Goal: Task Accomplishment & Management: Manage account settings

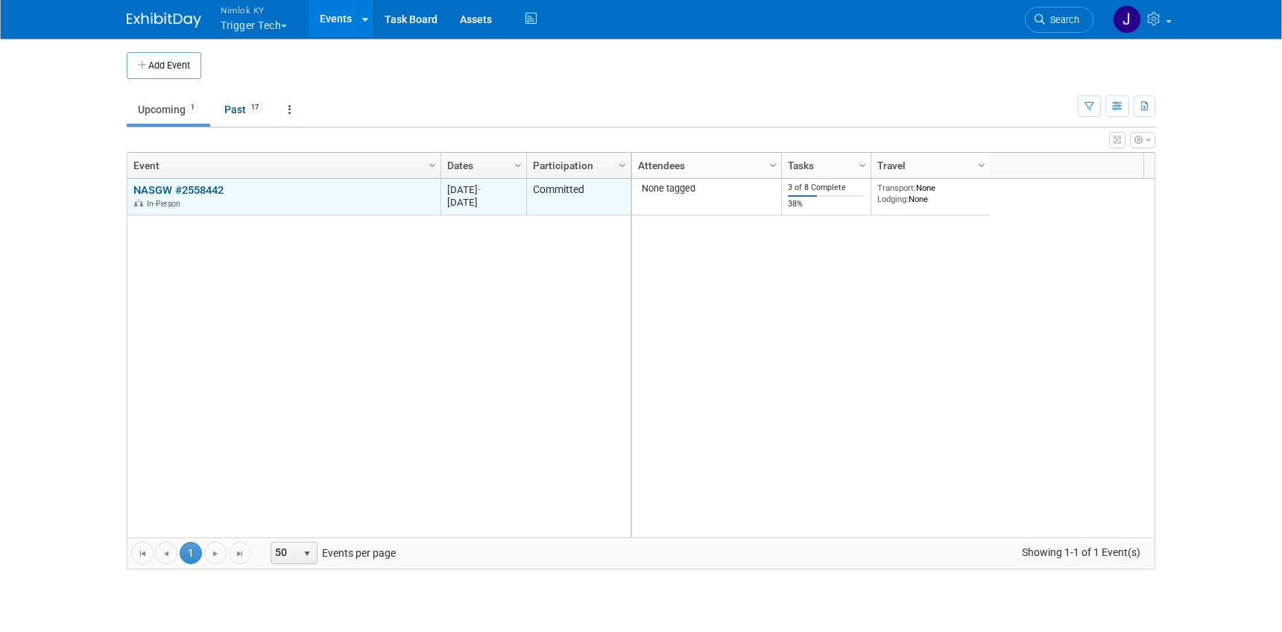
click at [195, 189] on link "NASGW #2558442" at bounding box center [178, 189] width 90 height 13
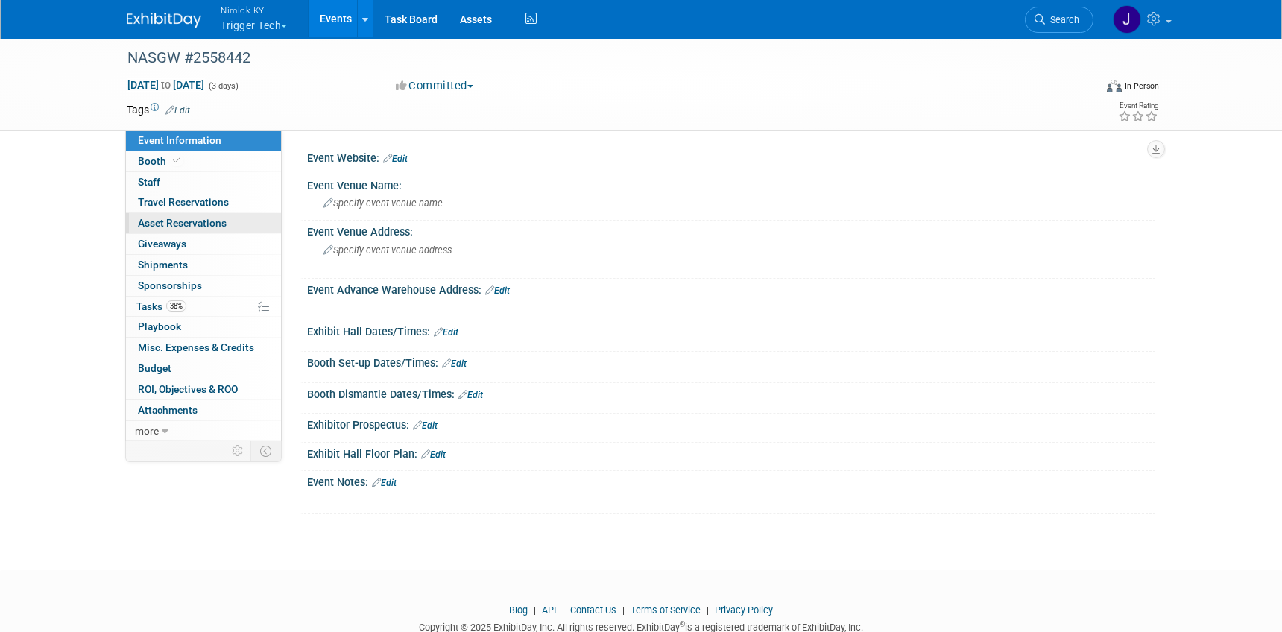
click at [200, 225] on span "Asset Reservations 0" at bounding box center [182, 223] width 89 height 12
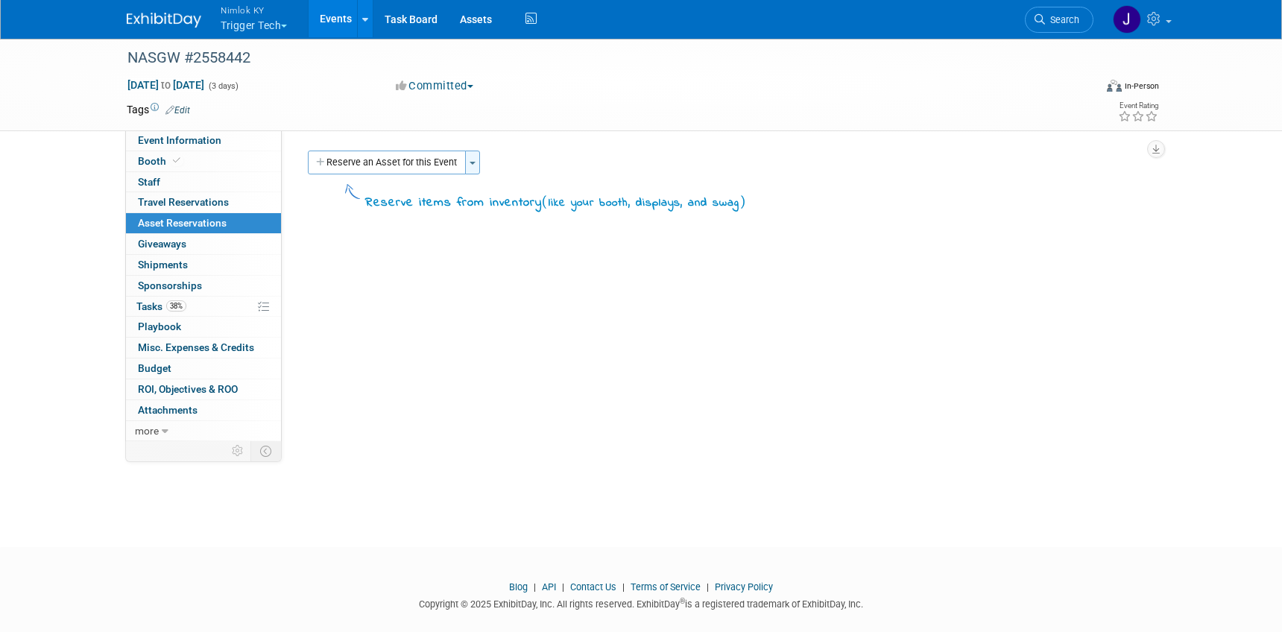
click at [476, 169] on button "Toggle Dropdown" at bounding box center [472, 163] width 15 height 24
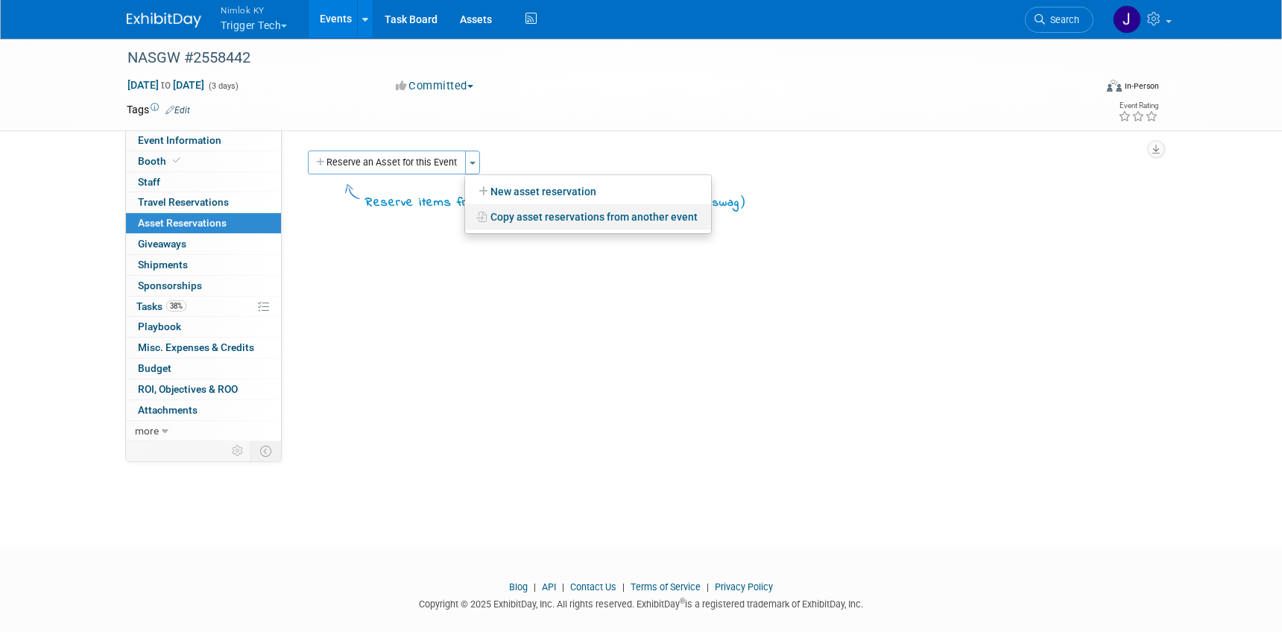
click at [538, 219] on link "Copy asset reservations from another event" at bounding box center [588, 216] width 246 height 25
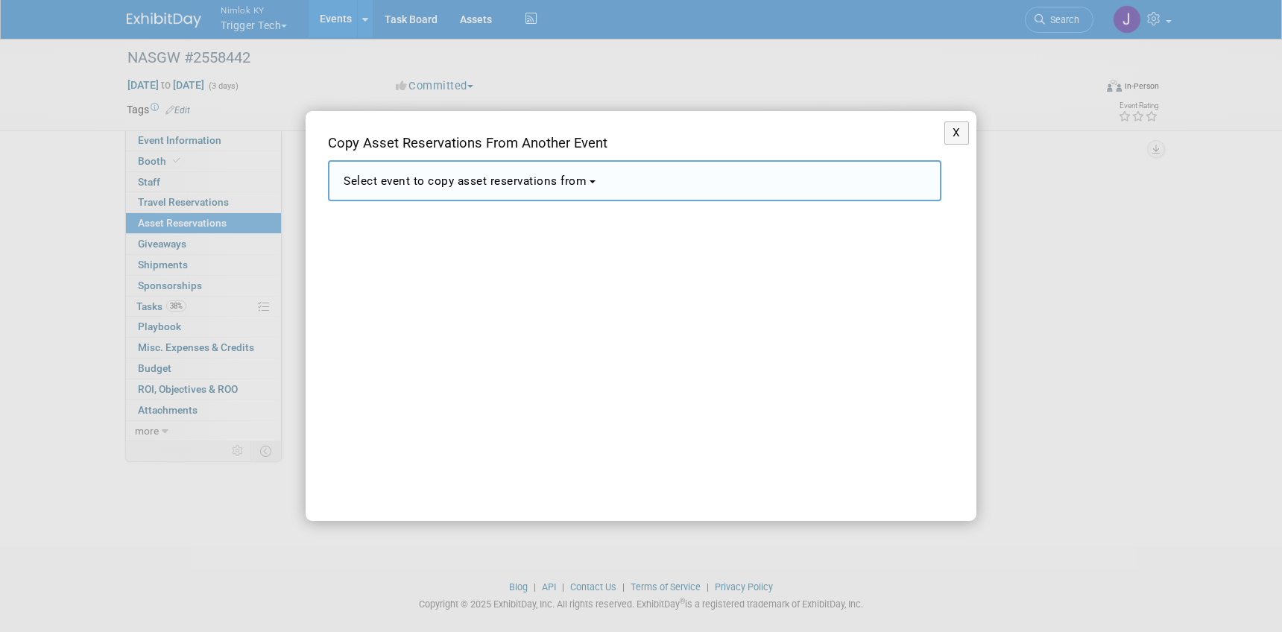
click at [569, 181] on span "Select event to copy asset reservations from" at bounding box center [465, 180] width 243 height 13
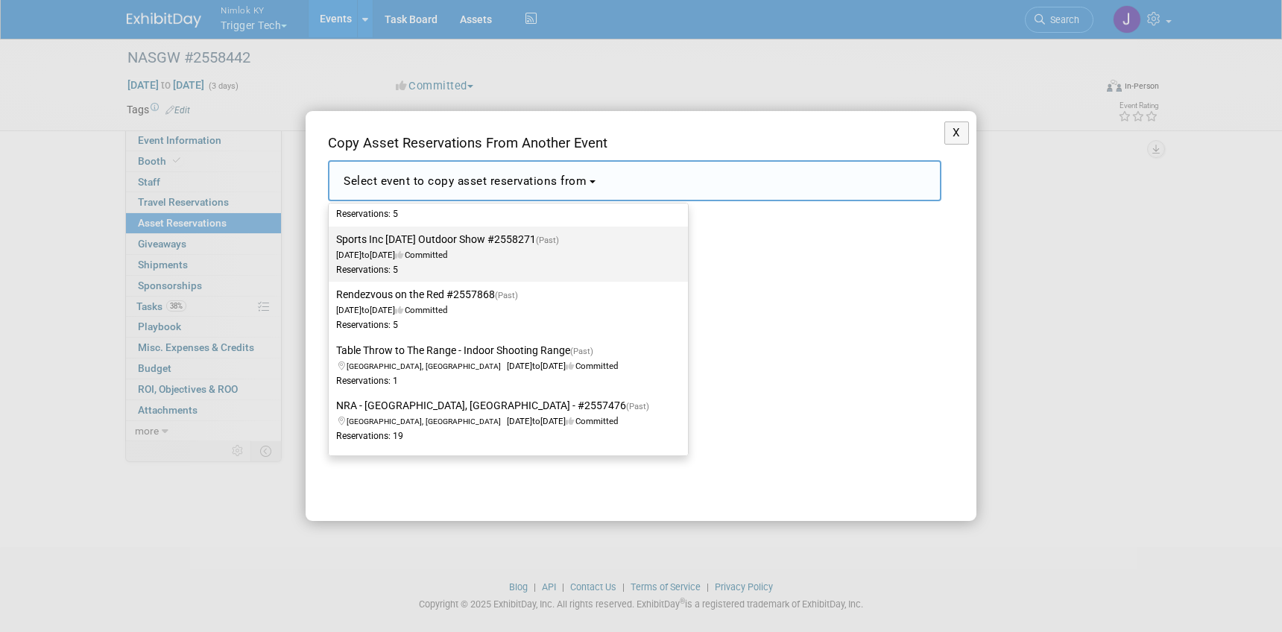
scroll to position [134, 0]
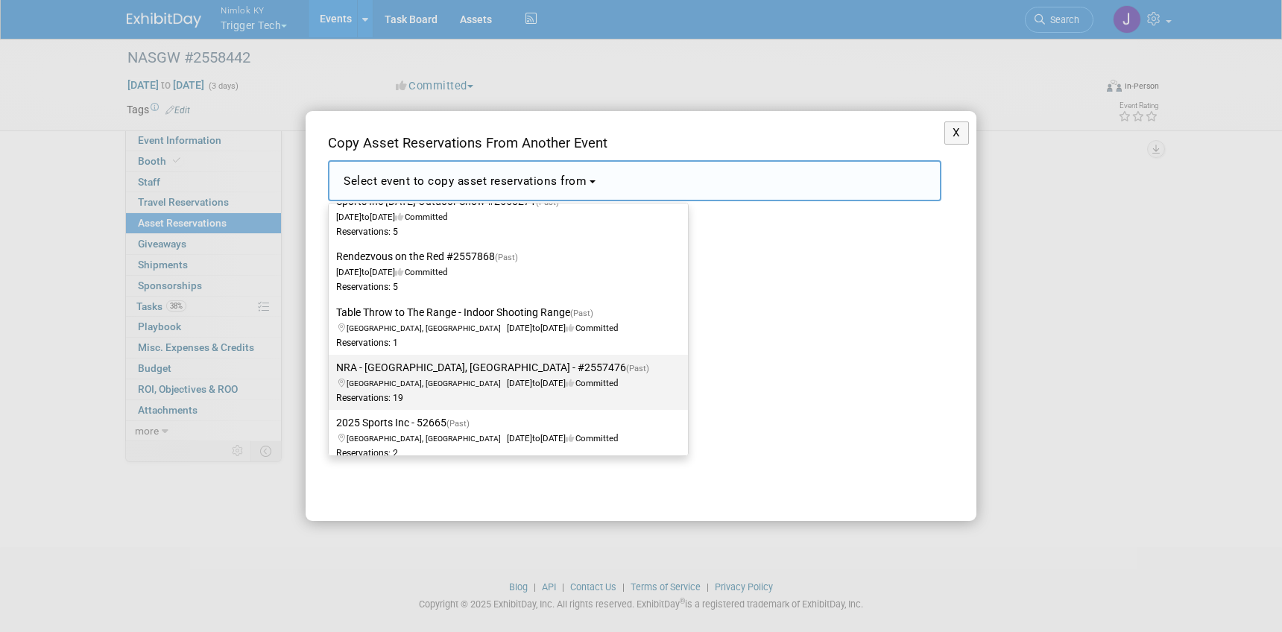
click at [479, 379] on span "Atlanta, GA Apr 24, 2025 to Apr 26, 2025 Committed" at bounding box center [497, 375] width 322 height 25
click at [331, 373] on input "NRA - Atlanta, GA - #2557476 (Past) Atlanta, GA Apr 24, 2025 to Apr 26, 2025 Co…" at bounding box center [326, 368] width 10 height 10
select select "11139410"
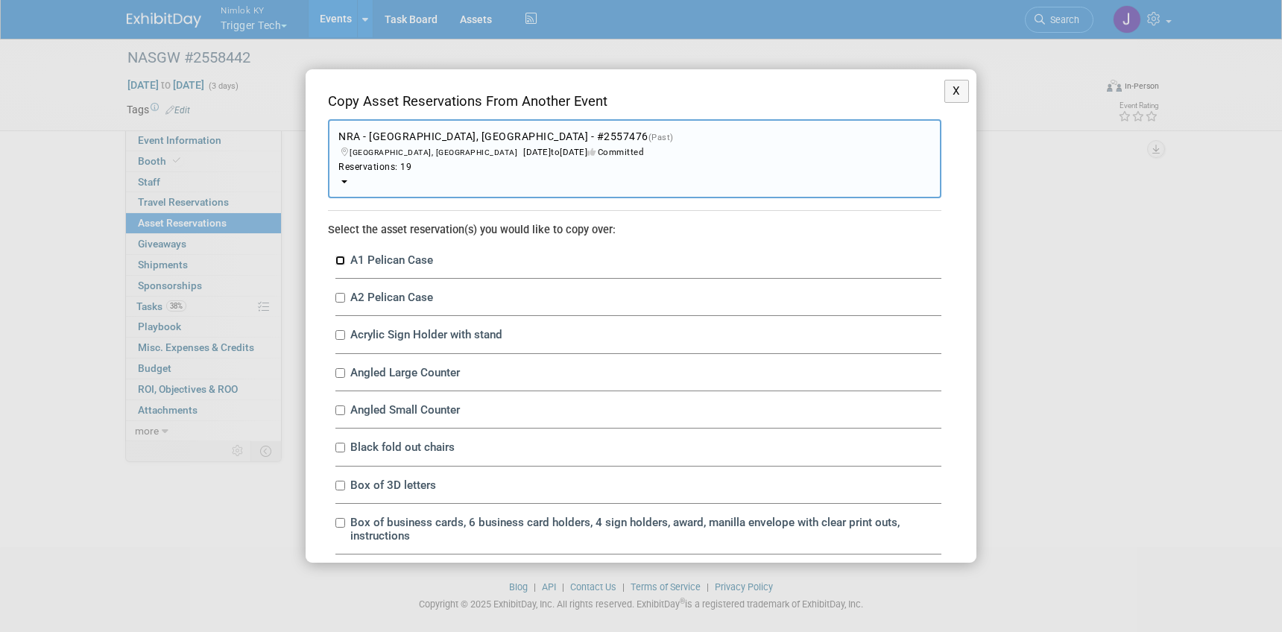
click at [338, 260] on input "A1 Pelican Case" at bounding box center [340, 261] width 10 height 10
checkbox input "true"
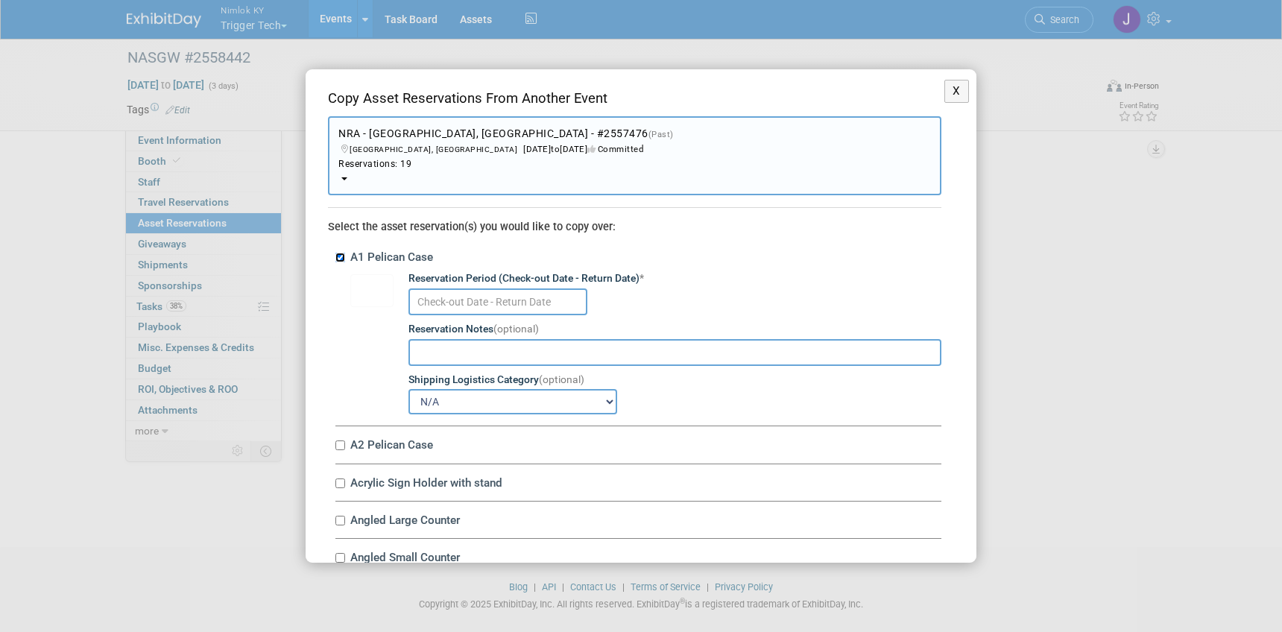
scroll to position [6, 0]
click at [455, 301] on input "text" at bounding box center [497, 298] width 179 height 27
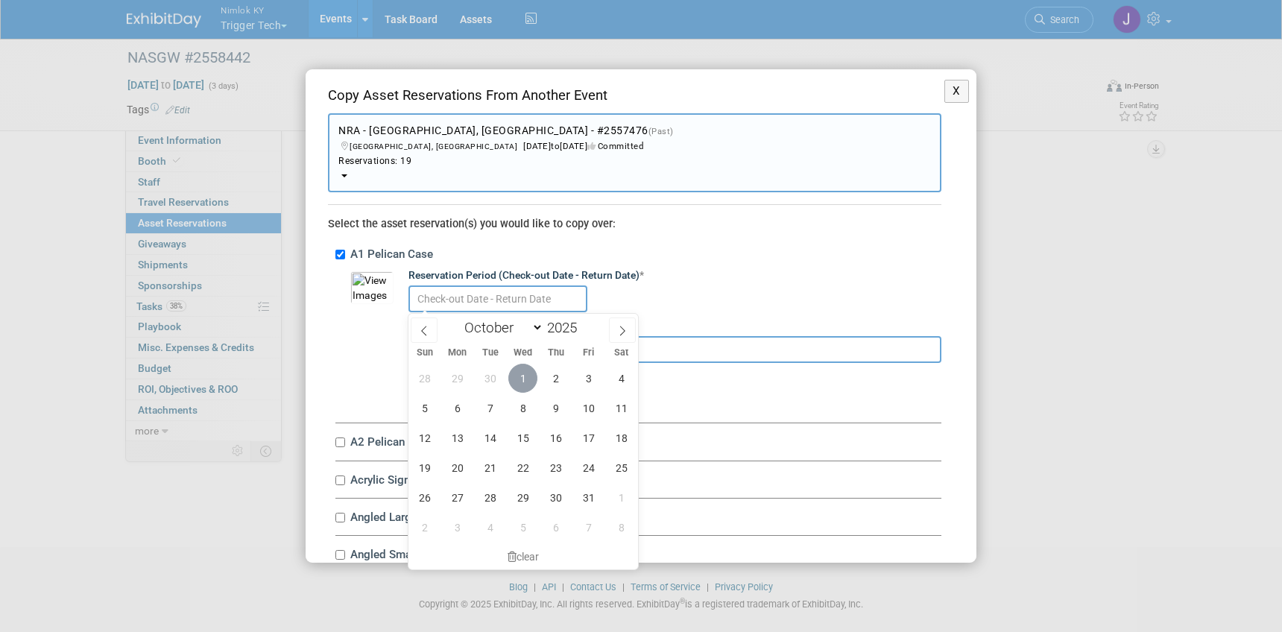
click at [522, 377] on span "1" at bounding box center [522, 378] width 29 height 29
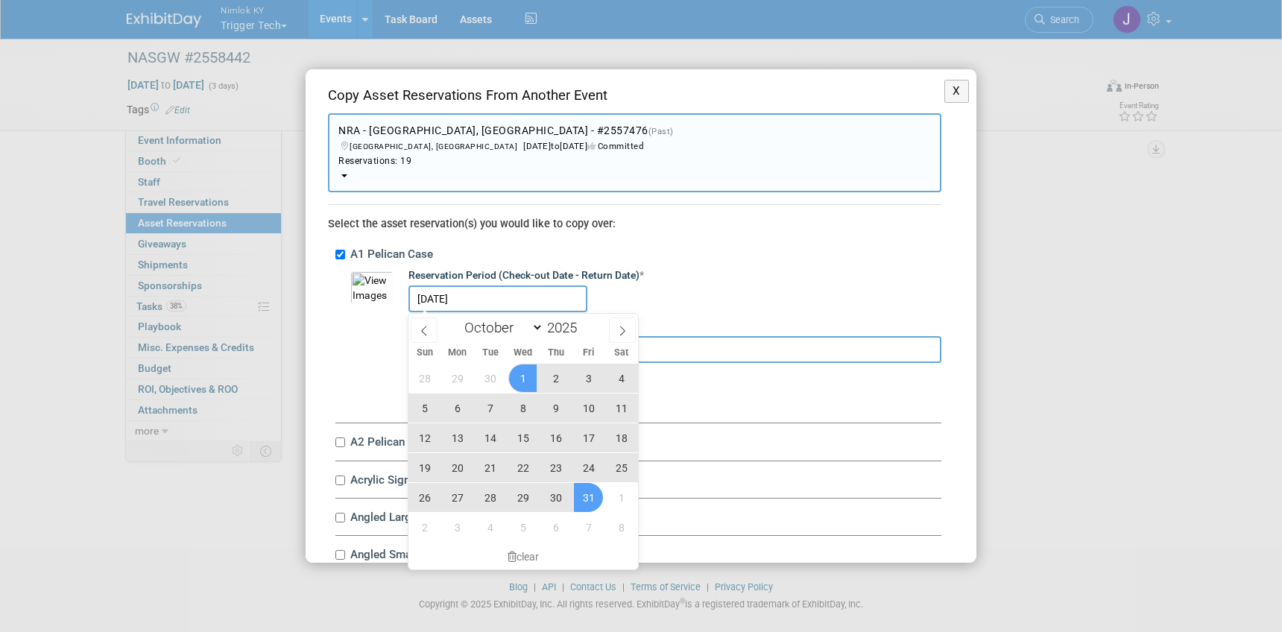
click at [584, 504] on span "31" at bounding box center [588, 497] width 29 height 29
type input "Oct 1, 2025 to Oct 31, 2025"
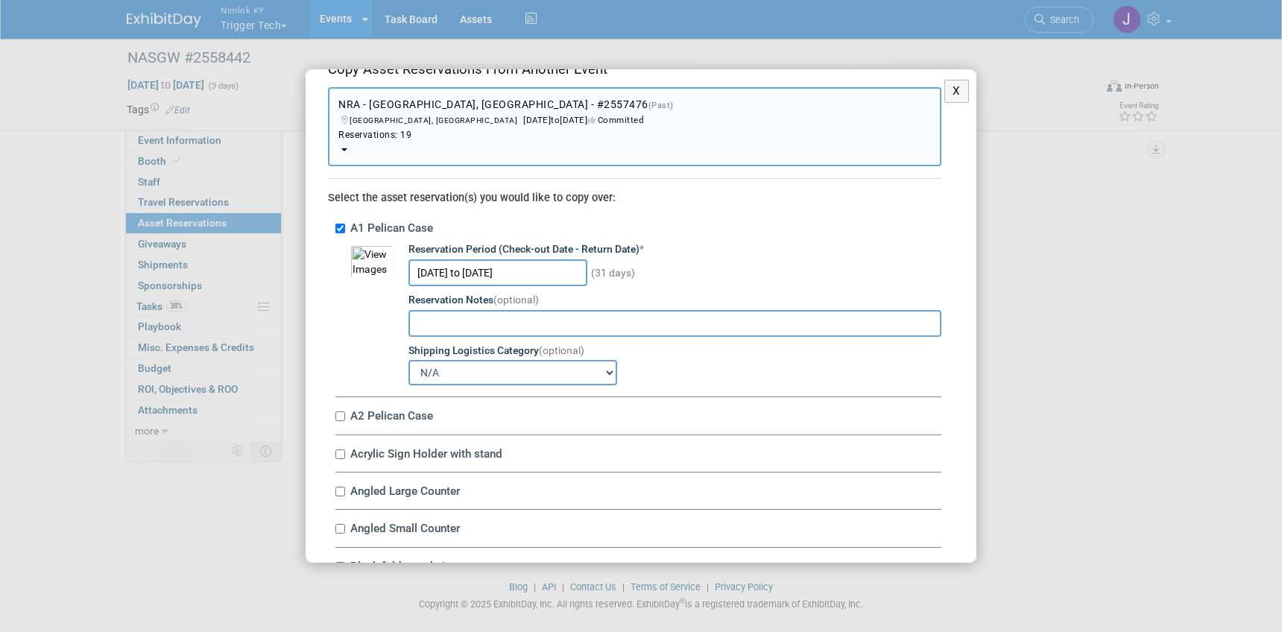
scroll to position [40, 0]
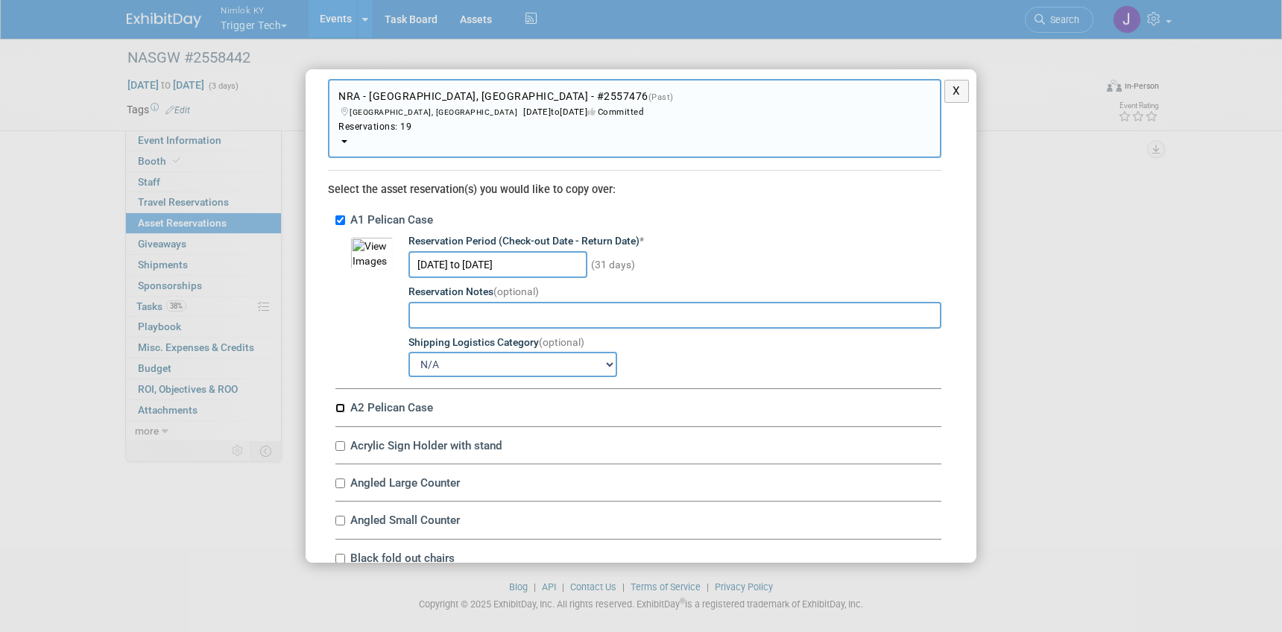
click at [342, 407] on input "A2 Pelican Case" at bounding box center [340, 408] width 10 height 10
checkbox input "true"
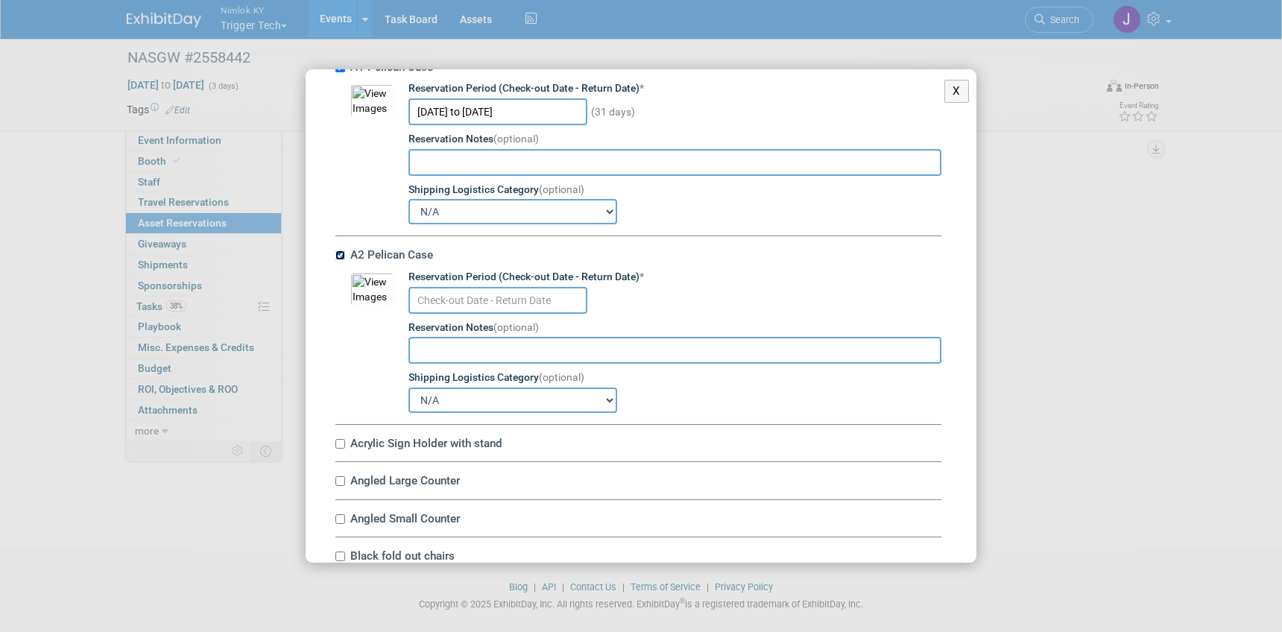
scroll to position [194, 0]
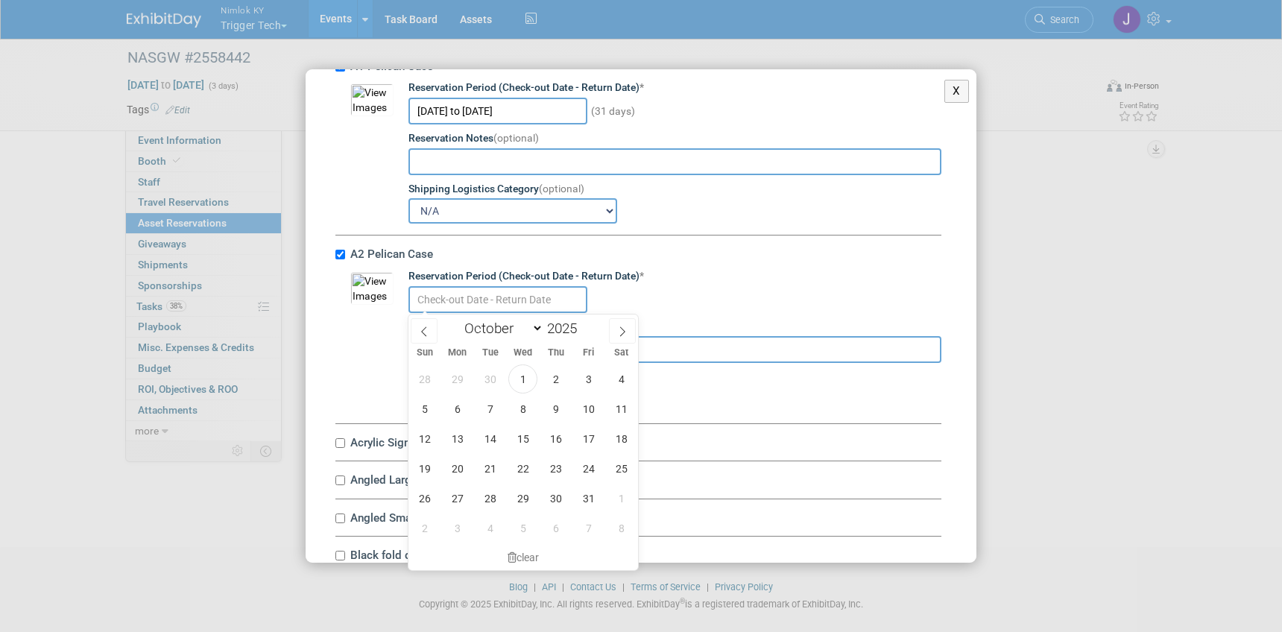
click at [467, 303] on input "text" at bounding box center [497, 299] width 179 height 27
click at [519, 376] on span "1" at bounding box center [522, 378] width 29 height 29
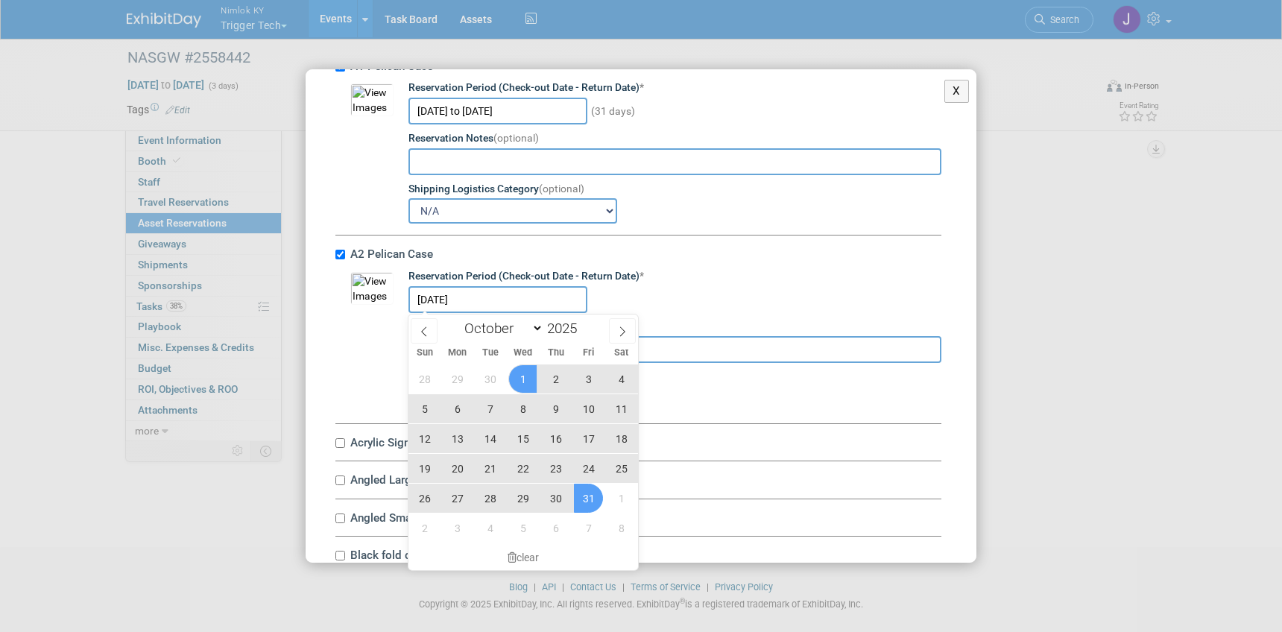
click at [588, 496] on span "31" at bounding box center [588, 498] width 29 height 29
type input "Oct 1, 2025 to Oct 31, 2025"
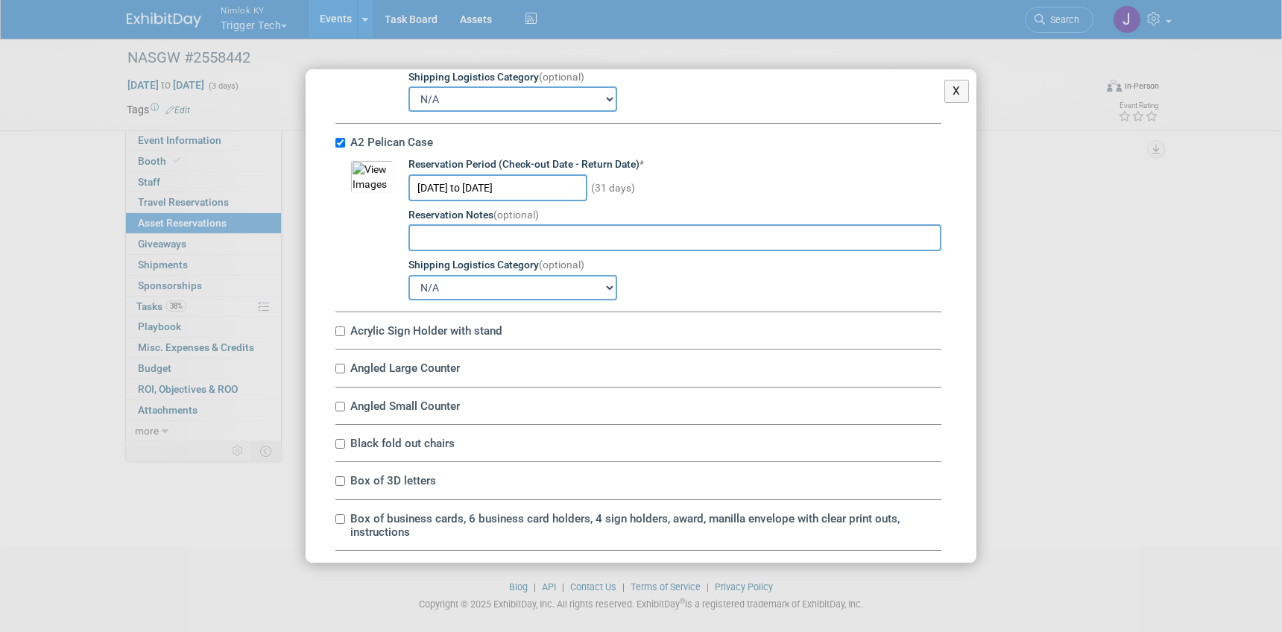
scroll to position [306, 0]
click at [451, 282] on select "N/A Advance Warehouse Direct Shipment Other" at bounding box center [512, 286] width 209 height 25
click at [408, 274] on select "N/A Advance Warehouse Direct Shipment Other" at bounding box center [512, 286] width 209 height 25
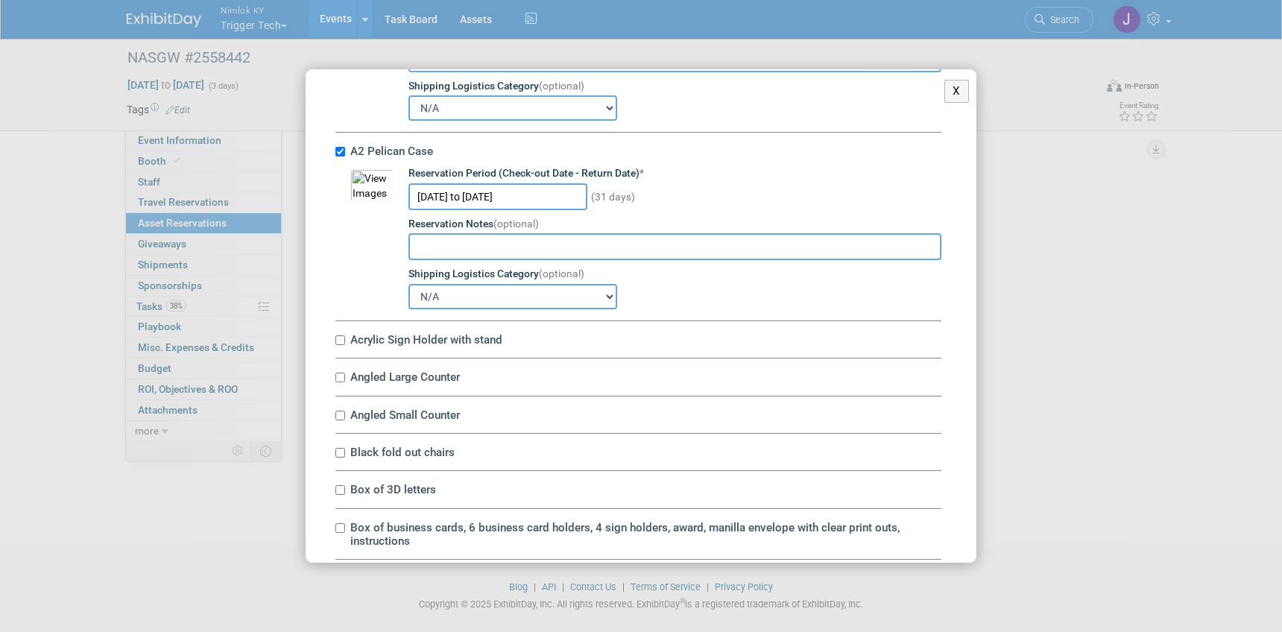
scroll to position [318, 0]
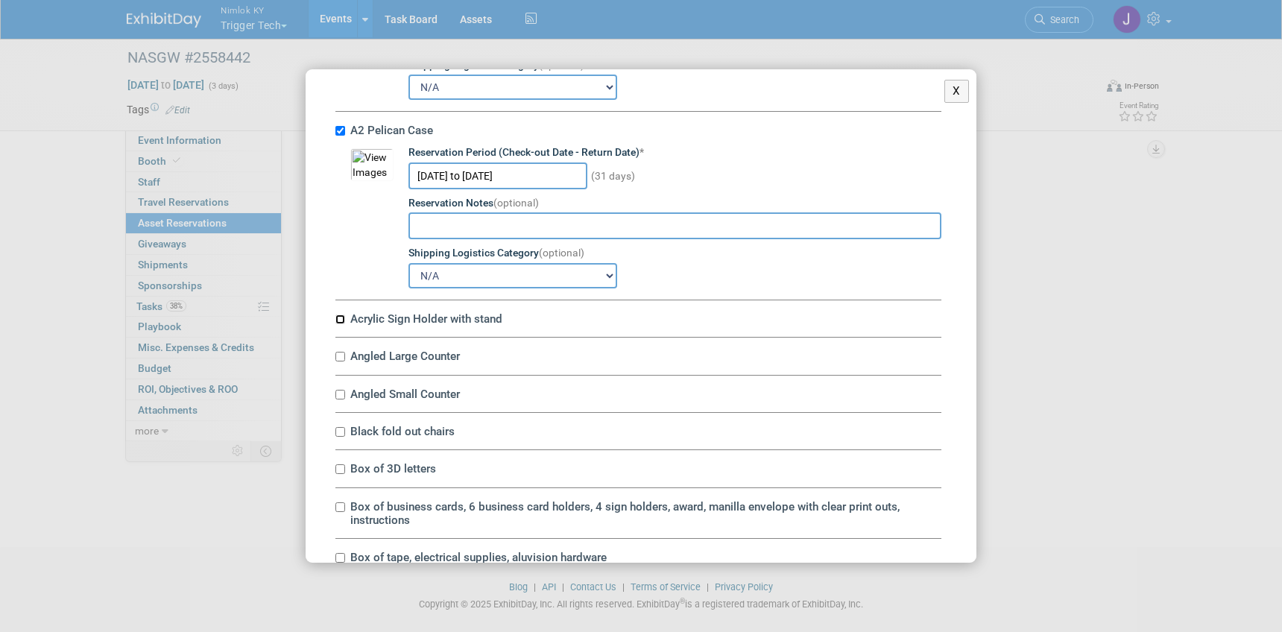
click at [341, 319] on input "Acrylic Sign Holder with stand" at bounding box center [340, 320] width 10 height 10
checkbox input "true"
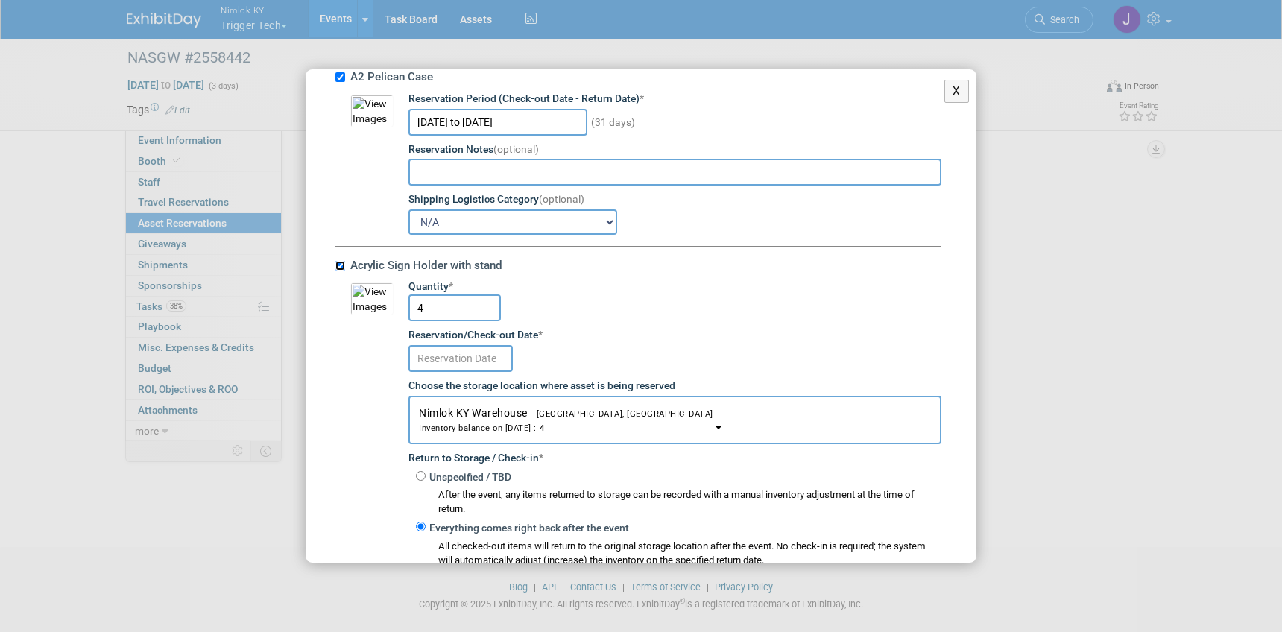
scroll to position [382, 0]
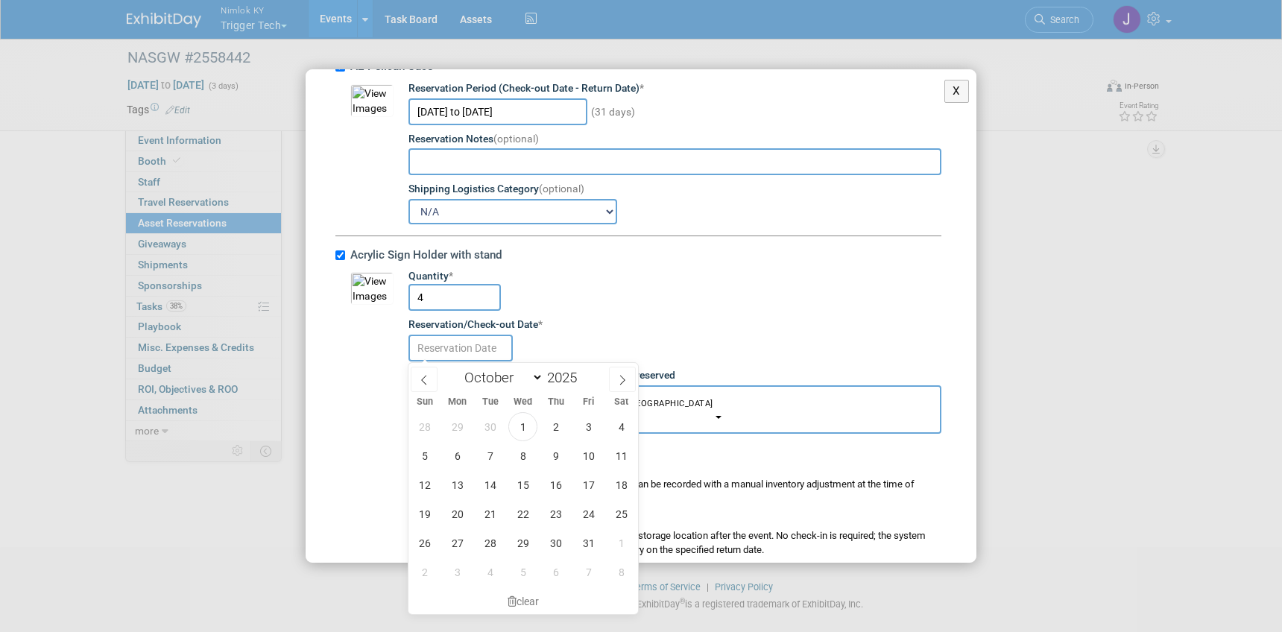
click at [475, 354] on input "text" at bounding box center [460, 348] width 104 height 27
click at [527, 423] on span "1" at bounding box center [522, 426] width 29 height 29
type input "Oct 1, 2025"
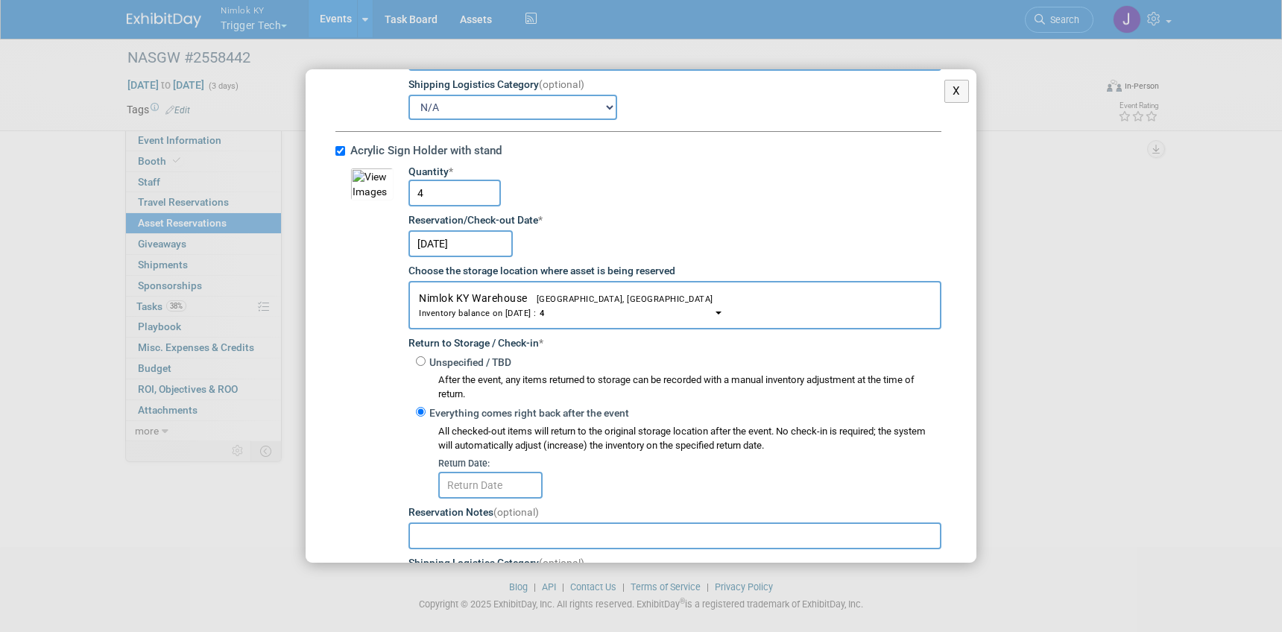
scroll to position [490, 0]
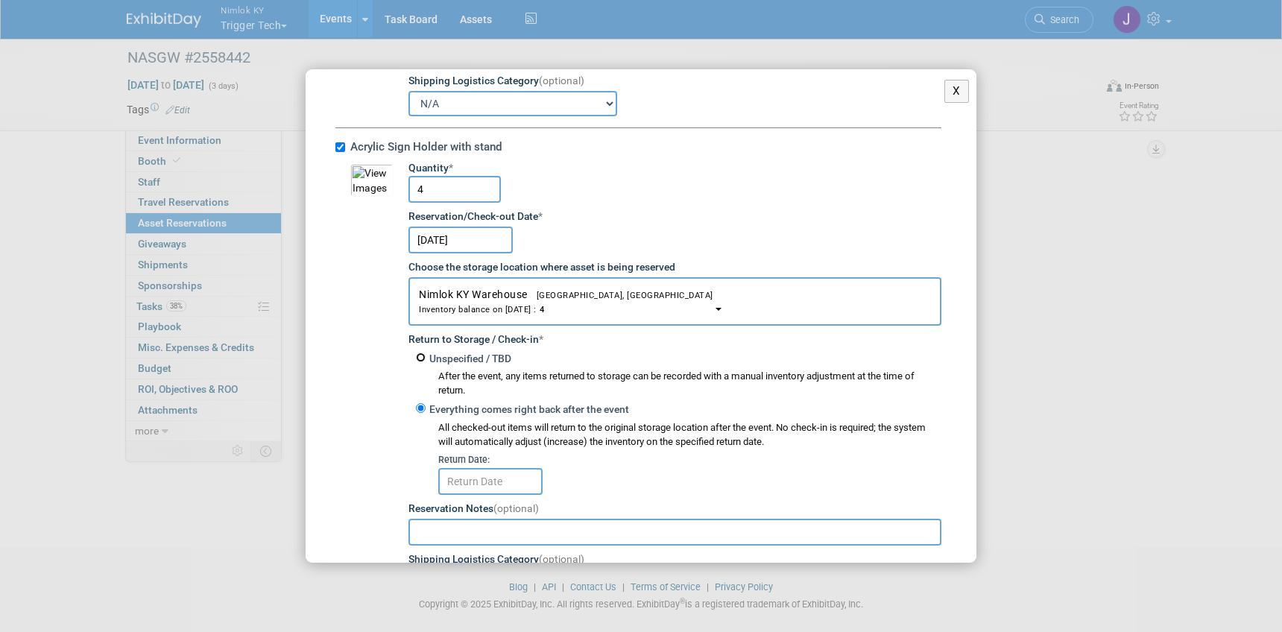
click at [420, 356] on input "Unspecified / TBD" at bounding box center [421, 358] width 10 height 10
radio input "true"
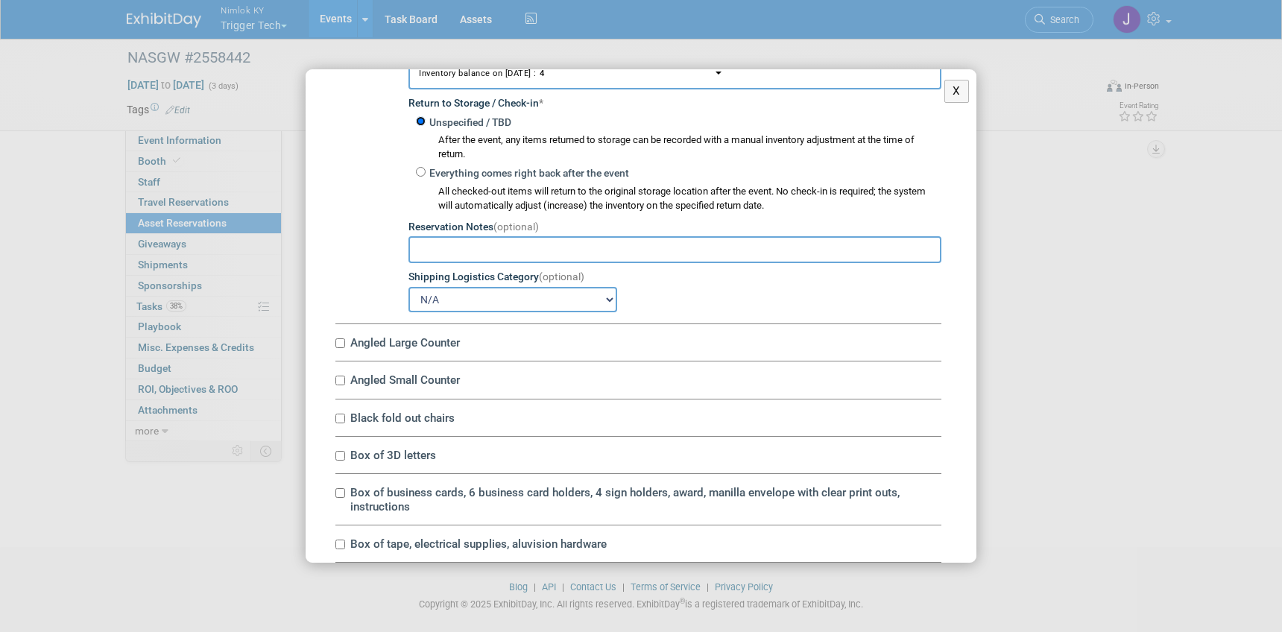
scroll to position [728, 0]
click at [342, 344] on input "Angled Large Counter" at bounding box center [340, 341] width 10 height 10
checkbox input "true"
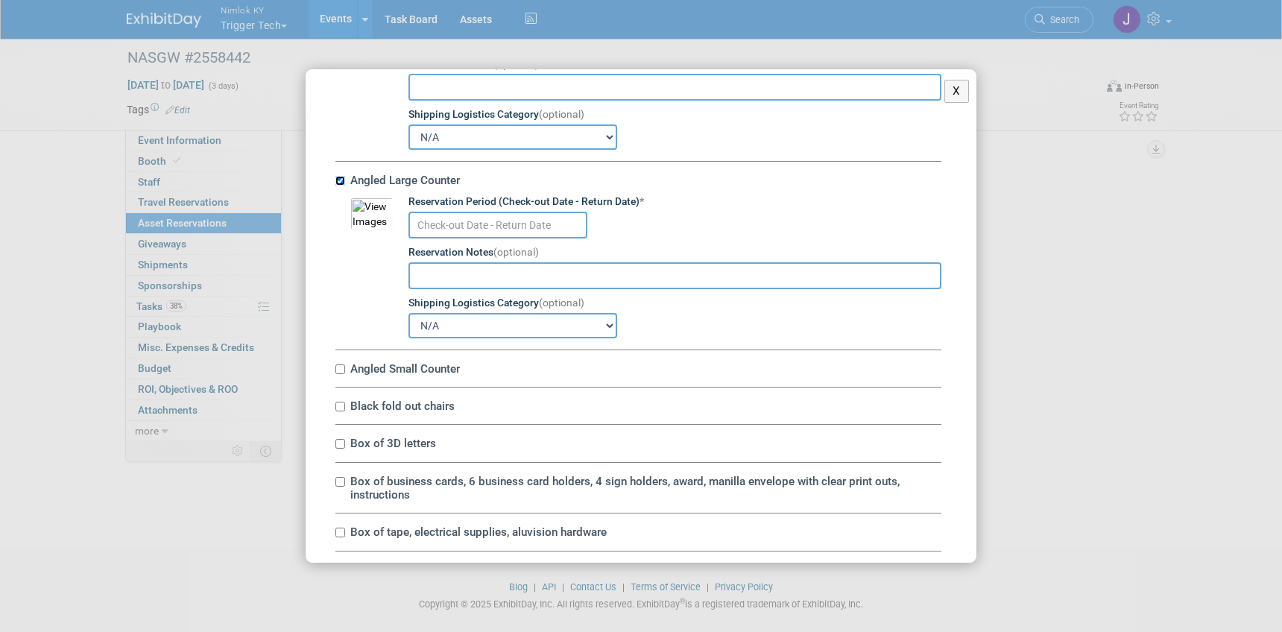
scroll to position [891, 0]
click at [446, 229] on input "text" at bounding box center [497, 222] width 179 height 27
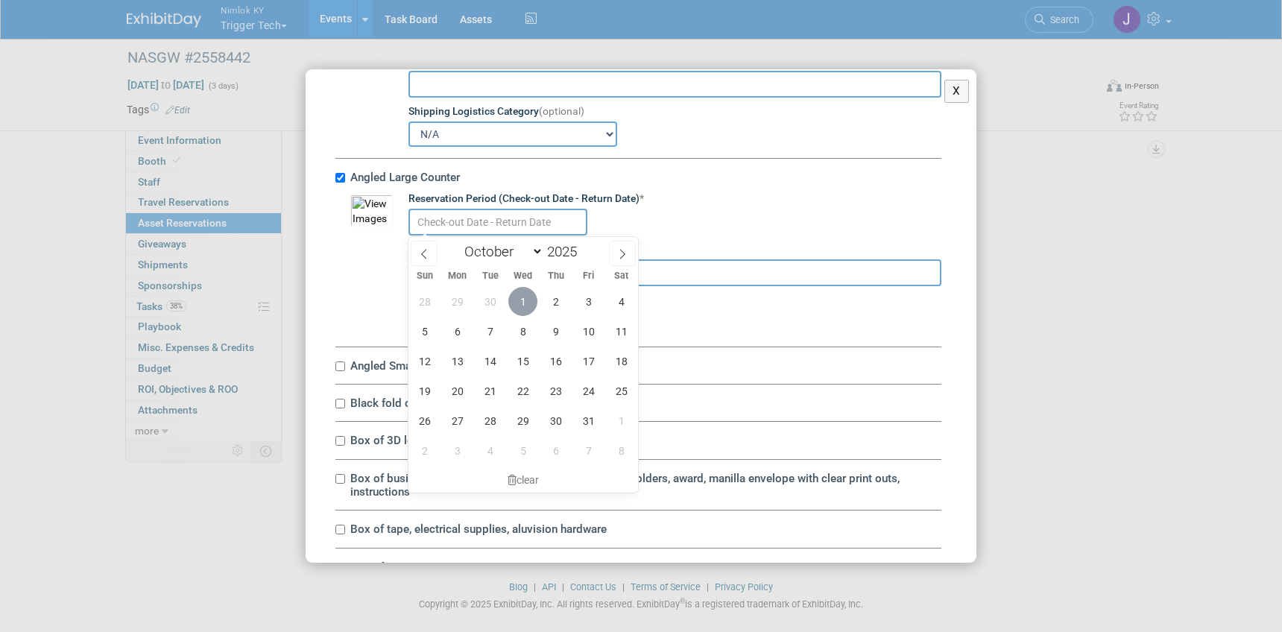
click at [523, 306] on span "1" at bounding box center [522, 301] width 29 height 29
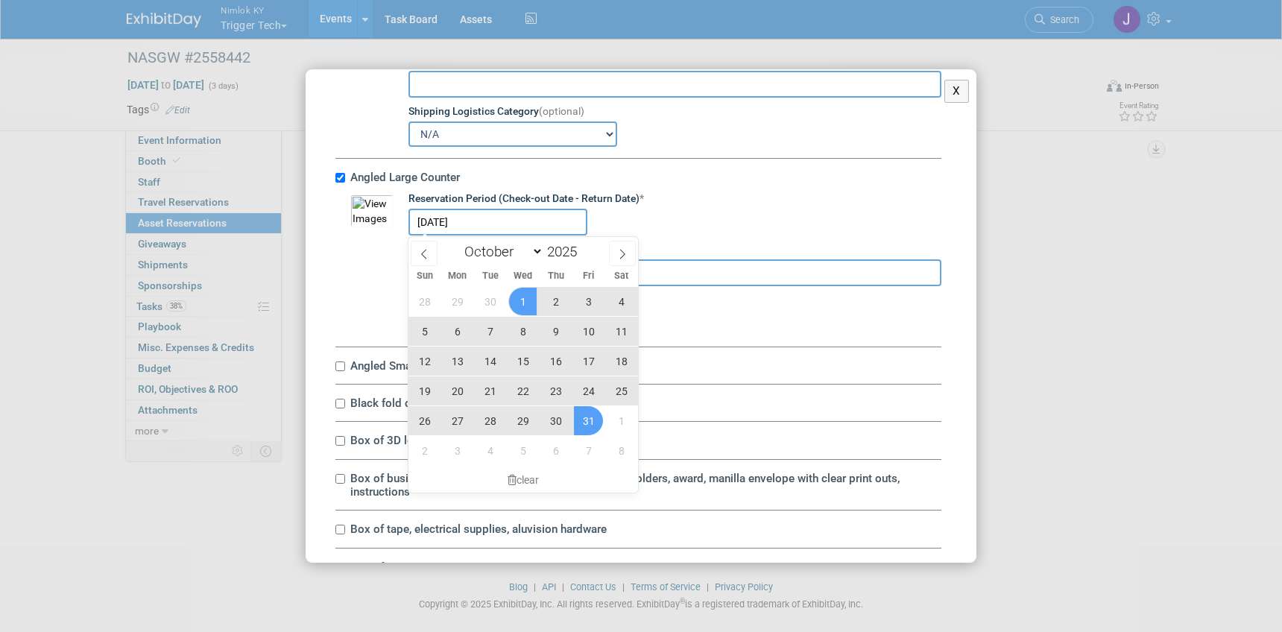
click at [587, 422] on span "31" at bounding box center [588, 420] width 29 height 29
type input "Oct 1, 2025 to Oct 31, 2025"
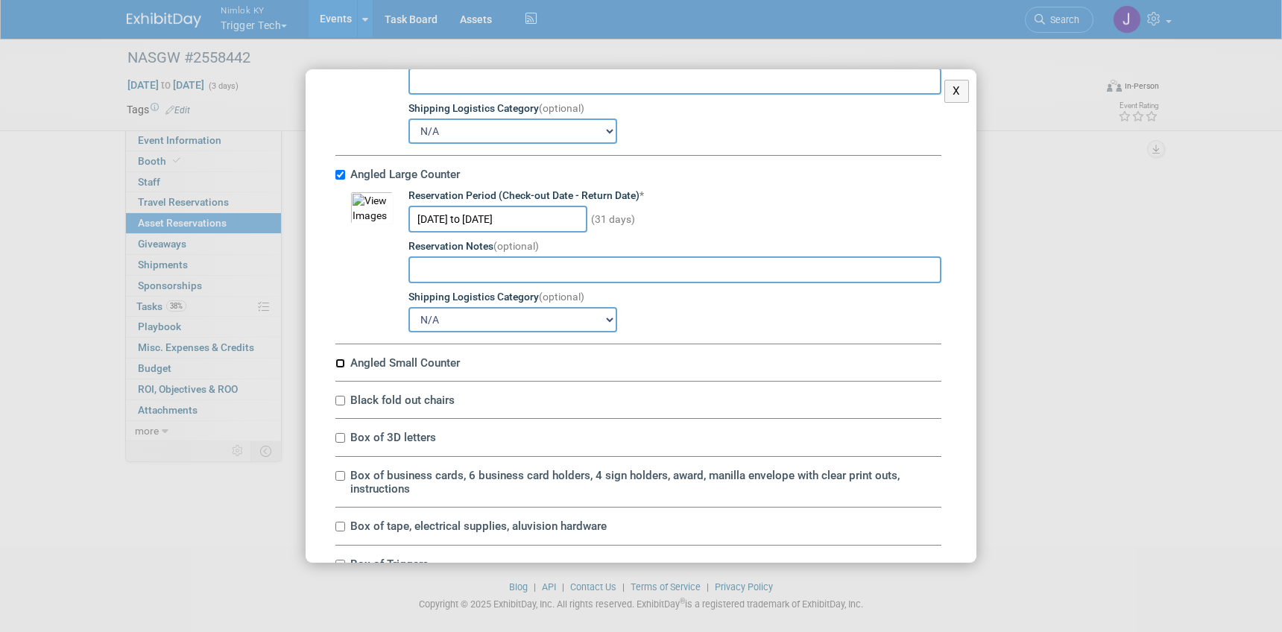
click at [344, 362] on input "Angled Small Counter" at bounding box center [340, 364] width 10 height 10
checkbox input "true"
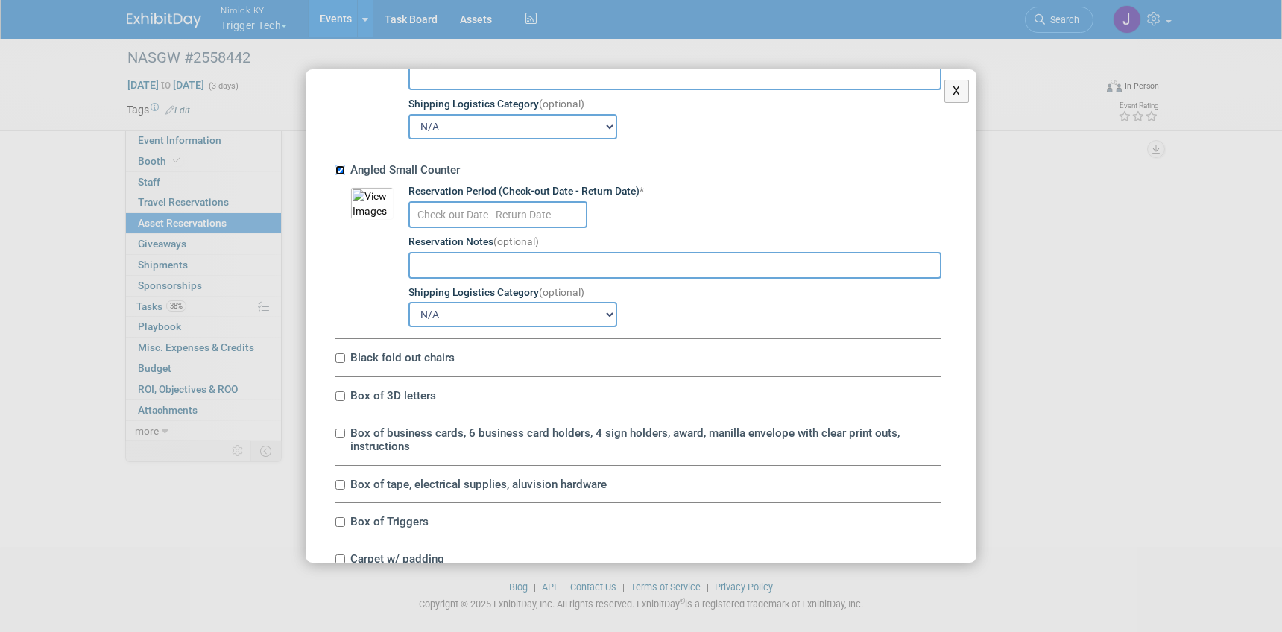
scroll to position [1094, 0]
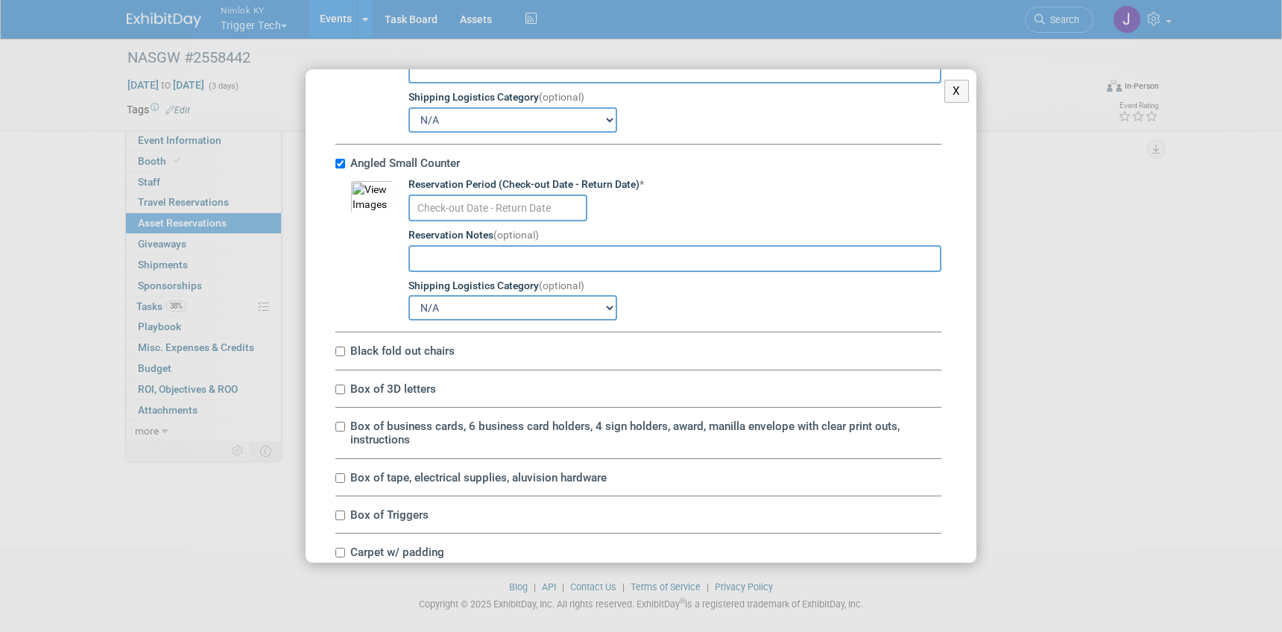
click at [471, 204] on input "text" at bounding box center [497, 208] width 179 height 27
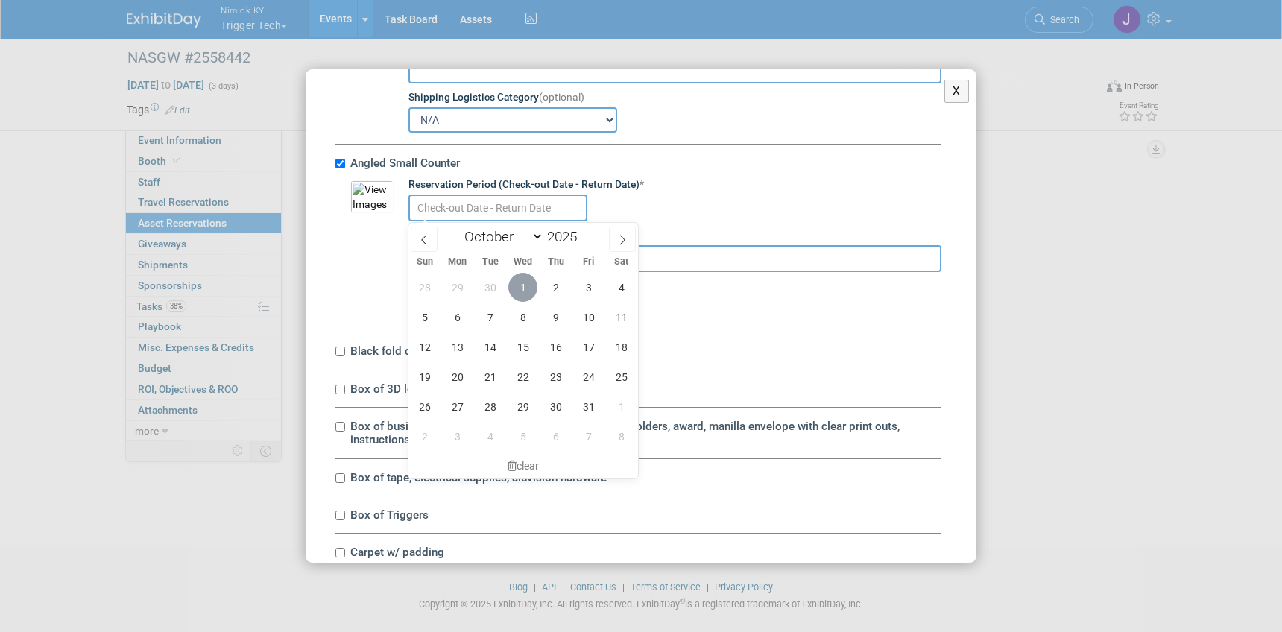
click at [523, 283] on span "1" at bounding box center [522, 287] width 29 height 29
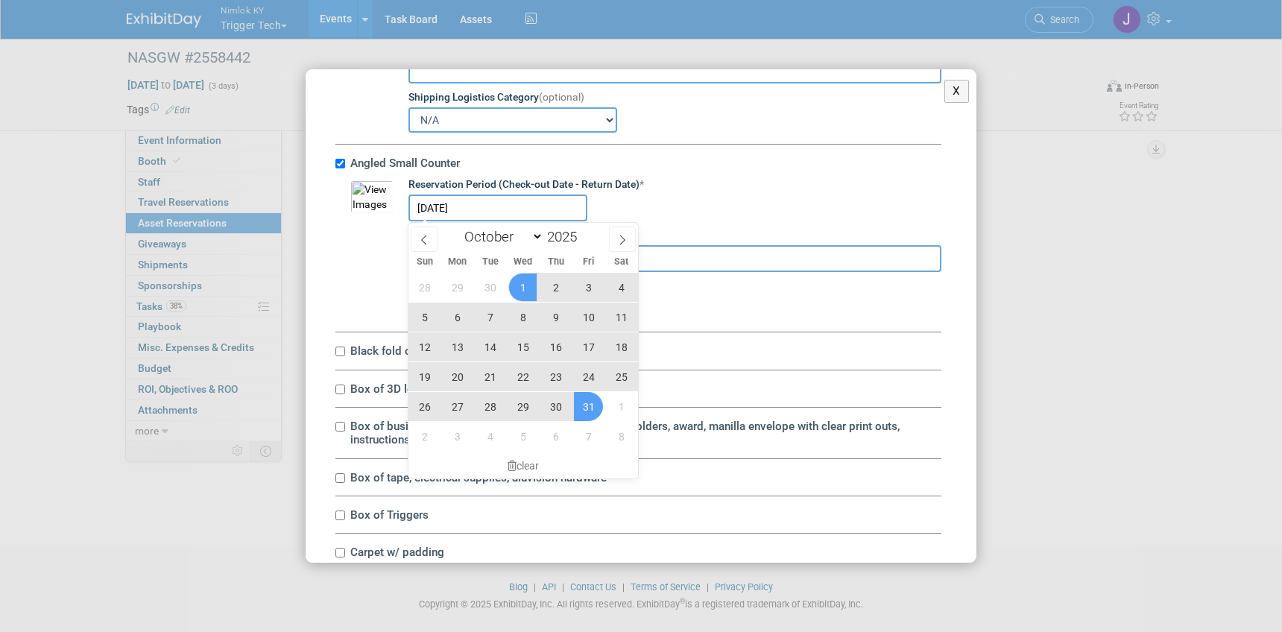
click at [589, 408] on span "31" at bounding box center [588, 406] width 29 height 29
type input "Oct 1, 2025 to Oct 31, 2025"
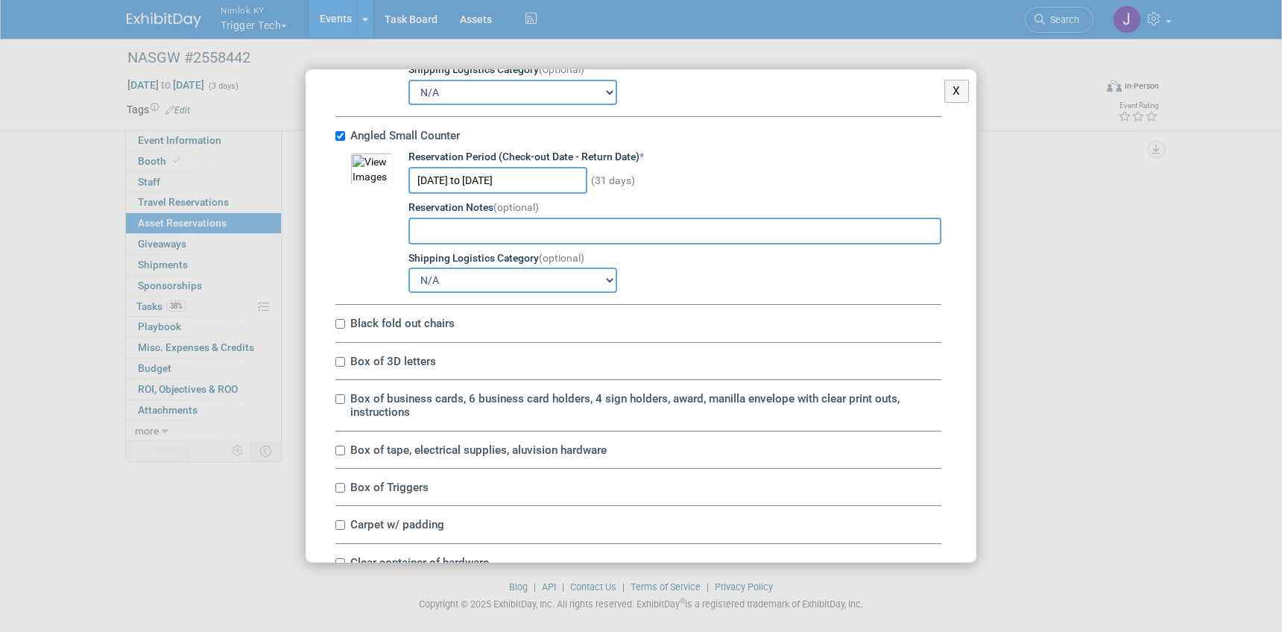
scroll to position [1134, 0]
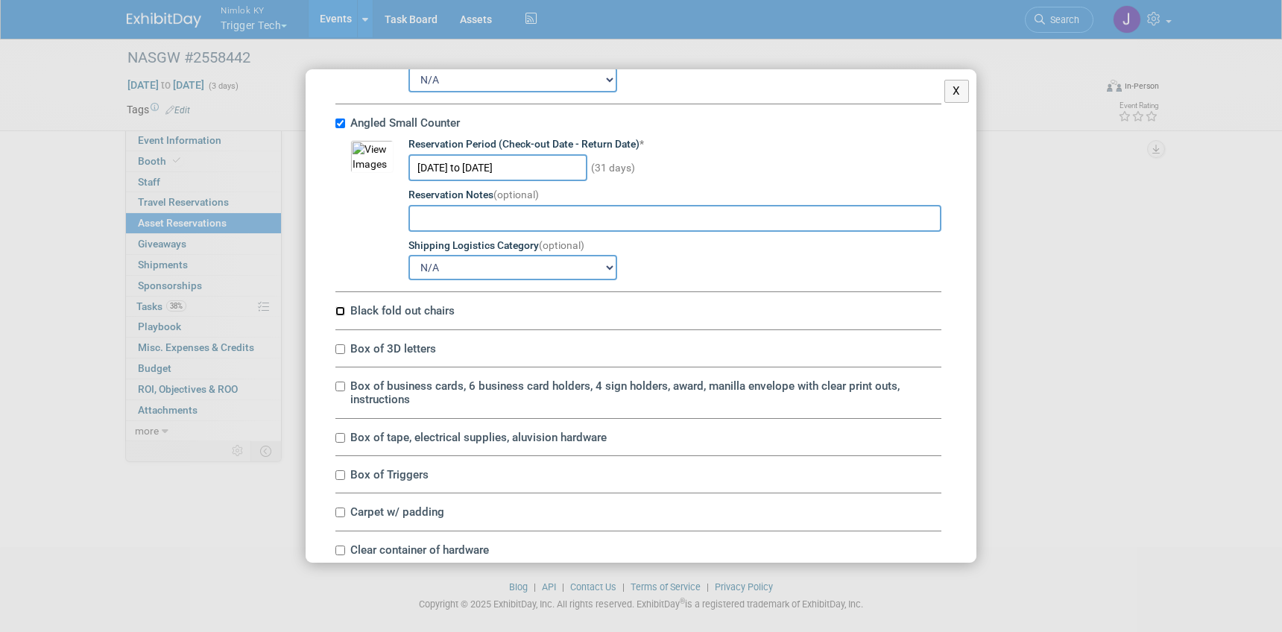
click at [341, 310] on input "Black fold out chairs" at bounding box center [340, 311] width 10 height 10
checkbox input "true"
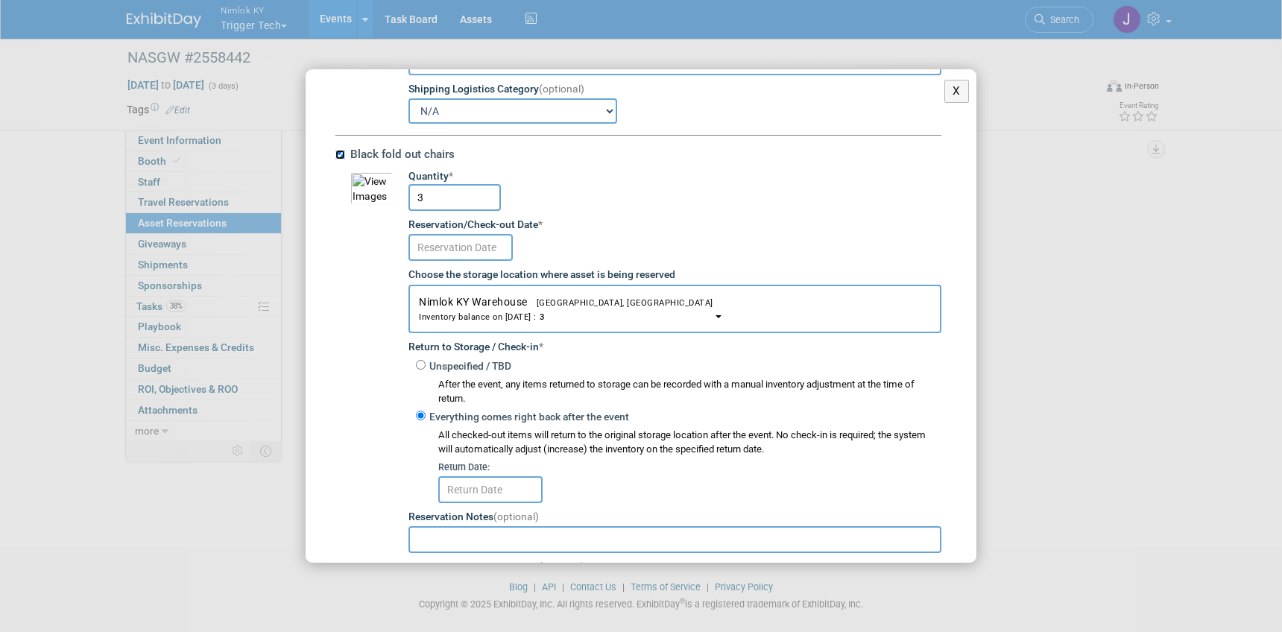
scroll to position [1293, 0]
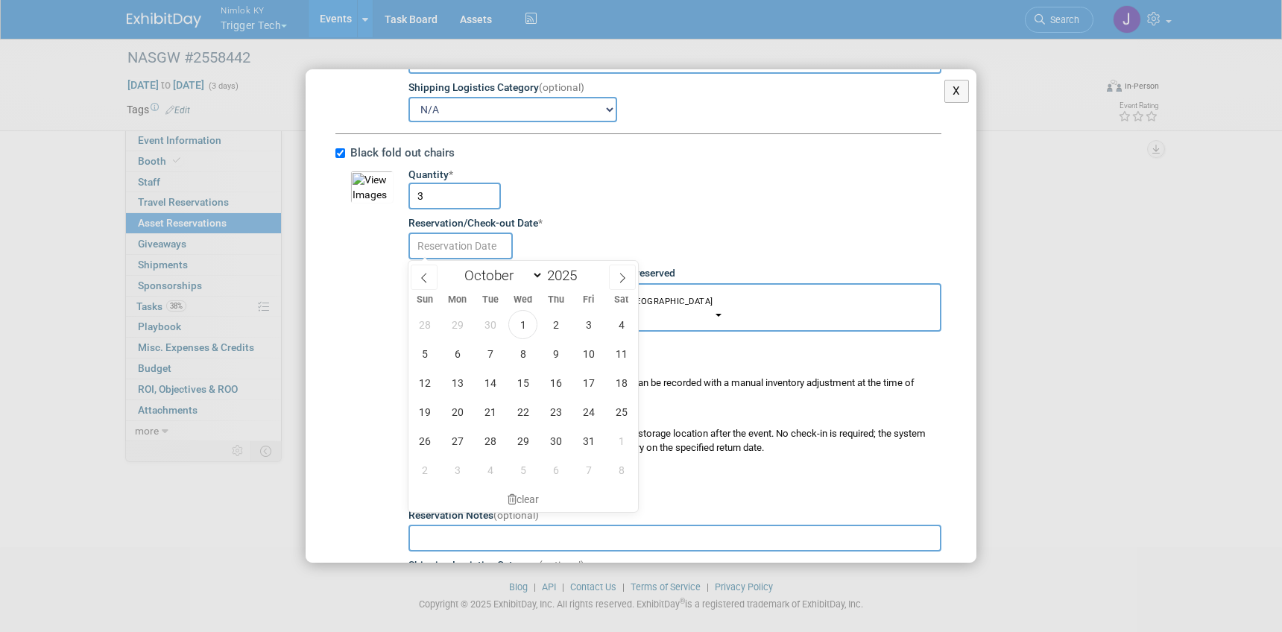
click at [447, 245] on input "text" at bounding box center [460, 246] width 104 height 27
click at [519, 321] on span "1" at bounding box center [522, 324] width 29 height 29
type input "Oct 1, 2025"
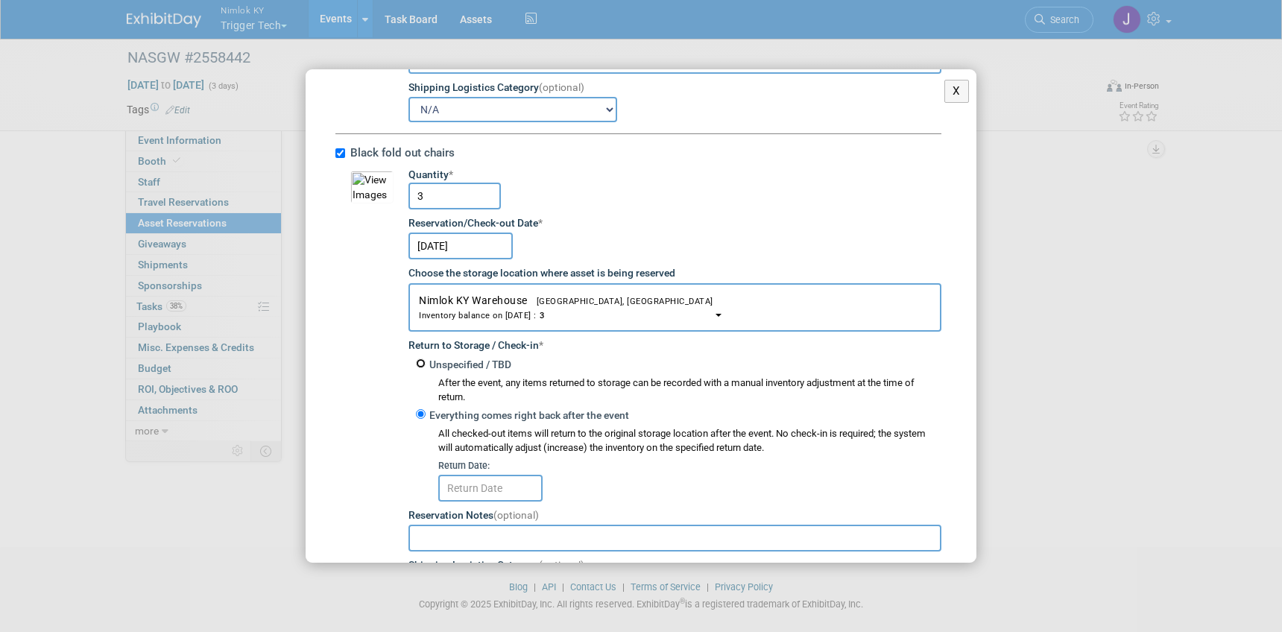
click at [420, 364] on input "Unspecified / TBD" at bounding box center [421, 364] width 10 height 10
radio input "true"
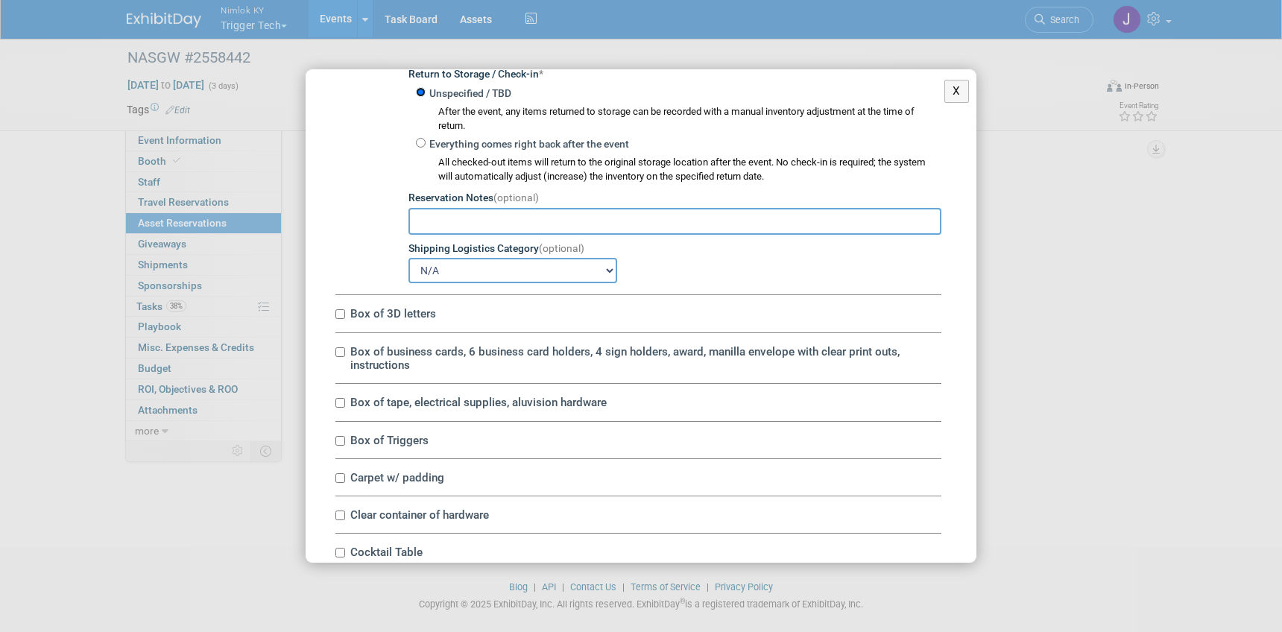
scroll to position [1567, 0]
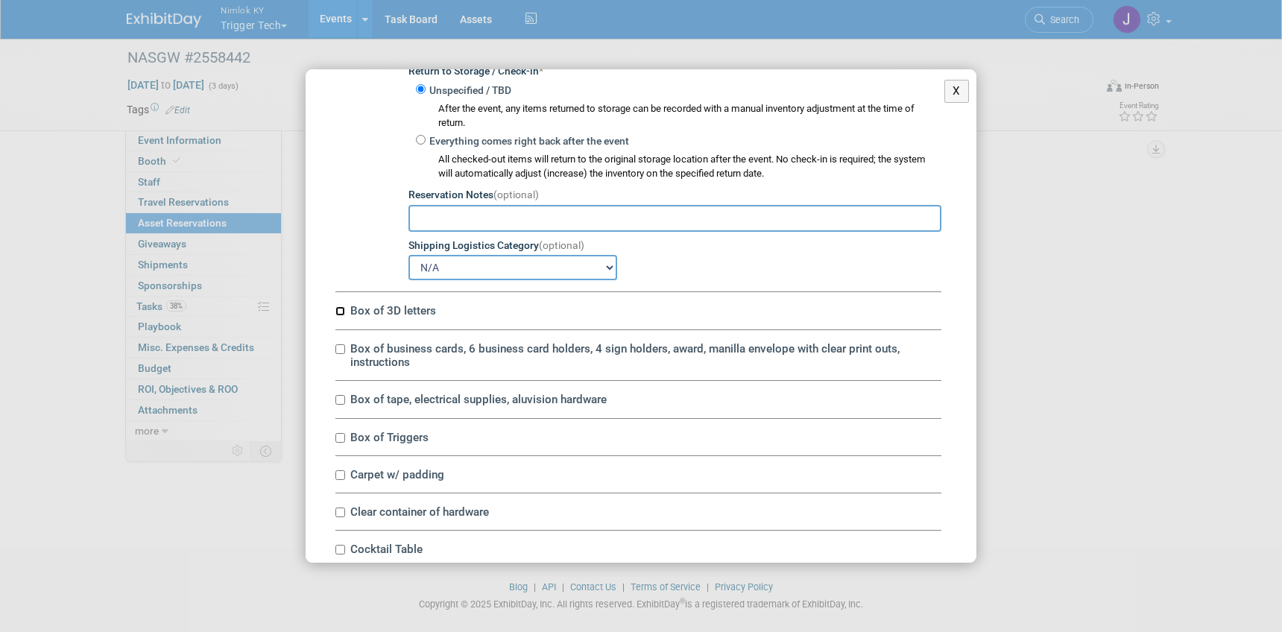
click at [341, 307] on input "Box of 3D letters" at bounding box center [340, 311] width 10 height 10
checkbox input "true"
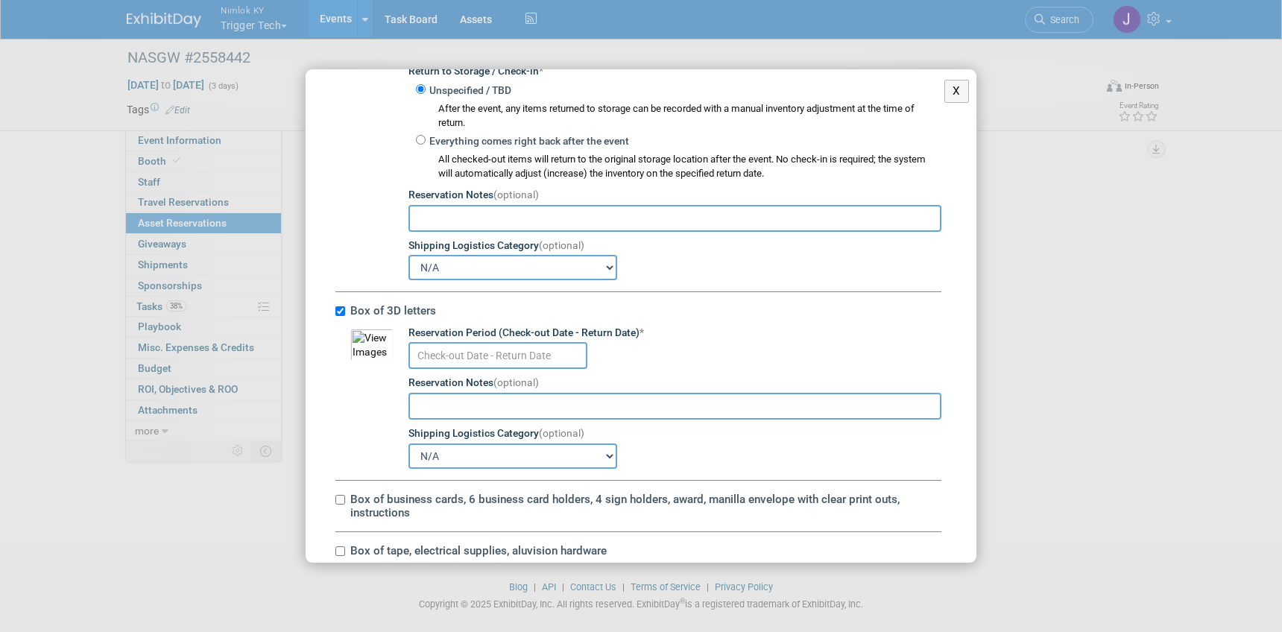
click at [438, 357] on input "text" at bounding box center [497, 355] width 179 height 27
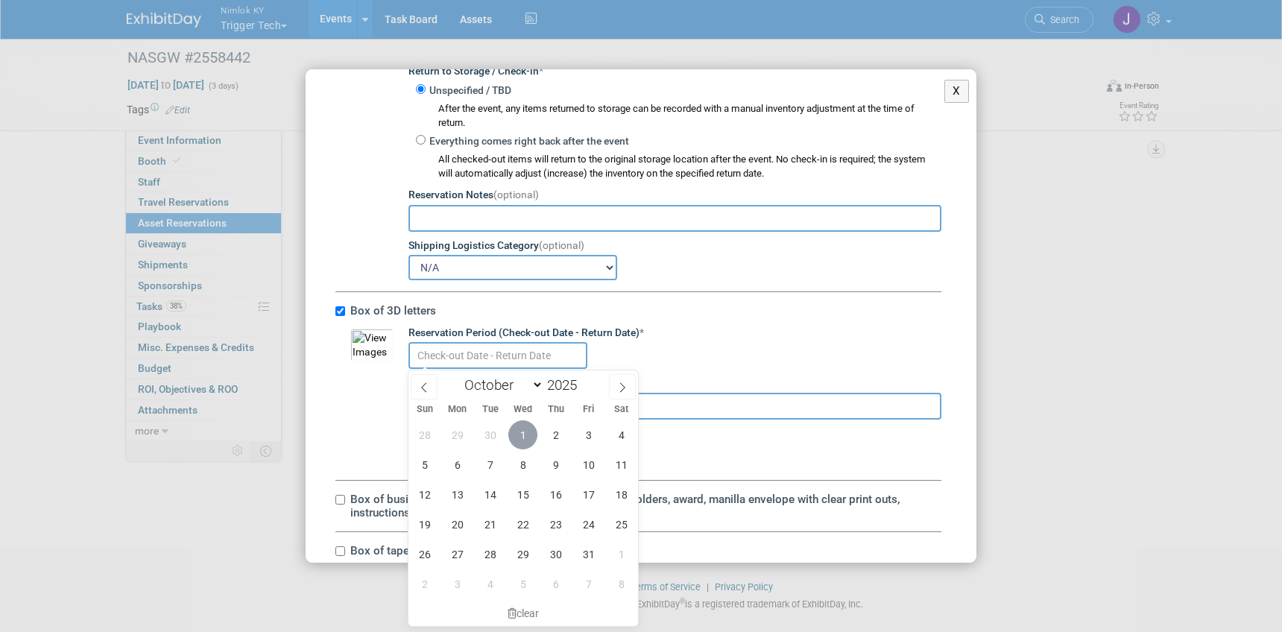
click at [523, 432] on span "1" at bounding box center [522, 434] width 29 height 29
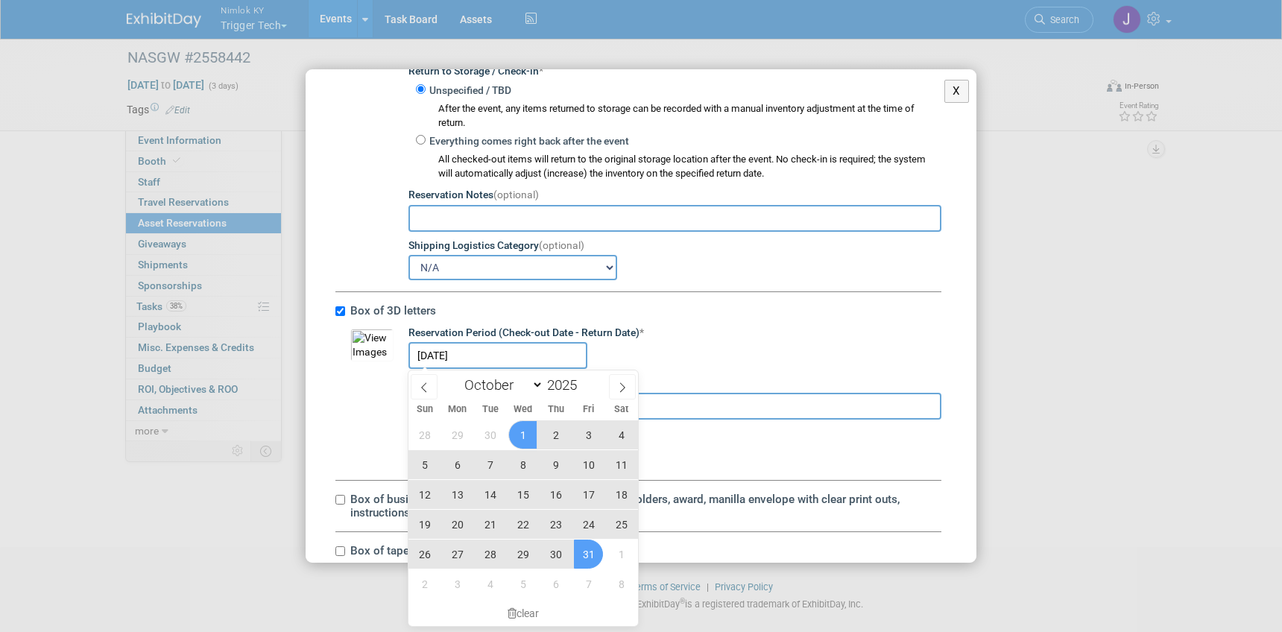
click at [588, 555] on span "31" at bounding box center [588, 554] width 29 height 29
type input "Oct 1, 2025 to Oct 31, 2025"
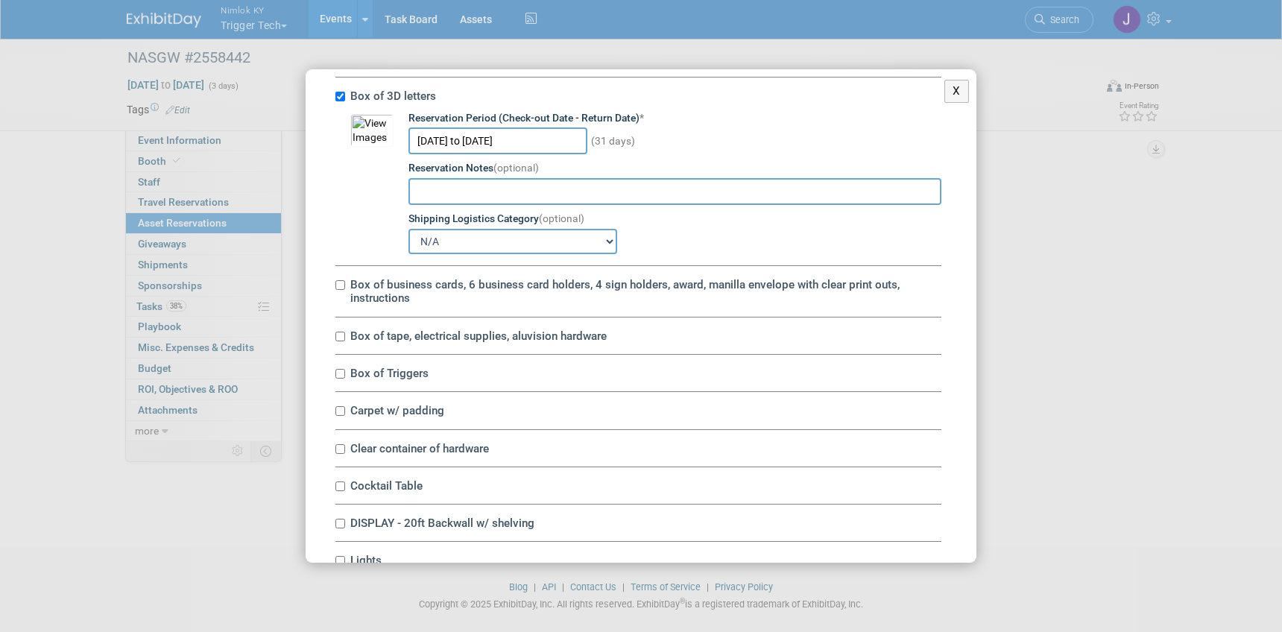
scroll to position [1783, 0]
click at [339, 284] on input "Box of business cards, 6 business card holders, 4 sign holders, award, manilla …" at bounding box center [340, 284] width 10 height 10
checkbox input "true"
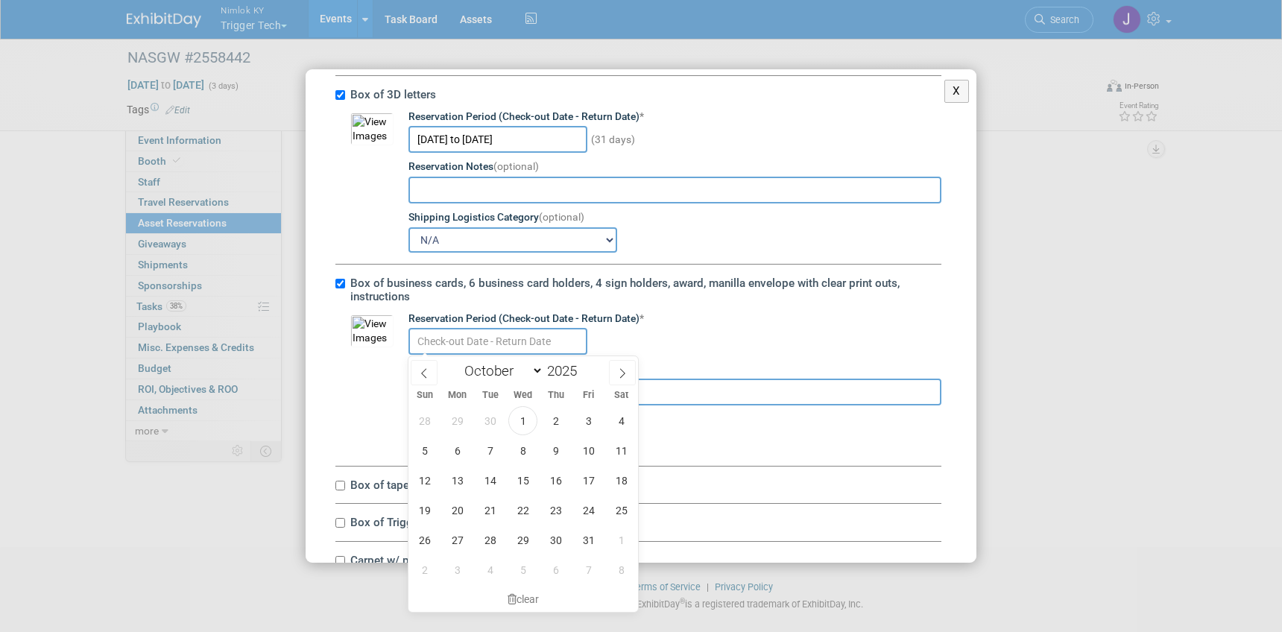
click at [423, 347] on input "text" at bounding box center [497, 341] width 179 height 27
click at [514, 412] on span "1" at bounding box center [522, 420] width 29 height 29
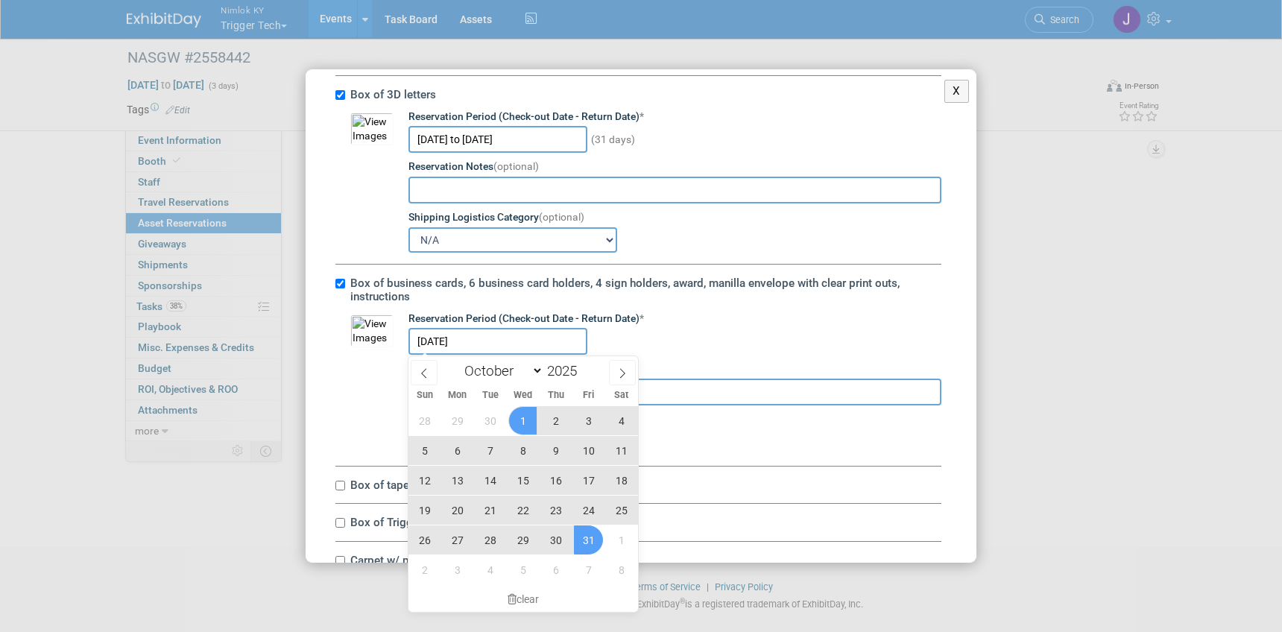
click at [584, 540] on span "31" at bounding box center [588, 540] width 29 height 29
type input "Oct 1, 2025 to Oct 31, 2025"
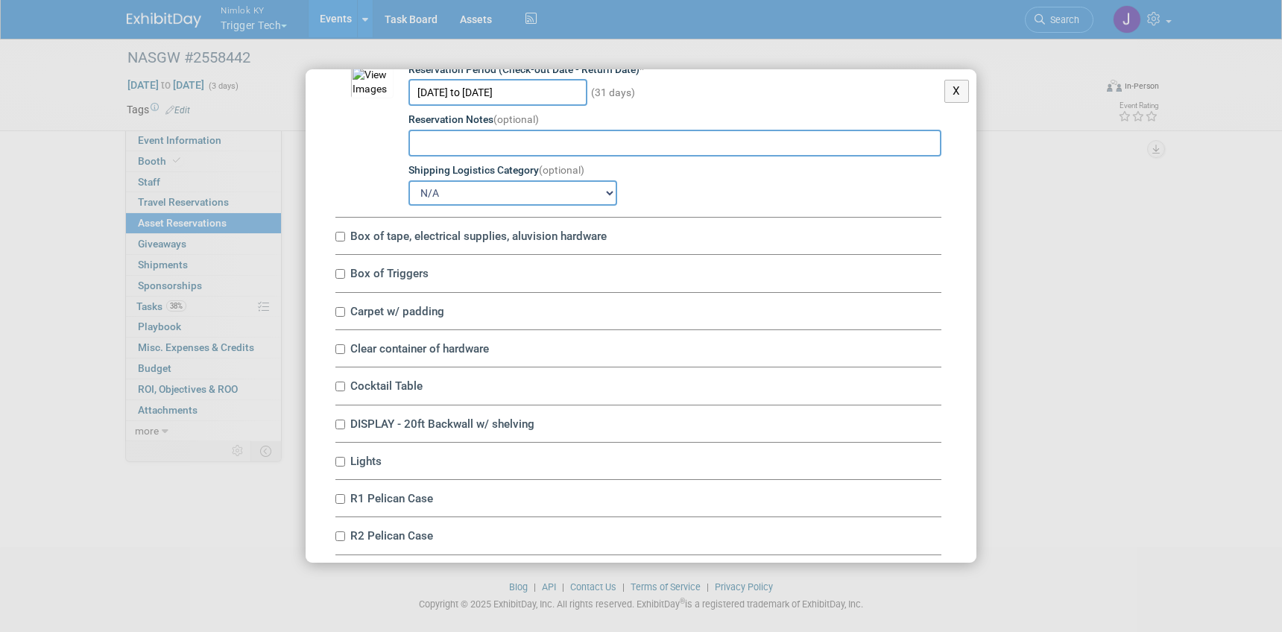
scroll to position [2080, 0]
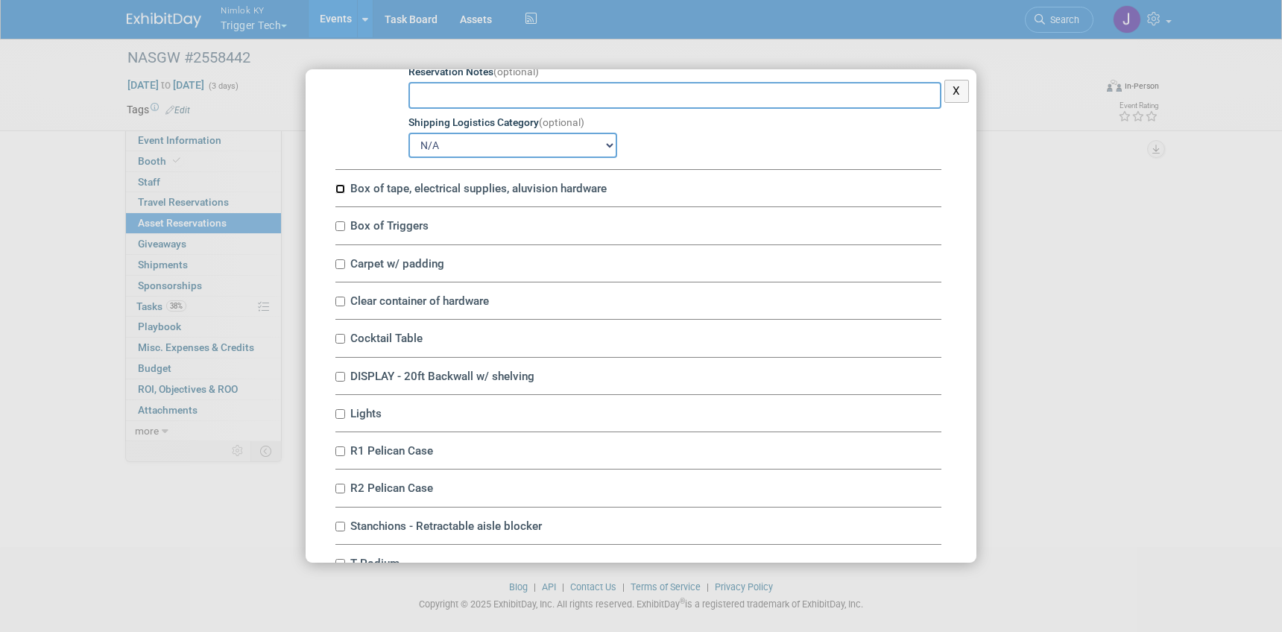
click at [341, 189] on input "Box of tape, electrical supplies, aluvision hardware" at bounding box center [340, 189] width 10 height 10
checkbox input "true"
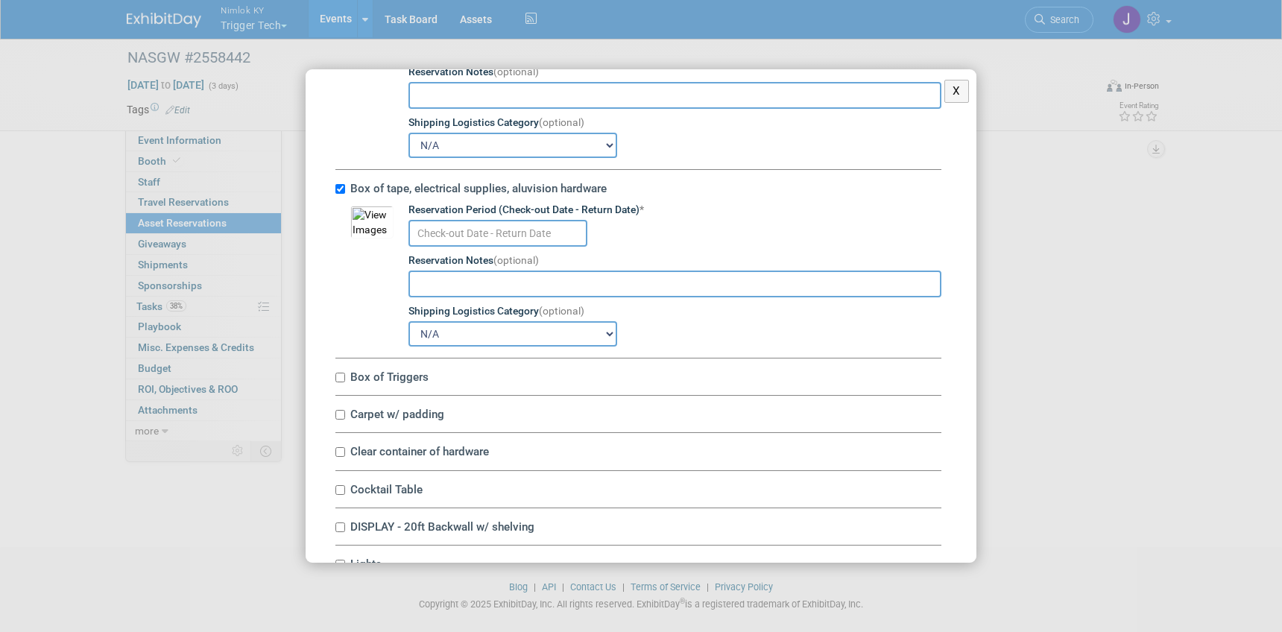
click at [448, 234] on input "text" at bounding box center [497, 233] width 179 height 27
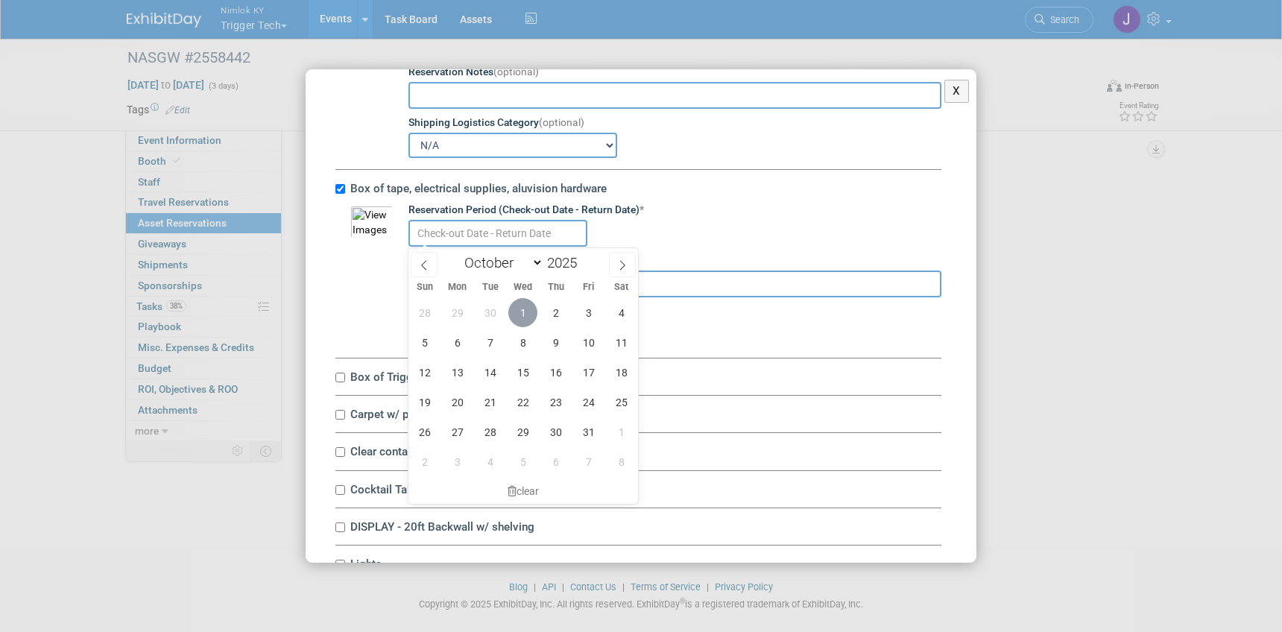
click at [528, 308] on span "1" at bounding box center [522, 312] width 29 height 29
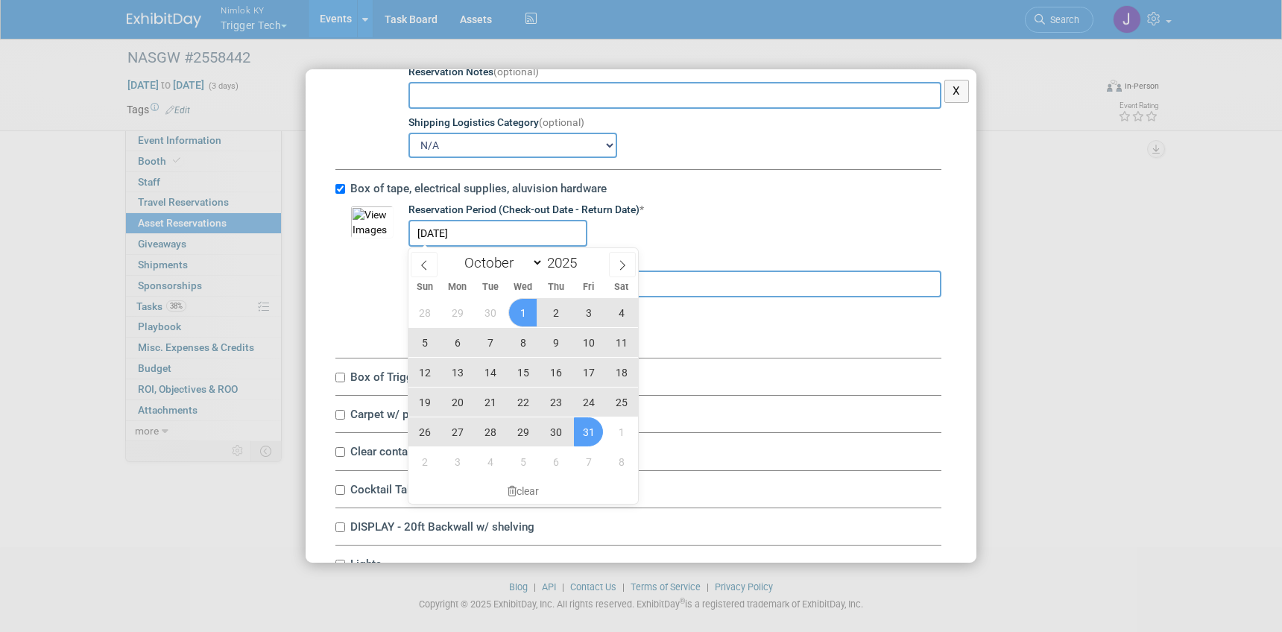
click at [586, 435] on span "31" at bounding box center [588, 431] width 29 height 29
type input "Oct 1, 2025 to Oct 31, 2025"
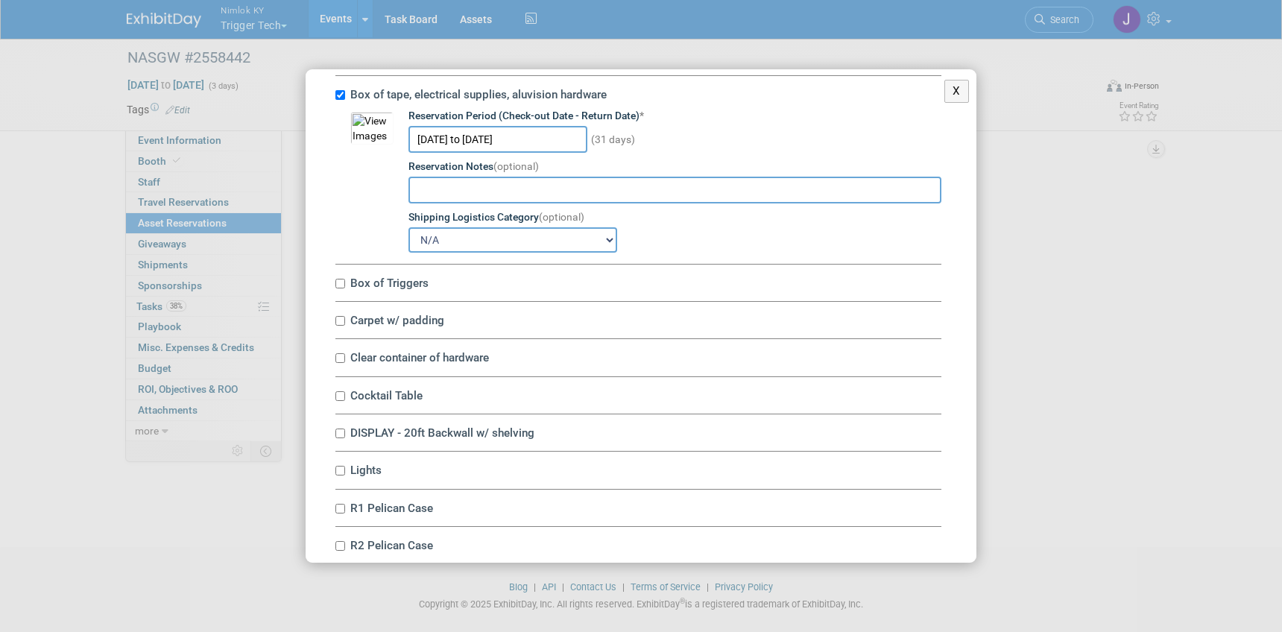
scroll to position [2236, 0]
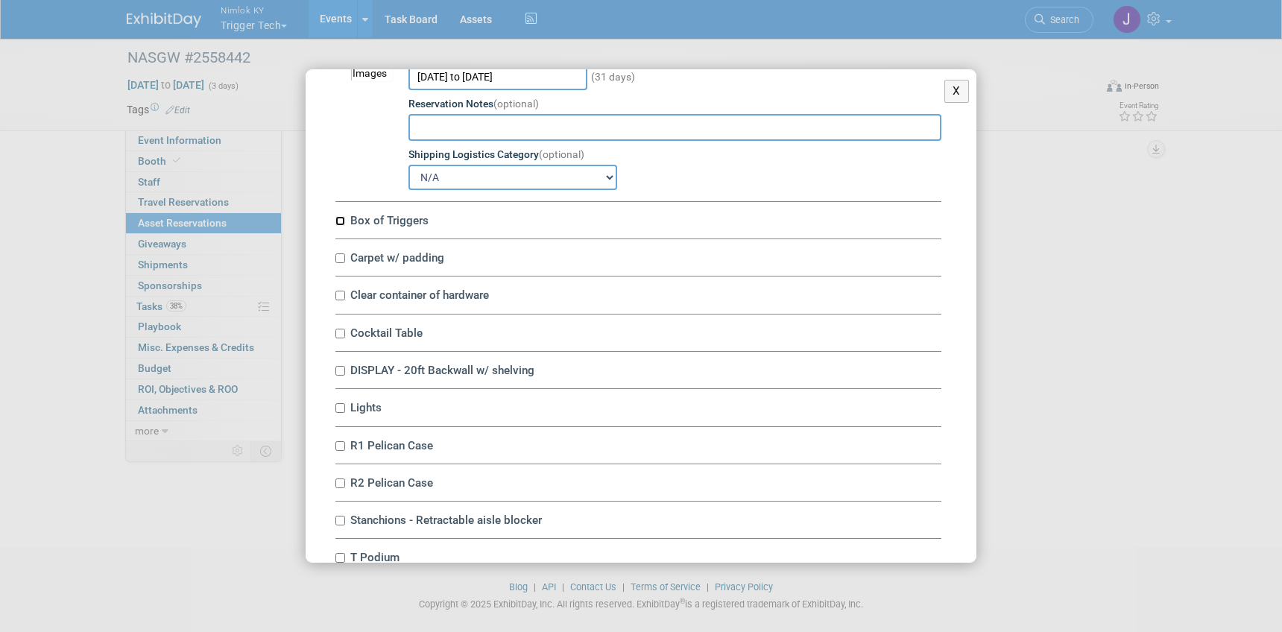
click at [343, 223] on input "Box of Triggers" at bounding box center [340, 221] width 10 height 10
checkbox input "true"
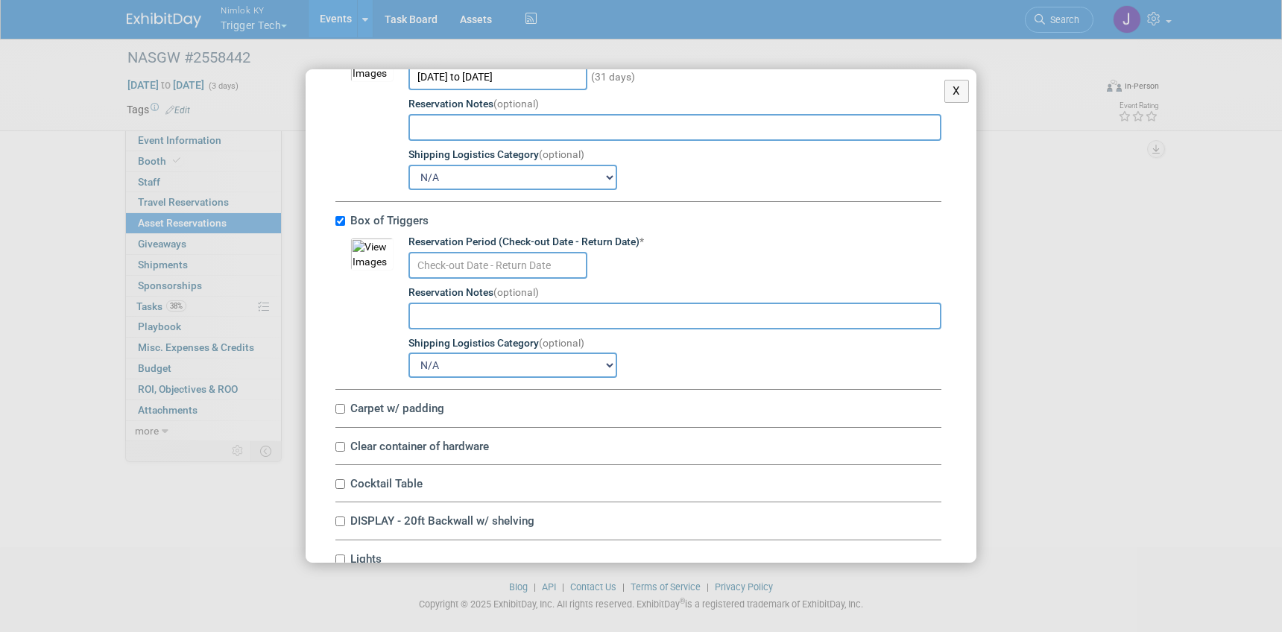
click at [441, 259] on input "text" at bounding box center [497, 265] width 179 height 27
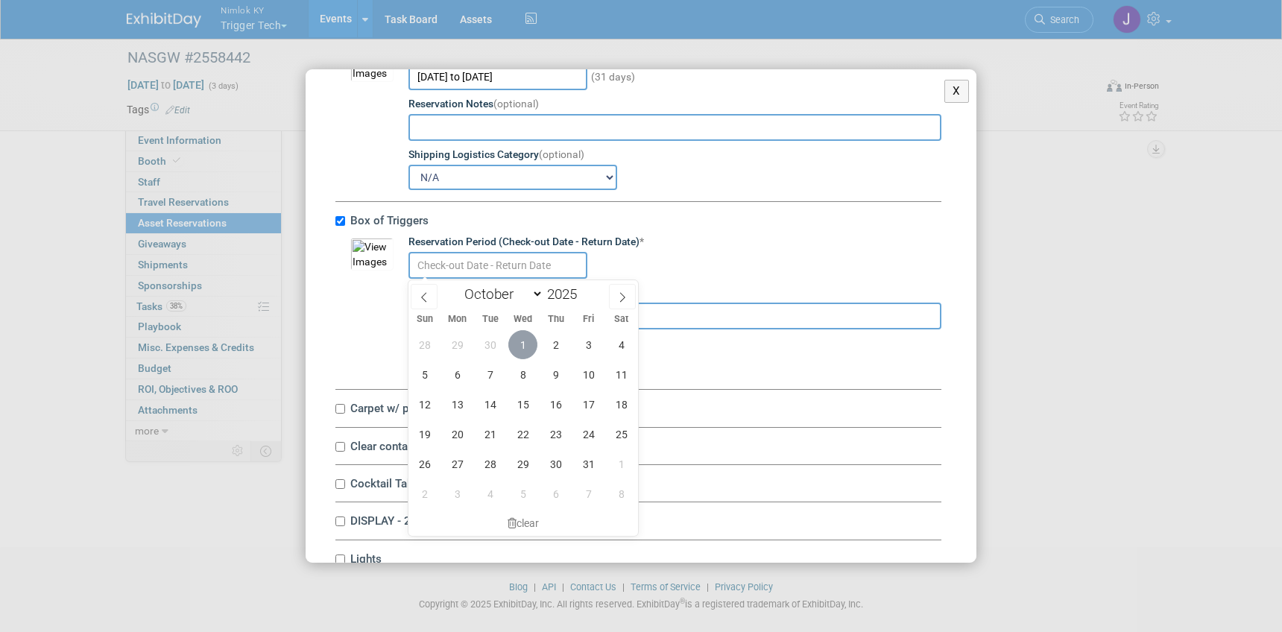
click at [520, 341] on span "1" at bounding box center [522, 344] width 29 height 29
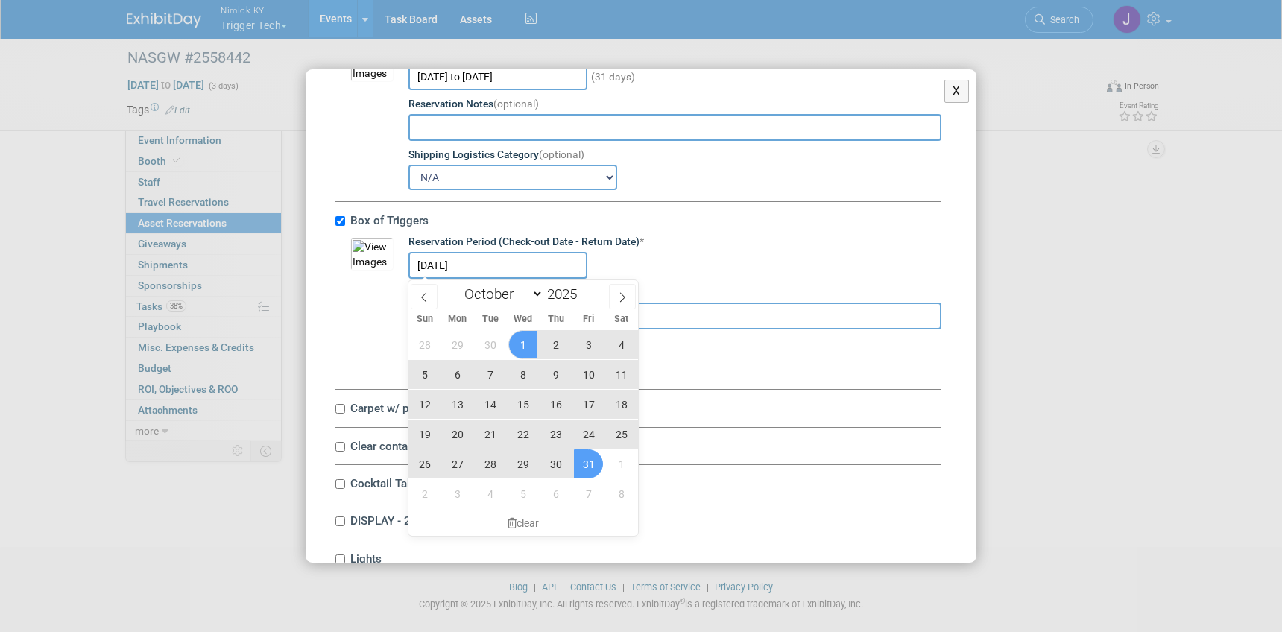
click at [590, 463] on span "31" at bounding box center [588, 463] width 29 height 29
type input "Oct 1, 2025 to Oct 31, 2025"
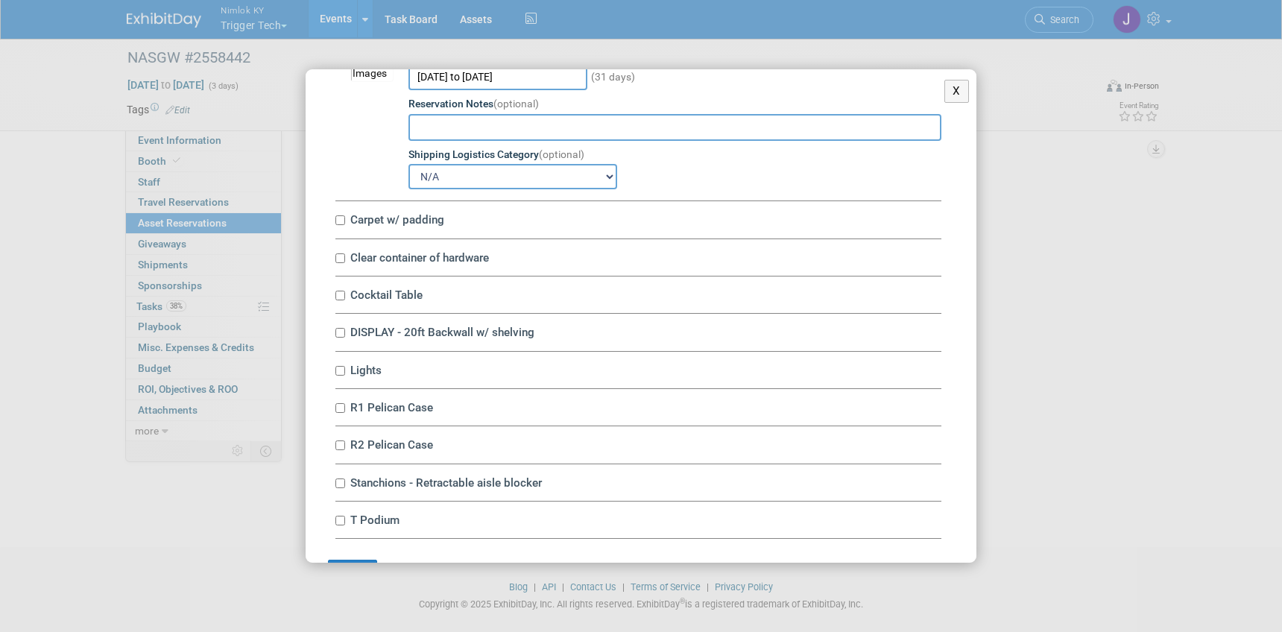
scroll to position [2430, 0]
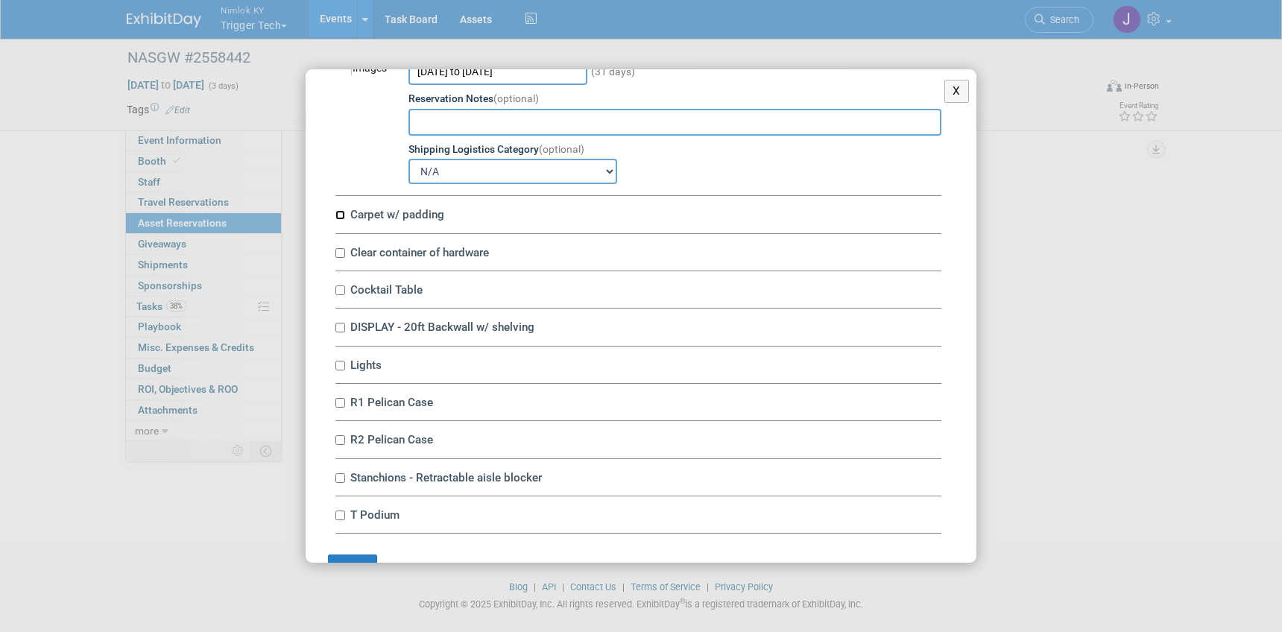
click at [340, 215] on input "Carpet w/ padding" at bounding box center [340, 215] width 10 height 10
checkbox input "true"
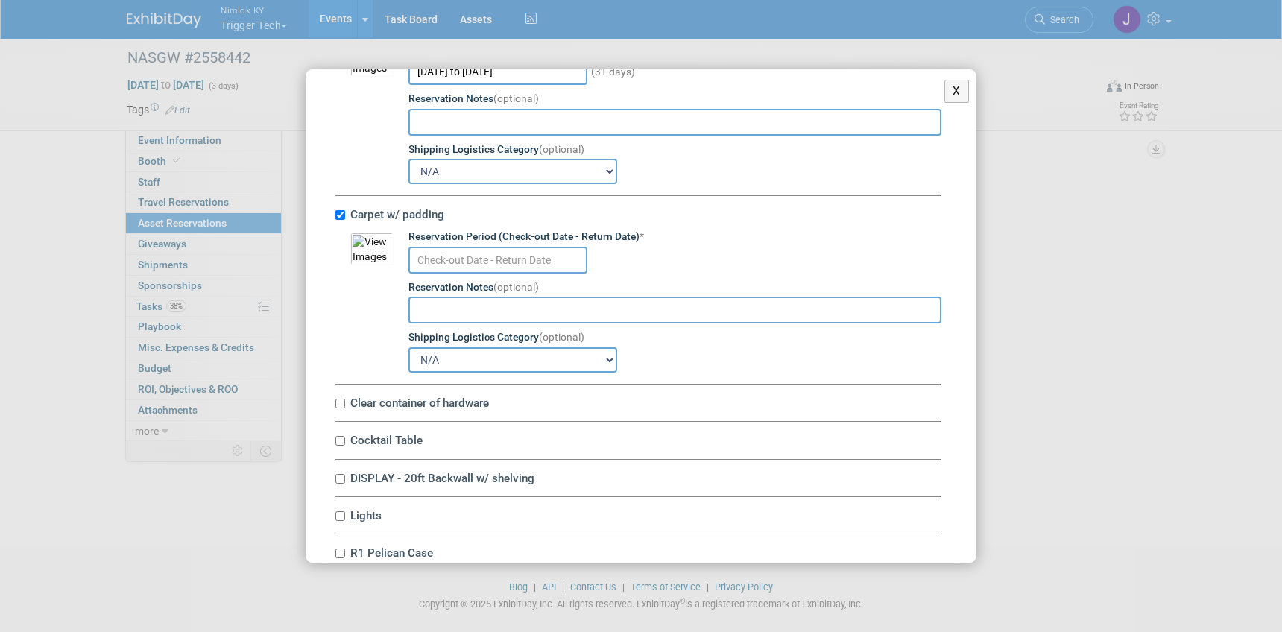
click at [437, 265] on input "text" at bounding box center [497, 260] width 179 height 27
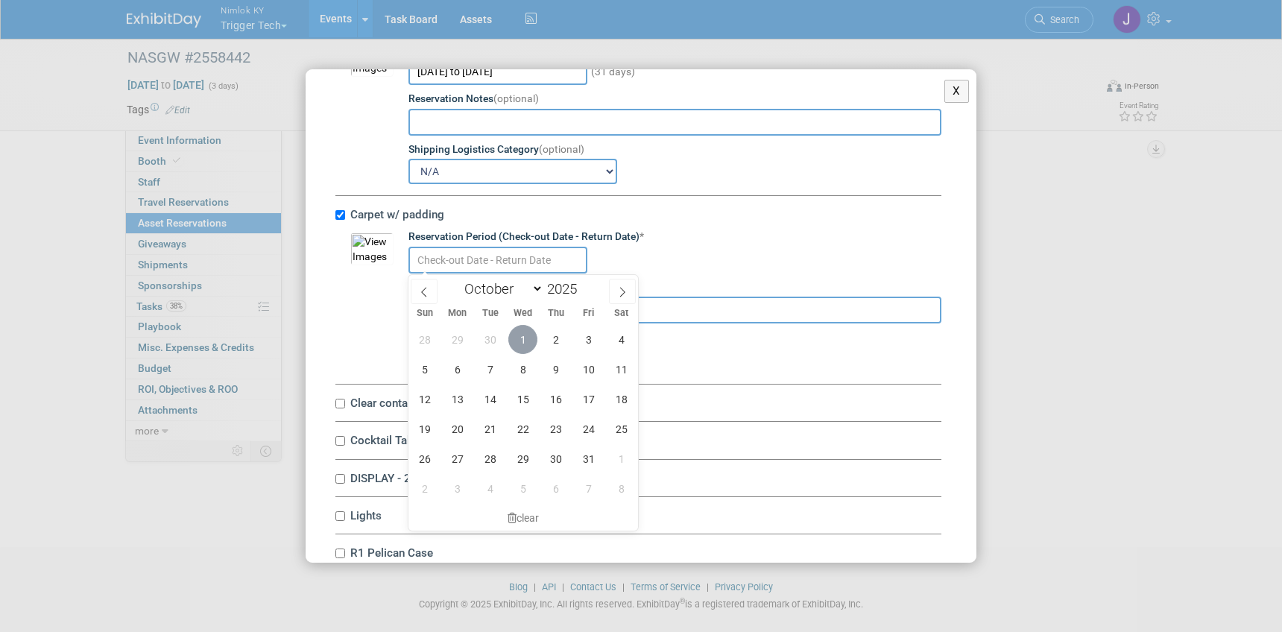
click at [520, 332] on span "1" at bounding box center [522, 339] width 29 height 29
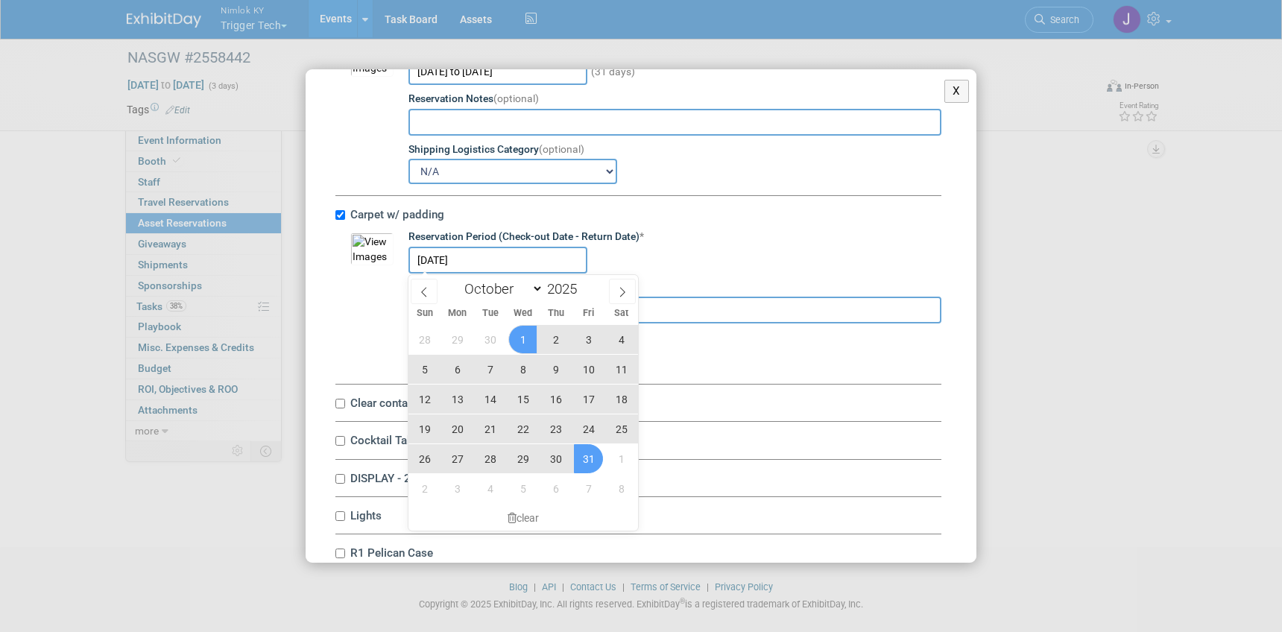
click at [584, 459] on span "31" at bounding box center [588, 458] width 29 height 29
type input "Oct 1, 2025 to Oct 31, 2025"
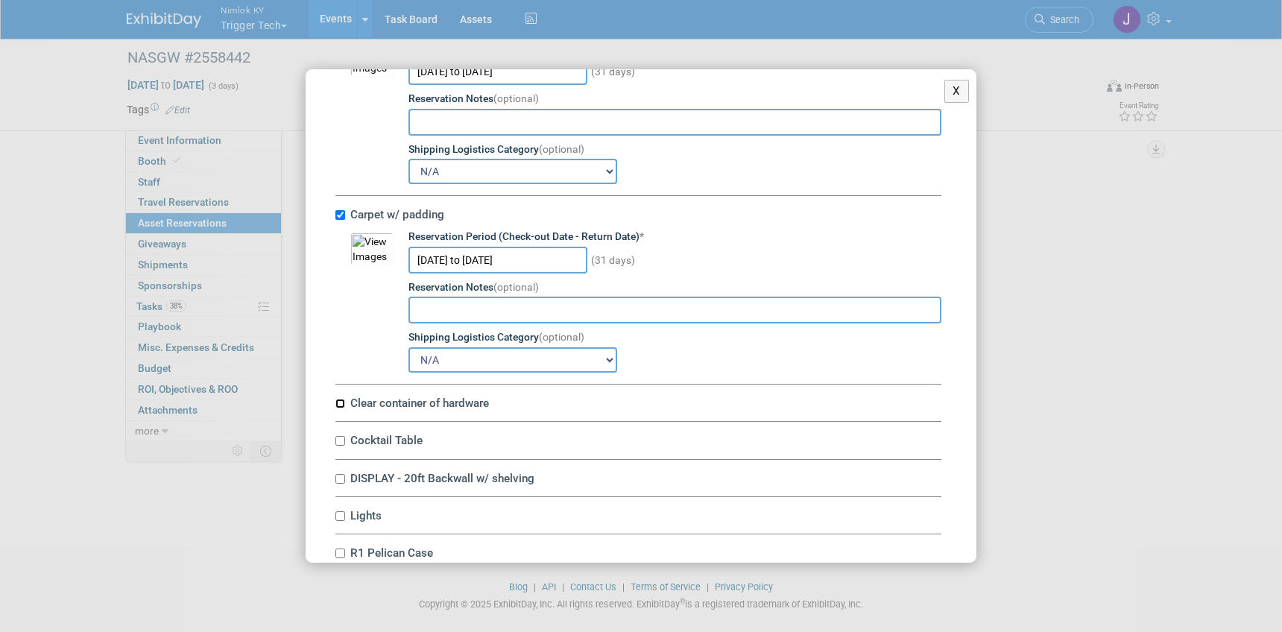
click at [340, 401] on input "Clear container of hardware" at bounding box center [340, 404] width 10 height 10
checkbox input "true"
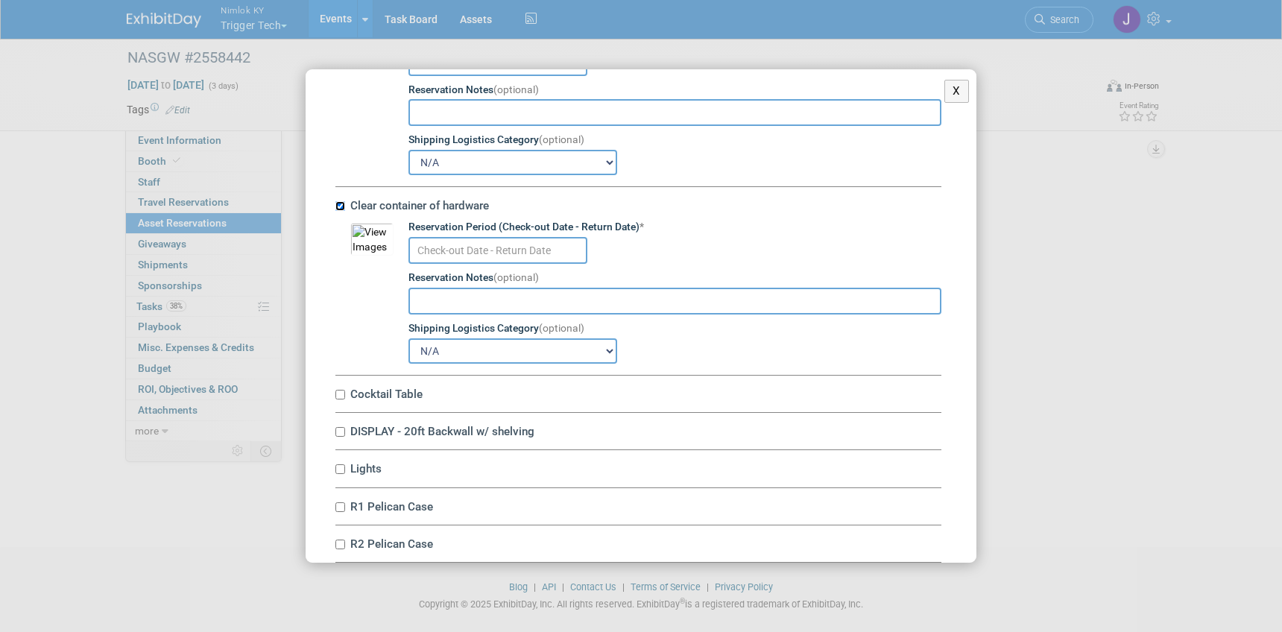
scroll to position [2647, 0]
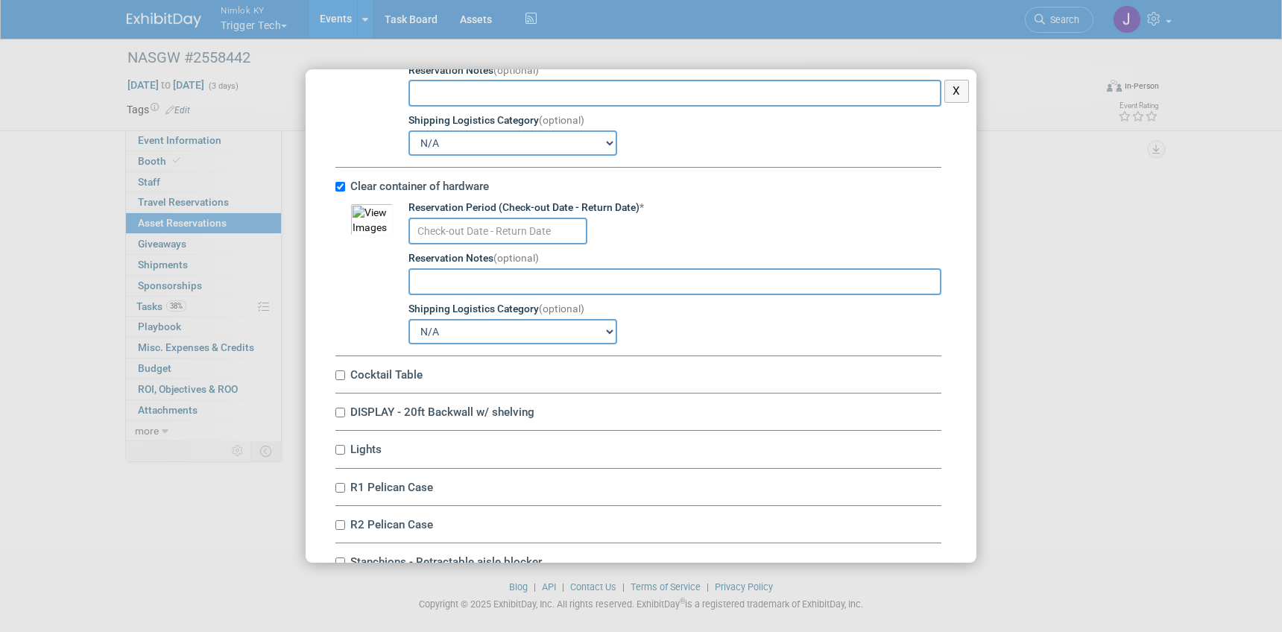
click at [438, 230] on input "text" at bounding box center [497, 231] width 179 height 27
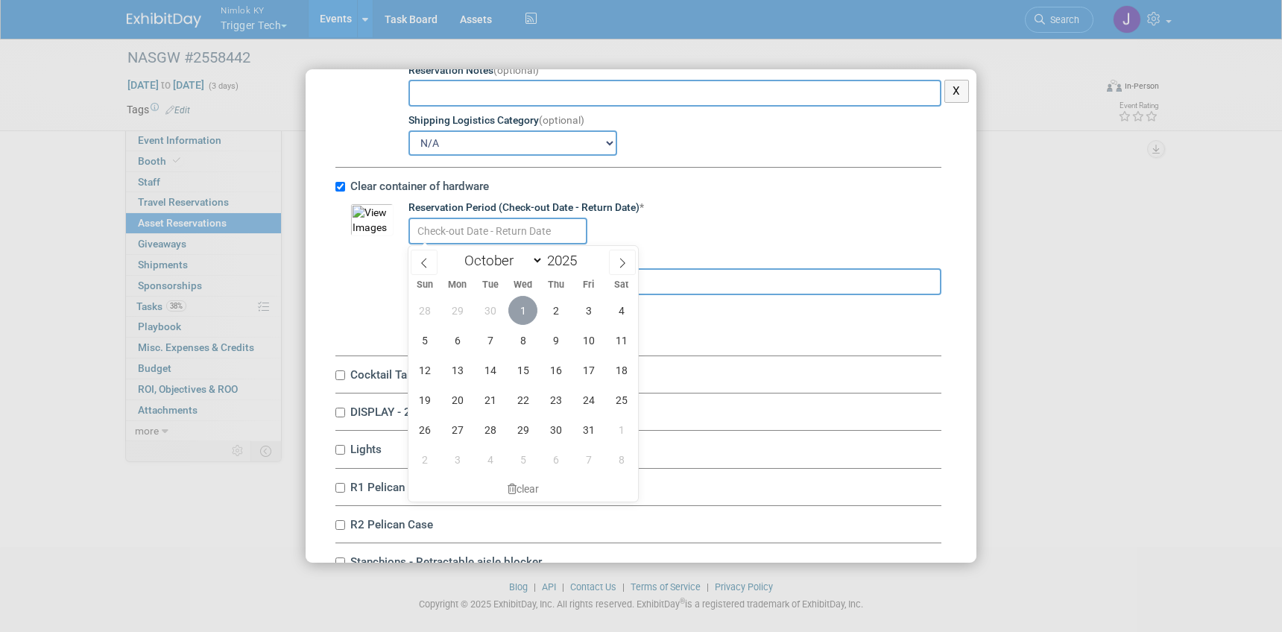
click at [524, 311] on span "1" at bounding box center [522, 310] width 29 height 29
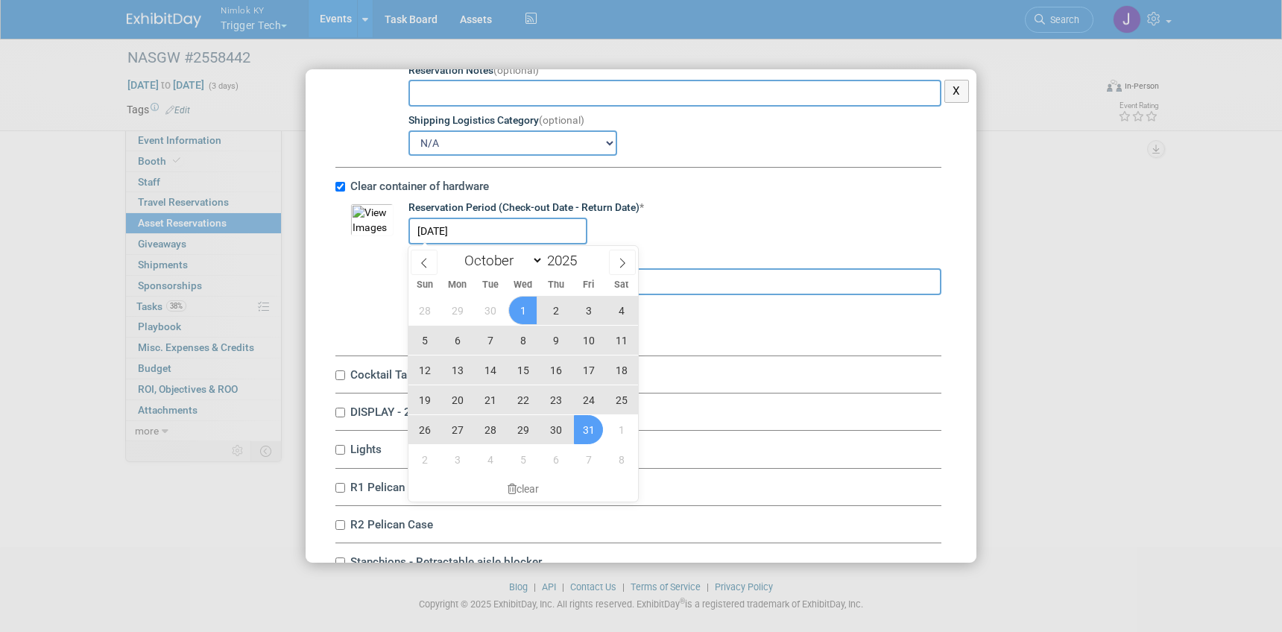
click at [589, 429] on span "31" at bounding box center [588, 429] width 29 height 29
type input "Oct 1, 2025 to Oct 31, 2025"
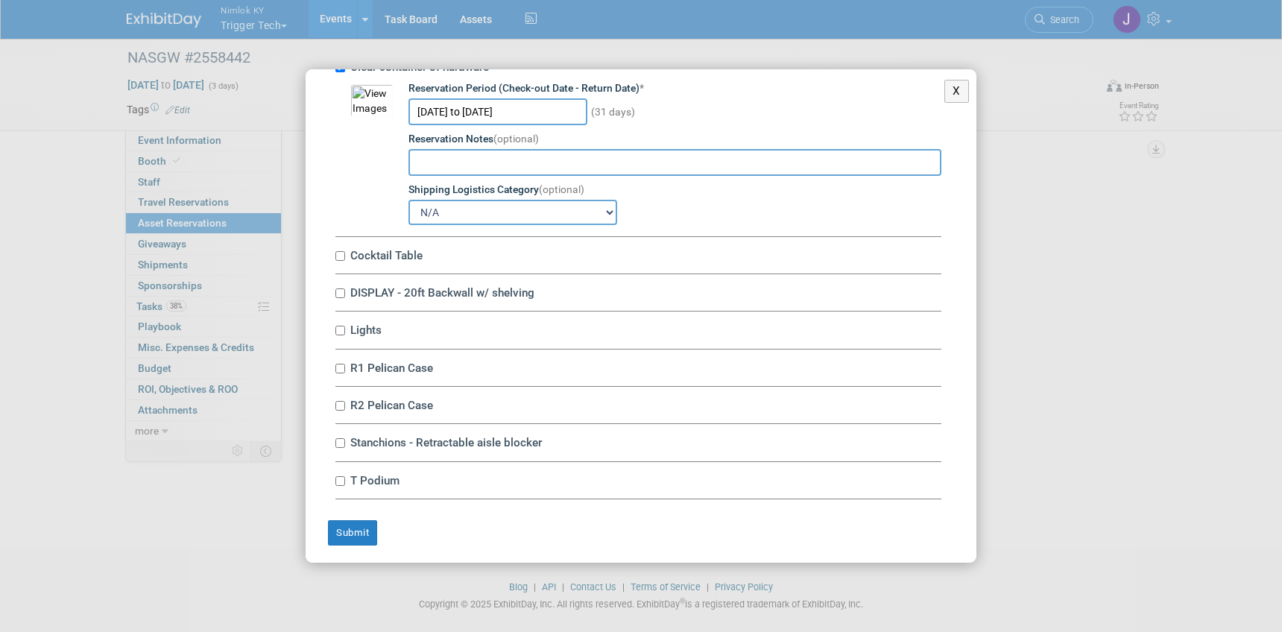
scroll to position [2771, 0]
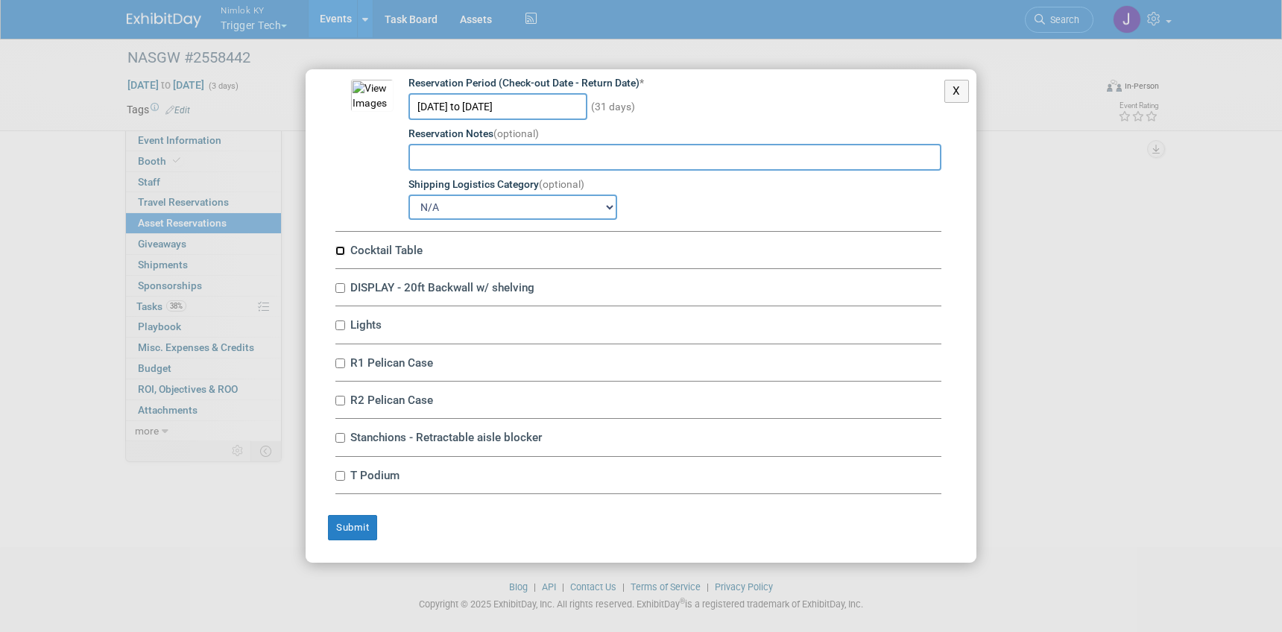
click at [339, 250] on input "Cocktail Table" at bounding box center [340, 251] width 10 height 10
checkbox input "true"
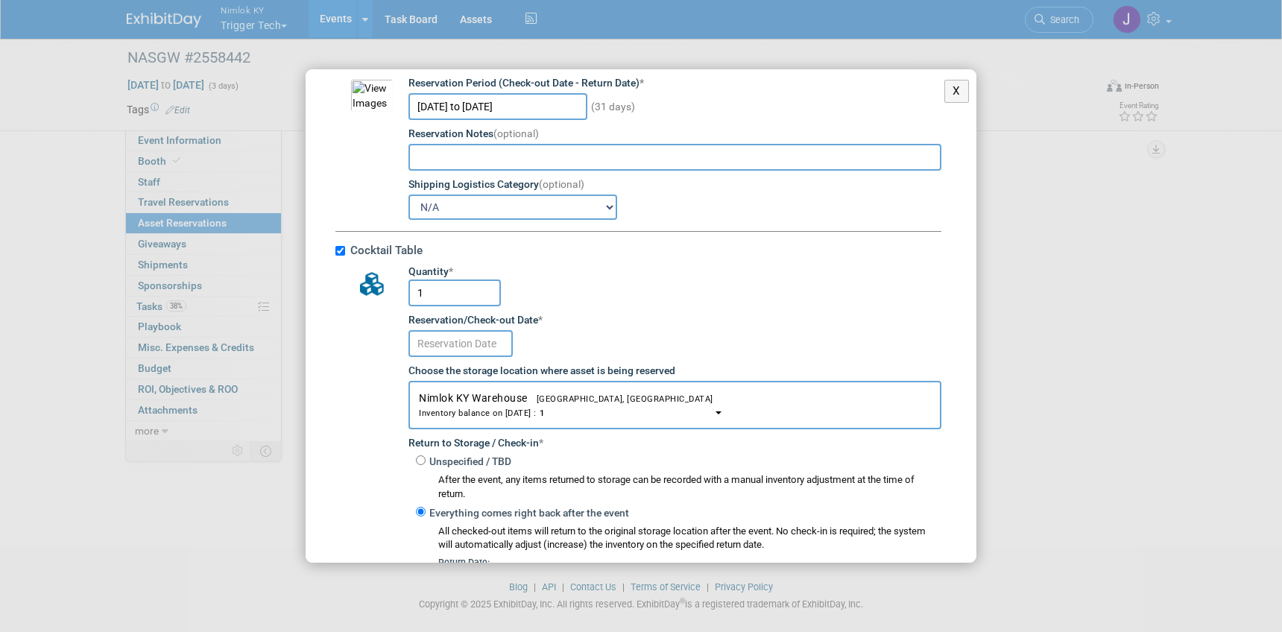
click at [475, 343] on input "text" at bounding box center [460, 343] width 104 height 27
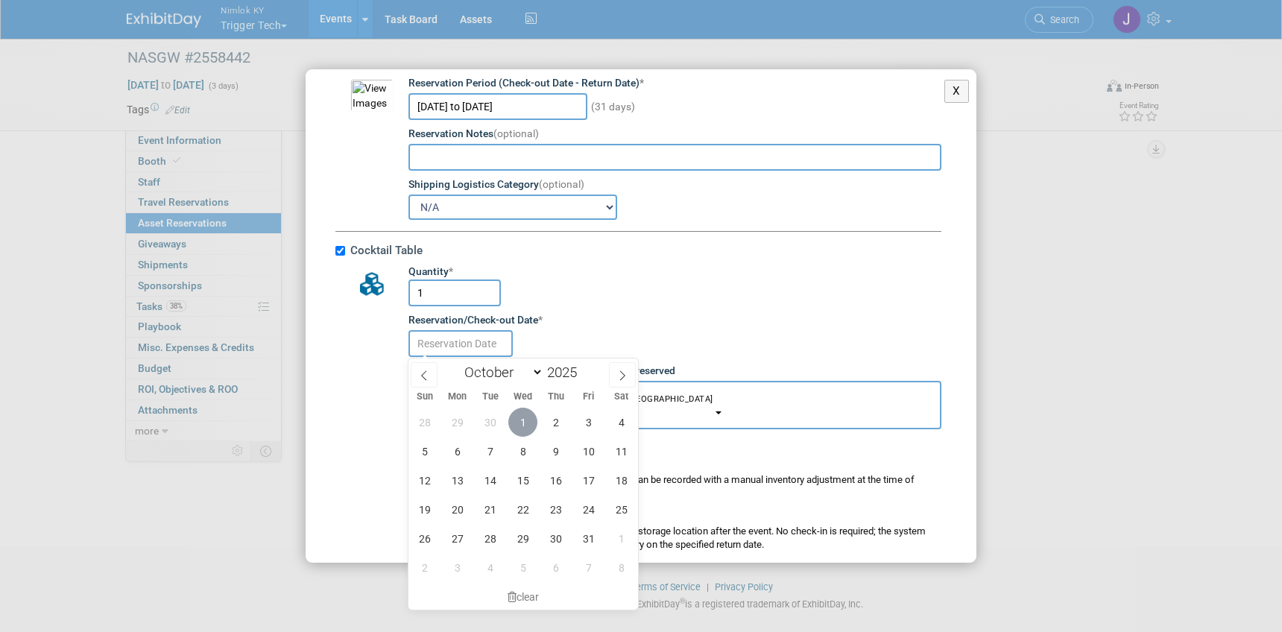
click at [526, 416] on span "1" at bounding box center [522, 422] width 29 height 29
type input "Oct 1, 2025"
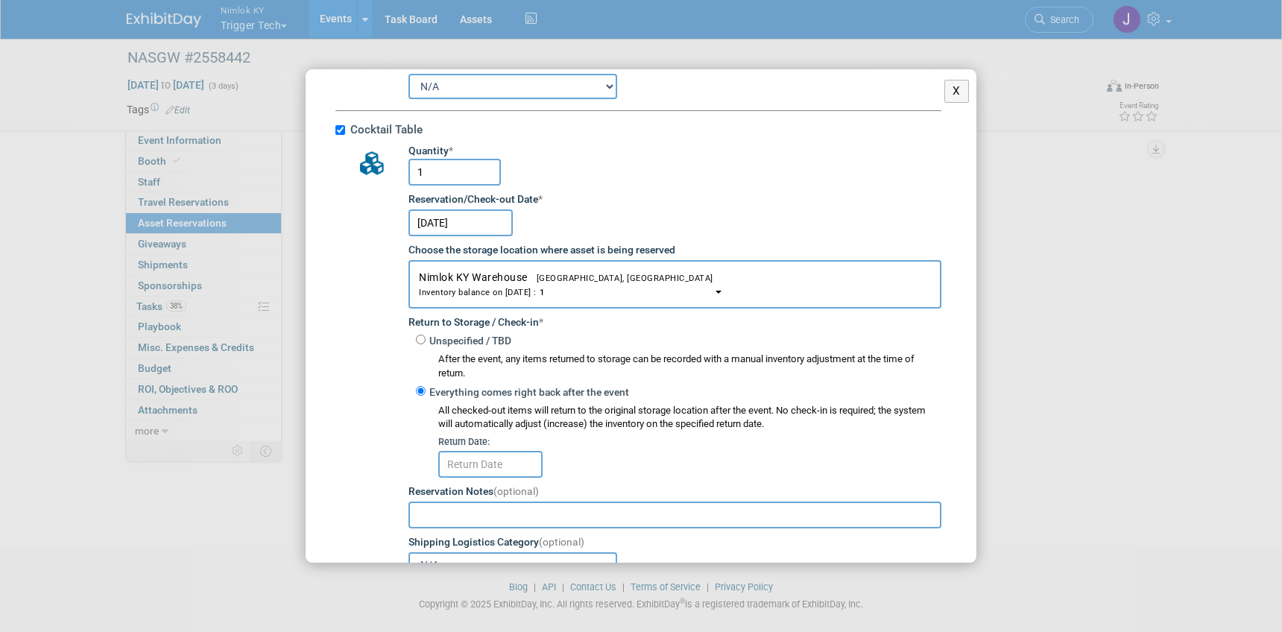
scroll to position [2903, 0]
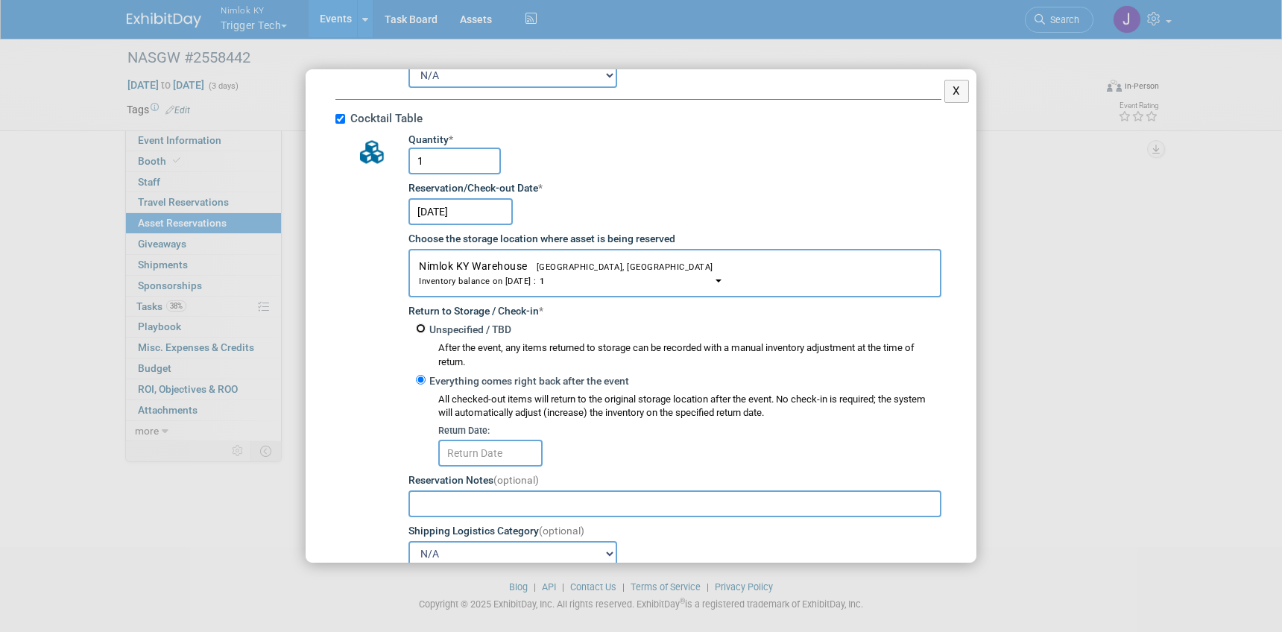
click at [419, 330] on input "Unspecified / TBD" at bounding box center [421, 329] width 10 height 10
radio input "true"
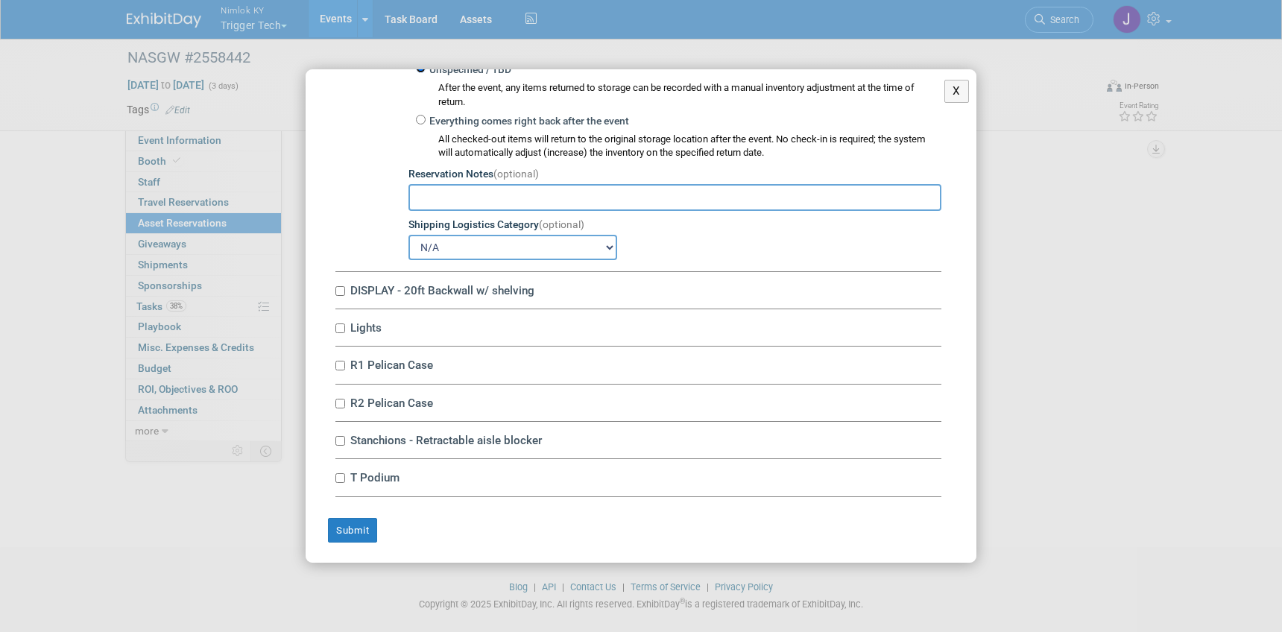
scroll to position [3166, 0]
click at [347, 292] on label "DISPLAY - 20ft Backwall w/ shelving" at bounding box center [644, 288] width 596 height 14
click at [345, 292] on input "DISPLAY - 20ft Backwall w/ shelving" at bounding box center [340, 289] width 10 height 10
checkbox input "true"
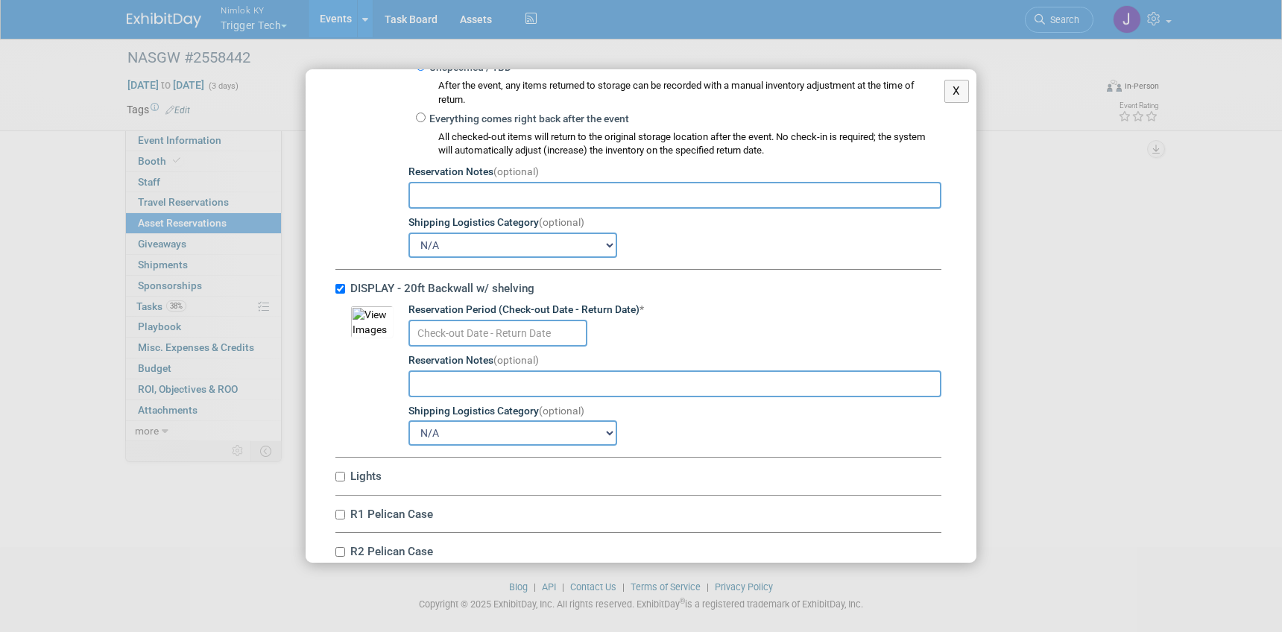
click at [435, 330] on input "text" at bounding box center [497, 333] width 179 height 27
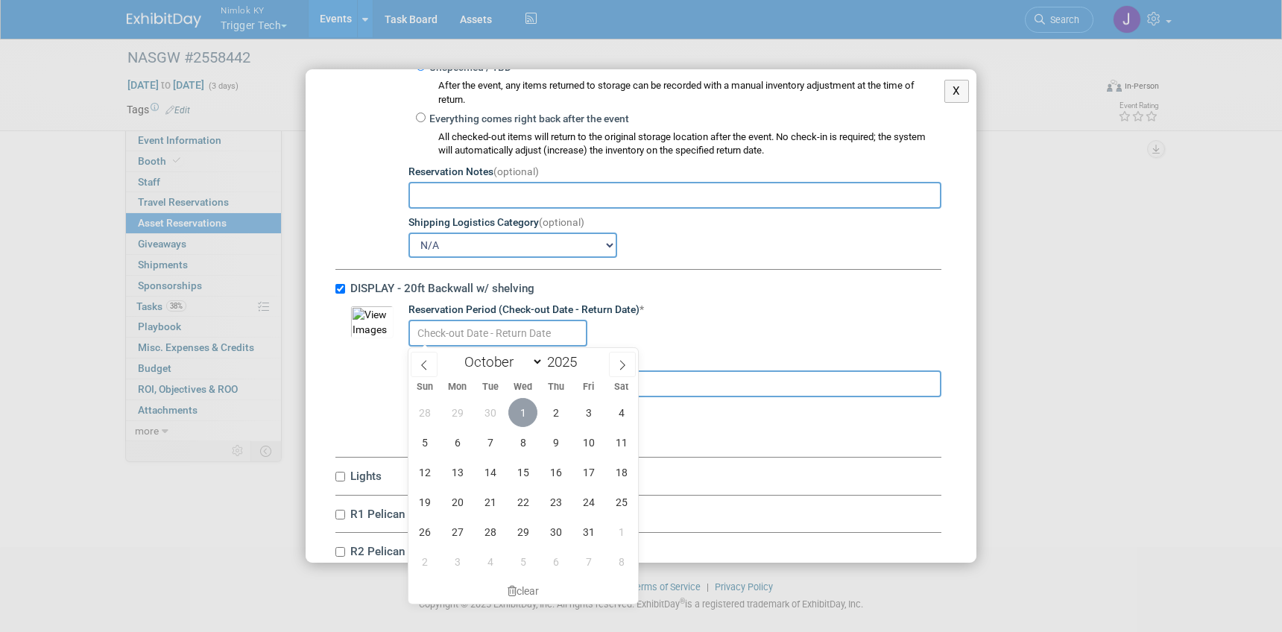
click at [517, 408] on span "1" at bounding box center [522, 412] width 29 height 29
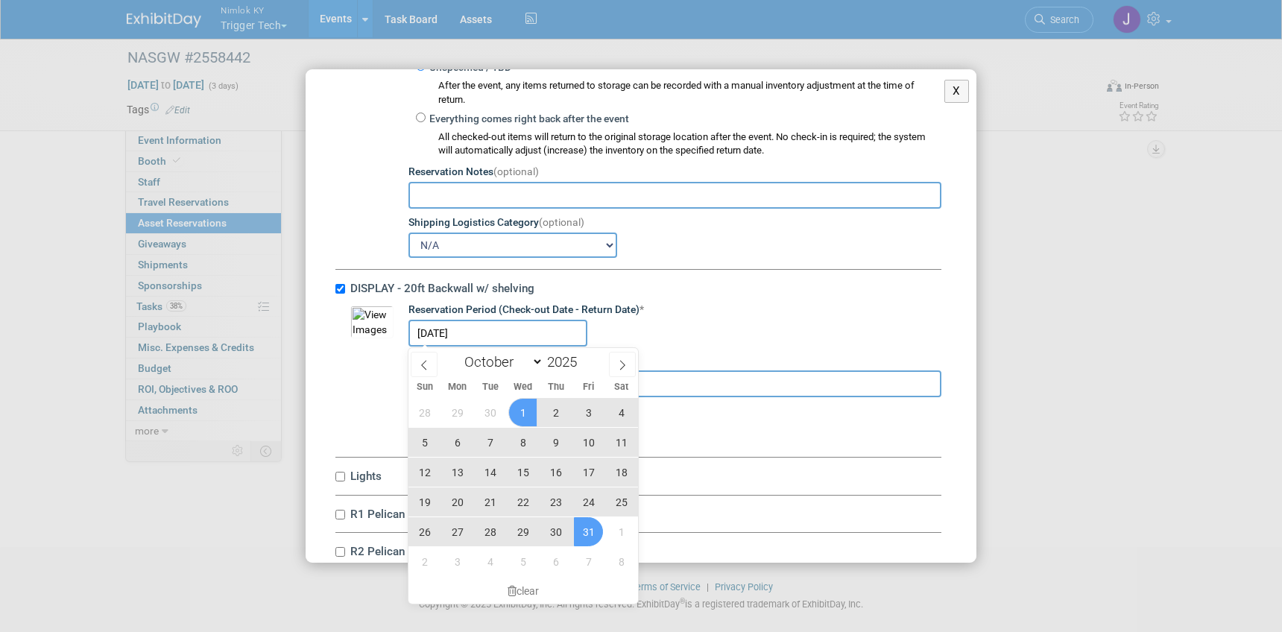
click at [590, 531] on span "31" at bounding box center [588, 531] width 29 height 29
type input "Oct 1, 2025 to Oct 31, 2025"
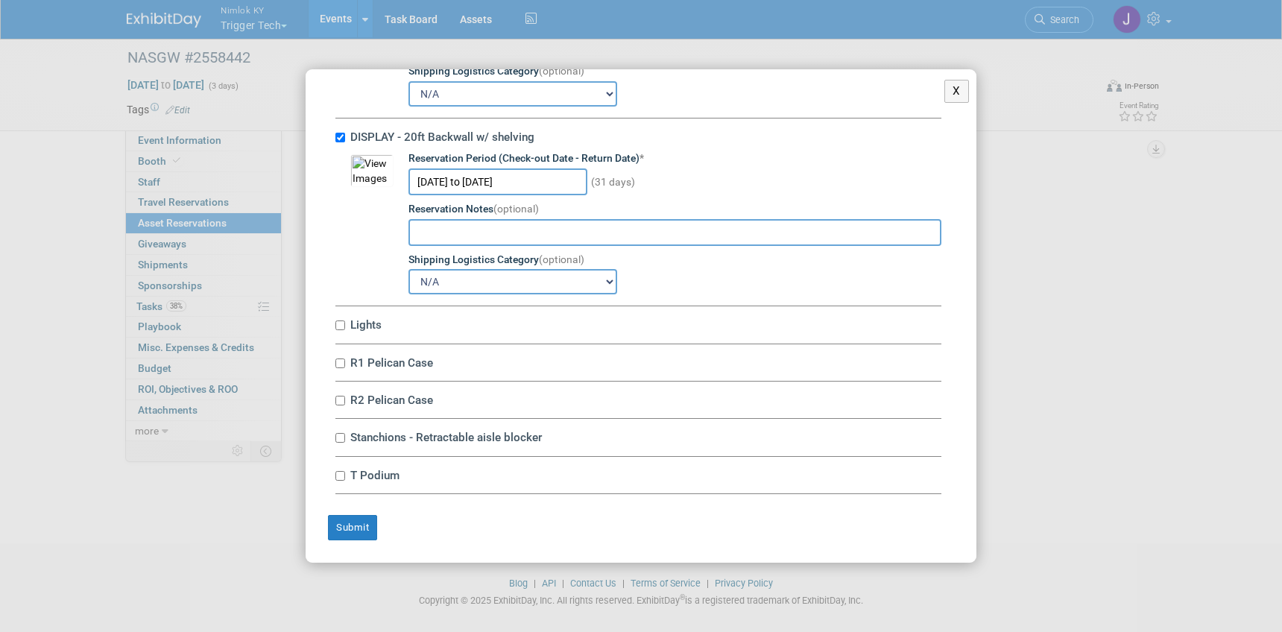
scroll to position [12, 0]
click at [338, 324] on input "Lights" at bounding box center [340, 326] width 10 height 10
checkbox input "true"
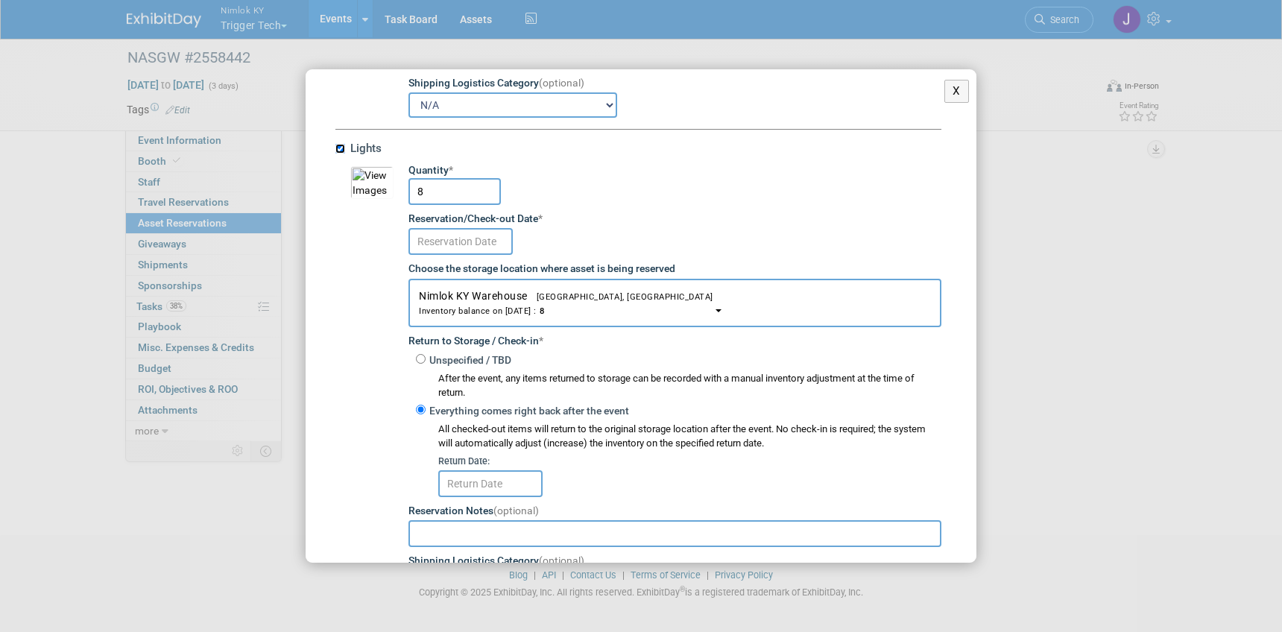
scroll to position [3501, 0]
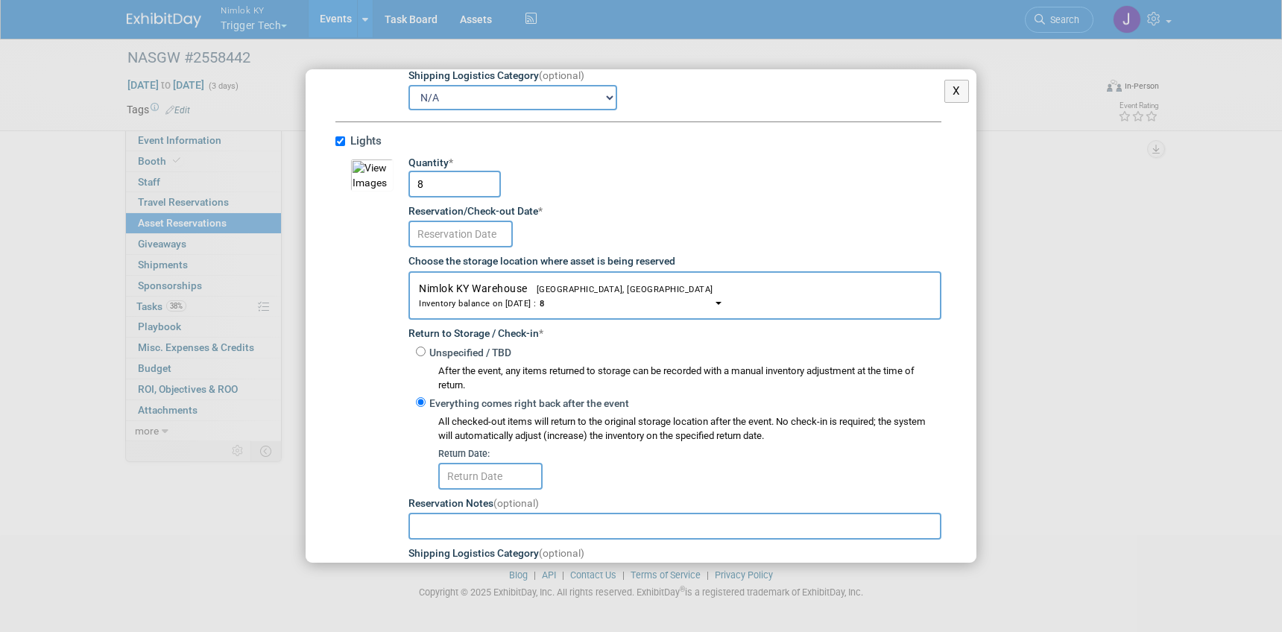
click at [439, 241] on input "text" at bounding box center [460, 234] width 104 height 27
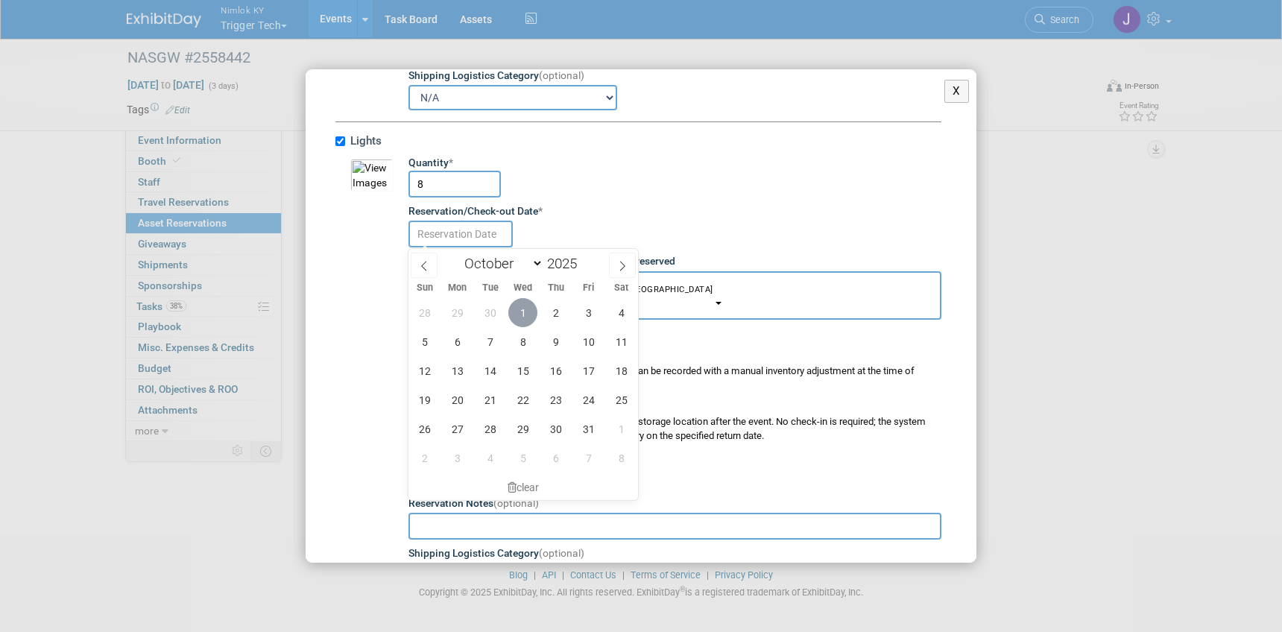
click at [526, 316] on span "1" at bounding box center [522, 312] width 29 height 29
type input "Oct 1, 2025"
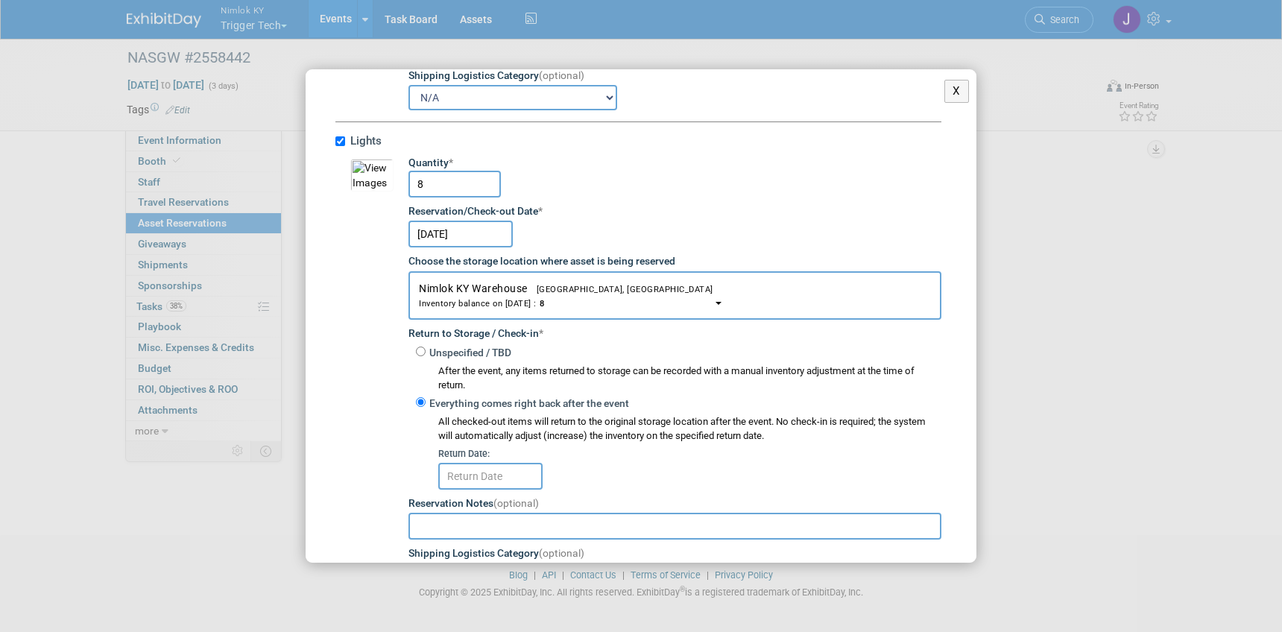
click at [426, 350] on label "Unspecified / TBD" at bounding box center [469, 353] width 86 height 15
click at [425, 350] on input "Unspecified / TBD" at bounding box center [421, 352] width 10 height 10
radio input "true"
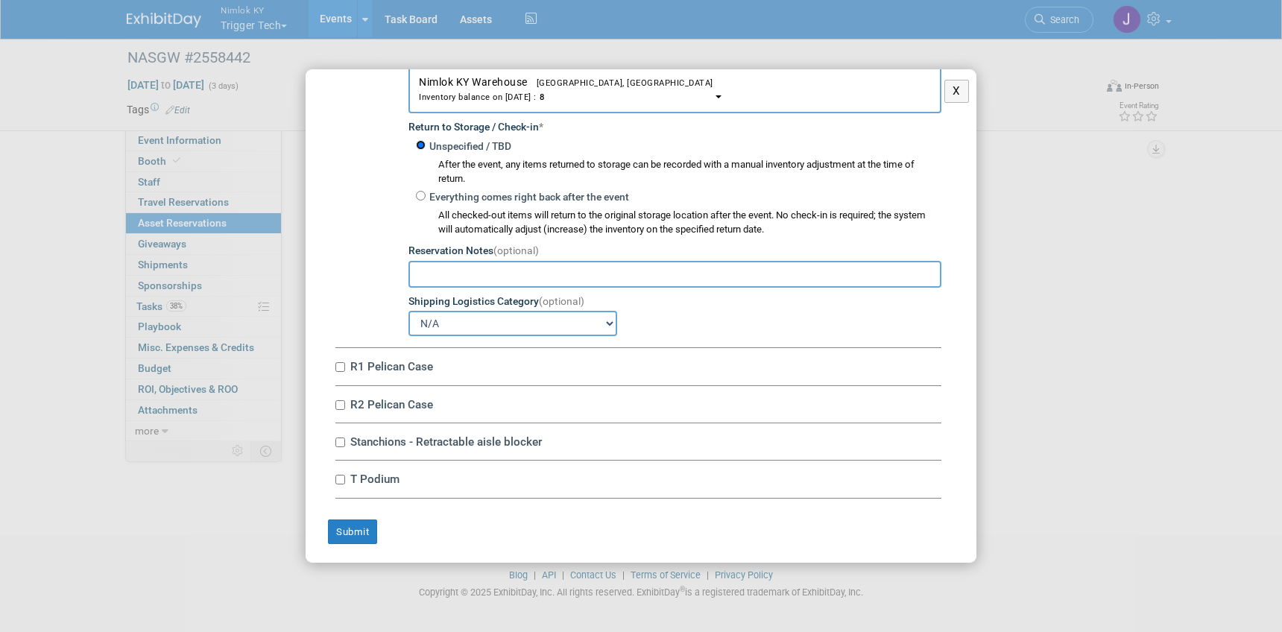
scroll to position [3711, 0]
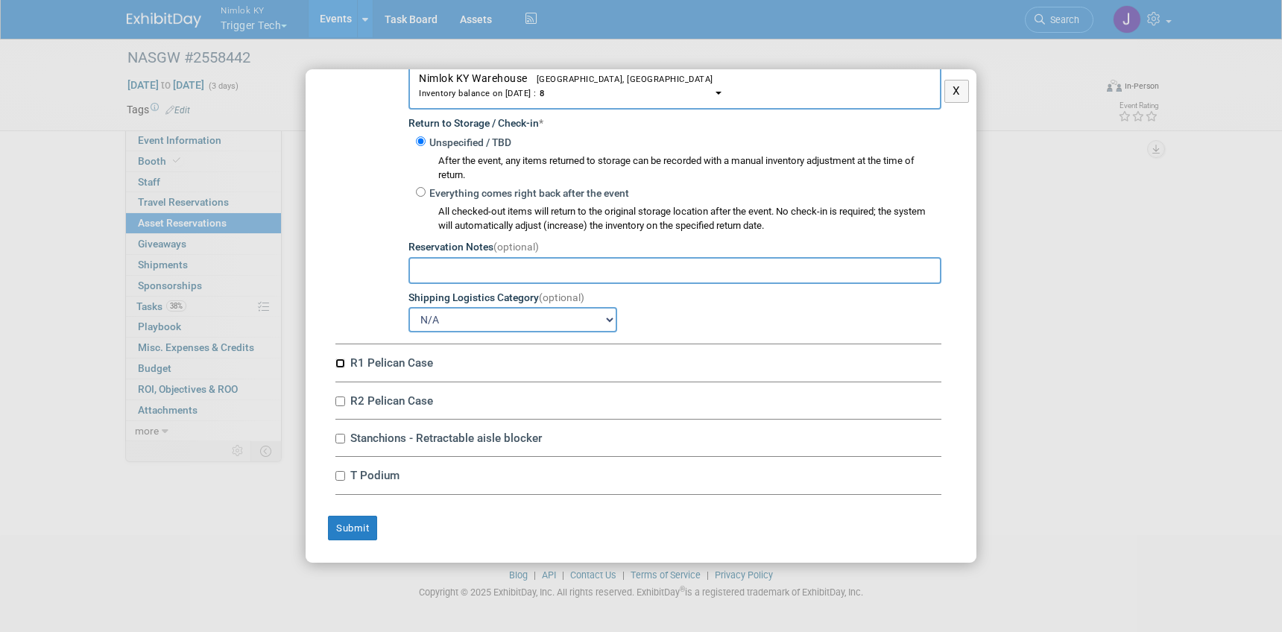
click at [341, 363] on input "R1 Pelican Case" at bounding box center [340, 364] width 10 height 10
checkbox input "true"
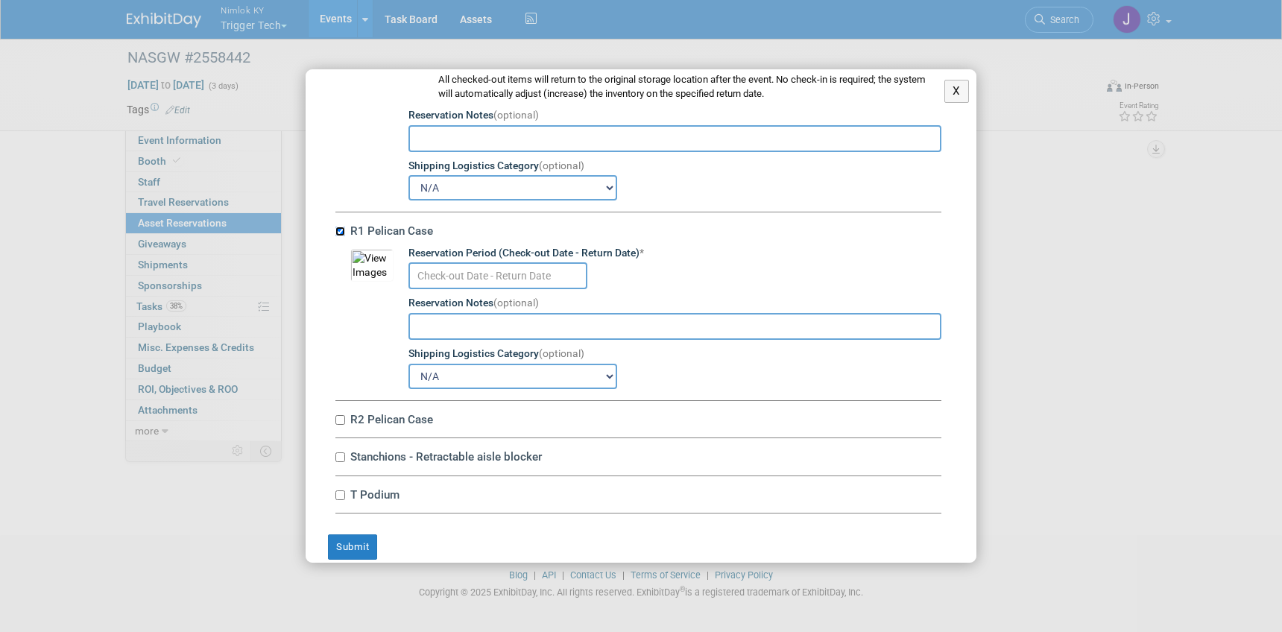
scroll to position [3863, 0]
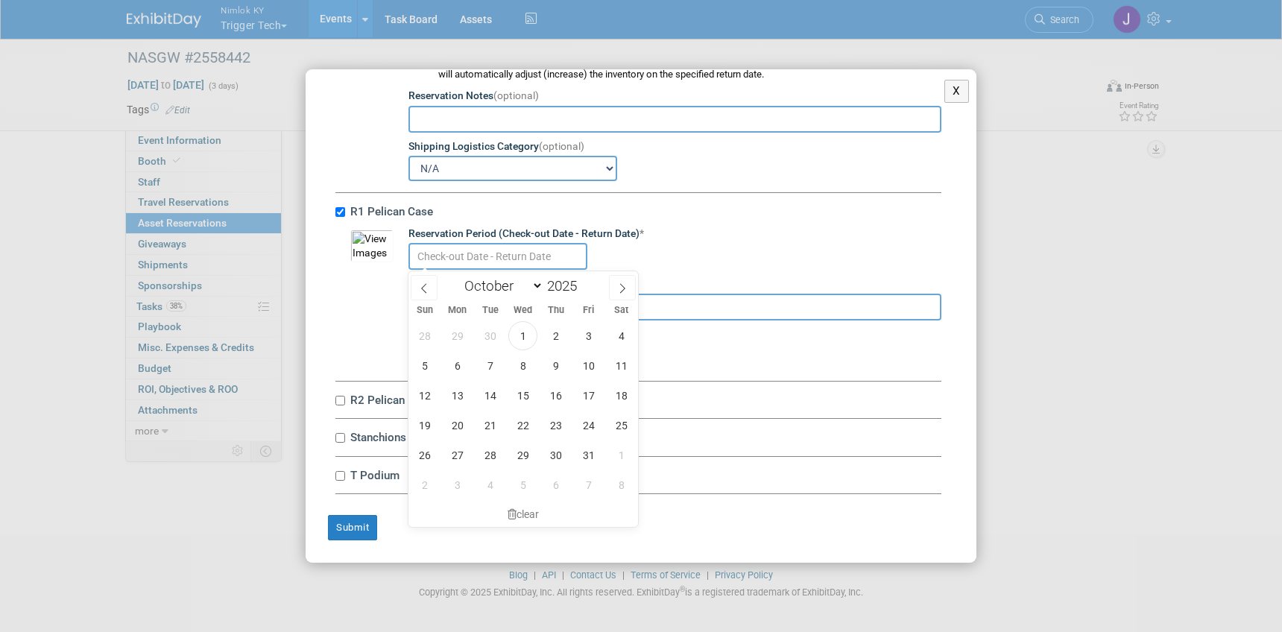
click at [499, 259] on input "text" at bounding box center [497, 256] width 179 height 27
click at [528, 338] on span "1" at bounding box center [522, 335] width 29 height 29
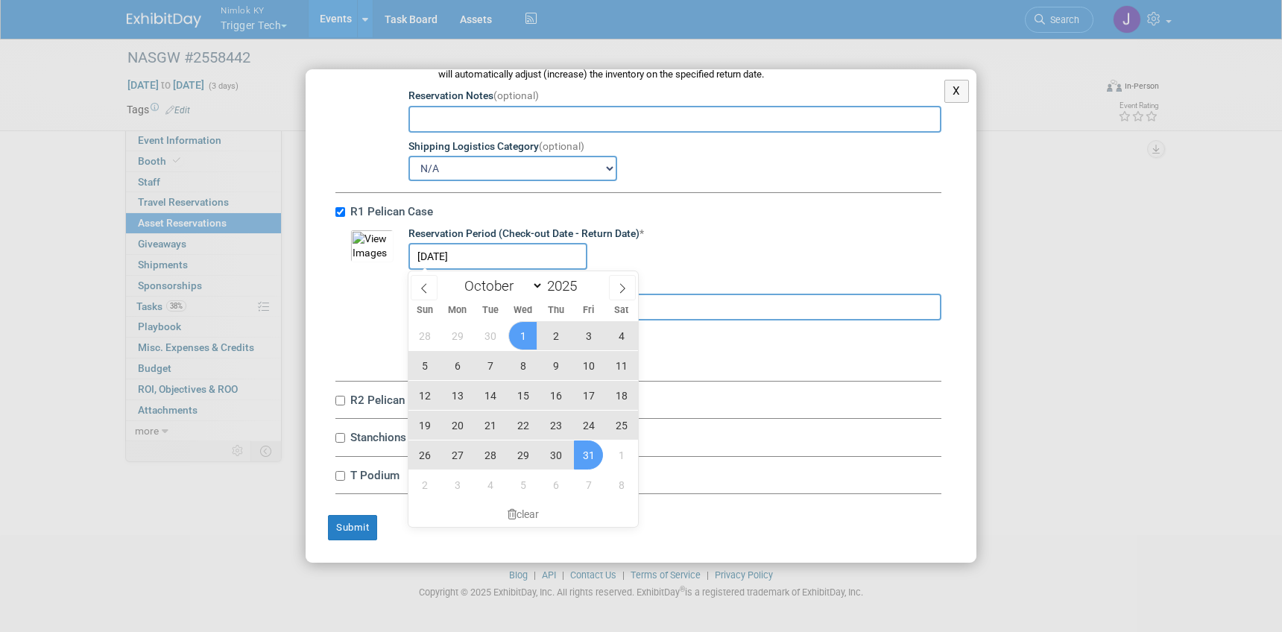
click at [590, 453] on span "31" at bounding box center [588, 455] width 29 height 29
type input "Oct 1, 2025 to Oct 31, 2025"
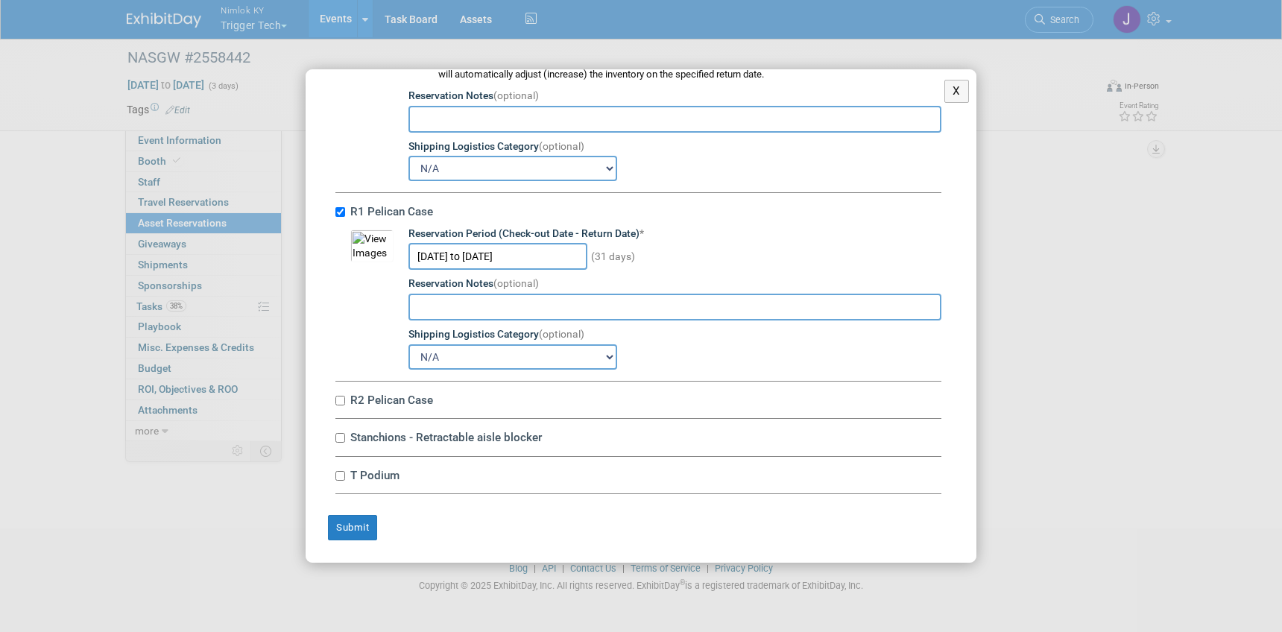
scroll to position [19, 0]
click at [342, 403] on input "R2 Pelican Case" at bounding box center [340, 401] width 10 height 10
checkbox input "true"
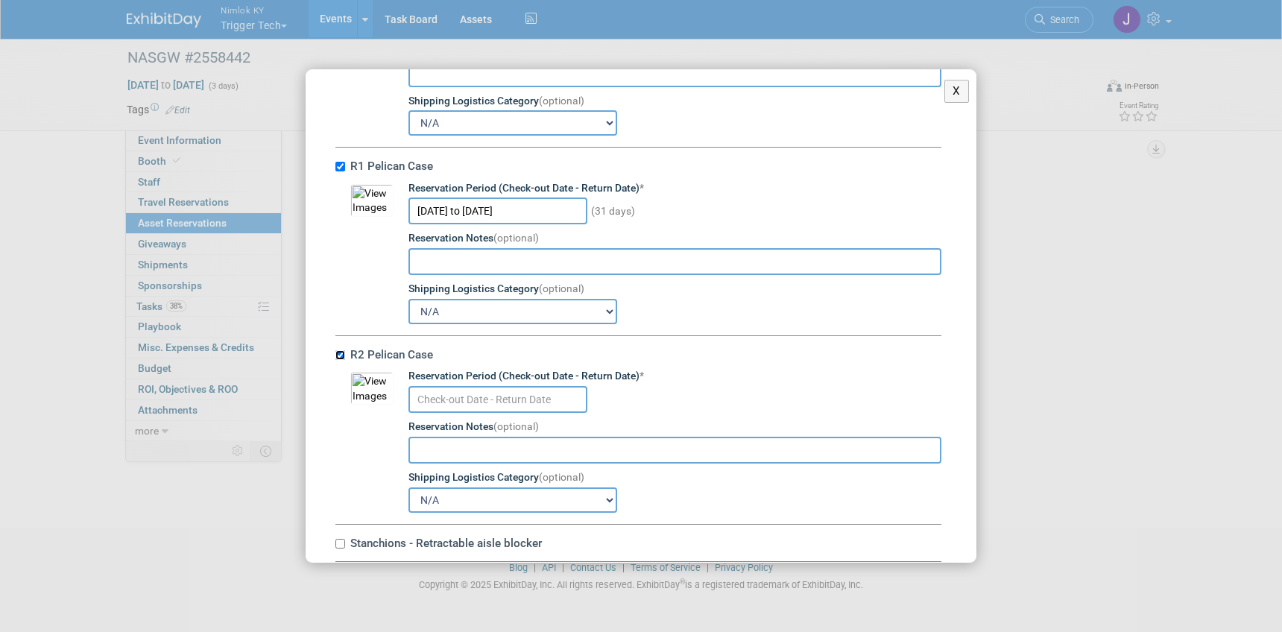
scroll to position [4013, 0]
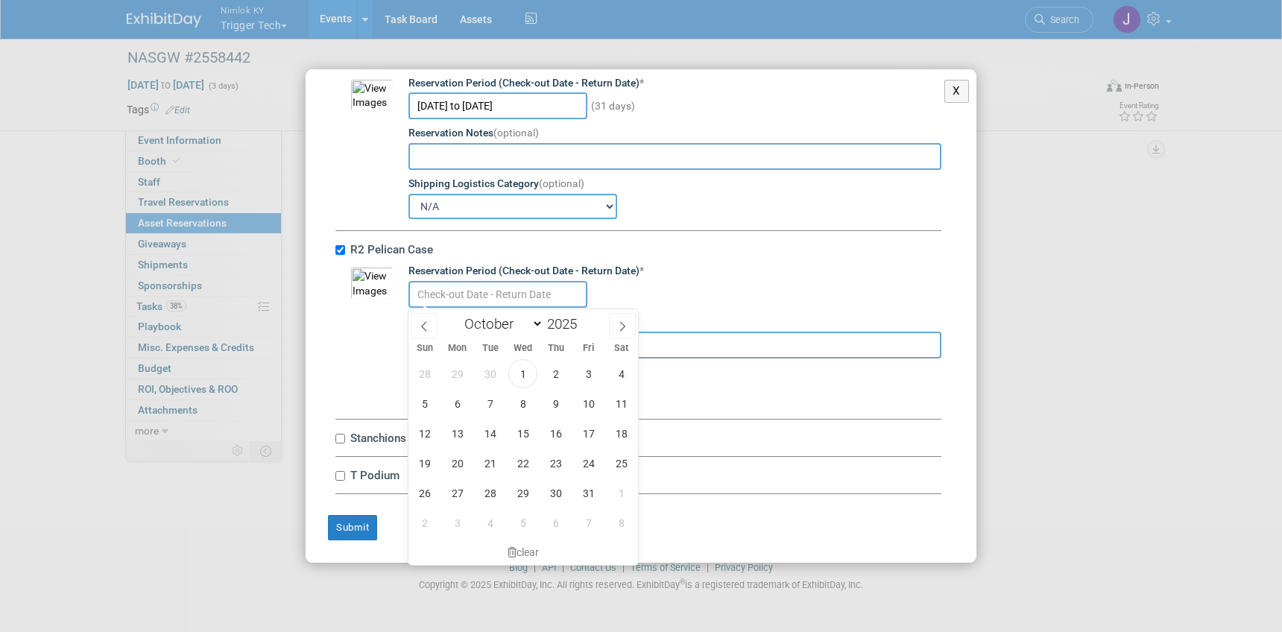
click at [482, 302] on input "text" at bounding box center [497, 294] width 179 height 27
click at [517, 362] on span "1" at bounding box center [522, 373] width 29 height 29
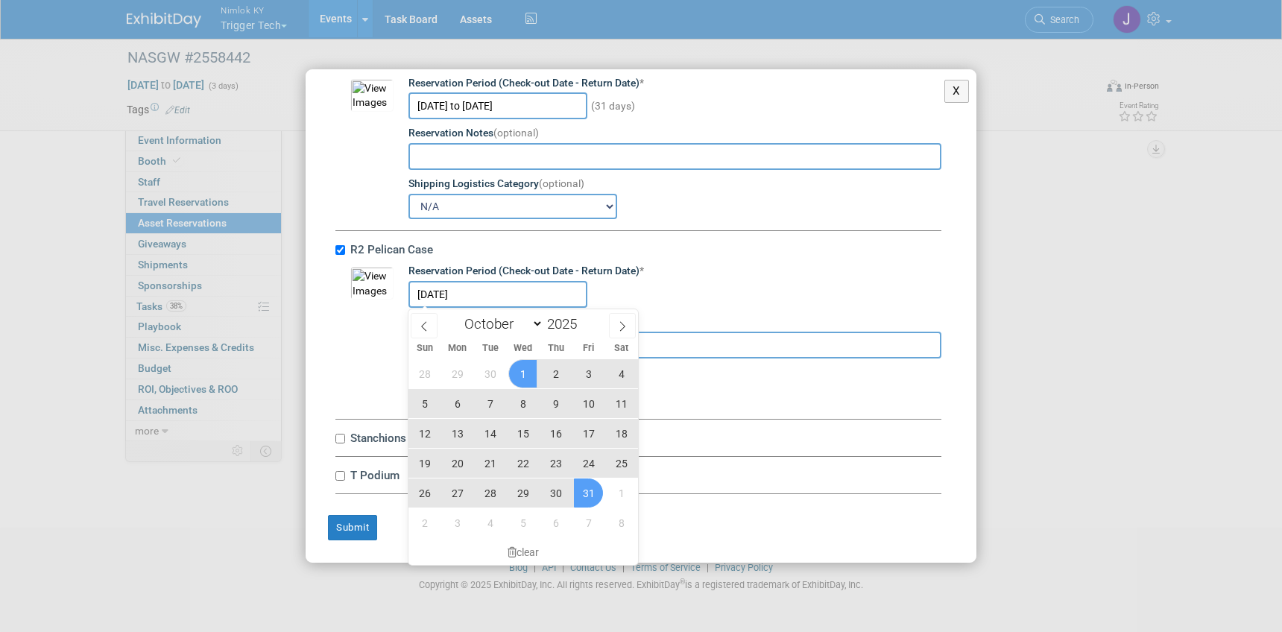
click at [584, 487] on span "31" at bounding box center [588, 493] width 29 height 29
type input "Oct 1, 2025 to Oct 31, 2025"
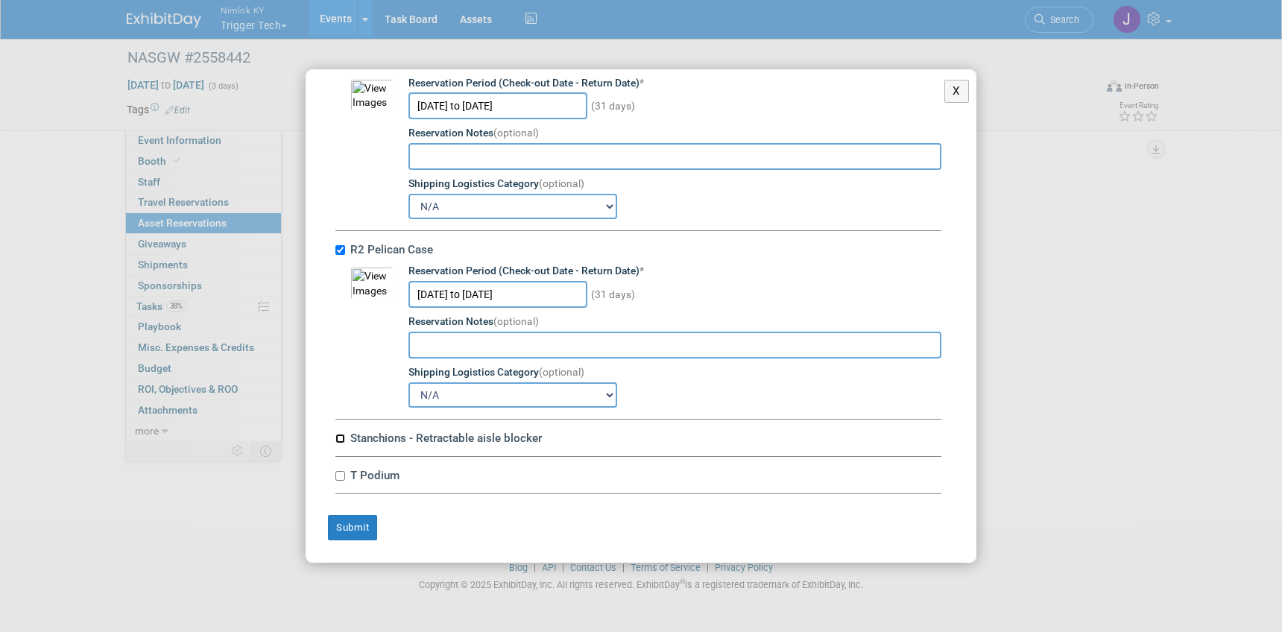
click at [343, 439] on input "Stanchions - Retractable aisle blocker" at bounding box center [340, 439] width 10 height 10
checkbox input "true"
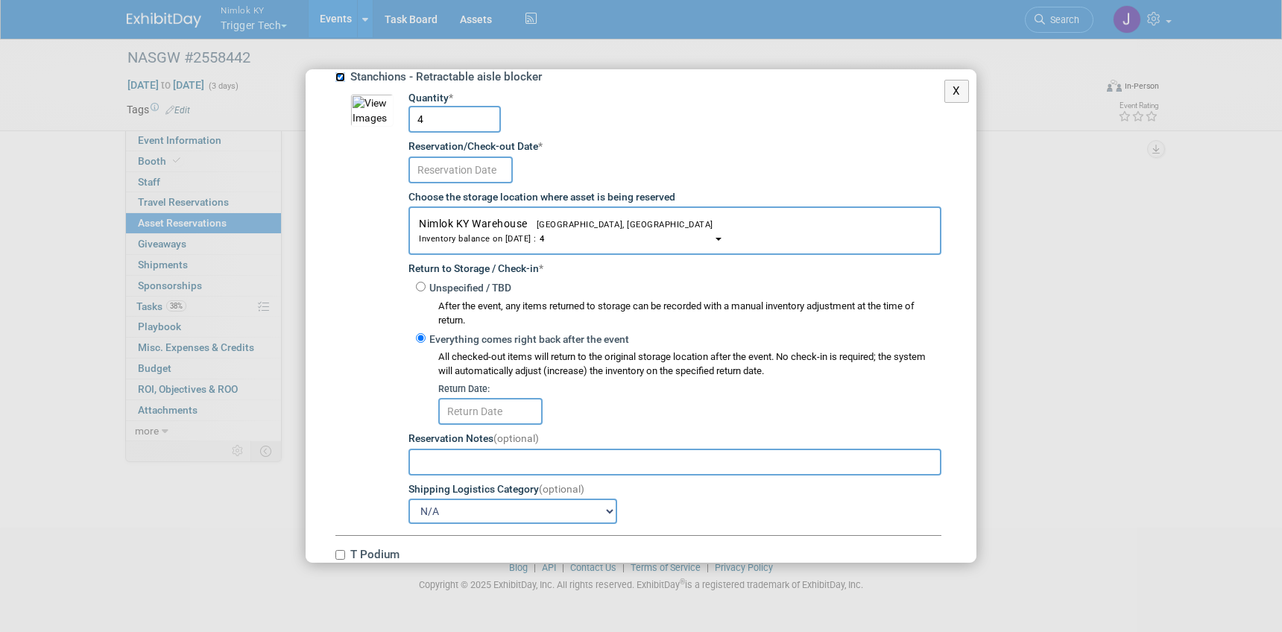
scroll to position [4374, 0]
click at [470, 165] on input "text" at bounding box center [460, 170] width 104 height 27
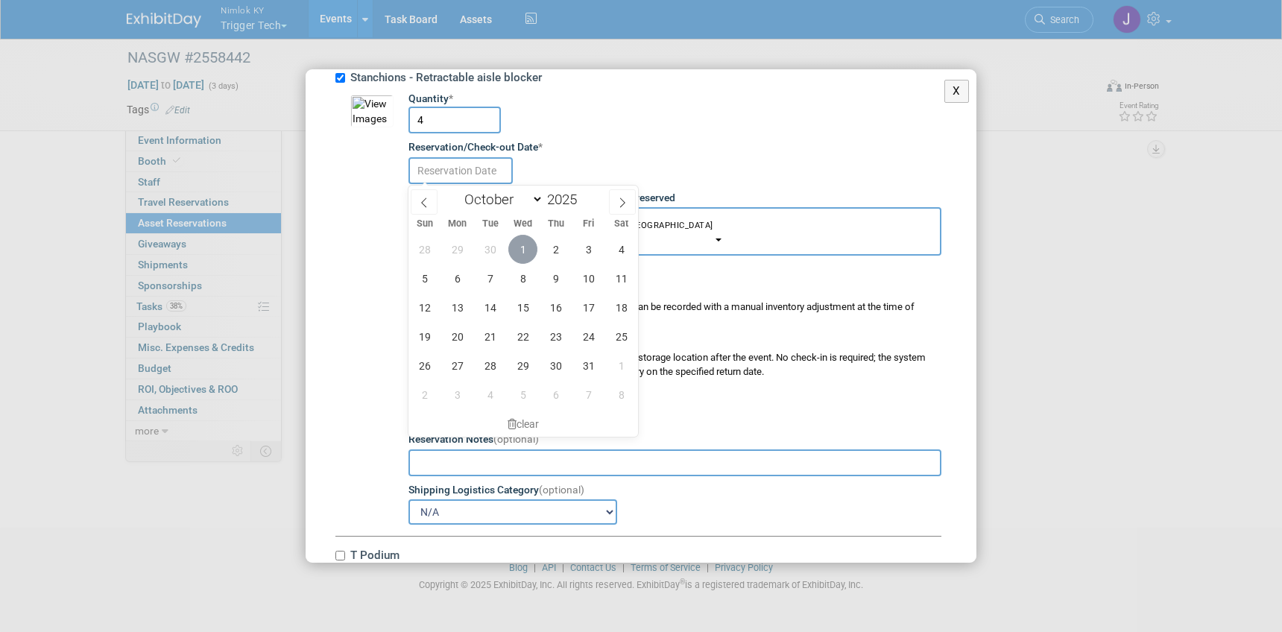
click at [521, 249] on span "1" at bounding box center [522, 249] width 29 height 29
type input "Oct 1, 2025"
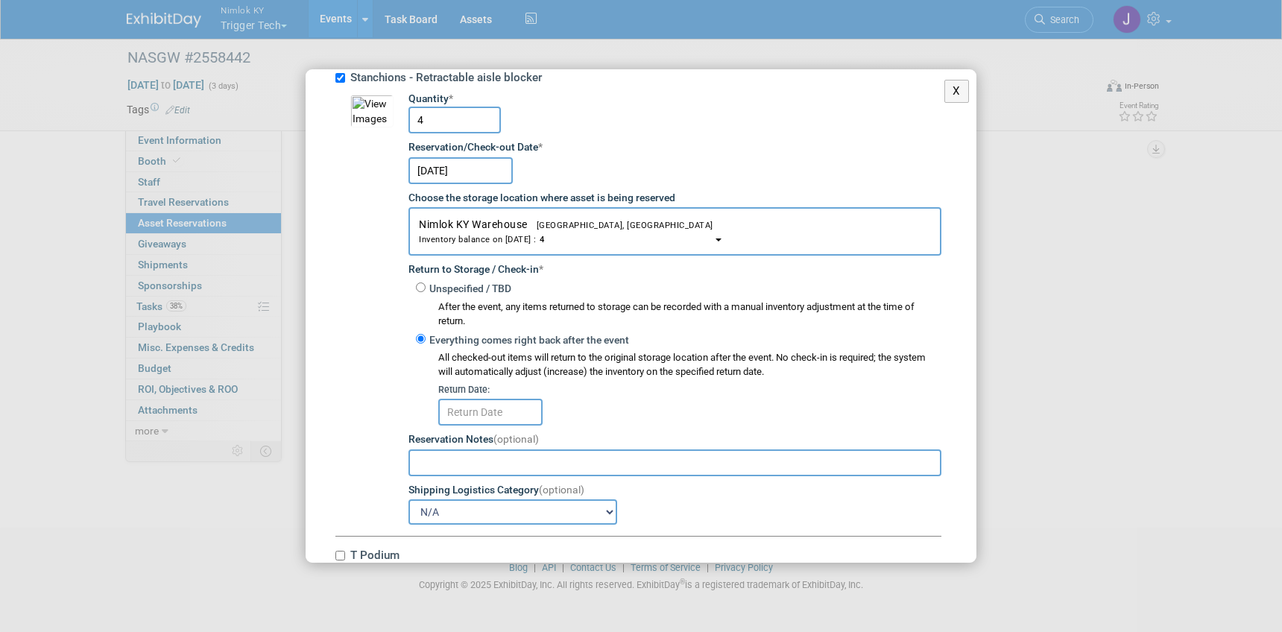
click at [426, 290] on label "Unspecified / TBD" at bounding box center [469, 289] width 86 height 15
click at [426, 290] on input "Unspecified / TBD" at bounding box center [421, 288] width 10 height 10
radio input "true"
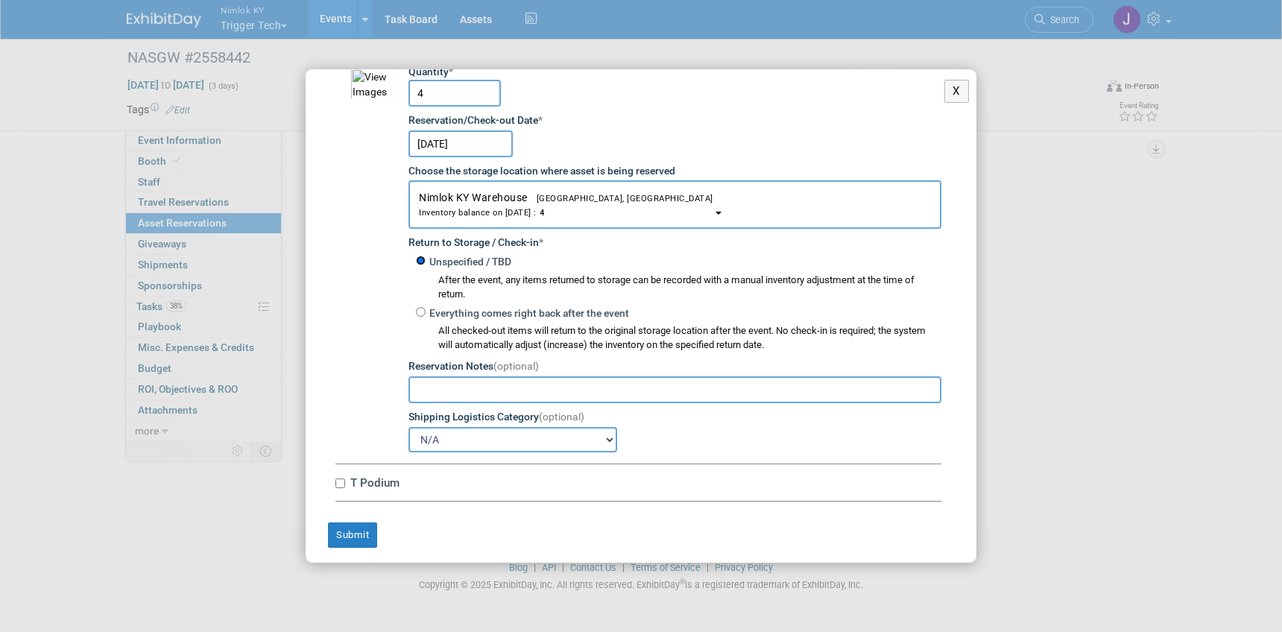
scroll to position [4408, 0]
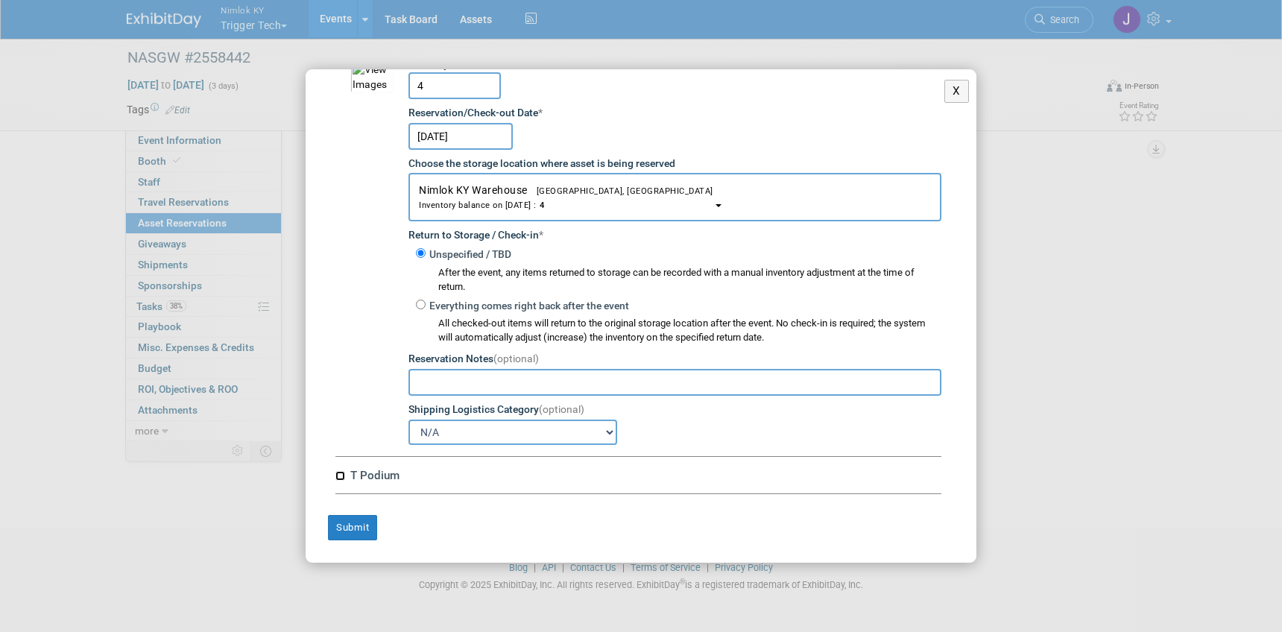
click at [339, 474] on input "T Podium" at bounding box center [340, 476] width 10 height 10
checkbox input "true"
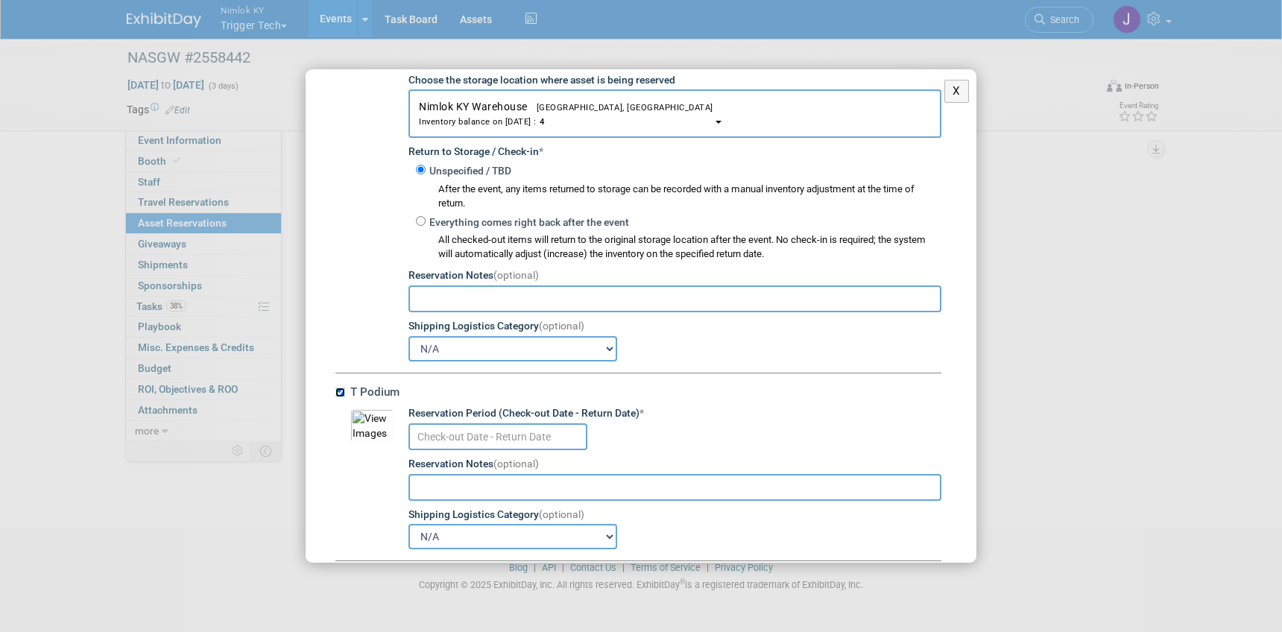
scroll to position [4559, 0]
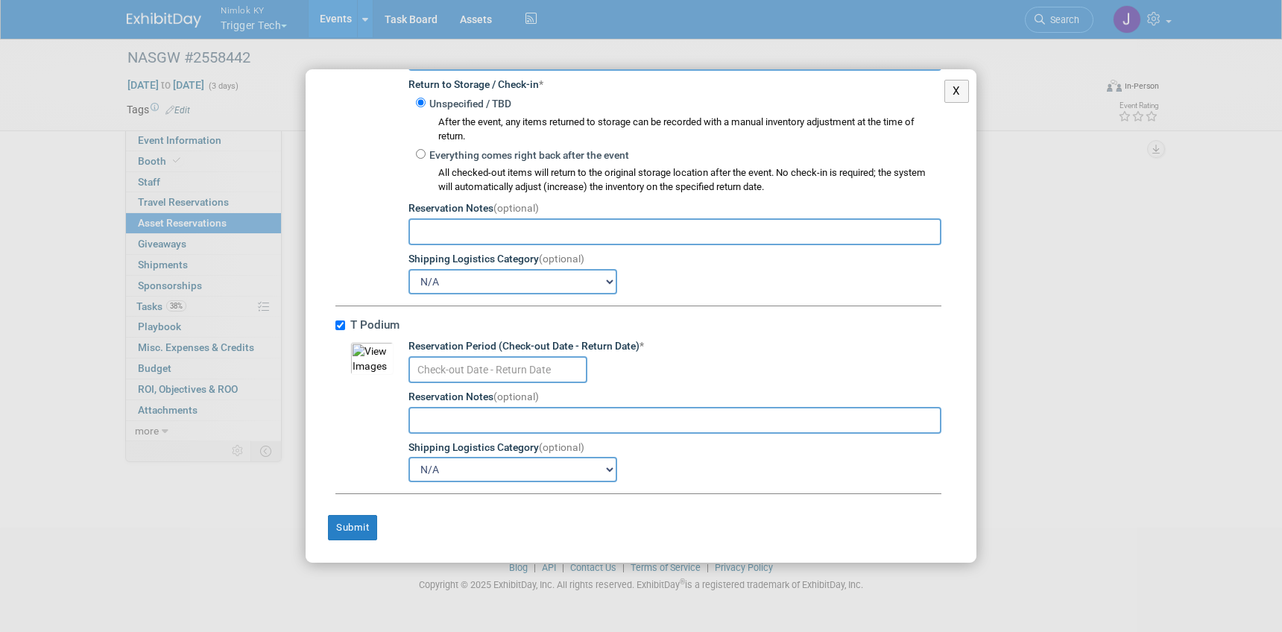
click at [488, 366] on input "text" at bounding box center [497, 369] width 179 height 27
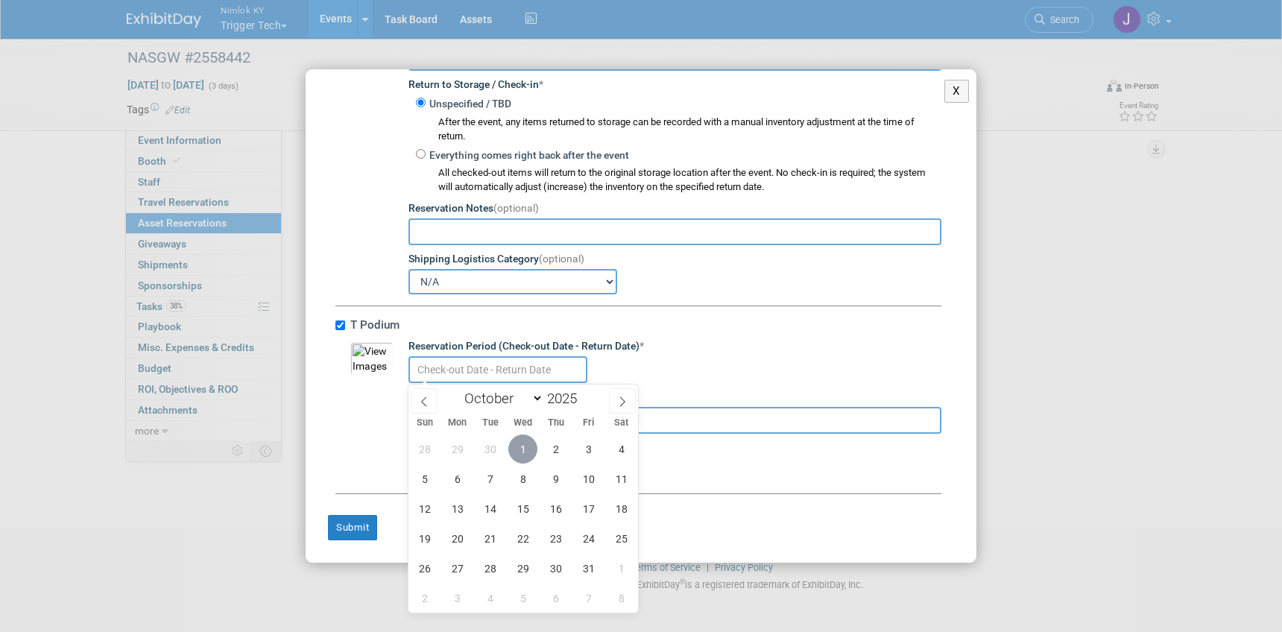
click at [524, 447] on span "1" at bounding box center [522, 449] width 29 height 29
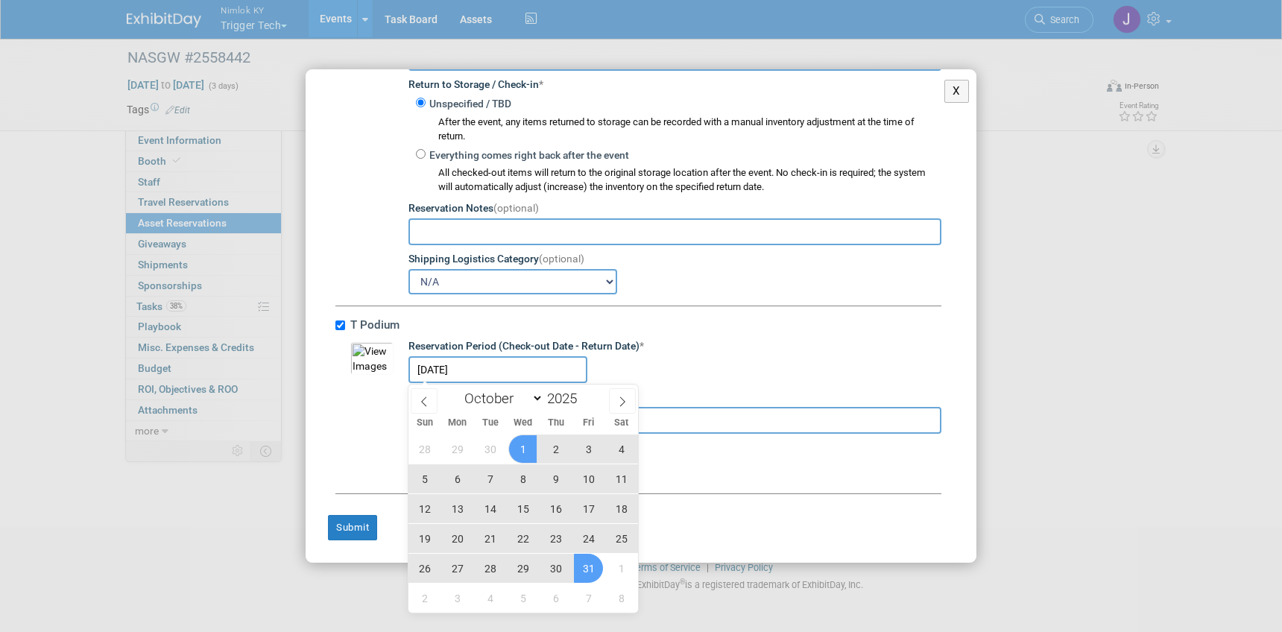
click at [587, 566] on span "31" at bounding box center [588, 568] width 29 height 29
type input "Oct 1, 2025 to Oct 31, 2025"
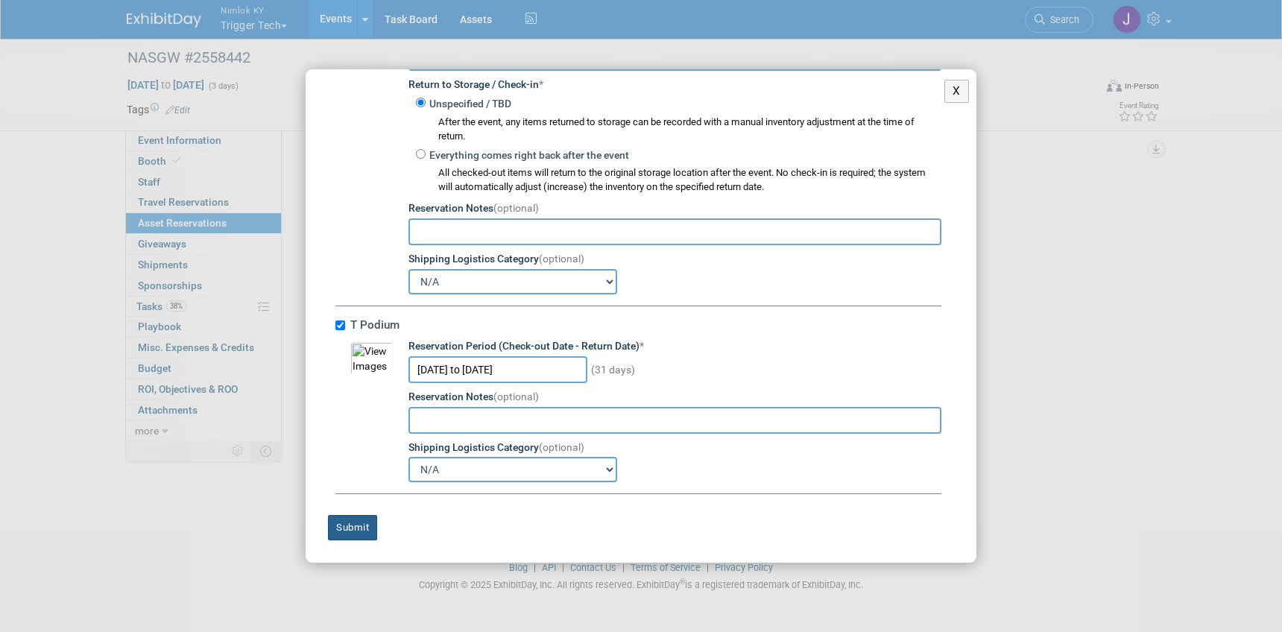
click at [352, 522] on button "Submit" at bounding box center [352, 527] width 49 height 25
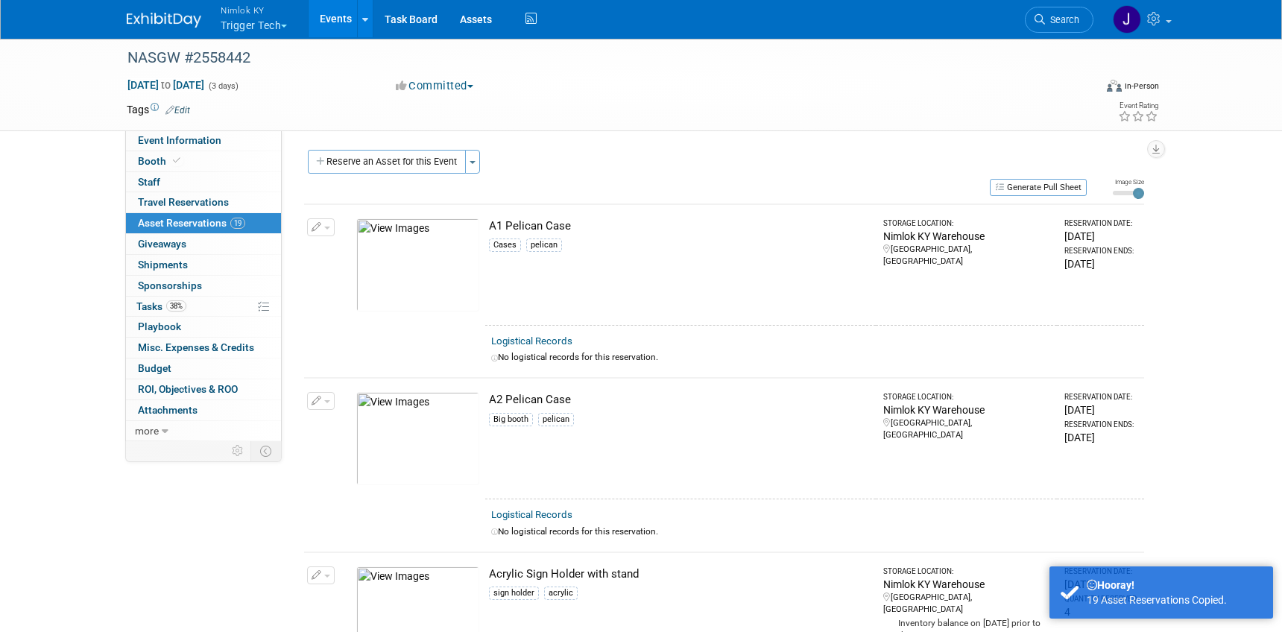
scroll to position [0, 0]
click at [1034, 195] on button "Generate Pull Sheet" at bounding box center [1038, 188] width 97 height 17
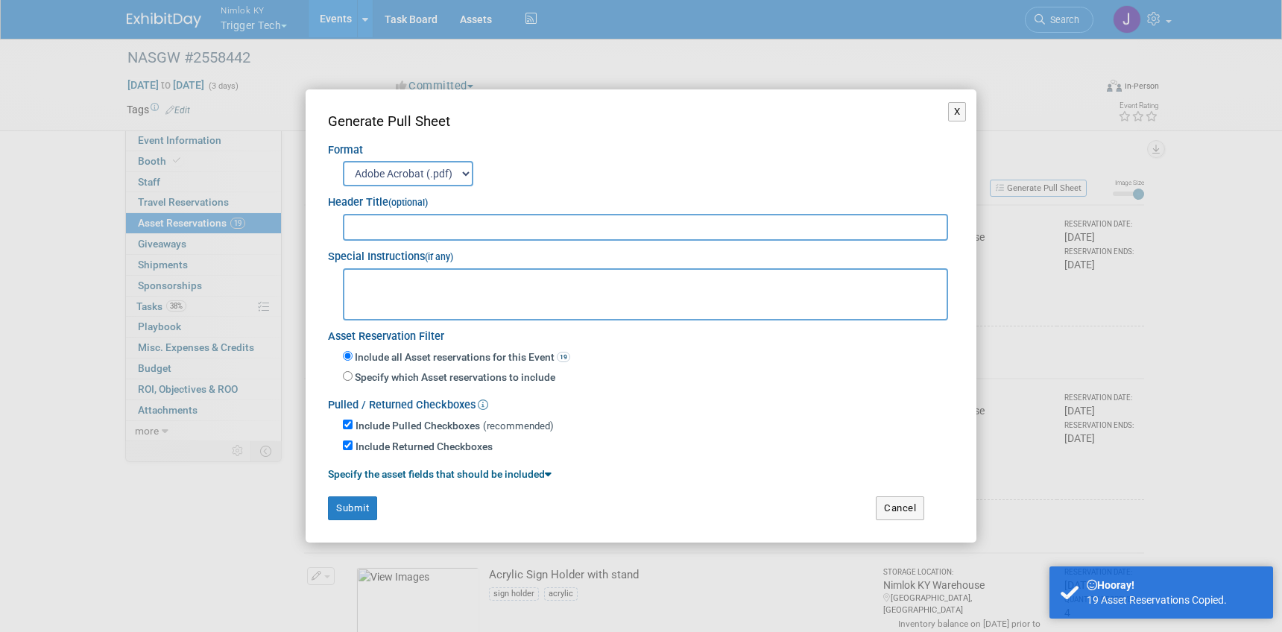
click at [808, 228] on input "text" at bounding box center [645, 227] width 605 height 27
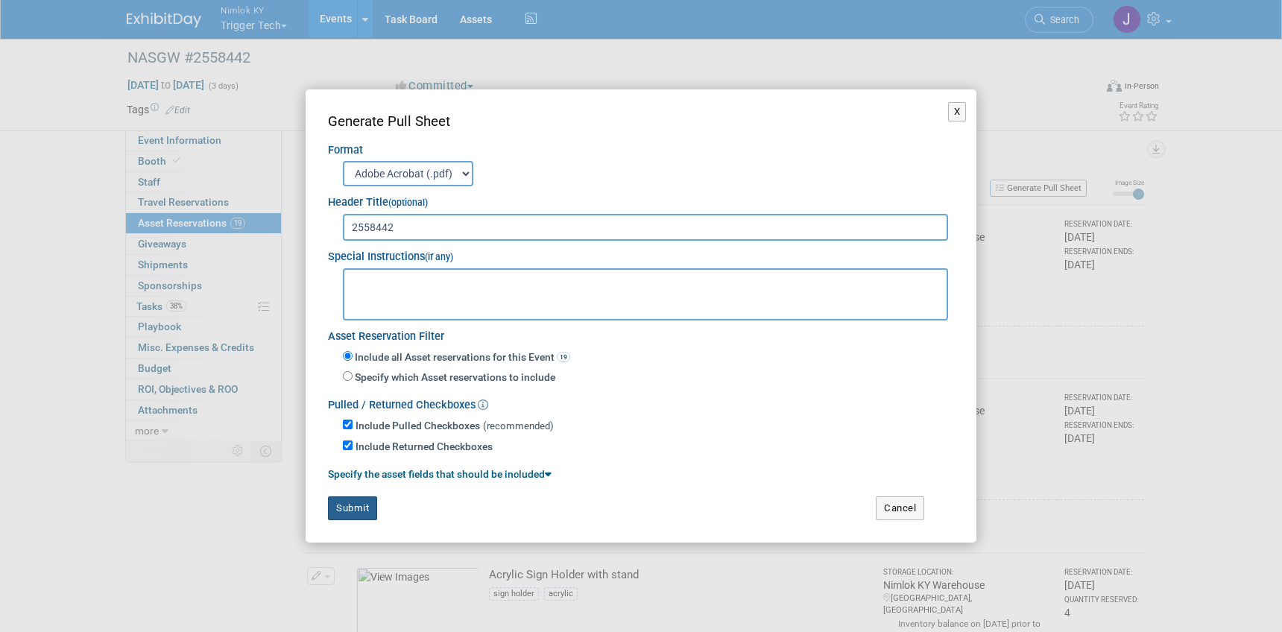
type input "2558442"
click at [353, 506] on button "Submit" at bounding box center [352, 508] width 49 height 24
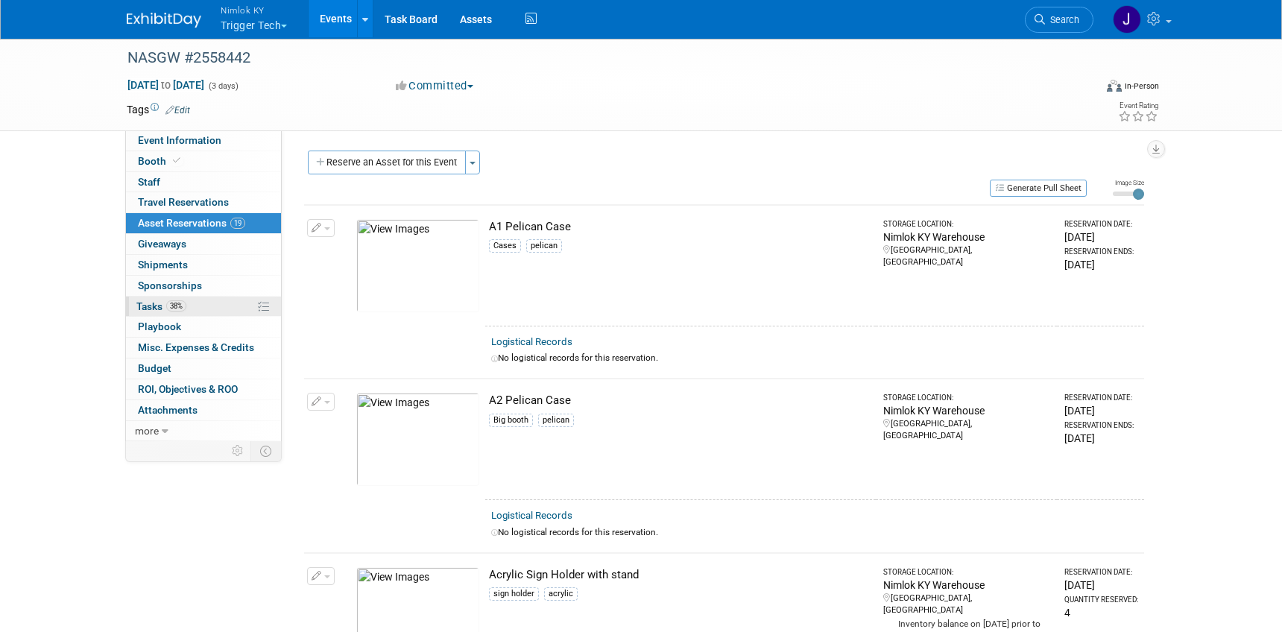
click at [166, 314] on link "38% Tasks 38%" at bounding box center [203, 307] width 155 height 20
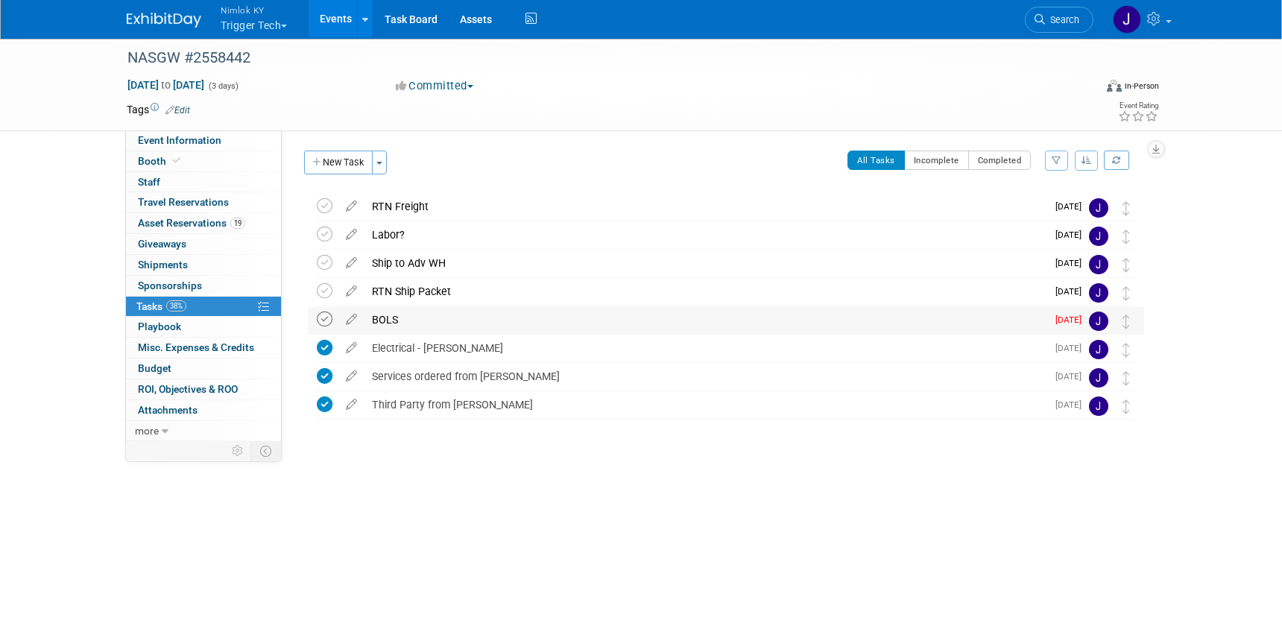
click at [321, 321] on icon at bounding box center [325, 320] width 16 height 16
click at [194, 261] on link "0 Shipments 0" at bounding box center [203, 265] width 155 height 20
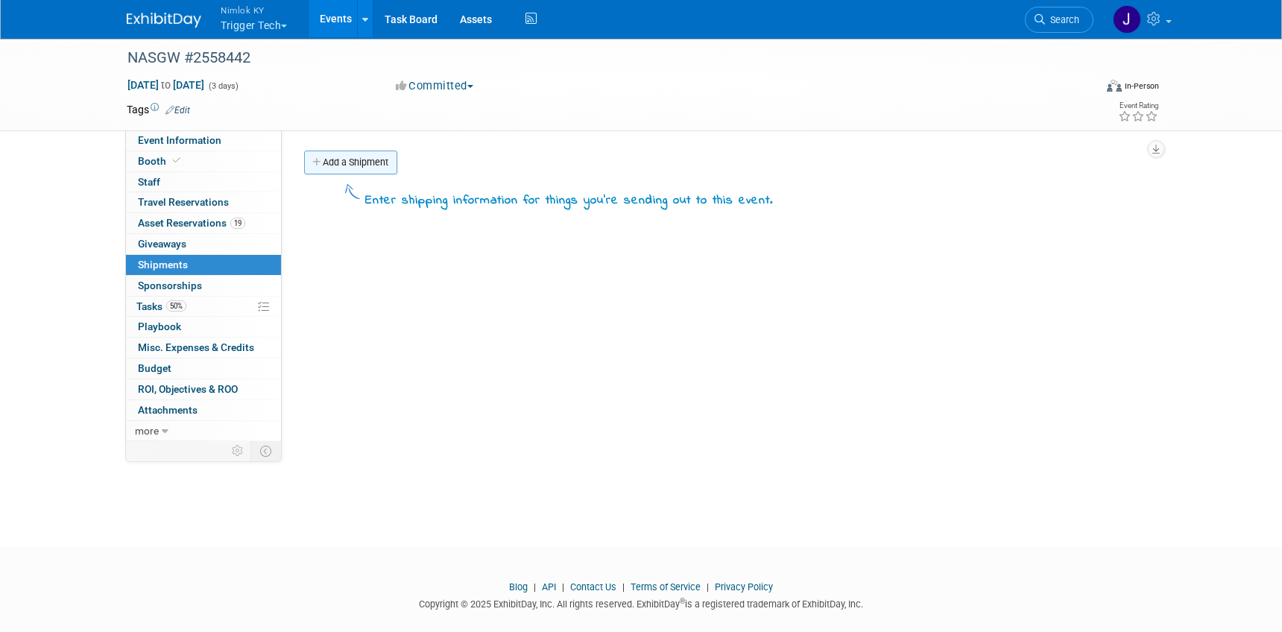
click at [338, 161] on link "Add a Shipment" at bounding box center [350, 163] width 93 height 24
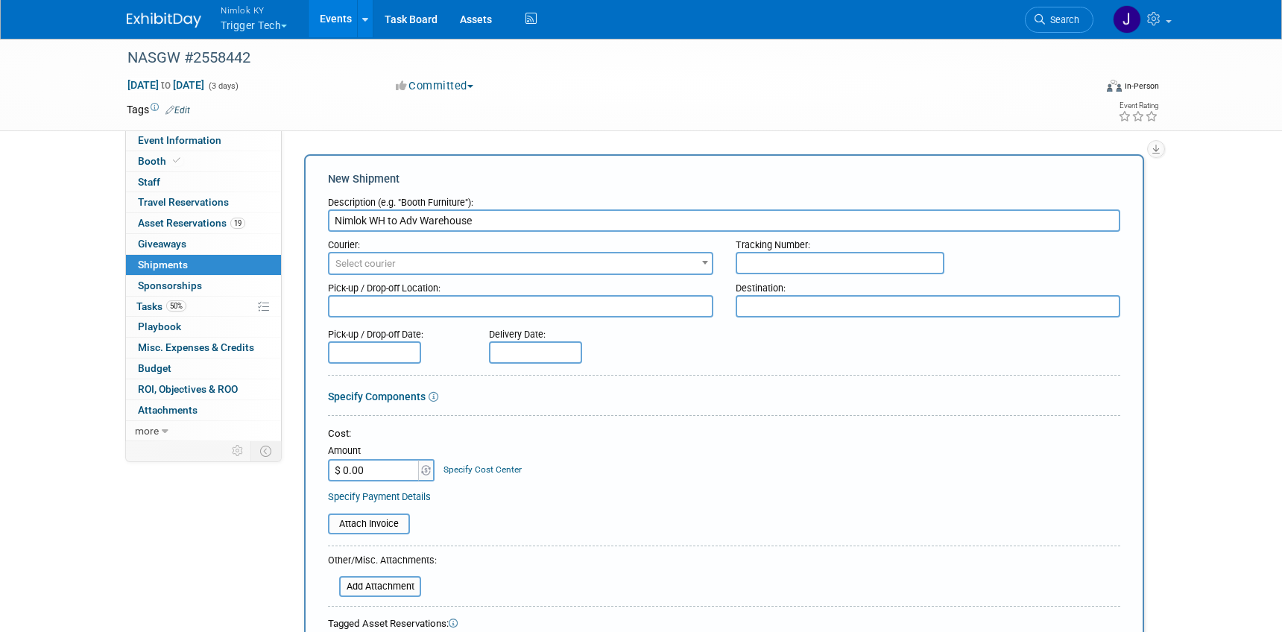
type input "Nimlok WH to Adv Warehouse"
click at [413, 255] on span "Select courier" at bounding box center [520, 263] width 382 height 21
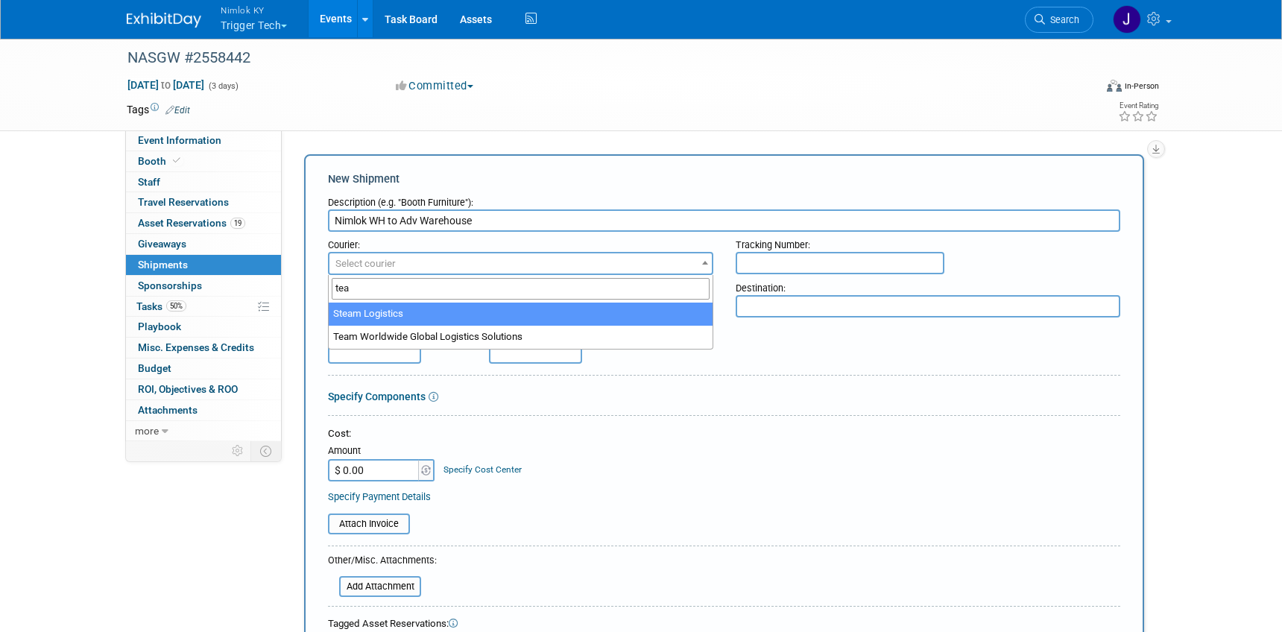
type input "tea"
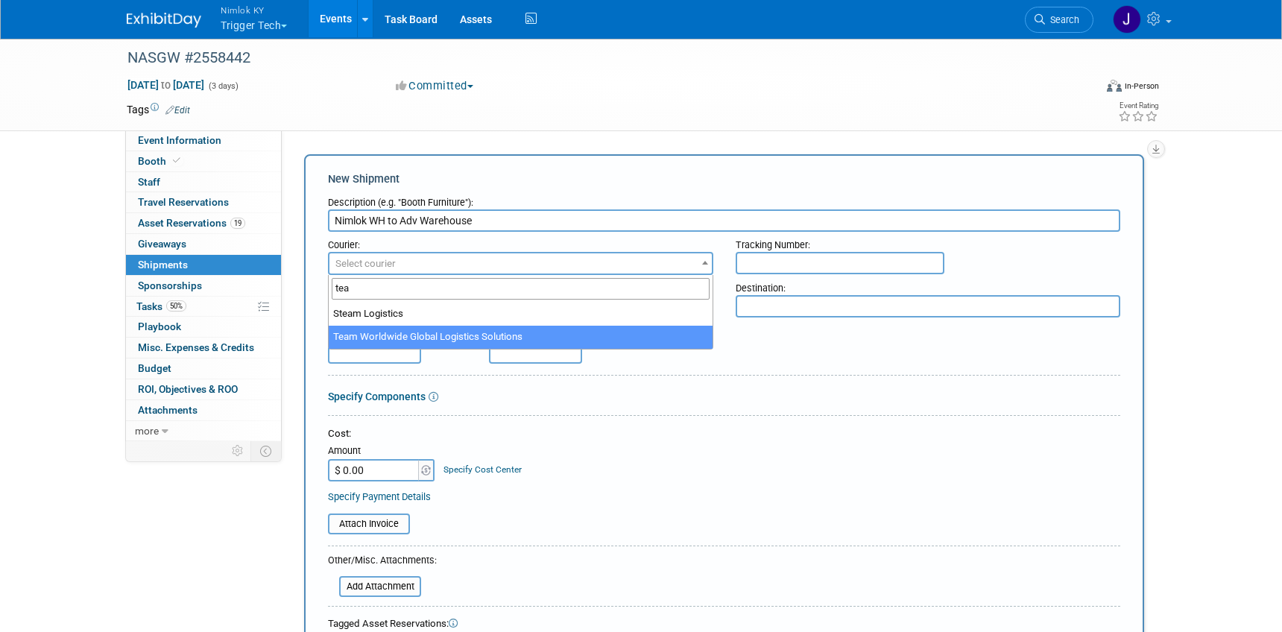
select select "569"
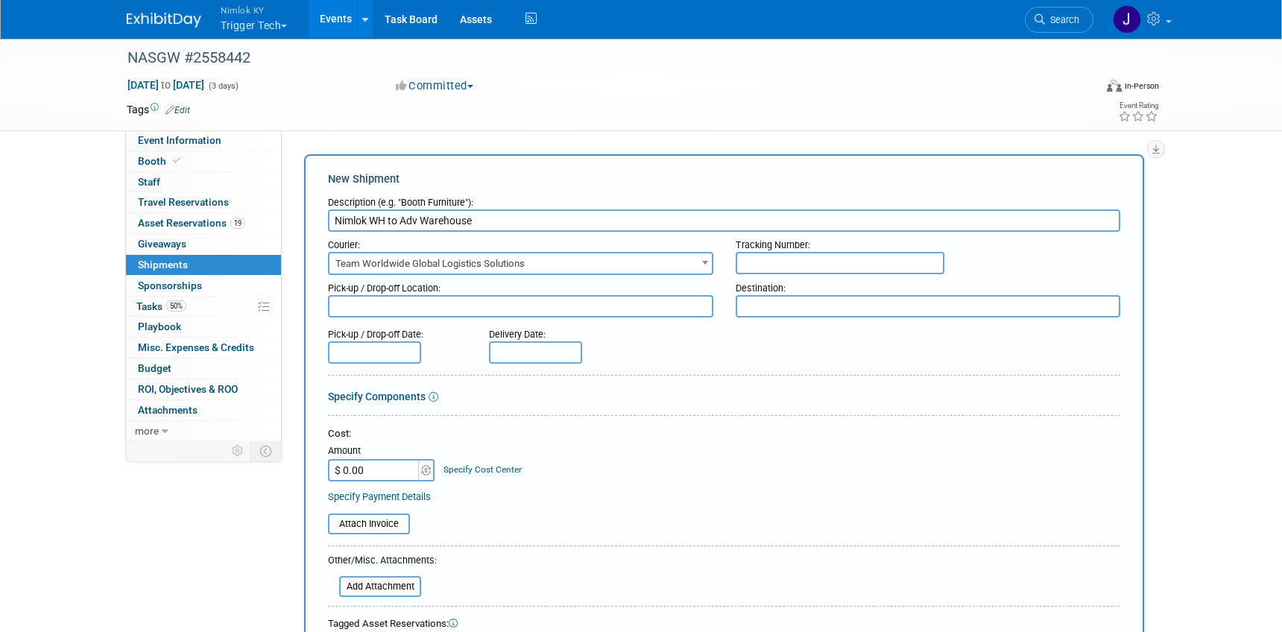
click at [414, 307] on textarea at bounding box center [520, 306] width 385 height 22
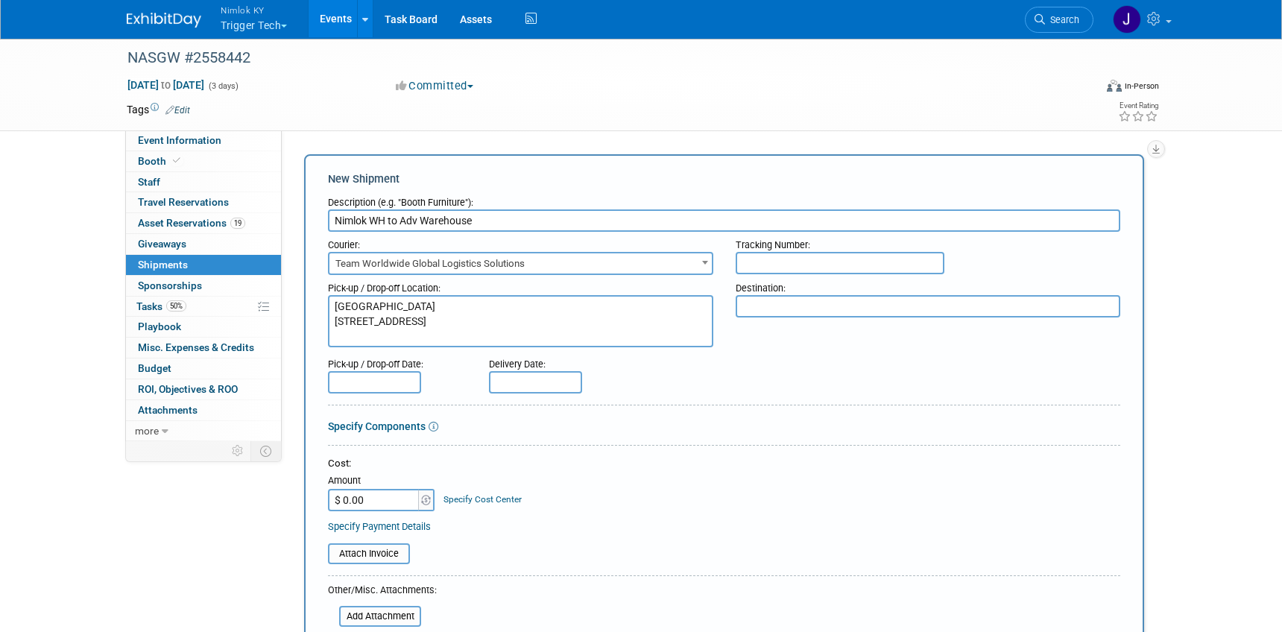
type textarea "Nimlok KY Warehouse 10501 Bunsen Way, Suite 101 Louisville, KY 40299"
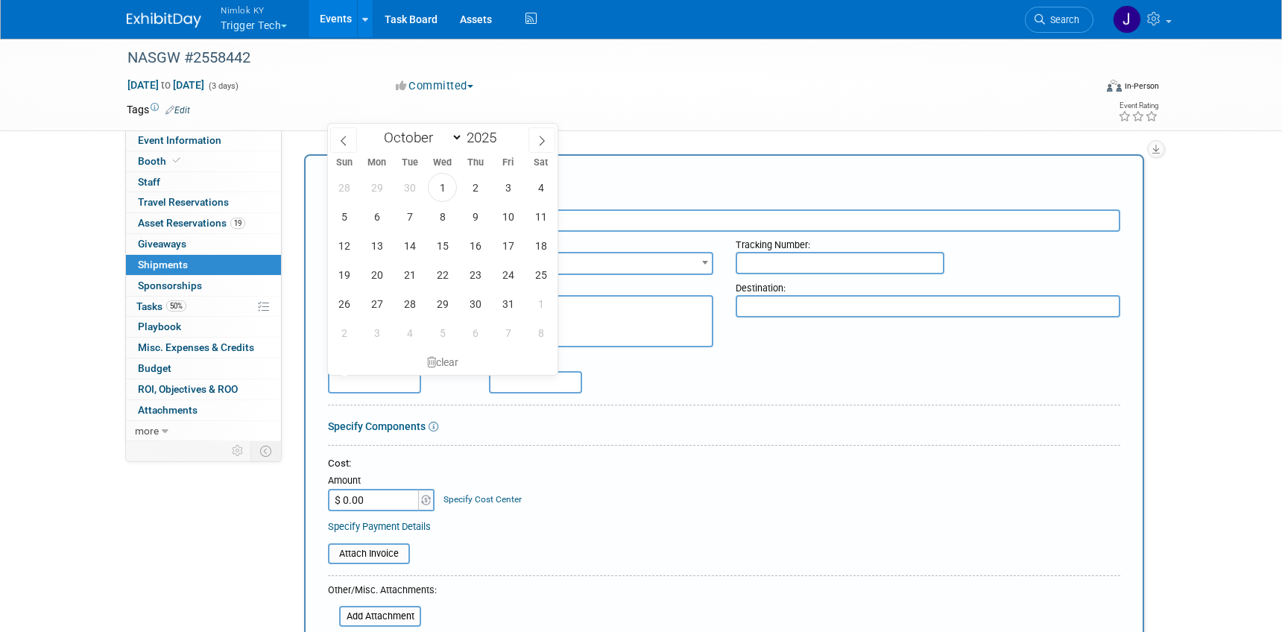
click at [405, 379] on input "text" at bounding box center [374, 382] width 93 height 22
click at [504, 191] on span "3" at bounding box center [507, 187] width 29 height 29
type input "Oct 3, 2025"
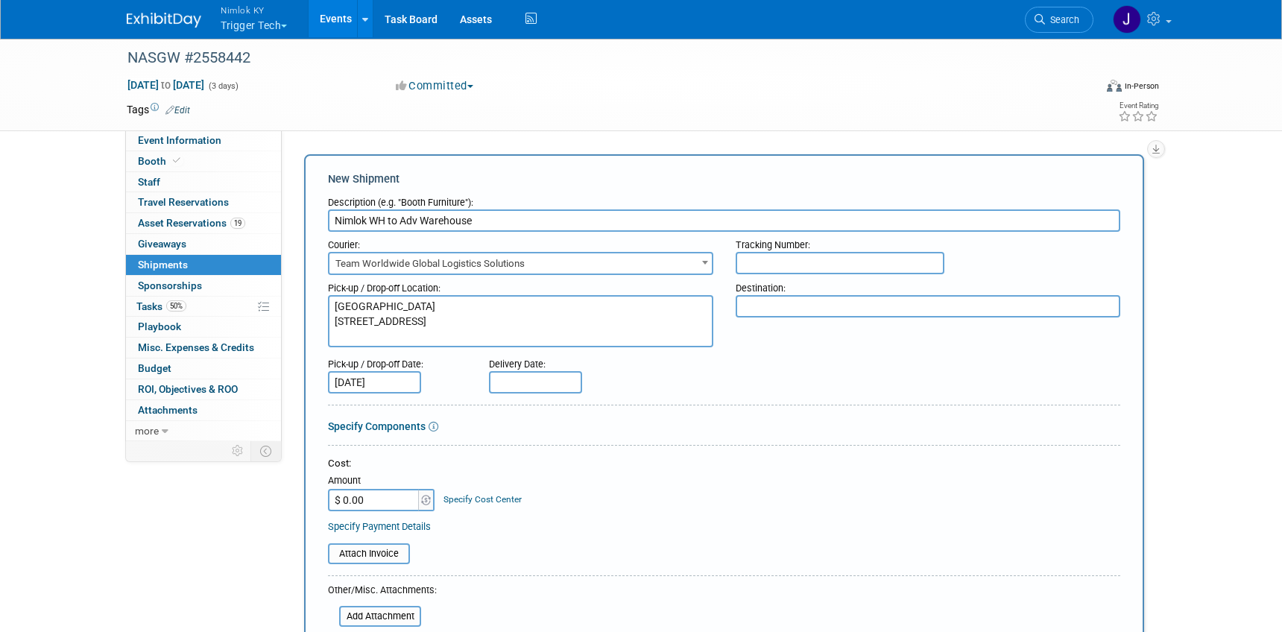
click at [546, 378] on input "text" at bounding box center [535, 382] width 93 height 22
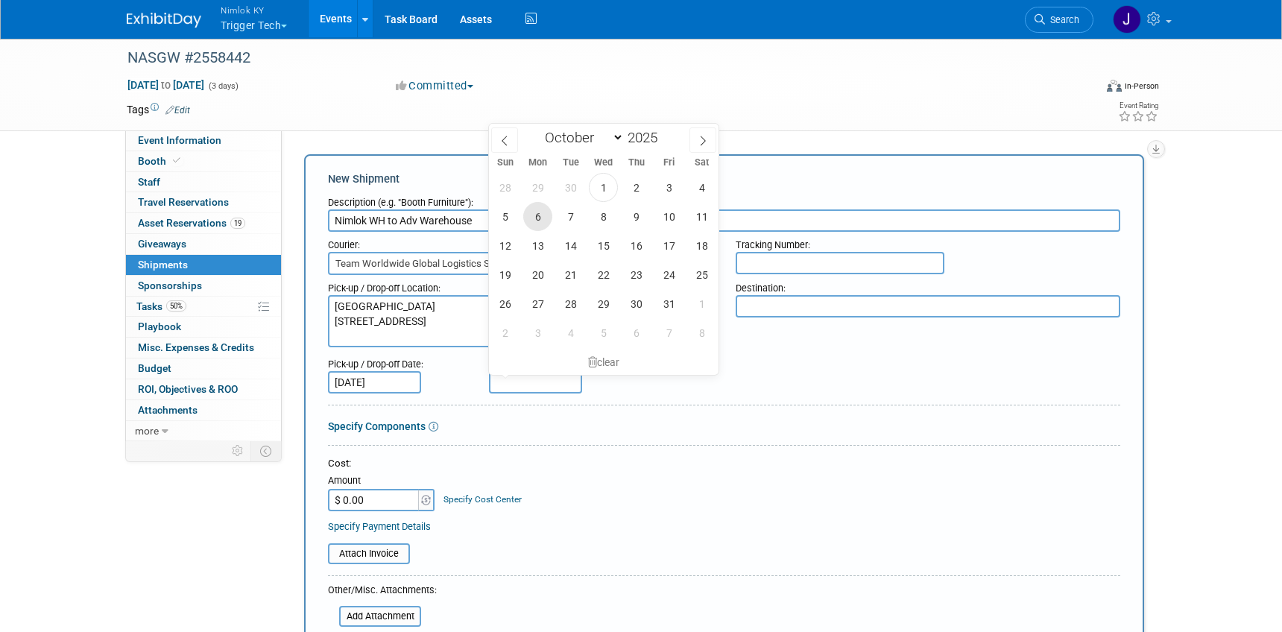
click at [537, 216] on span "6" at bounding box center [537, 216] width 29 height 29
type input "Oct 6, 2025"
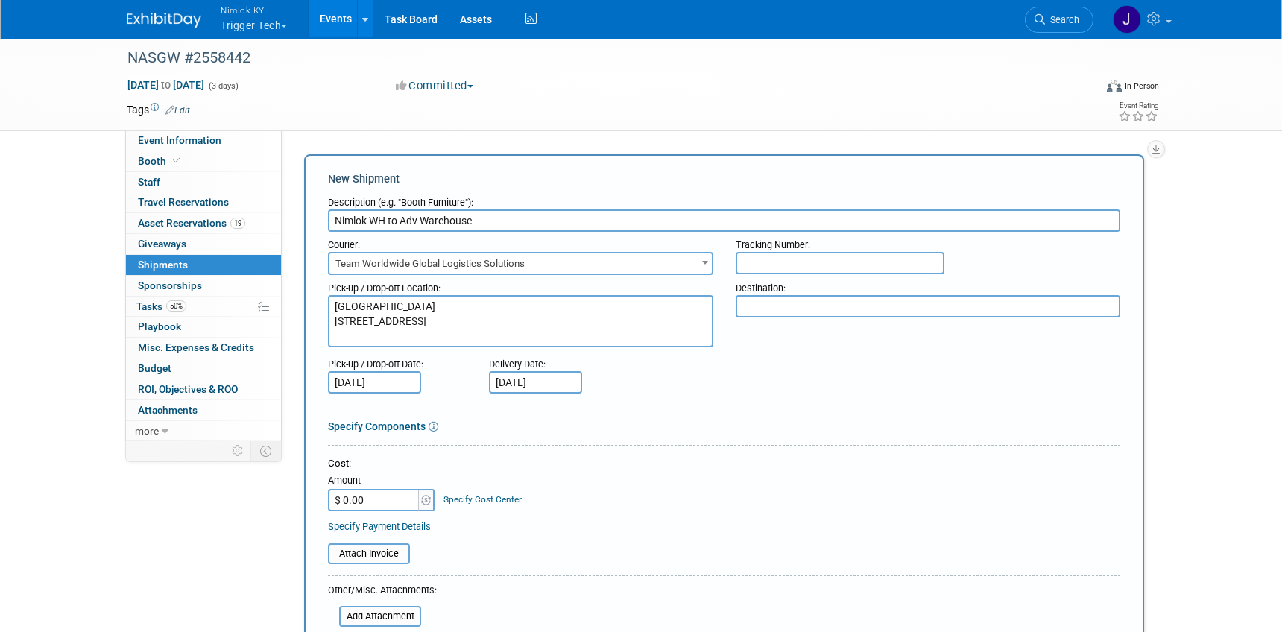
click at [770, 306] on textarea at bounding box center [928, 306] width 385 height 22
click at [892, 303] on textarea at bounding box center [928, 306] width 385 height 22
paste textarea "Exhibiting Company Name / Booth Number NASGW 2025 Annual Meeting & Expo C/O Fre…"
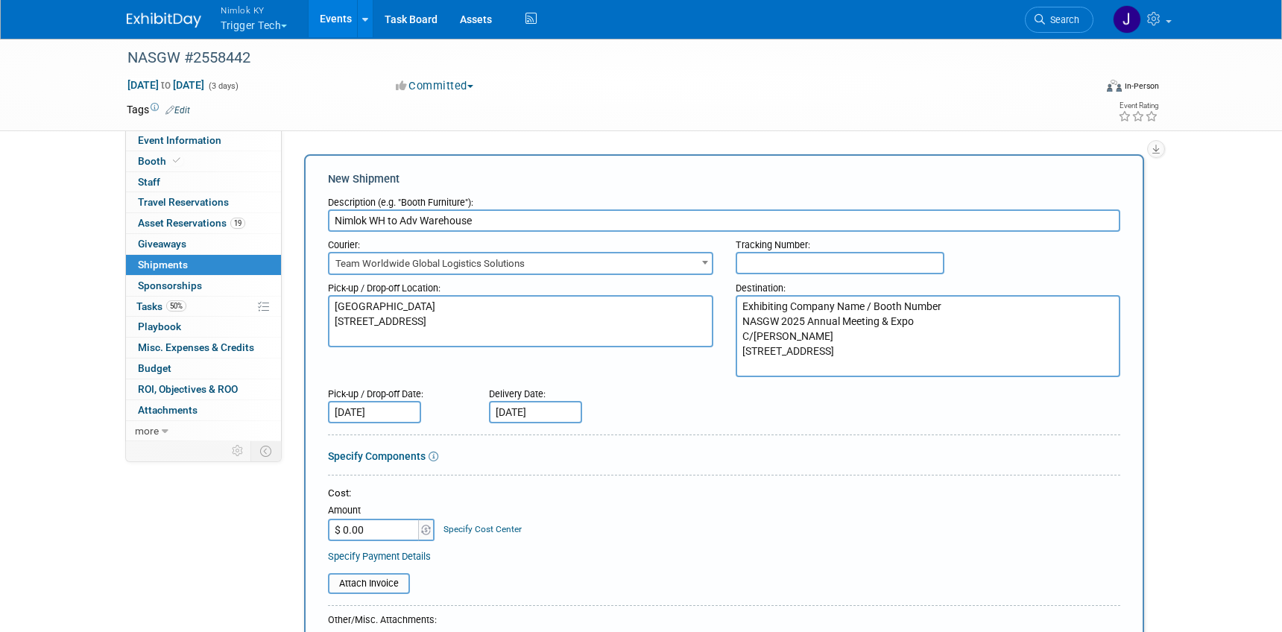
drag, startPoint x: 945, startPoint y: 303, endPoint x: 739, endPoint y: 304, distance: 206.5
click at [738, 304] on textarea "Exhibiting Company Name / Booth Number NASGW 2025 Annual Meeting & Expo C/O Fre…" at bounding box center [928, 336] width 385 height 82
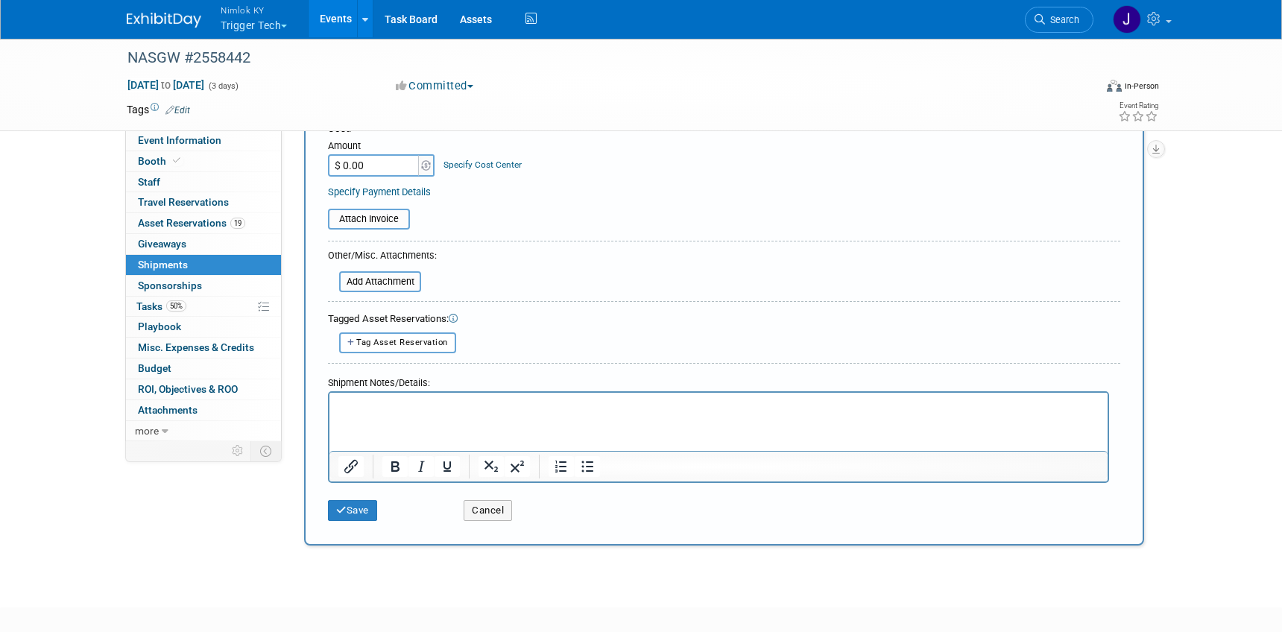
scroll to position [268, 0]
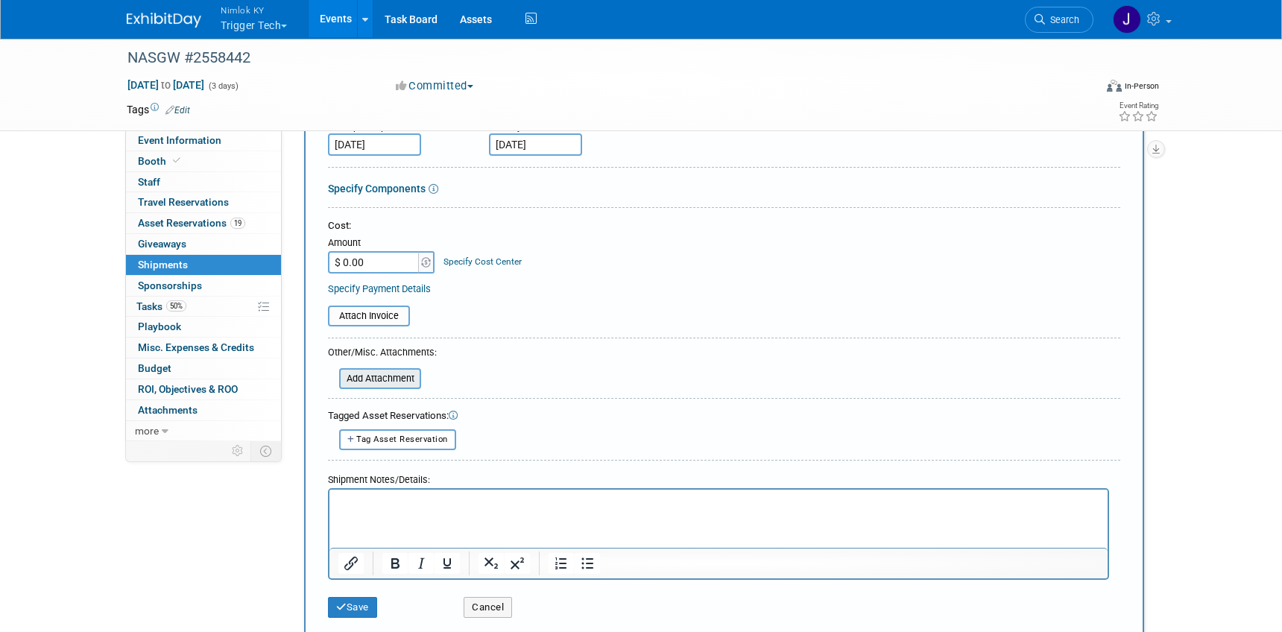
type textarea "Trigger Tech, Booth #512 NASGW 2025 Annual Meeting & Expo C/O Freeman 5130 Cash…"
click at [394, 377] on input "file" at bounding box center [330, 379] width 177 height 18
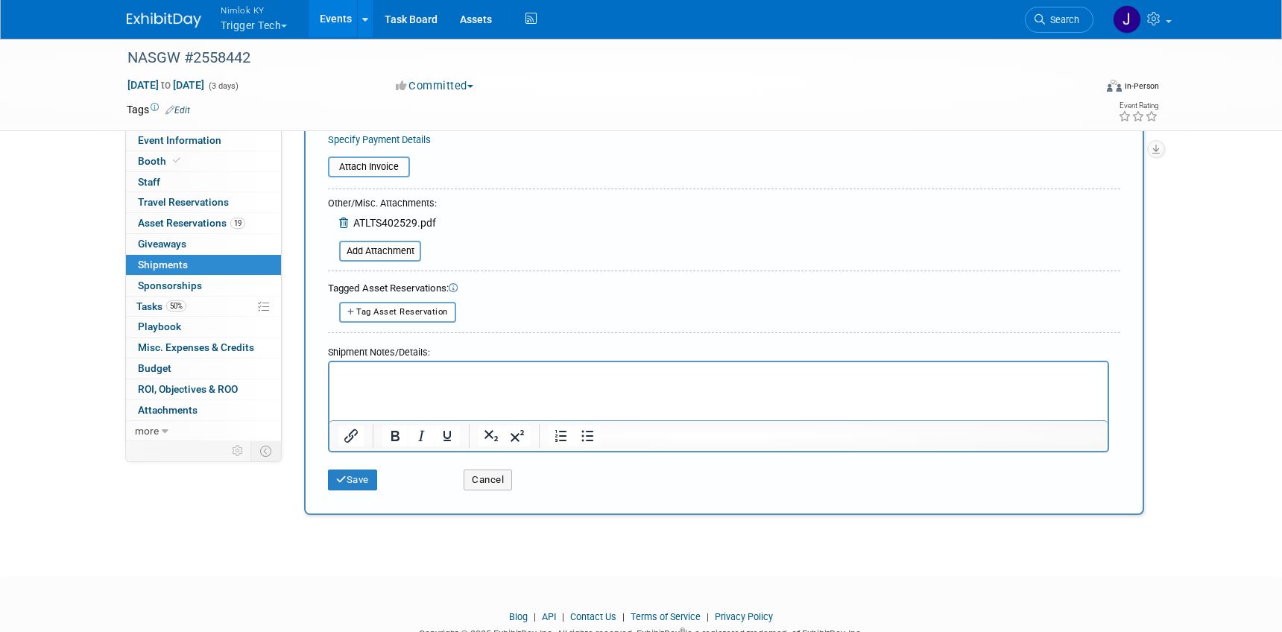
scroll to position [466, 0]
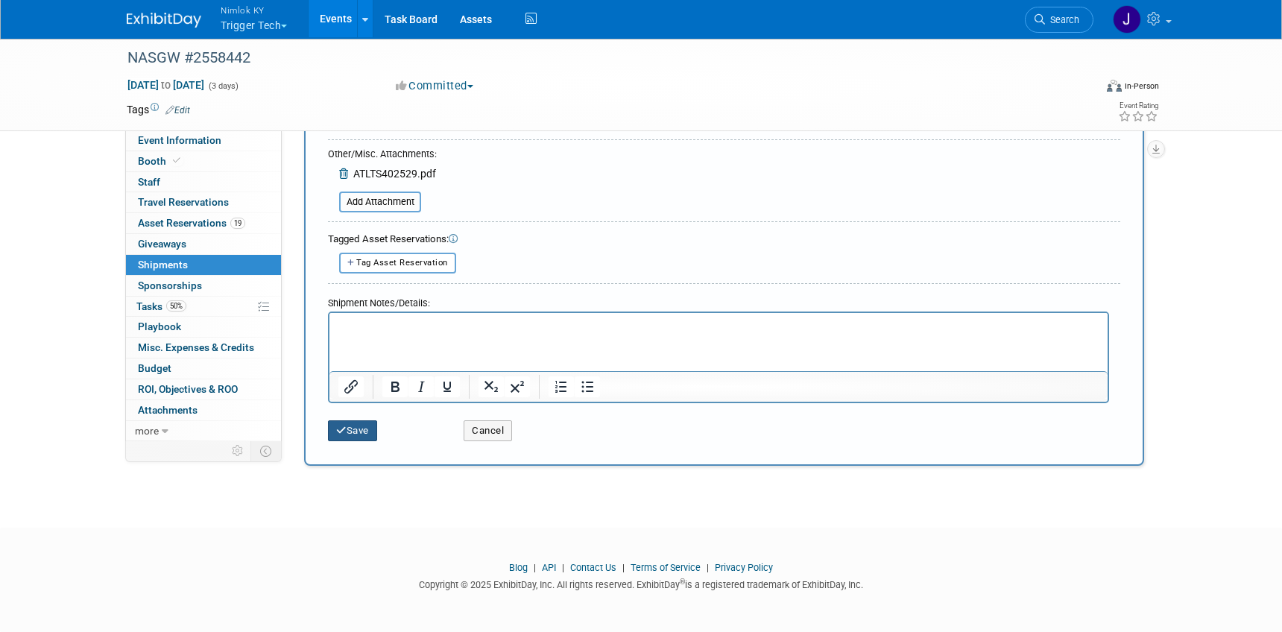
click at [367, 433] on button "Save" at bounding box center [352, 430] width 49 height 21
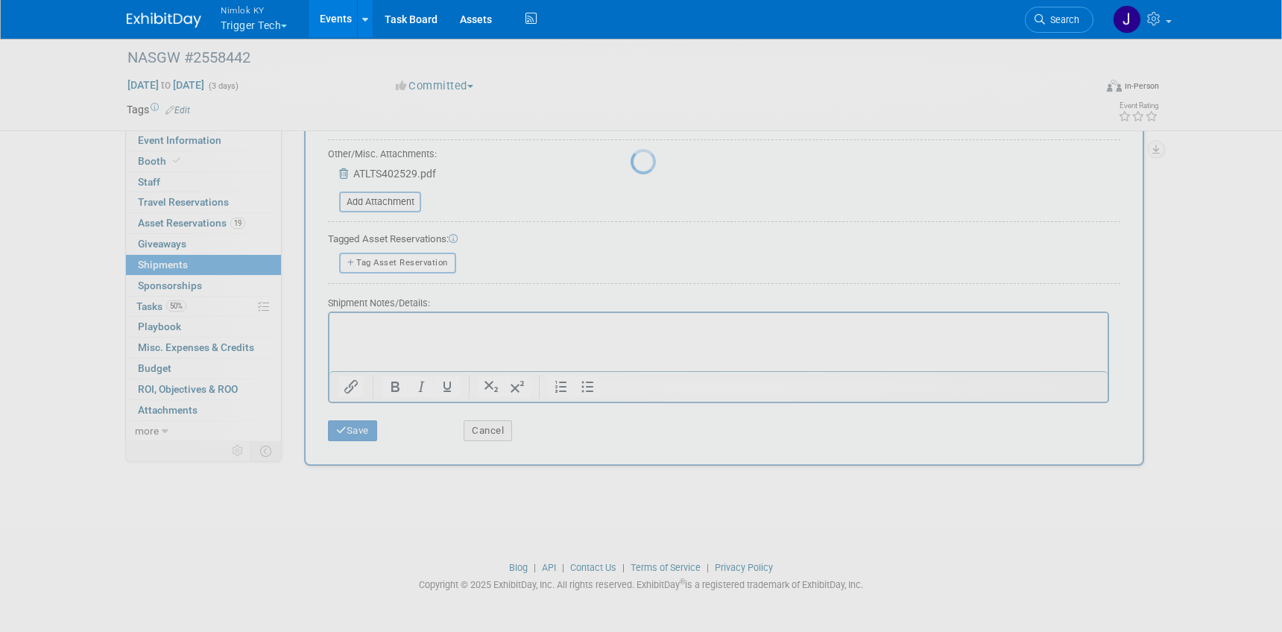
scroll to position [19, 0]
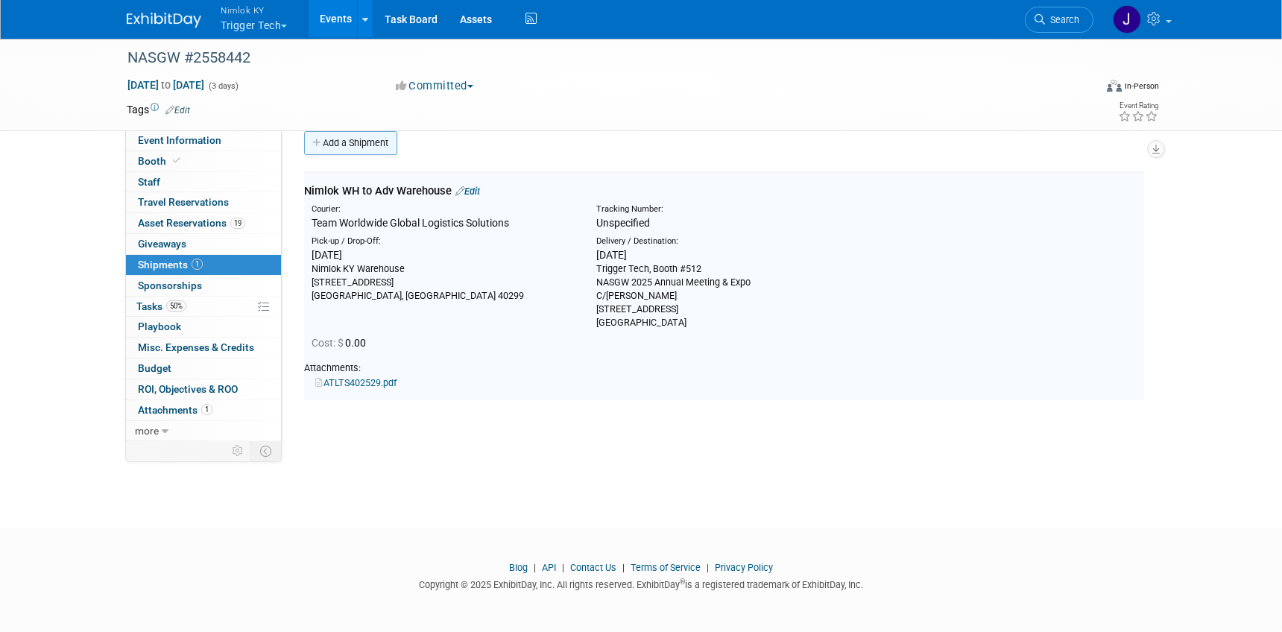
click at [374, 142] on link "Add a Shipment" at bounding box center [350, 143] width 93 height 24
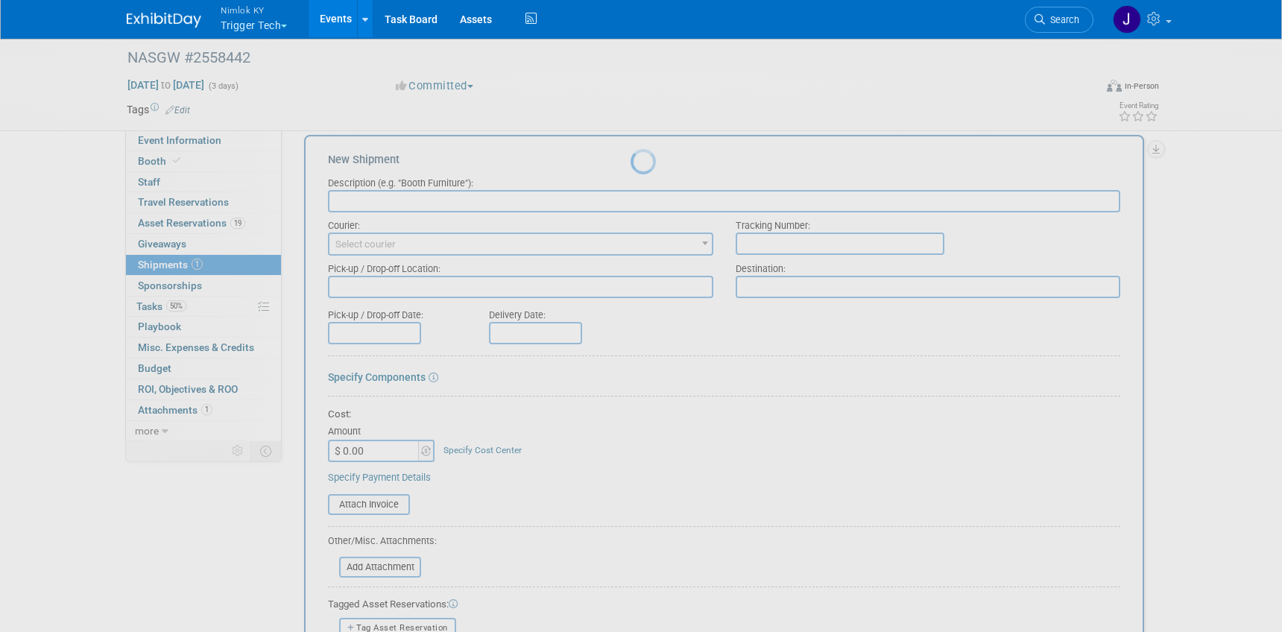
scroll to position [0, 0]
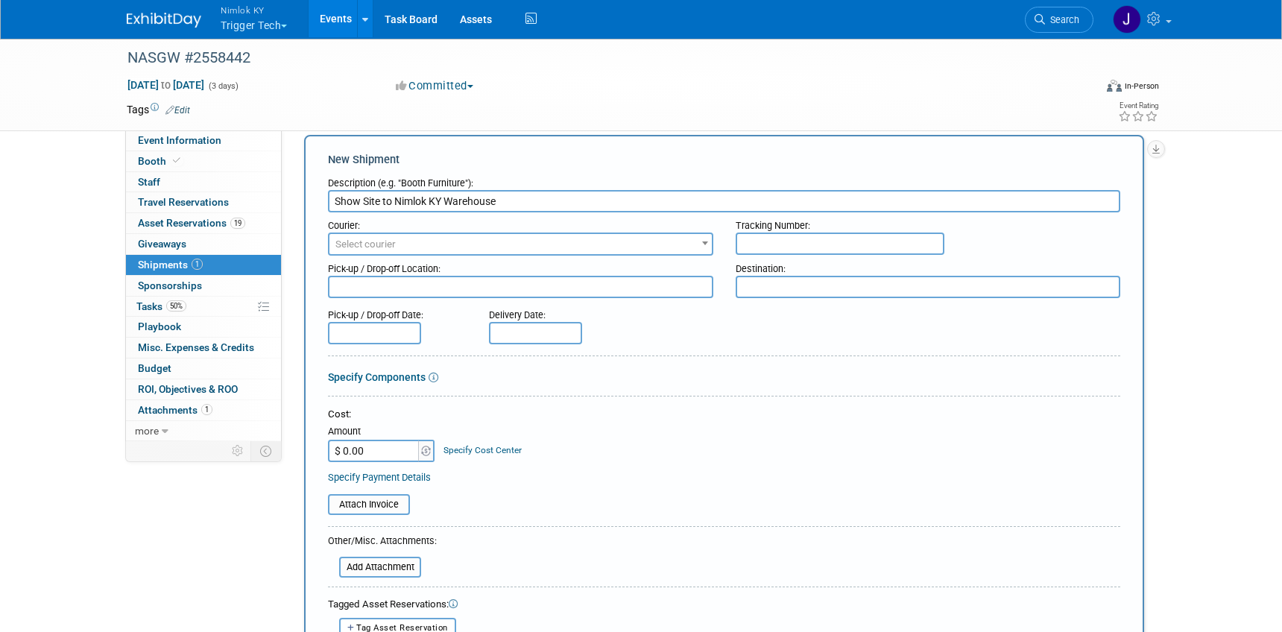
type input "Show Site to Nimlok KY Warehouse"
click at [408, 241] on span "Select courier" at bounding box center [520, 244] width 382 height 21
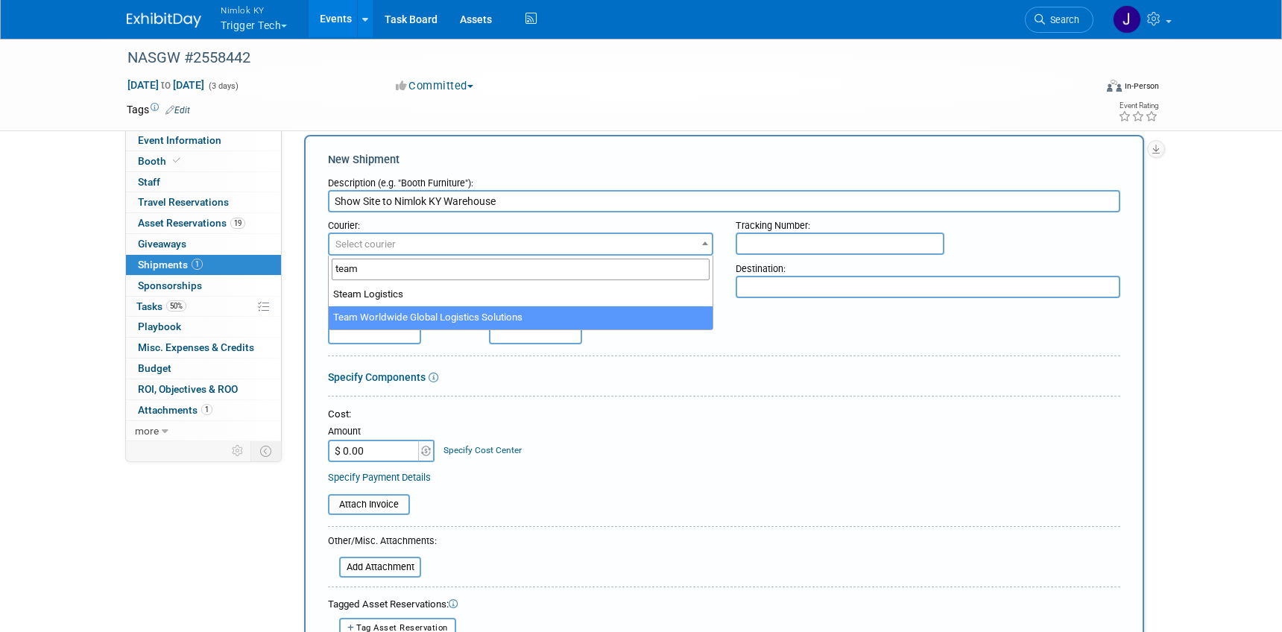
type input "team"
select select "569"
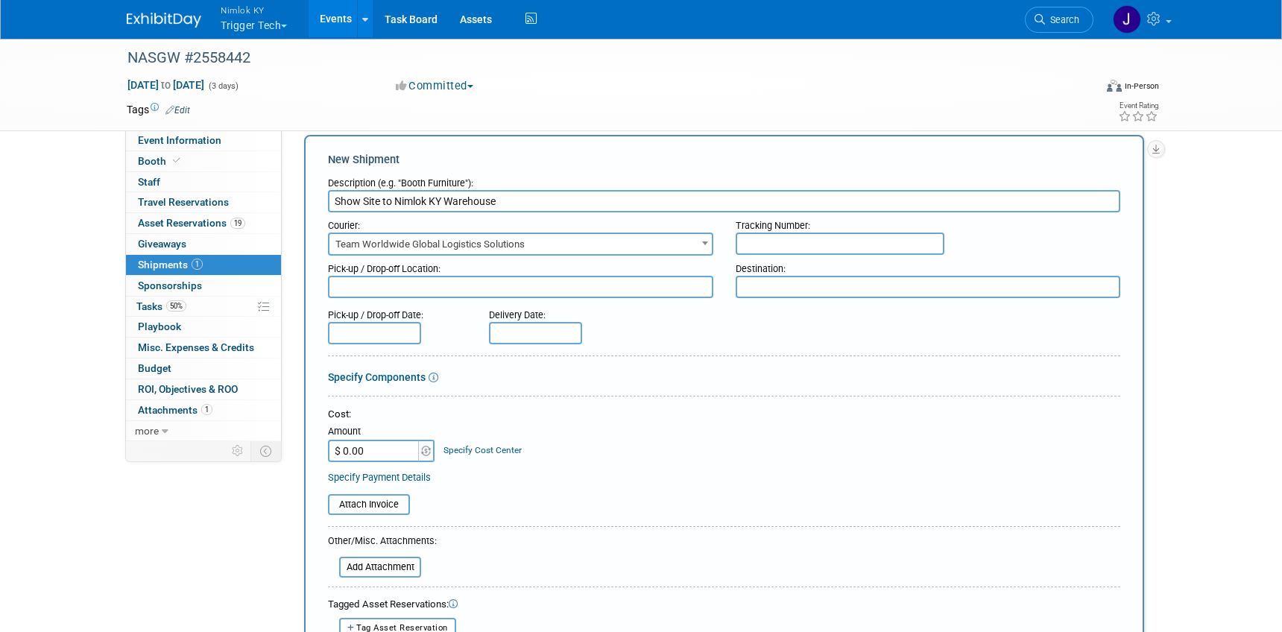
click at [454, 287] on textarea at bounding box center [520, 287] width 385 height 22
click at [521, 286] on textarea at bounding box center [520, 287] width 385 height 22
paste textarea "Exhibiting Company Name / Booth Number NASGW 2025 Annual Meeting & Expo Gaylord…"
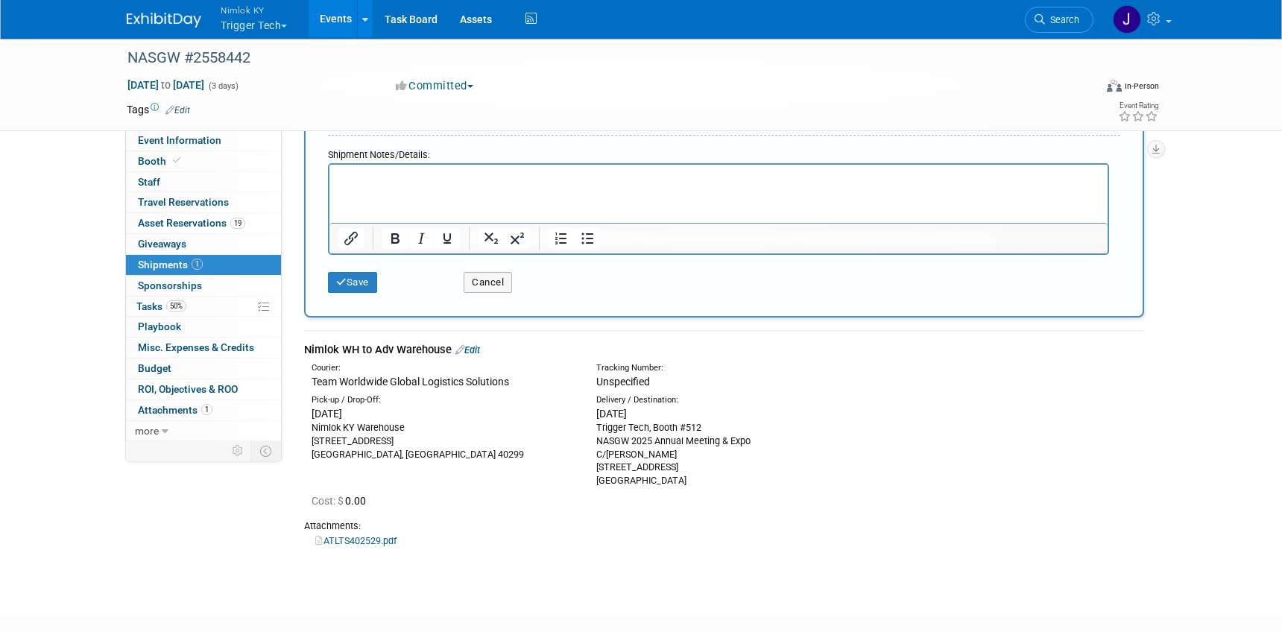
scroll to position [634, 0]
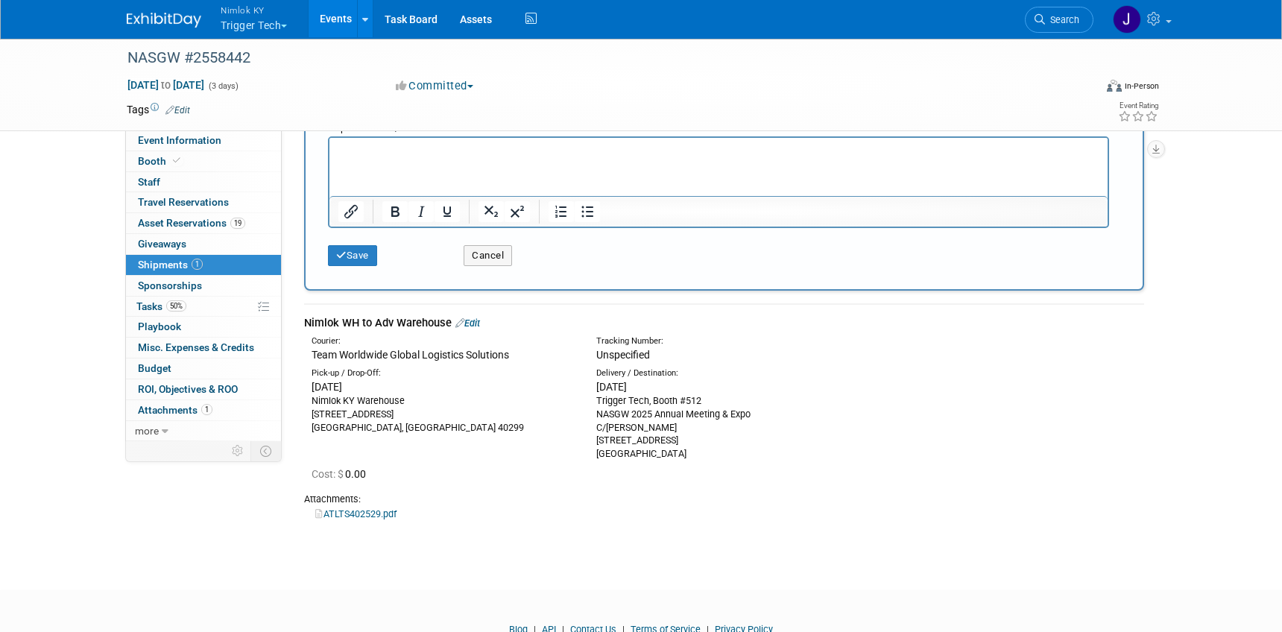
drag, startPoint x: 712, startPoint y: 398, endPoint x: 593, endPoint y: 405, distance: 118.8
click at [593, 405] on div "Delivery / Destination: Mon. Oct 6, 2025 Trigger Tech, Booth #512 NASGW 2025 An…" at bounding box center [727, 414] width 285 height 94
copy div "Trigger Tech, Booth #512"
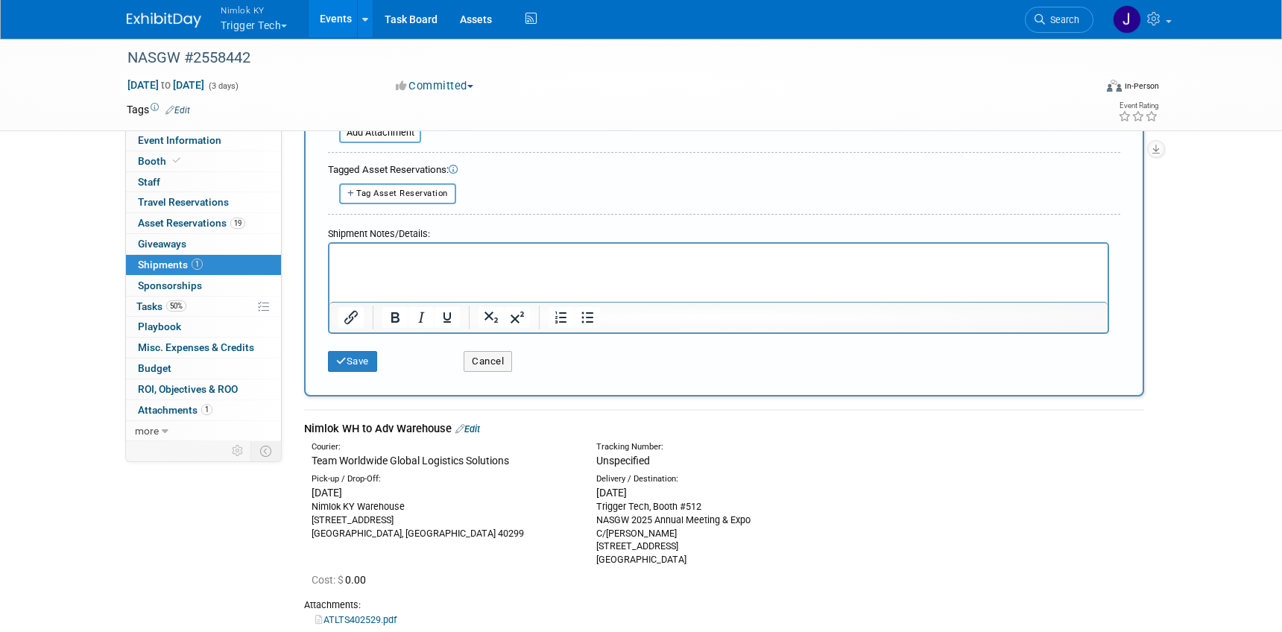
scroll to position [0, 0]
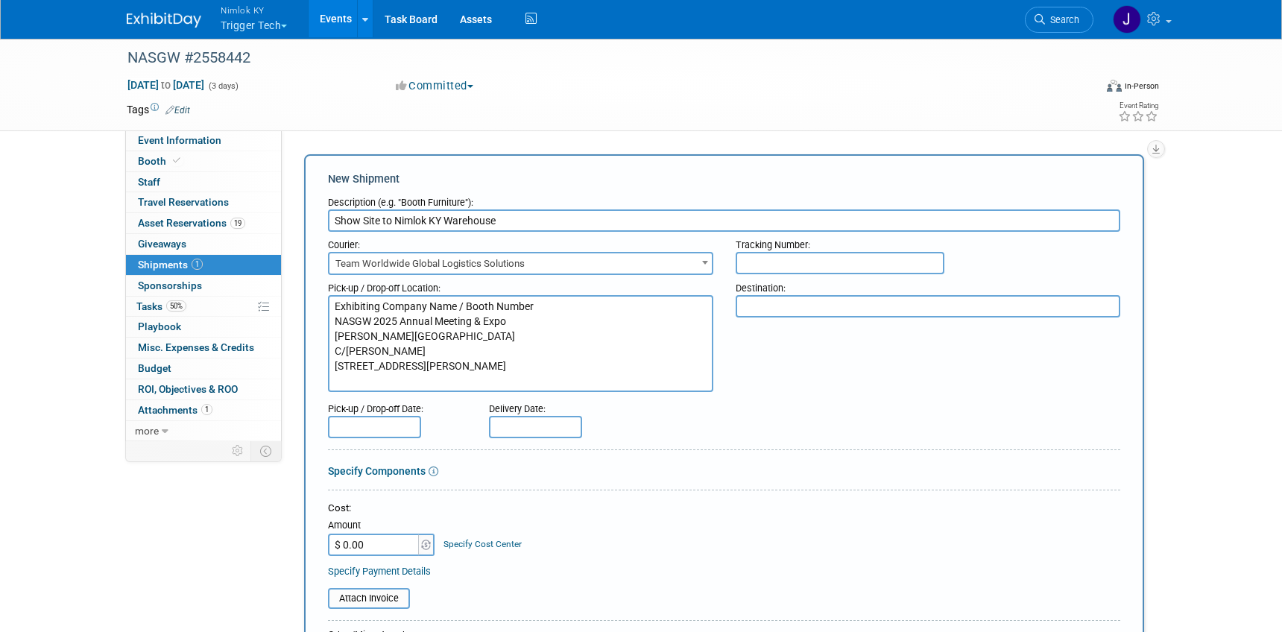
click at [505, 313] on textarea "Exhibiting Company Name / Booth Number NASGW 2025 Annual Meeting & Expo Gaylord…" at bounding box center [520, 343] width 385 height 97
drag, startPoint x: 537, startPoint y: 305, endPoint x: 324, endPoint y: 306, distance: 213.2
click at [324, 306] on div "Pick-up / Drop-off Location: Exhibiting Company Name / Booth Number NASGW 2025 …" at bounding box center [521, 333] width 408 height 117
paste textarea "Trigger Tech, Booth #512"
type textarea "Trigger Tech, Booth #512 NASGW 2025 Annual Meeting & Expo Gaylord Texan Resort …"
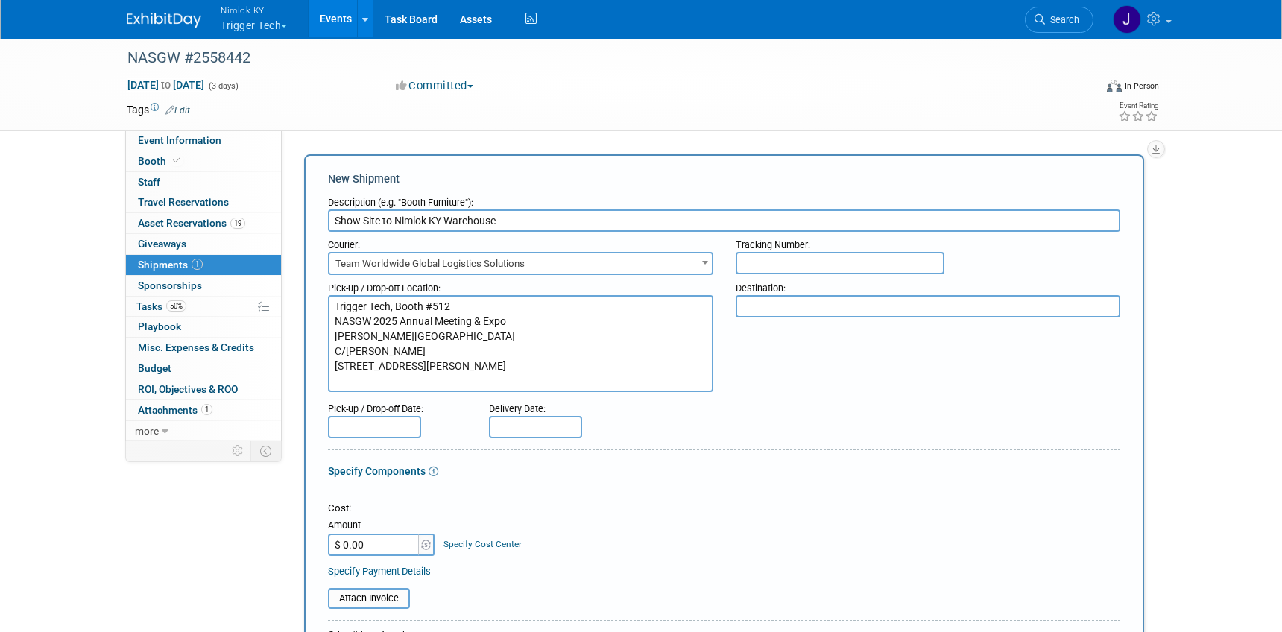
click at [380, 429] on input "text" at bounding box center [374, 427] width 93 height 22
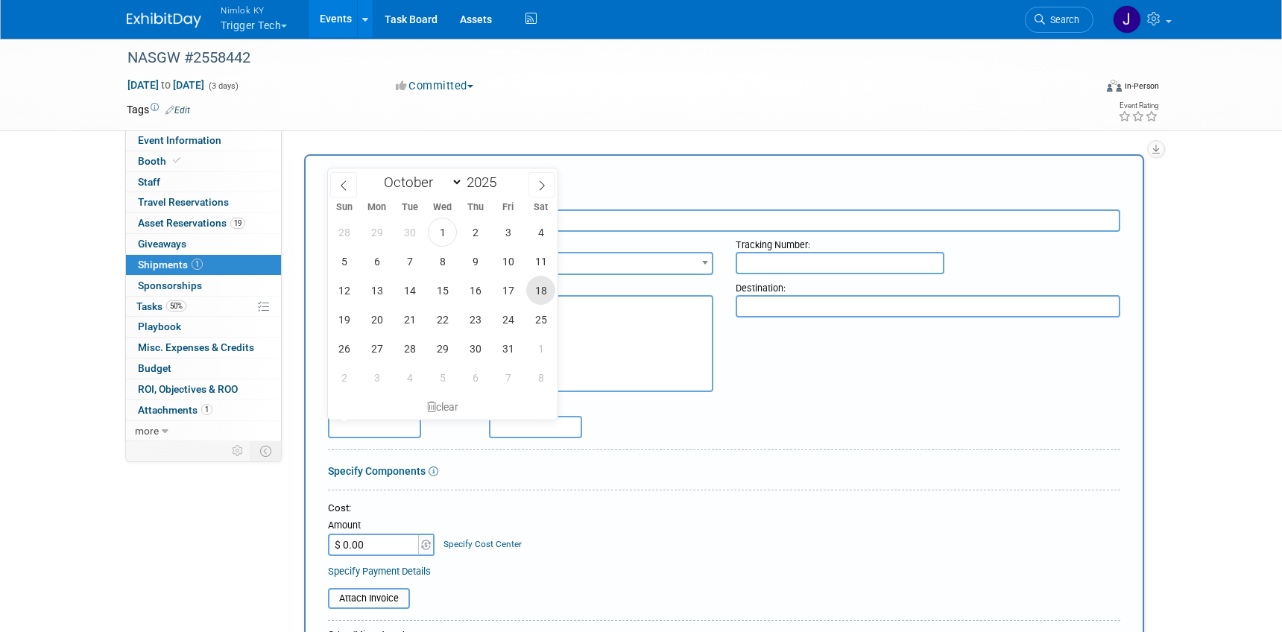
click at [540, 291] on span "18" at bounding box center [540, 290] width 29 height 29
type input "Oct 18, 2025"
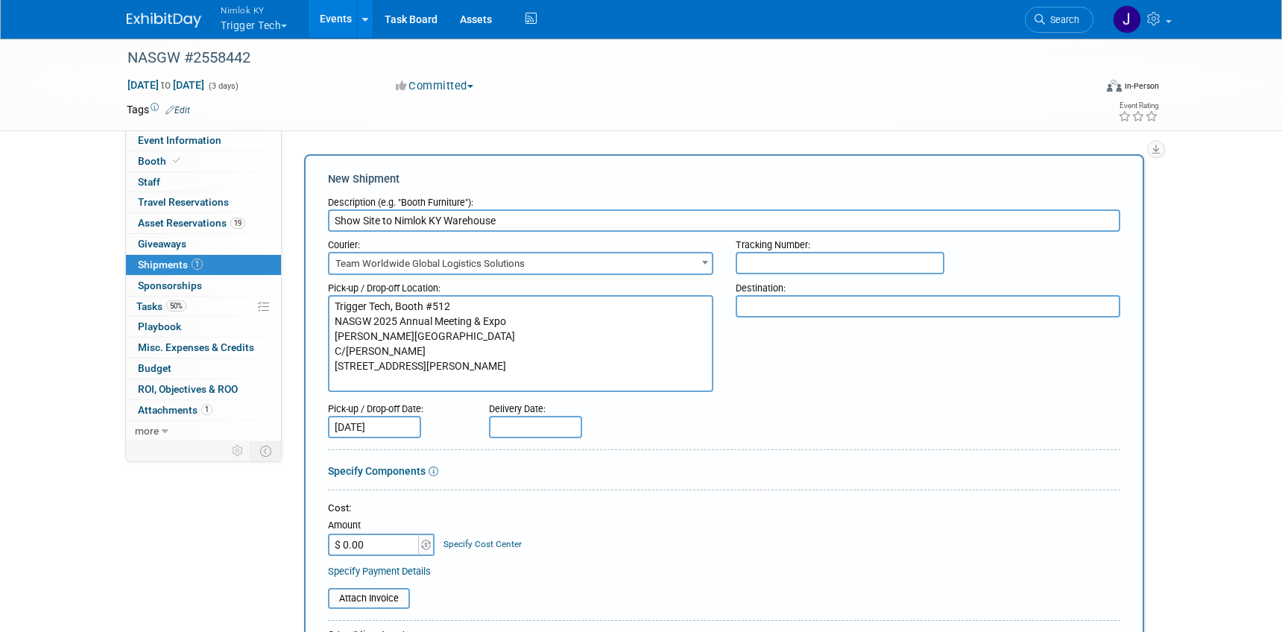
click at [530, 432] on input "text" at bounding box center [535, 427] width 93 height 22
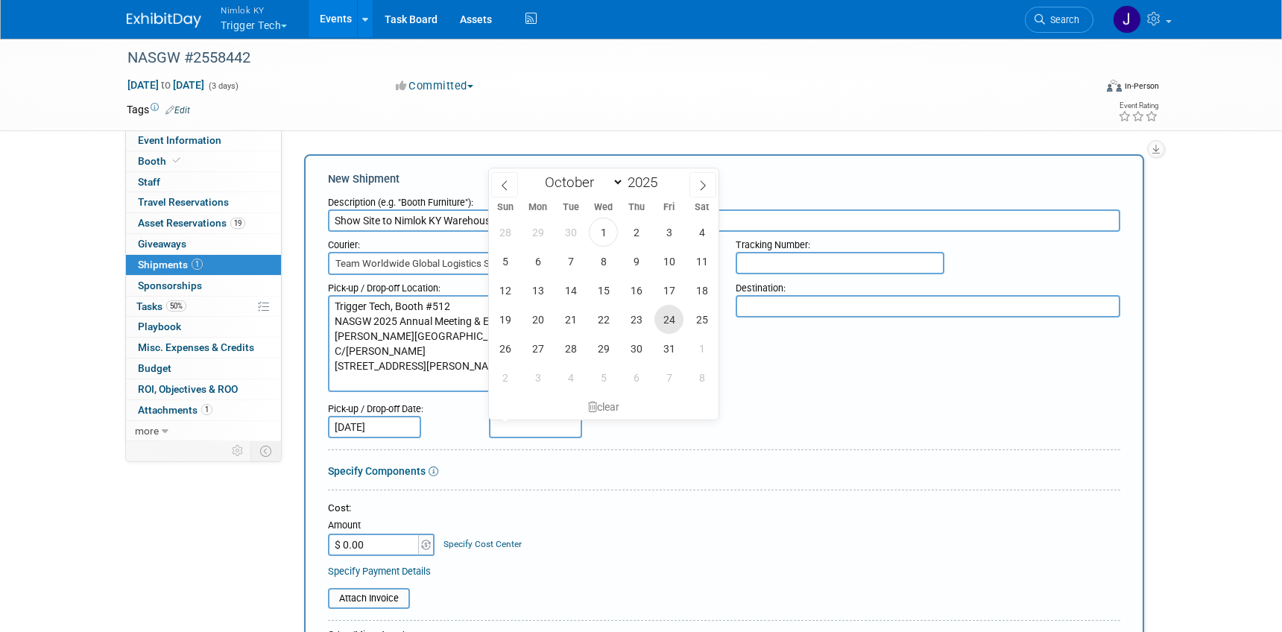
click at [677, 320] on span "24" at bounding box center [668, 319] width 29 height 29
type input "Oct 24, 2025"
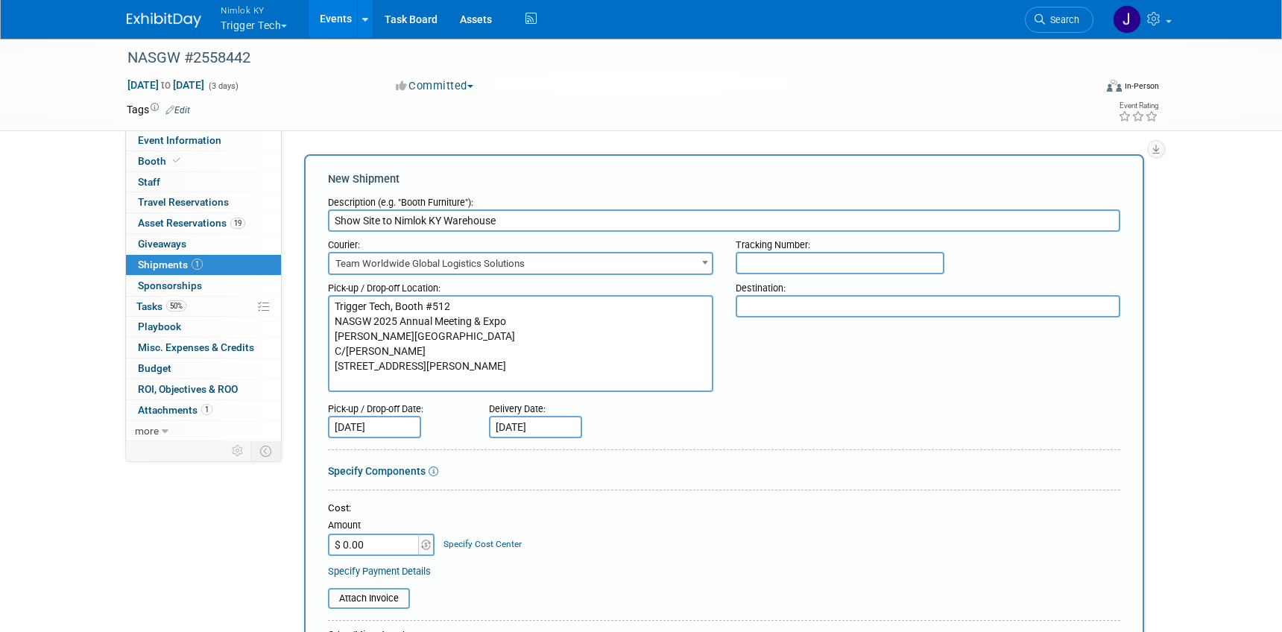
click at [602, 467] on div "Specify Components" at bounding box center [724, 471] width 792 height 15
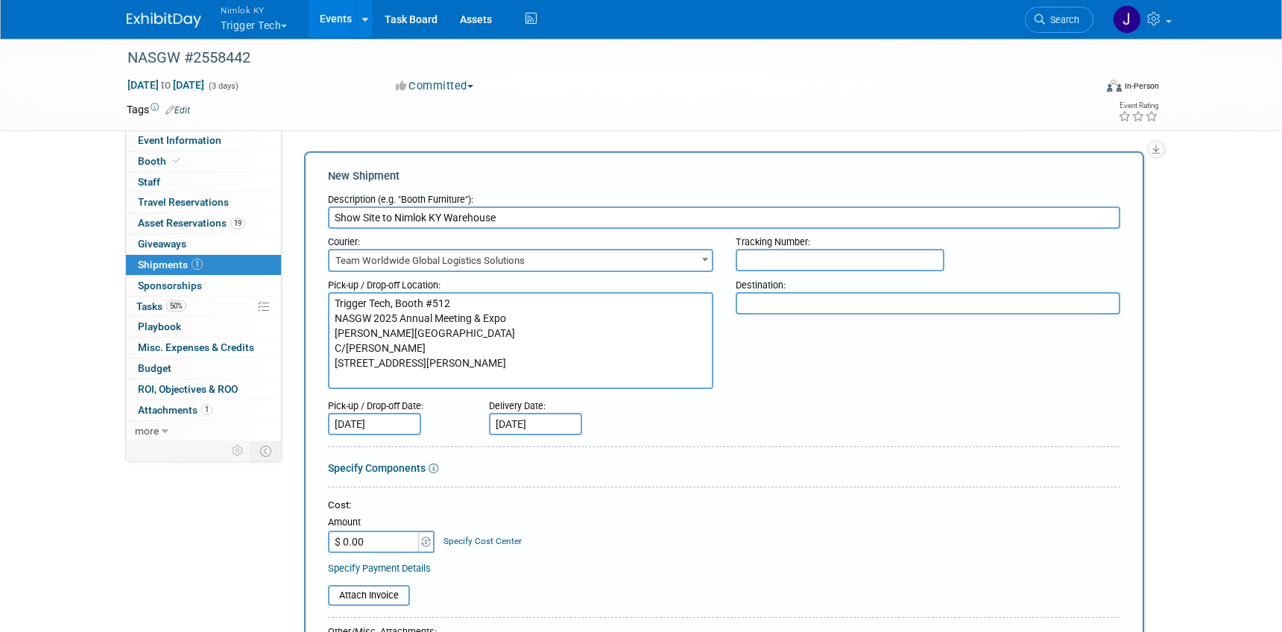
click at [753, 308] on textarea at bounding box center [928, 303] width 385 height 22
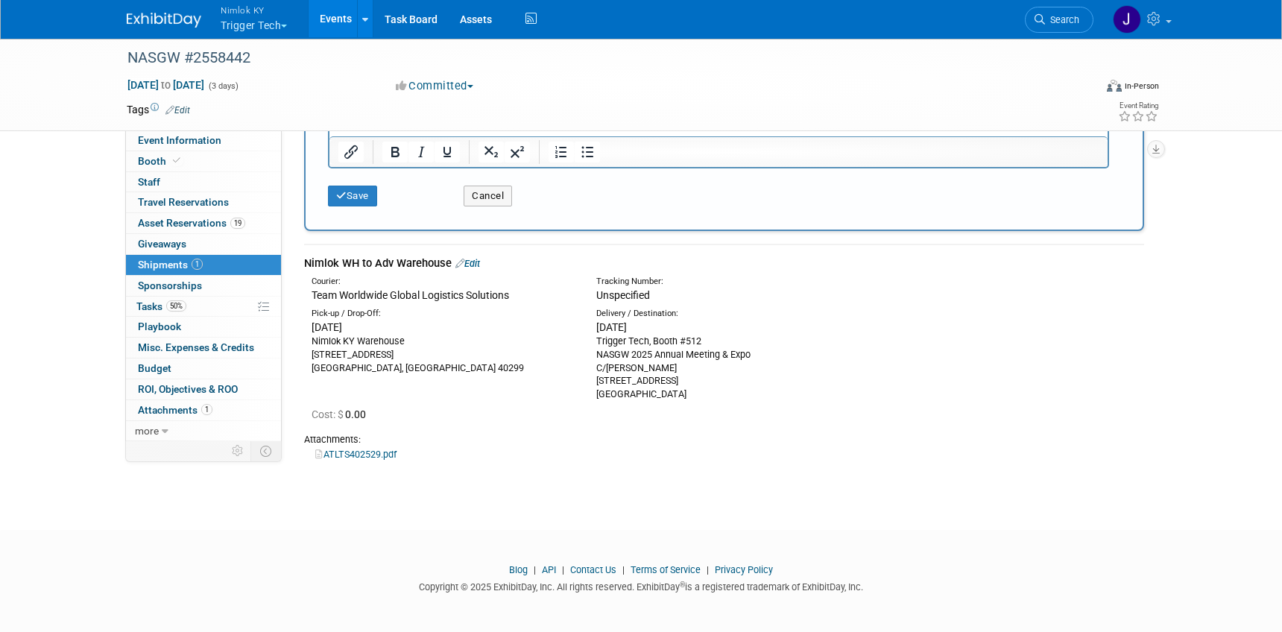
scroll to position [693, 0]
drag, startPoint x: 406, startPoint y: 367, endPoint x: 306, endPoint y: 344, distance: 103.2
click at [306, 344] on div "Pick-up / Drop-Off: Fri. Oct 3, 2025 Nimlok KY Warehouse 10501 Bunsen Way, Suit…" at bounding box center [442, 342] width 285 height 67
copy div "Nimlok KY Warehouse 10501 Bunsen Way, Suite 101 Louisville, KY 40299"
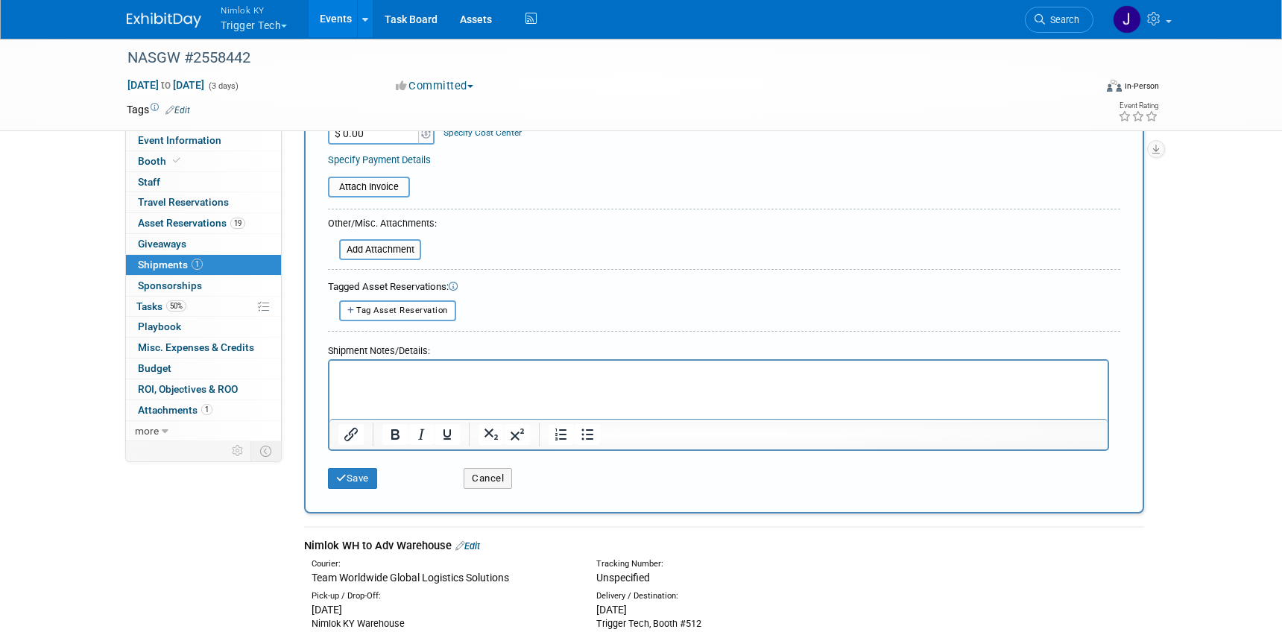
scroll to position [0, 0]
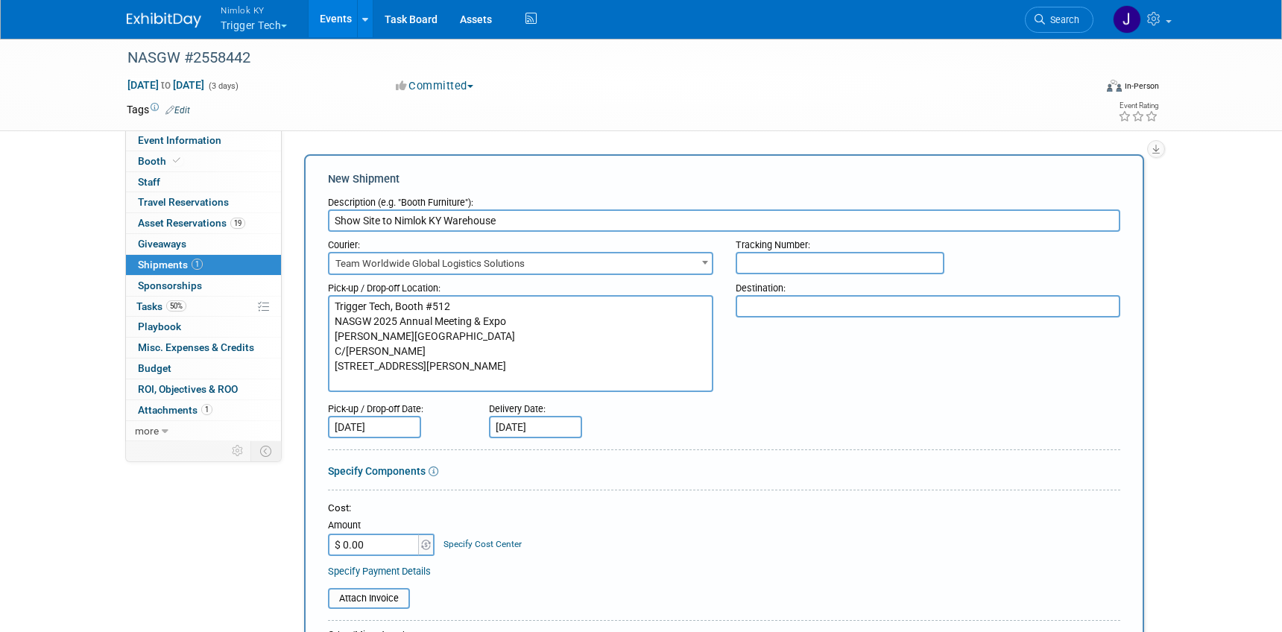
click at [786, 301] on textarea at bounding box center [928, 306] width 385 height 22
paste textarea "Nimlok KY Warehouse 10501 Bunsen Way, Suite 101 Louisville, KY 40299"
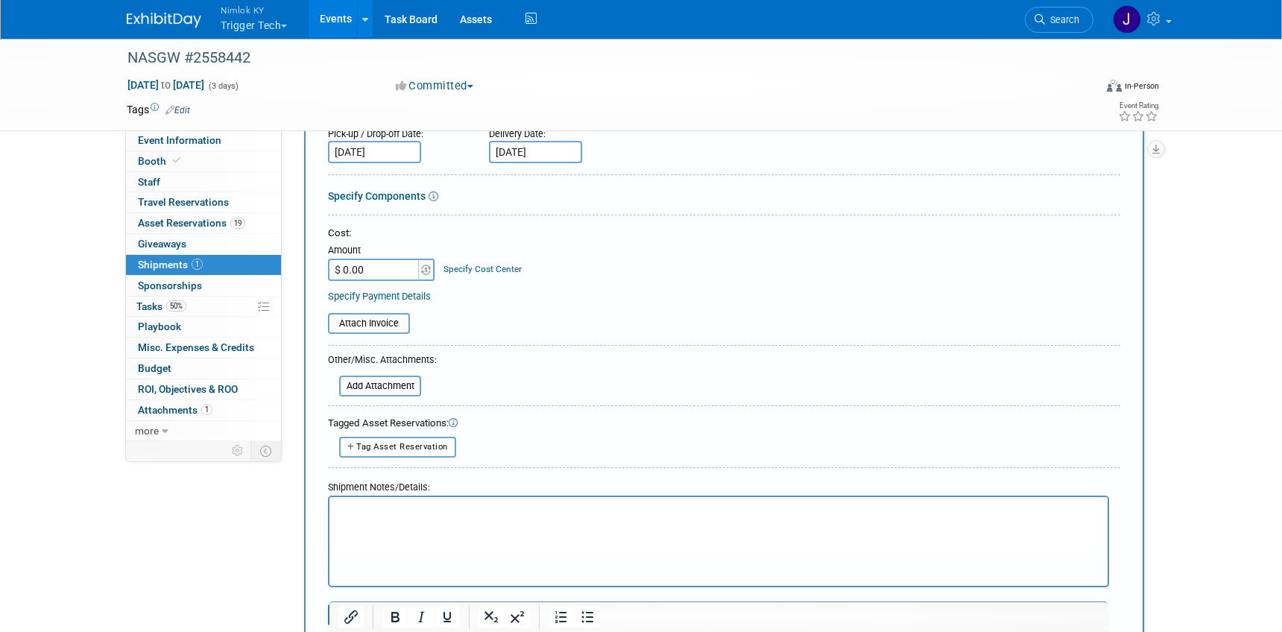
scroll to position [280, 0]
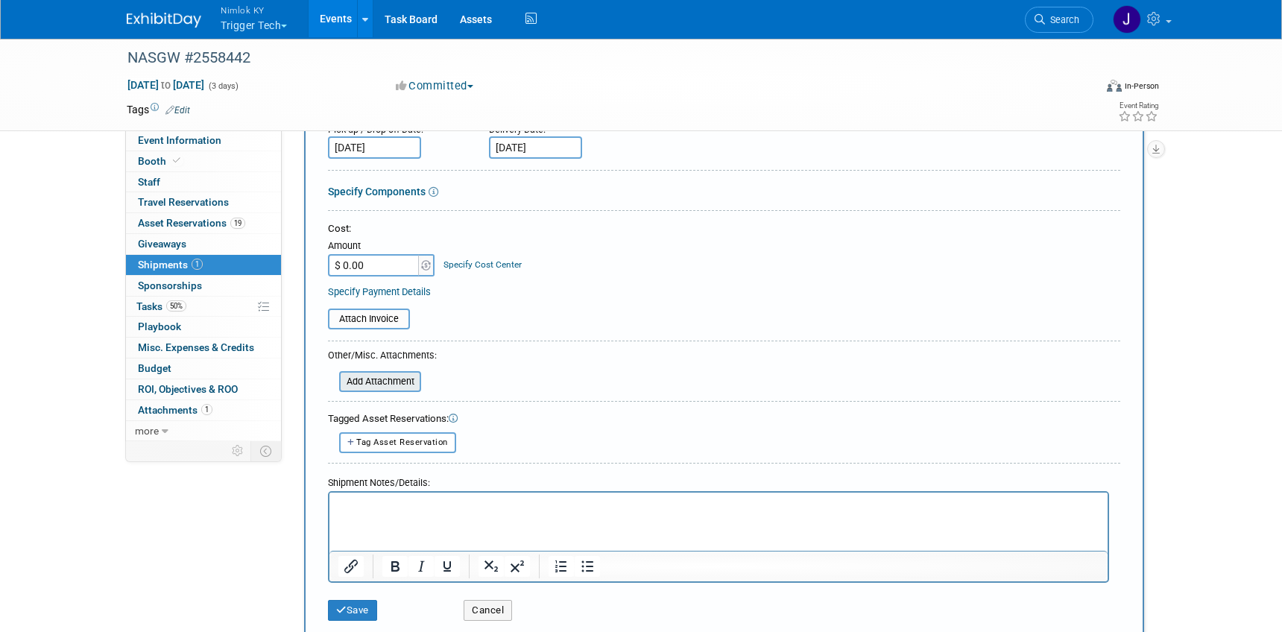
type textarea "Nimlok KY Warehouse 10501 Bunsen Way, Suite 101 Louisville, KY 40299"
click at [403, 382] on input "file" at bounding box center [330, 382] width 177 height 18
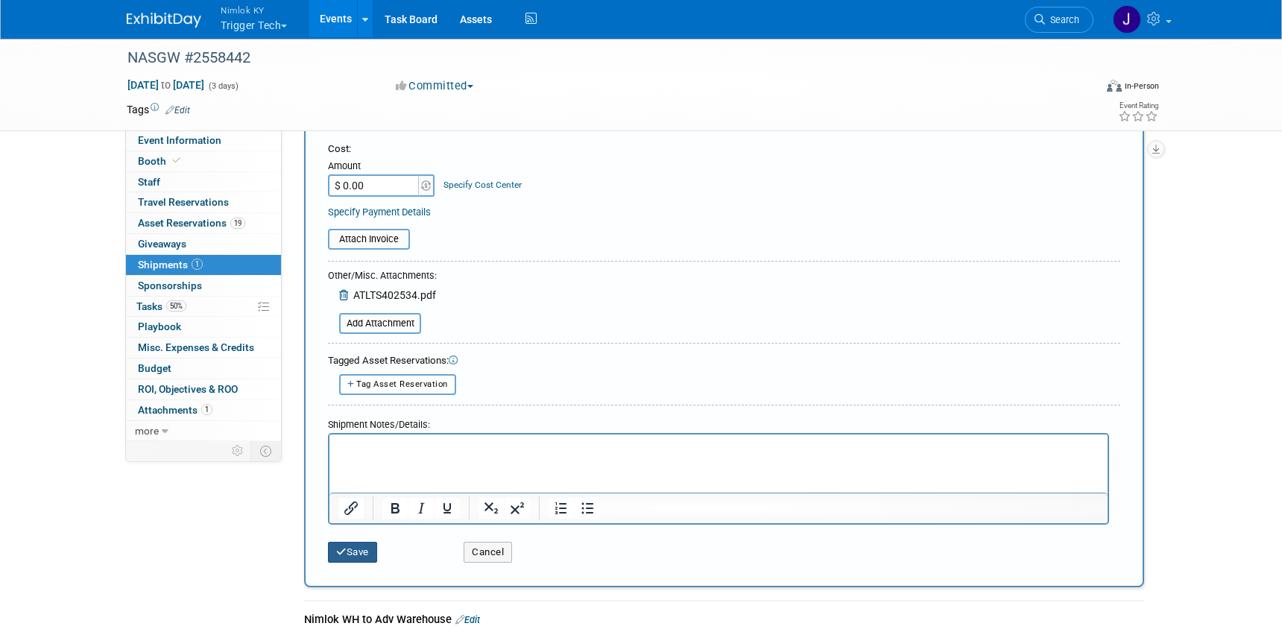
click at [370, 549] on button "Save" at bounding box center [352, 552] width 49 height 21
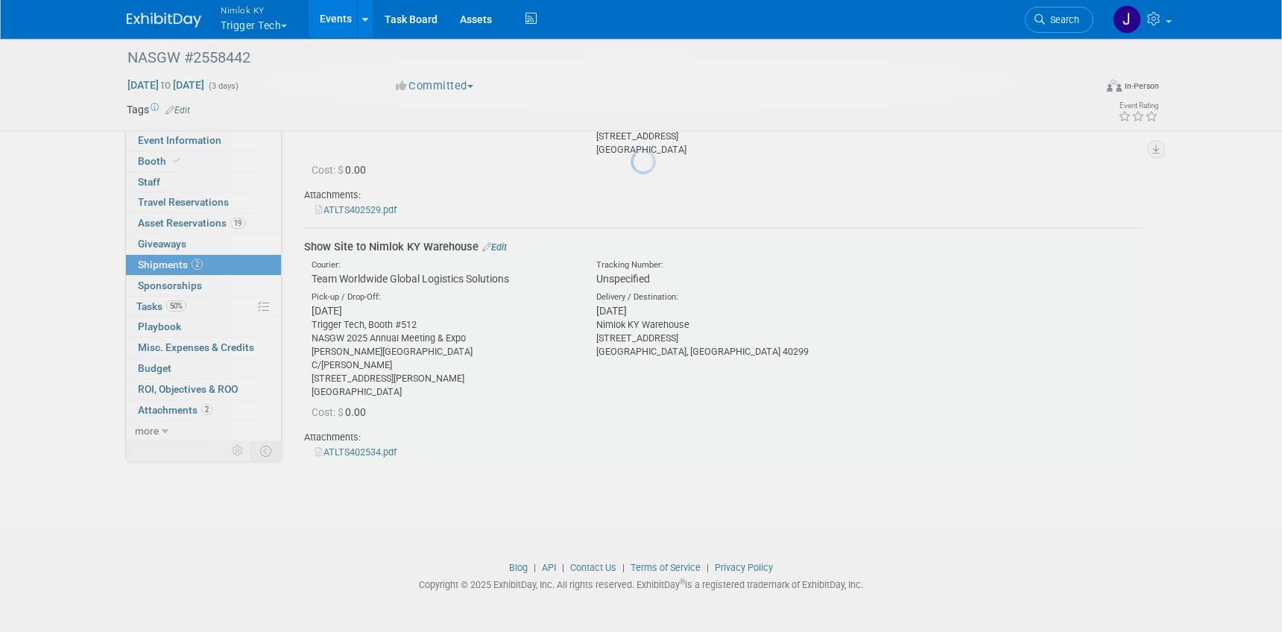
scroll to position [192, 0]
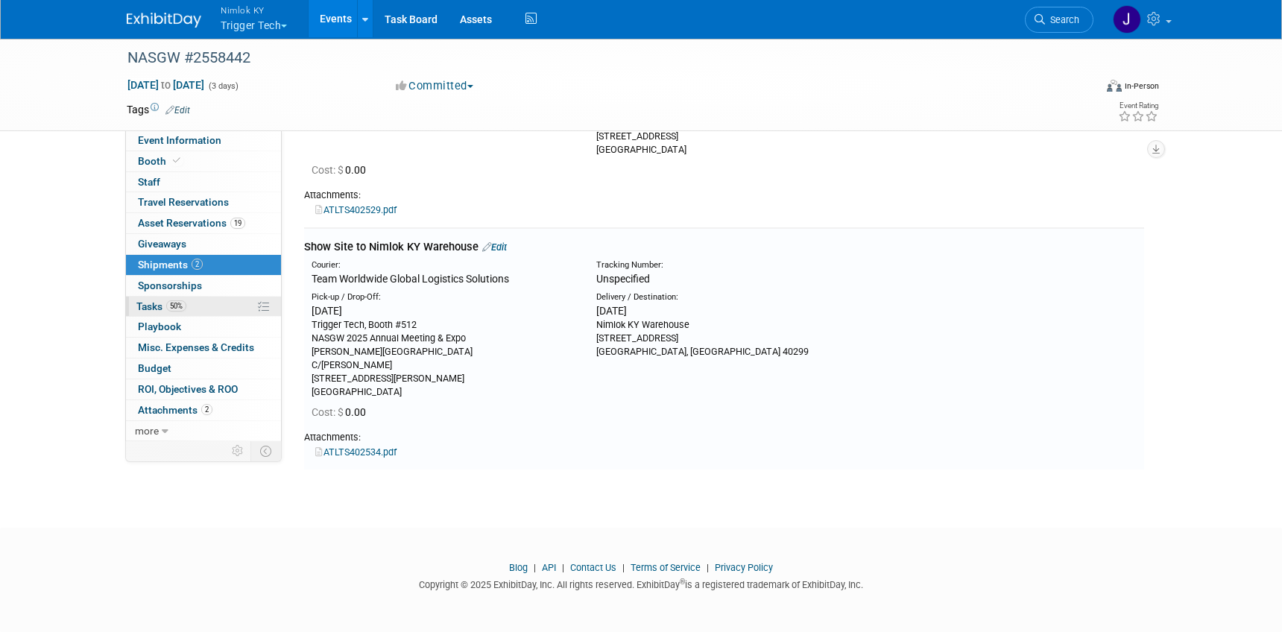
click at [218, 309] on link "50% Tasks 50%" at bounding box center [203, 307] width 155 height 20
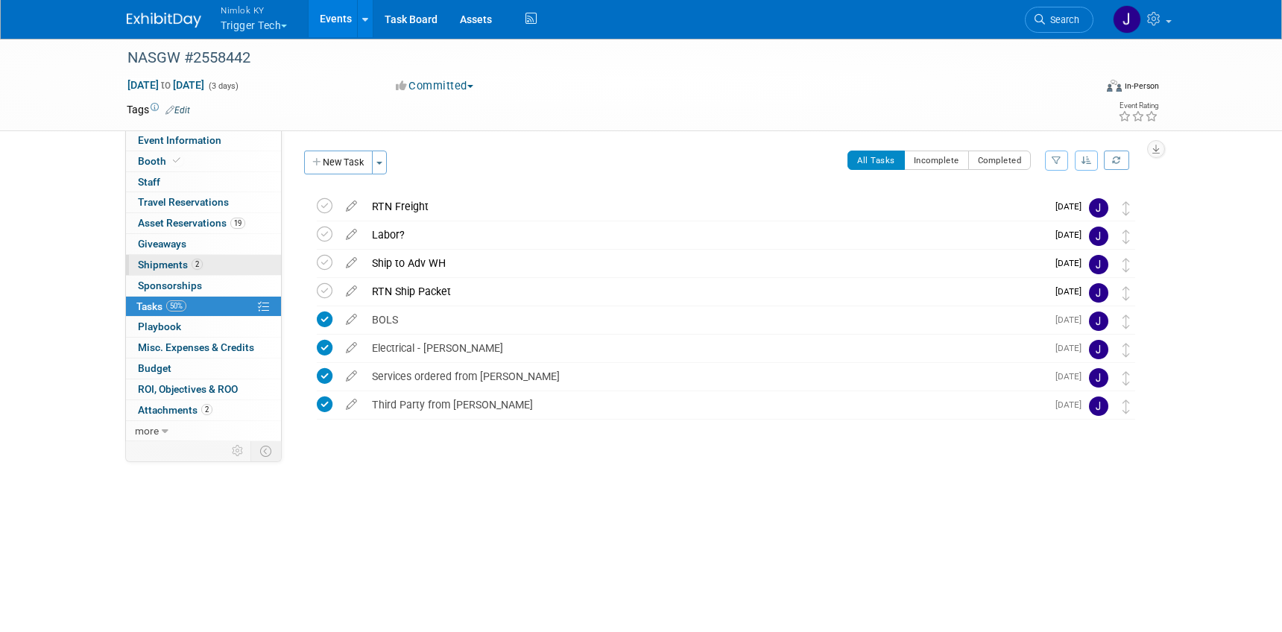
click at [212, 265] on link "2 Shipments 2" at bounding box center [203, 265] width 155 height 20
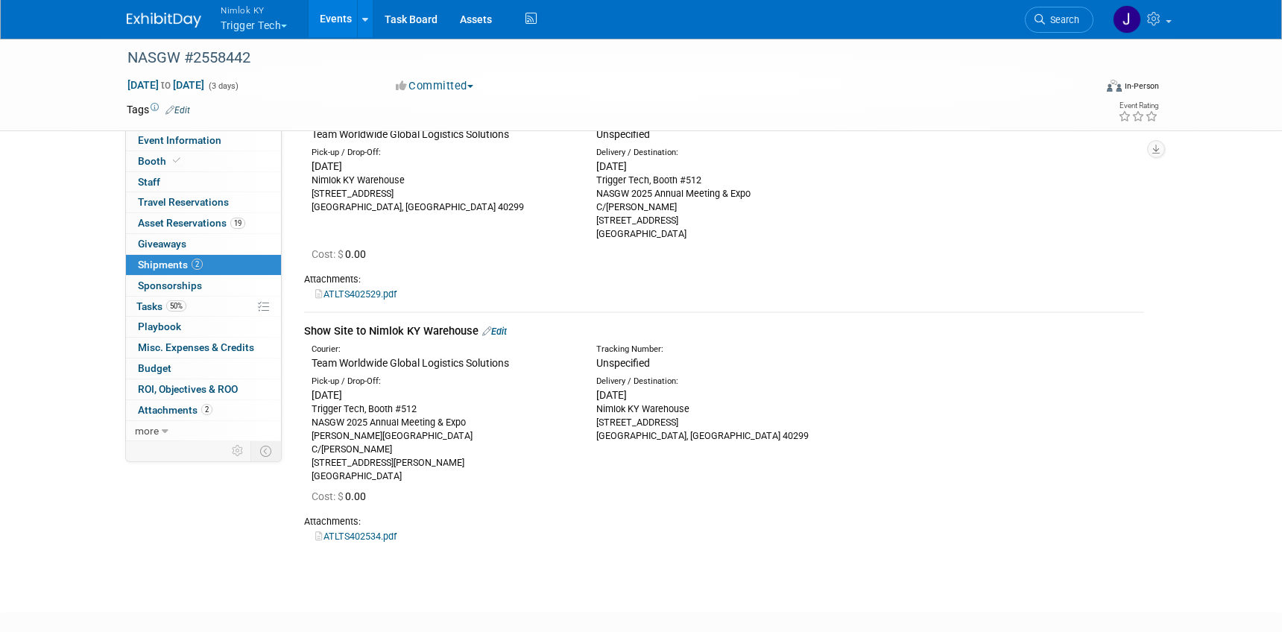
scroll to position [107, 0]
drag, startPoint x: 398, startPoint y: 477, endPoint x: 310, endPoint y: 427, distance: 101.1
click at [310, 427] on div "Pick-up / Drop-Off: Sat. Oct 18, 2025 Trigger Tech, Booth #512 NASGW 2025 Annua…" at bounding box center [442, 430] width 285 height 107
copy div "NASGW 2025 Annual Meeting & Expo Gaylord Texan Resort & Convention Center C/O F…"
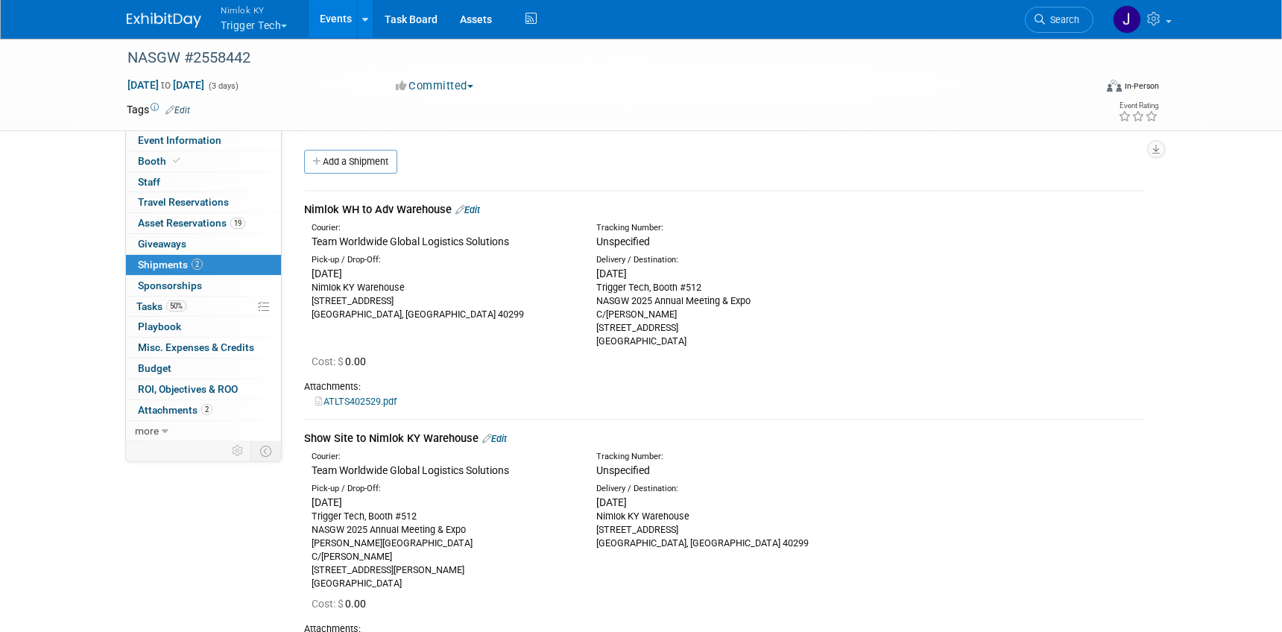
scroll to position [0, 0]
click at [212, 139] on span "Event Information" at bounding box center [179, 140] width 83 height 12
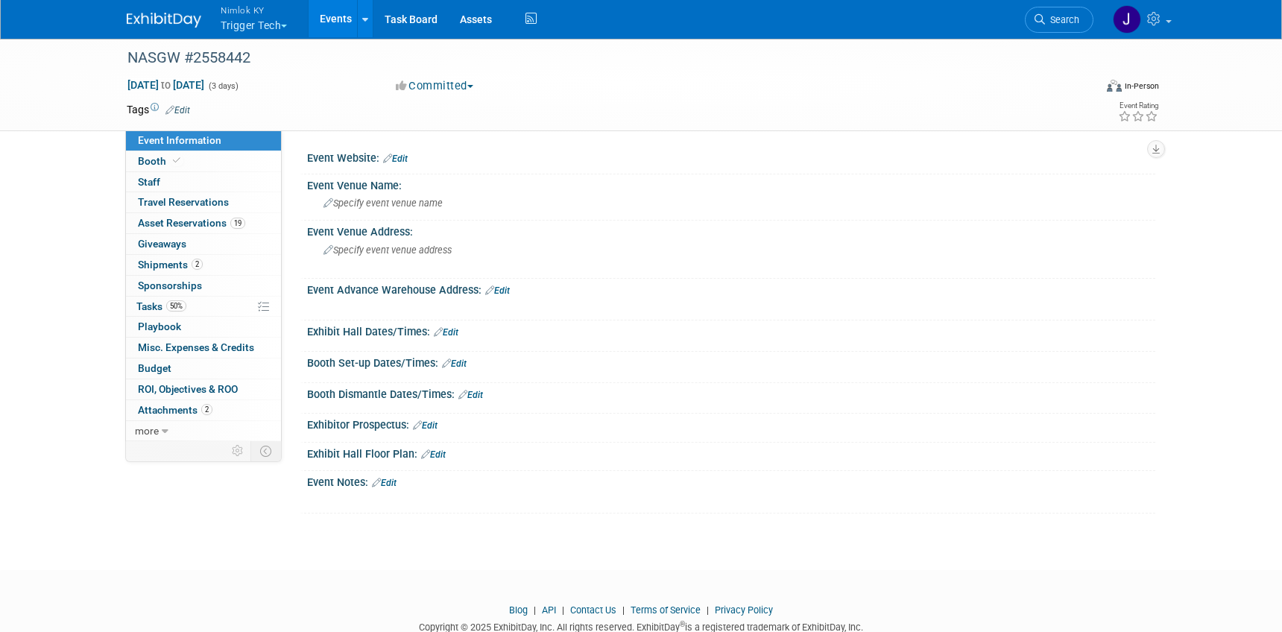
click at [400, 159] on link "Edit" at bounding box center [395, 159] width 25 height 10
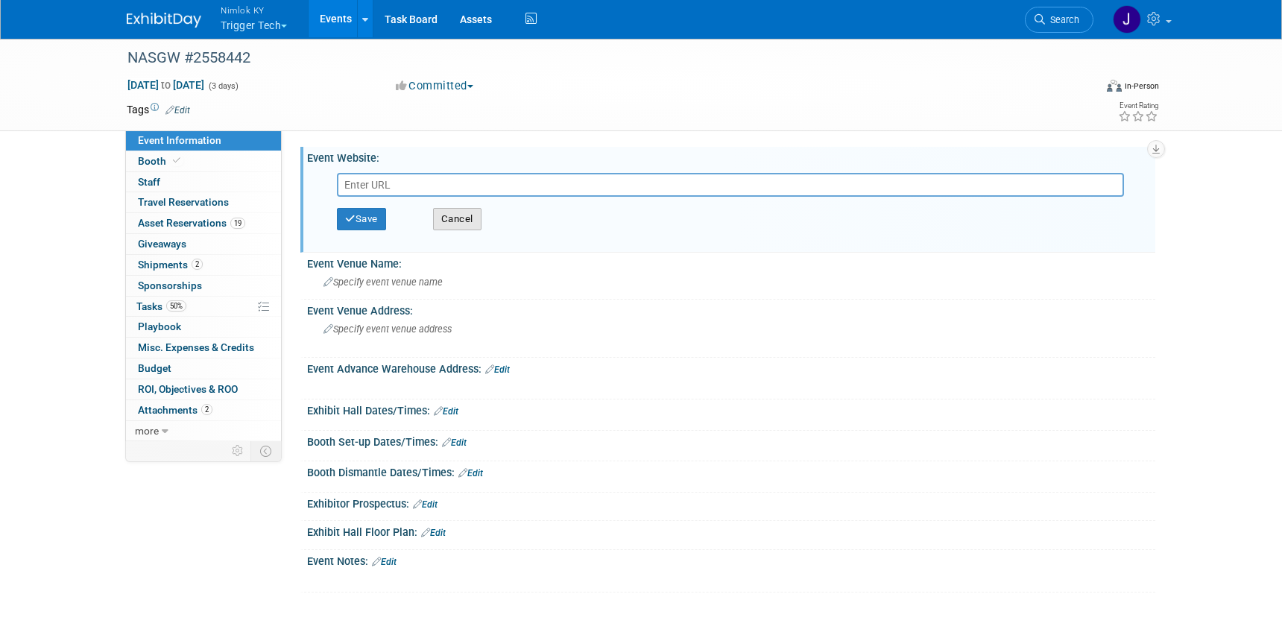
click at [463, 227] on button "Cancel" at bounding box center [457, 219] width 48 height 22
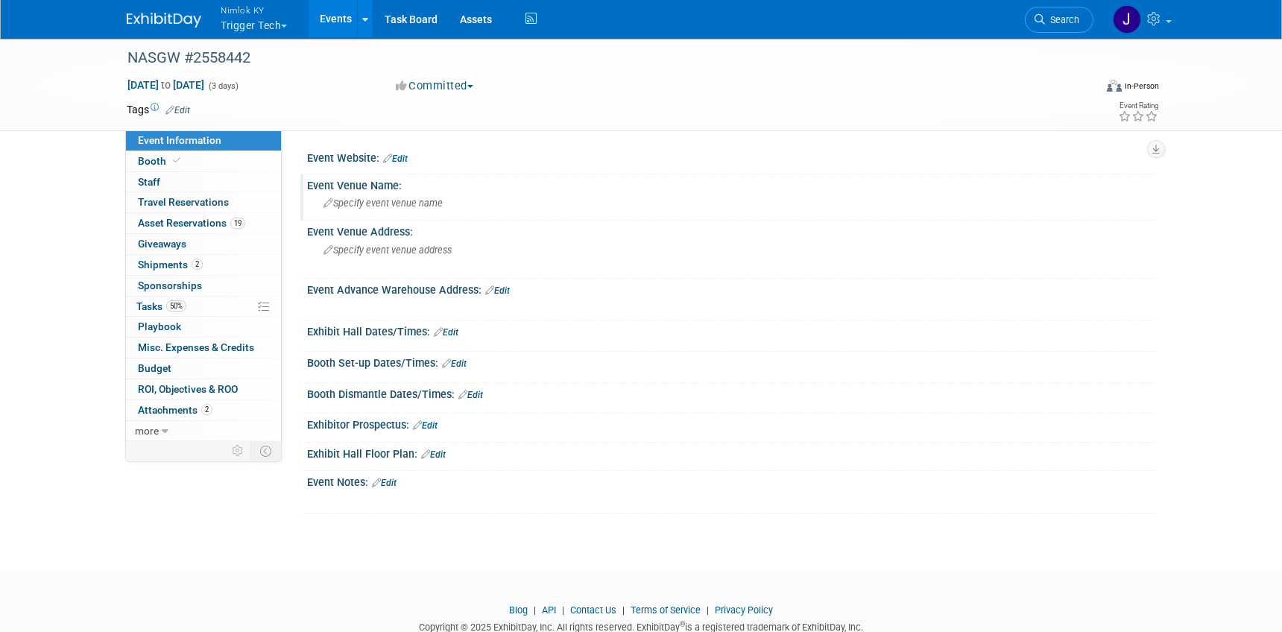
click at [397, 203] on span "Specify event venue name" at bounding box center [383, 203] width 119 height 11
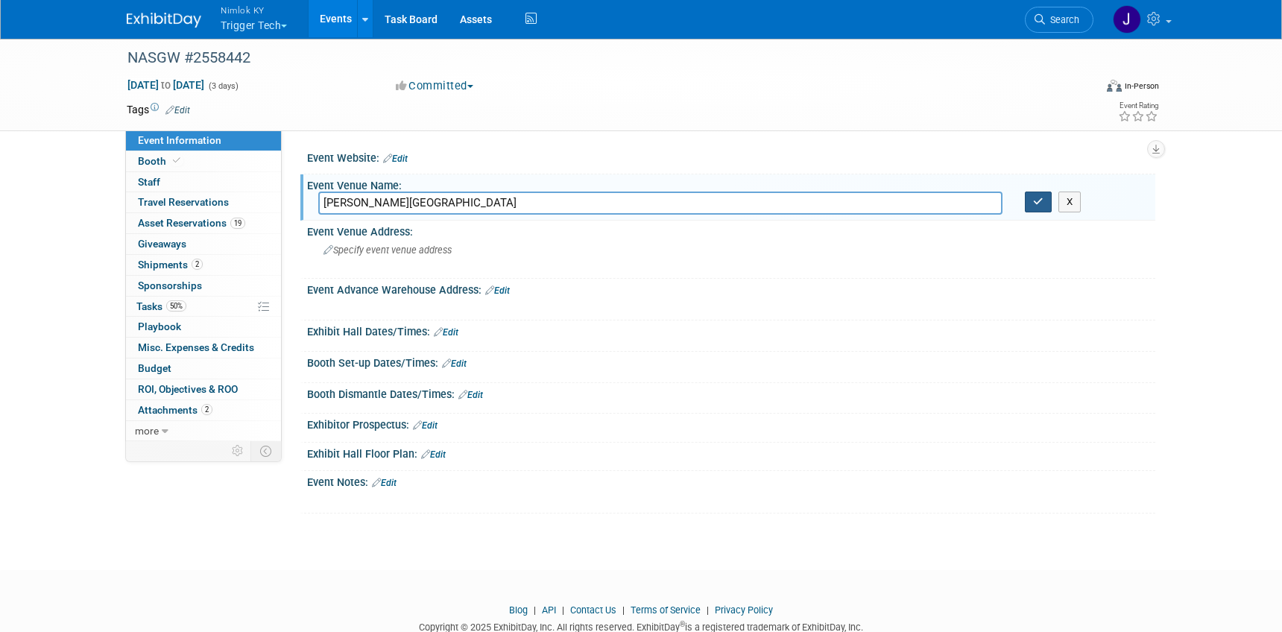
type input "Gaylord Texan Resort & Convention Center"
click at [1035, 206] on button "button" at bounding box center [1038, 202] width 27 height 21
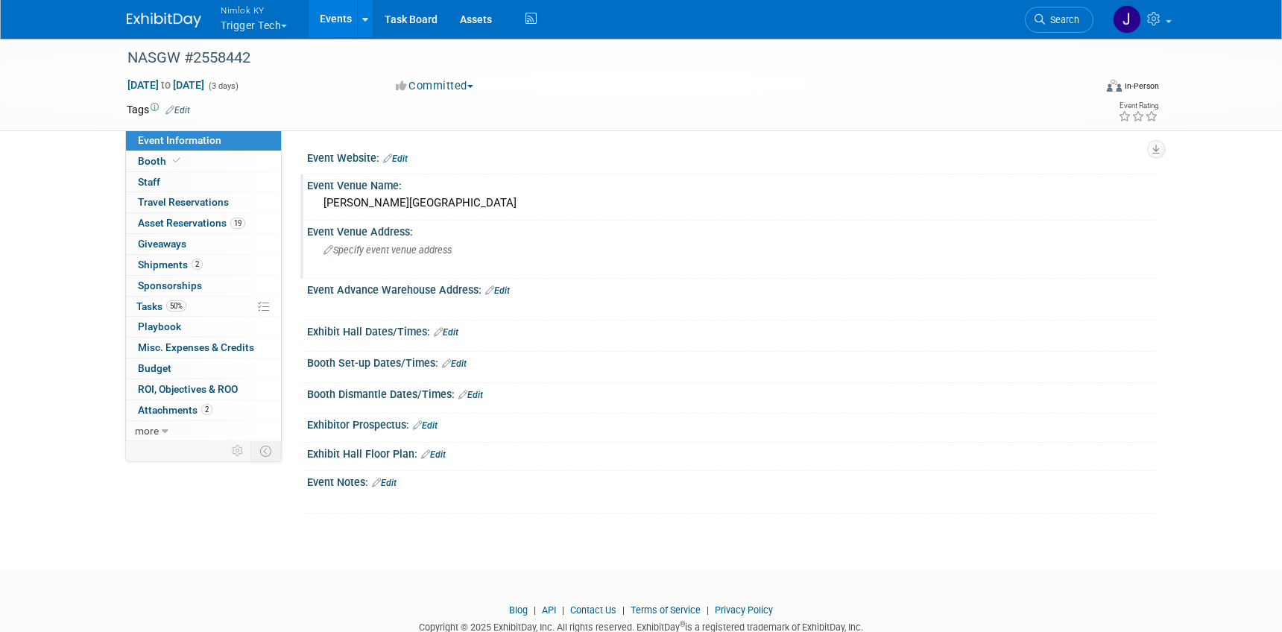
click at [377, 249] on span "Specify event venue address" at bounding box center [388, 249] width 128 height 11
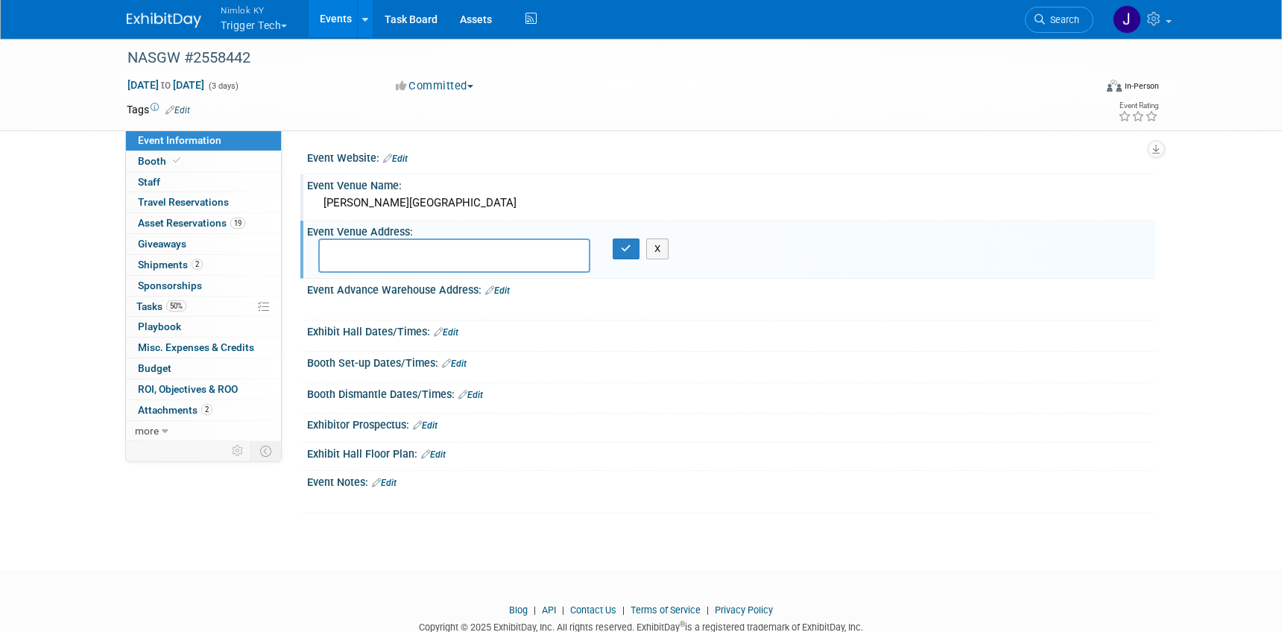
click at [377, 249] on textarea at bounding box center [454, 256] width 272 height 34
type textarea "1501 Gaylord Trl Grapevine, TX 76051"
click at [621, 250] on icon "button" at bounding box center [626, 249] width 10 height 10
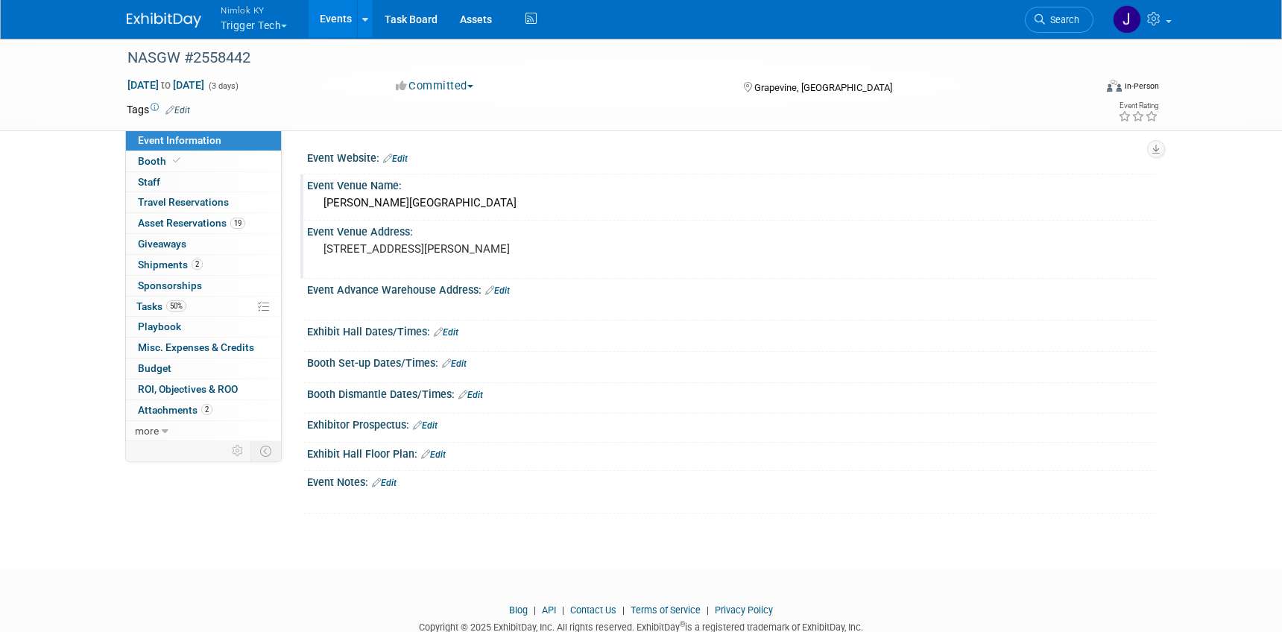
click at [506, 288] on link "Edit" at bounding box center [497, 290] width 25 height 10
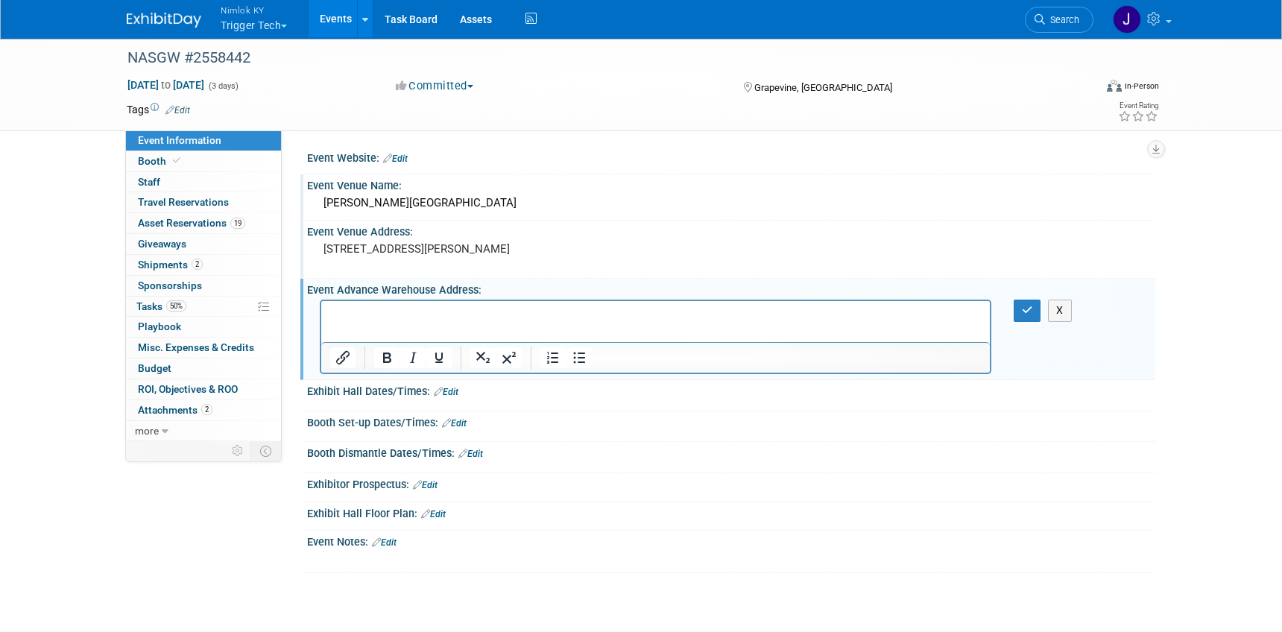
click at [499, 309] on p "Rich Text Area. Press ALT-0 for help." at bounding box center [655, 314] width 651 height 15
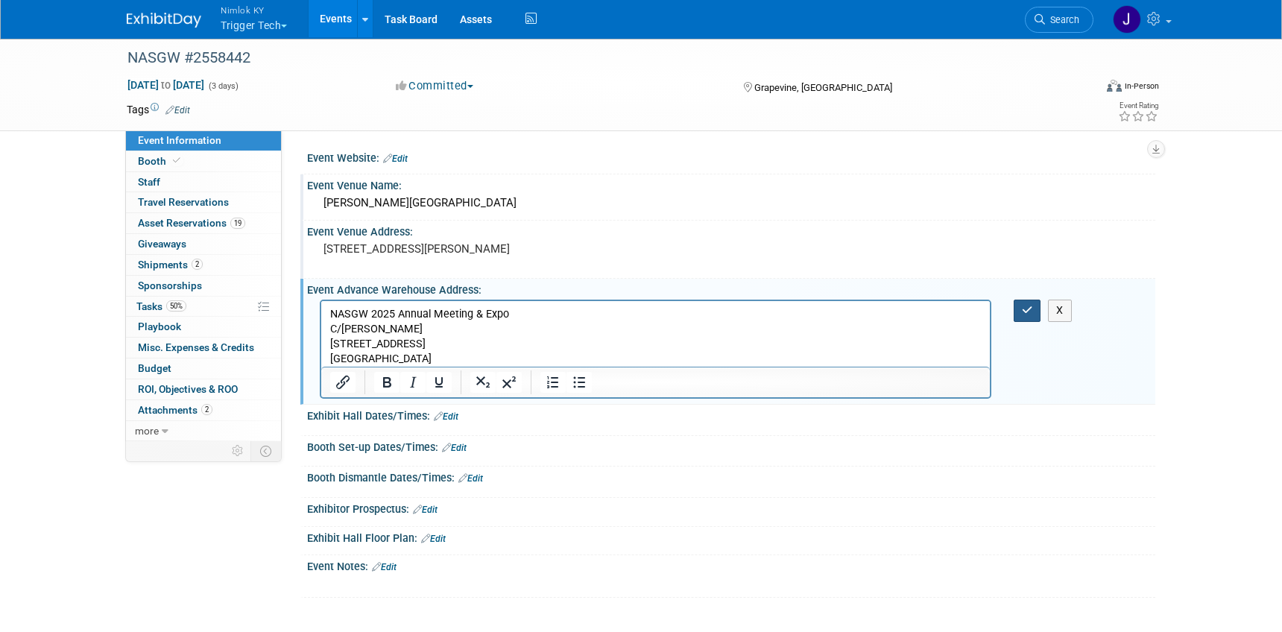
click at [1026, 309] on icon "button" at bounding box center [1027, 310] width 11 height 10
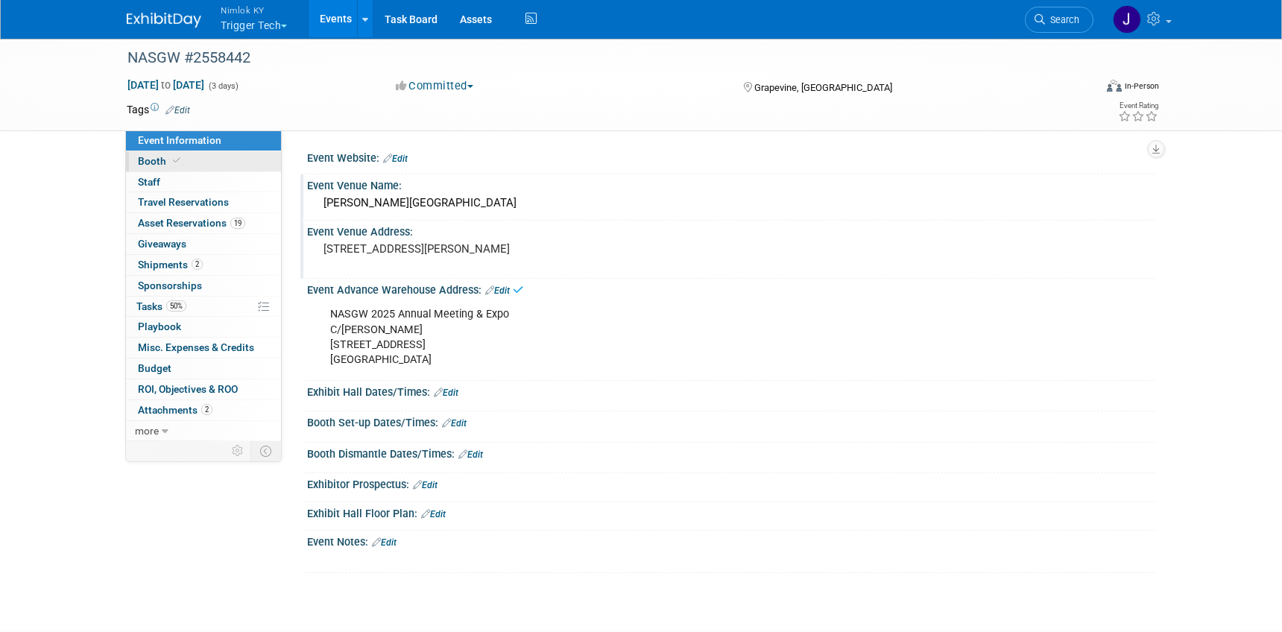
click at [160, 159] on span "Booth" at bounding box center [160, 161] width 45 height 12
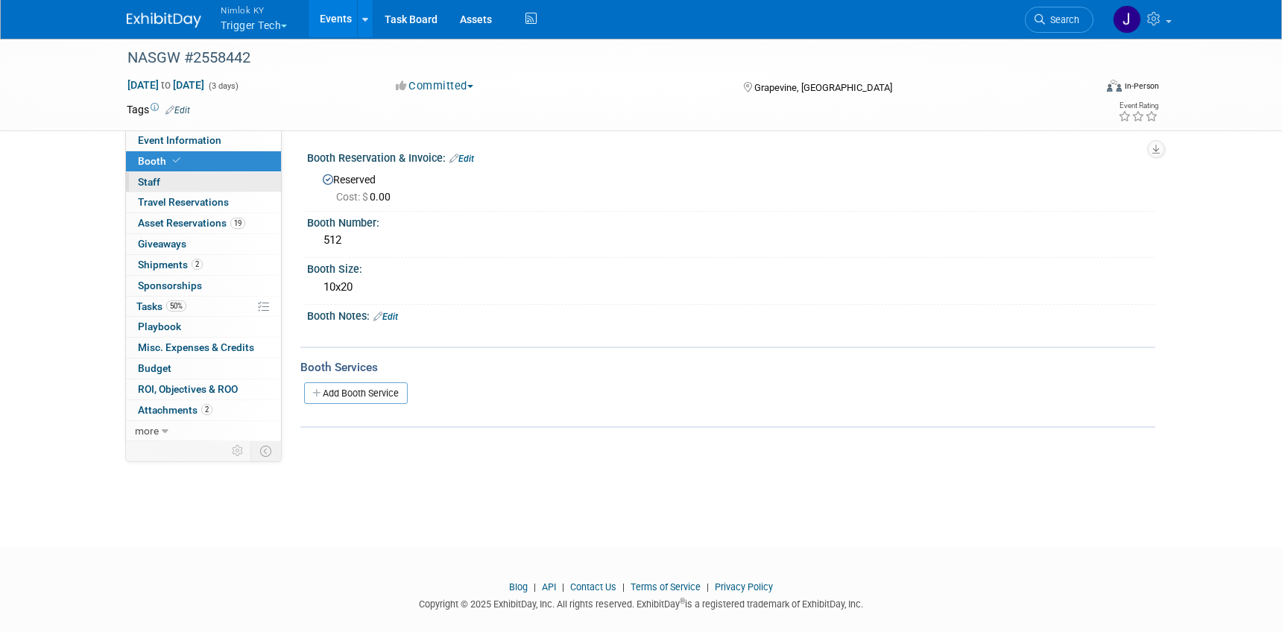
click at [213, 186] on link "0 Staff 0" at bounding box center [203, 182] width 155 height 20
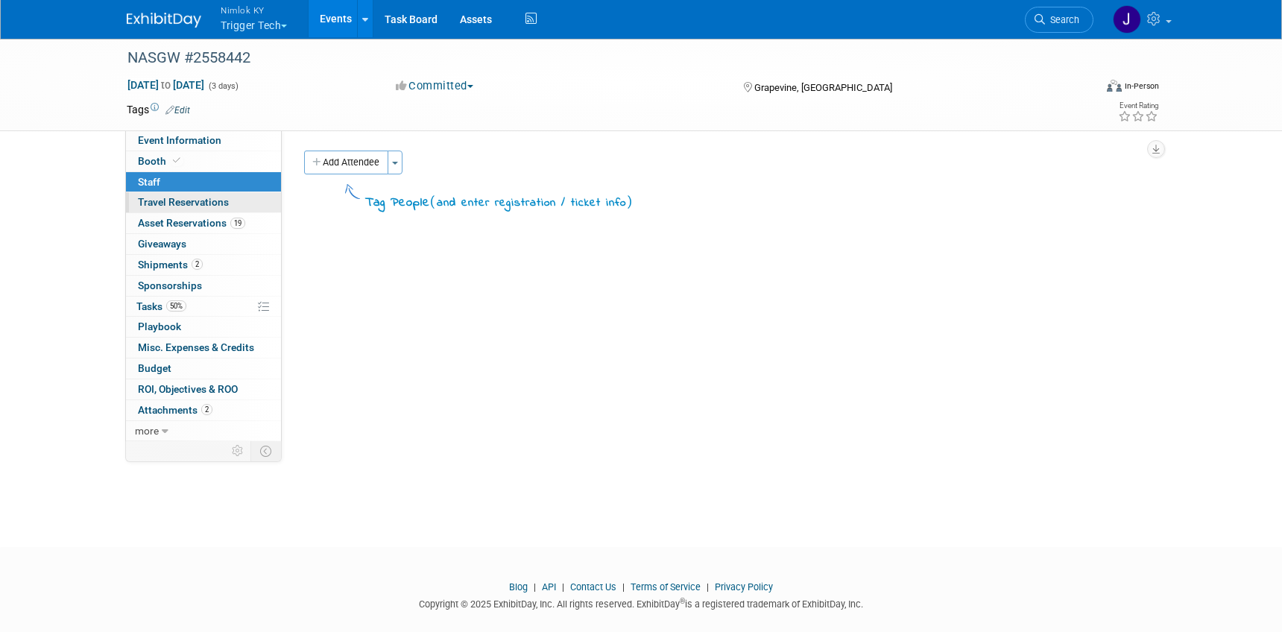
click at [215, 201] on span "Travel Reservations 0" at bounding box center [183, 202] width 91 height 12
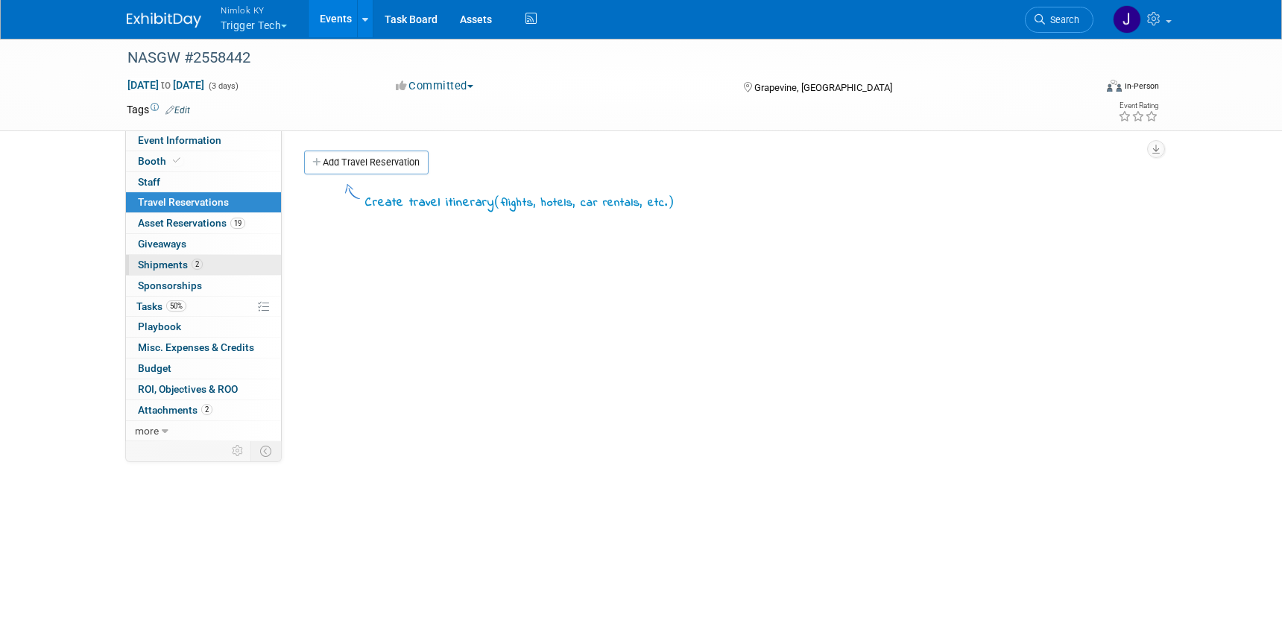
click at [215, 262] on link "2 Shipments 2" at bounding box center [203, 265] width 155 height 20
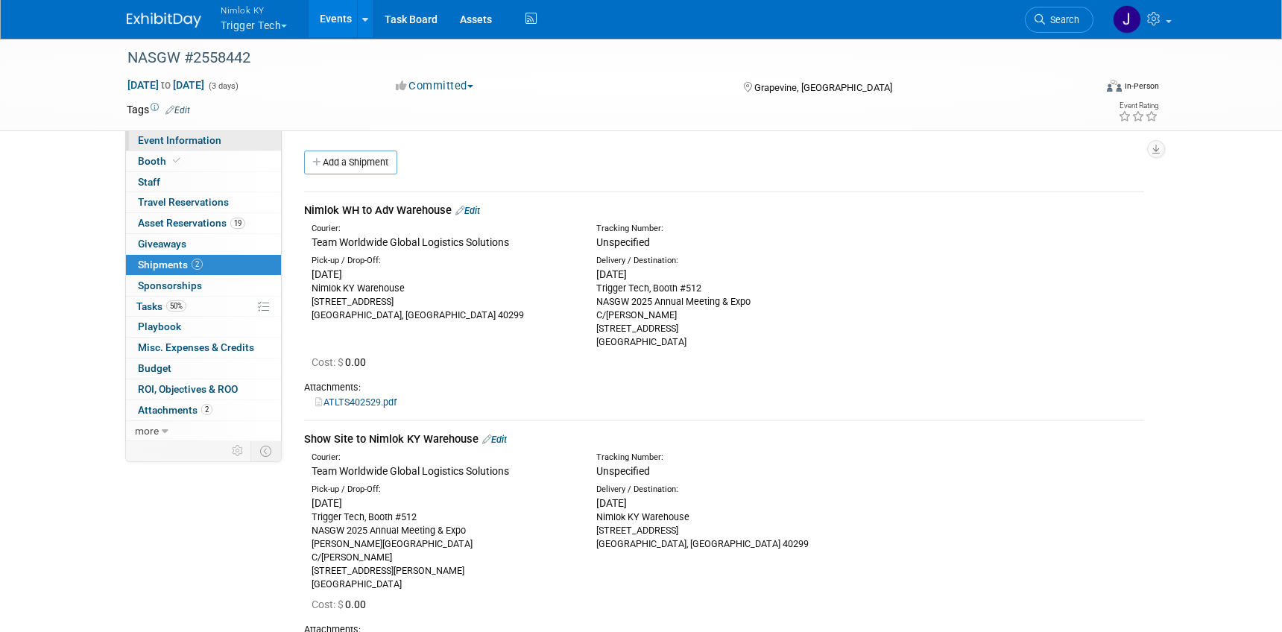
click at [217, 139] on span "Event Information" at bounding box center [179, 140] width 83 height 12
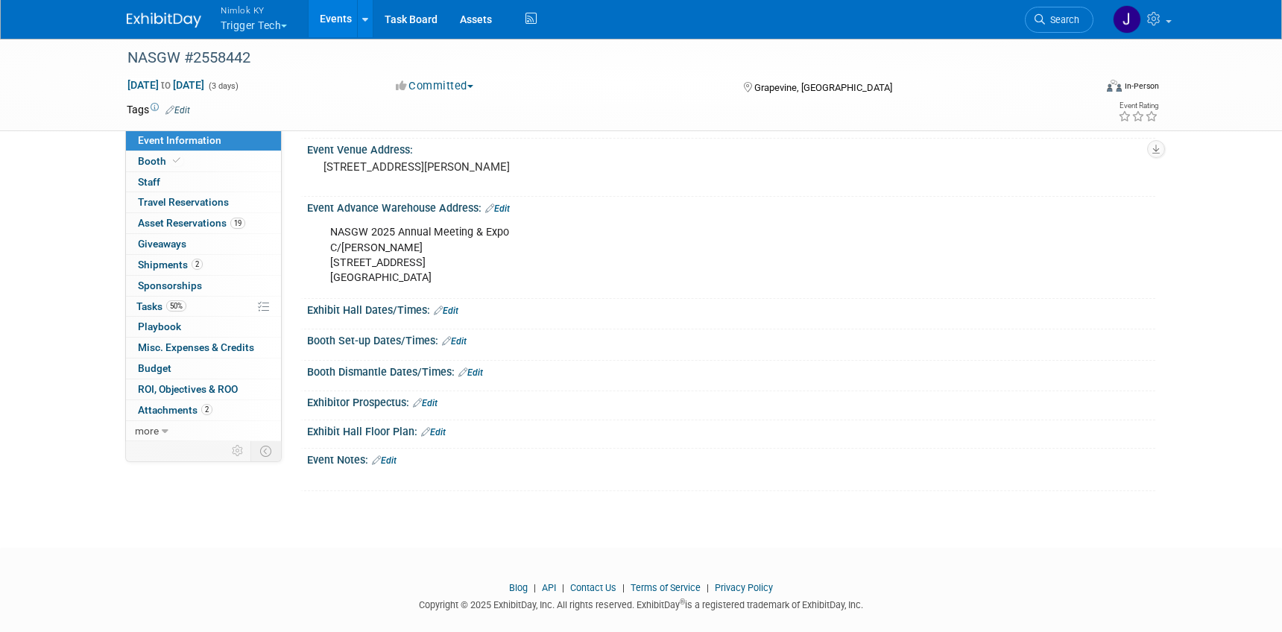
scroll to position [102, 0]
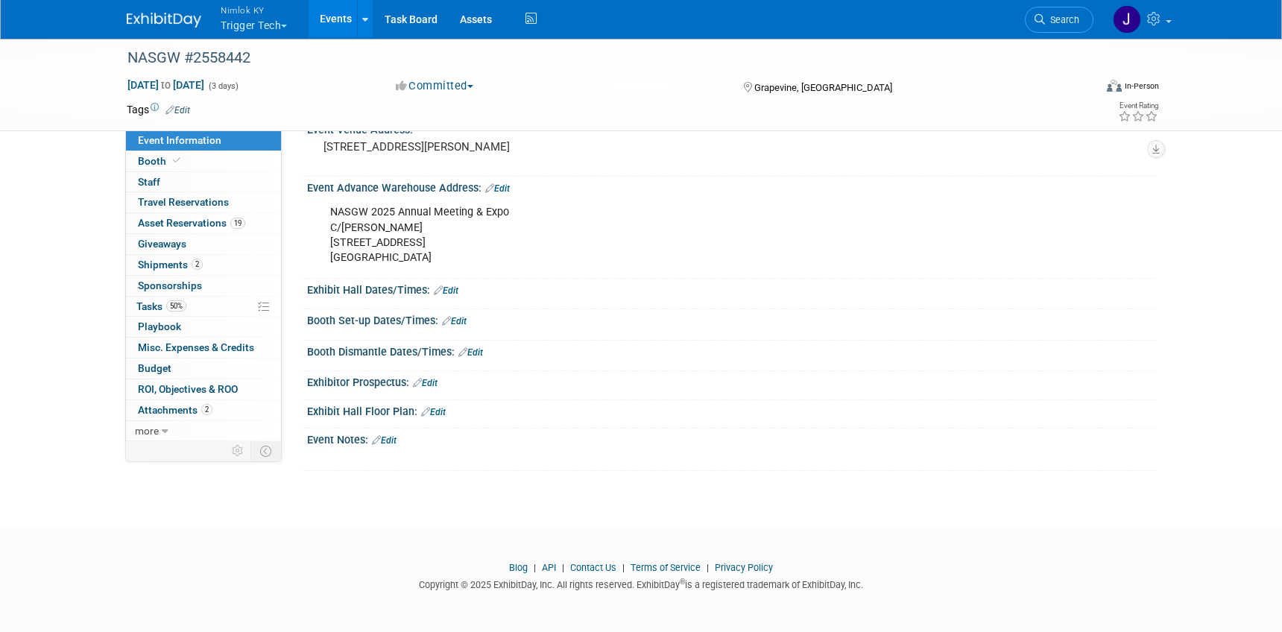
click at [453, 291] on link "Edit" at bounding box center [446, 290] width 25 height 10
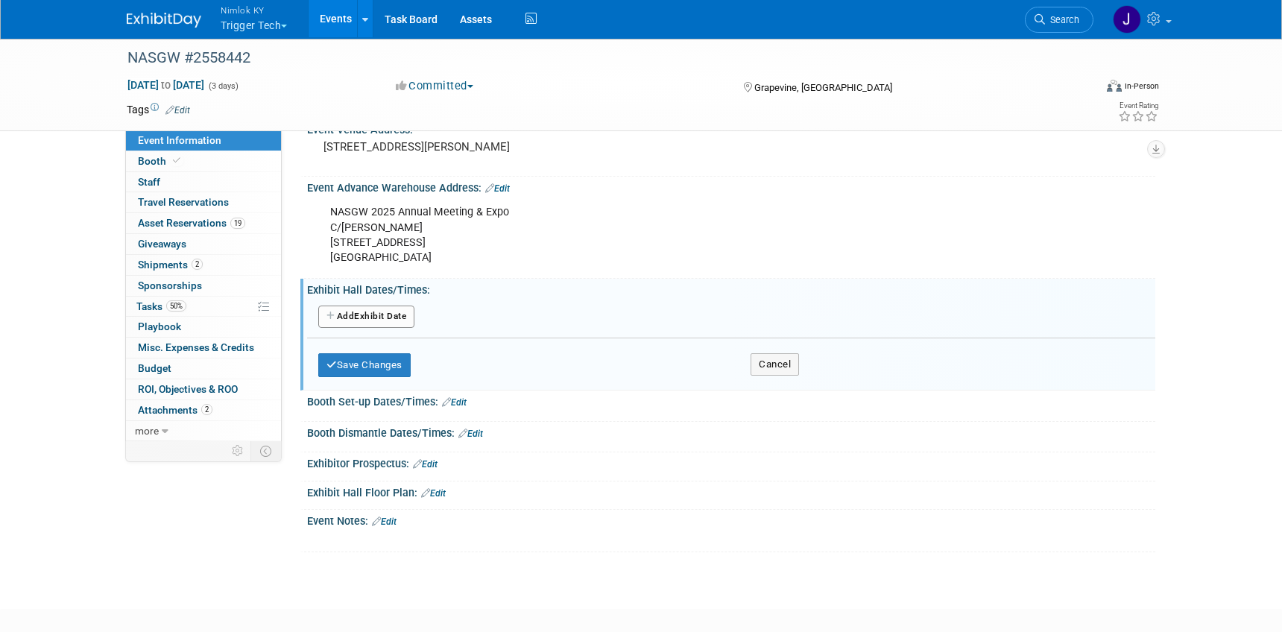
click at [406, 318] on button "Add Another Exhibit Date" at bounding box center [366, 317] width 96 height 22
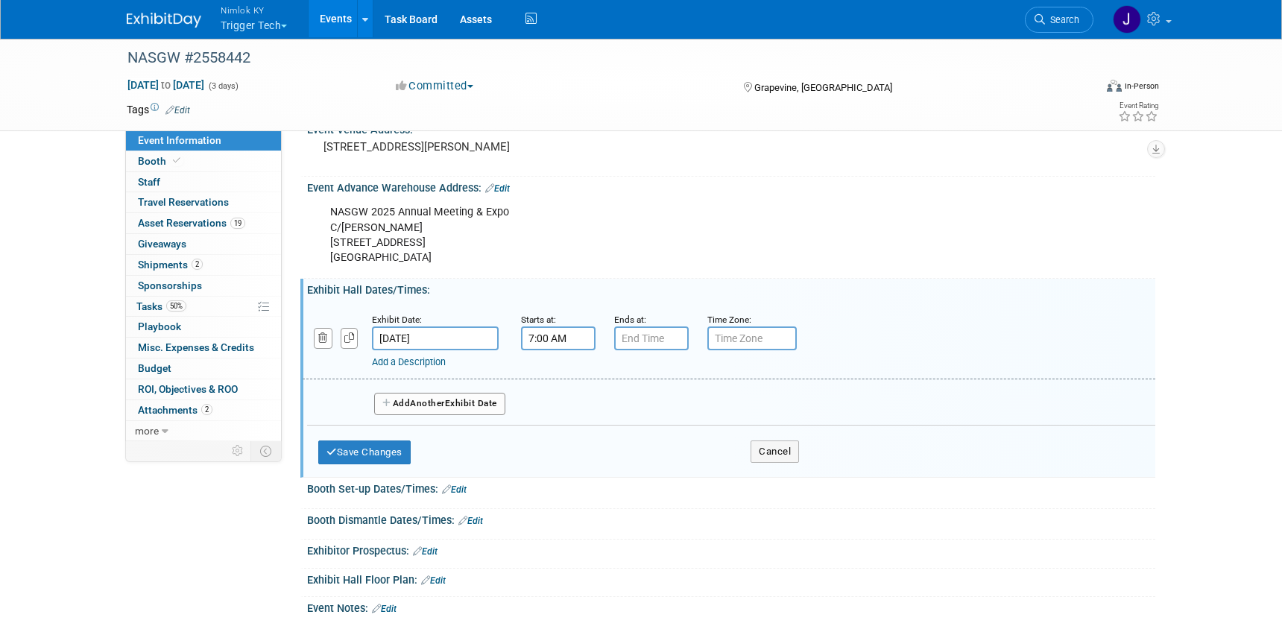
click at [562, 345] on input "7:00 AM" at bounding box center [558, 338] width 75 height 24
click at [555, 374] on span at bounding box center [556, 375] width 26 height 26
type input "9:00 AM"
click at [646, 340] on input "7:00 PM" at bounding box center [651, 338] width 75 height 24
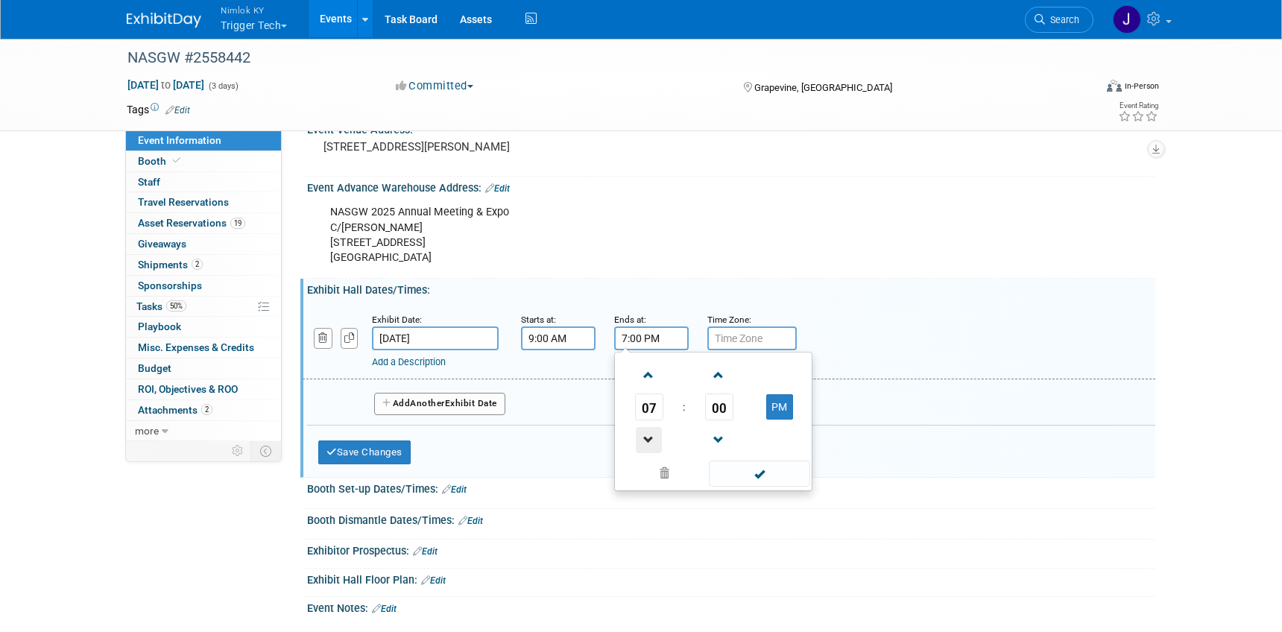
click at [654, 435] on span at bounding box center [649, 440] width 26 height 26
type input "6:00 PM"
click at [763, 472] on span at bounding box center [759, 474] width 101 height 26
click at [450, 402] on button "Add Another Exhibit Date" at bounding box center [439, 404] width 131 height 22
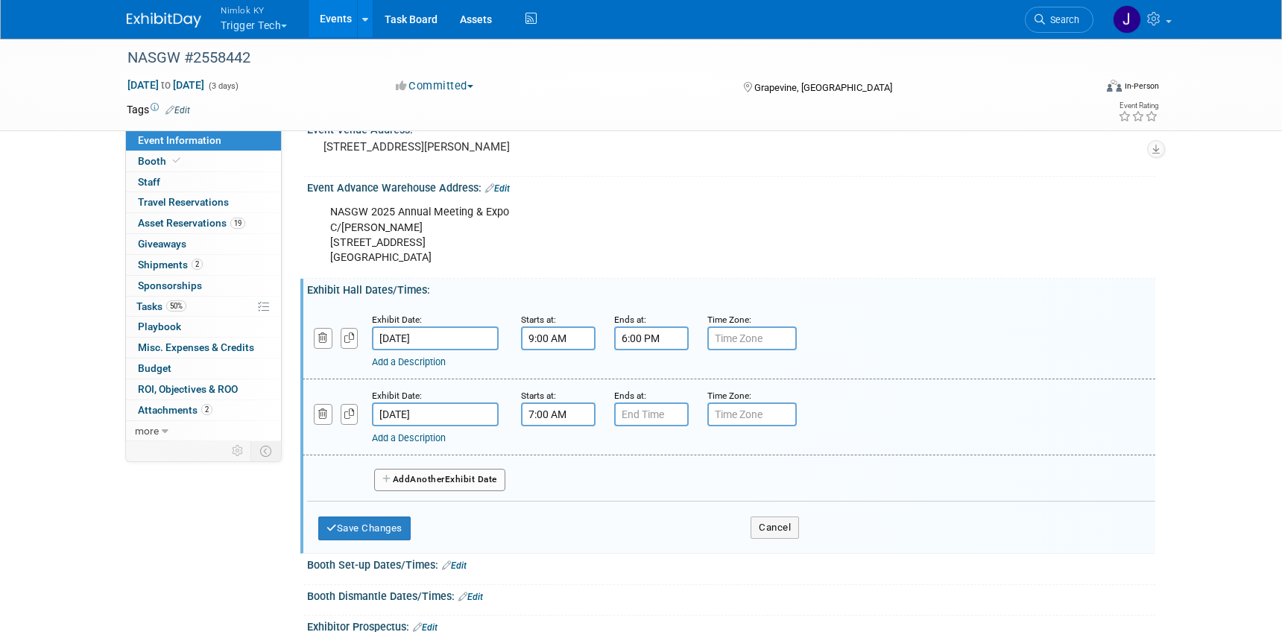
click at [572, 420] on input "7:00 AM" at bounding box center [558, 415] width 75 height 24
click at [561, 457] on span at bounding box center [556, 451] width 26 height 26
type input "9:00 AM"
click at [657, 415] on input "7:00 PM" at bounding box center [651, 415] width 75 height 24
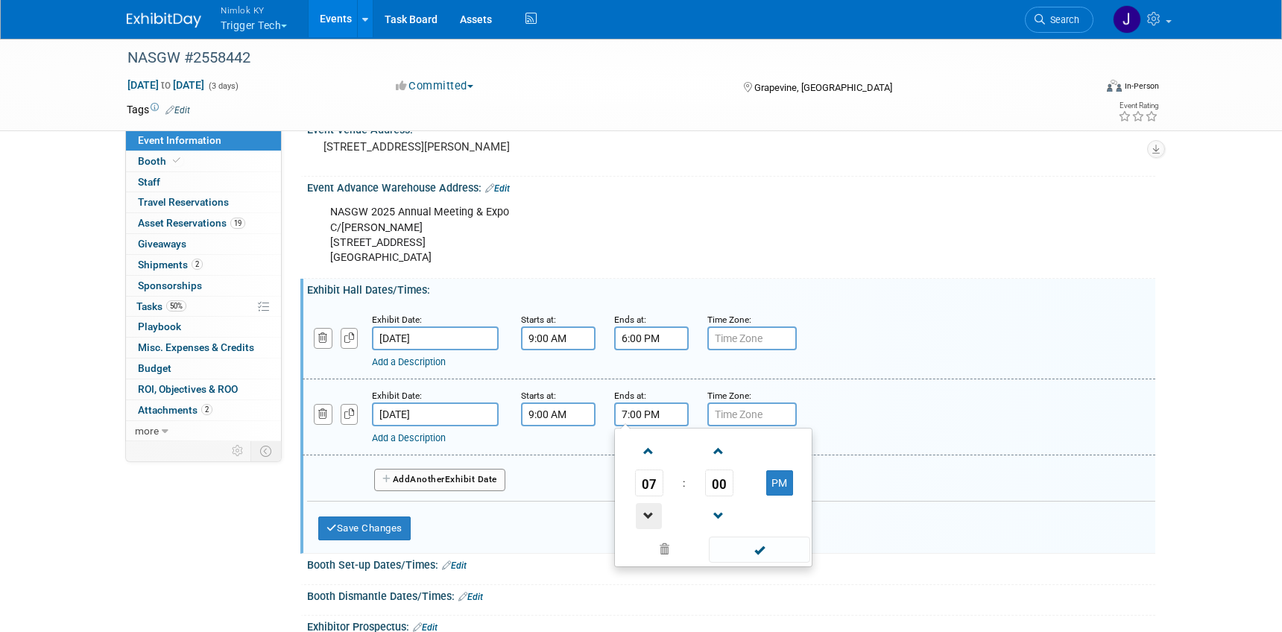
click at [657, 516] on span at bounding box center [649, 516] width 26 height 26
click at [716, 484] on span "00" at bounding box center [719, 483] width 28 height 27
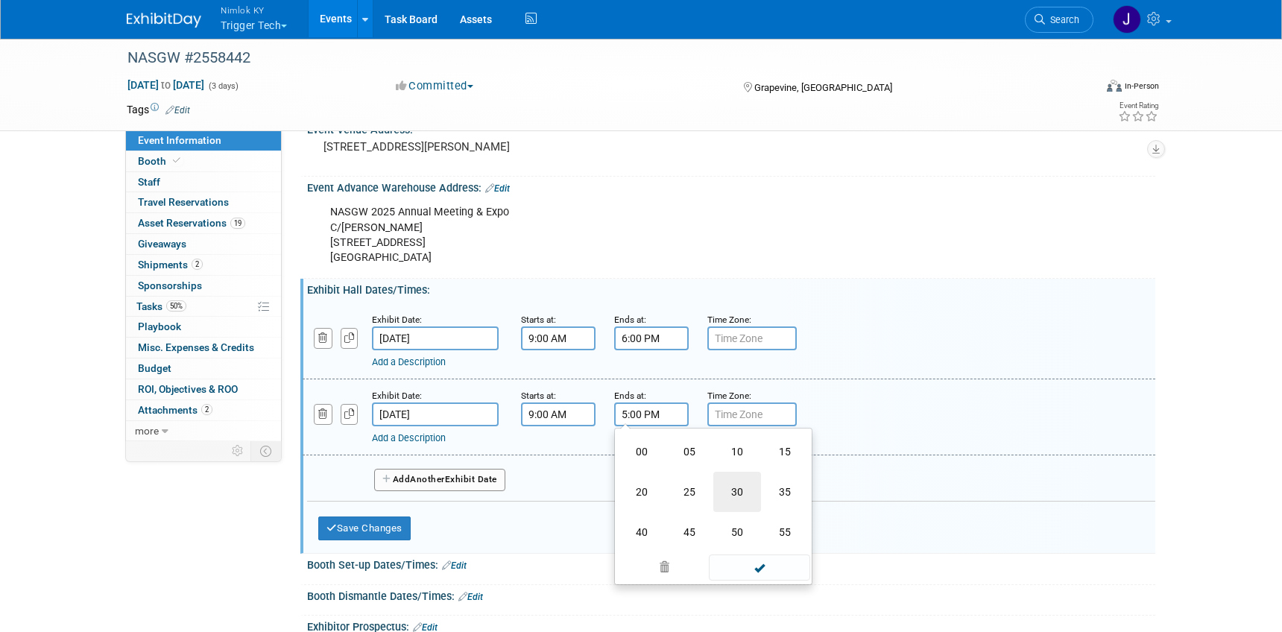
click at [748, 485] on td "30" at bounding box center [737, 492] width 48 height 40
type input "5:30 PM"
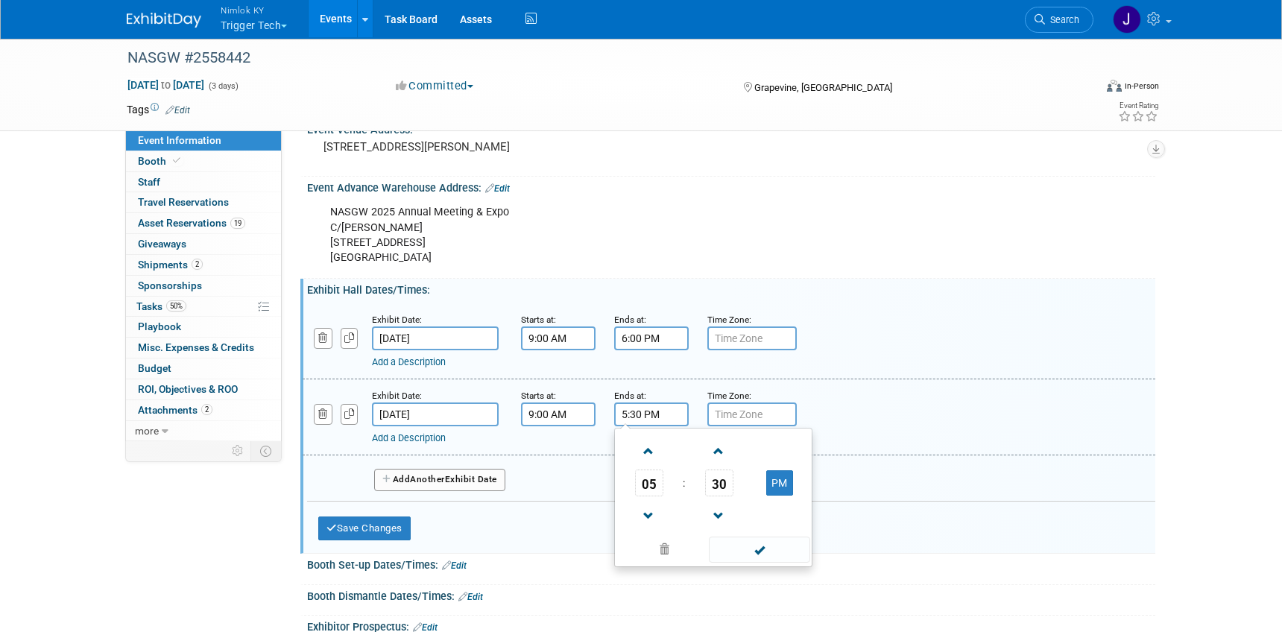
drag, startPoint x: 757, startPoint y: 543, endPoint x: 745, endPoint y: 538, distance: 12.7
click at [757, 543] on span at bounding box center [759, 550] width 101 height 26
click at [441, 483] on span "Another" at bounding box center [427, 479] width 35 height 10
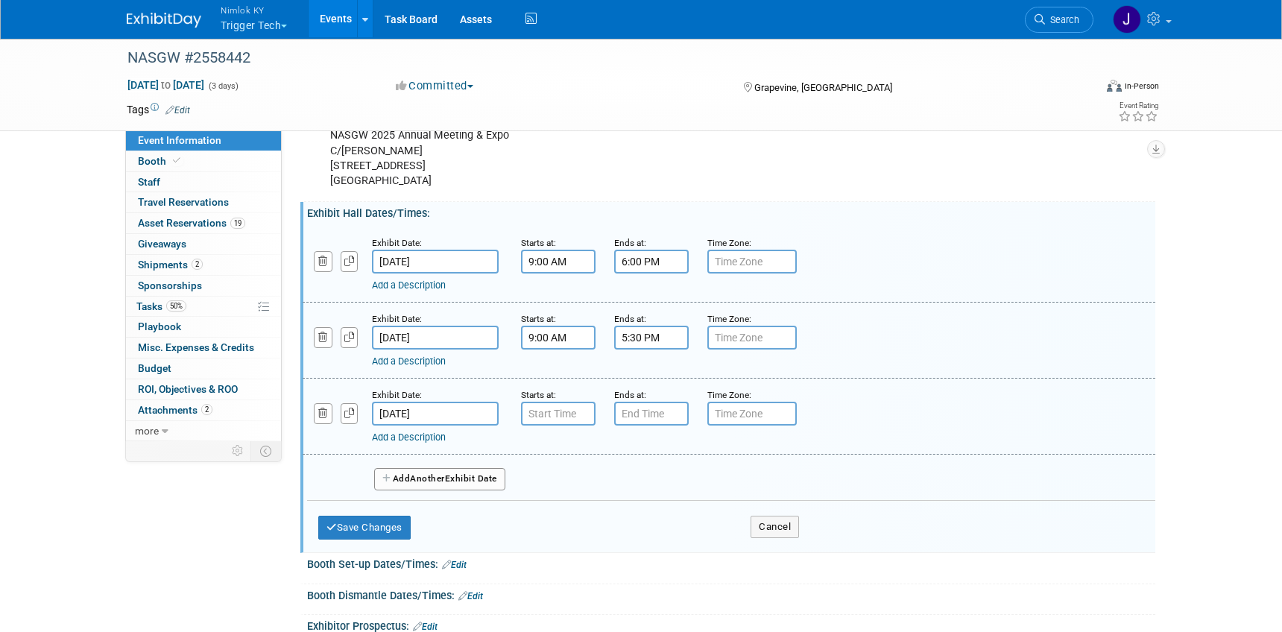
scroll to position [203, 0]
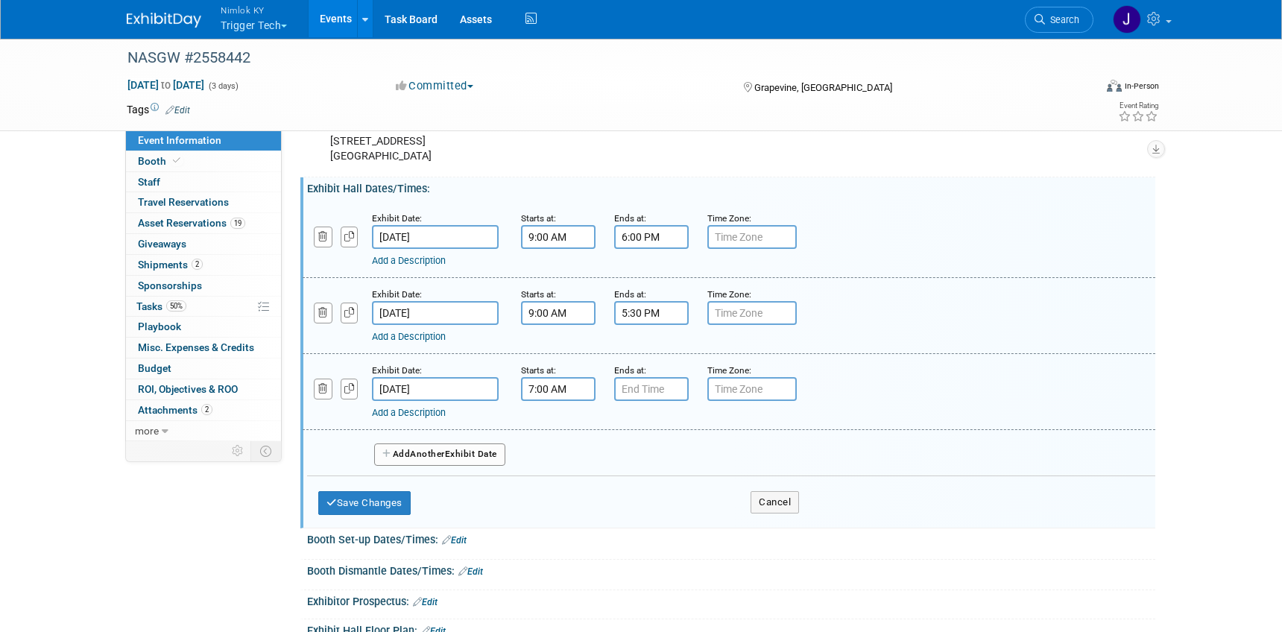
click at [548, 388] on input "7:00 AM" at bounding box center [558, 389] width 75 height 24
click at [561, 435] on span at bounding box center [556, 426] width 26 height 26
type input "8:00 AM"
click at [651, 400] on input "7:00 PM" at bounding box center [651, 389] width 75 height 24
click at [653, 462] on span "07" at bounding box center [649, 457] width 28 height 27
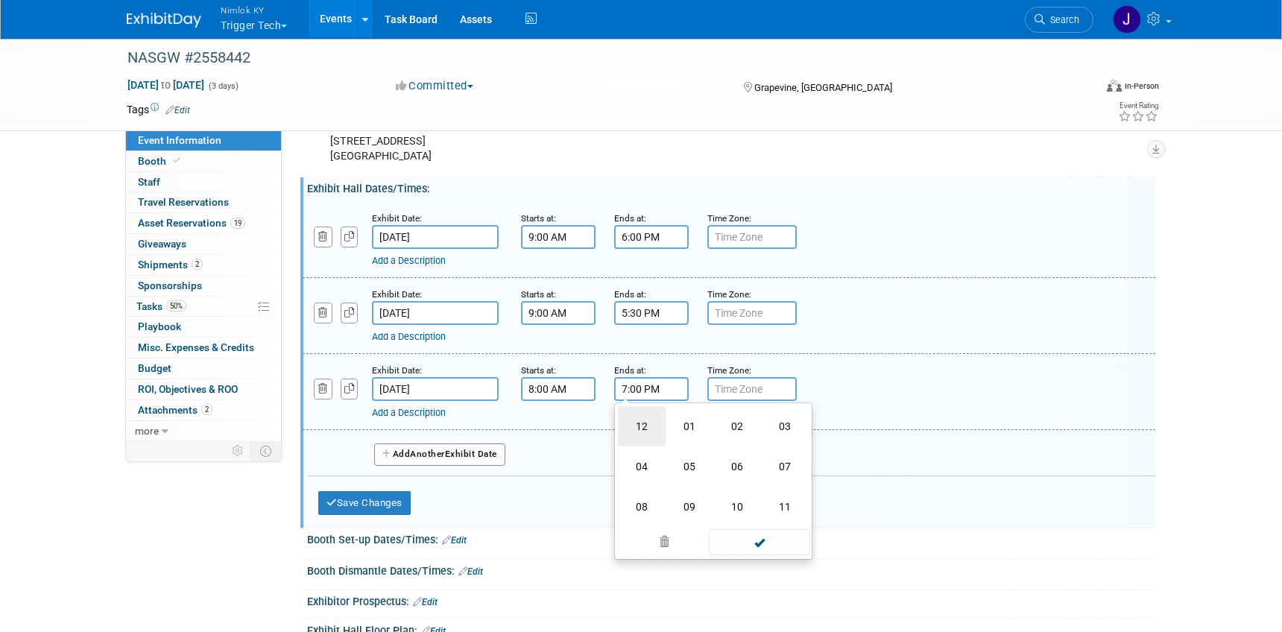
click at [642, 417] on td "12" at bounding box center [642, 426] width 48 height 40
type input "12:00 PM"
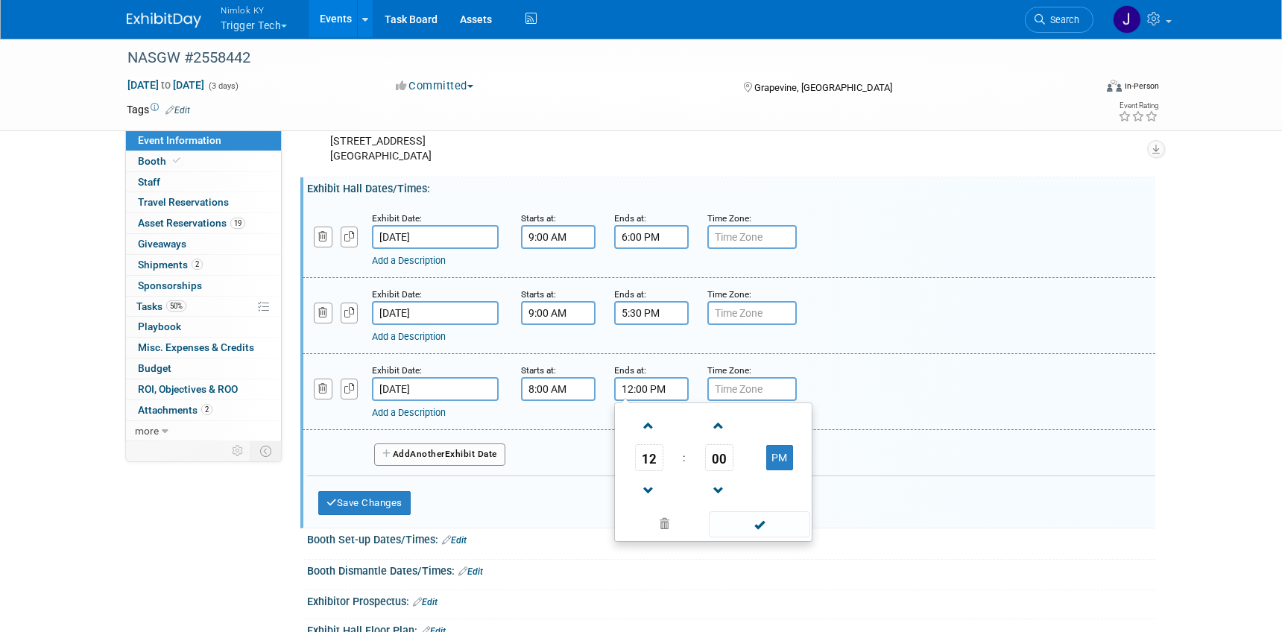
click at [768, 523] on span at bounding box center [759, 524] width 101 height 26
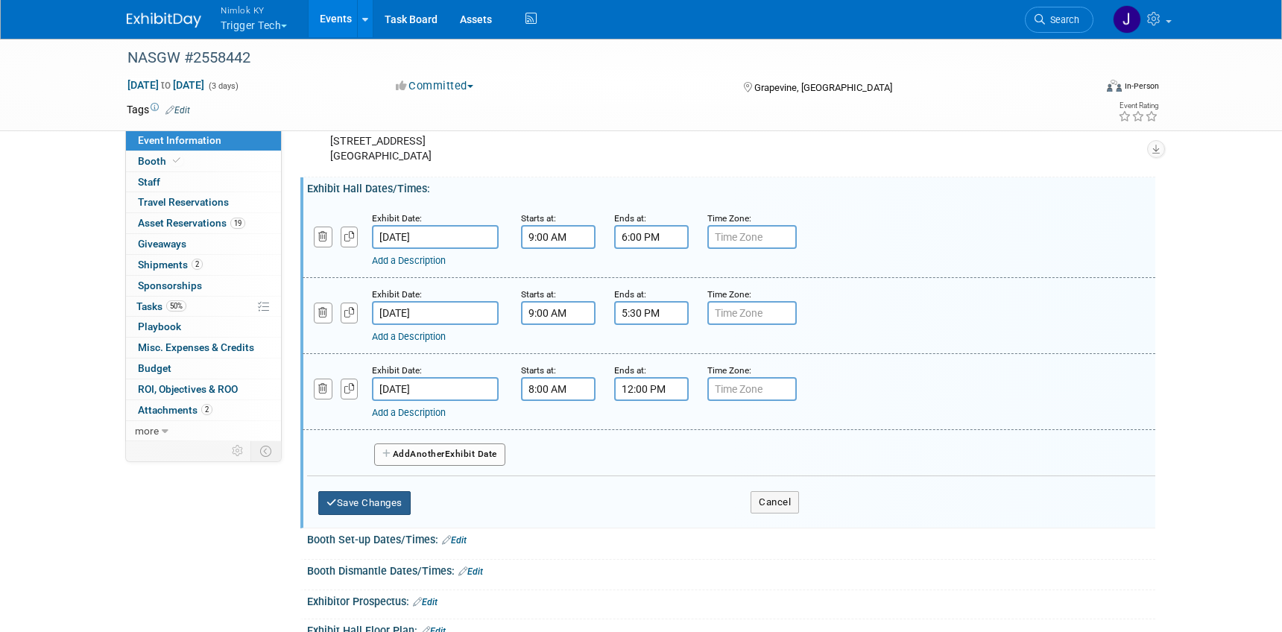
click at [400, 499] on button "Save Changes" at bounding box center [364, 503] width 92 height 24
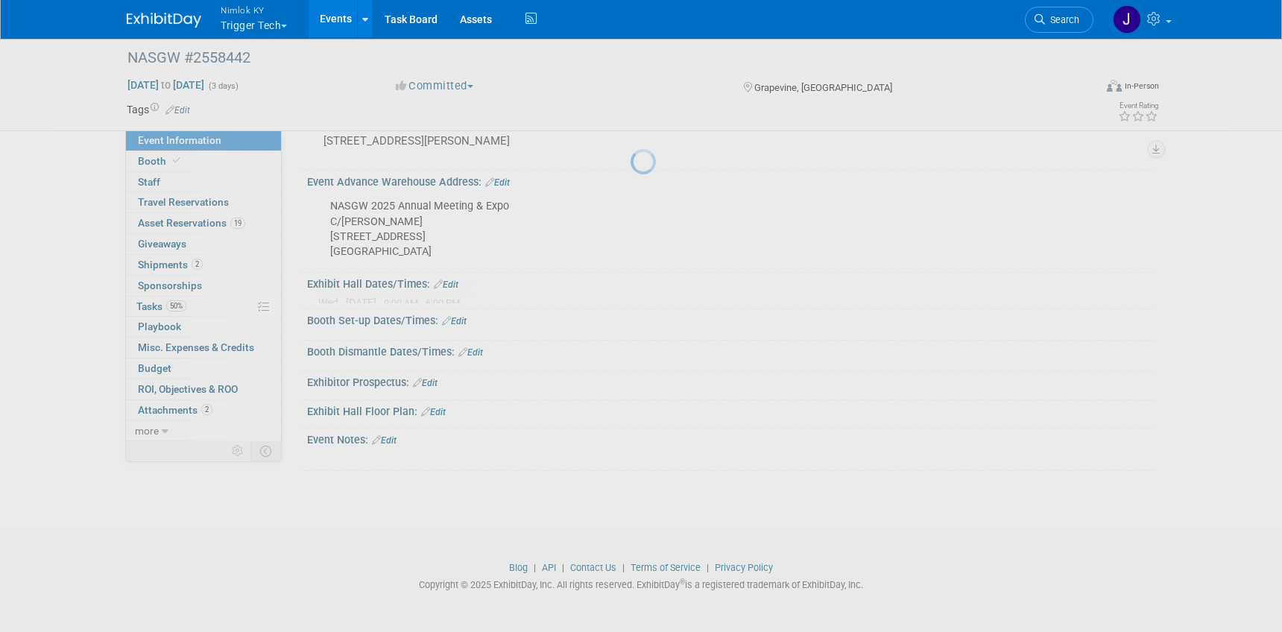
scroll to position [98, 0]
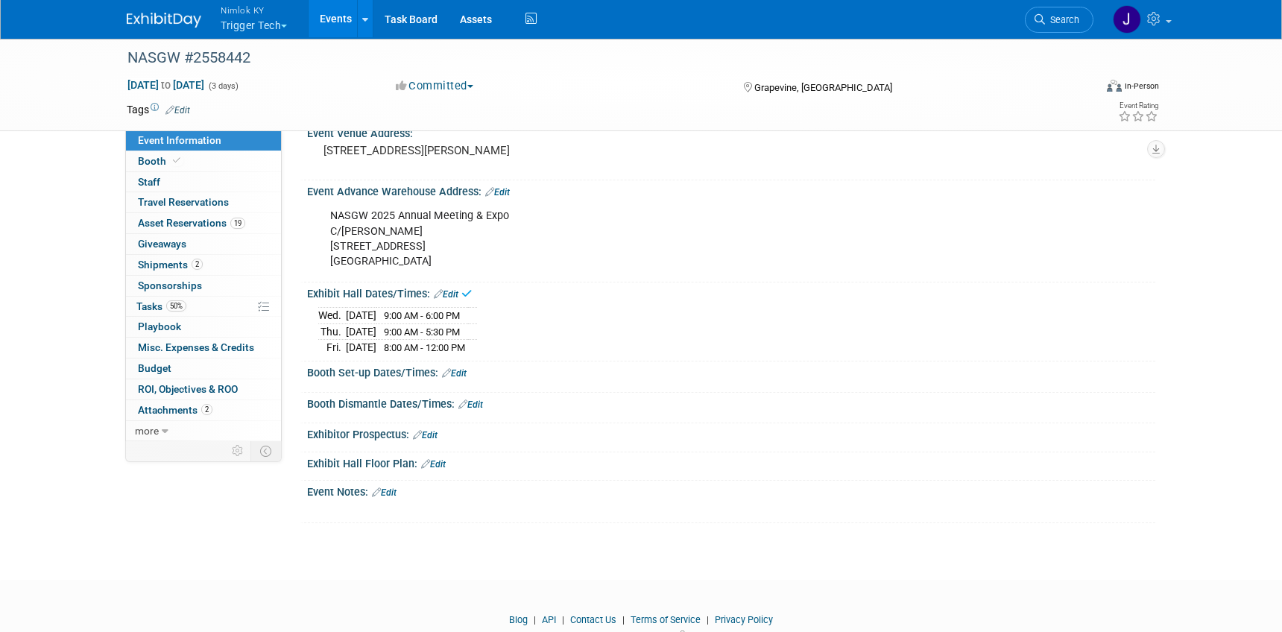
click at [460, 373] on link "Edit" at bounding box center [454, 373] width 25 height 10
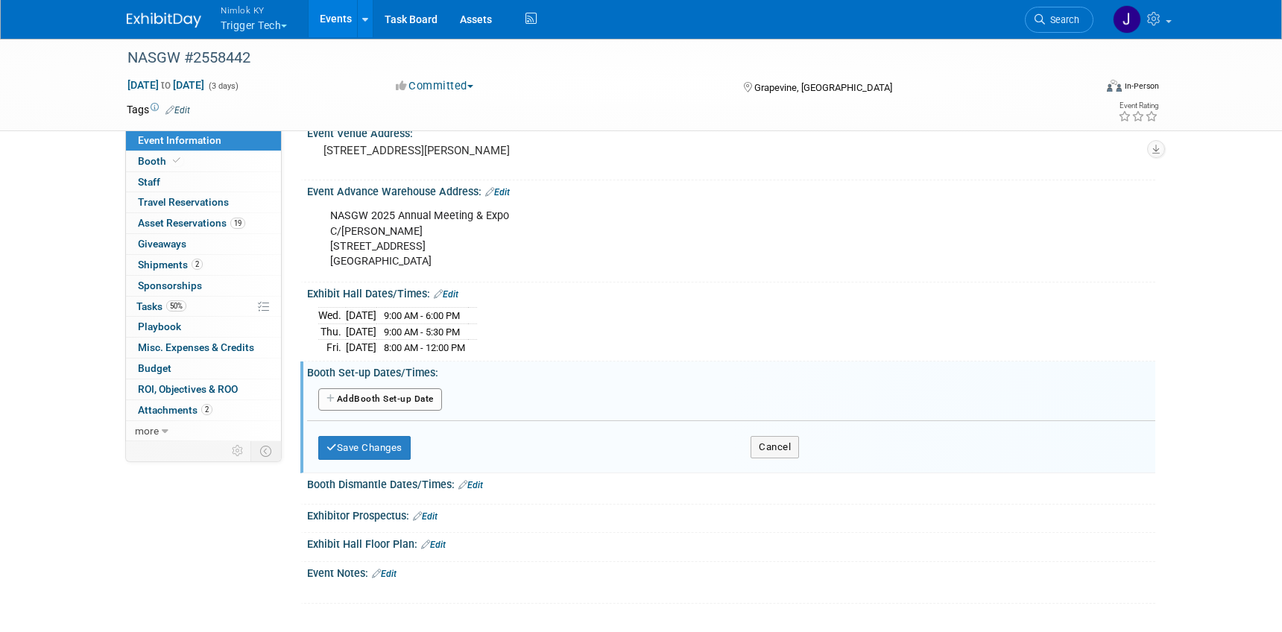
click at [417, 401] on button "Add Another Booth Set-up Date" at bounding box center [380, 399] width 124 height 22
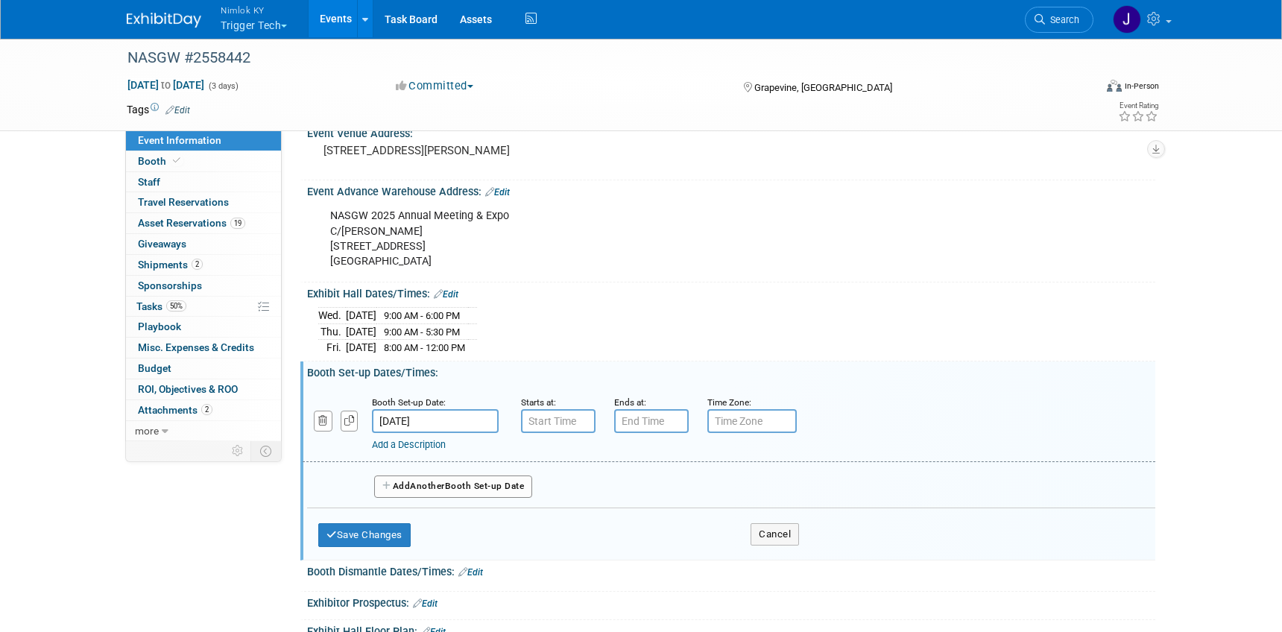
click at [438, 423] on input "Oct 15, 2025" at bounding box center [435, 421] width 127 height 24
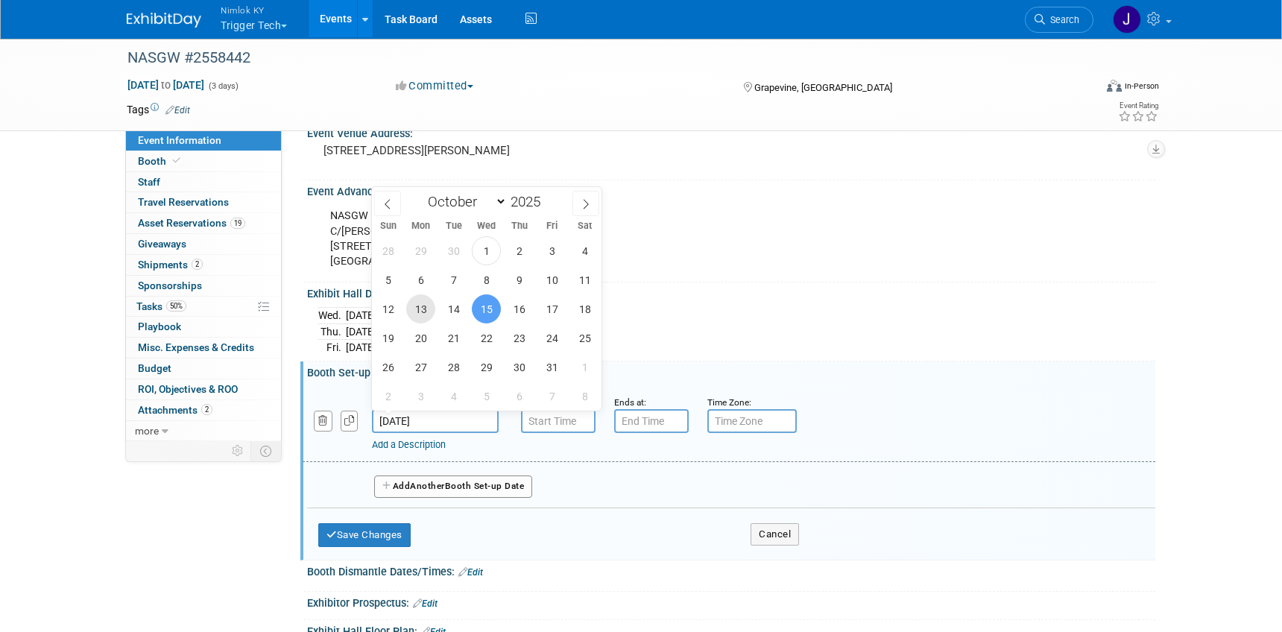
click at [421, 315] on span "13" at bounding box center [420, 308] width 29 height 29
type input "Oct 13, 2025"
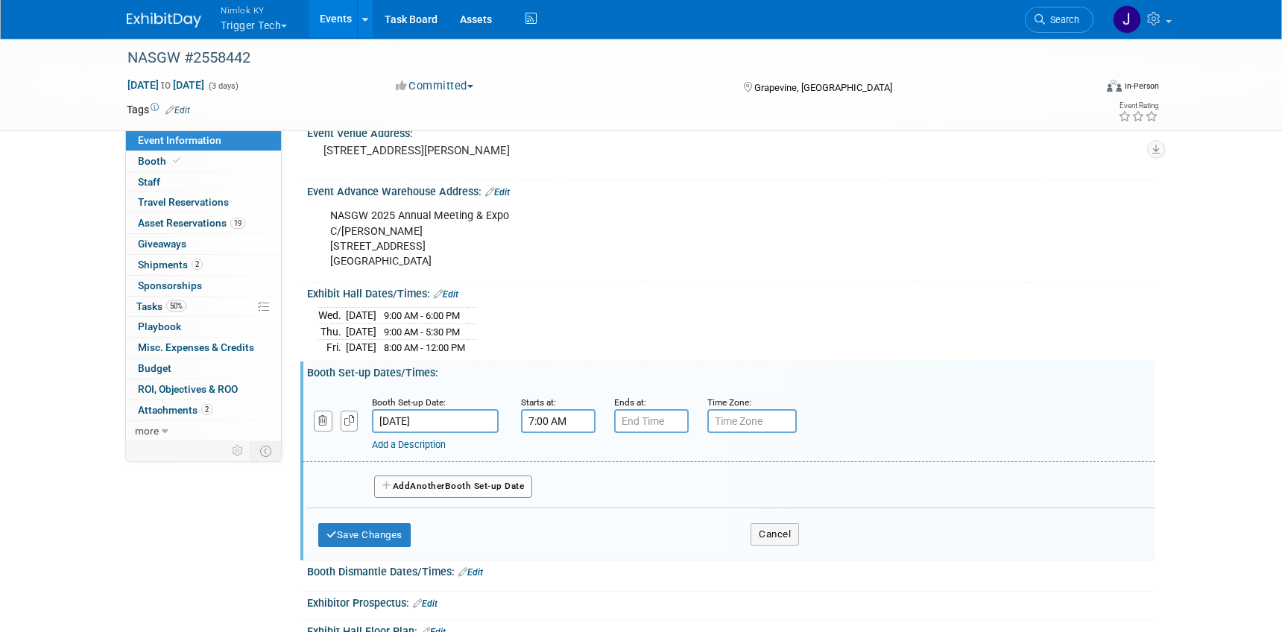
click at [577, 423] on input "7:00 AM" at bounding box center [558, 421] width 75 height 24
click at [552, 459] on span at bounding box center [556, 458] width 26 height 26
type input "8:00 AM"
click at [646, 425] on input "7:00 PM" at bounding box center [651, 421] width 75 height 24
click at [654, 489] on span "07" at bounding box center [649, 489] width 28 height 27
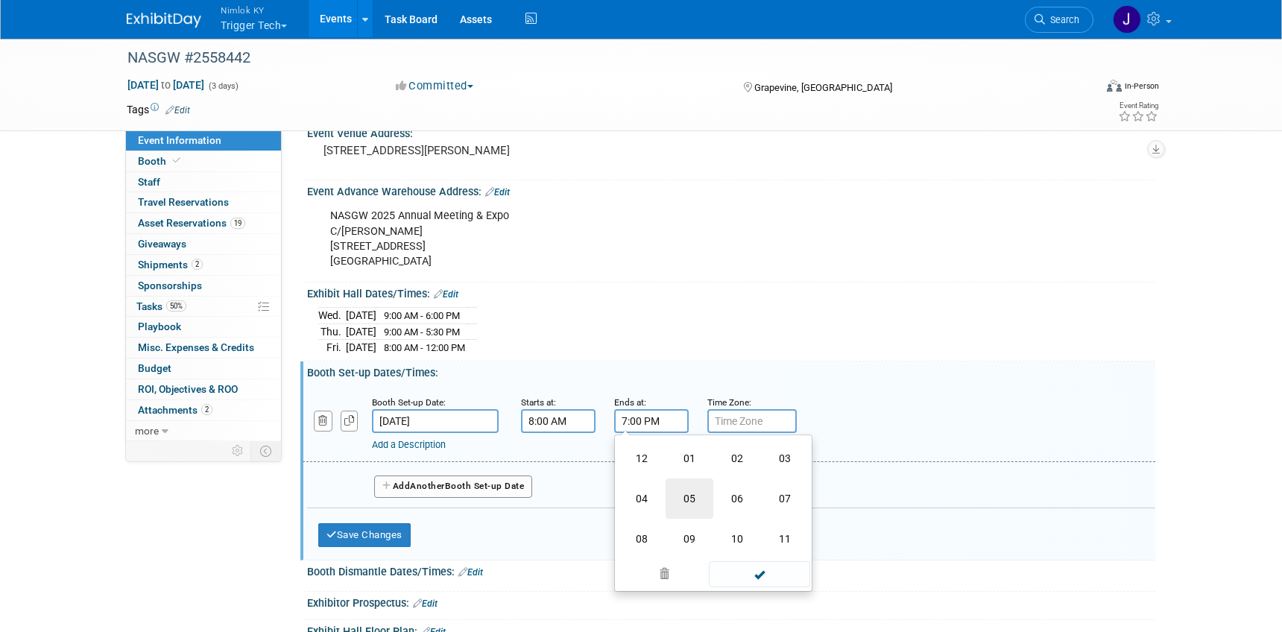
click at [676, 494] on td "05" at bounding box center [690, 499] width 48 height 40
type input "5:00 PM"
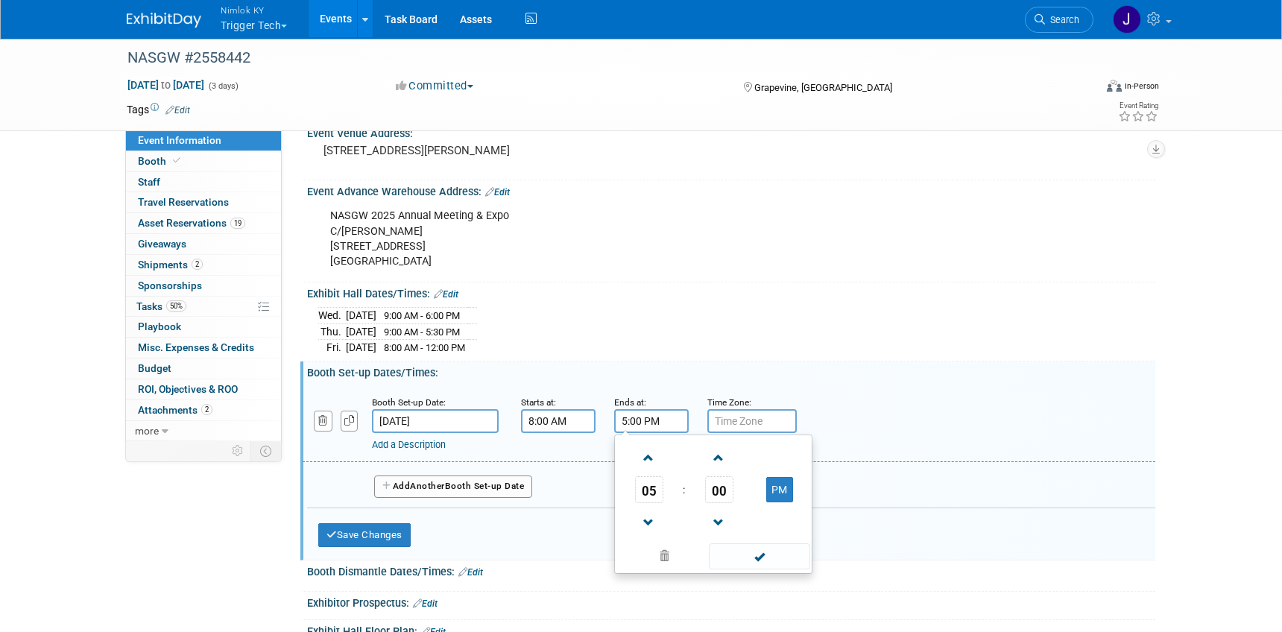
click at [740, 558] on span at bounding box center [759, 556] width 101 height 26
click at [491, 485] on button "Add Another Booth Set-up Date" at bounding box center [453, 487] width 158 height 22
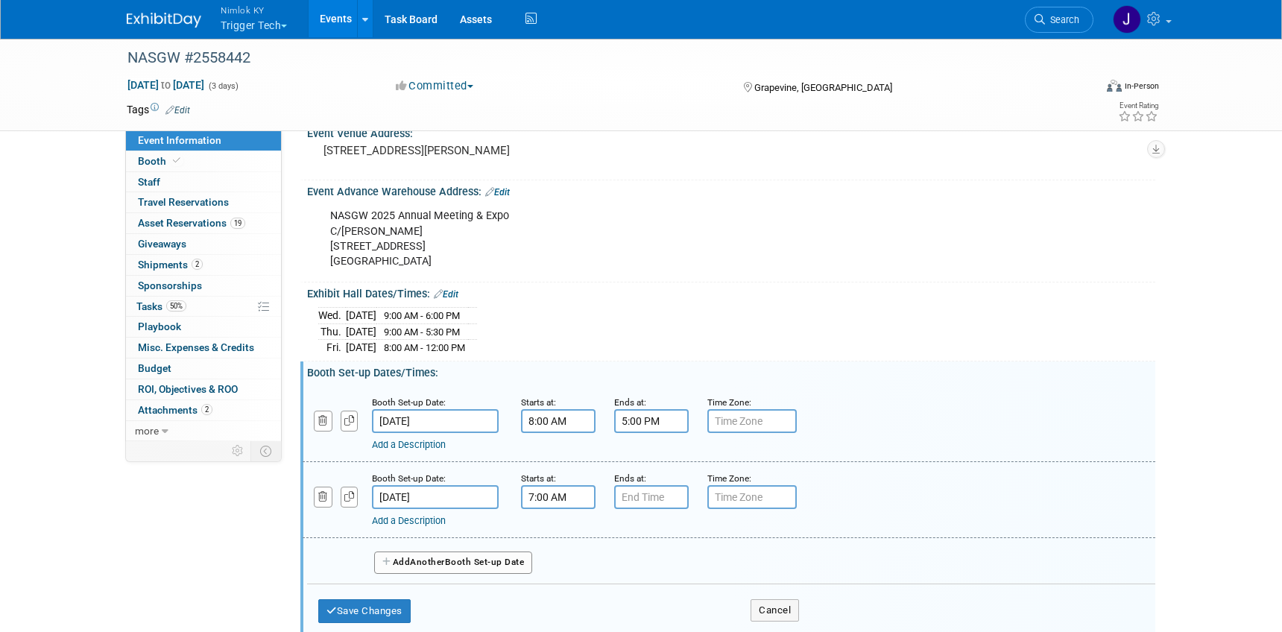
click at [550, 502] on input "7:00 AM" at bounding box center [558, 497] width 75 height 24
click at [562, 540] on span at bounding box center [556, 534] width 26 height 26
type input "8:00 AM"
click at [636, 498] on input "7:00 PM" at bounding box center [651, 497] width 75 height 24
click at [644, 586] on span at bounding box center [649, 599] width 26 height 26
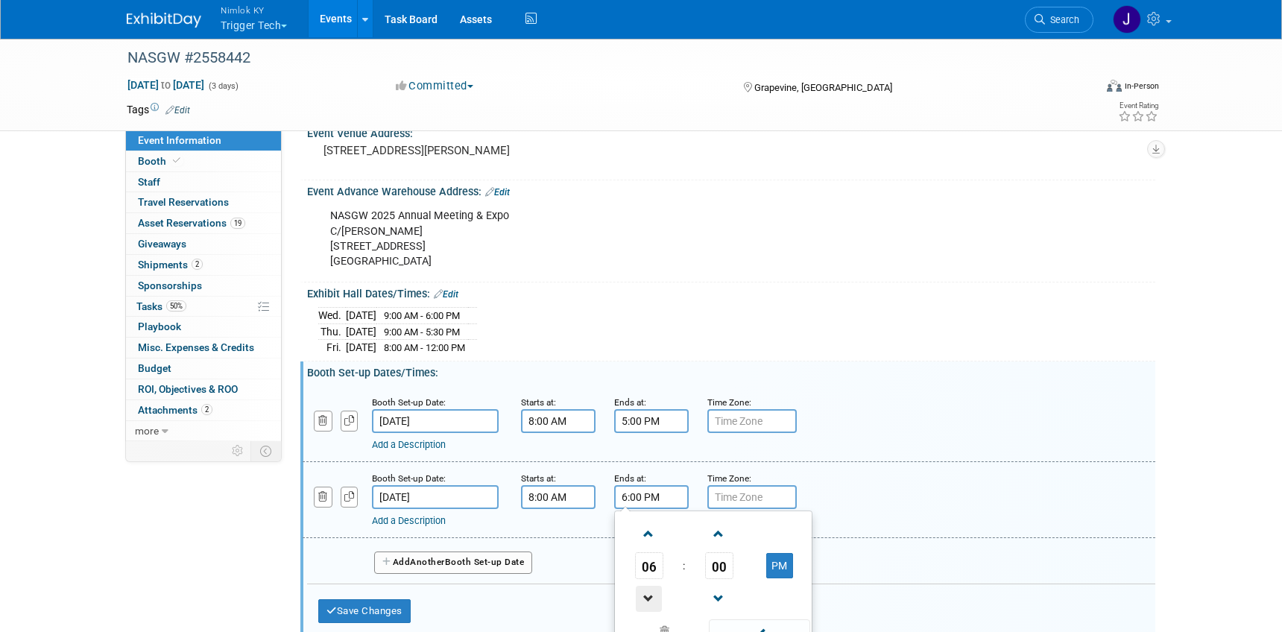
click at [644, 586] on span at bounding box center [649, 599] width 26 height 26
type input "5:00 PM"
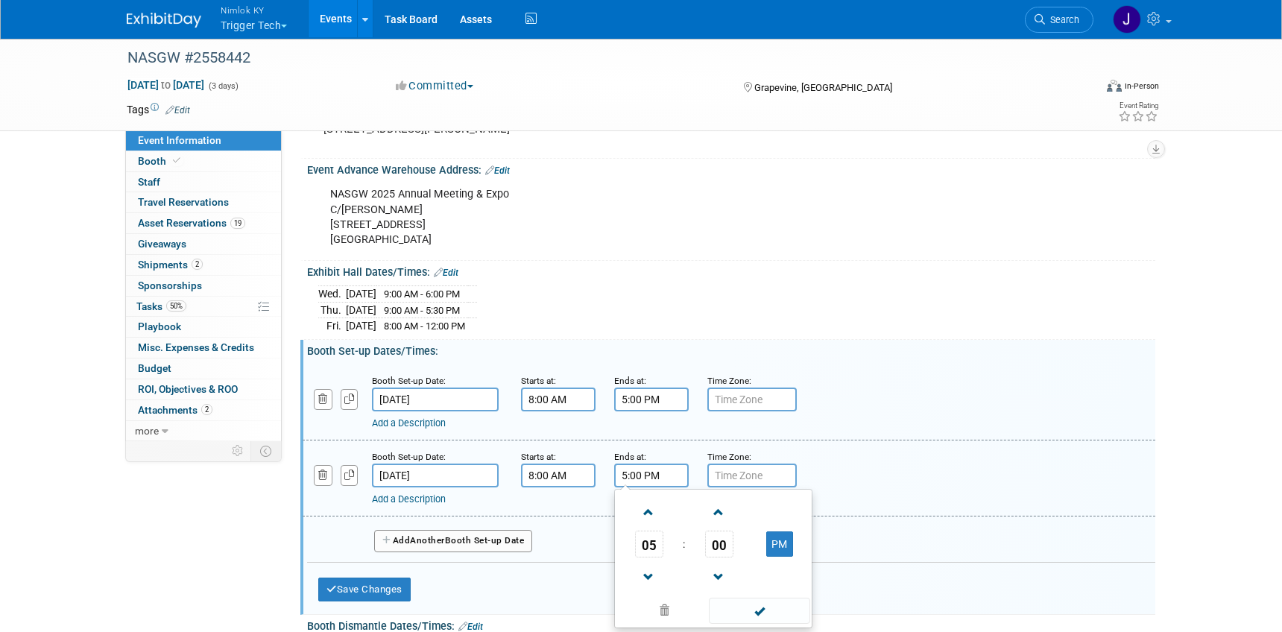
click at [754, 610] on span at bounding box center [759, 611] width 101 height 26
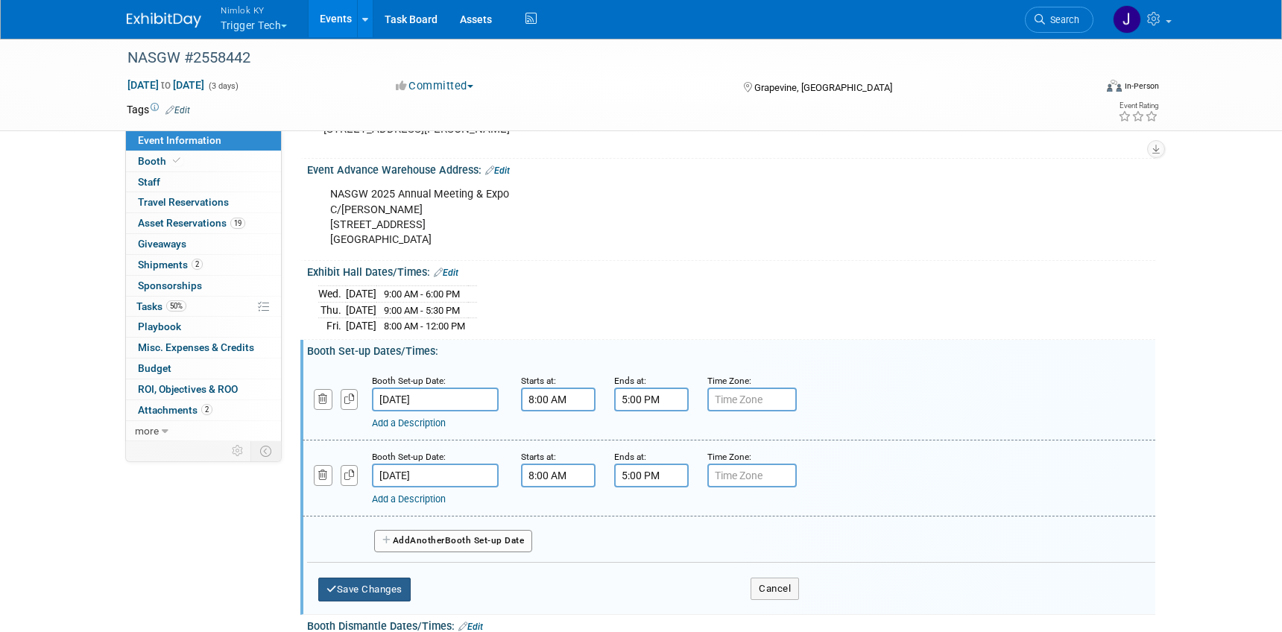
click at [406, 579] on button "Save Changes" at bounding box center [364, 590] width 92 height 24
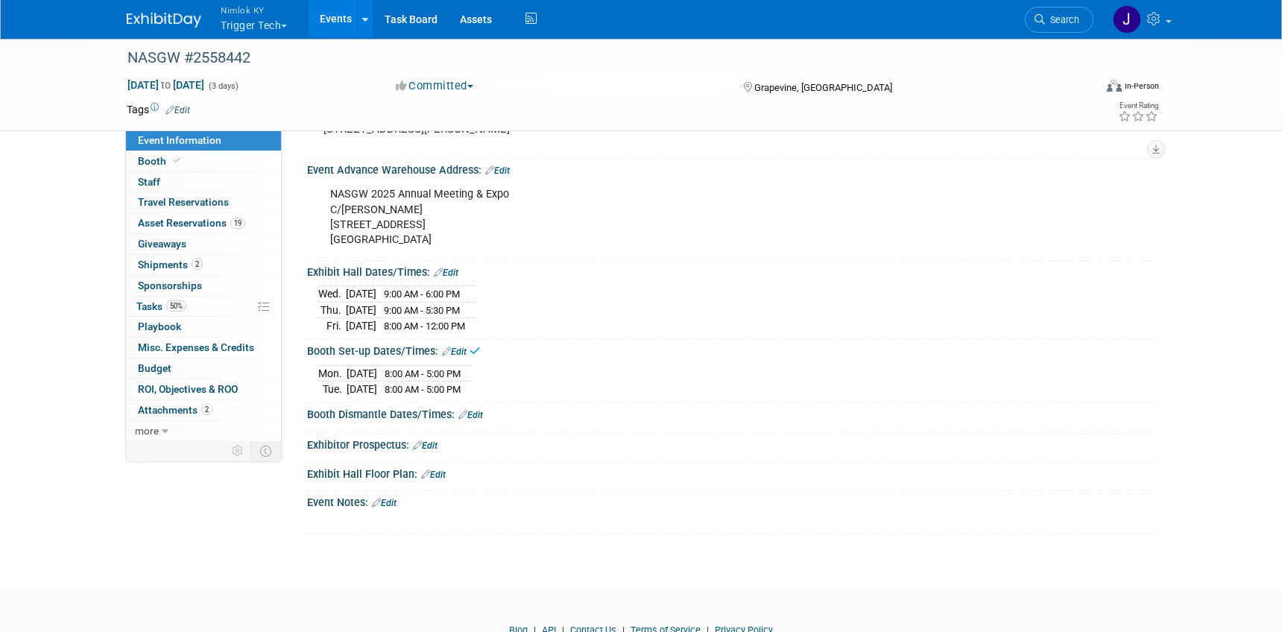
click at [478, 414] on link "Edit" at bounding box center [470, 415] width 25 height 10
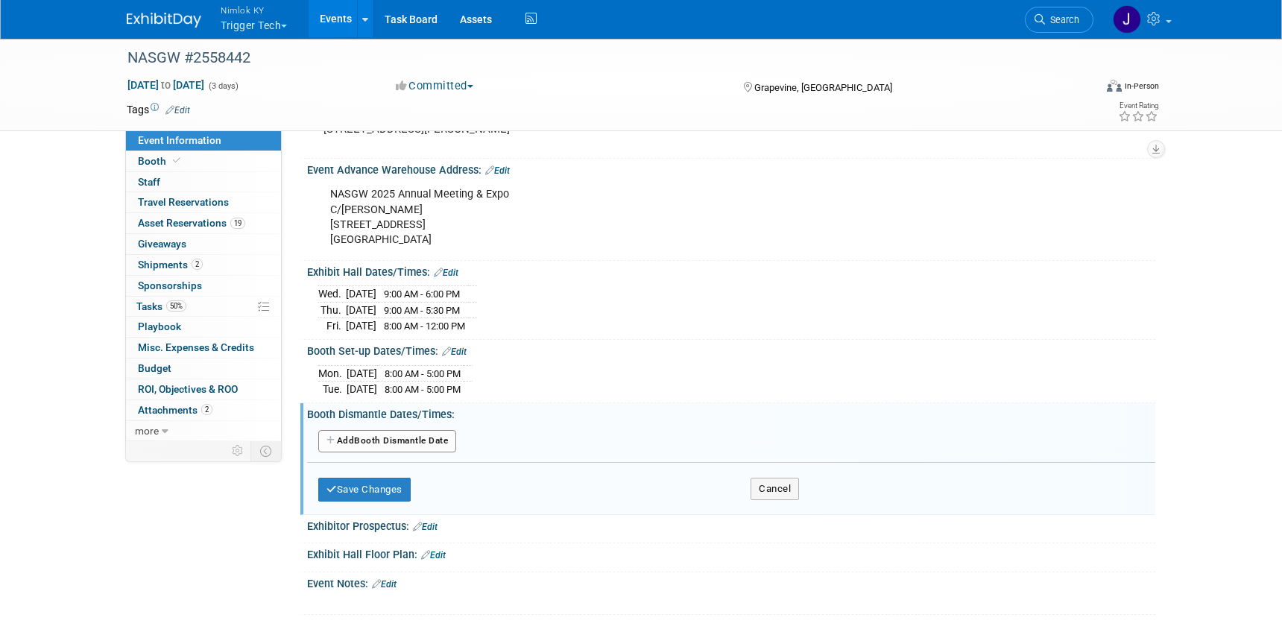
click at [432, 436] on button "Add Another Booth Dismantle Date" at bounding box center [387, 441] width 138 height 22
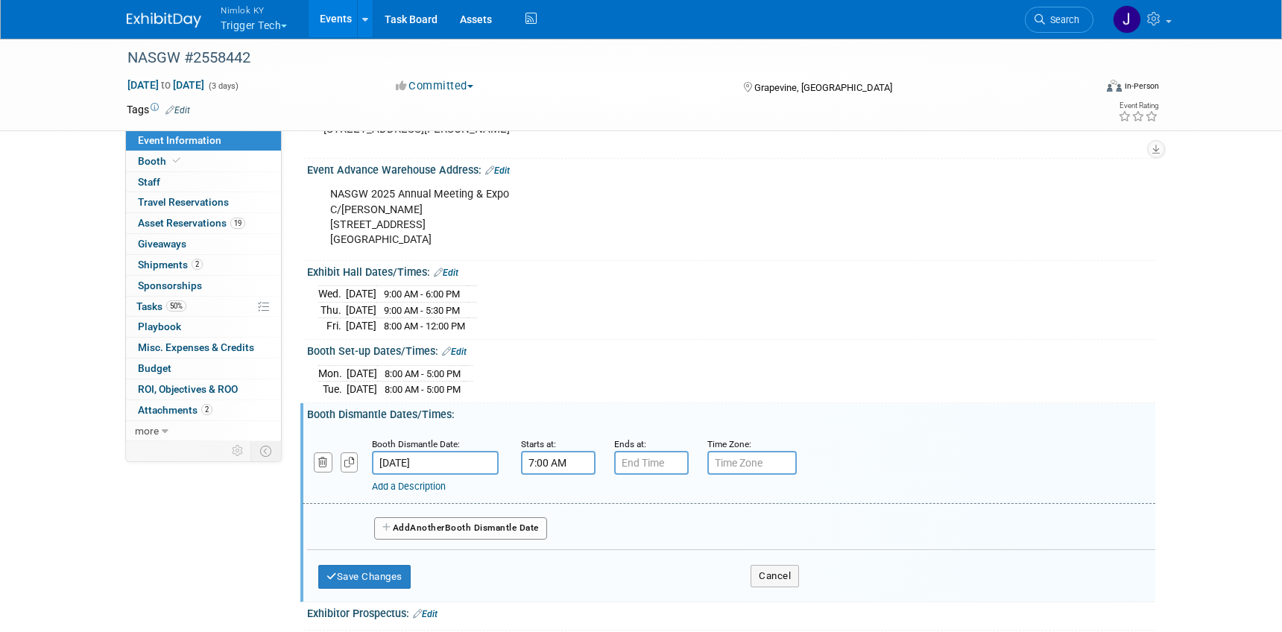
click at [554, 462] on input "7:00 AM" at bounding box center [558, 463] width 75 height 24
click at [552, 497] on span at bounding box center [556, 500] width 26 height 26
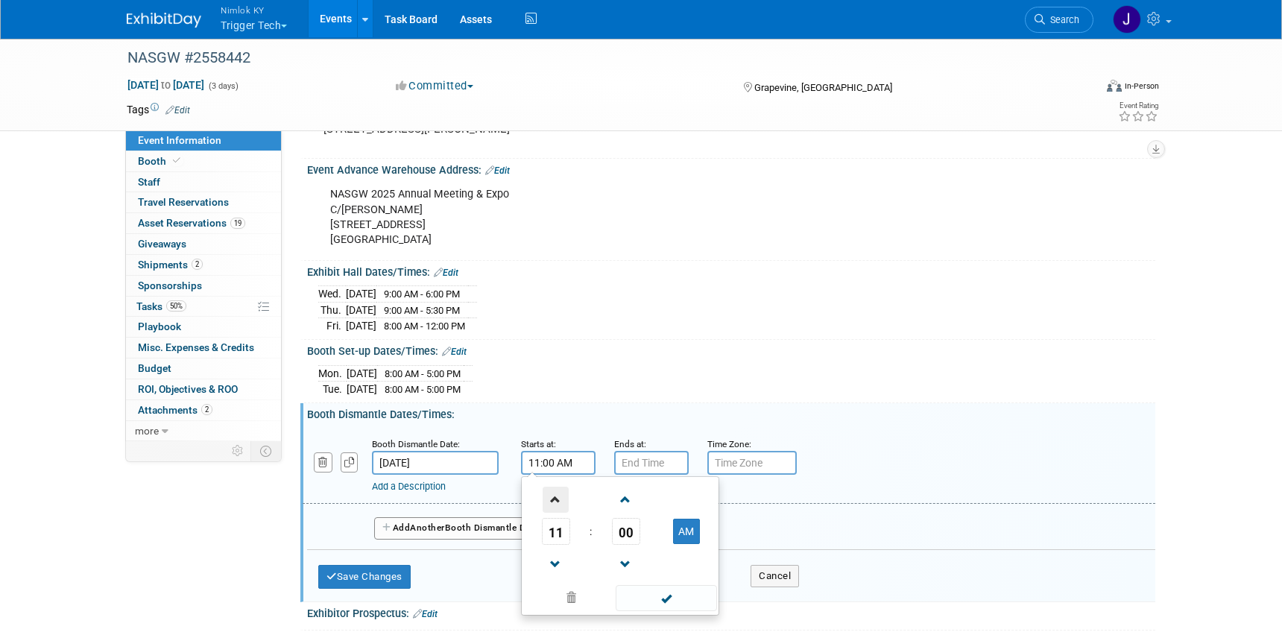
click at [552, 497] on span at bounding box center [556, 500] width 26 height 26
type input "12:00 PM"
click at [636, 462] on input "7:00 PM" at bounding box center [651, 463] width 75 height 24
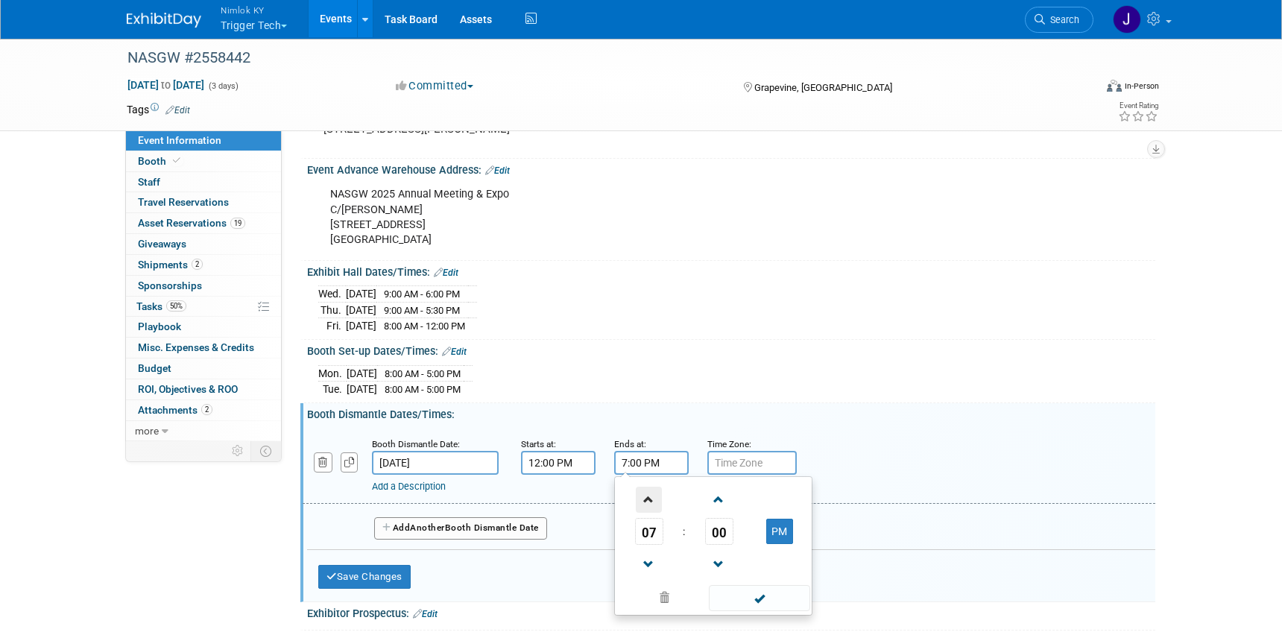
click at [649, 508] on span at bounding box center [649, 500] width 26 height 26
type input "8:00 PM"
click at [739, 595] on span at bounding box center [759, 598] width 101 height 26
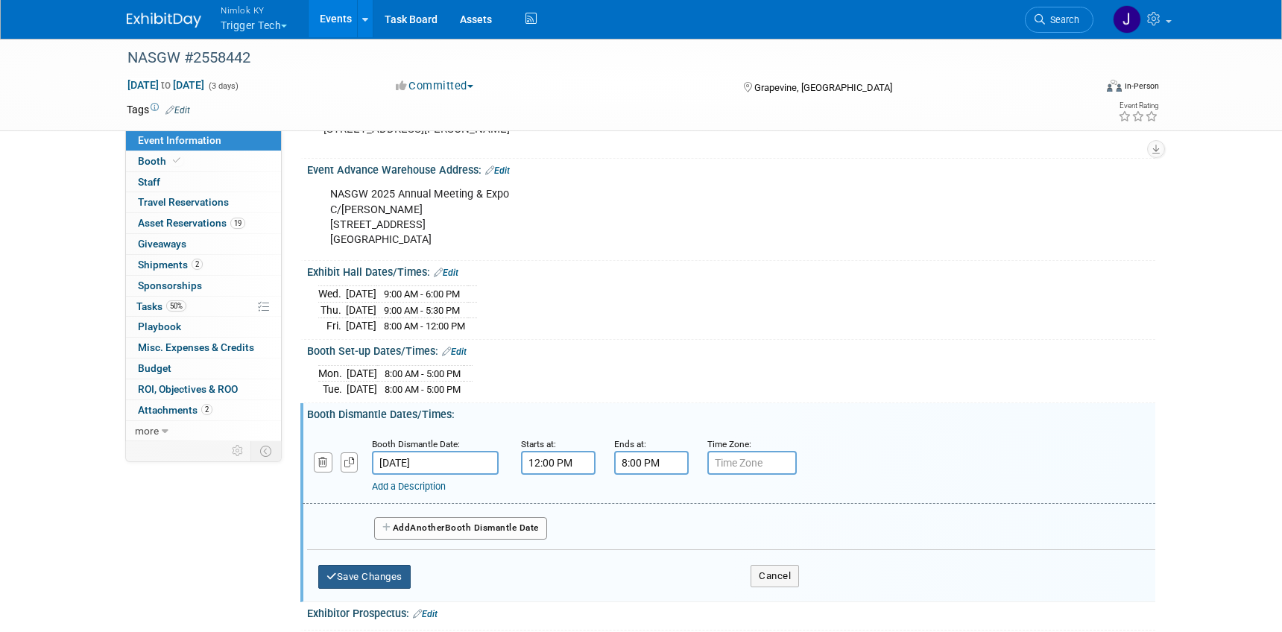
click at [376, 572] on button "Save Changes" at bounding box center [364, 577] width 92 height 24
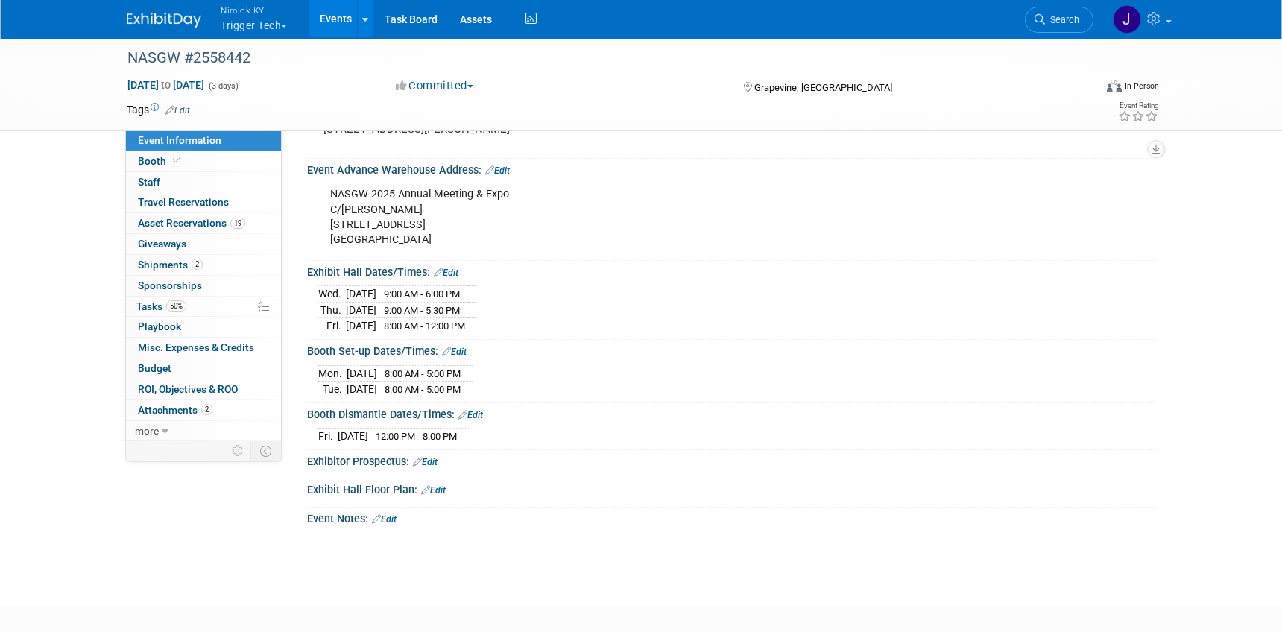
click at [477, 408] on div "Booth Dismantle Dates/Times: Edit" at bounding box center [731, 412] width 848 height 19
click at [479, 415] on link "Edit" at bounding box center [470, 415] width 25 height 10
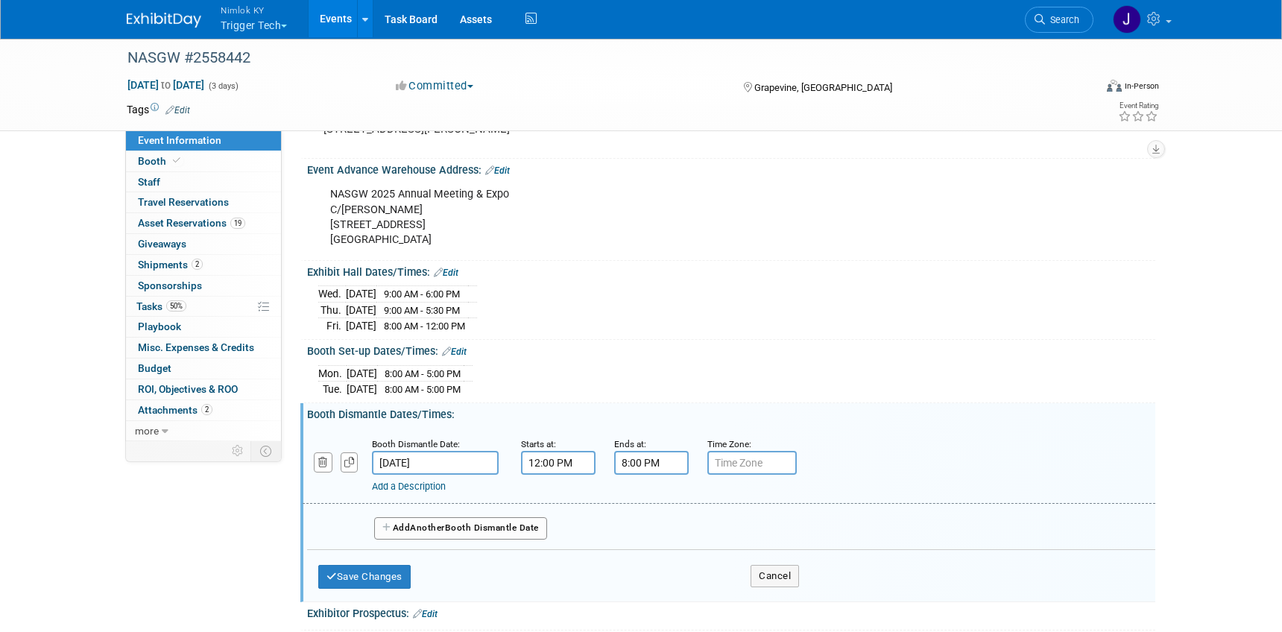
click at [463, 530] on button "Add Another Booth Dismantle Date" at bounding box center [460, 528] width 173 height 22
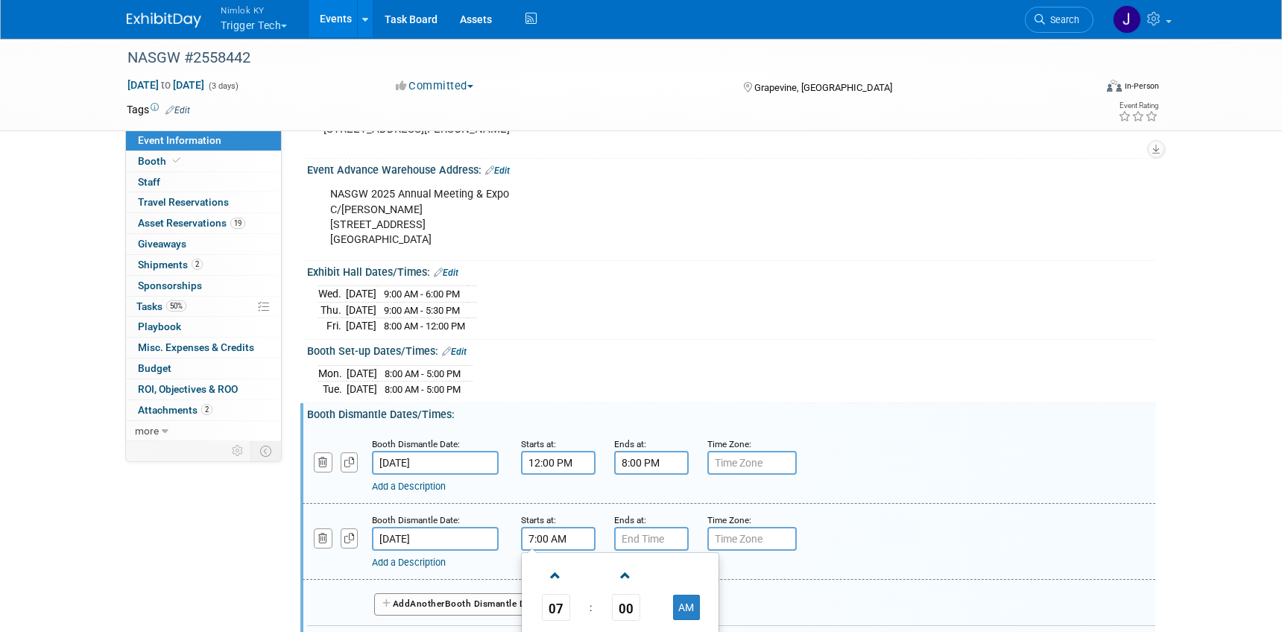
click at [574, 541] on input "7:00 AM" at bounding box center [558, 539] width 75 height 24
drag, startPoint x: 549, startPoint y: 575, endPoint x: 586, endPoint y: 566, distance: 38.3
click at [549, 575] on span at bounding box center [556, 576] width 26 height 26
type input "8:00 AM"
click at [628, 539] on input "7:00 PM" at bounding box center [651, 539] width 75 height 24
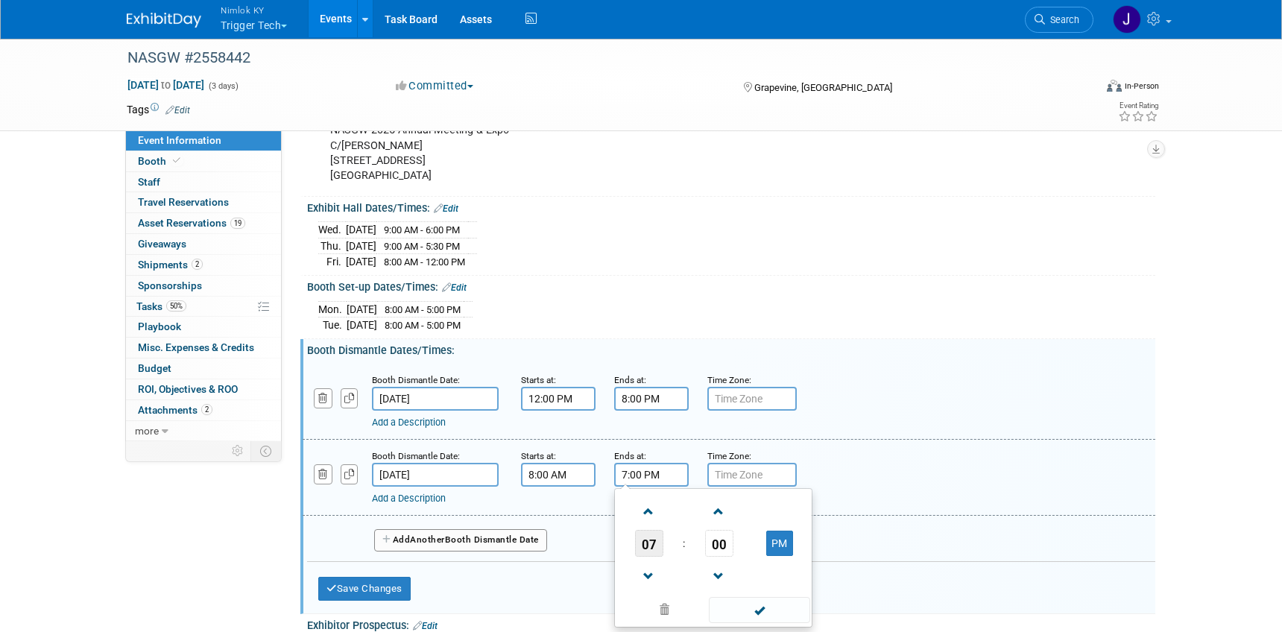
scroll to position [185, 0]
click at [641, 541] on span "07" at bounding box center [649, 542] width 28 height 27
click at [654, 515] on td "12" at bounding box center [642, 511] width 48 height 40
type input "12:00 PM"
click at [763, 602] on span at bounding box center [759, 609] width 101 height 26
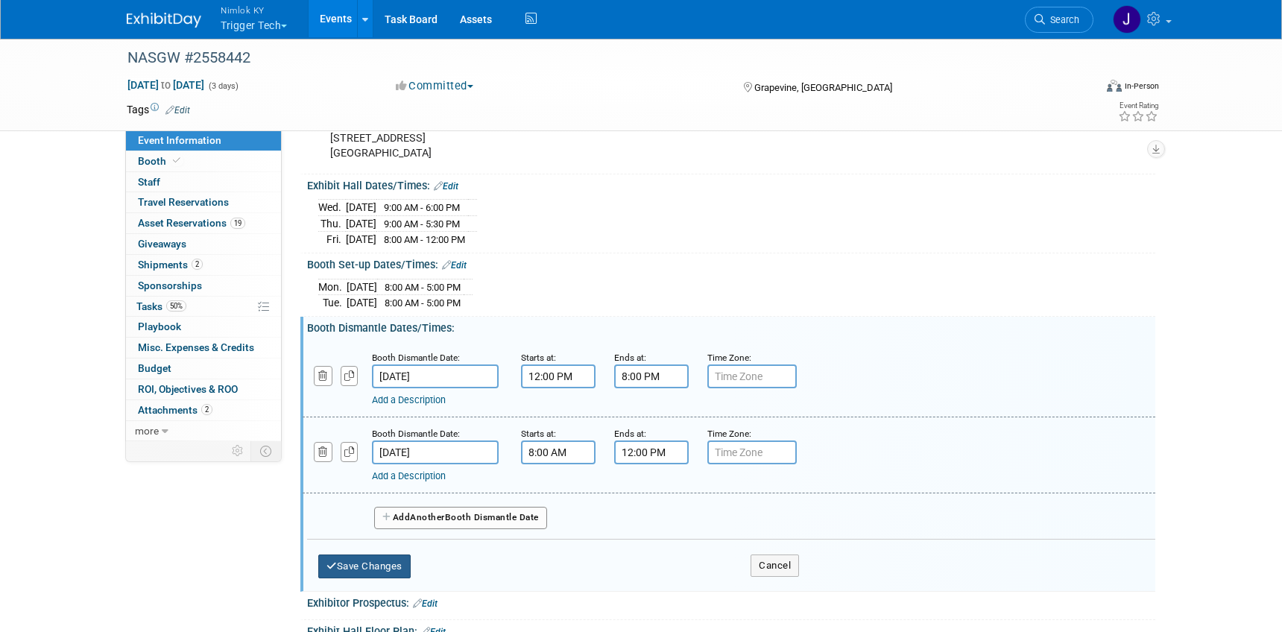
click at [388, 556] on button "Save Changes" at bounding box center [364, 567] width 92 height 24
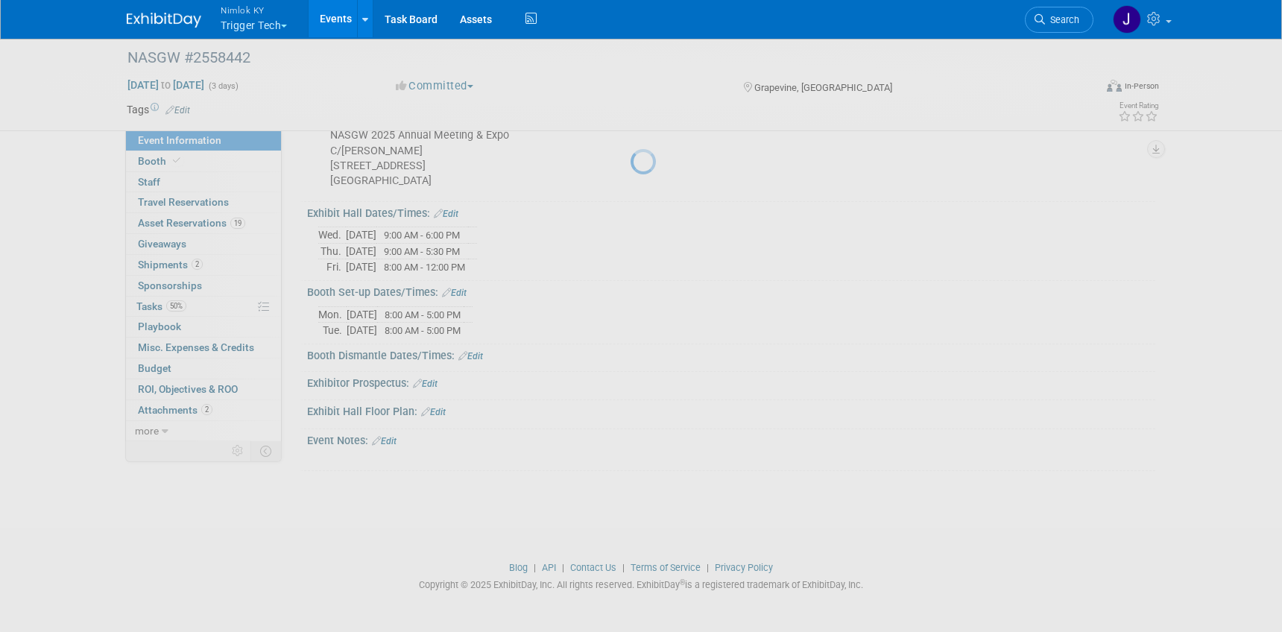
scroll to position [179, 0]
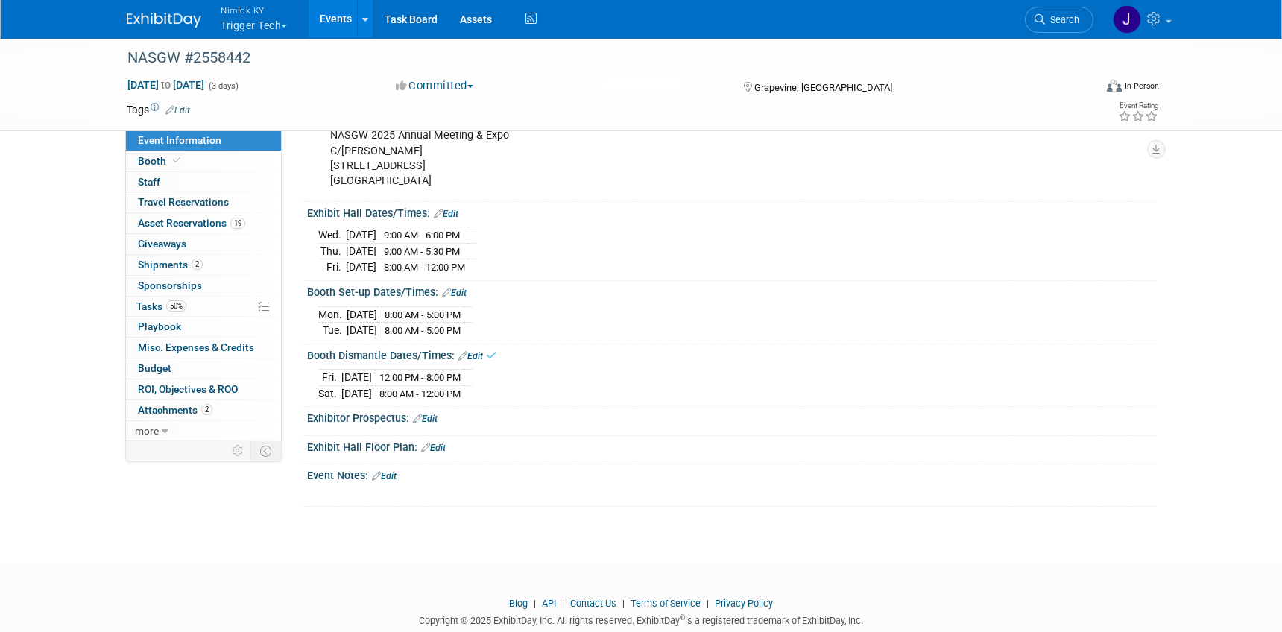
click at [438, 449] on link "Edit" at bounding box center [433, 448] width 25 height 10
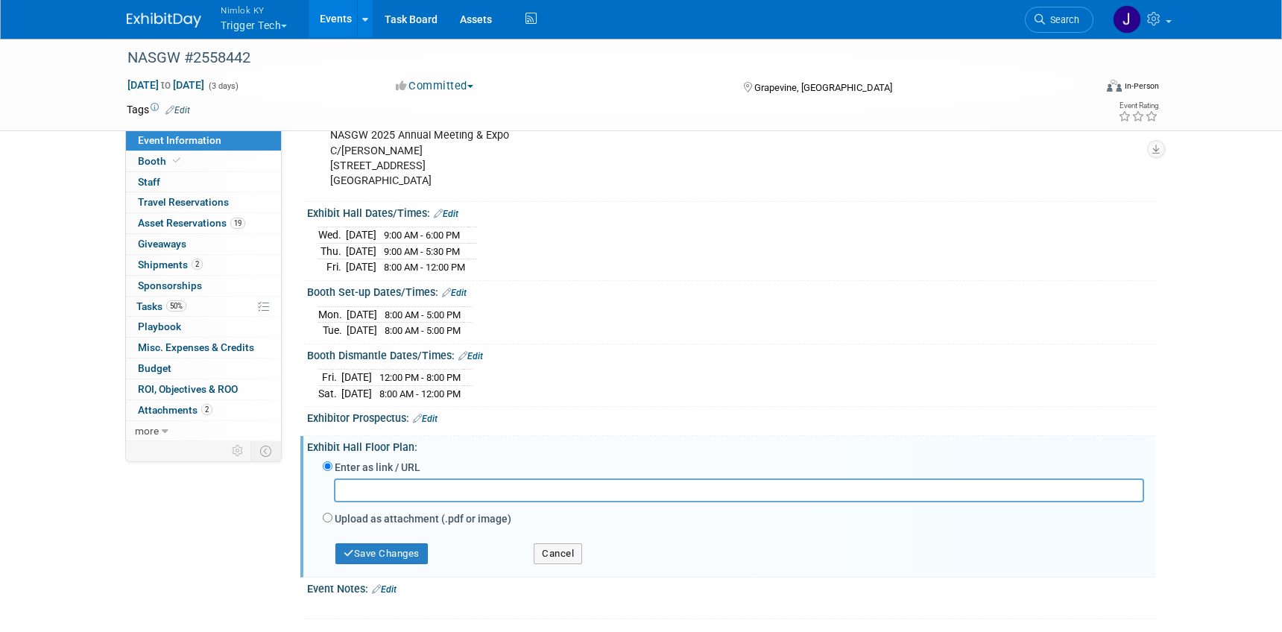
click at [567, 493] on input "text" at bounding box center [739, 490] width 810 height 23
paste input "https://events.tpni.com/Attendee/Default.aspx?C=70016554&M=30008814&Mode=HTML"
type input "https://events.tpni.com/Attendee/Default.aspx?C=70016554&M=30008814&Mode=HTML"
click at [414, 552] on button "Save Changes" at bounding box center [381, 553] width 92 height 21
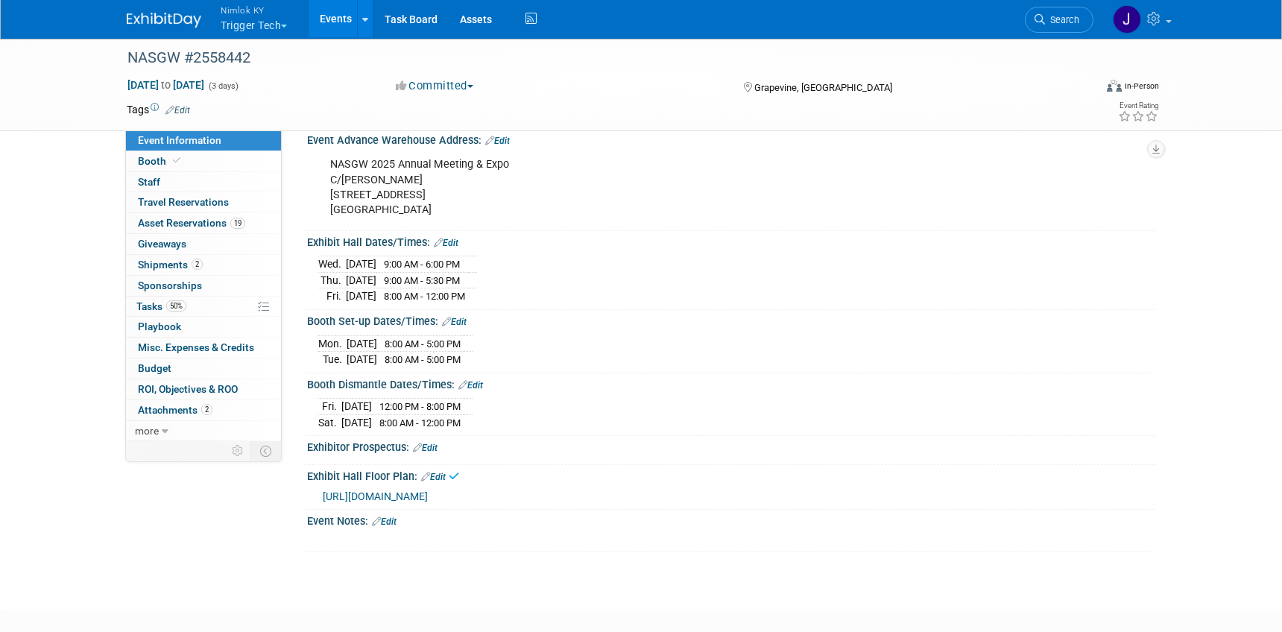
scroll to position [0, 0]
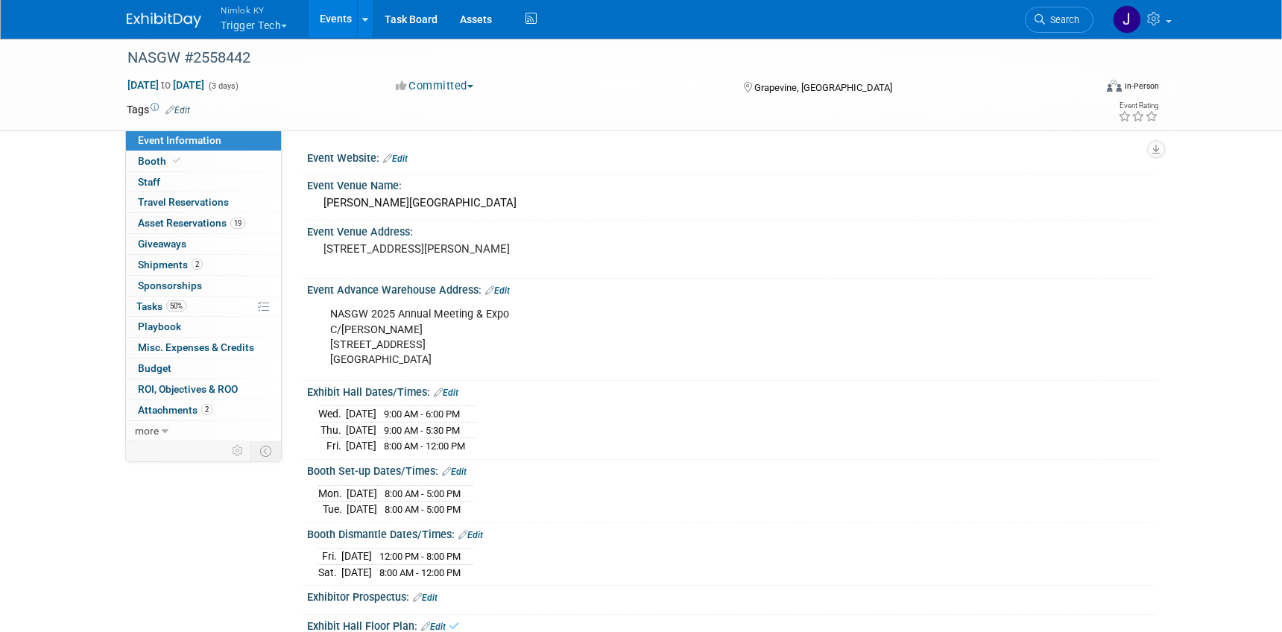
click at [411, 160] on div "Event Website: Edit" at bounding box center [731, 156] width 848 height 19
click at [408, 157] on link "Edit" at bounding box center [395, 159] width 25 height 10
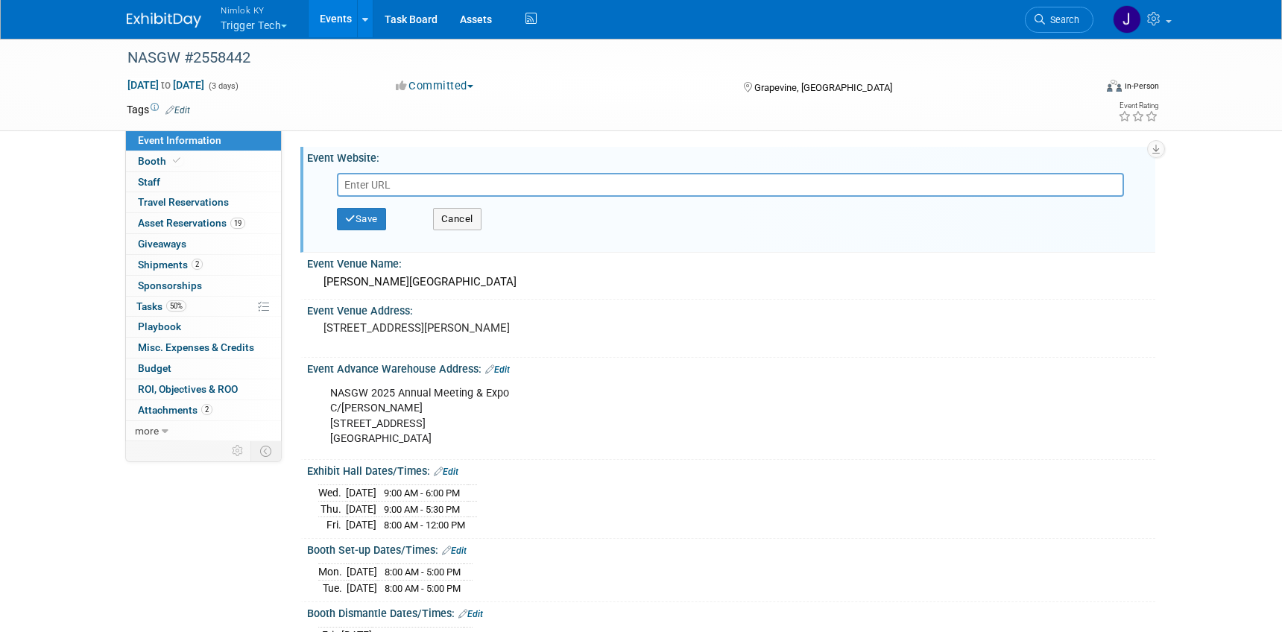
paste input "https://nasgwexpo.org/"
type input "https://nasgwexpo.org/"
click at [372, 218] on button "Save" at bounding box center [361, 219] width 49 height 22
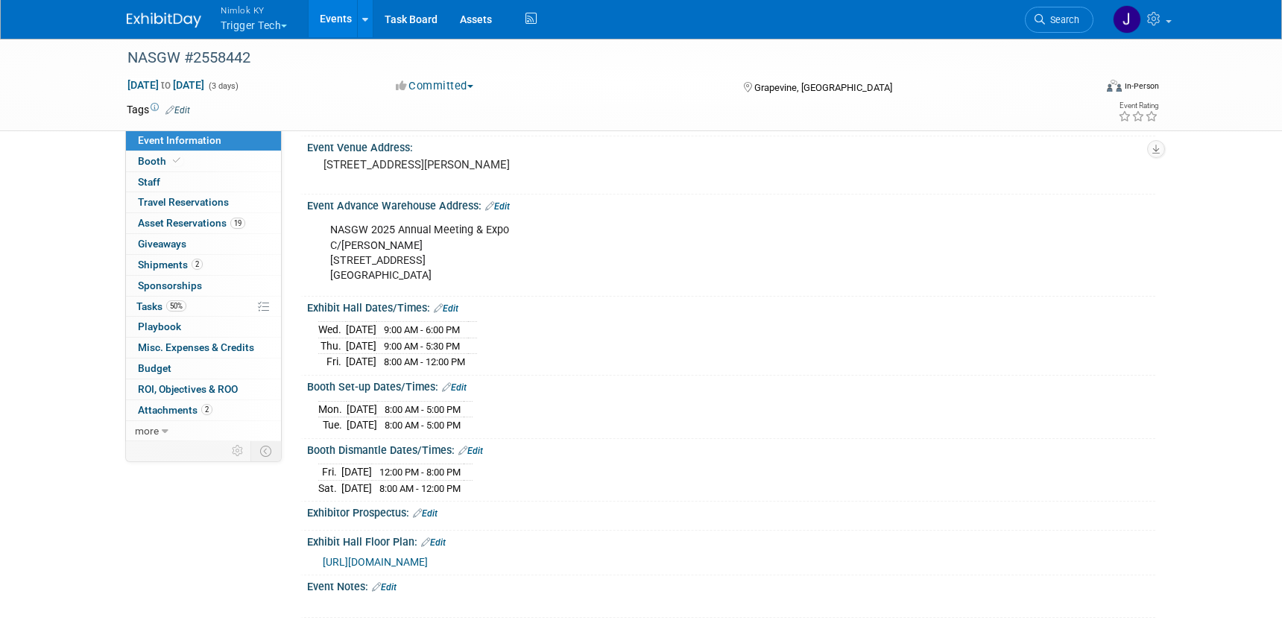
scroll to position [110, 0]
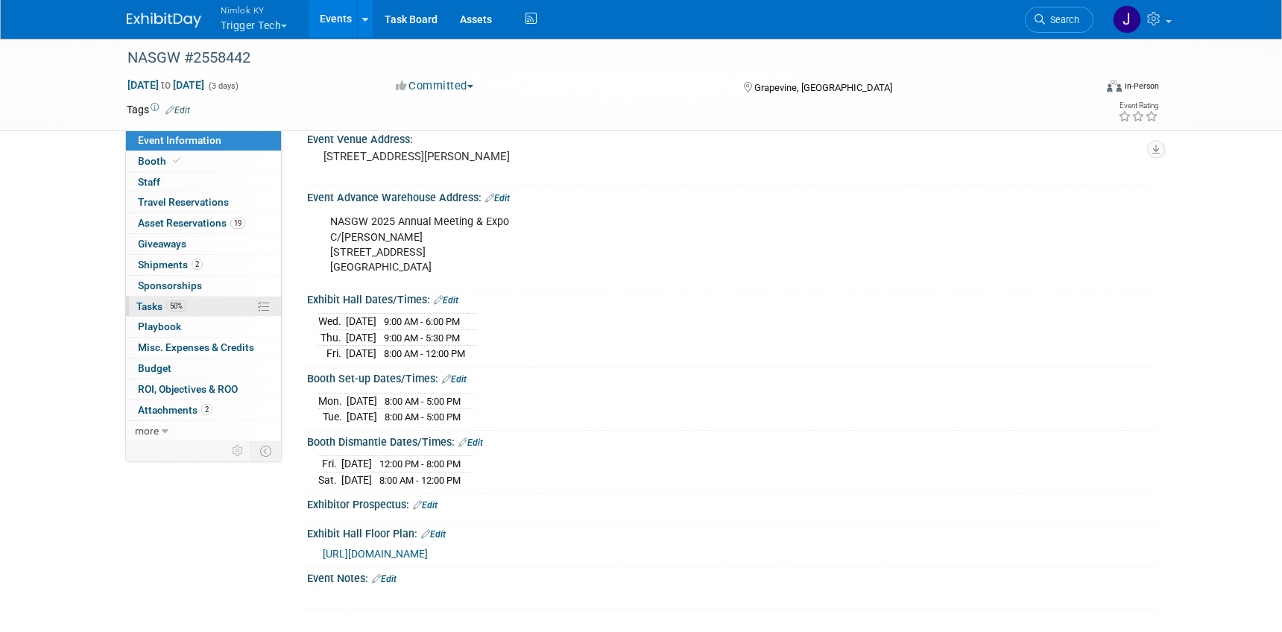
click at [156, 309] on span "Tasks 50%" at bounding box center [161, 306] width 50 height 12
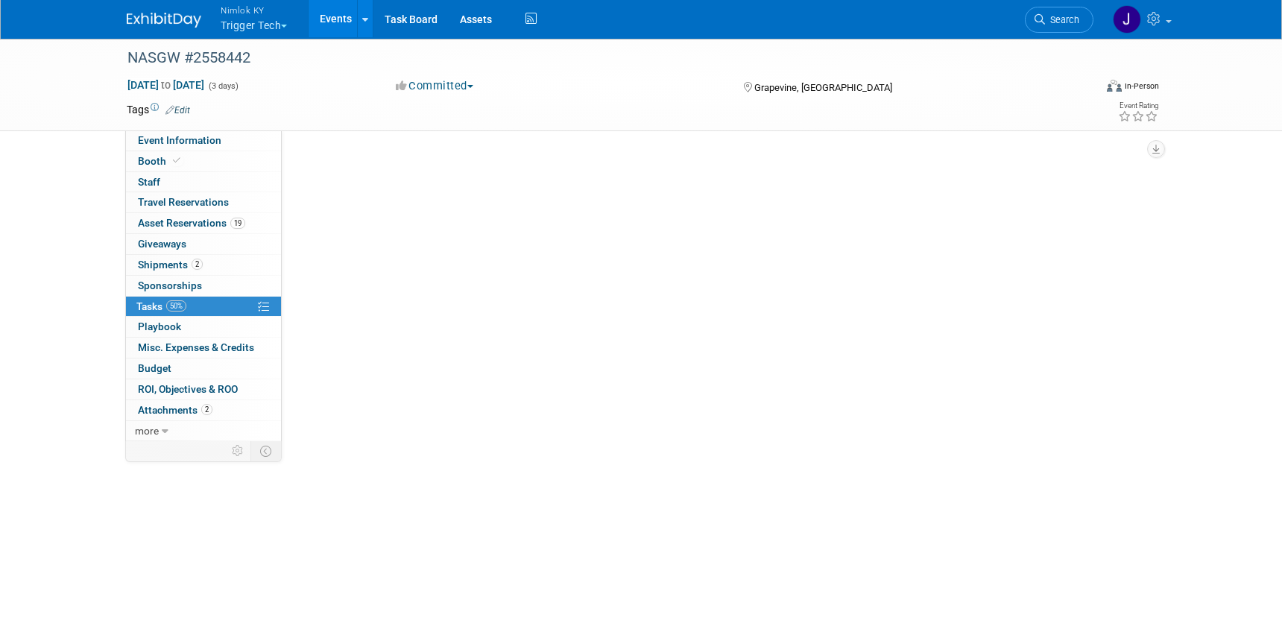
scroll to position [0, 0]
click at [156, 309] on span "Tasks 50%" at bounding box center [161, 306] width 50 height 12
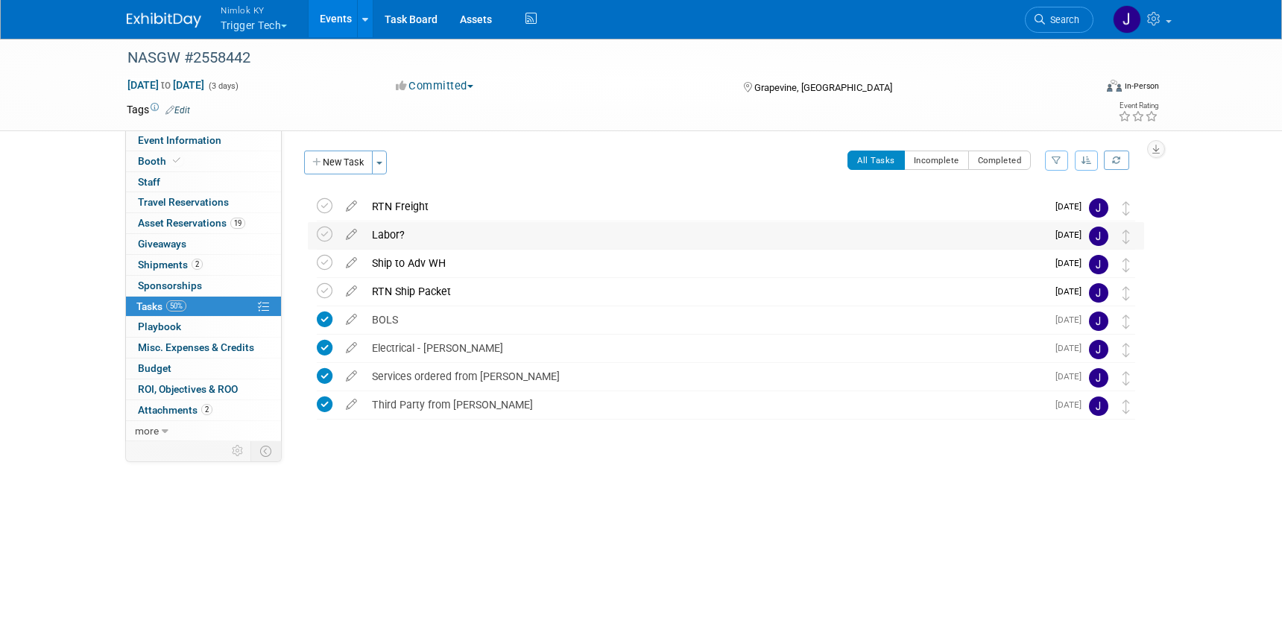
click at [440, 233] on div "Labor?" at bounding box center [705, 234] width 682 height 25
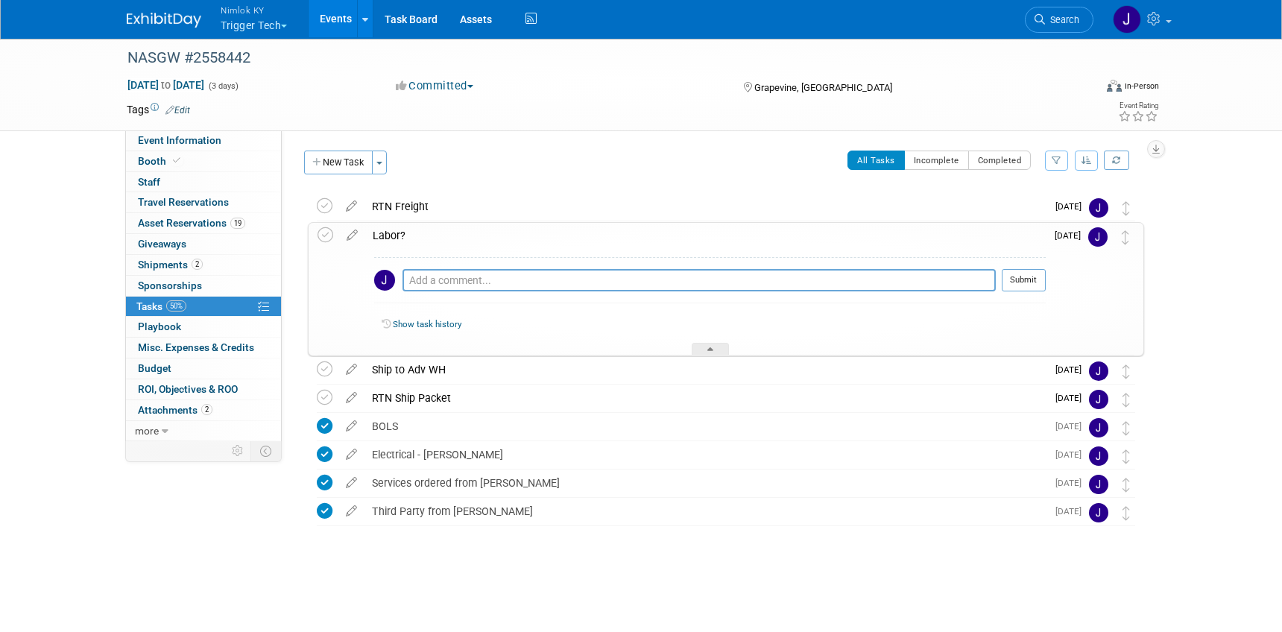
click at [401, 236] on div "Labor?" at bounding box center [705, 235] width 681 height 25
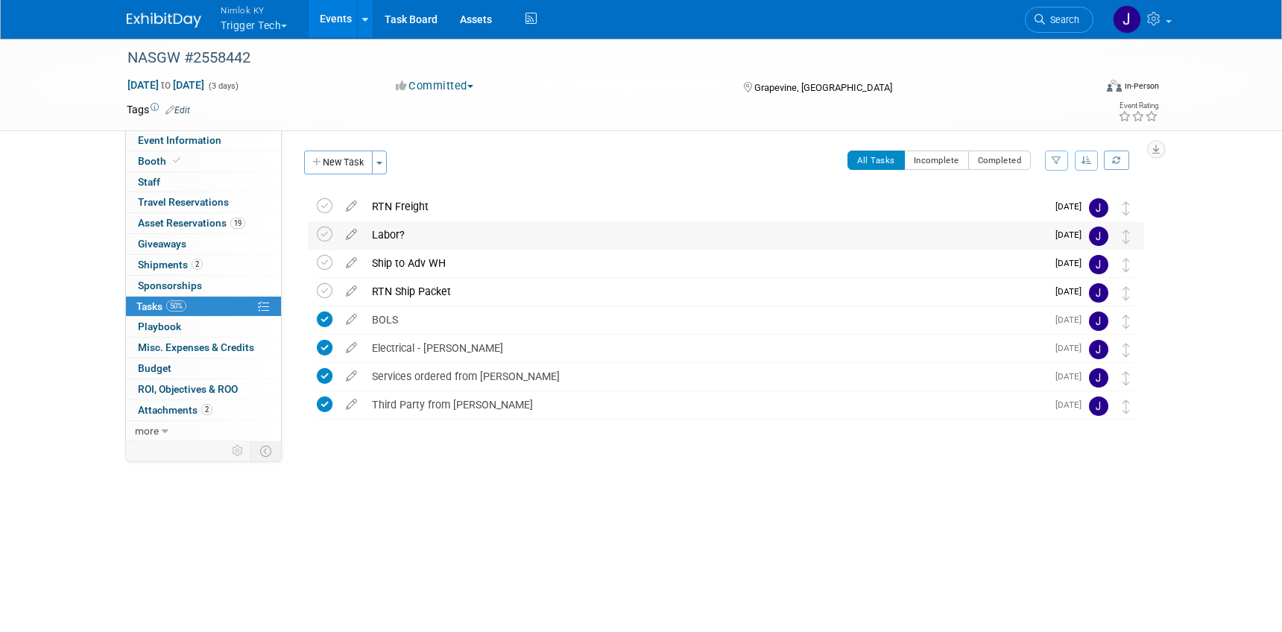
click at [364, 230] on div "Labor?" at bounding box center [705, 234] width 682 height 25
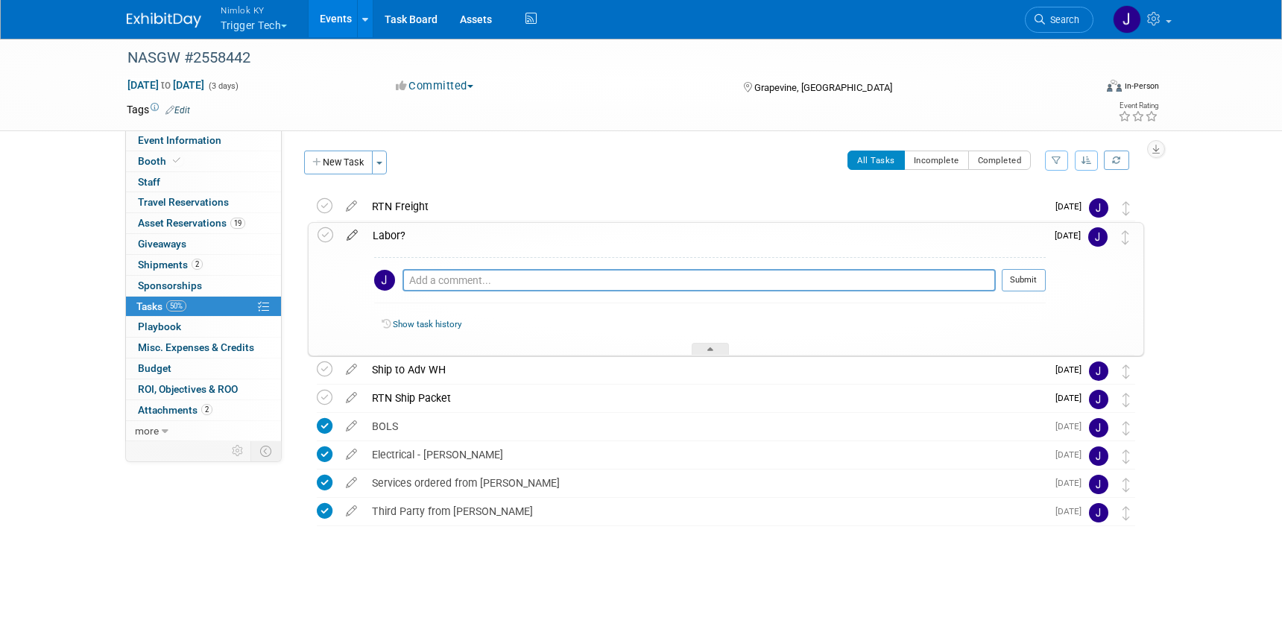
click at [356, 233] on icon at bounding box center [352, 232] width 26 height 19
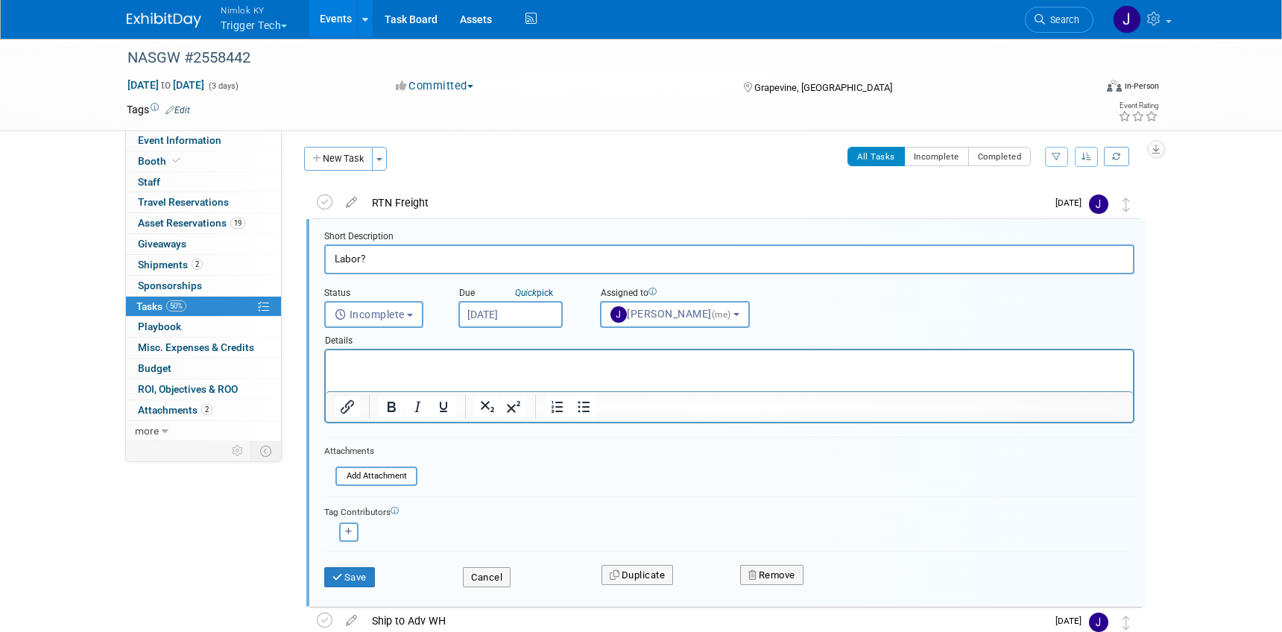
scroll to position [4, 0]
type input "Labor Call"
click at [351, 578] on button "Save" at bounding box center [349, 576] width 51 height 21
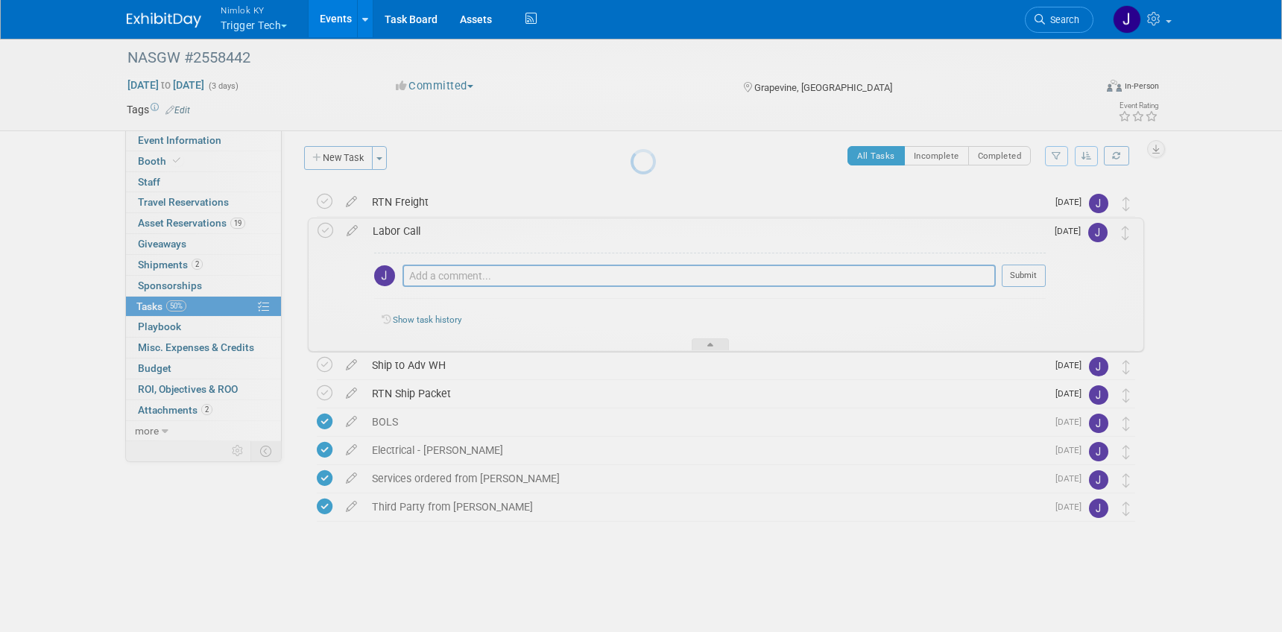
scroll to position [0, 0]
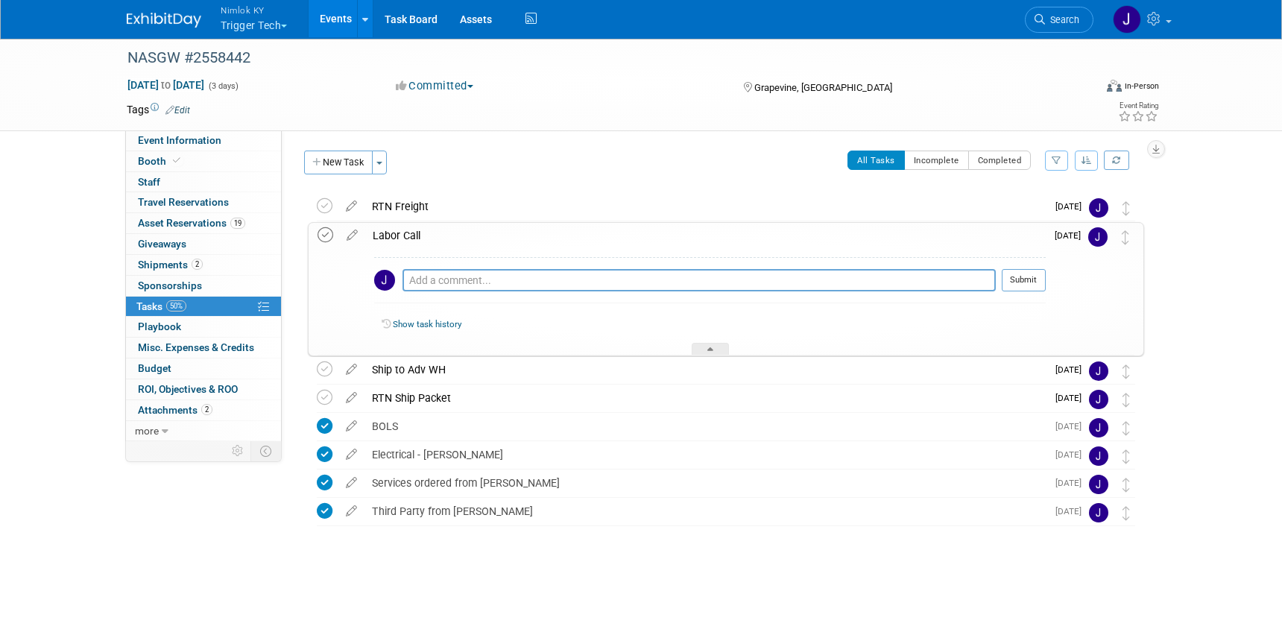
click at [328, 235] on icon at bounding box center [326, 235] width 16 height 16
click at [336, 173] on button "New Task" at bounding box center [338, 163] width 69 height 24
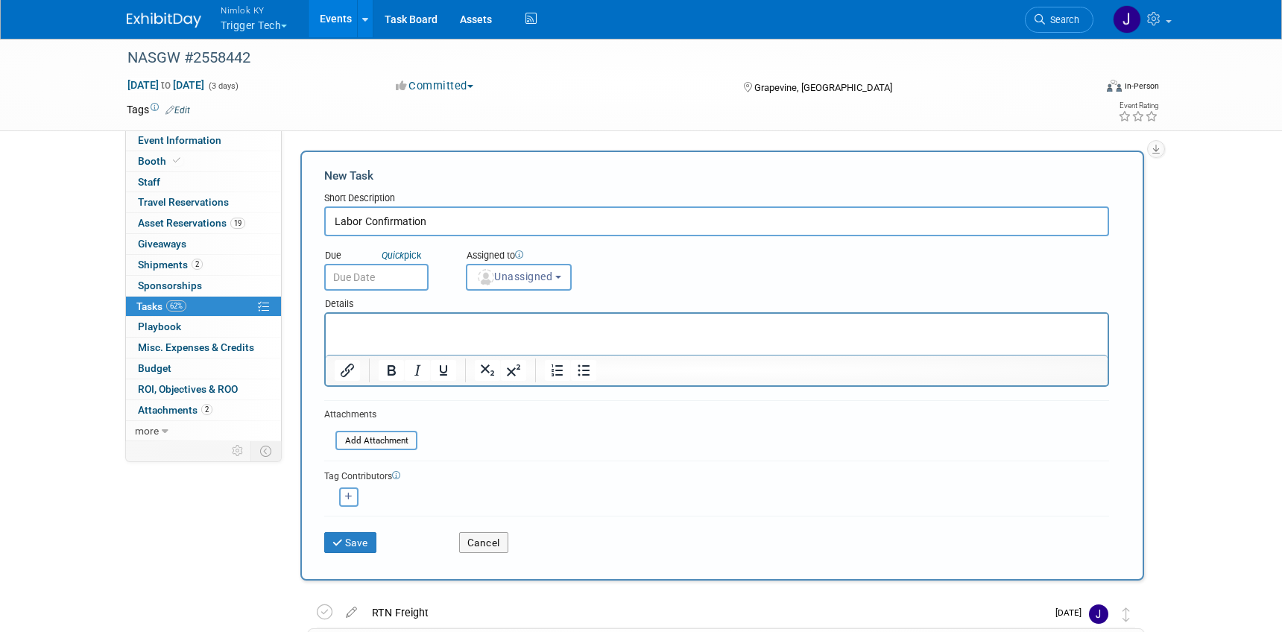
type input "Labor Confirmation"
click at [356, 277] on input "text" at bounding box center [376, 277] width 104 height 27
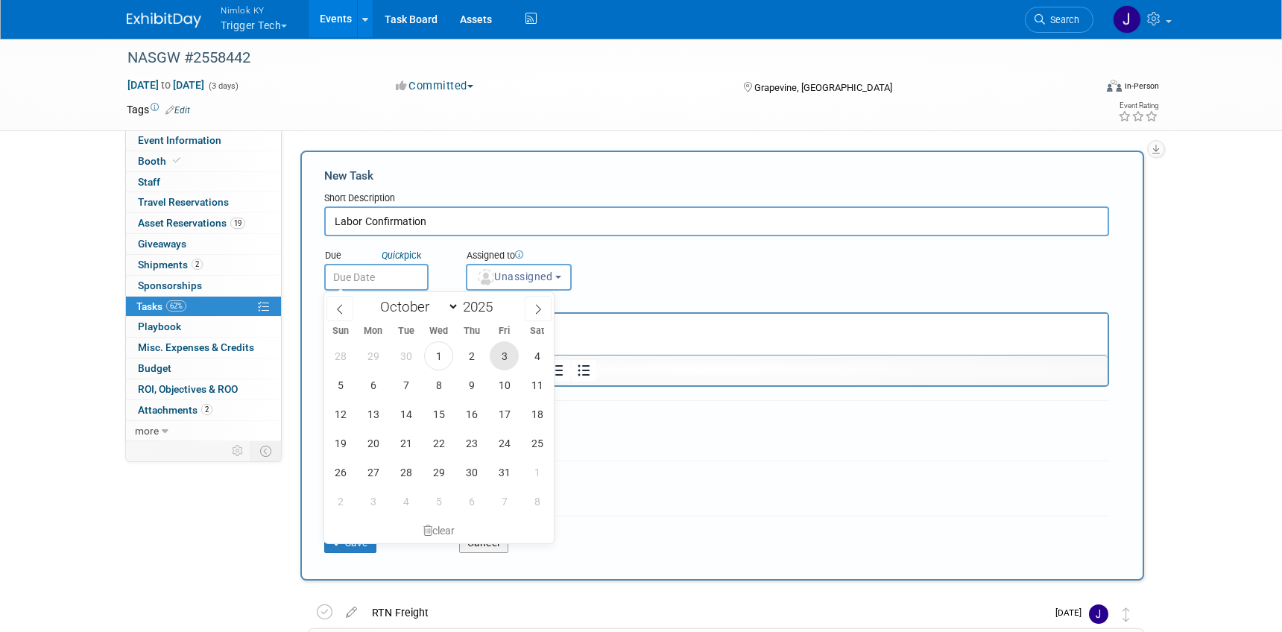
click at [503, 355] on span "3" at bounding box center [504, 355] width 29 height 29
type input "Oct 3, 2025"
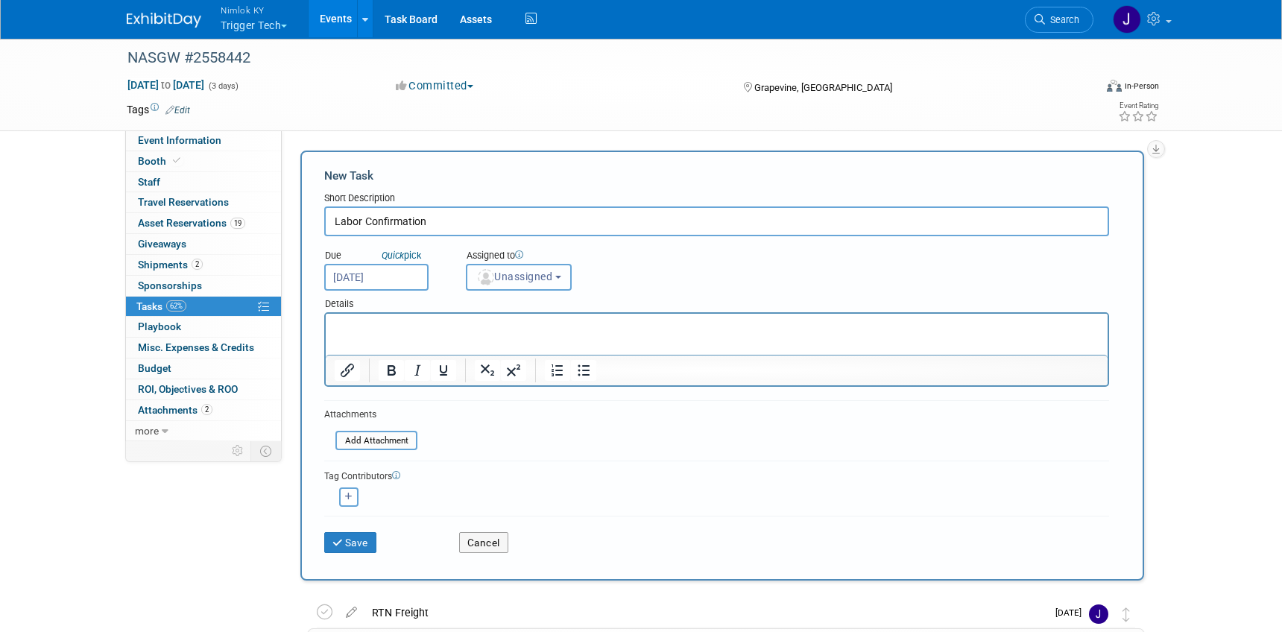
click at [516, 280] on span "Unassigned" at bounding box center [514, 277] width 76 height 12
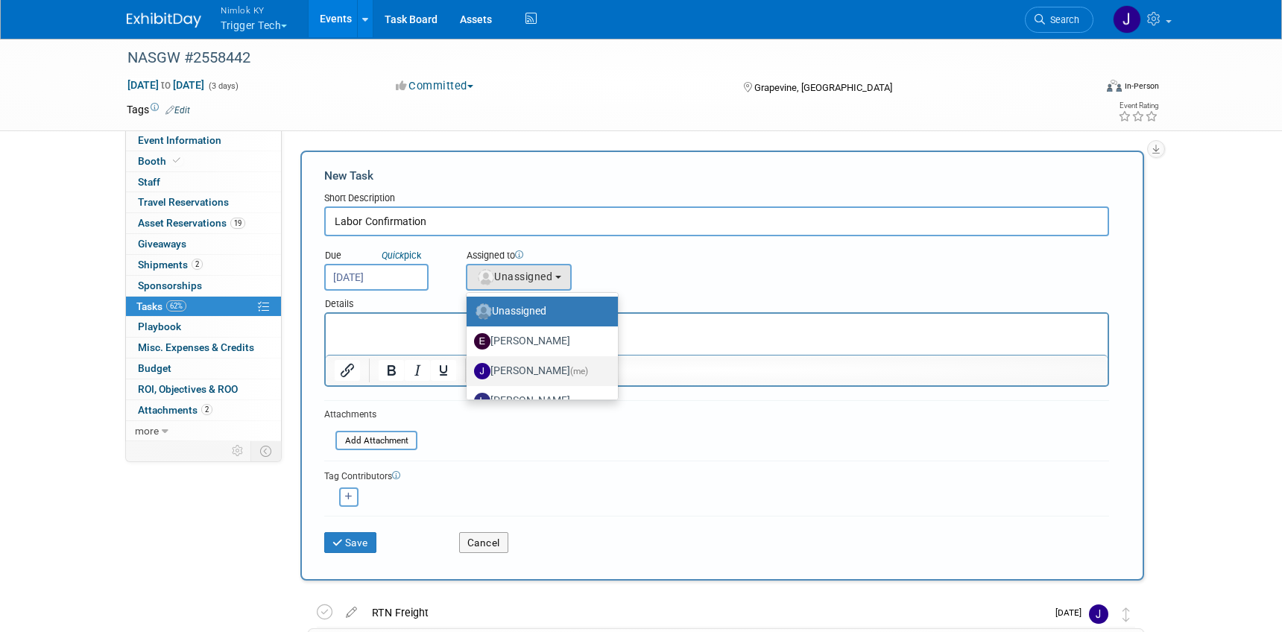
click at [546, 376] on label "Jamie Dunn (me)" at bounding box center [538, 371] width 129 height 24
click at [469, 374] on input "Jamie Dunn (me)" at bounding box center [464, 369] width 10 height 10
select select "6959d863-ee32-42c4-bffe-2330cab25484"
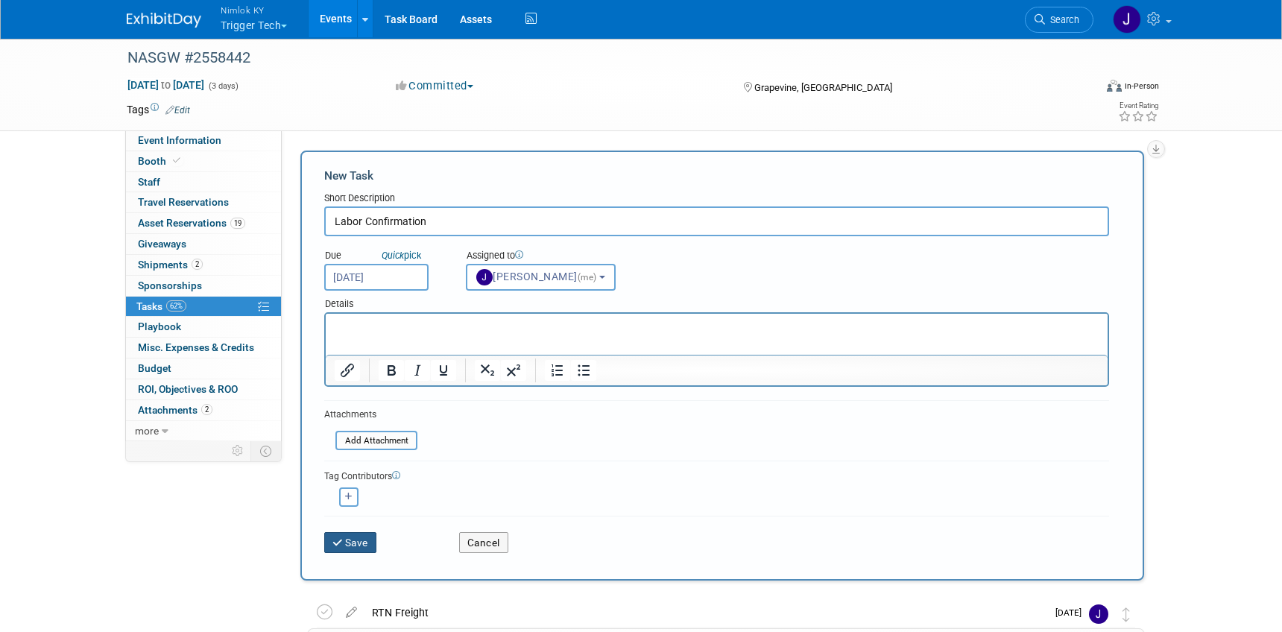
click at [338, 536] on button "Save" at bounding box center [350, 542] width 52 height 21
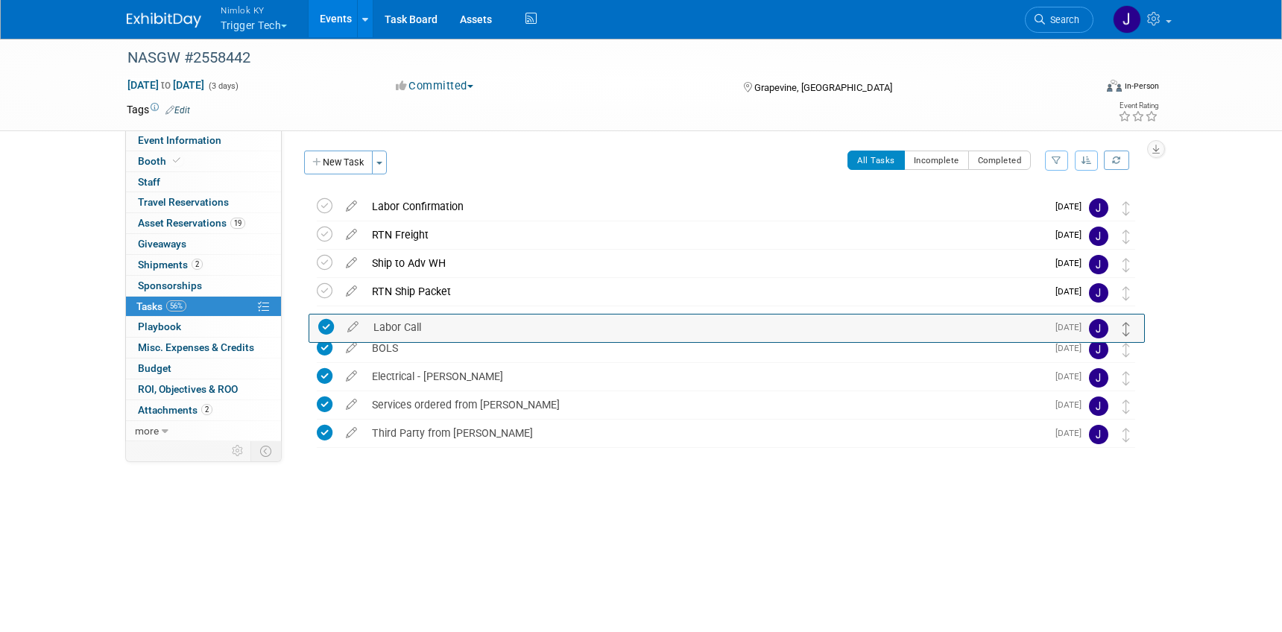
drag, startPoint x: 1128, startPoint y: 264, endPoint x: 1129, endPoint y: 327, distance: 63.4
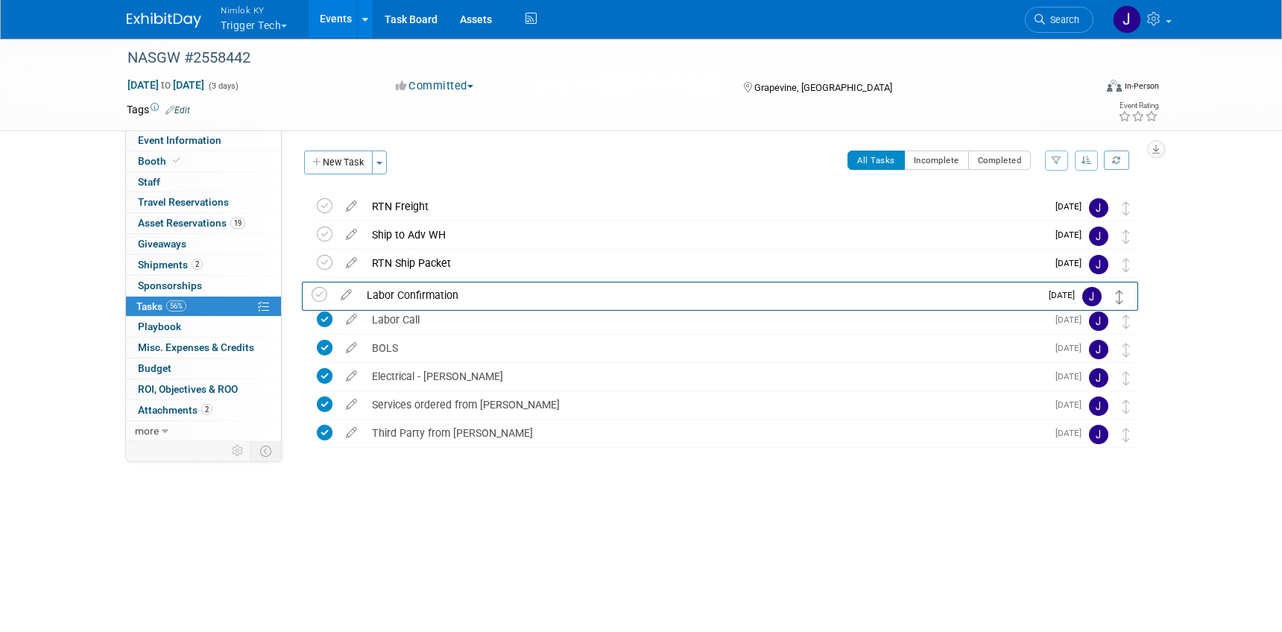
drag, startPoint x: 1123, startPoint y: 203, endPoint x: 1117, endPoint y: 291, distance: 88.2
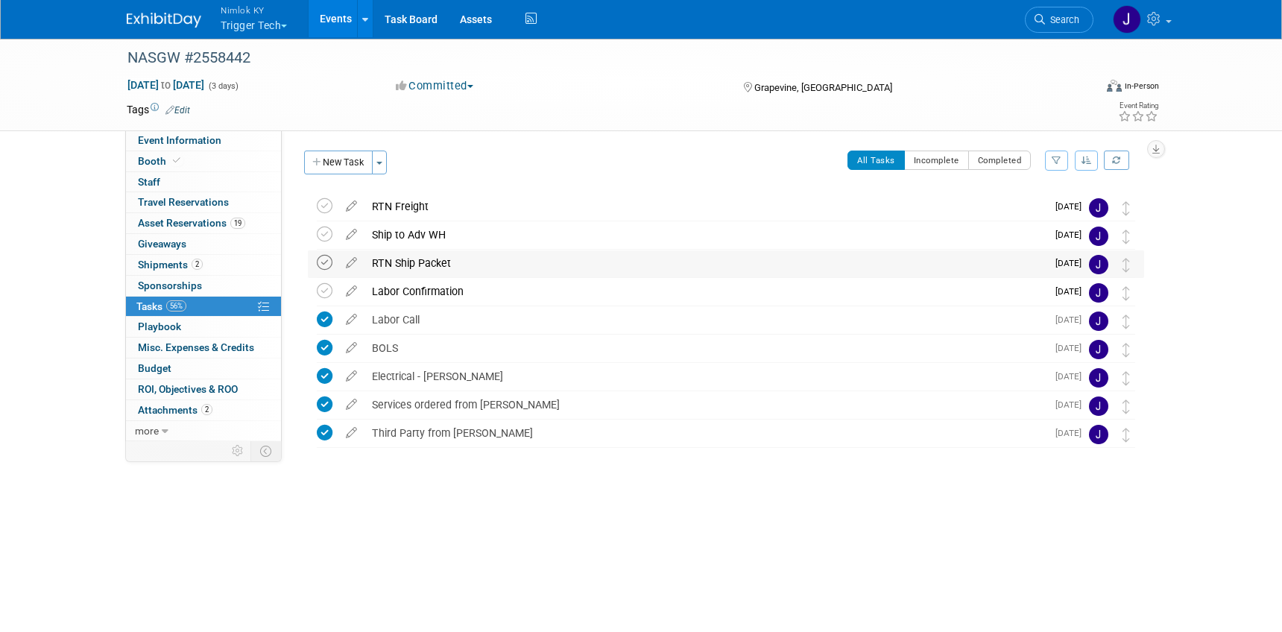
click at [325, 259] on icon at bounding box center [325, 263] width 16 height 16
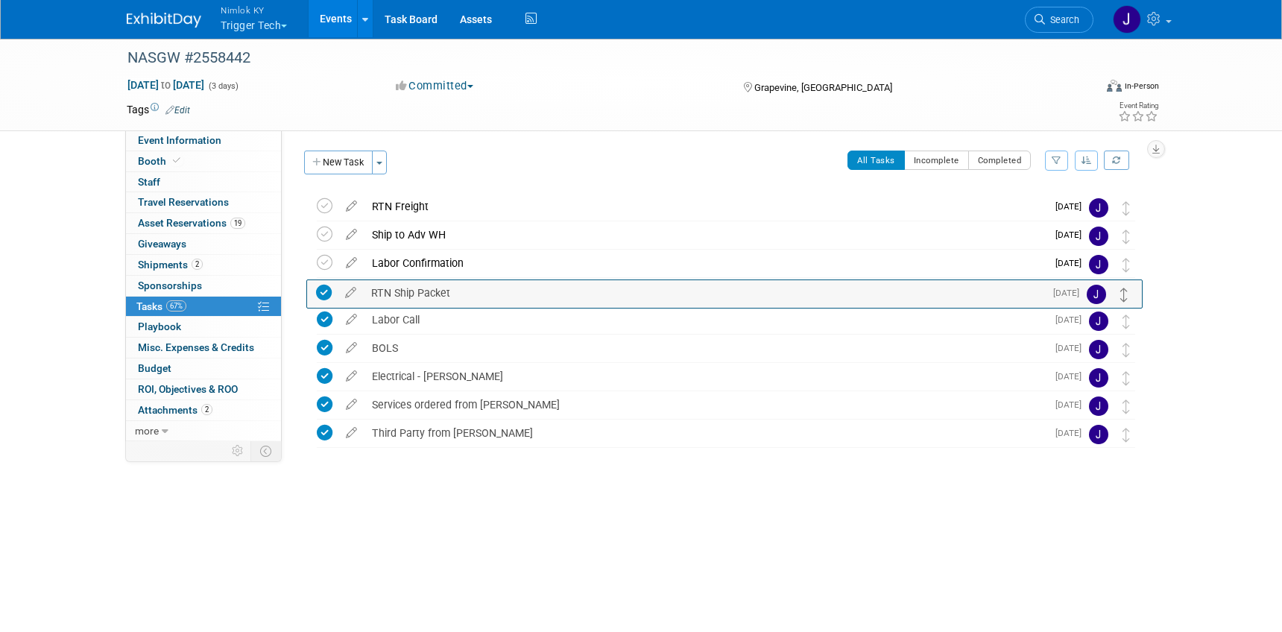
drag, startPoint x: 1126, startPoint y: 262, endPoint x: 1126, endPoint y: 297, distance: 34.3
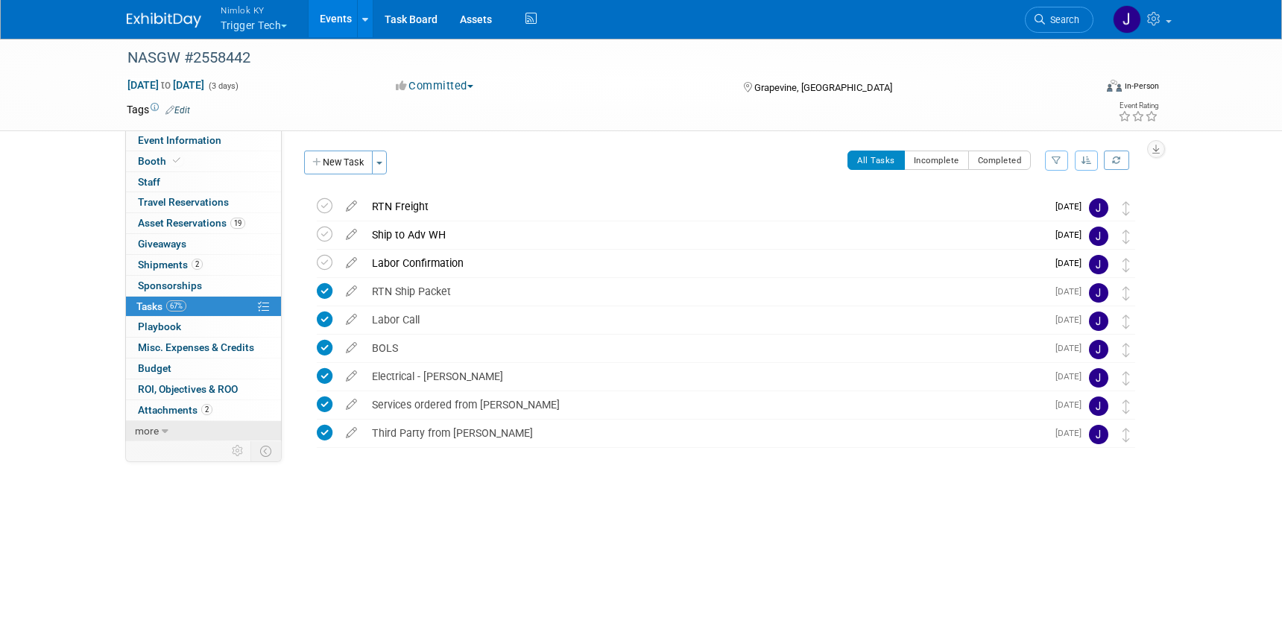
click at [154, 427] on span "more" at bounding box center [147, 431] width 24 height 12
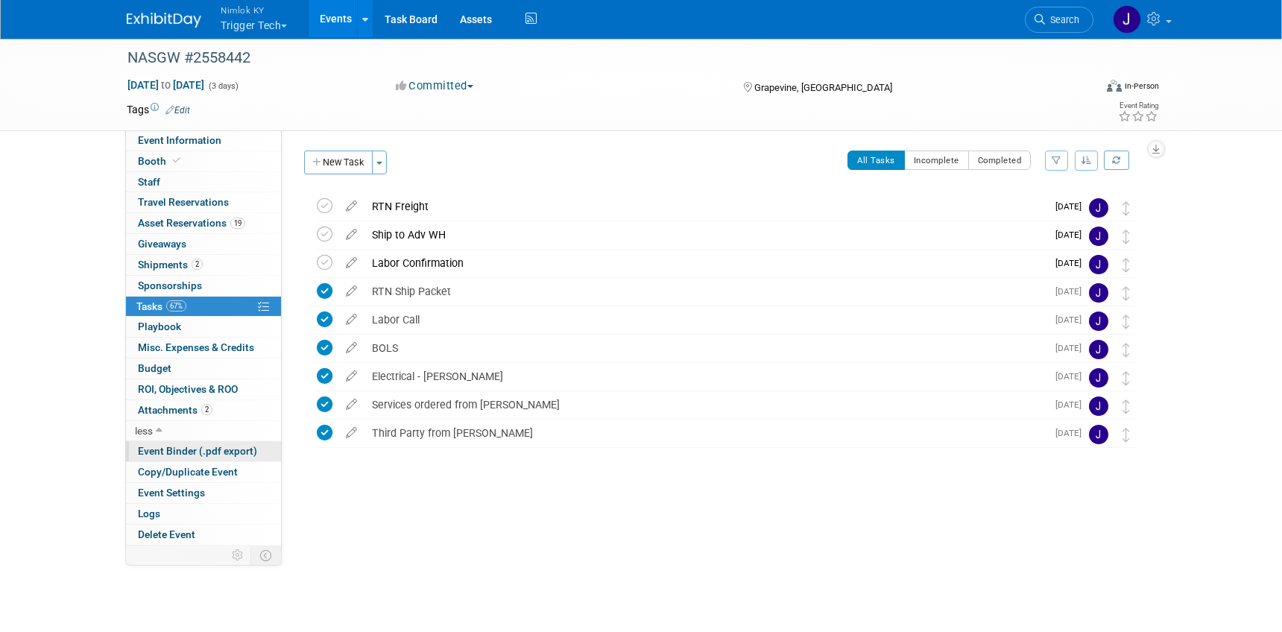
click at [195, 448] on span "Event Binder (.pdf export)" at bounding box center [197, 451] width 119 height 12
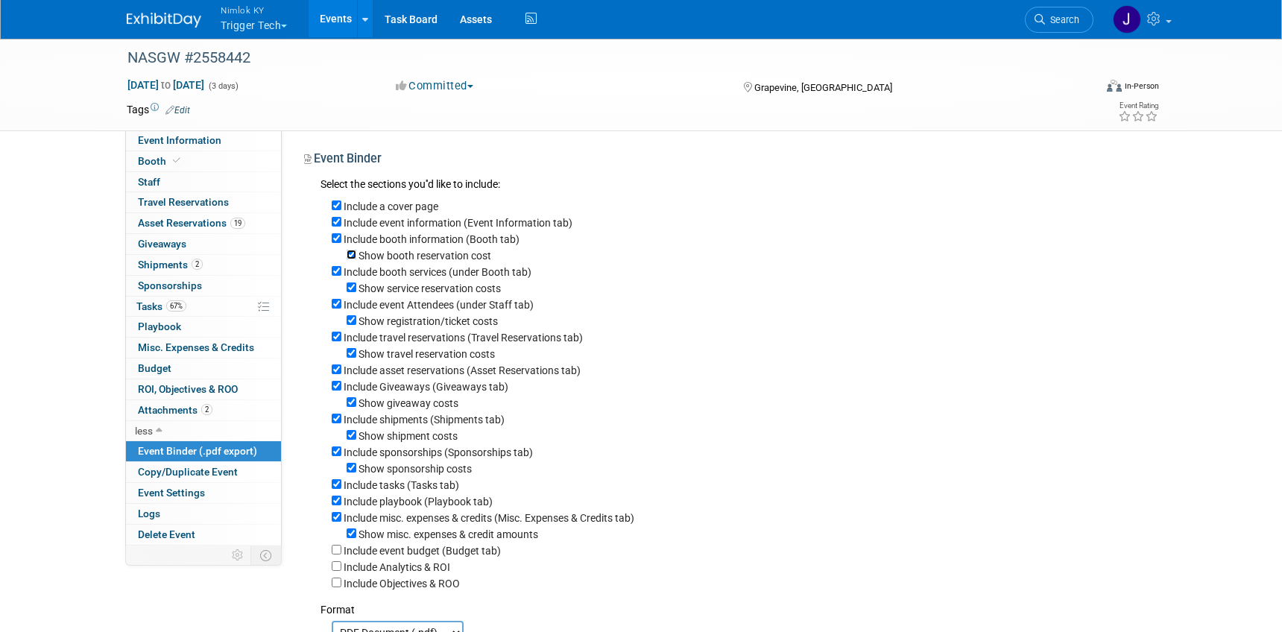
click at [353, 253] on input "Show booth reservation cost" at bounding box center [352, 255] width 10 height 10
checkbox input "false"
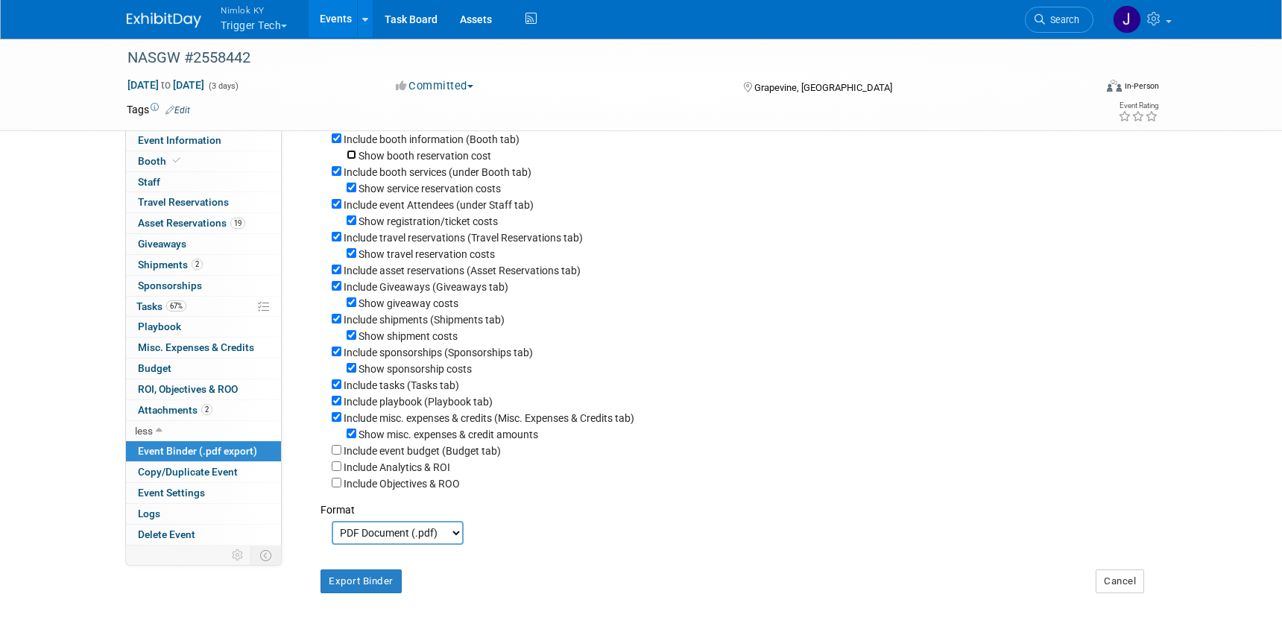
scroll to position [102, 0]
click at [1125, 580] on button "Cancel" at bounding box center [1120, 579] width 48 height 24
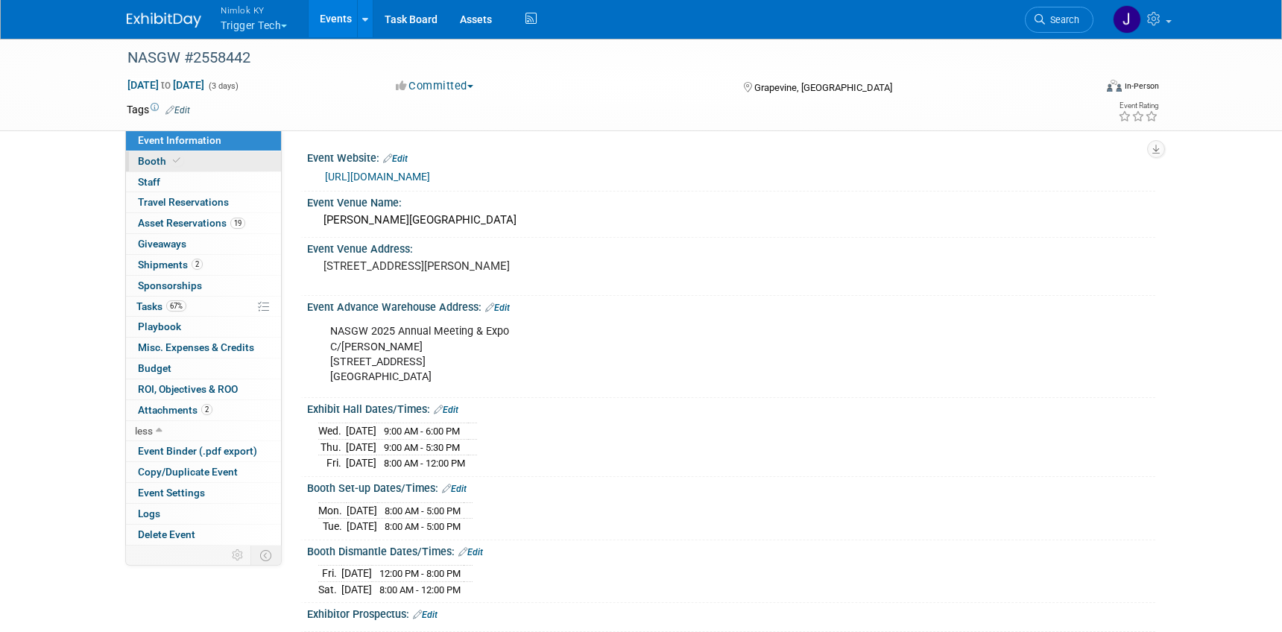
click at [160, 167] on link "Booth" at bounding box center [203, 161] width 155 height 20
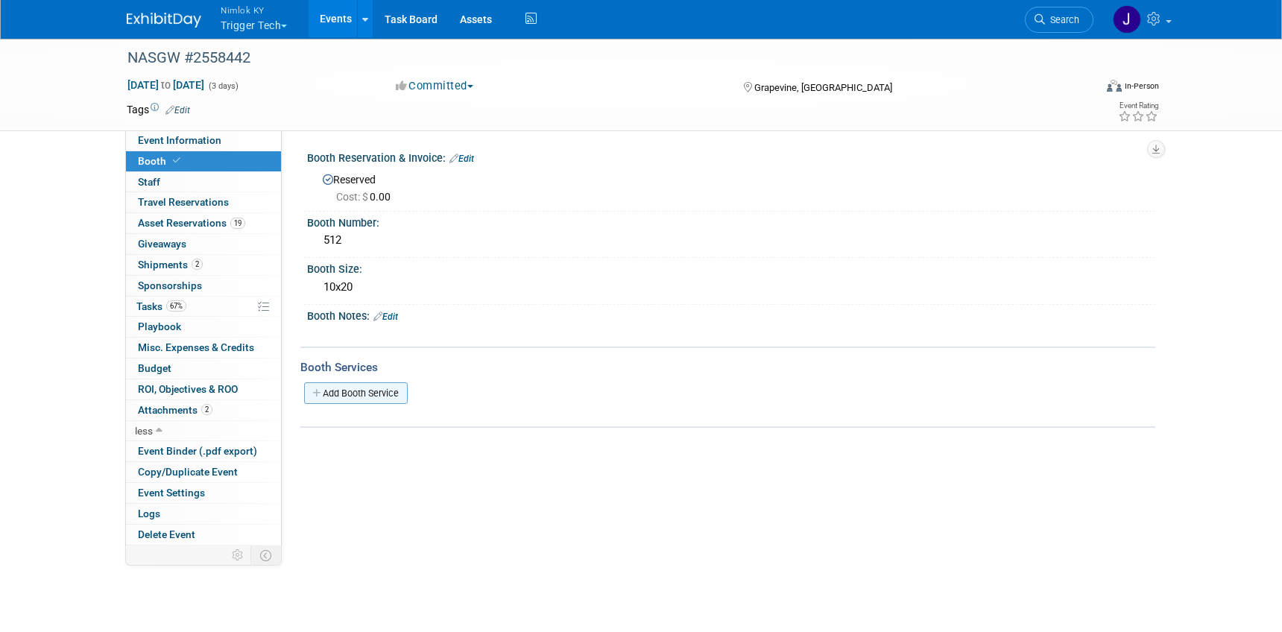
click at [388, 396] on link "Add Booth Service" at bounding box center [356, 393] width 104 height 22
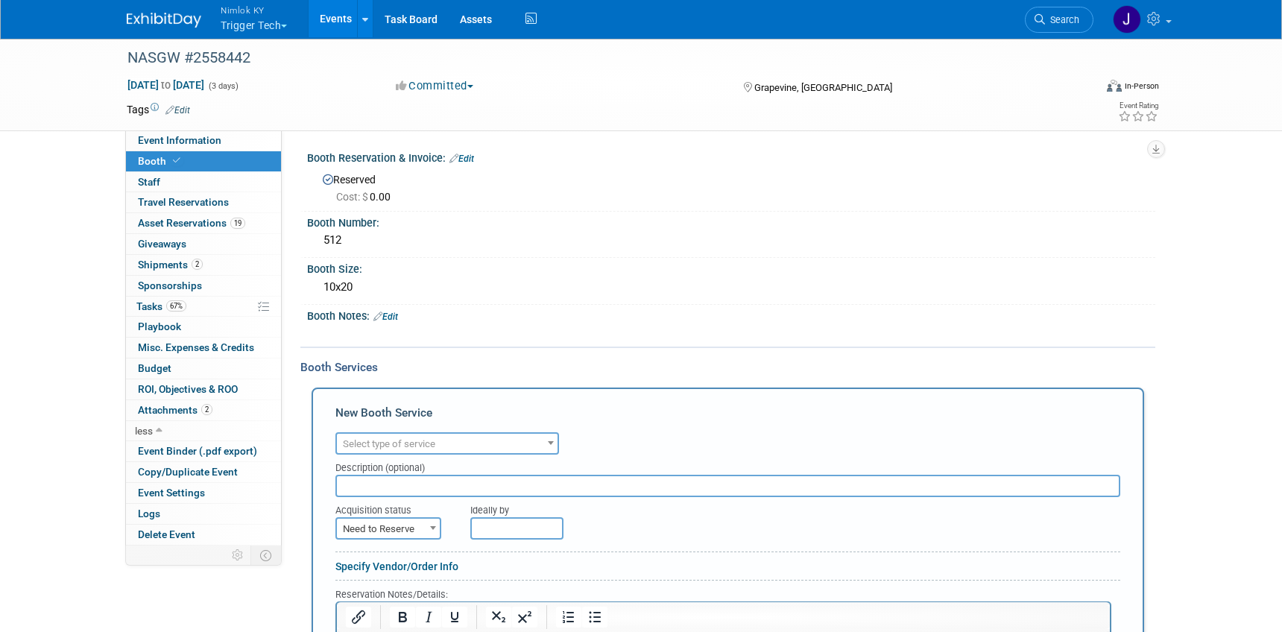
click at [417, 441] on span "Select type of service" at bounding box center [389, 443] width 92 height 11
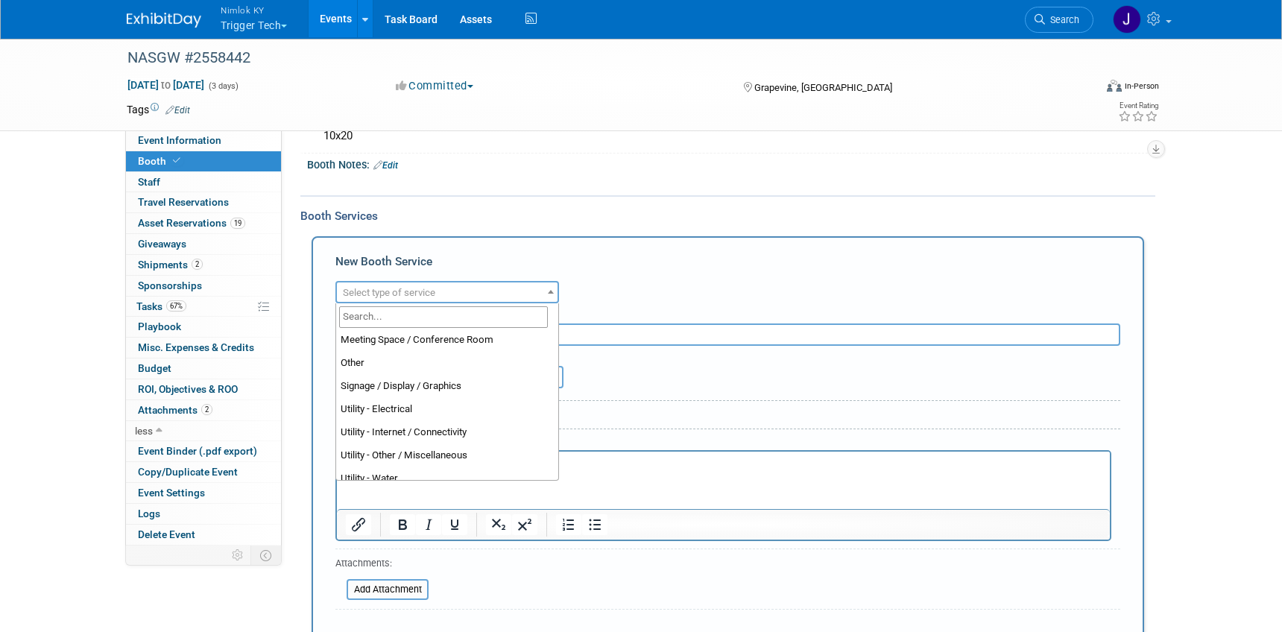
scroll to position [373, 0]
select select "8"
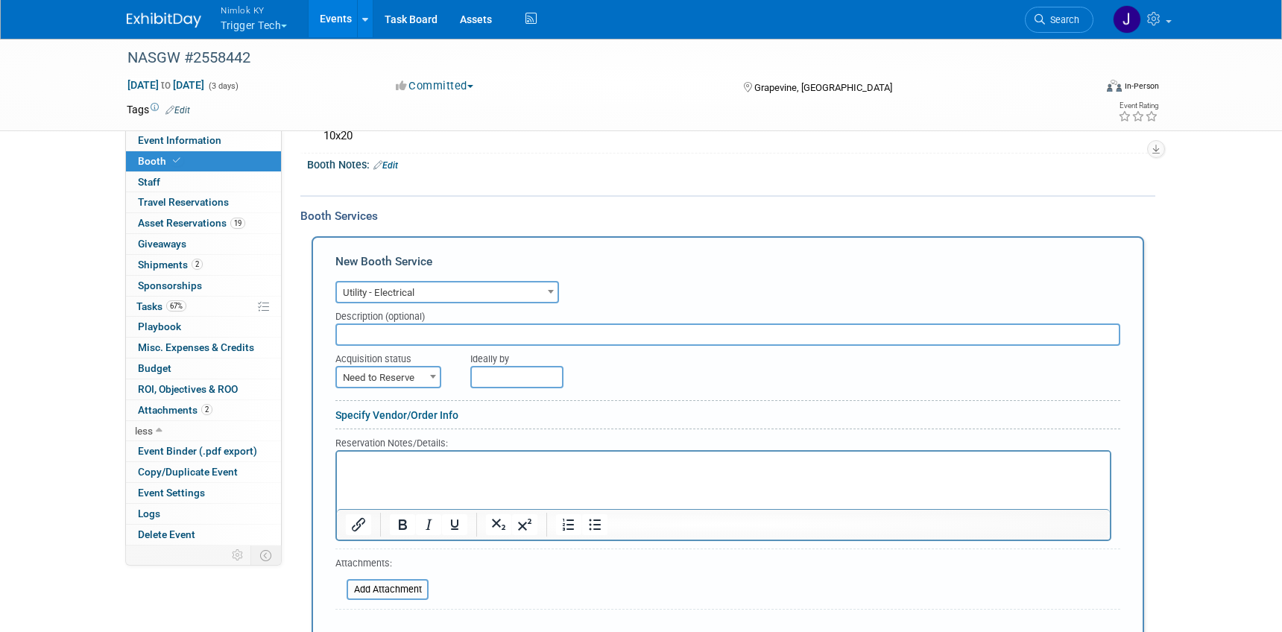
click at [427, 375] on span at bounding box center [433, 376] width 15 height 19
select select "2"
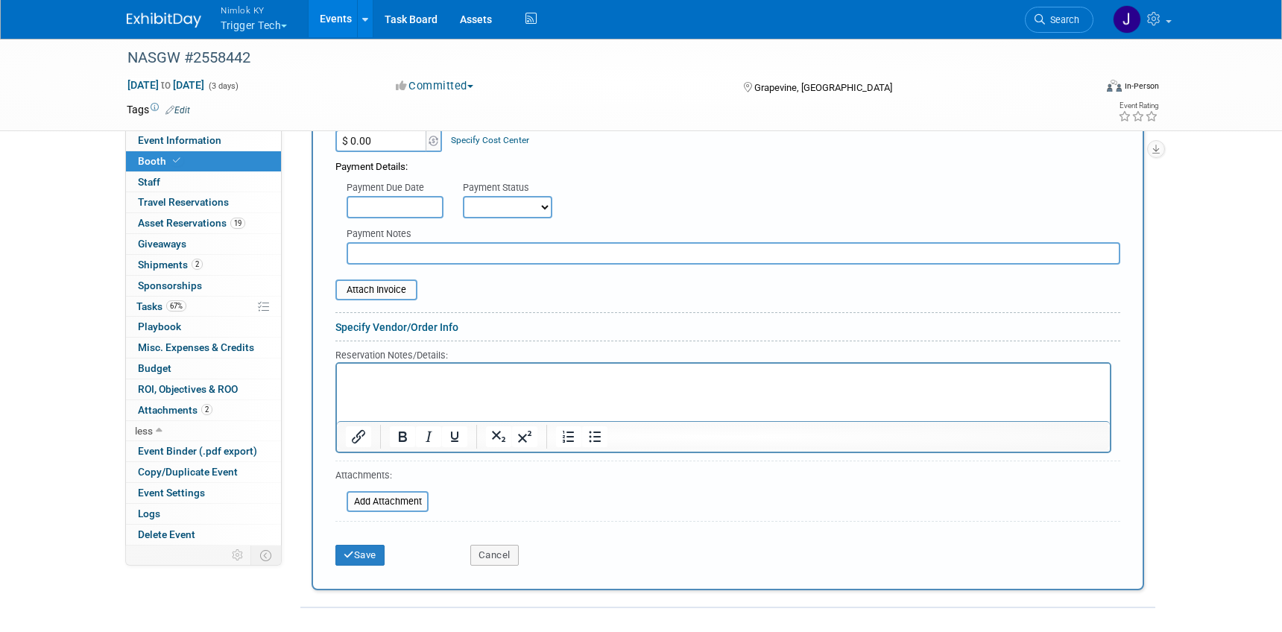
scroll to position [456, 0]
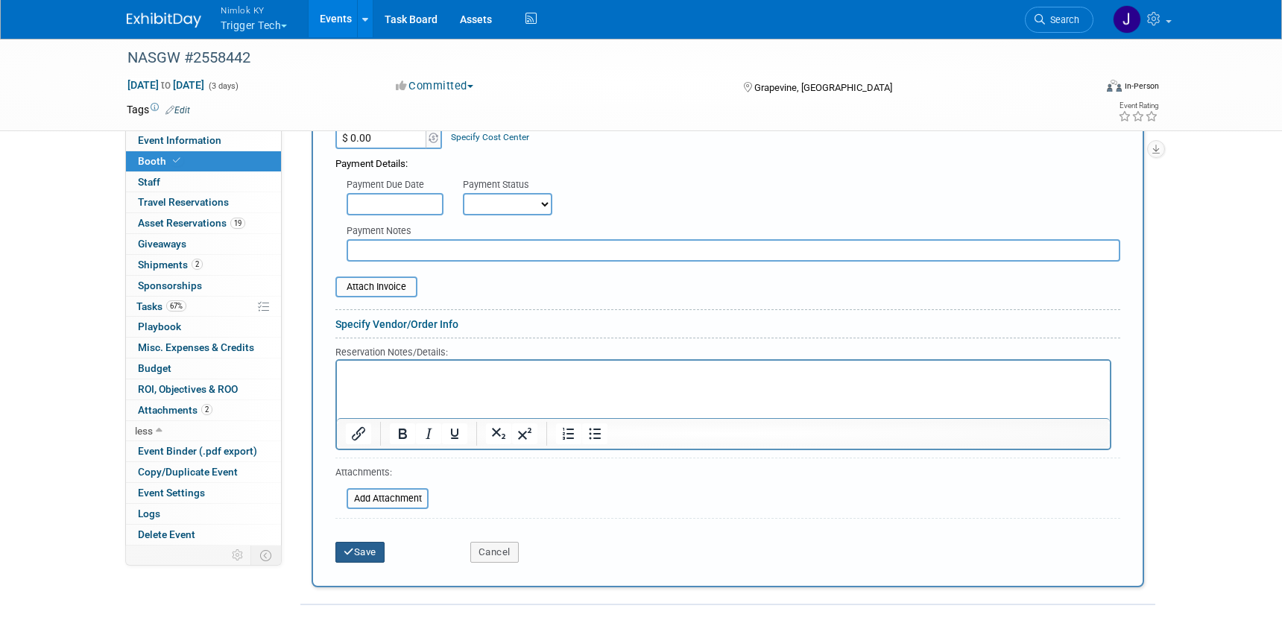
click at [364, 551] on button "Save" at bounding box center [359, 552] width 49 height 21
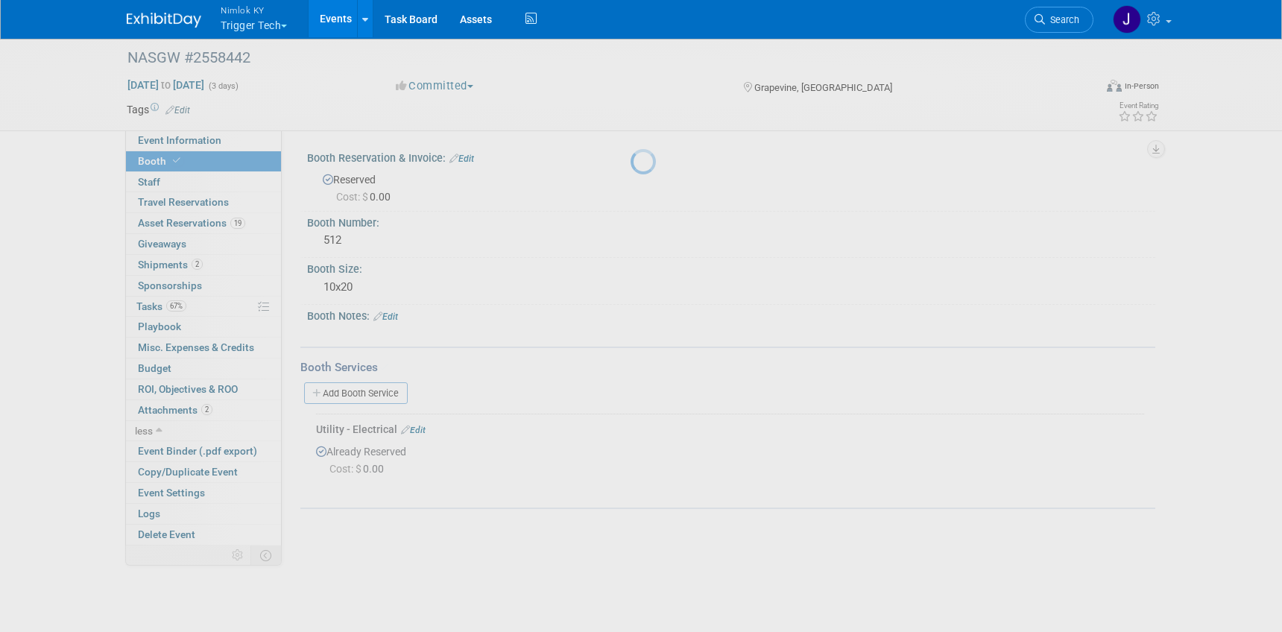
scroll to position [0, 0]
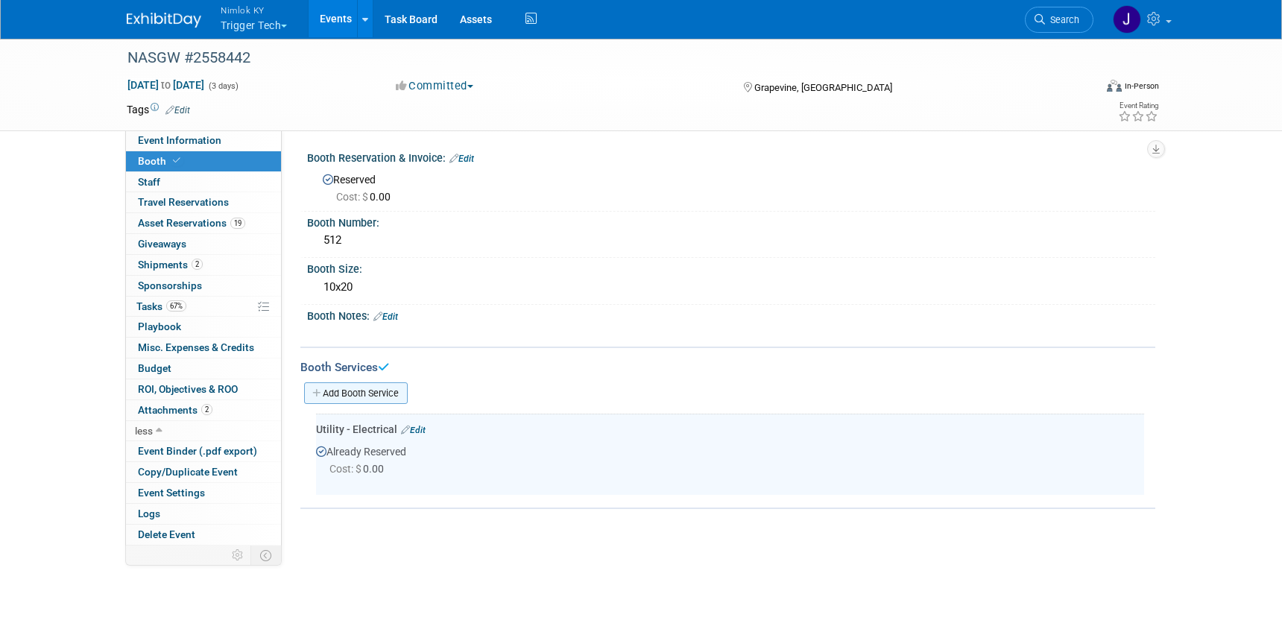
click at [367, 395] on link "Add Booth Service" at bounding box center [356, 393] width 104 height 22
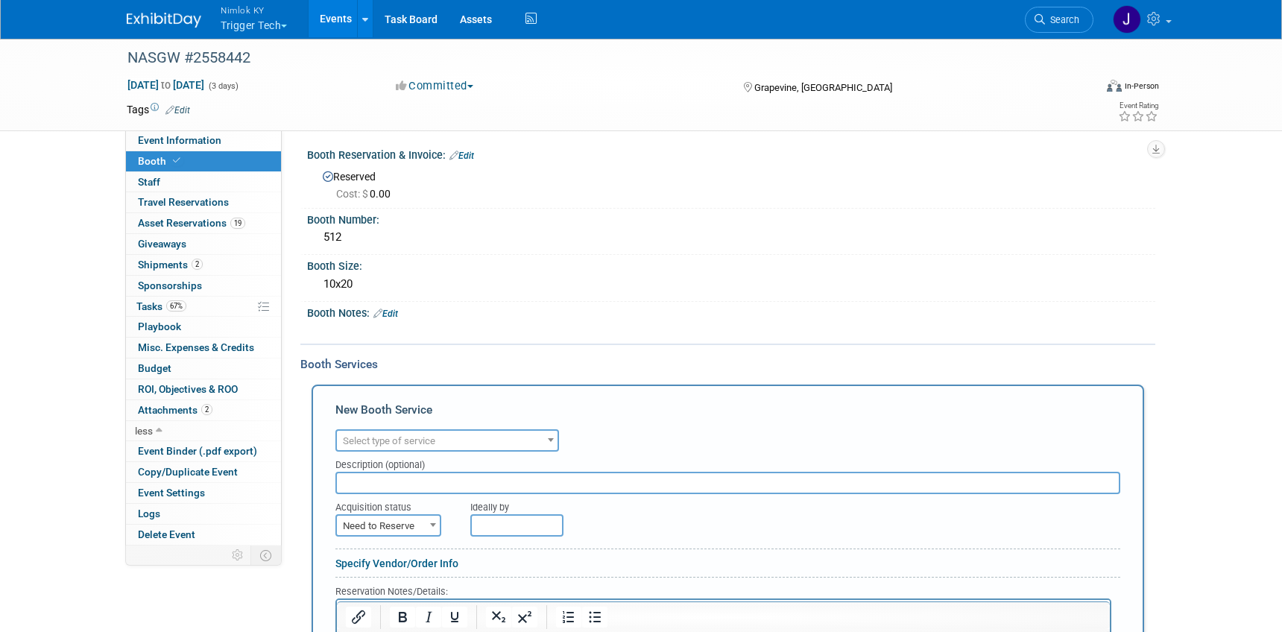
click at [454, 441] on span "Select type of service" at bounding box center [447, 441] width 221 height 21
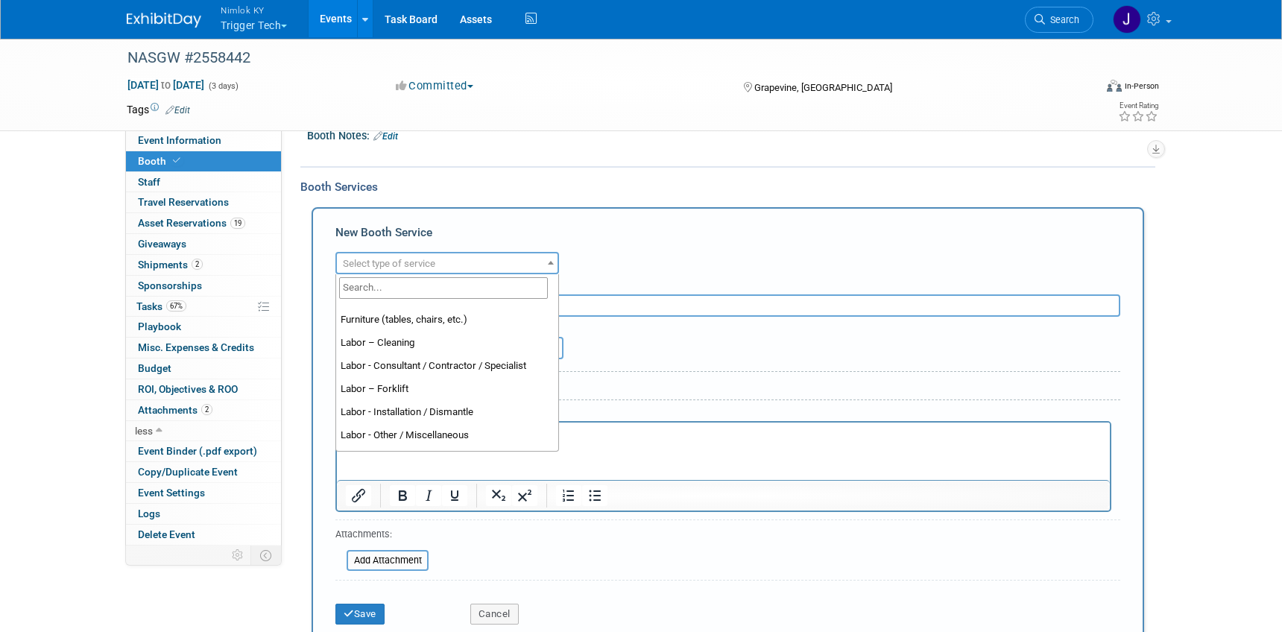
scroll to position [88, 0]
select select "11"
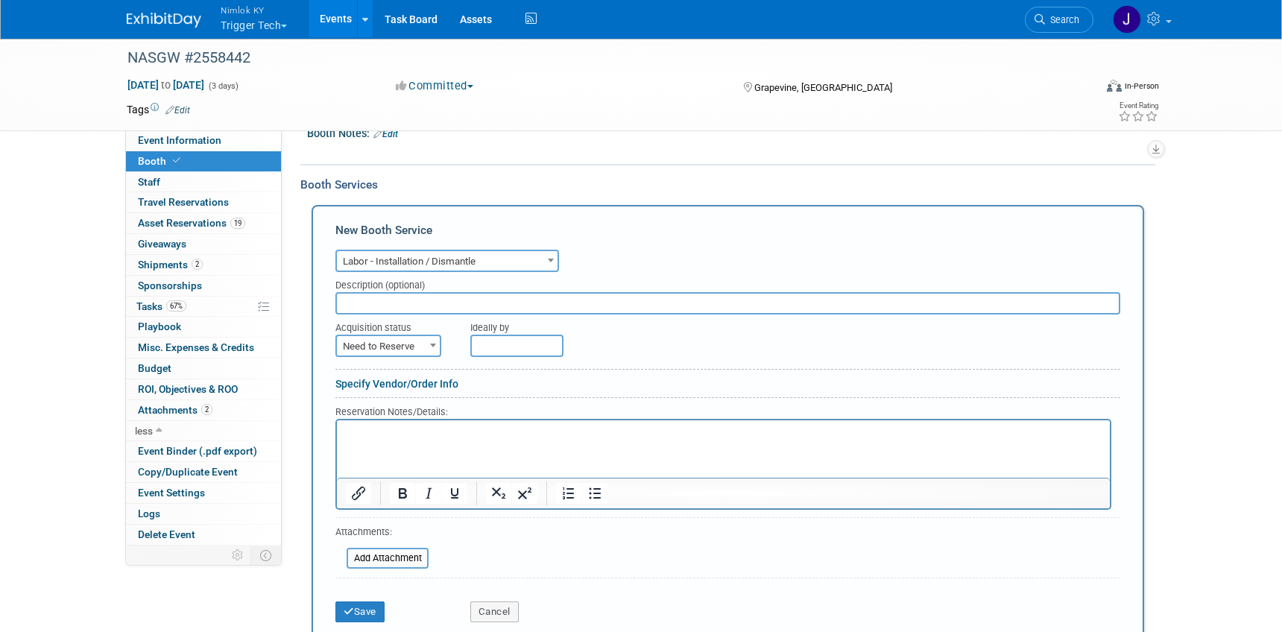
scroll to position [183, 0]
click at [408, 338] on span "Need to Reserve" at bounding box center [388, 345] width 103 height 21
select select "2"
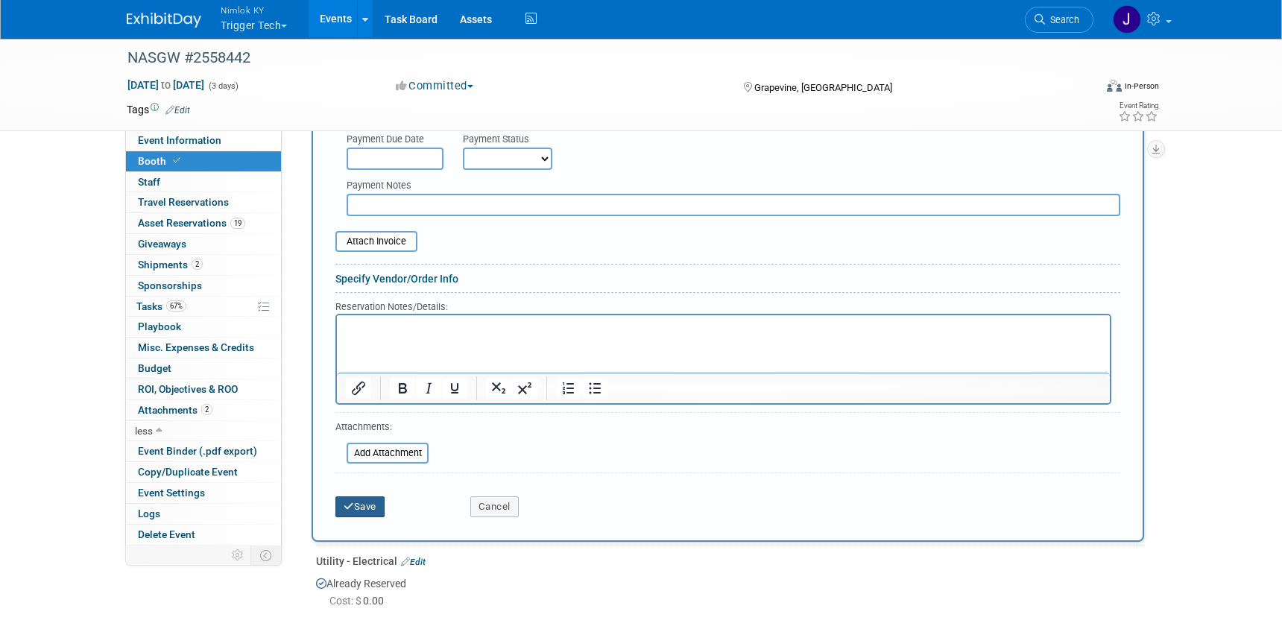
scroll to position [505, 0]
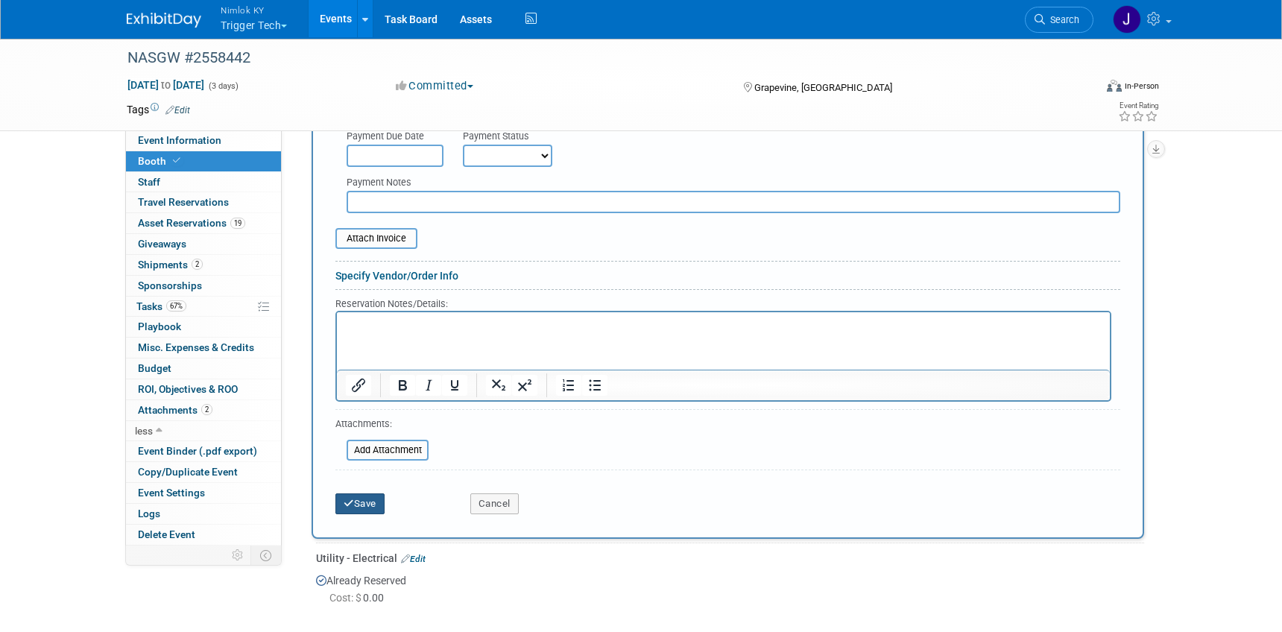
click at [378, 497] on button "Save" at bounding box center [359, 503] width 49 height 21
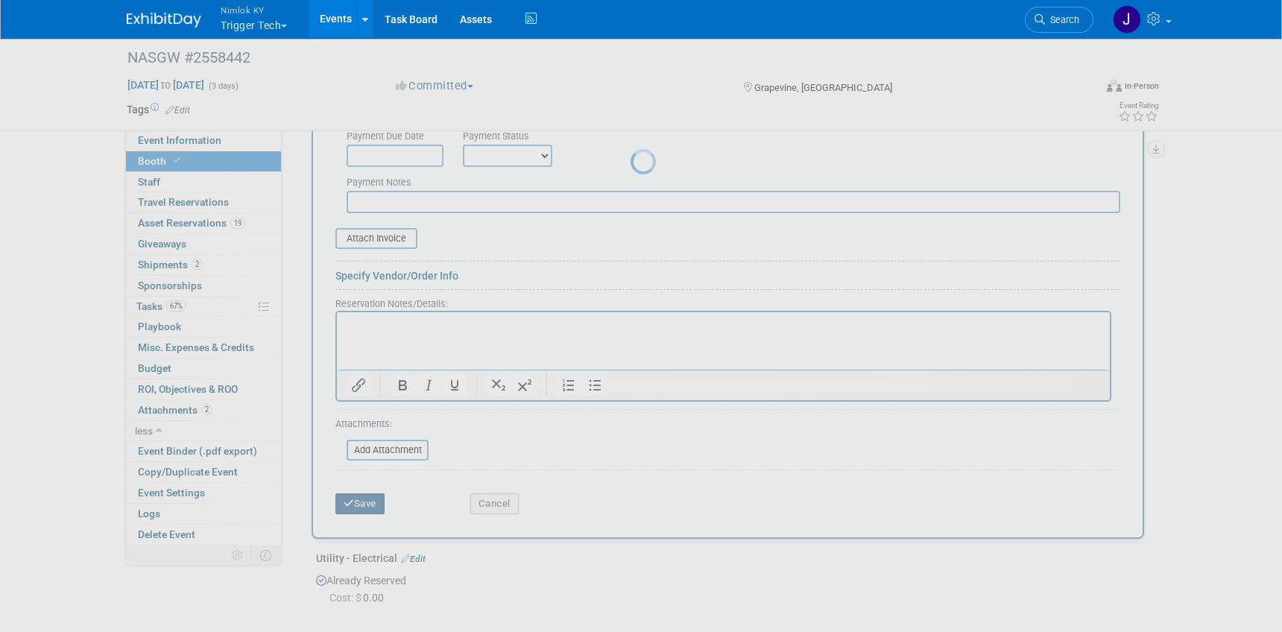
scroll to position [0, 0]
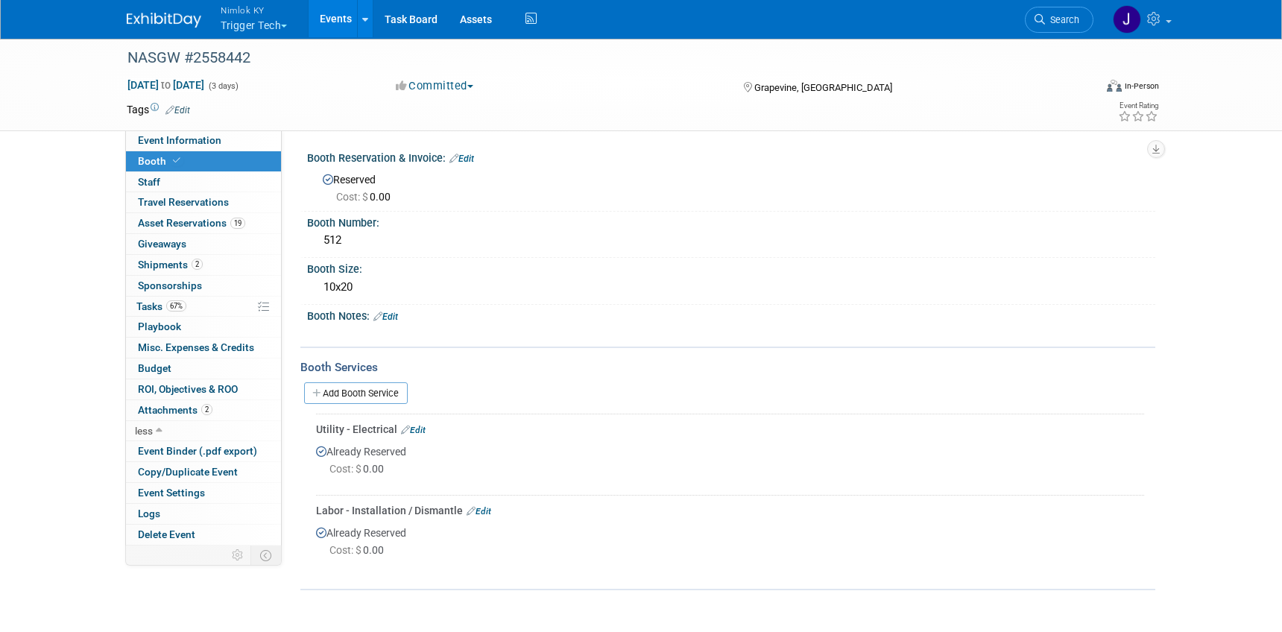
drag, startPoint x: 391, startPoint y: 388, endPoint x: 405, endPoint y: 385, distance: 15.1
click at [391, 388] on link "Add Booth Service" at bounding box center [356, 393] width 104 height 22
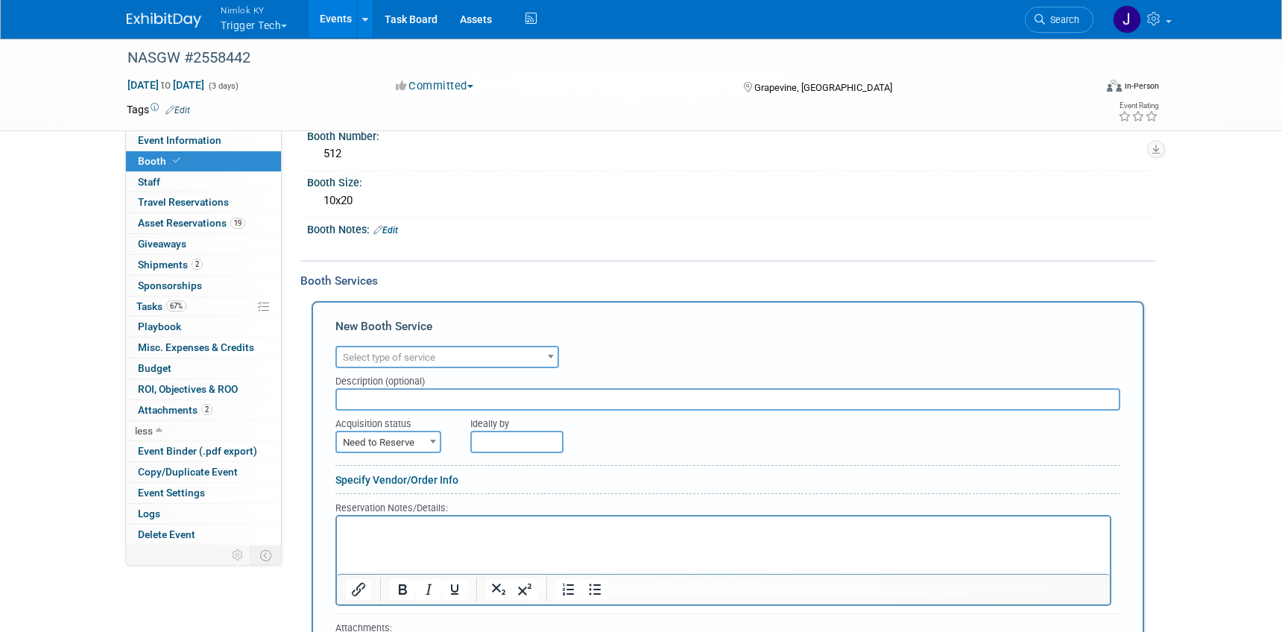
scroll to position [87, 0]
click at [409, 355] on span "Select type of service" at bounding box center [389, 356] width 92 height 11
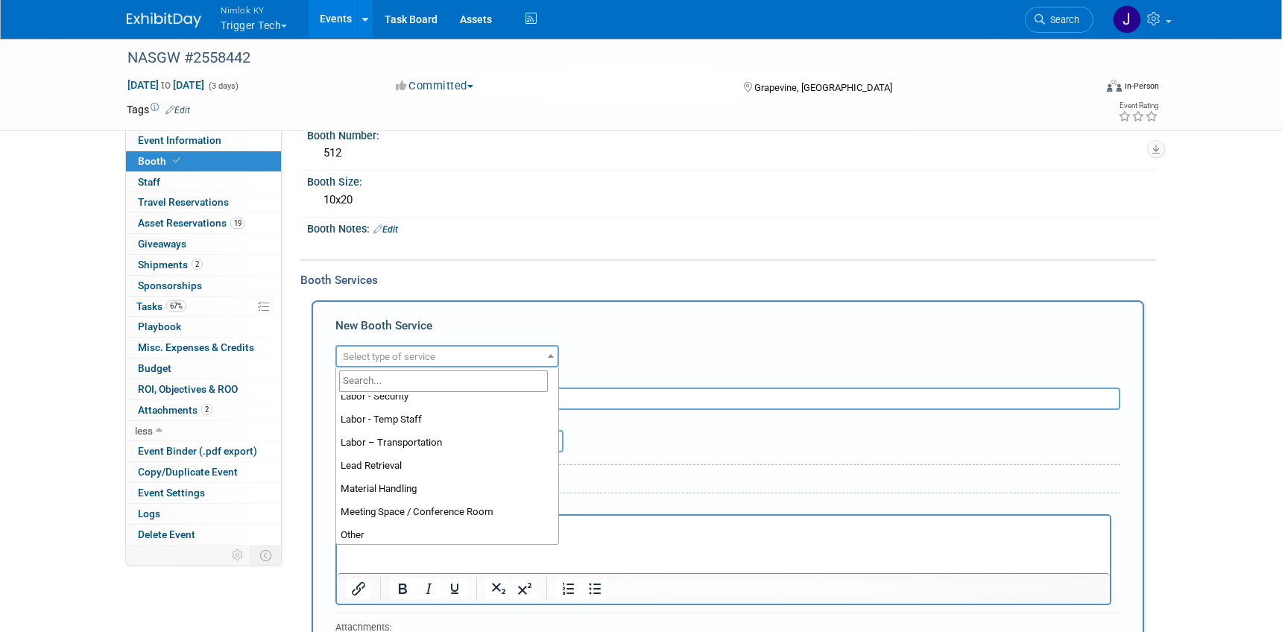
scroll to position [279, 0]
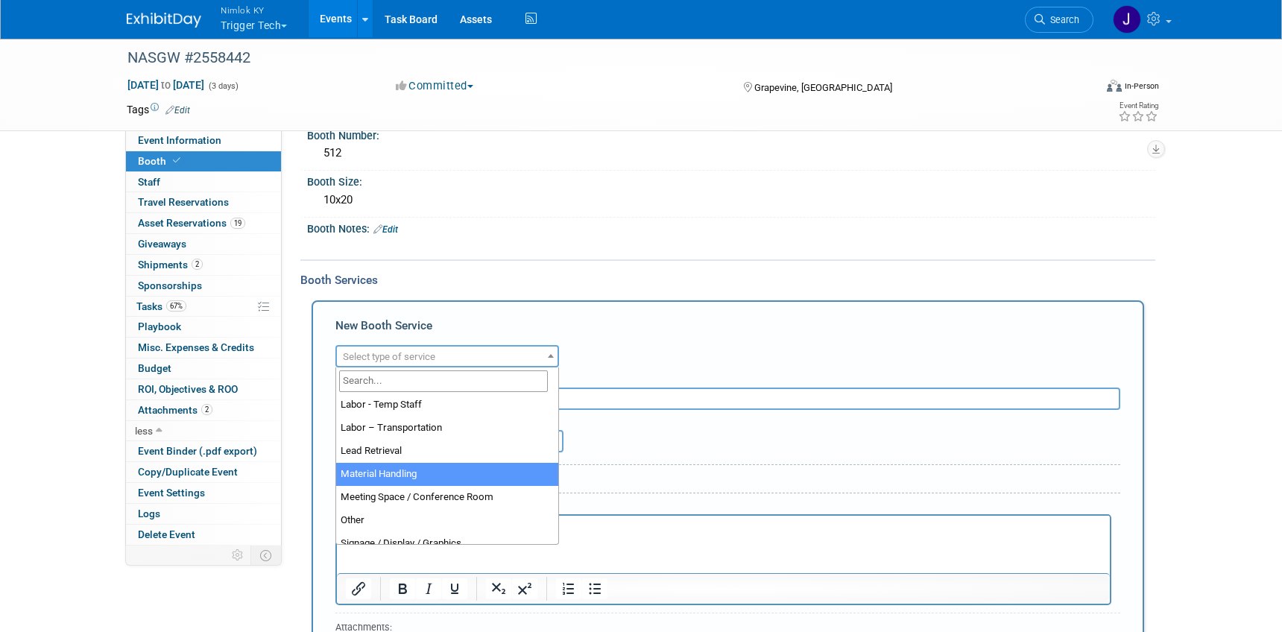
select select "10"
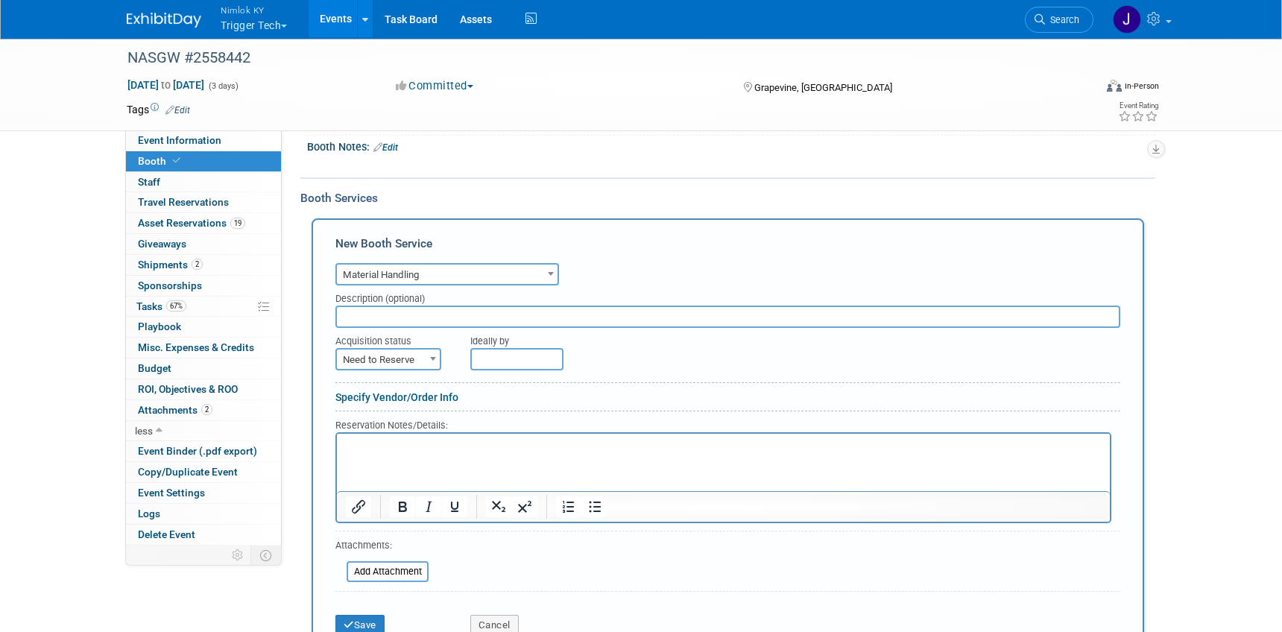
scroll to position [174, 0]
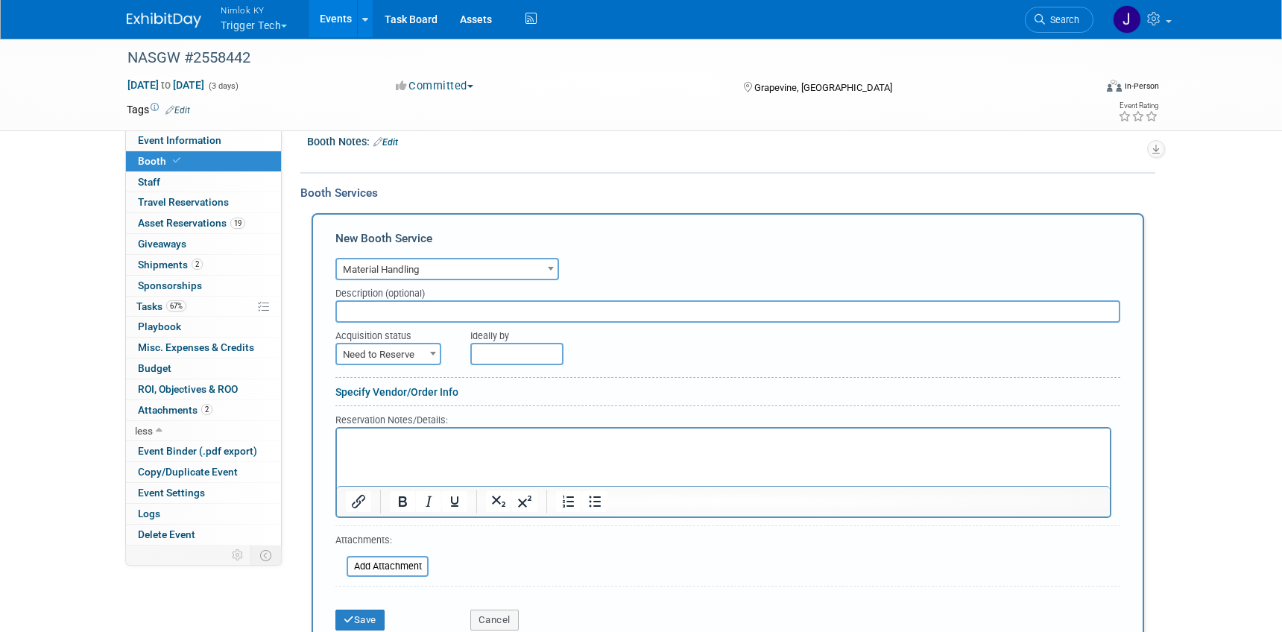
click at [392, 356] on span "Need to Reserve" at bounding box center [388, 354] width 103 height 21
select select "2"
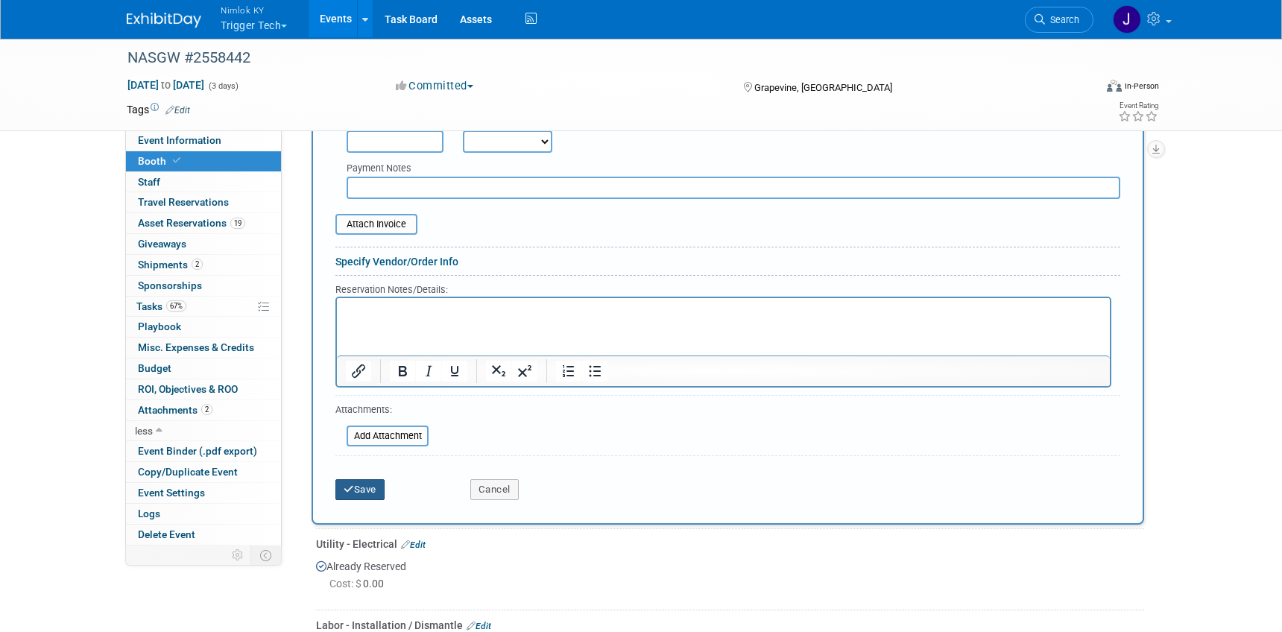
click at [377, 490] on button "Save" at bounding box center [359, 489] width 49 height 21
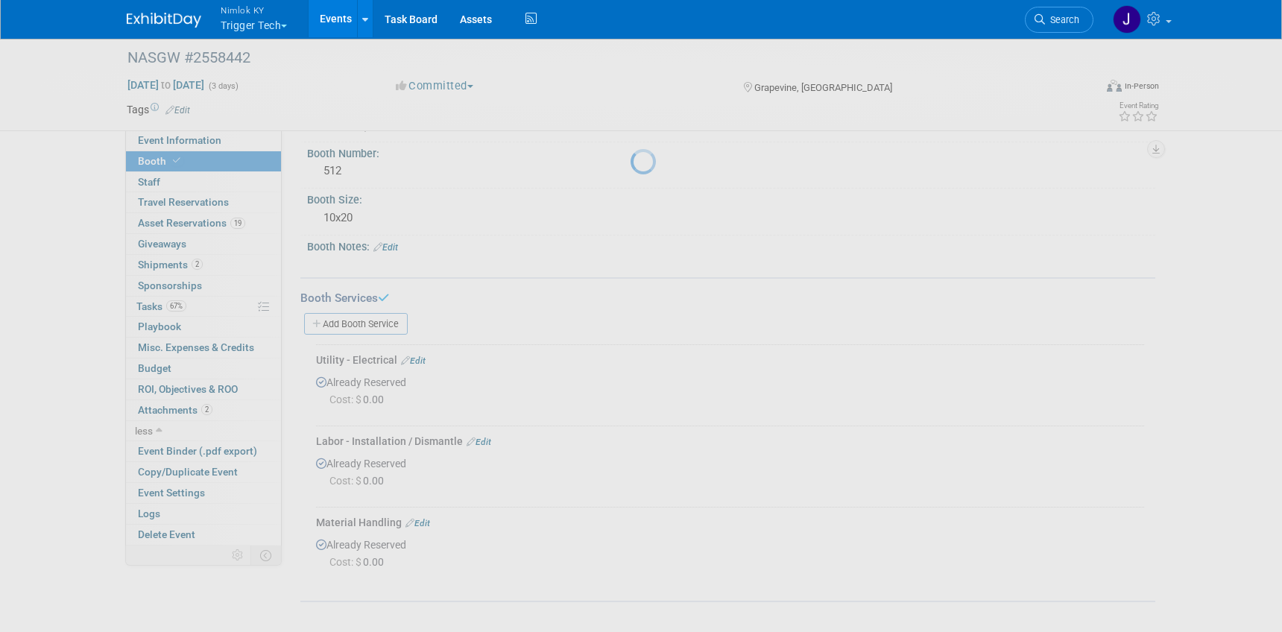
scroll to position [69, 0]
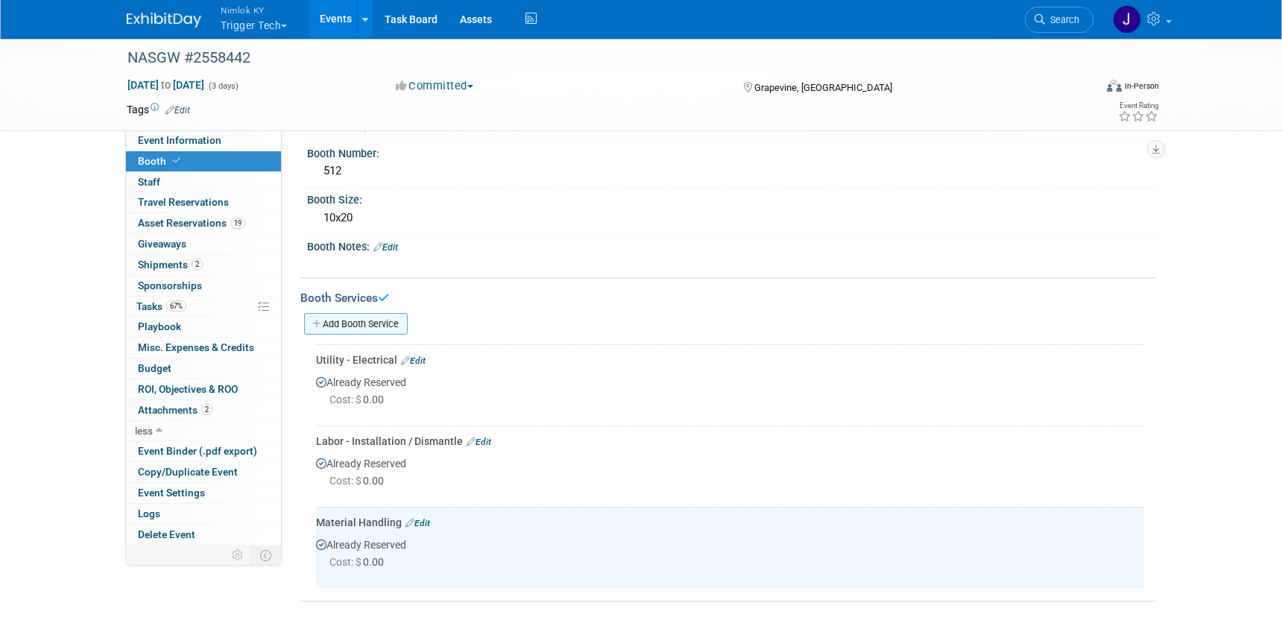
click at [355, 320] on link "Add Booth Service" at bounding box center [356, 324] width 104 height 22
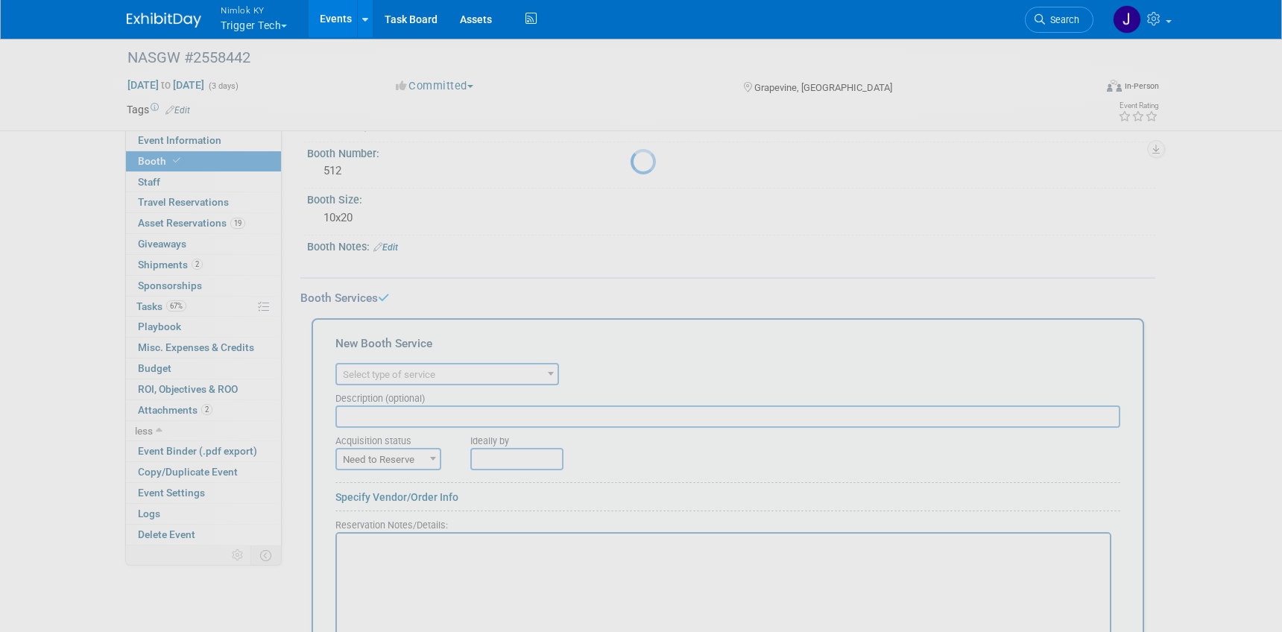
scroll to position [0, 0]
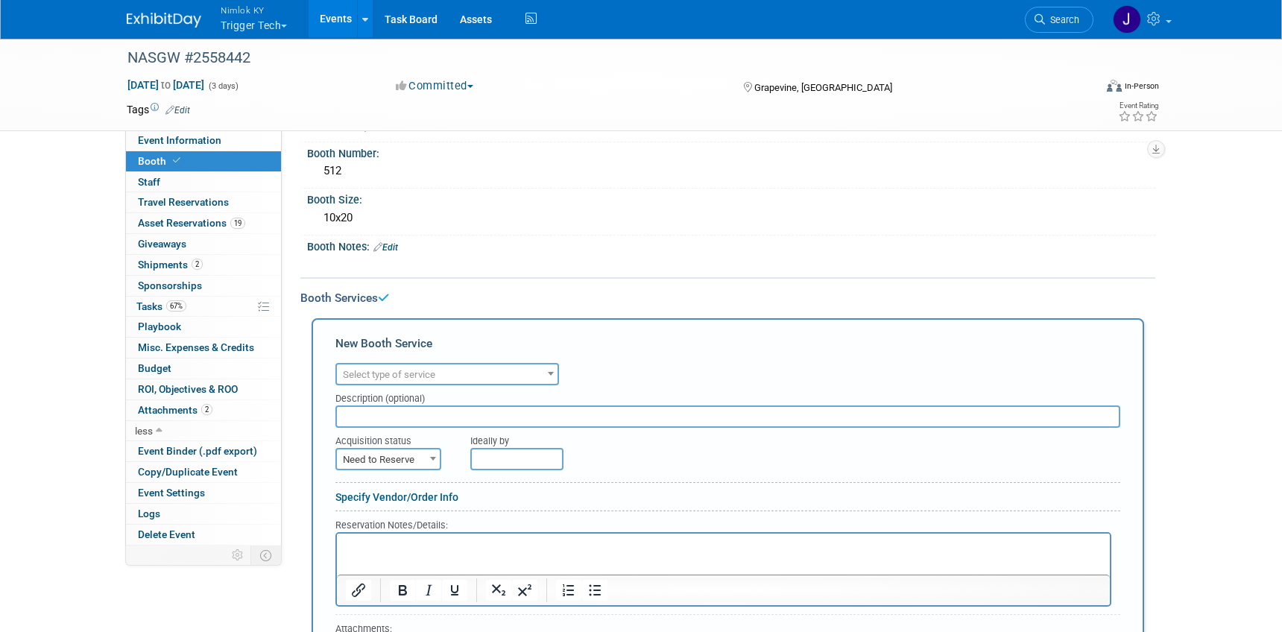
click at [433, 373] on span "Select type of service" at bounding box center [389, 374] width 92 height 11
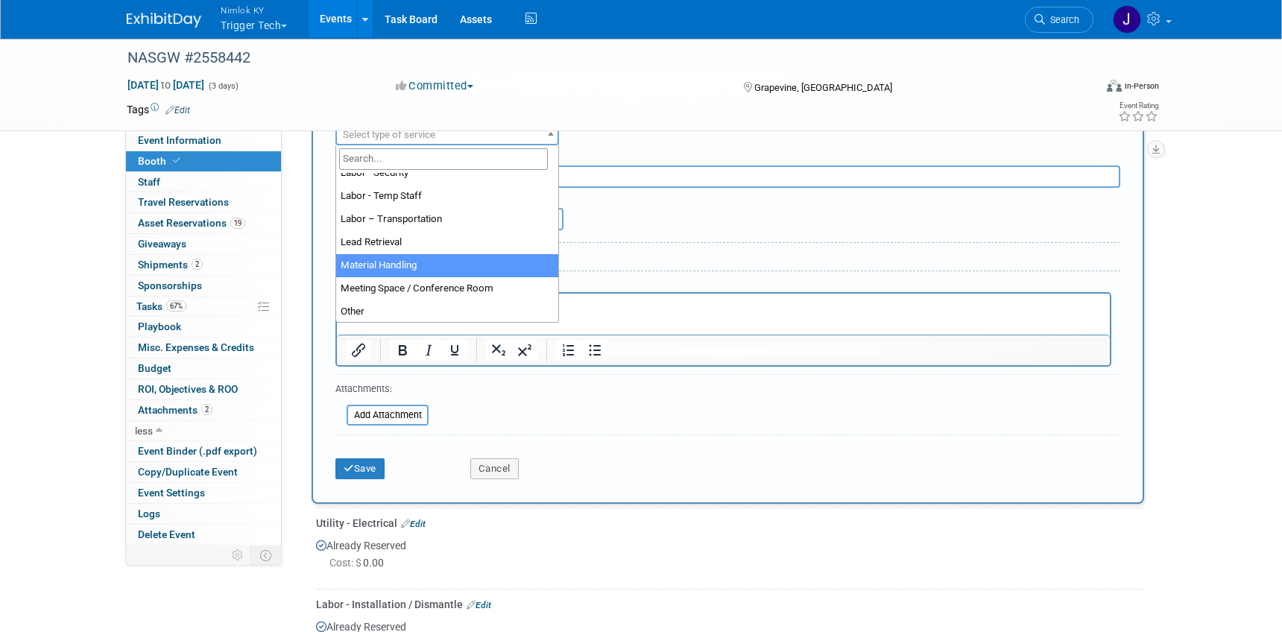
scroll to position [265, 0]
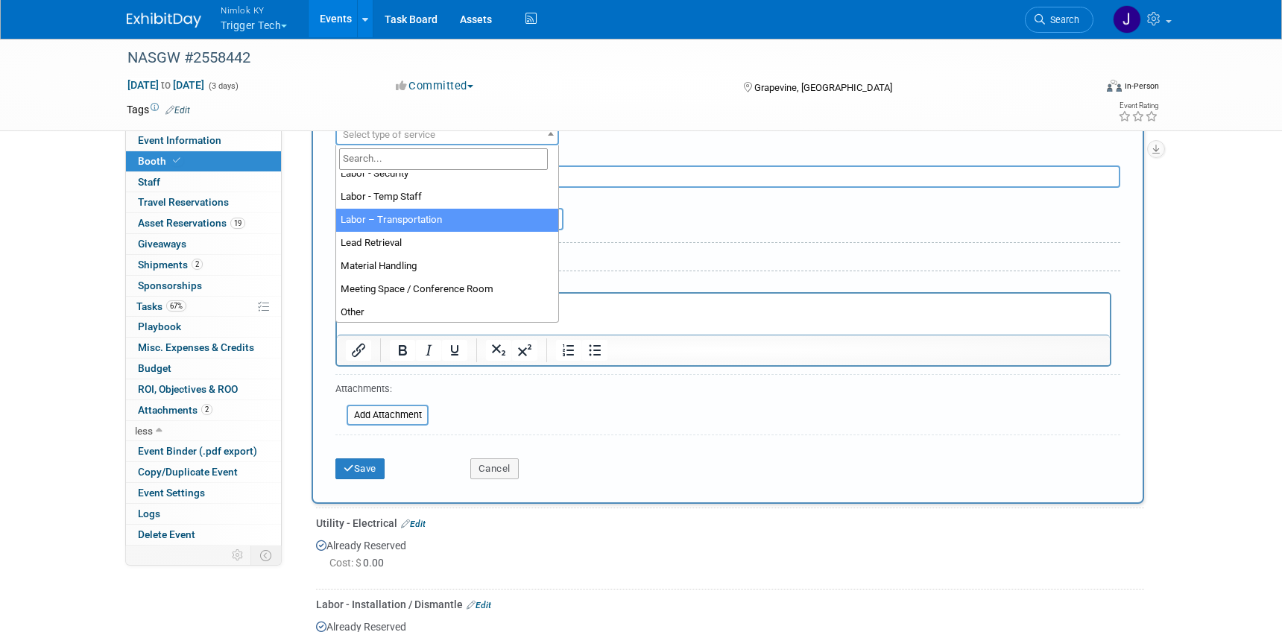
select select "15"
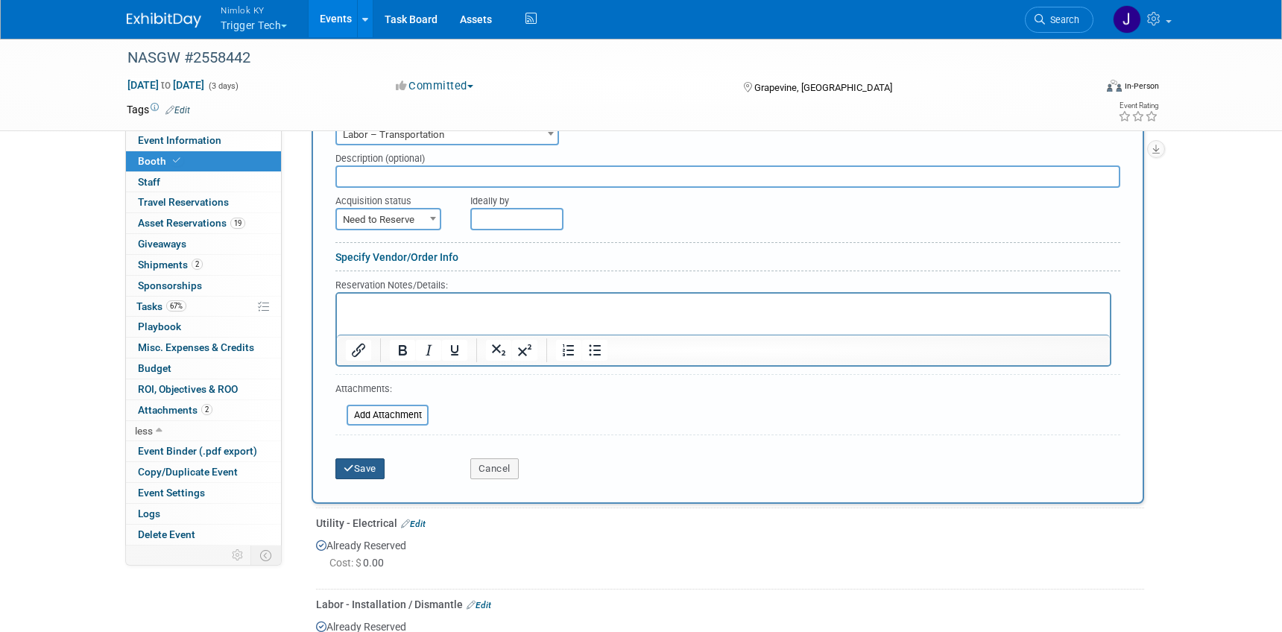
click at [372, 467] on button "Save" at bounding box center [359, 468] width 49 height 21
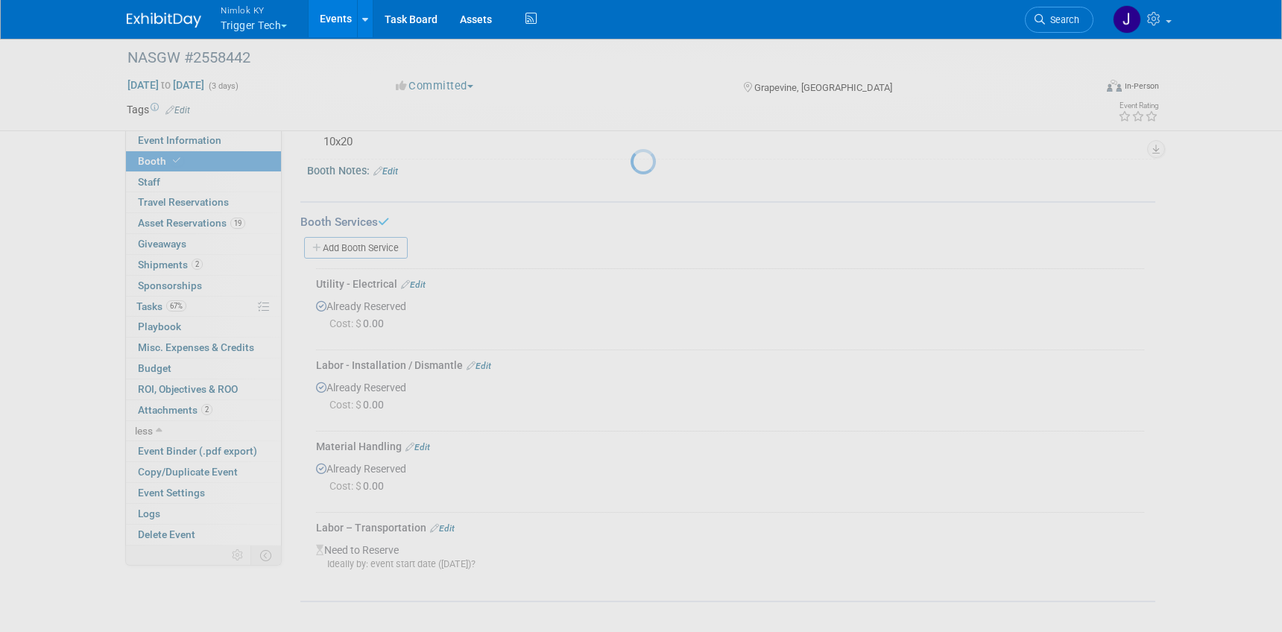
scroll to position [145, 0]
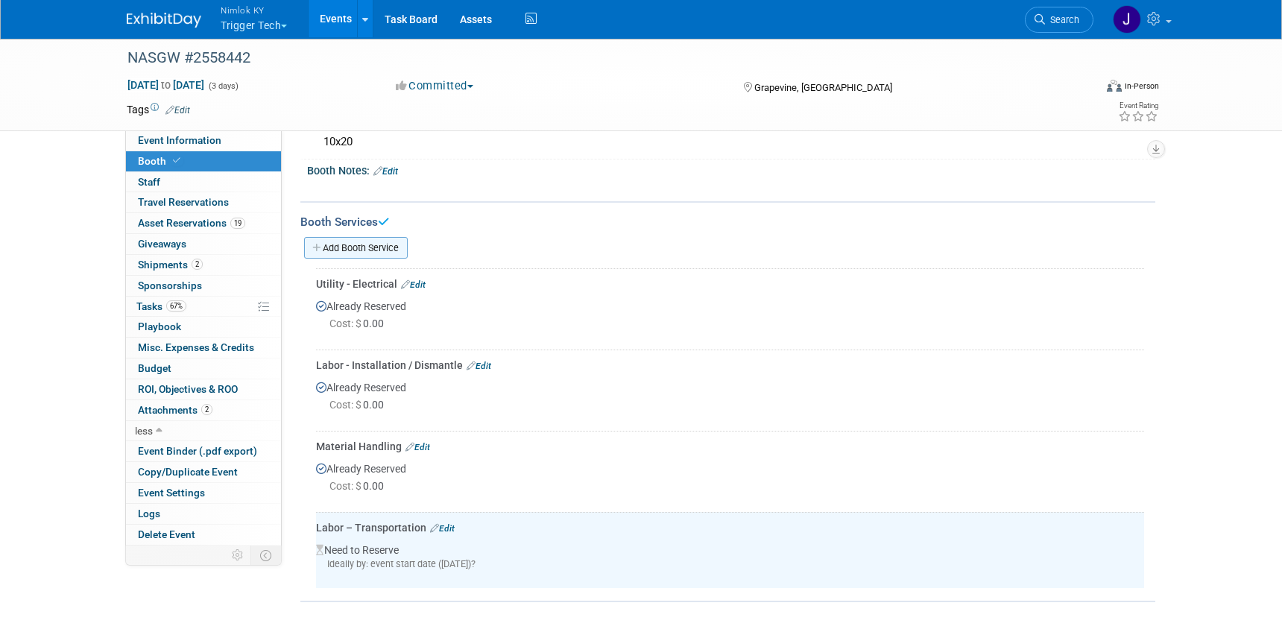
click at [378, 249] on link "Add Booth Service" at bounding box center [356, 248] width 104 height 22
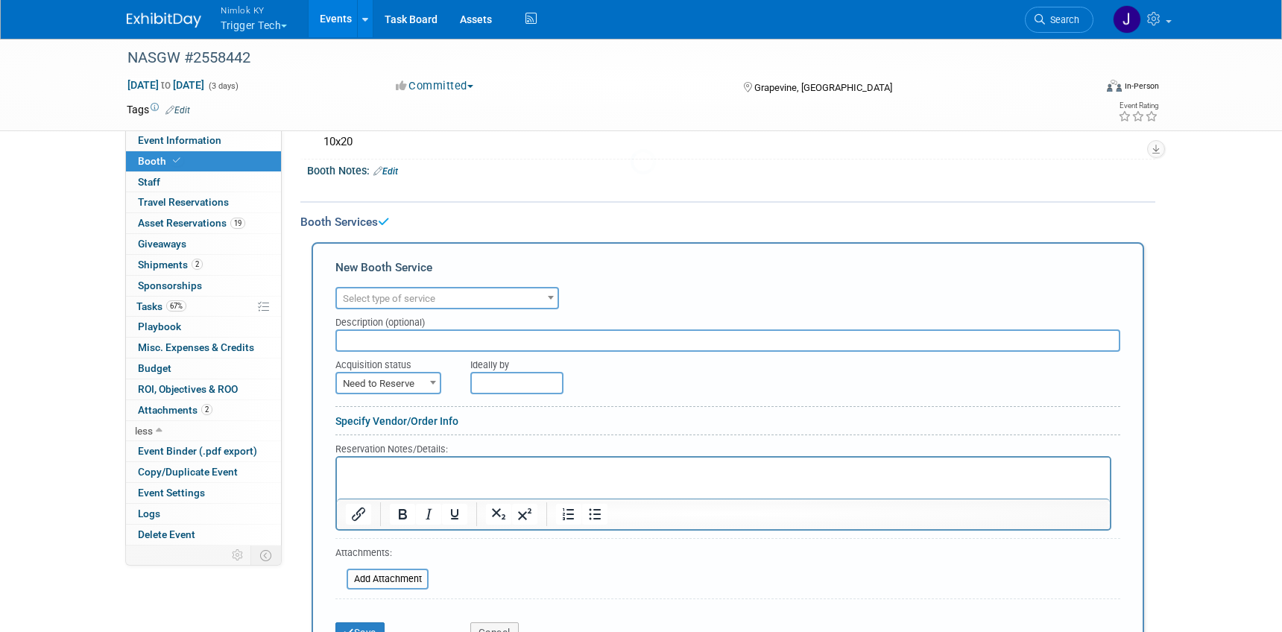
scroll to position [0, 0]
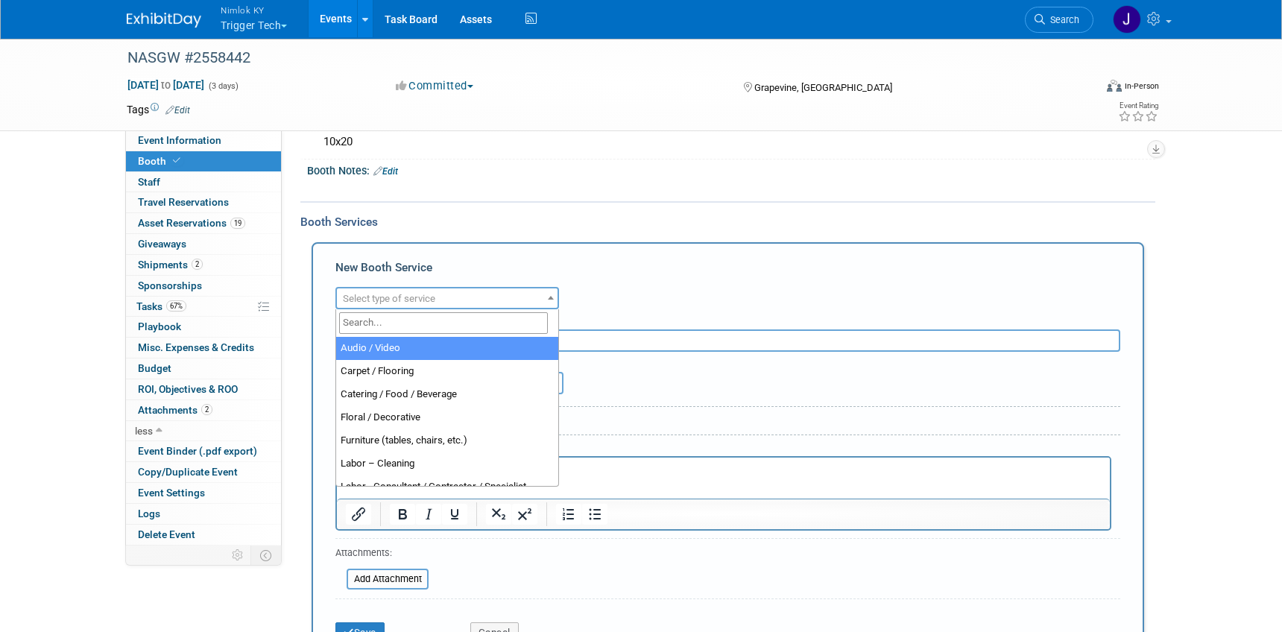
click at [428, 303] on span "Select type of service" at bounding box center [389, 298] width 92 height 11
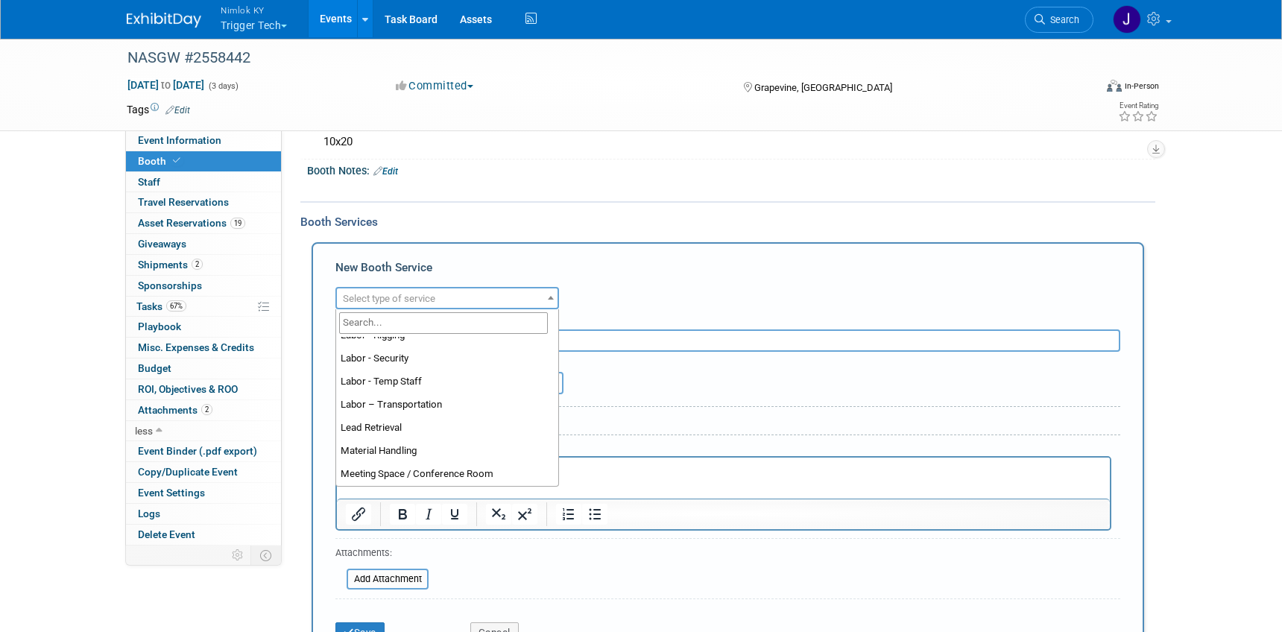
scroll to position [250, 0]
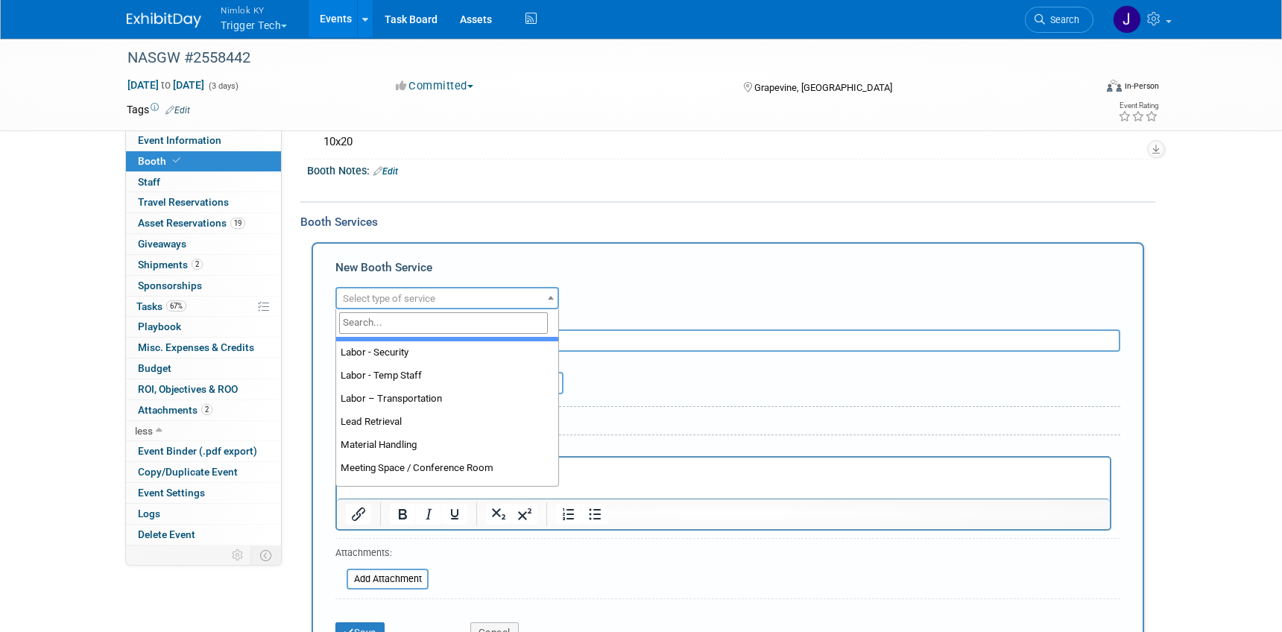
click at [610, 303] on div "Audio / Video Carpet / Flooring Catering / Food / Beverage Floral / Decorative …" at bounding box center [727, 296] width 785 height 26
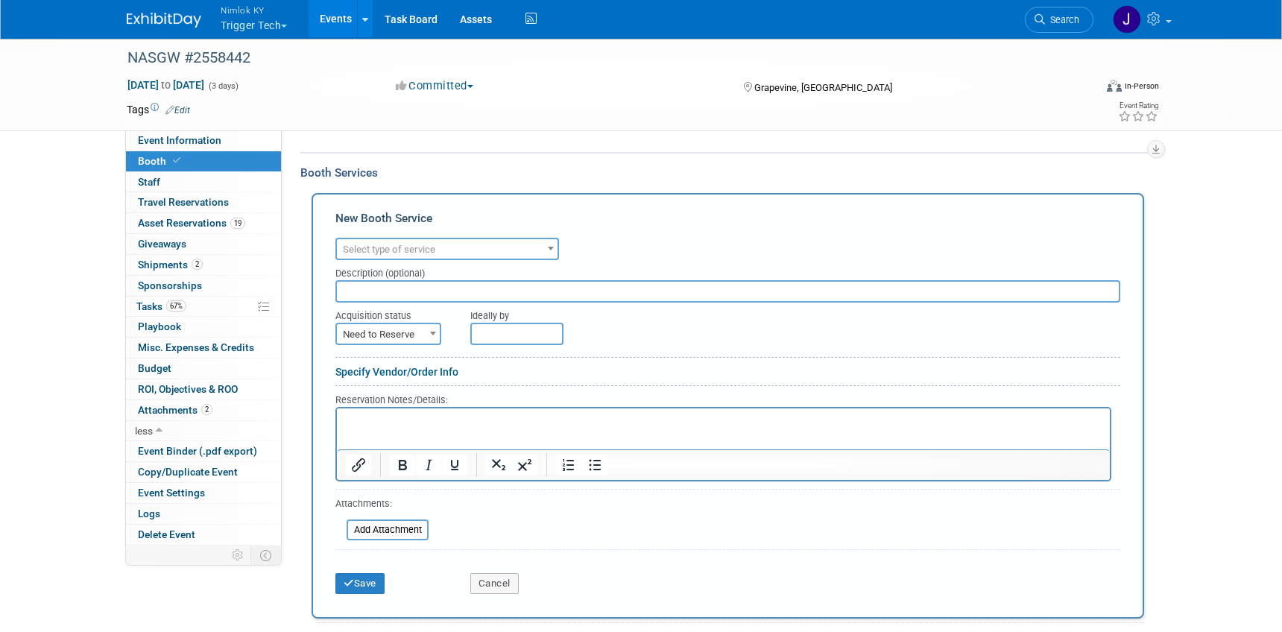
scroll to position [185, 0]
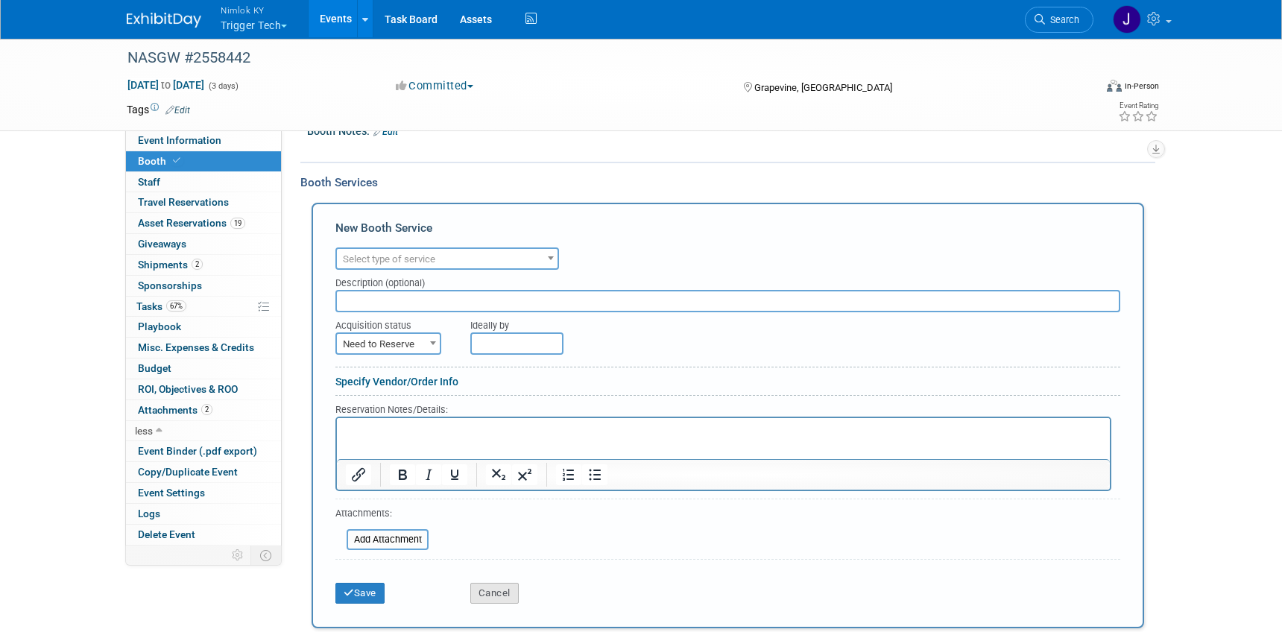
click at [500, 590] on button "Cancel" at bounding box center [494, 593] width 48 height 21
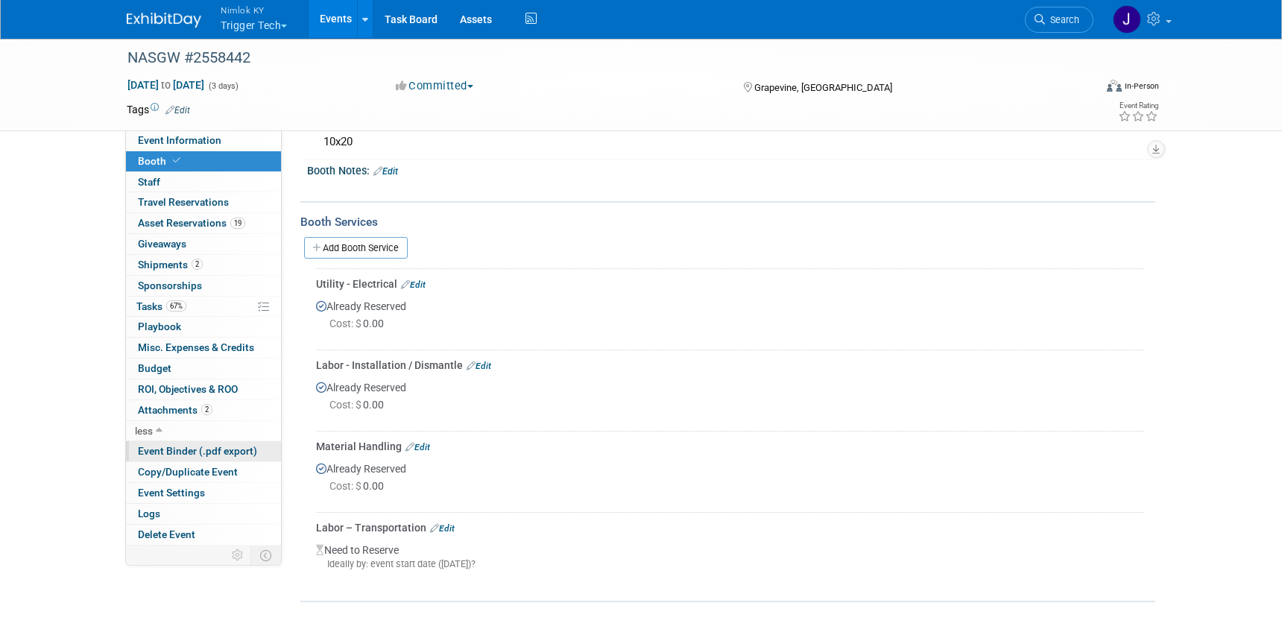
click at [159, 453] on span "Event Binder (.pdf export)" at bounding box center [197, 451] width 119 height 12
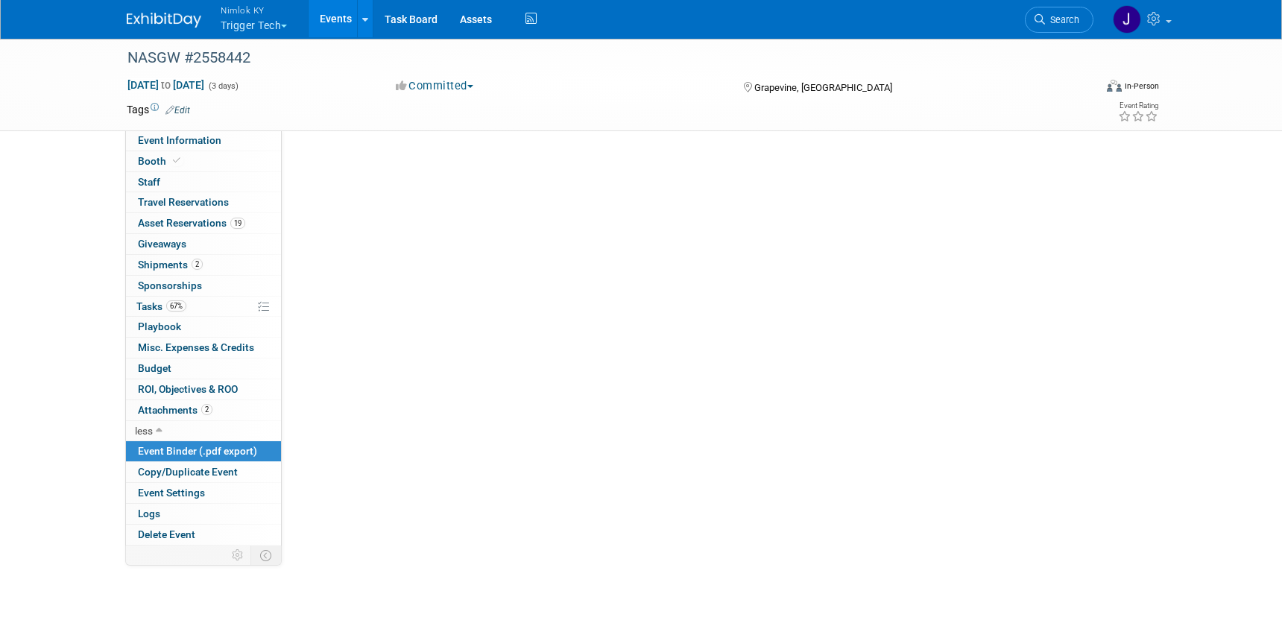
scroll to position [0, 0]
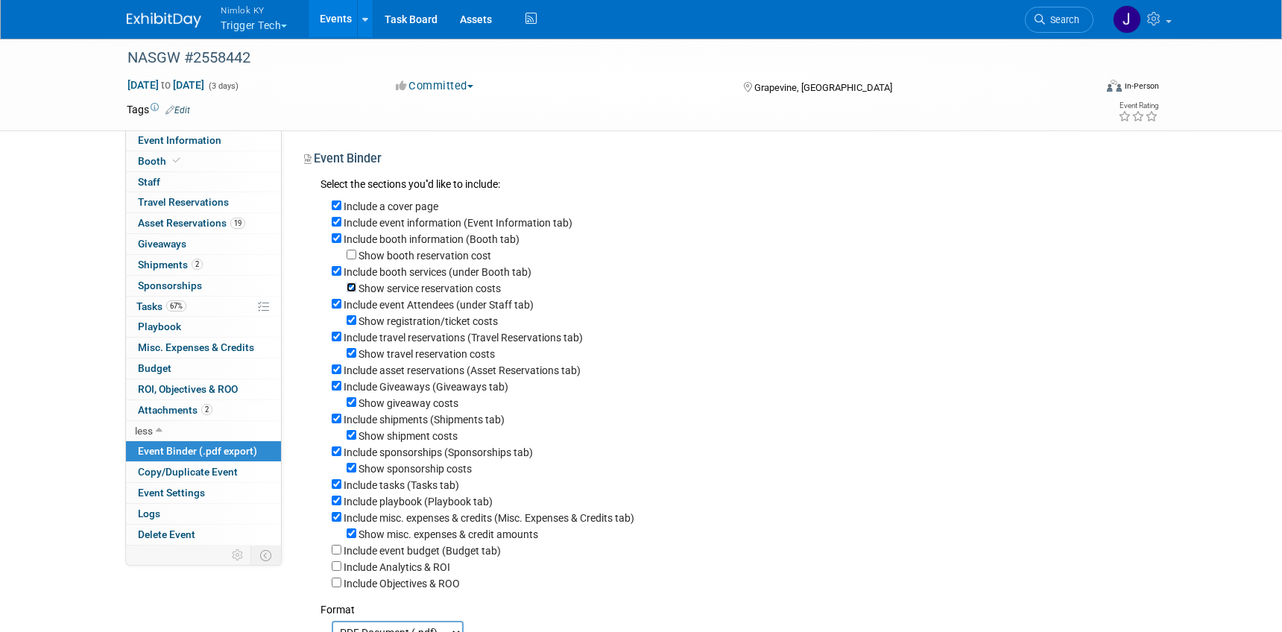
click at [352, 288] on input "Show service reservation costs" at bounding box center [352, 288] width 10 height 10
checkbox input "false"
click at [339, 305] on input "Include event Attendees (under Staff tab)" at bounding box center [337, 304] width 10 height 10
checkbox input "false"
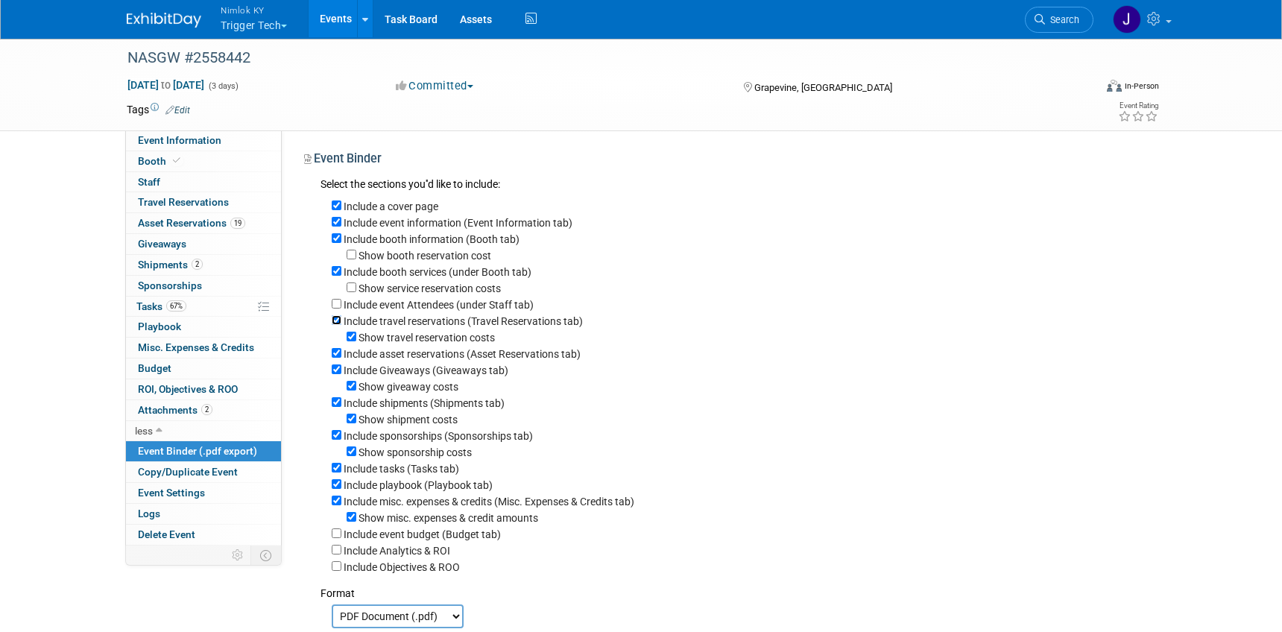
click at [337, 319] on input "Include travel reservations (Travel Reservations tab)" at bounding box center [337, 320] width 10 height 10
checkbox input "false"
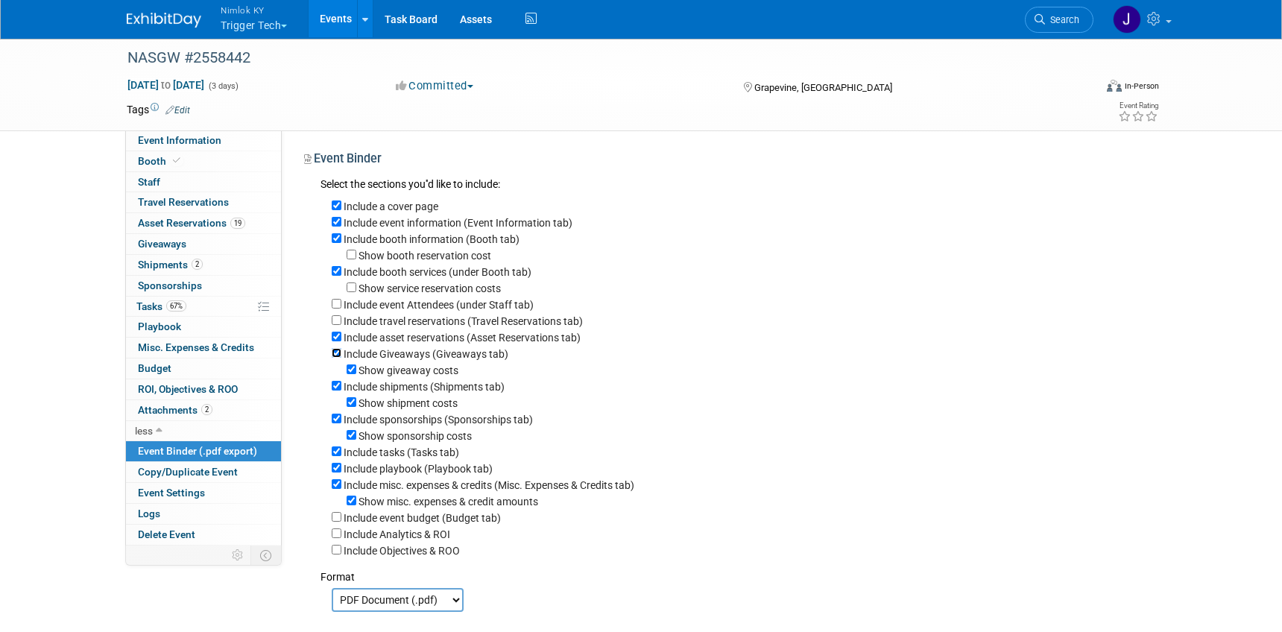
click at [337, 350] on input "Include Giveaways (Giveaways tab)" at bounding box center [337, 353] width 10 height 10
checkbox input "false"
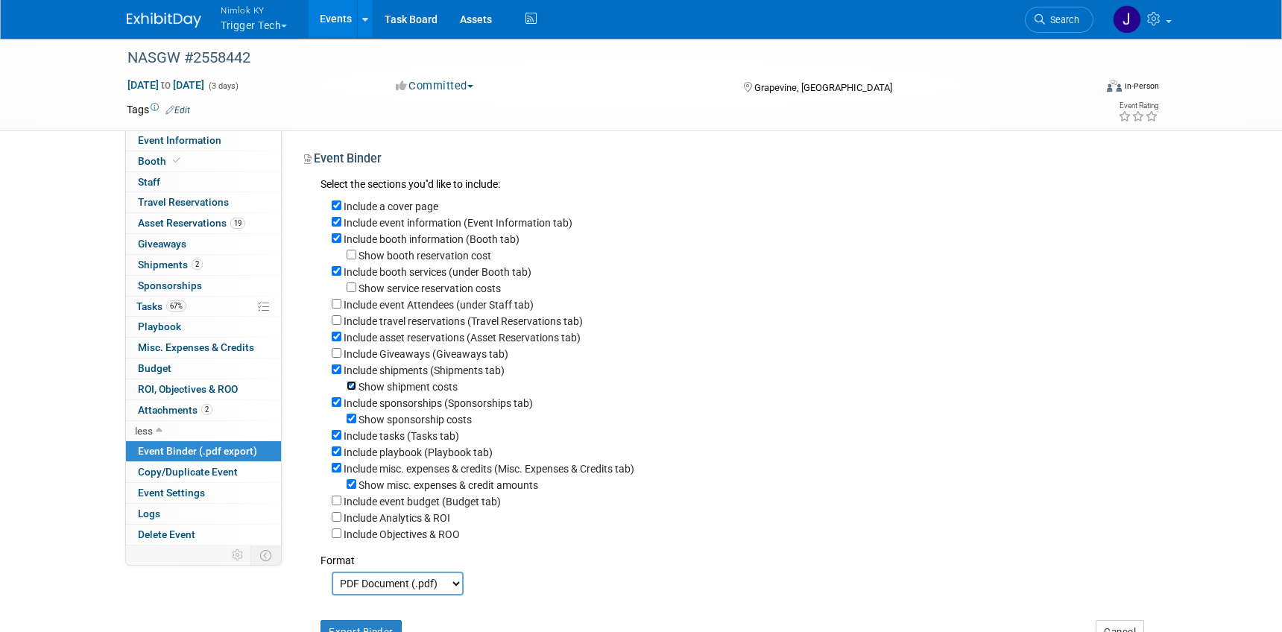
click at [350, 387] on input "Show shipment costs" at bounding box center [352, 386] width 10 height 10
checkbox input "false"
click at [335, 400] on input "Include sponsorships (Sponsorships tab)" at bounding box center [337, 402] width 10 height 10
checkbox input "false"
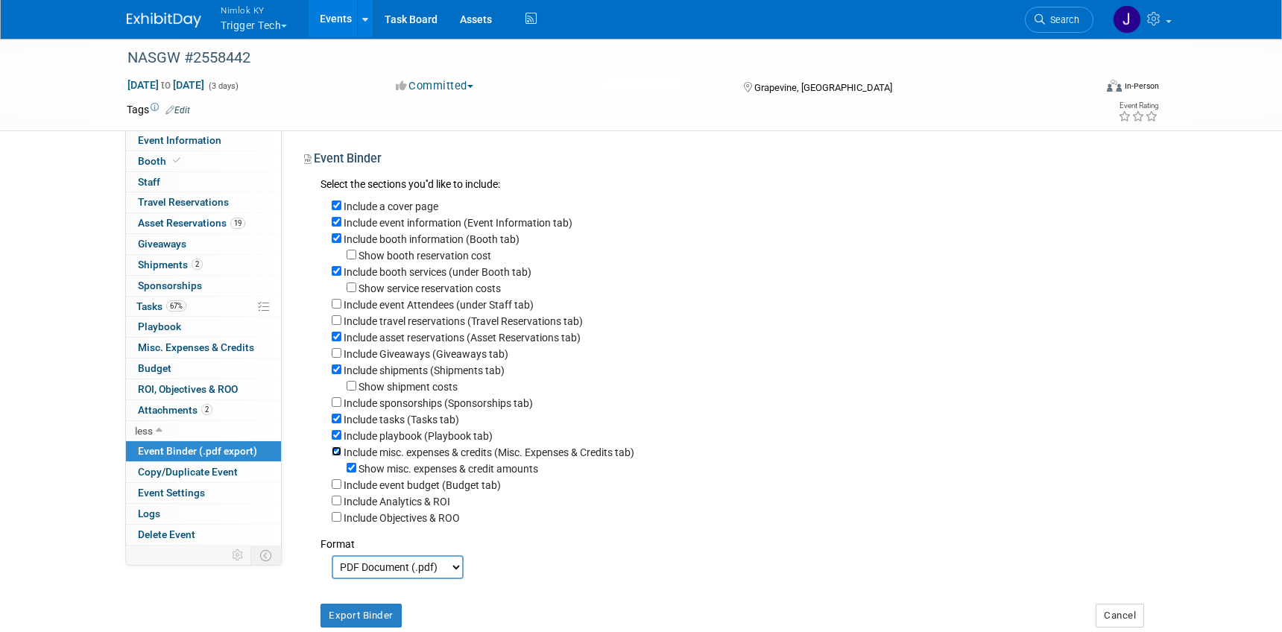
click at [335, 450] on input "Include misc. expenses & credits (Misc. Expenses & Credits tab)" at bounding box center [337, 451] width 10 height 10
checkbox input "false"
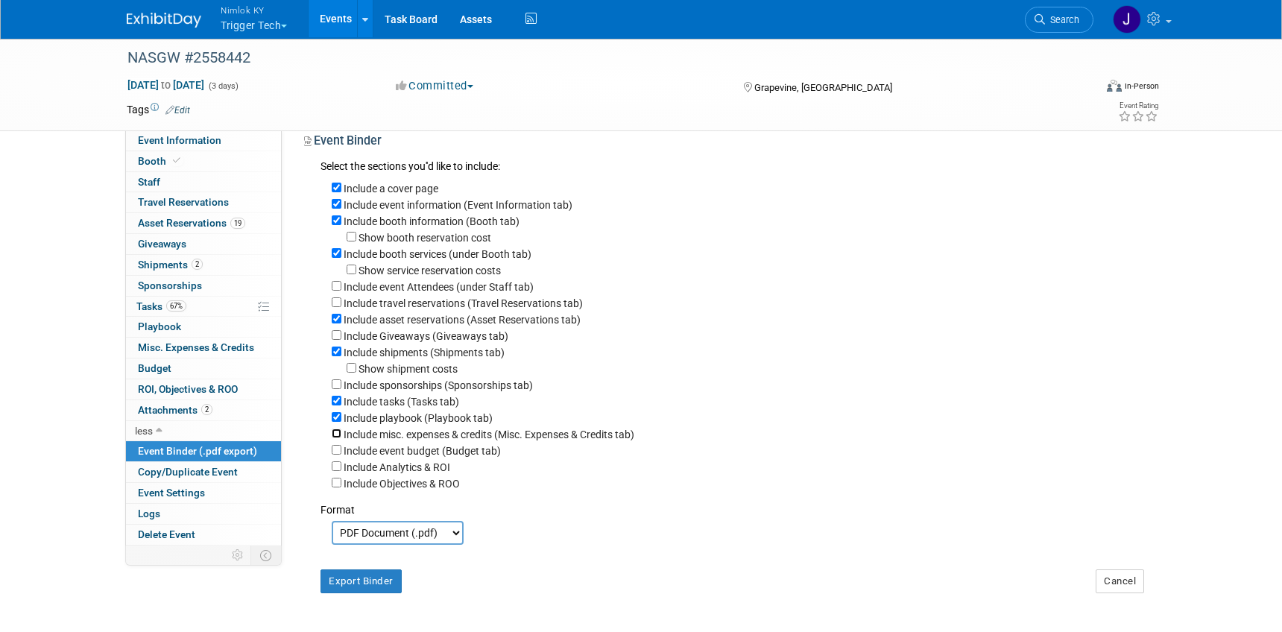
scroll to position [20, 0]
click at [383, 578] on button "Export Binder" at bounding box center [361, 579] width 81 height 24
click at [148, 164] on span "Booth" at bounding box center [160, 161] width 45 height 12
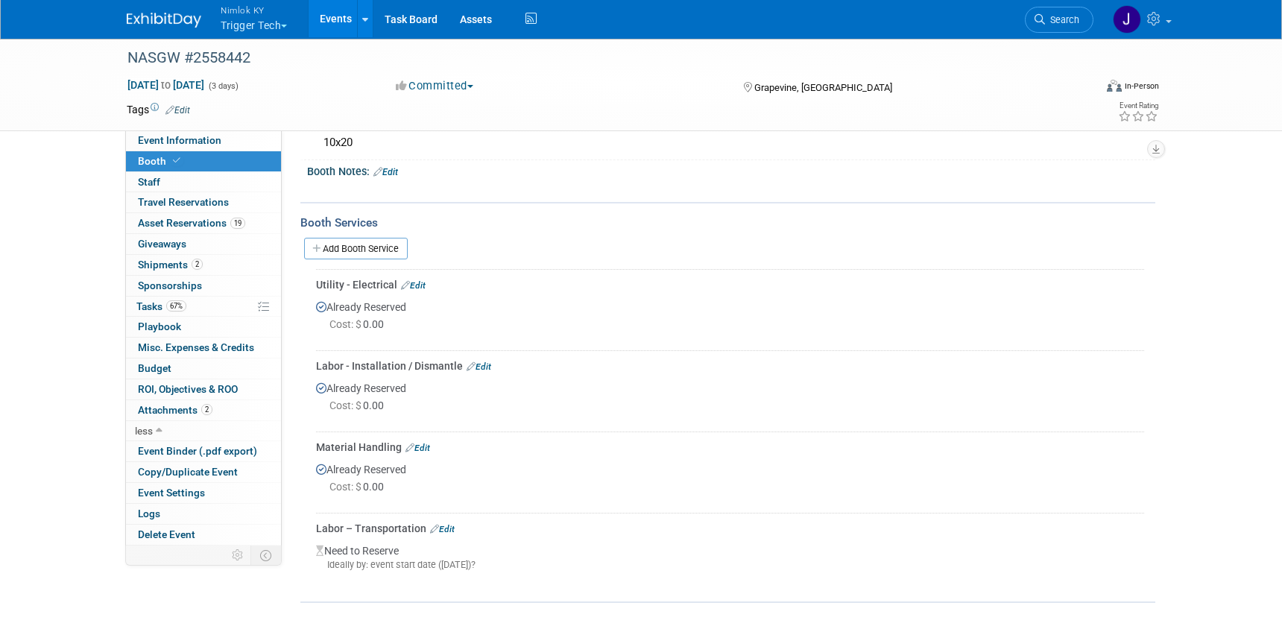
scroll to position [145, 0]
click at [448, 528] on link "Edit" at bounding box center [442, 528] width 25 height 10
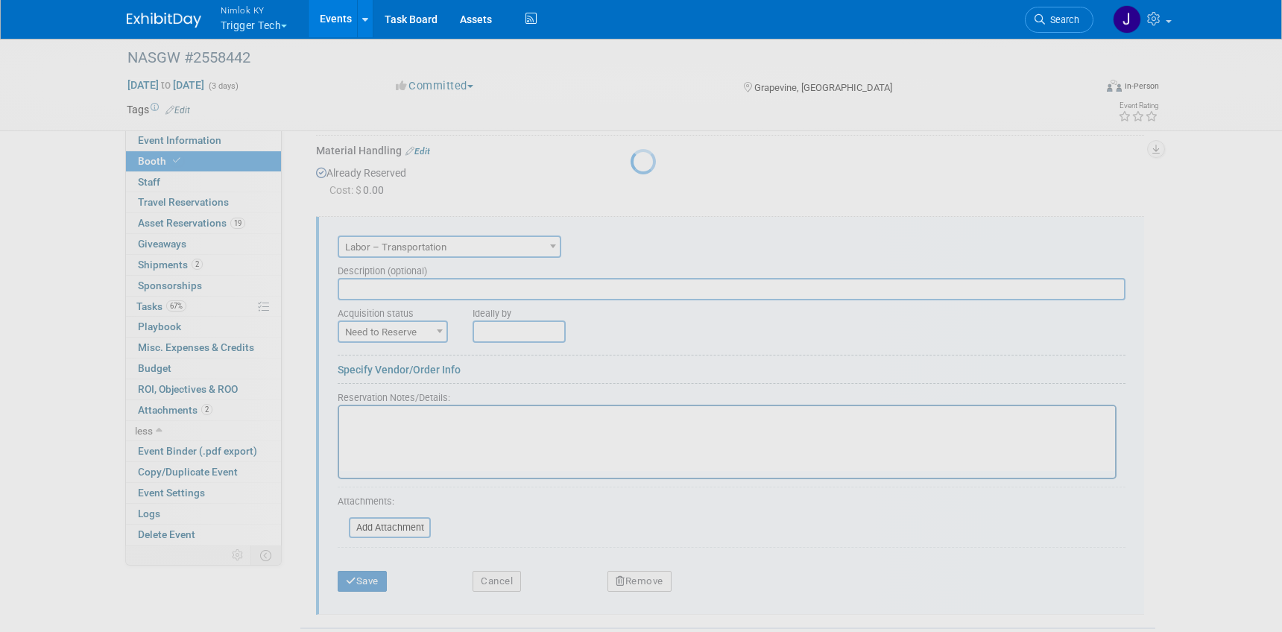
scroll to position [0, 0]
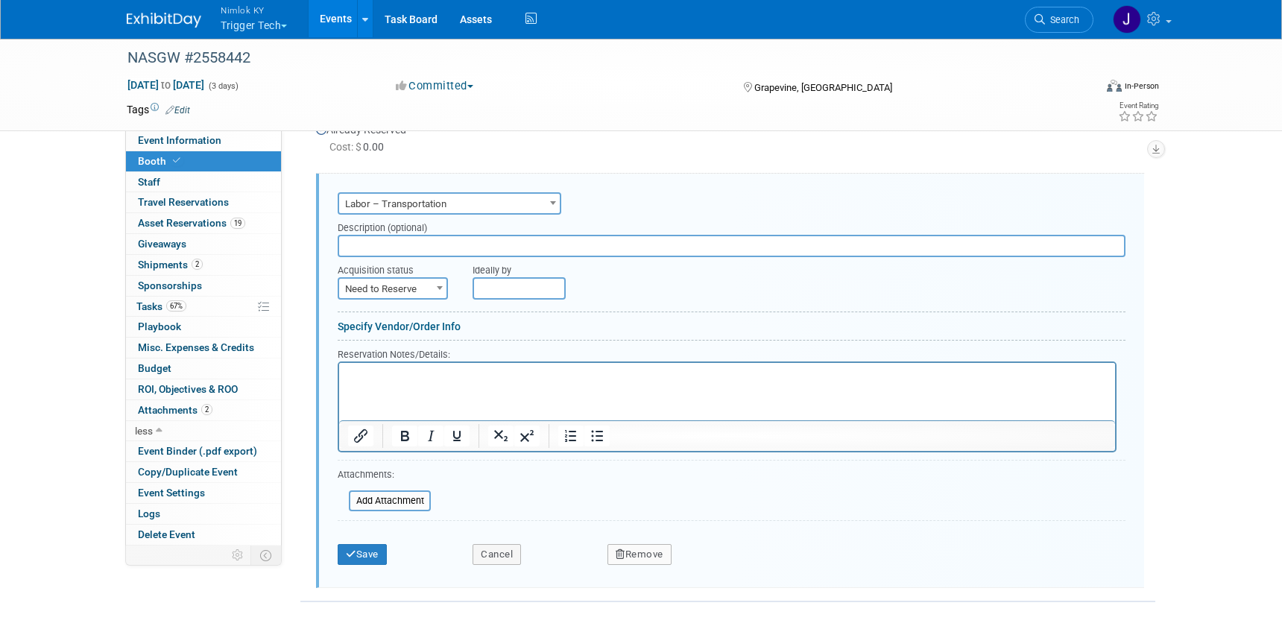
click at [423, 290] on span "Need to Reserve" at bounding box center [392, 289] width 107 height 21
select select "2"
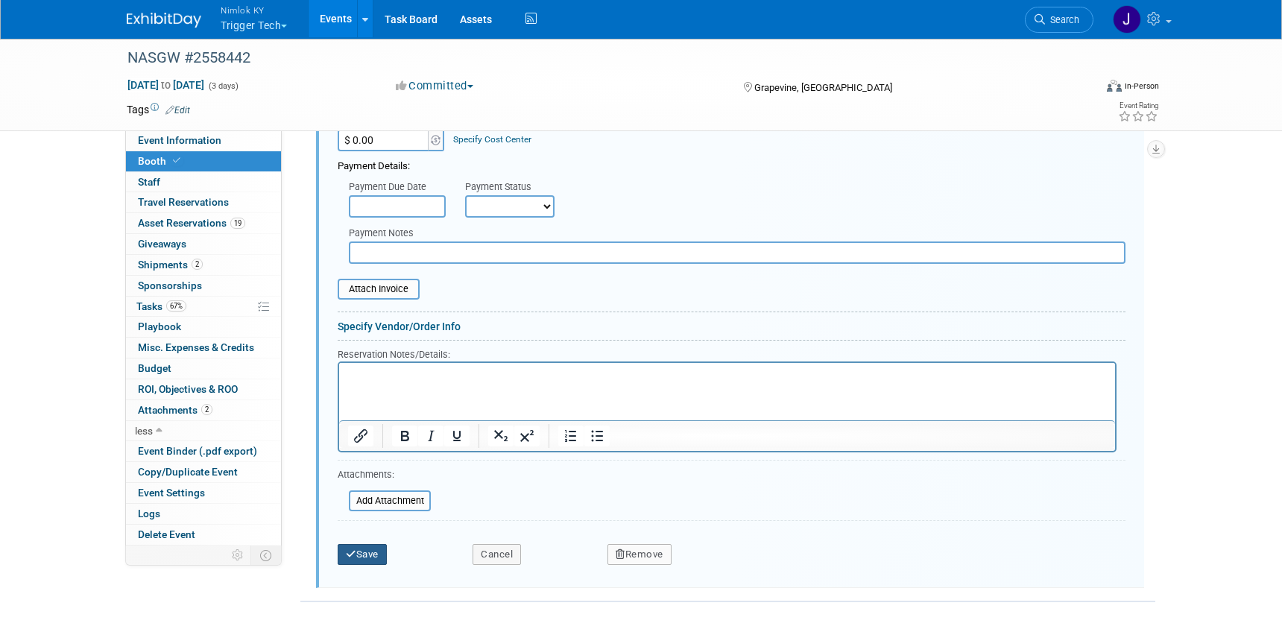
click at [385, 554] on button "Save" at bounding box center [362, 554] width 49 height 21
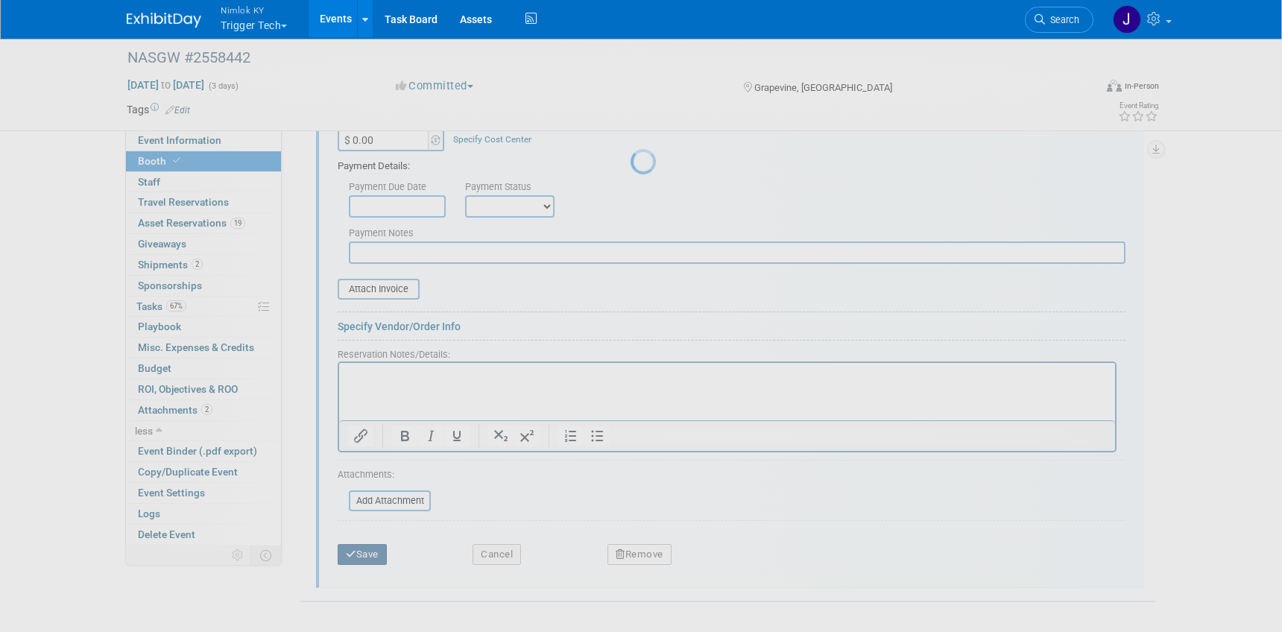
scroll to position [151, 0]
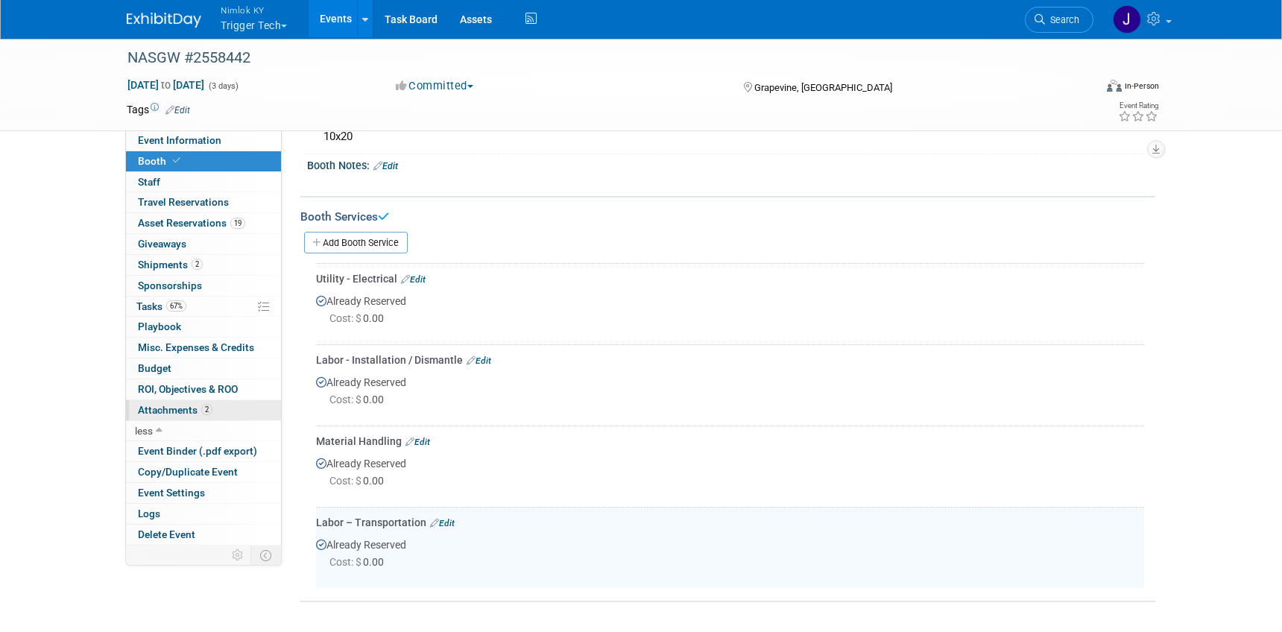
click at [176, 417] on link "2 Attachments 2" at bounding box center [203, 410] width 155 height 20
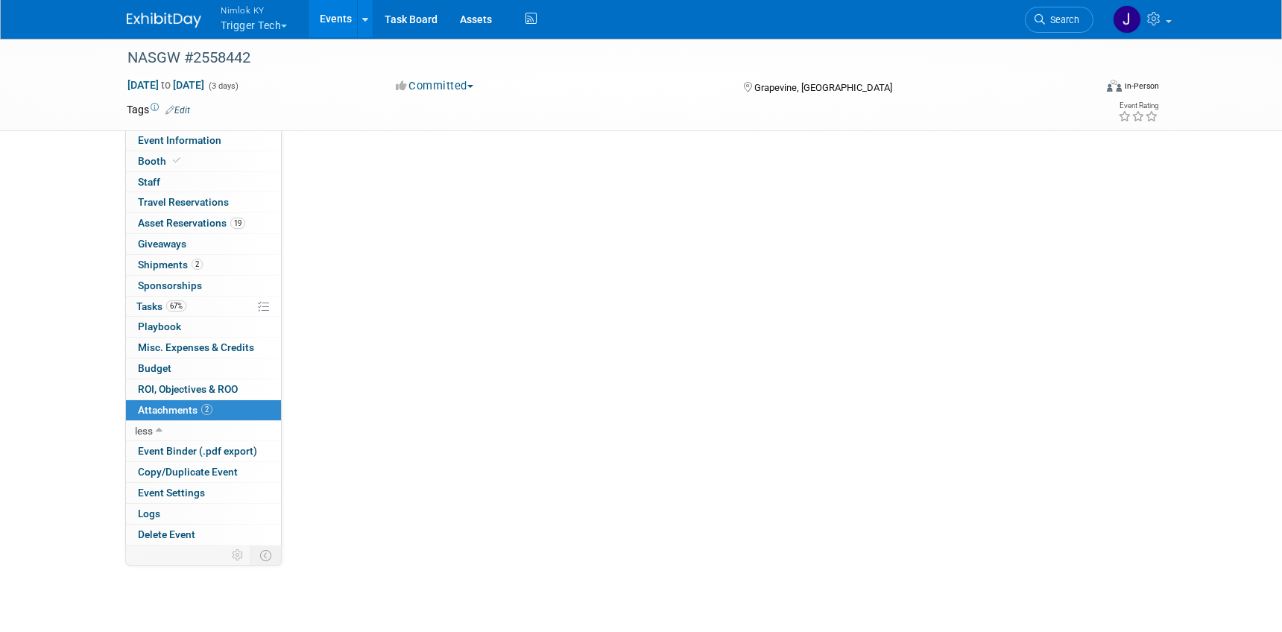
scroll to position [0, 0]
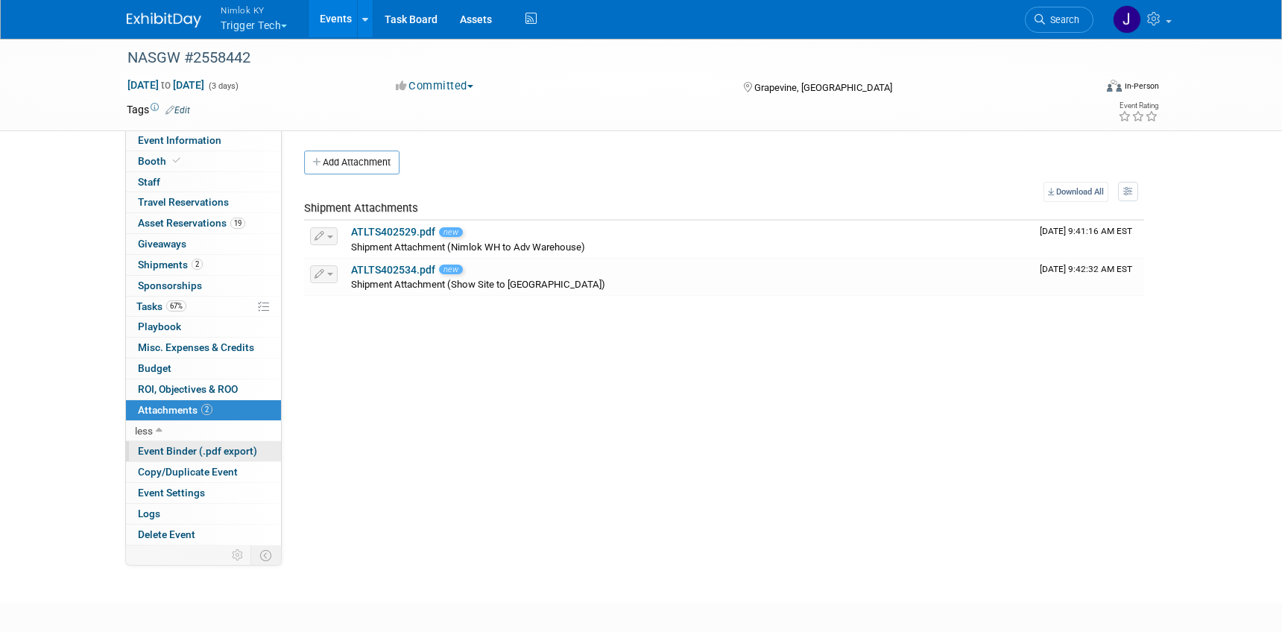
click at [195, 449] on span "Event Binder (.pdf export)" at bounding box center [197, 451] width 119 height 12
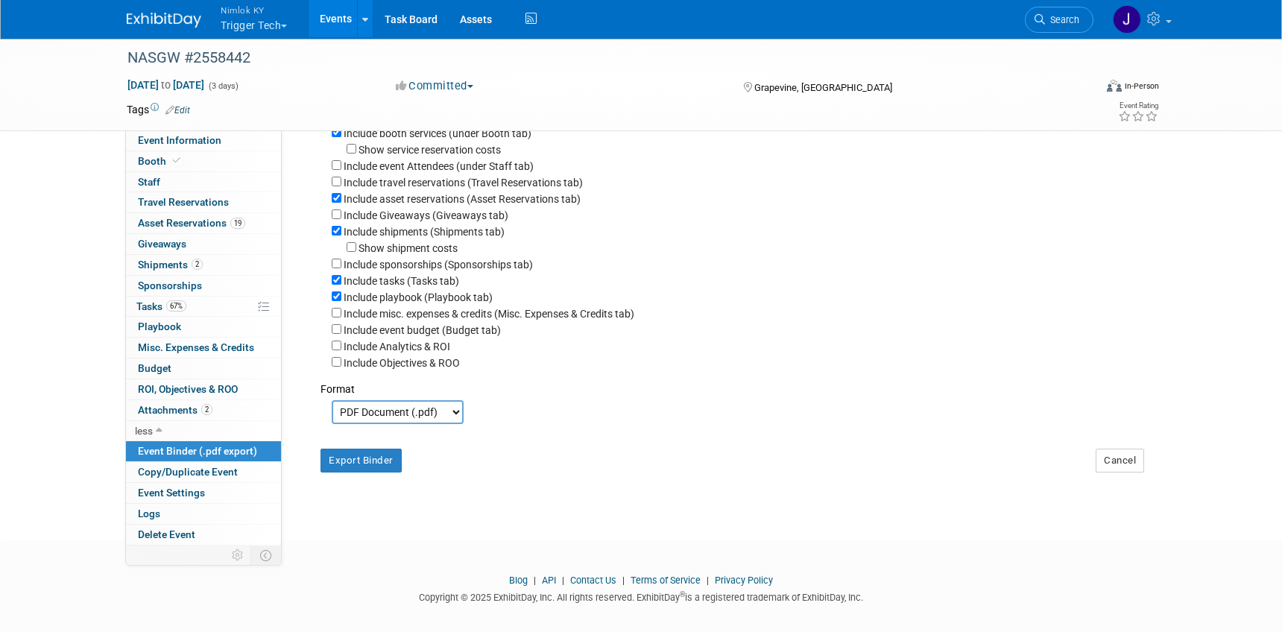
scroll to position [142, 0]
click at [448, 406] on select "PDF Document (.pdf) Microsoft Word (.docx)" at bounding box center [398, 409] width 132 height 24
click at [377, 456] on button "Export Binder" at bounding box center [361, 458] width 81 height 24
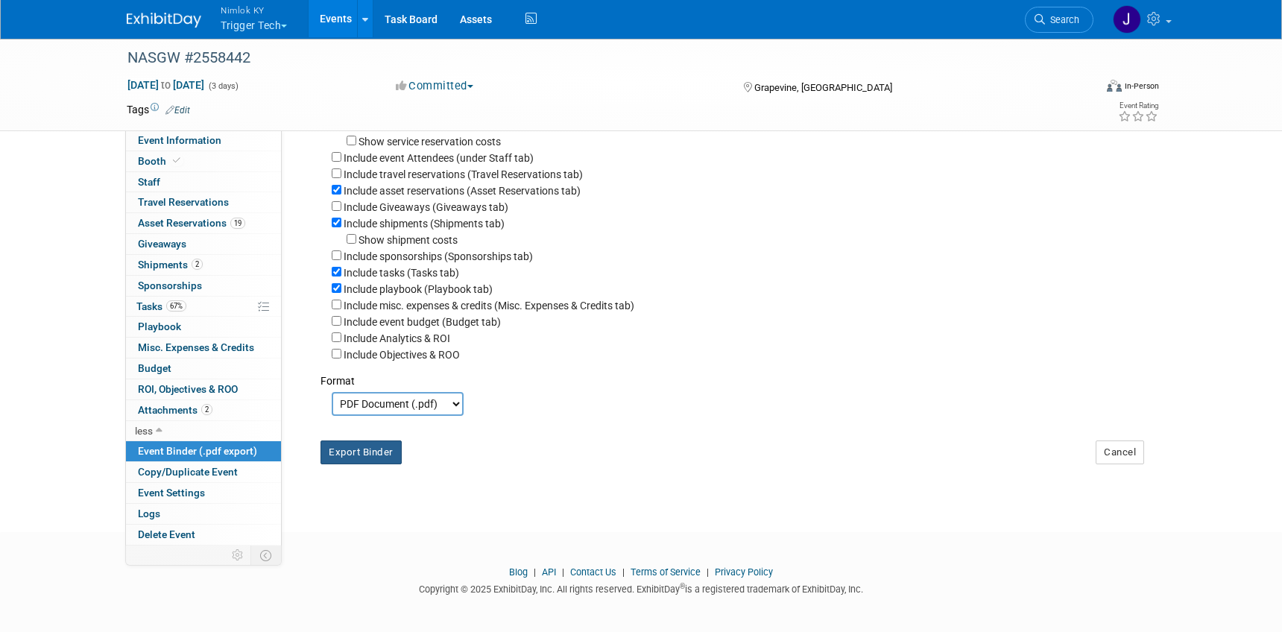
scroll to position [151, 0]
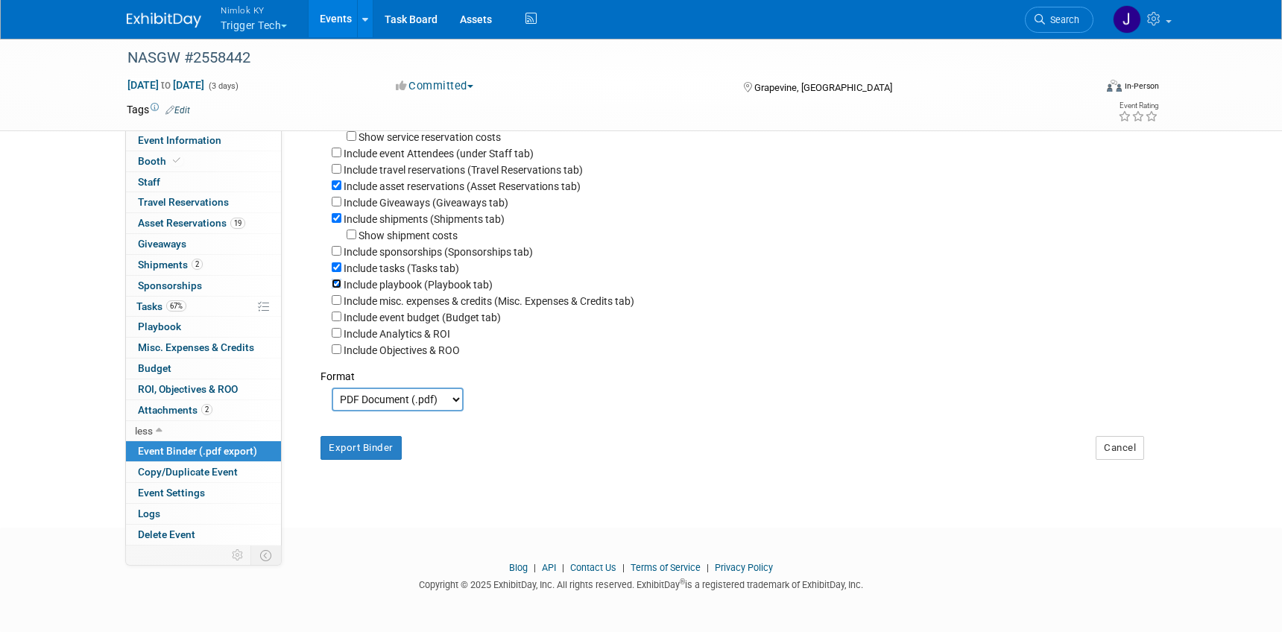
click at [339, 283] on input "Include playbook (Playbook tab)" at bounding box center [337, 284] width 10 height 10
checkbox input "false"
click at [388, 446] on button "Export Binder" at bounding box center [361, 448] width 81 height 24
click at [262, 31] on button "Nimlok KY Trigger Tech" at bounding box center [262, 19] width 86 height 39
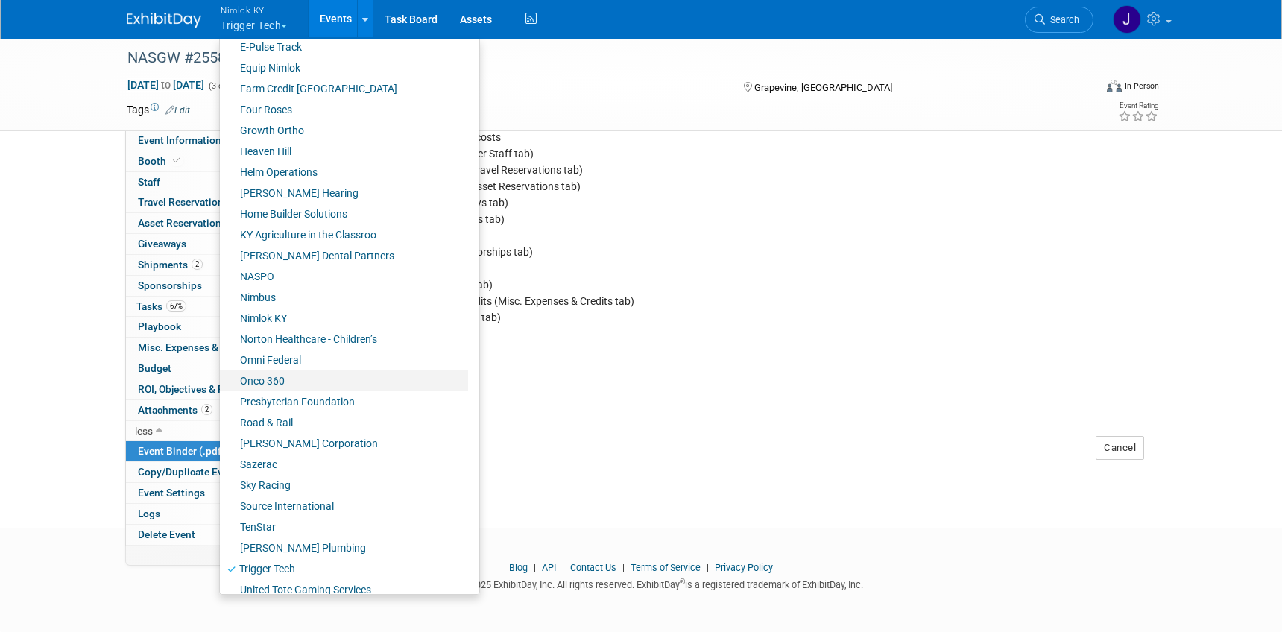
scroll to position [464, 0]
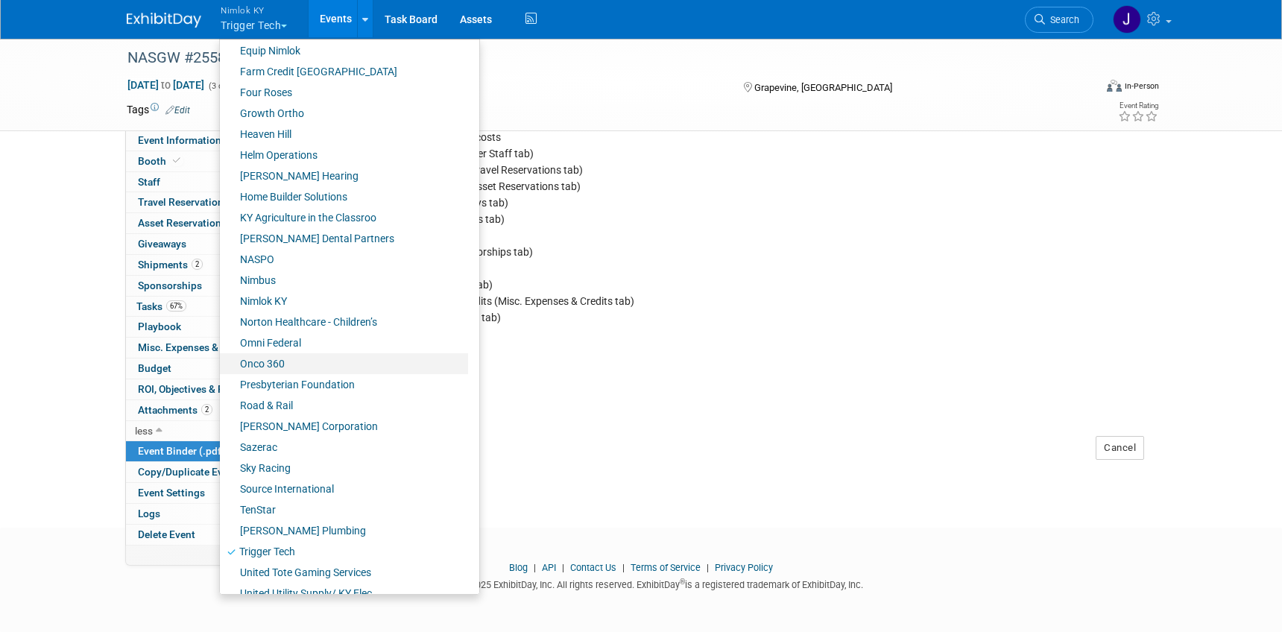
click at [299, 364] on link "Onco 360" at bounding box center [344, 363] width 248 height 21
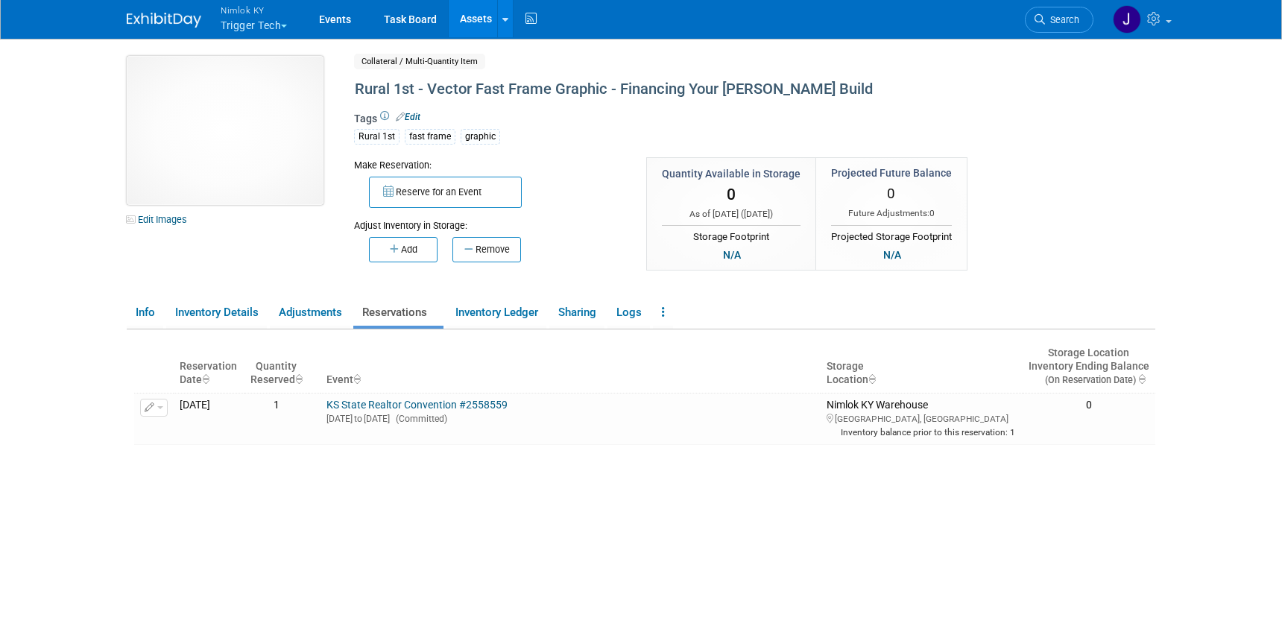
click at [235, 149] on img at bounding box center [225, 130] width 197 height 149
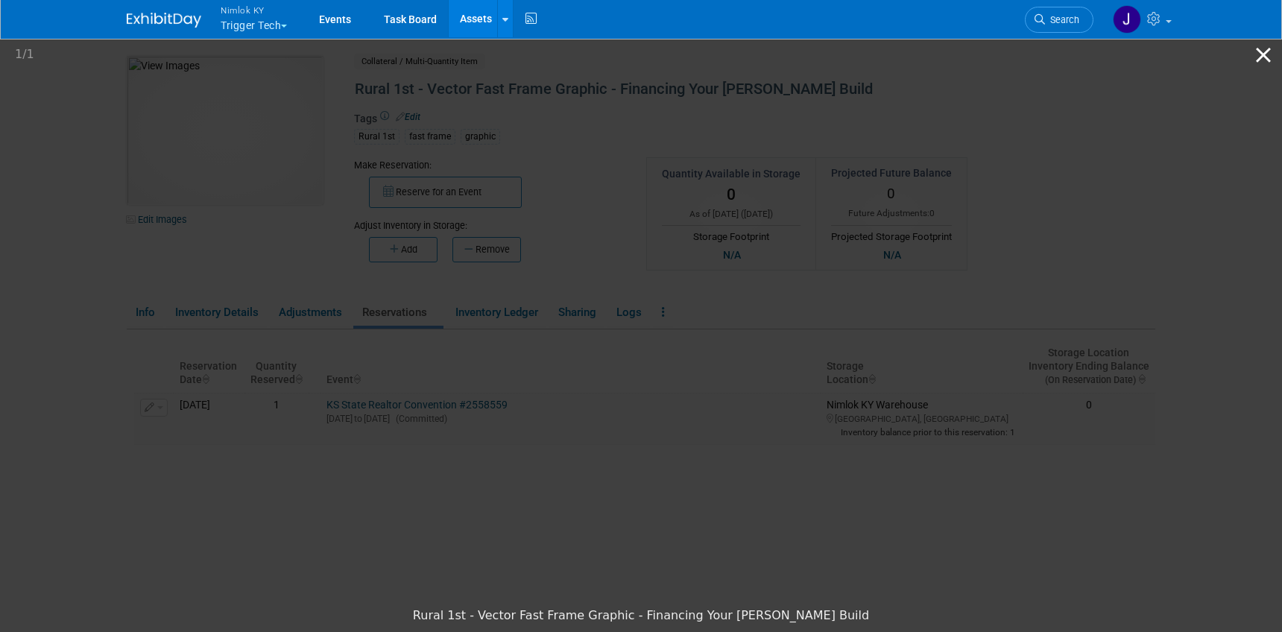
click at [1260, 55] on button "Close gallery" at bounding box center [1263, 54] width 37 height 35
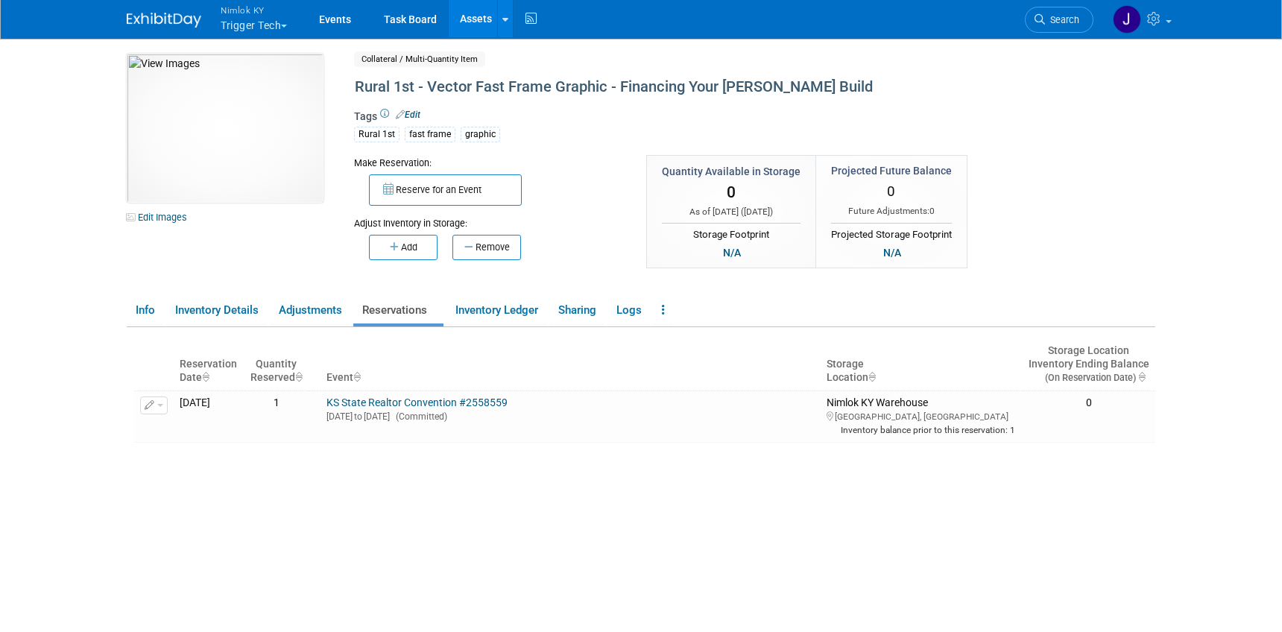
scroll to position [3, 0]
click at [322, 310] on link "Adjustments" at bounding box center [310, 310] width 81 height 26
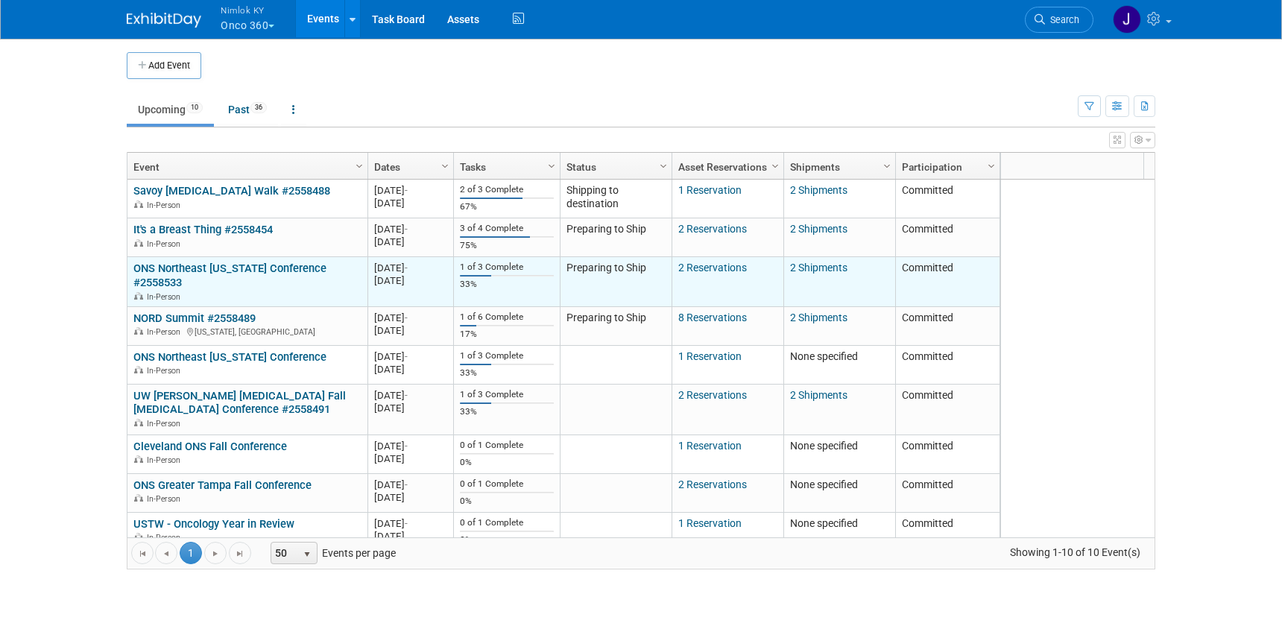
click at [291, 268] on link "ONS Northeast [US_STATE] Conference #2558533" at bounding box center [229, 276] width 193 height 28
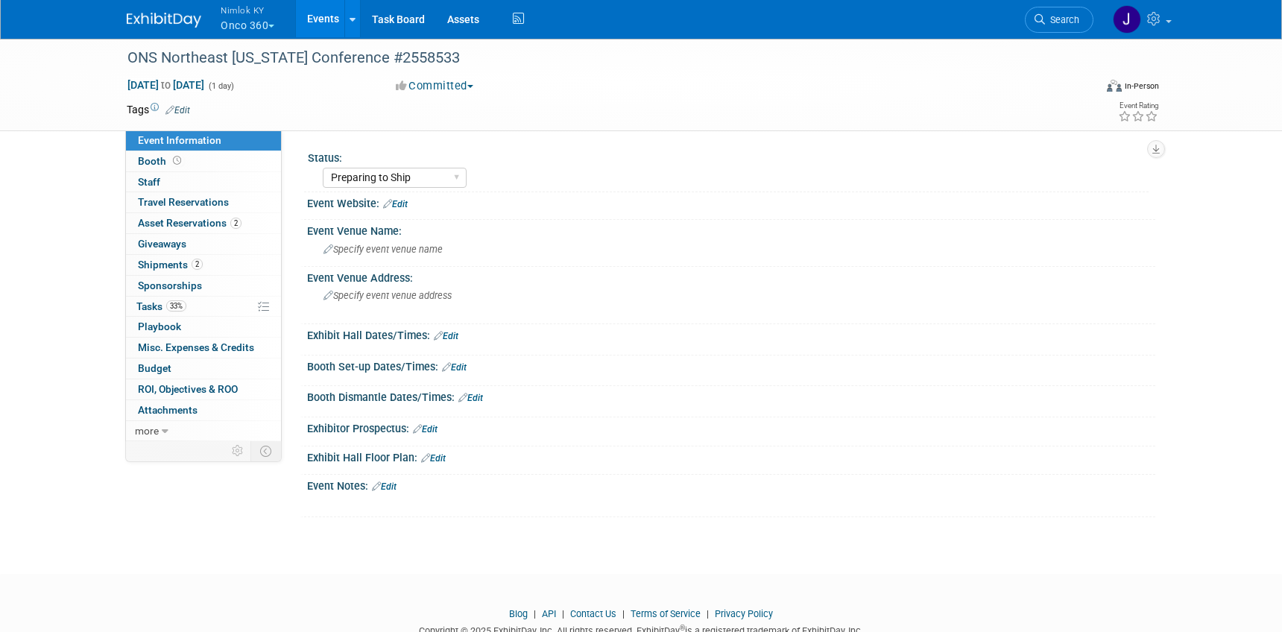
select select "Preparing to Ship"
click at [206, 262] on link "2 Shipments 2" at bounding box center [203, 265] width 155 height 20
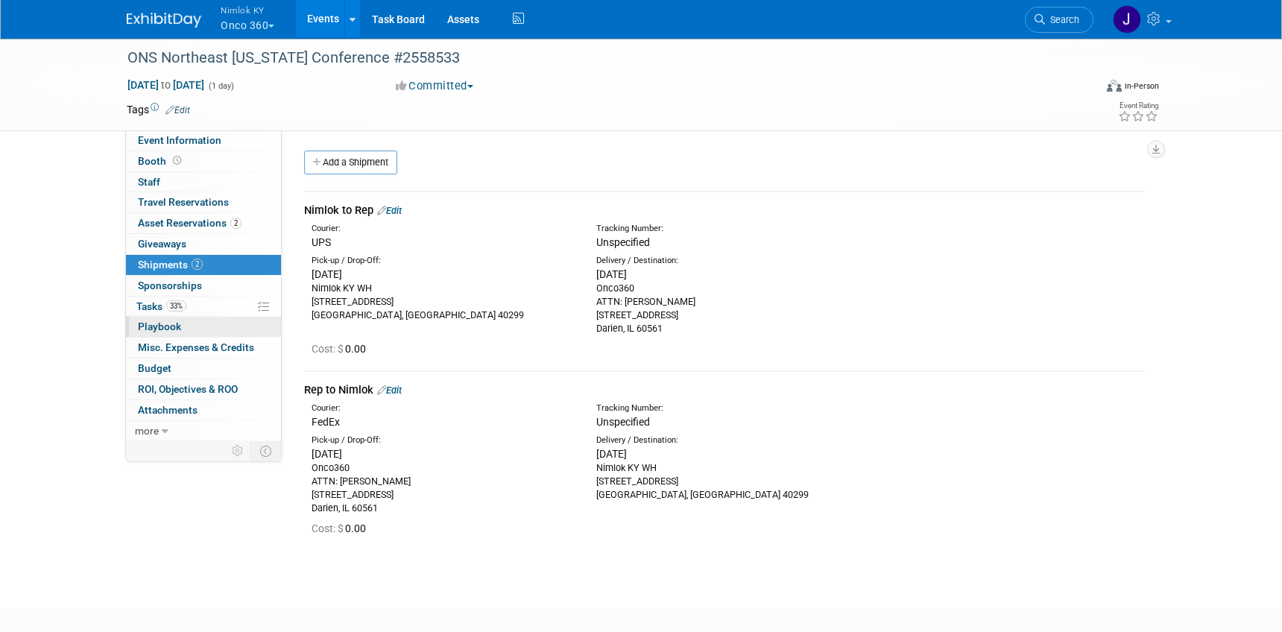
click at [207, 318] on link "0 Playbook 0" at bounding box center [203, 327] width 155 height 20
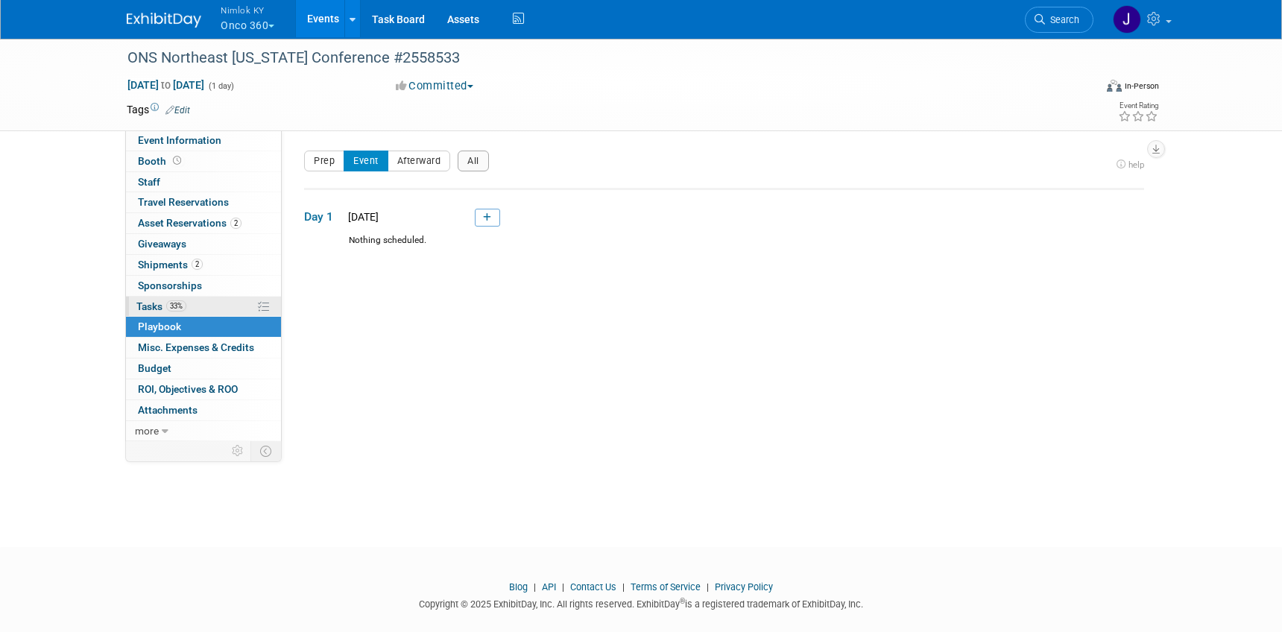
click at [209, 310] on link "33% Tasks 33%" at bounding box center [203, 307] width 155 height 20
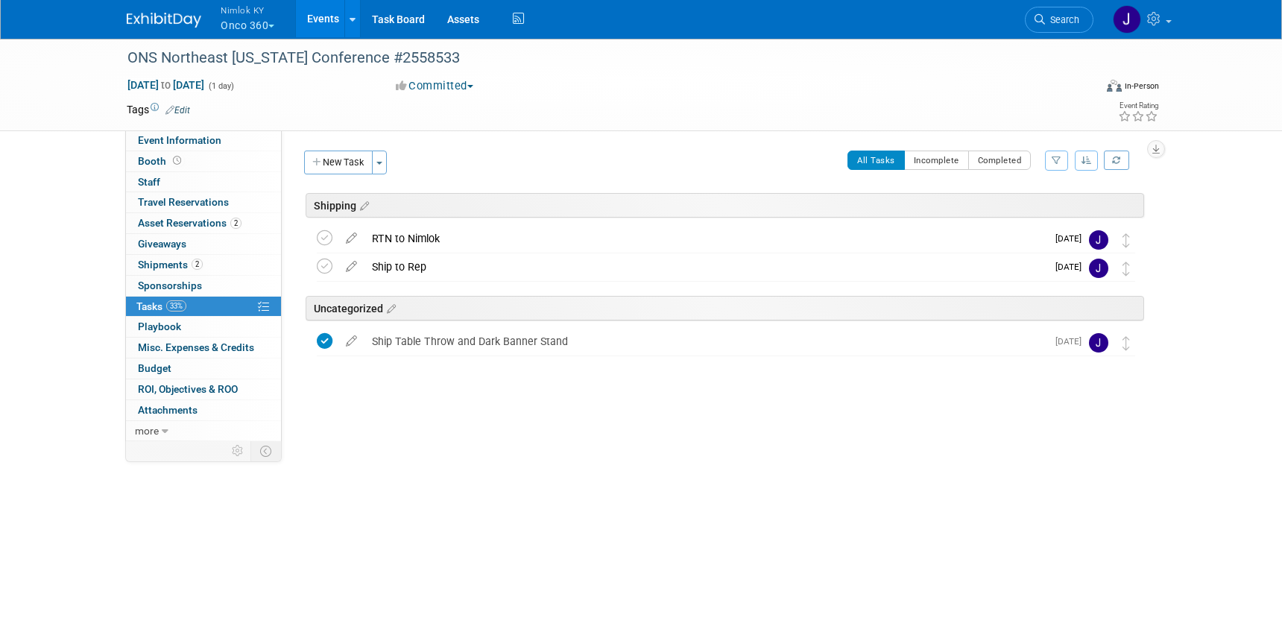
click at [318, 14] on link "Events" at bounding box center [323, 18] width 54 height 37
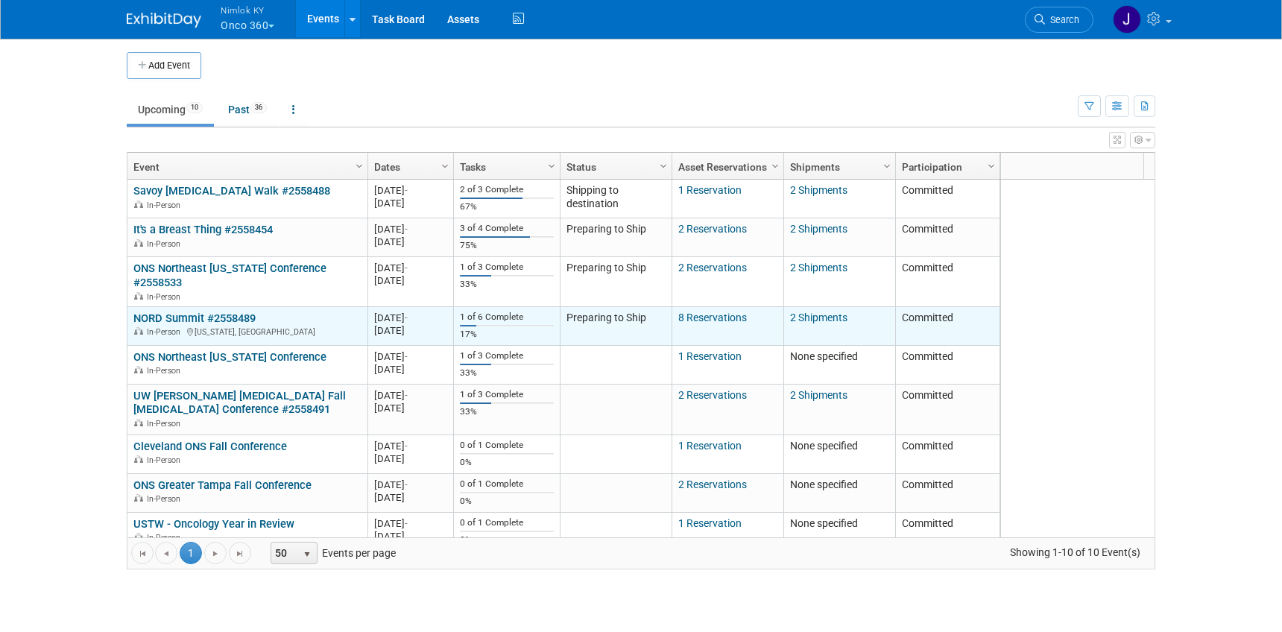
click at [234, 312] on link "NORD Summit #2558489" at bounding box center [194, 318] width 122 height 13
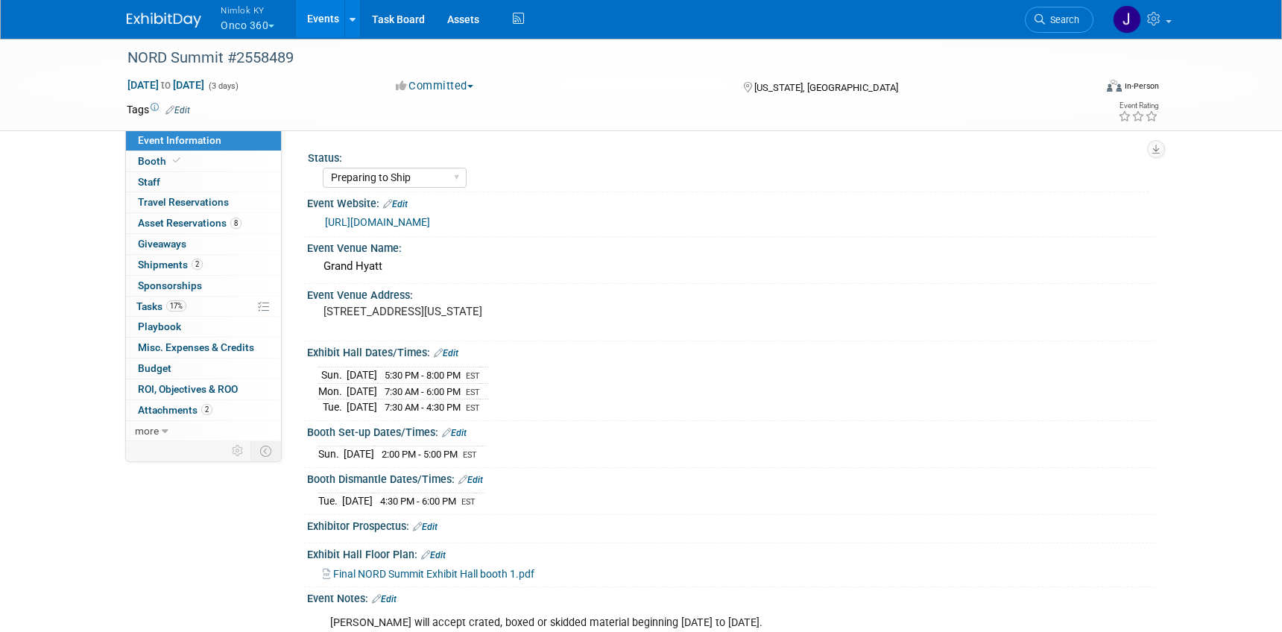
select select "Preparing to Ship"
click at [228, 219] on span "Asset Reservations 8" at bounding box center [190, 223] width 104 height 12
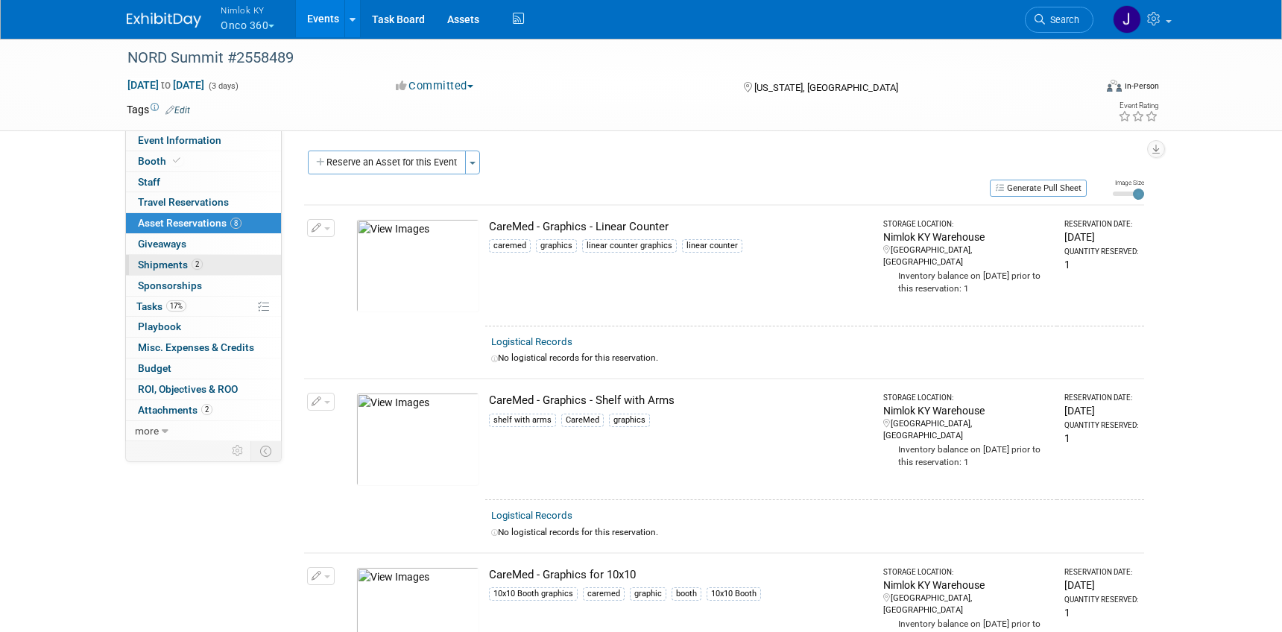
click at [221, 257] on link "2 Shipments 2" at bounding box center [203, 265] width 155 height 20
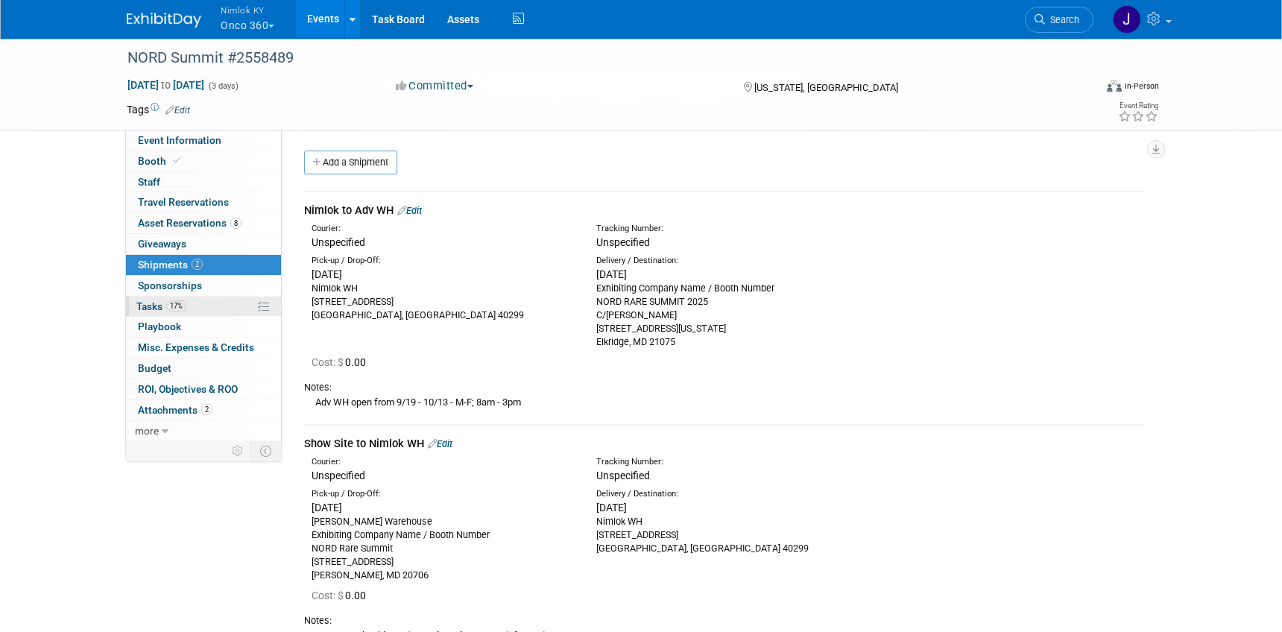
click at [217, 301] on link "17% Tasks 17%" at bounding box center [203, 307] width 155 height 20
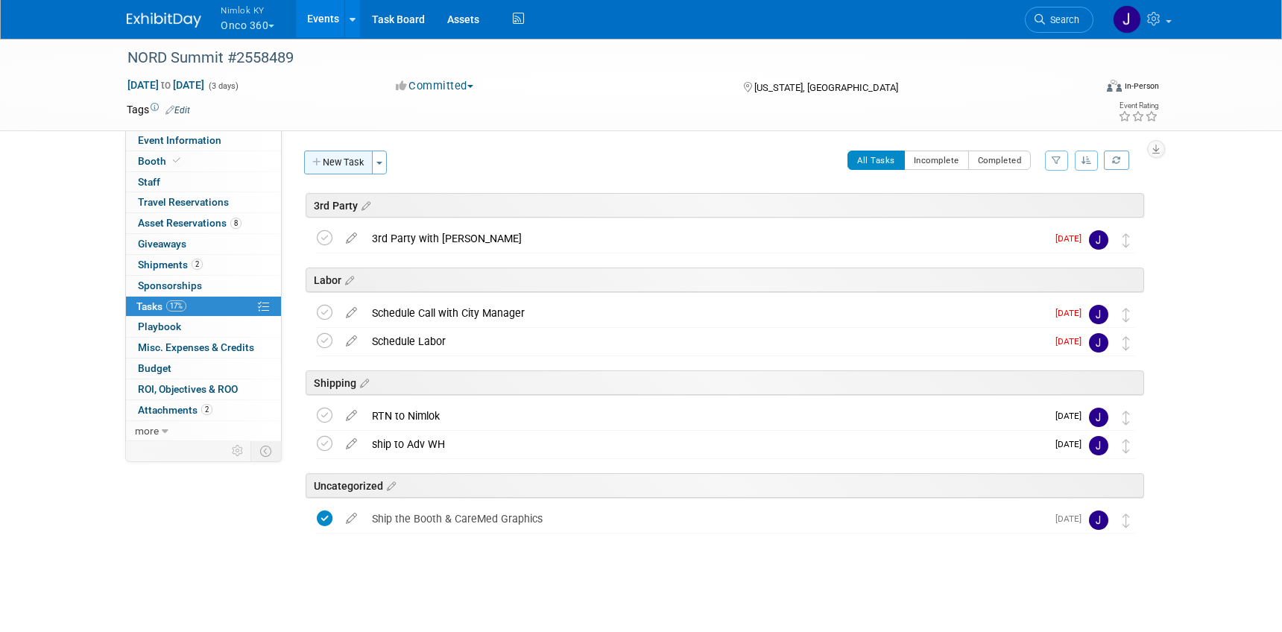
click at [344, 164] on button "New Task" at bounding box center [338, 163] width 69 height 24
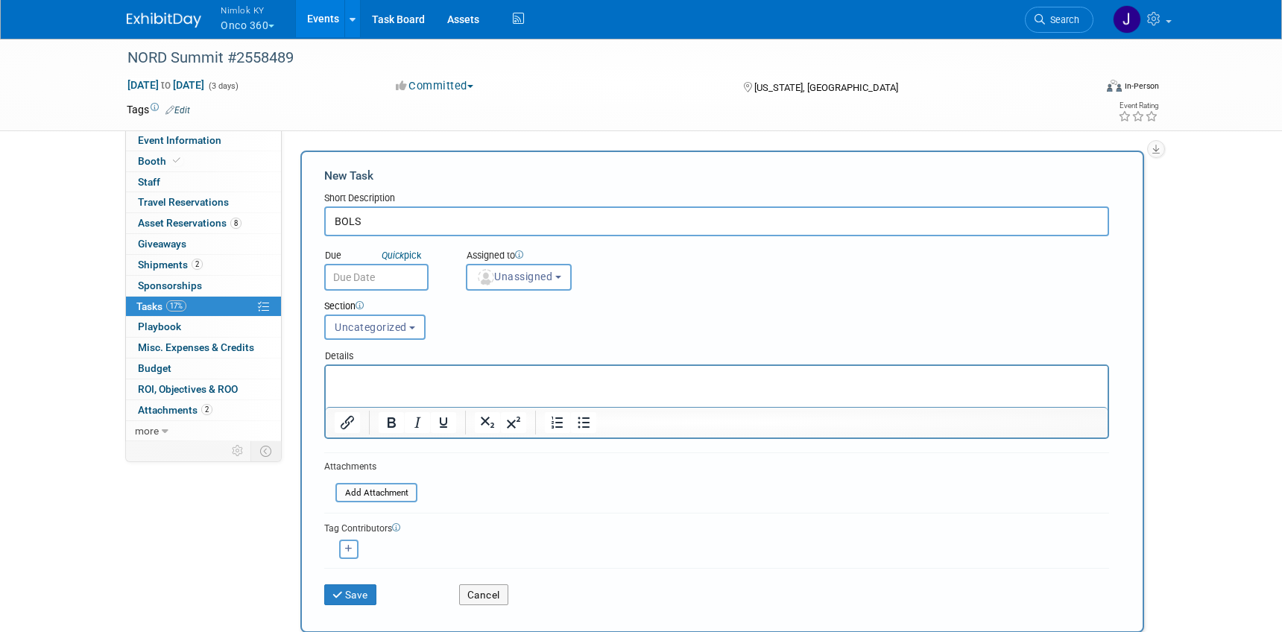
type input "BOLS"
click at [363, 274] on input "text" at bounding box center [376, 277] width 104 height 27
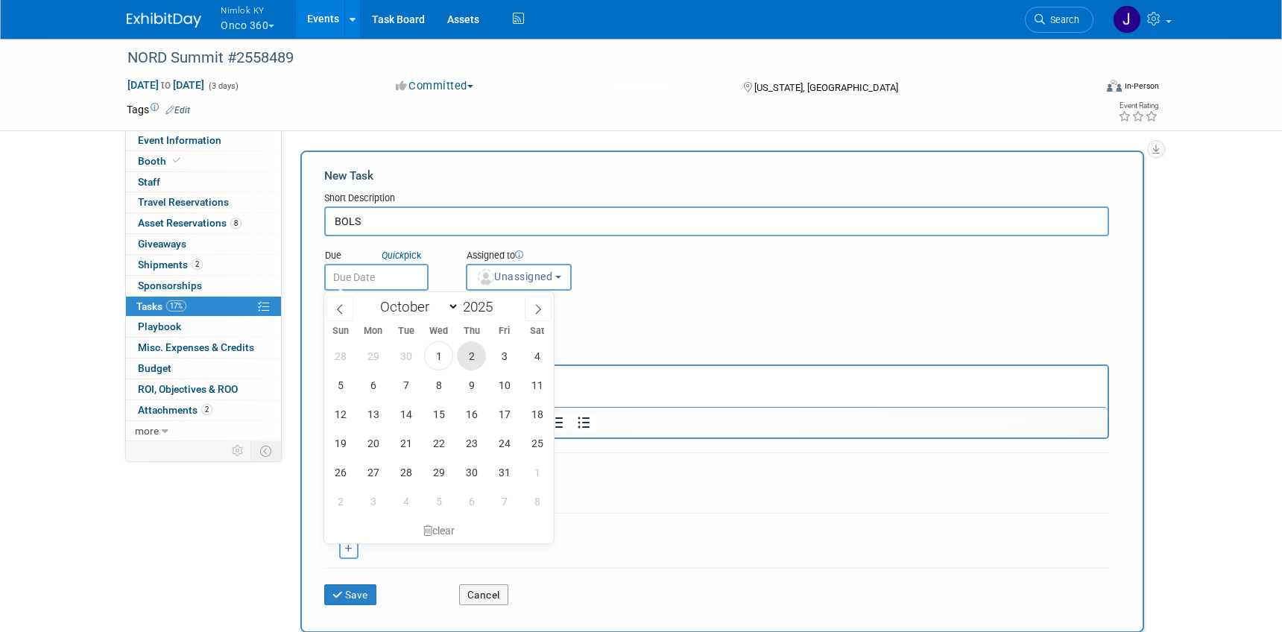
click at [477, 352] on span "2" at bounding box center [471, 355] width 29 height 29
type input "Oct 2, 2025"
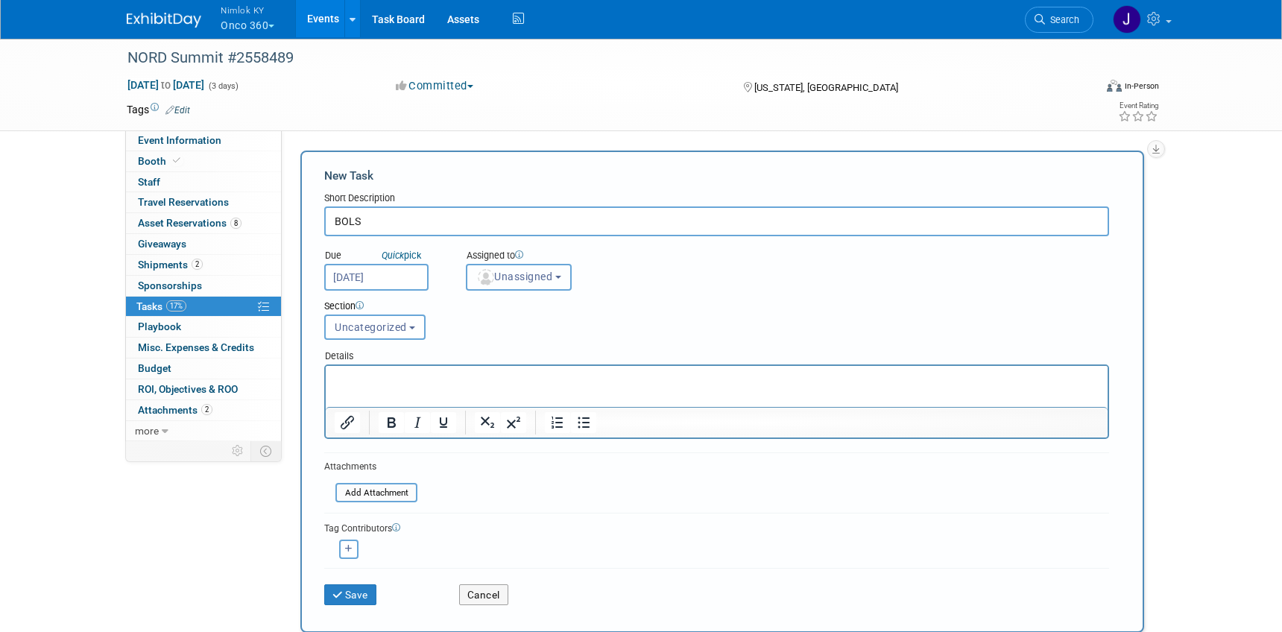
click at [520, 283] on button "Unassigned" at bounding box center [519, 277] width 106 height 27
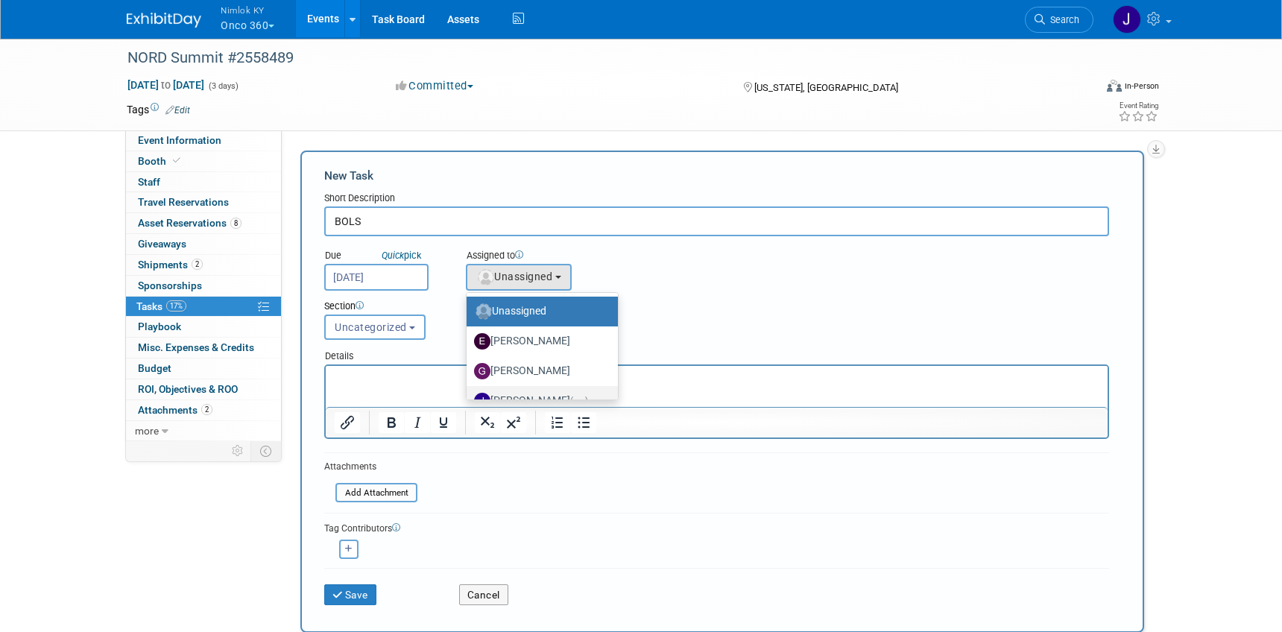
click at [566, 390] on label "Jamie Dunn (me)" at bounding box center [538, 401] width 129 height 24
click at [469, 394] on input "Jamie Dunn (me)" at bounding box center [464, 399] width 10 height 10
select select "6959d863-ee32-42c4-bffe-2330cab25484"
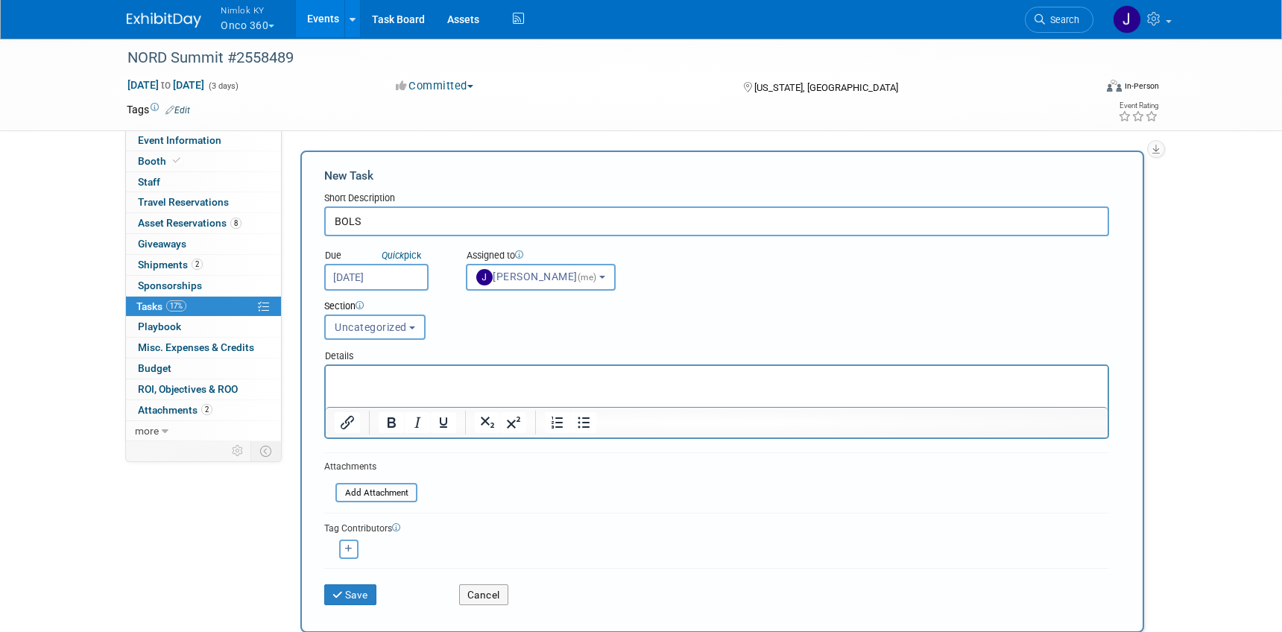
click at [400, 324] on span "Uncategorized" at bounding box center [371, 327] width 72 height 12
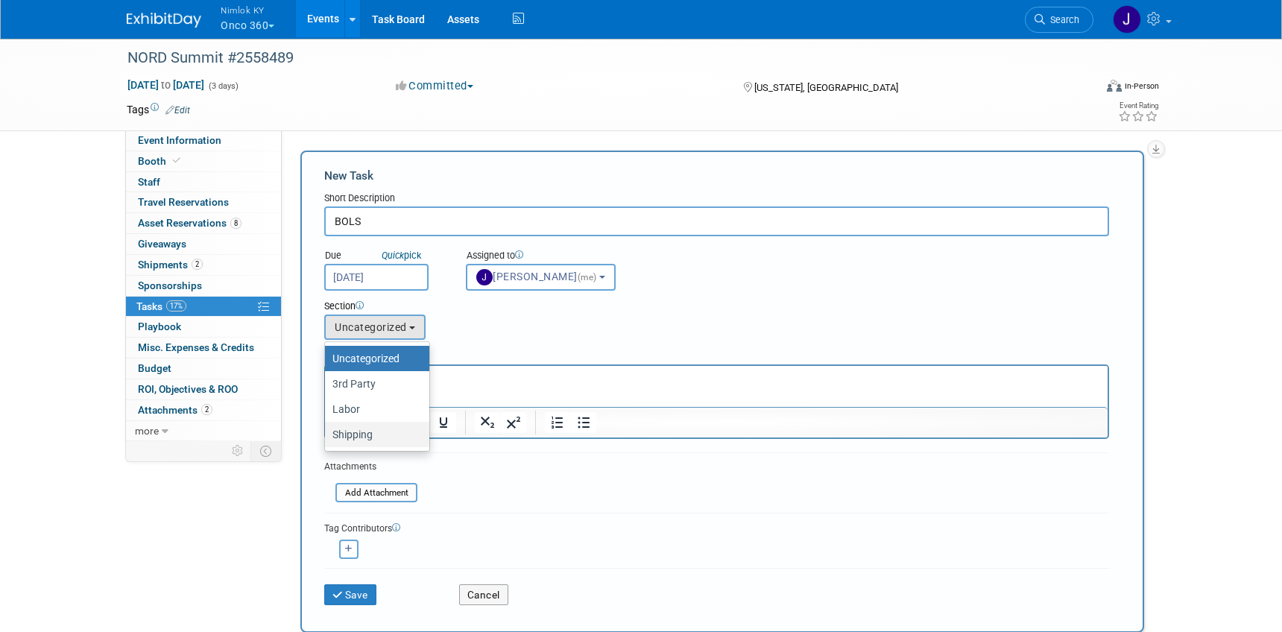
click at [398, 437] on label "Shipping" at bounding box center [373, 434] width 82 height 19
click at [327, 437] on input "Shipping" at bounding box center [323, 435] width 10 height 10
select select "11274837"
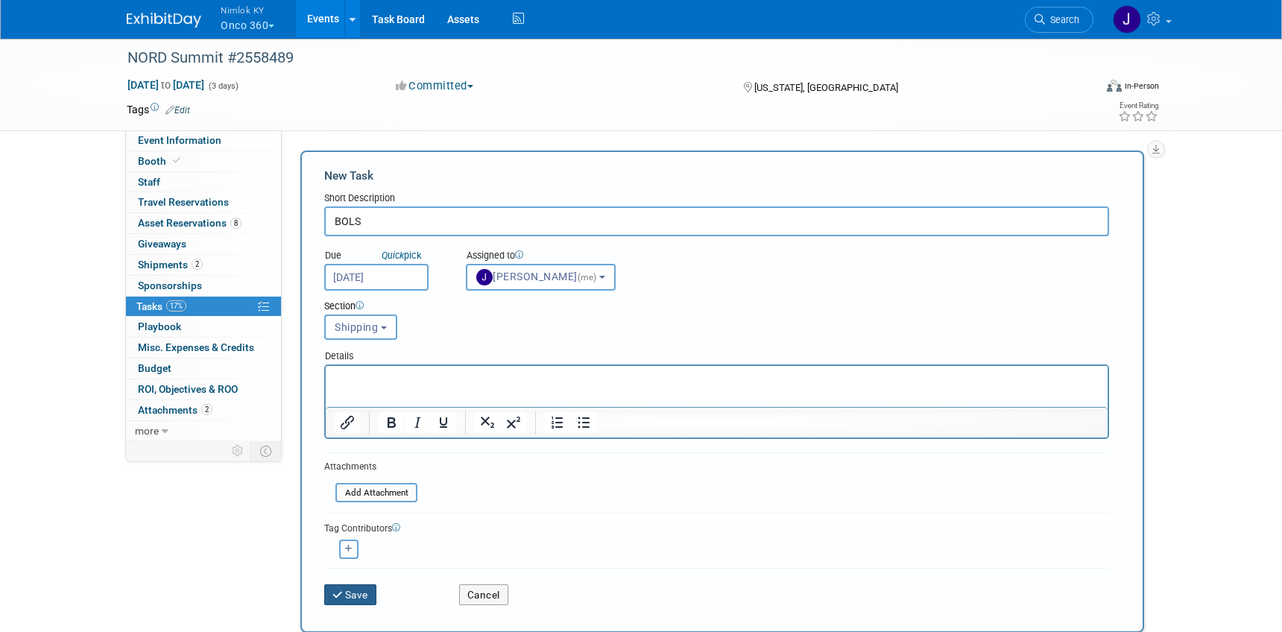
click at [369, 596] on button "Save" at bounding box center [350, 594] width 52 height 21
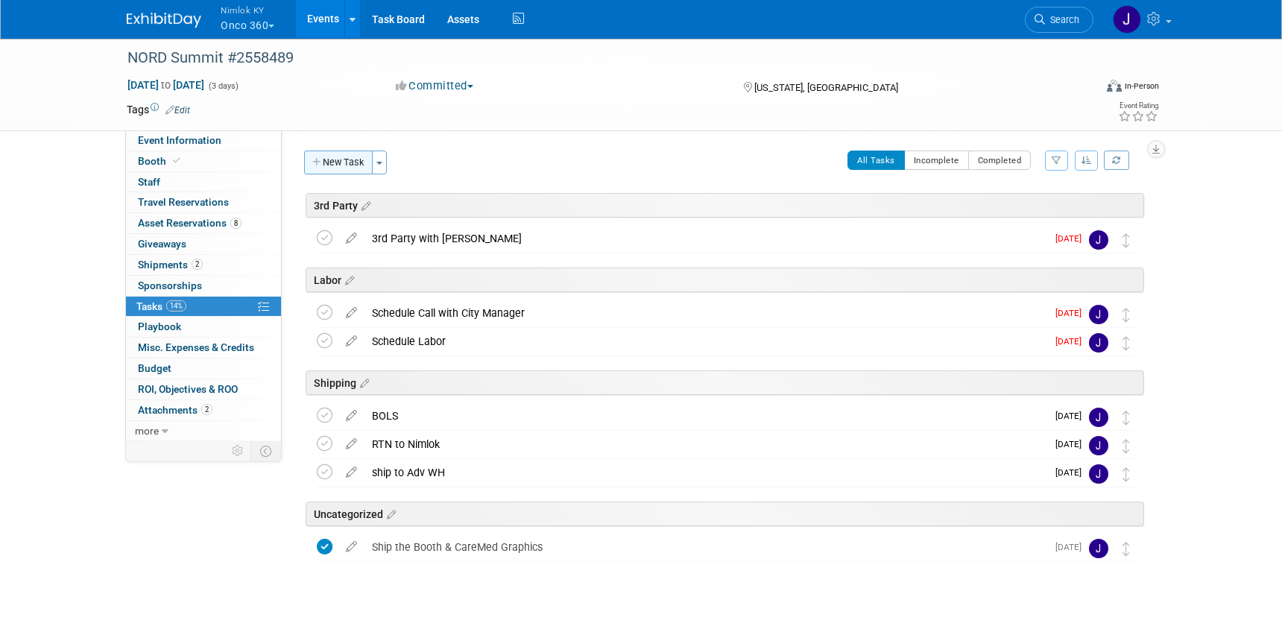
click at [358, 163] on button "New Task" at bounding box center [338, 163] width 69 height 24
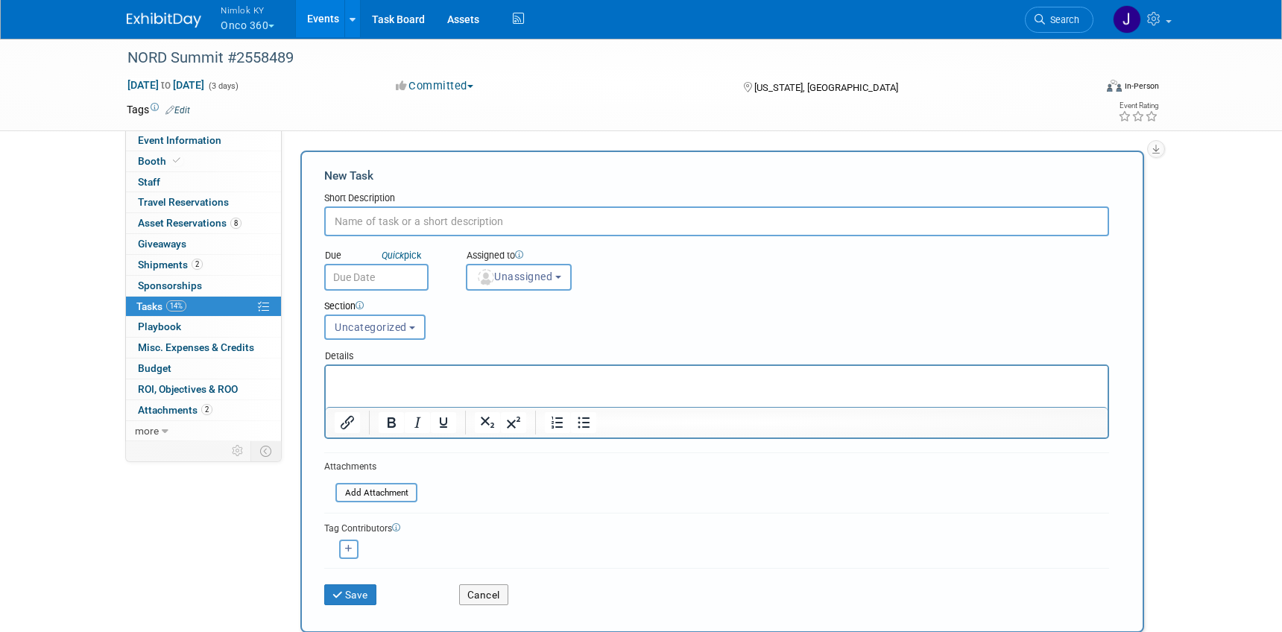
type input "R"
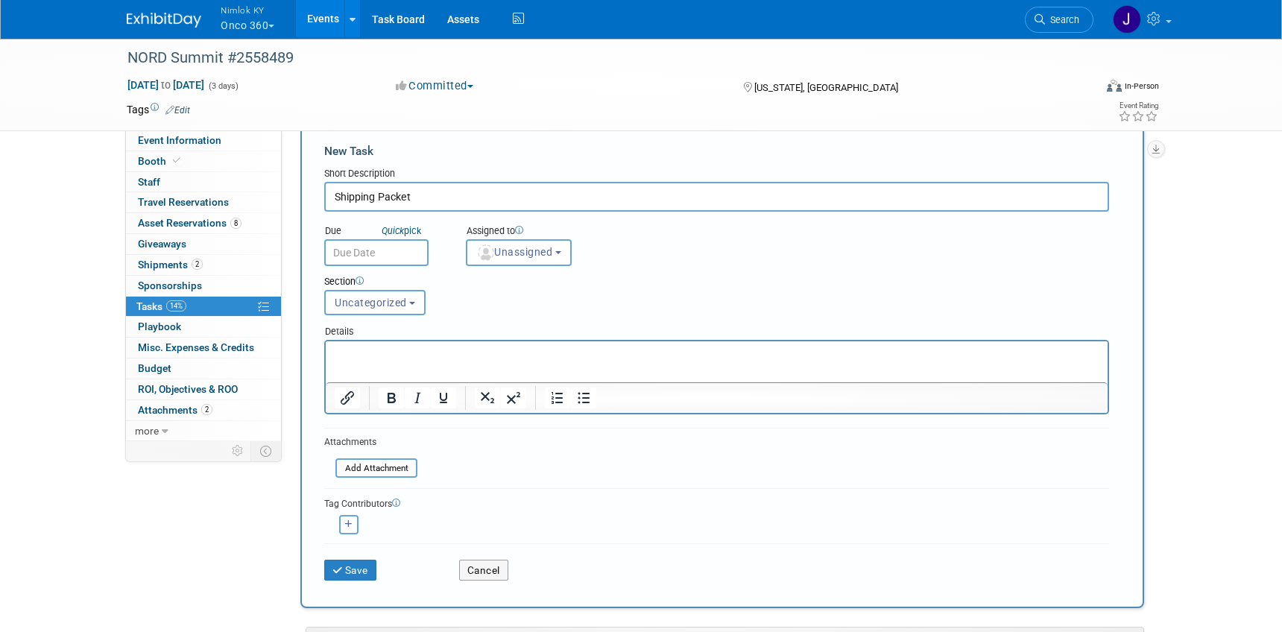
scroll to position [35, 0]
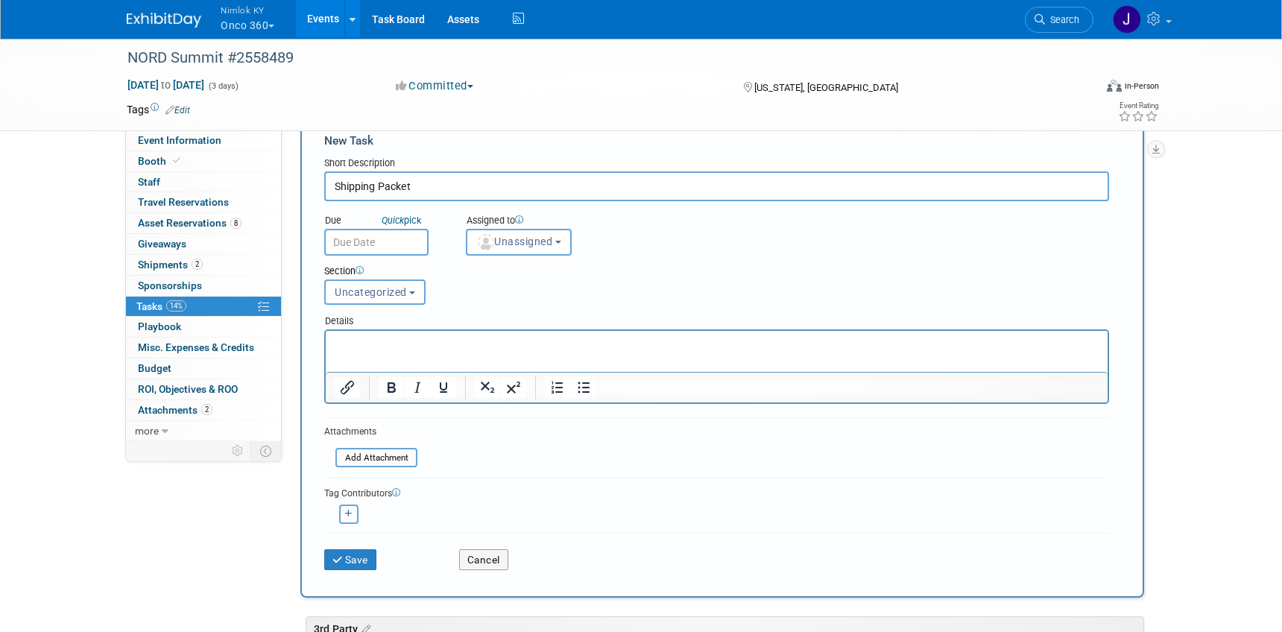
type input "Shipping Packet"
click at [362, 251] on input "text" at bounding box center [376, 242] width 104 height 27
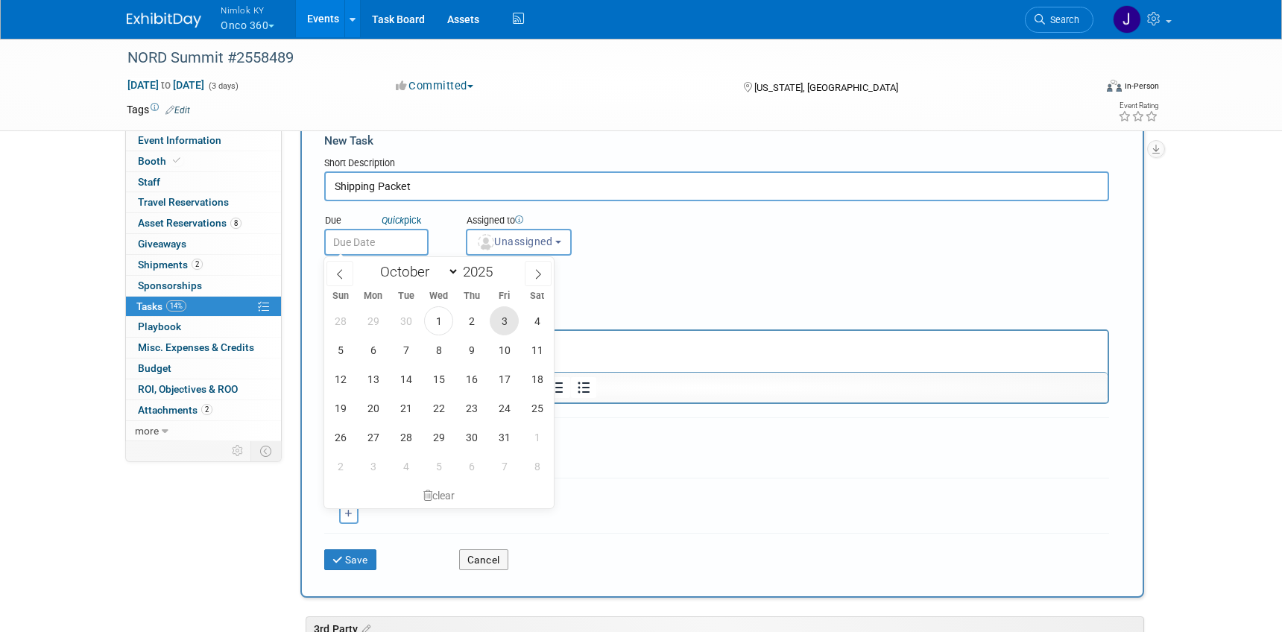
click at [503, 324] on span "3" at bounding box center [504, 320] width 29 height 29
type input "Oct 3, 2025"
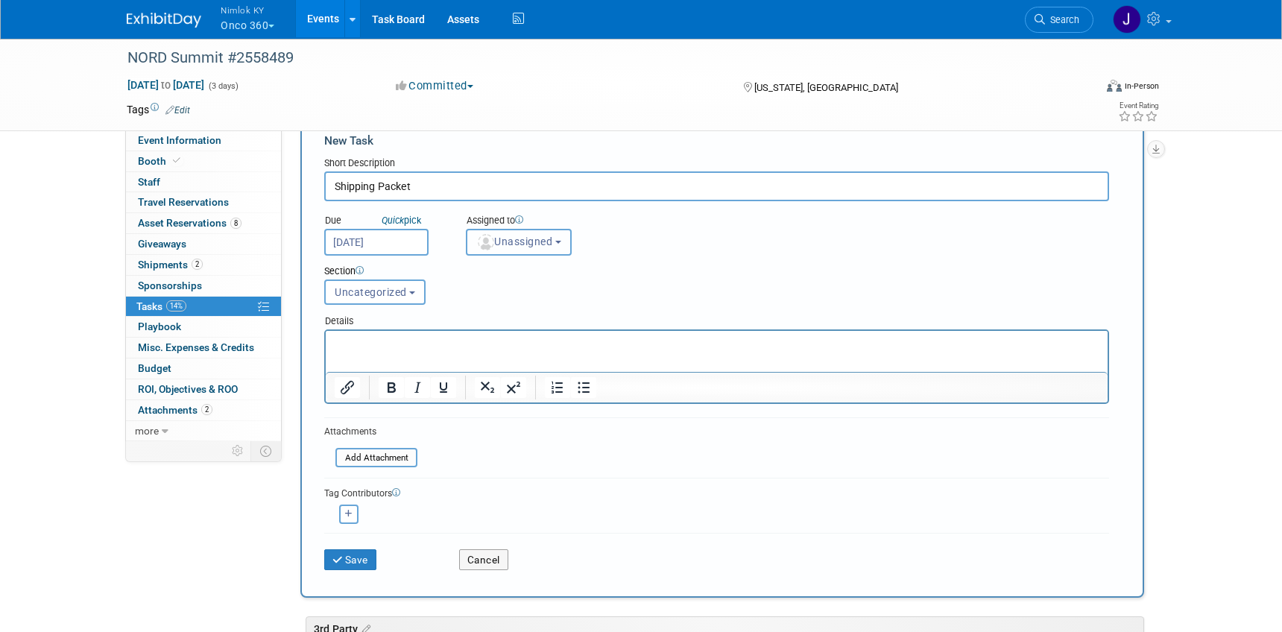
click at [516, 242] on span "Unassigned" at bounding box center [514, 242] width 76 height 12
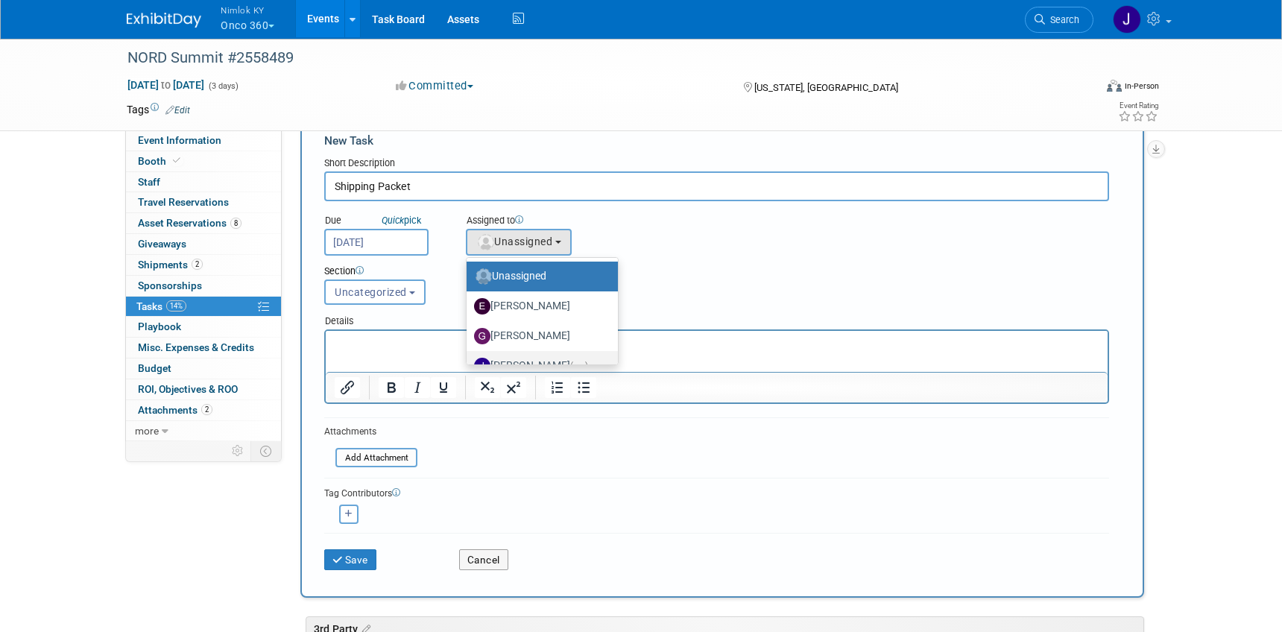
drag, startPoint x: 549, startPoint y: 360, endPoint x: 224, endPoint y: 29, distance: 464.4
click at [549, 360] on label "Jamie Dunn (me)" at bounding box center [538, 366] width 129 height 24
click at [469, 360] on input "Jamie Dunn (me)" at bounding box center [464, 364] width 10 height 10
select select "6959d863-ee32-42c4-bffe-2330cab25484"
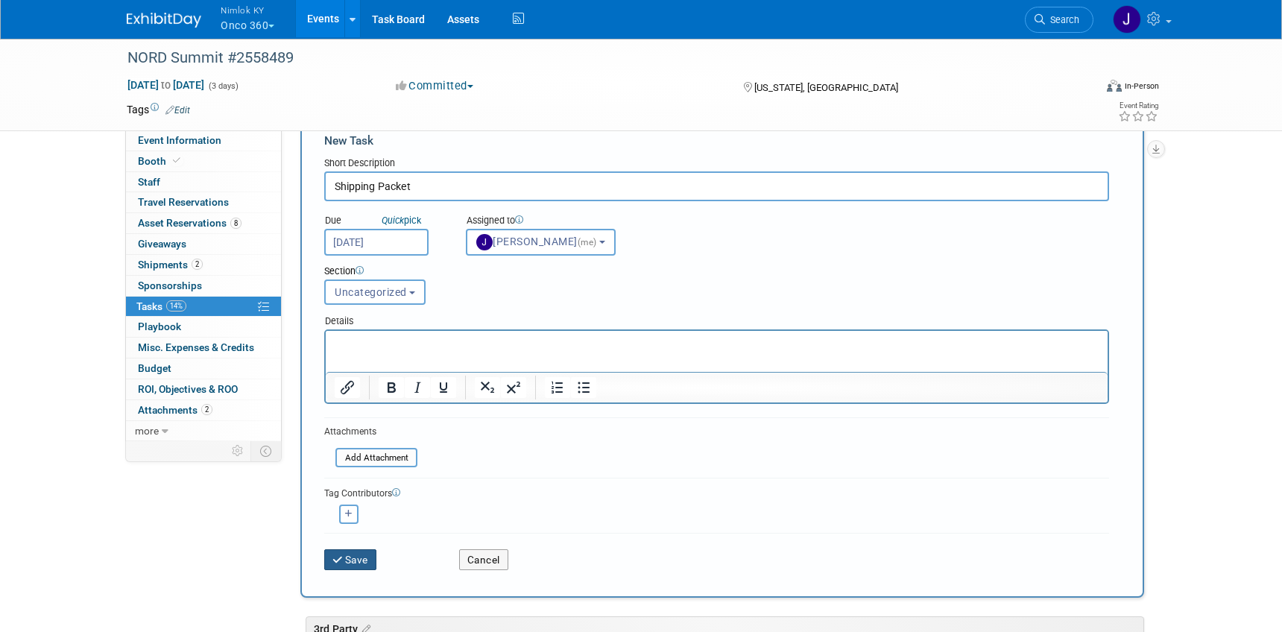
click at [358, 552] on button "Save" at bounding box center [350, 559] width 52 height 21
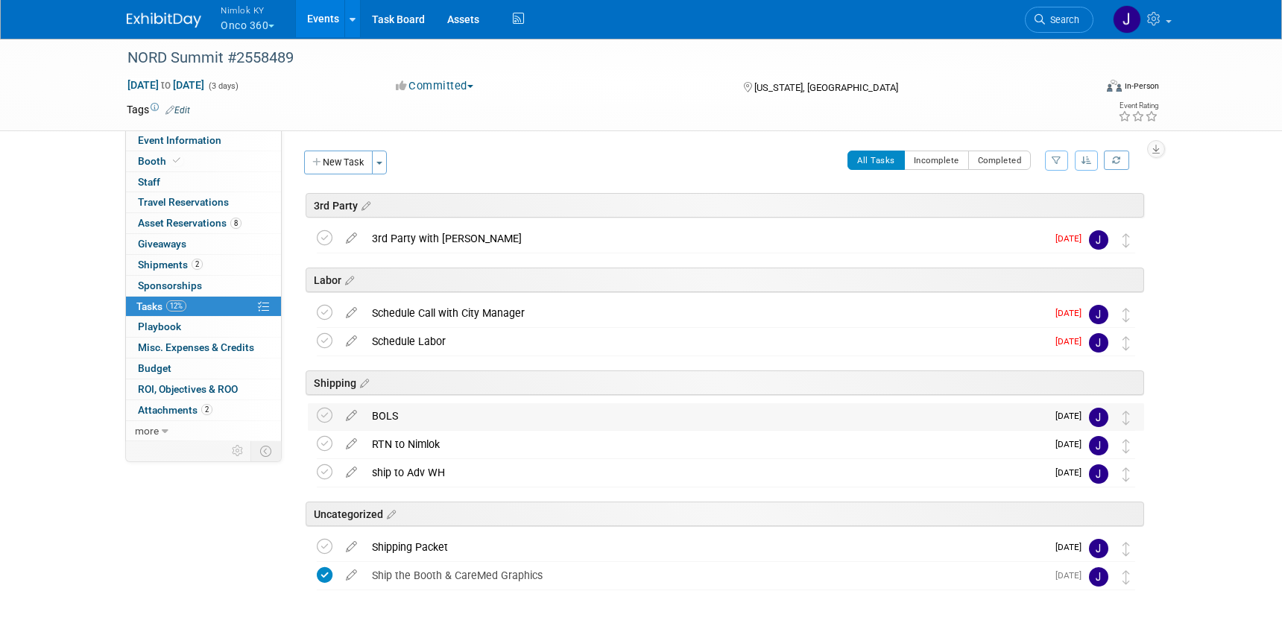
click at [405, 416] on div "BOLS" at bounding box center [705, 415] width 682 height 25
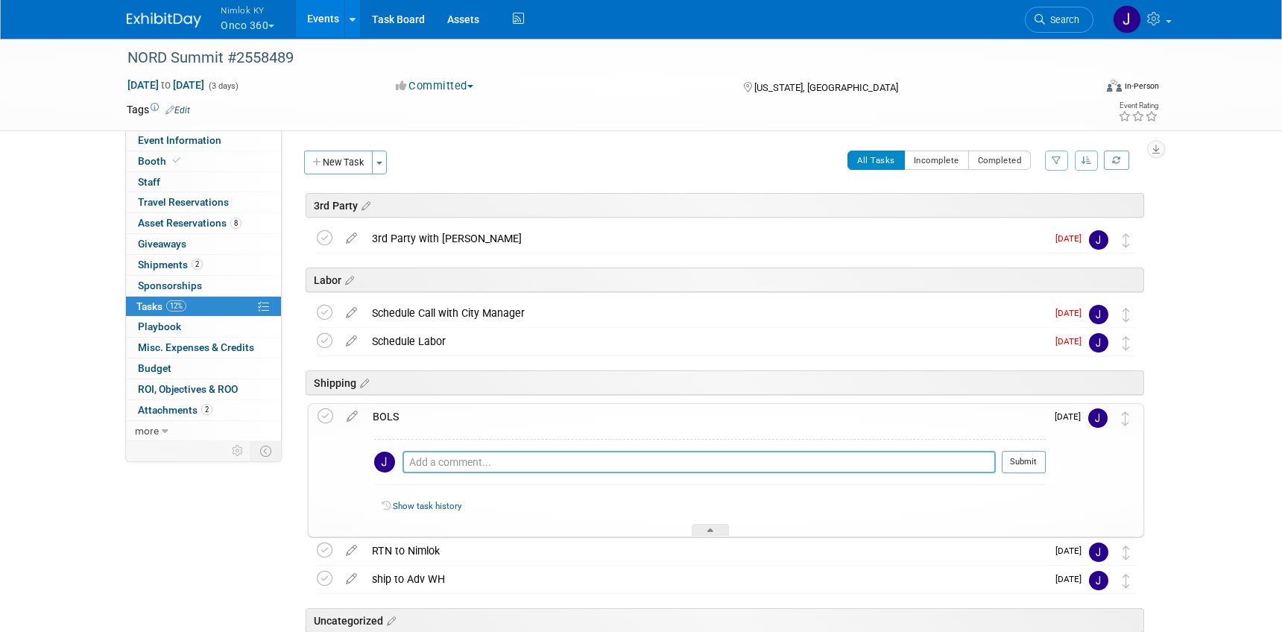
click at [453, 462] on textarea at bounding box center [699, 462] width 593 height 22
type textarea "Radiant"
click at [1024, 466] on button "Submit" at bounding box center [1024, 462] width 44 height 22
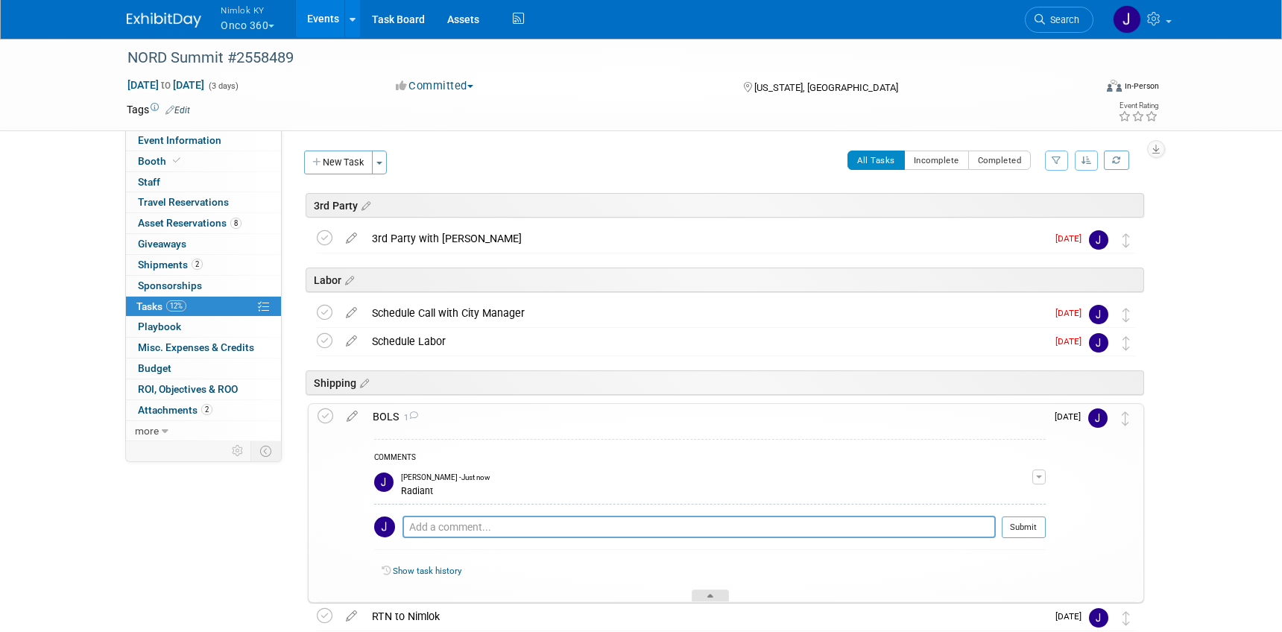
click at [713, 596] on icon at bounding box center [710, 598] width 6 height 9
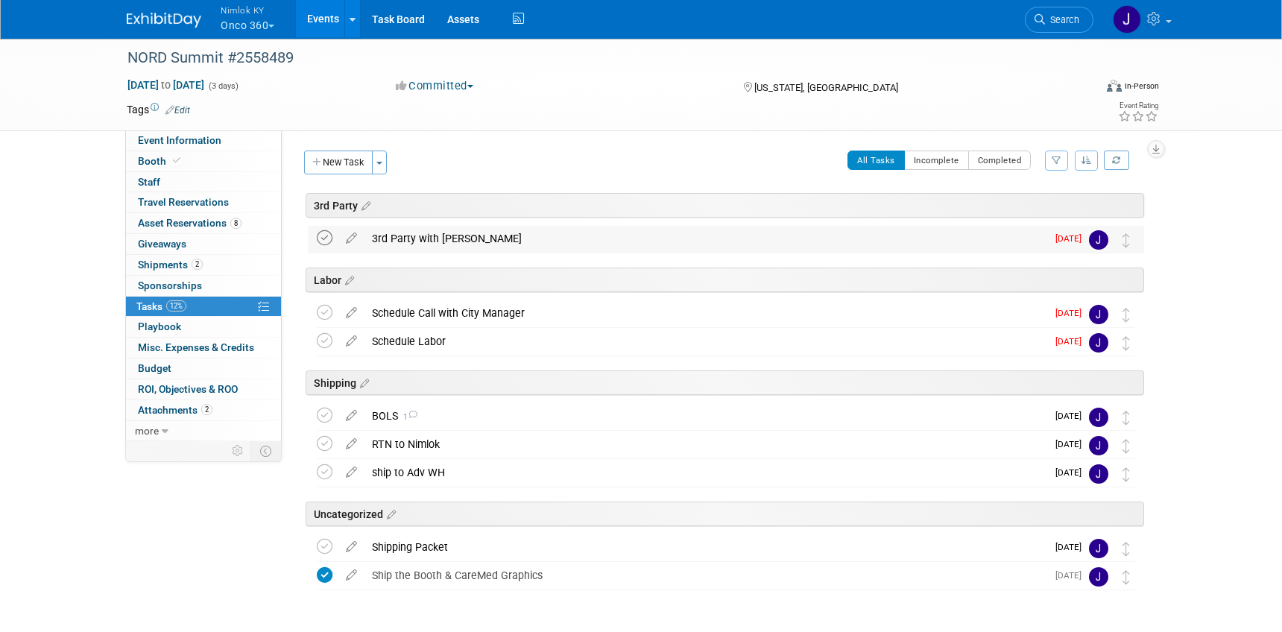
click at [326, 236] on icon at bounding box center [325, 238] width 16 height 16
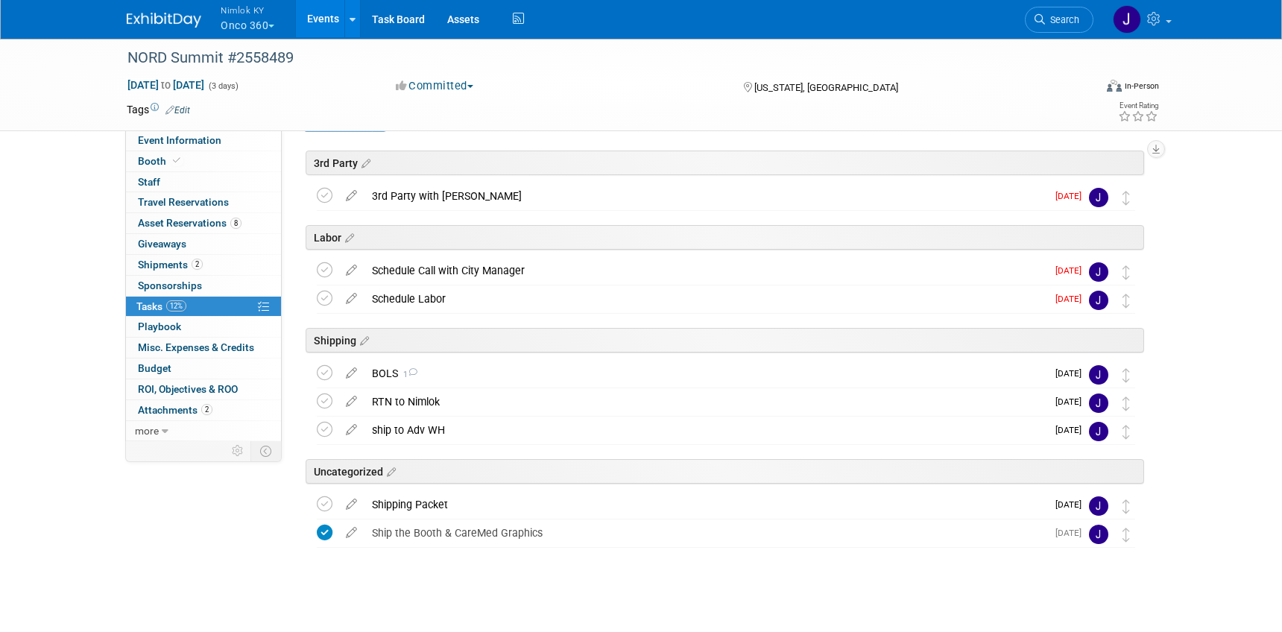
scroll to position [48, 0]
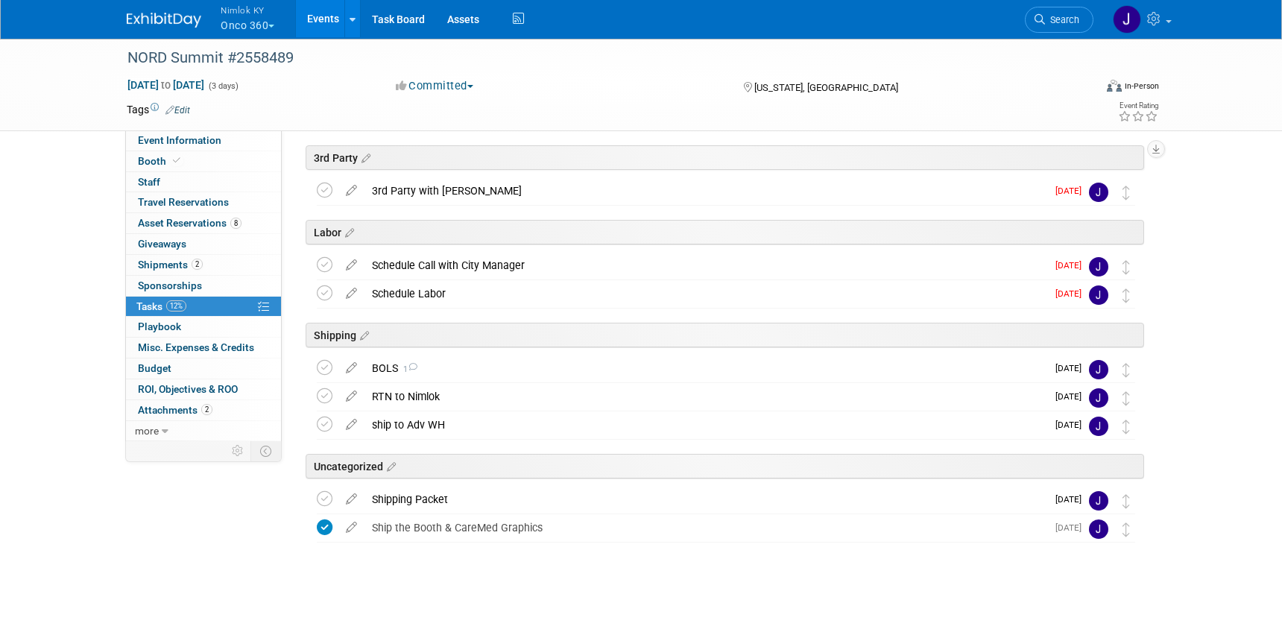
click at [262, 24] on button "Nimlok KY Onco 360" at bounding box center [256, 19] width 74 height 39
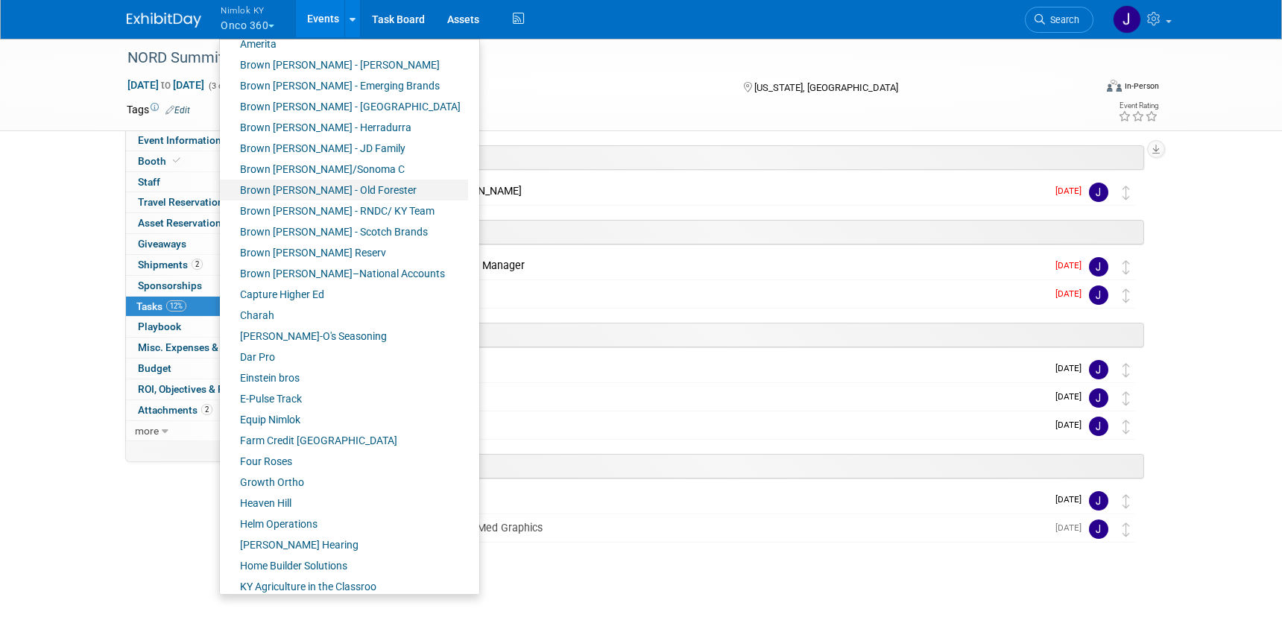
scroll to position [286, 0]
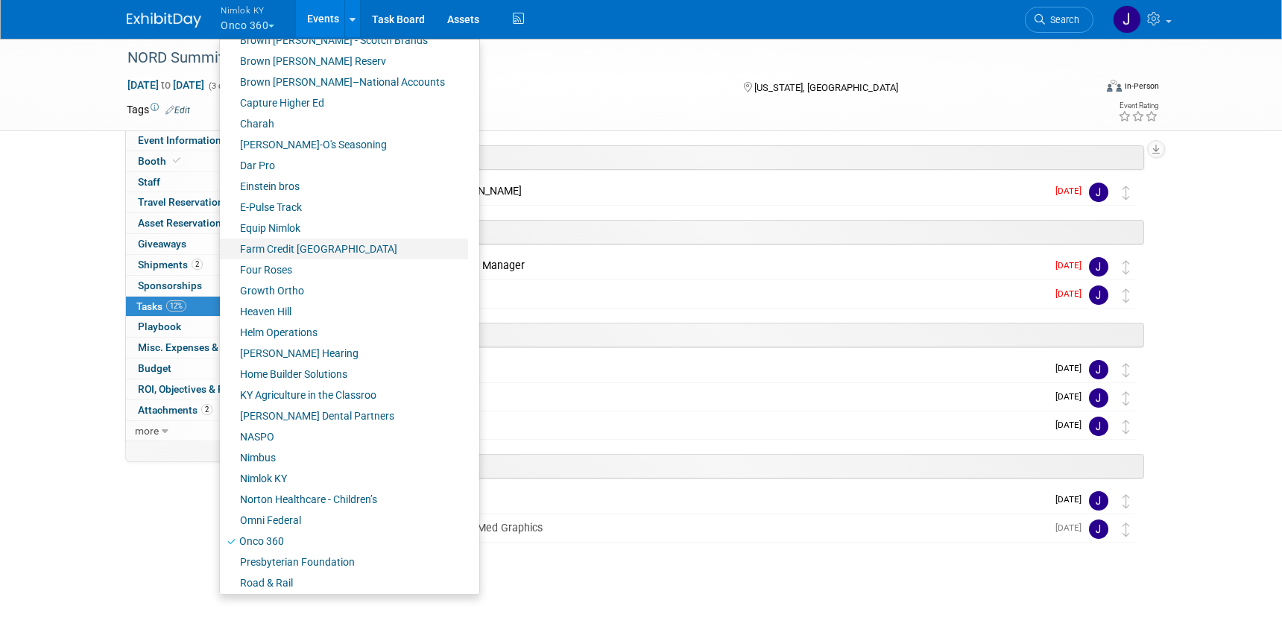
click at [331, 247] on link "Farm Credit [GEOGRAPHIC_DATA]" at bounding box center [344, 249] width 248 height 21
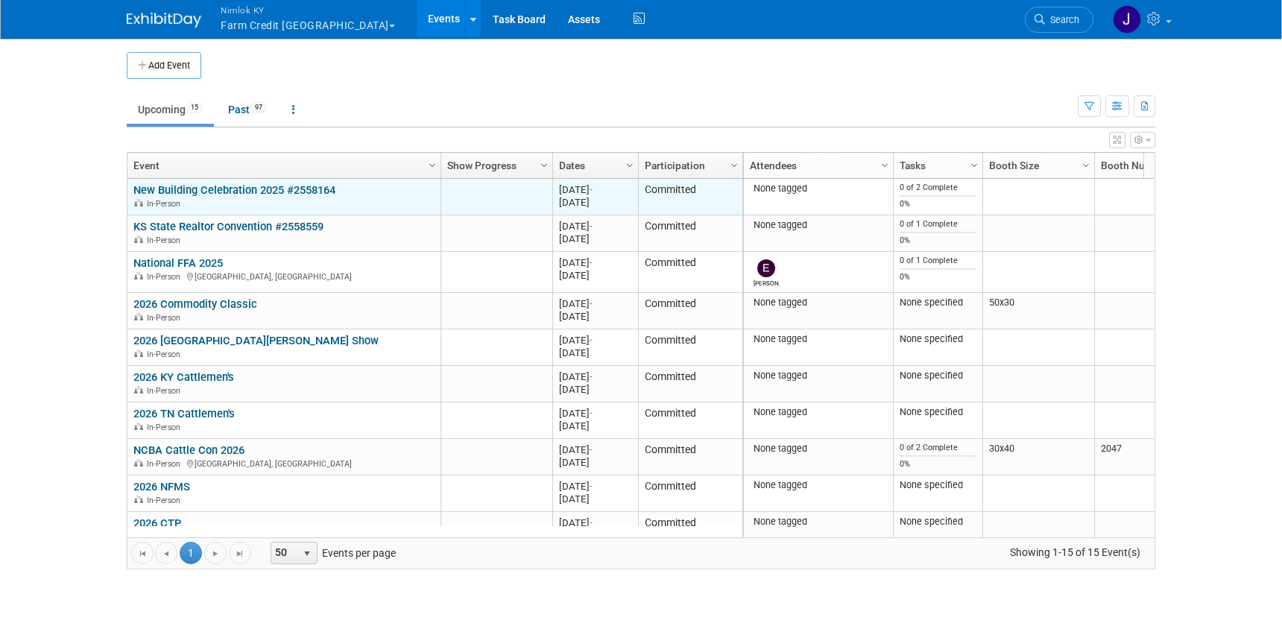
click at [278, 193] on link "New Building Celebration 2025 #2558164" at bounding box center [234, 189] width 202 height 13
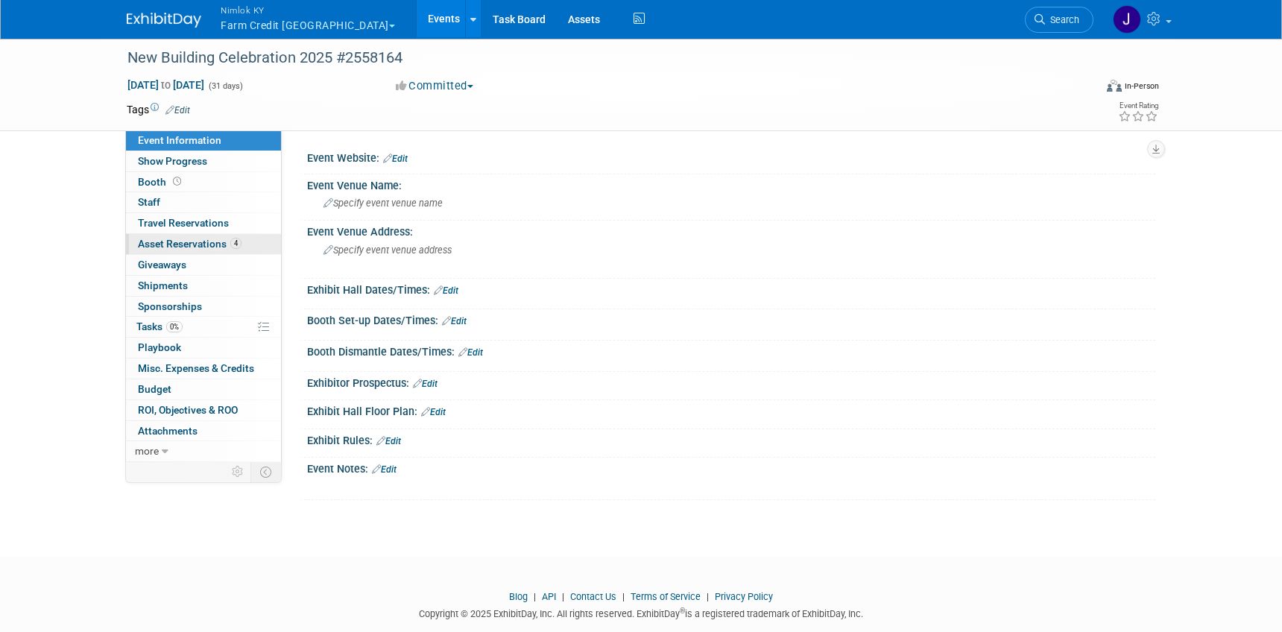
click at [246, 246] on link "4 Asset Reservations 4" at bounding box center [203, 244] width 155 height 20
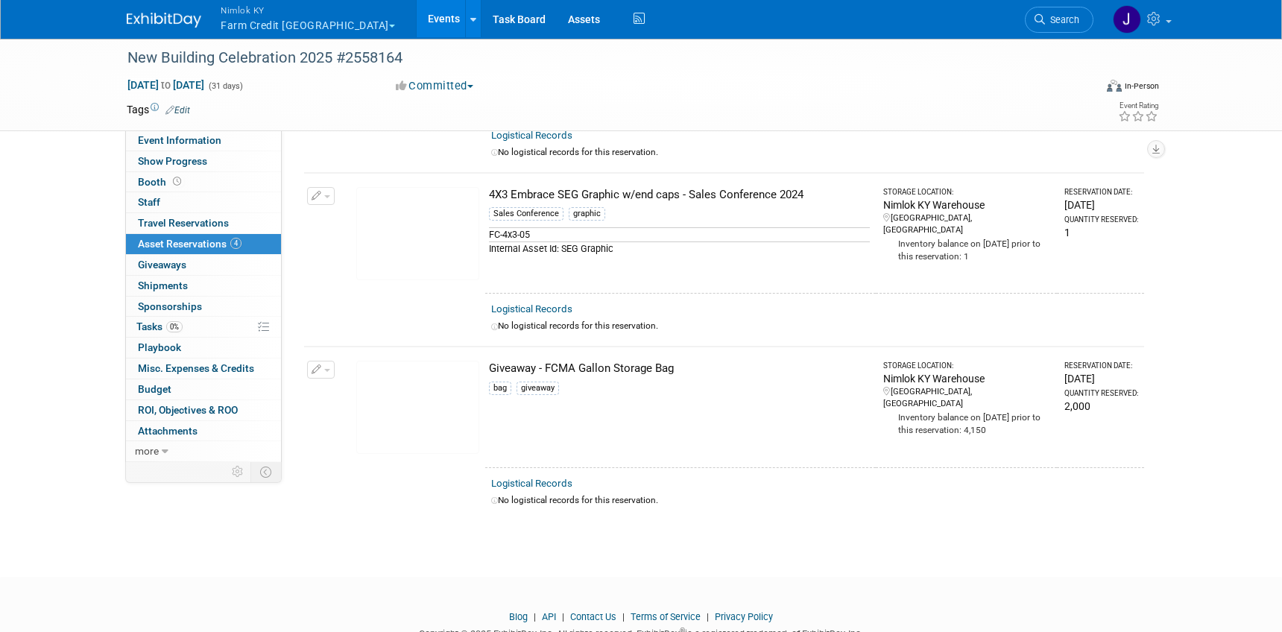
scroll to position [429, 0]
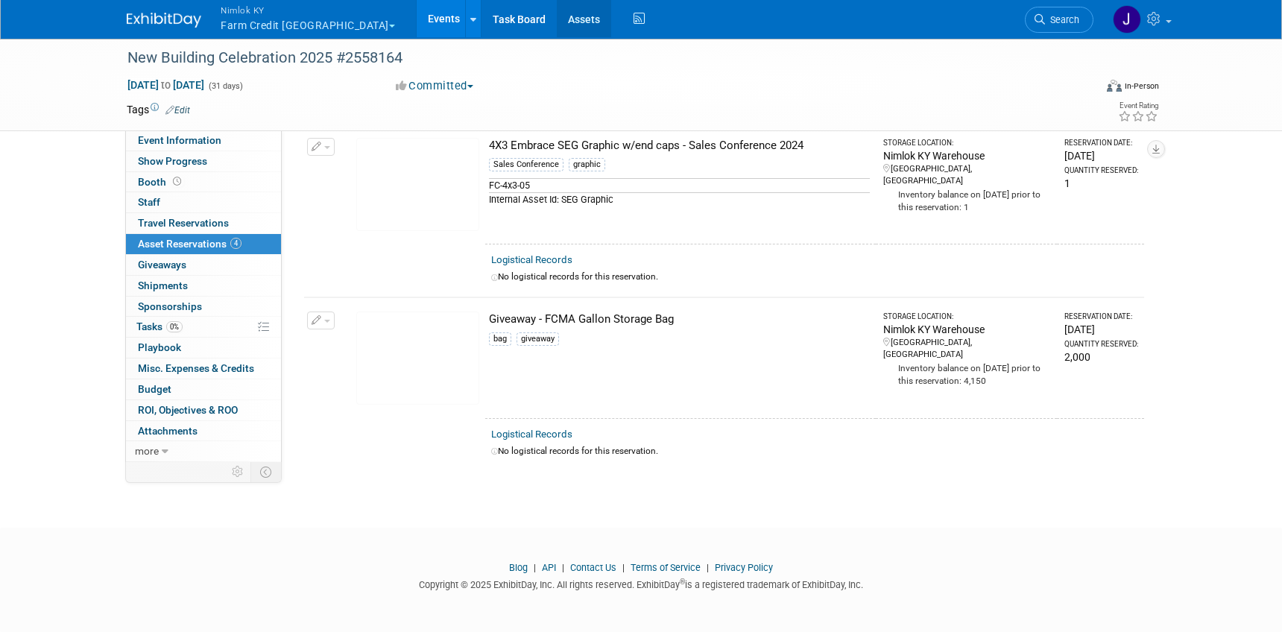
click at [557, 23] on link "Assets" at bounding box center [584, 18] width 54 height 37
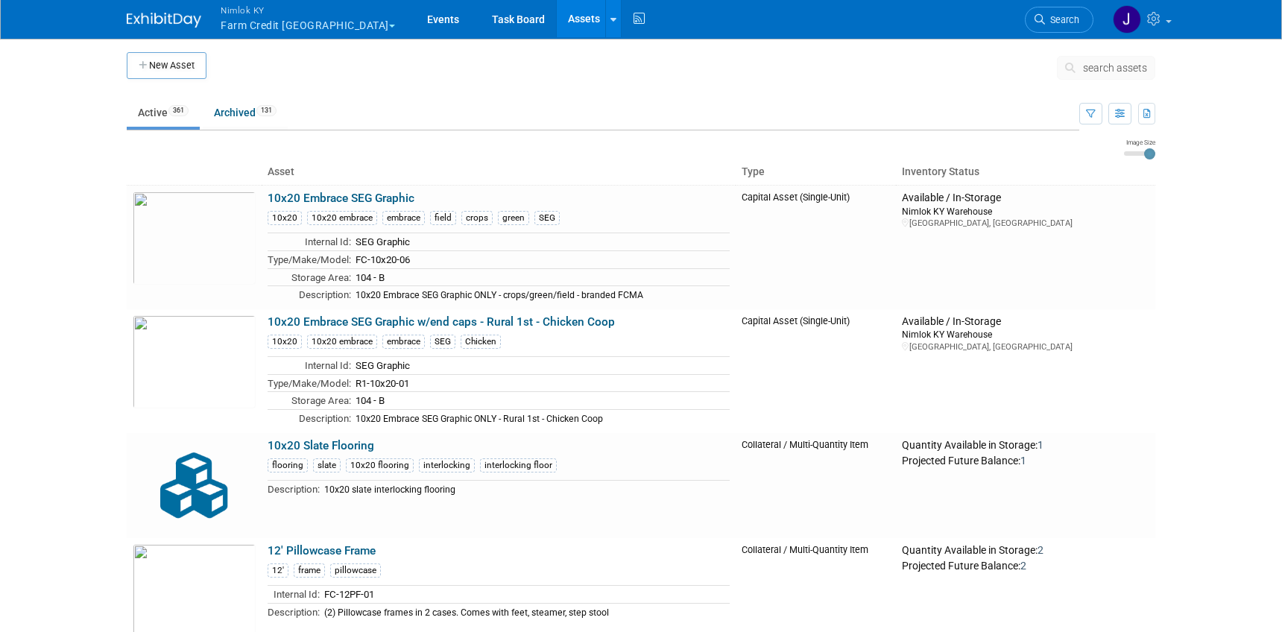
click at [1108, 60] on button "search assets" at bounding box center [1106, 68] width 98 height 24
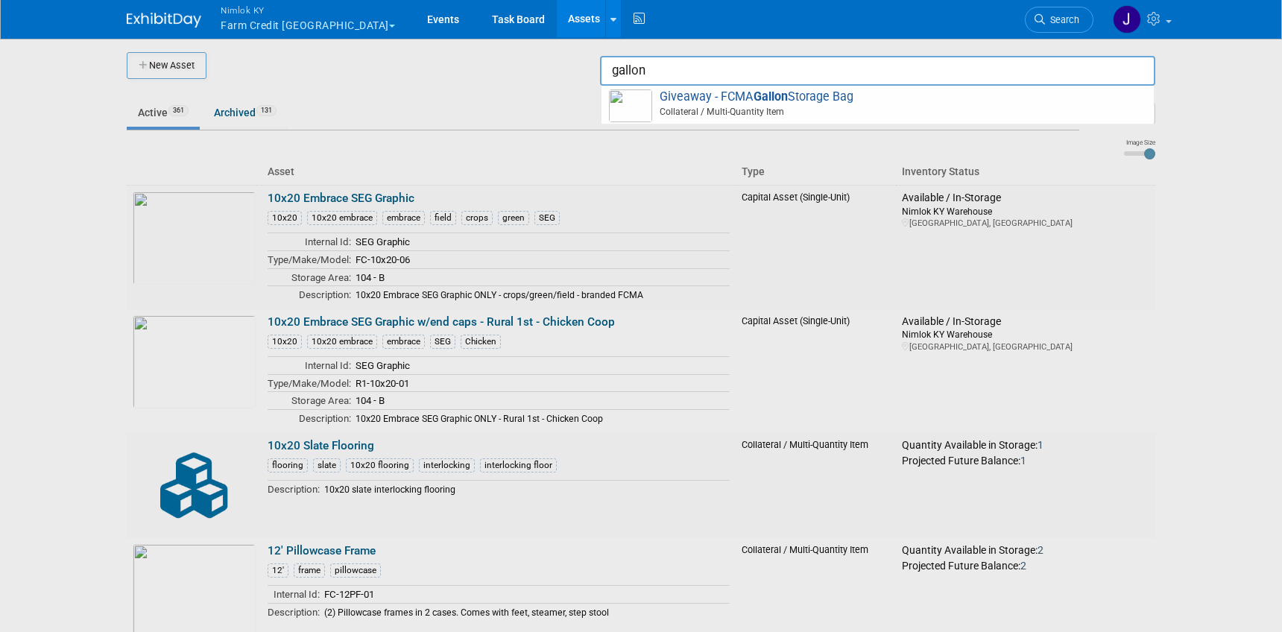
type input "gallon"
click at [641, 116] on div at bounding box center [641, 316] width 0 height 632
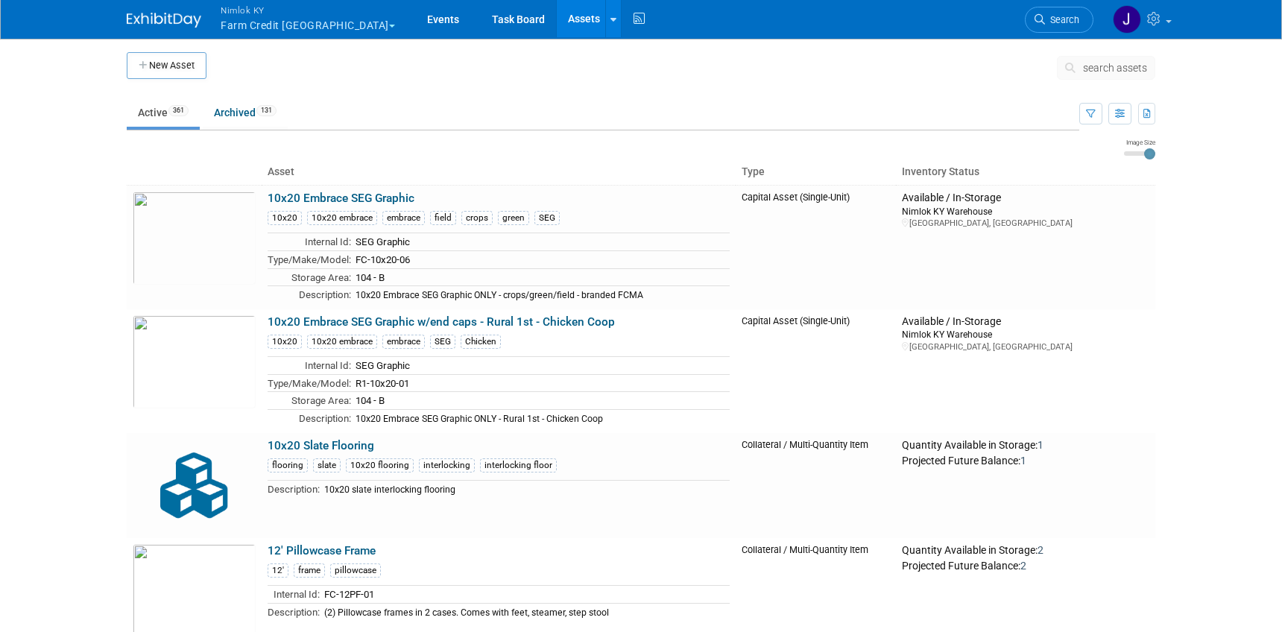
click at [1127, 67] on span "search assets" at bounding box center [1115, 68] width 64 height 12
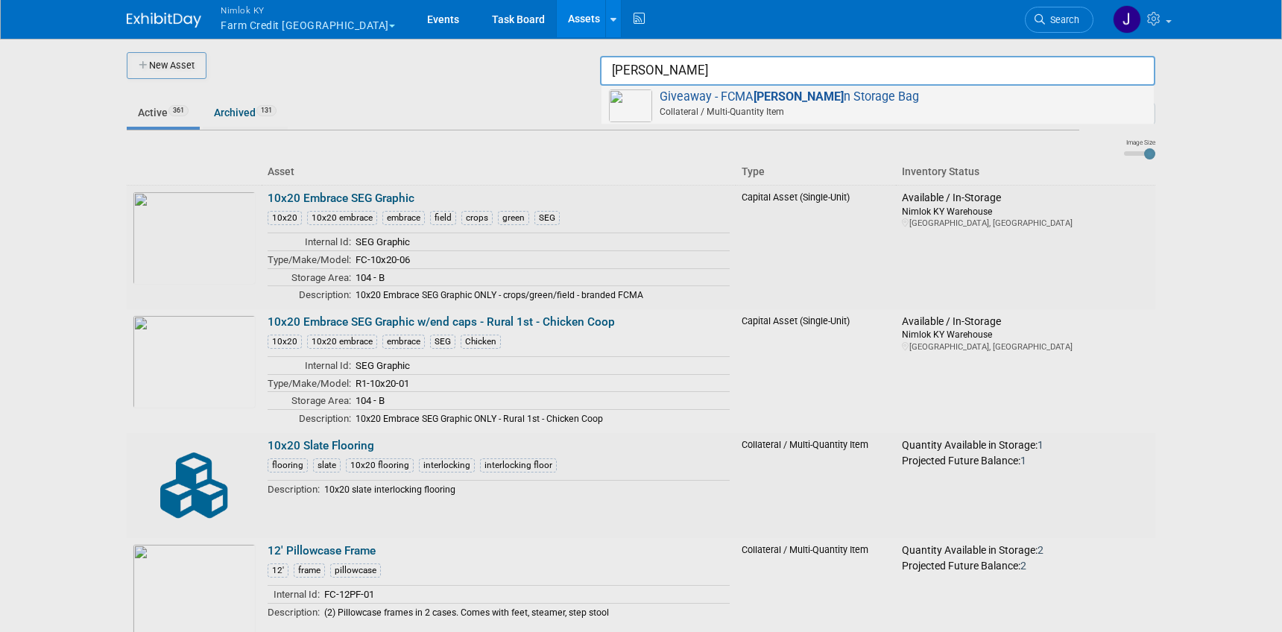
click at [837, 108] on span "Collateral / Multi-Quantity Item" at bounding box center [879, 111] width 533 height 13
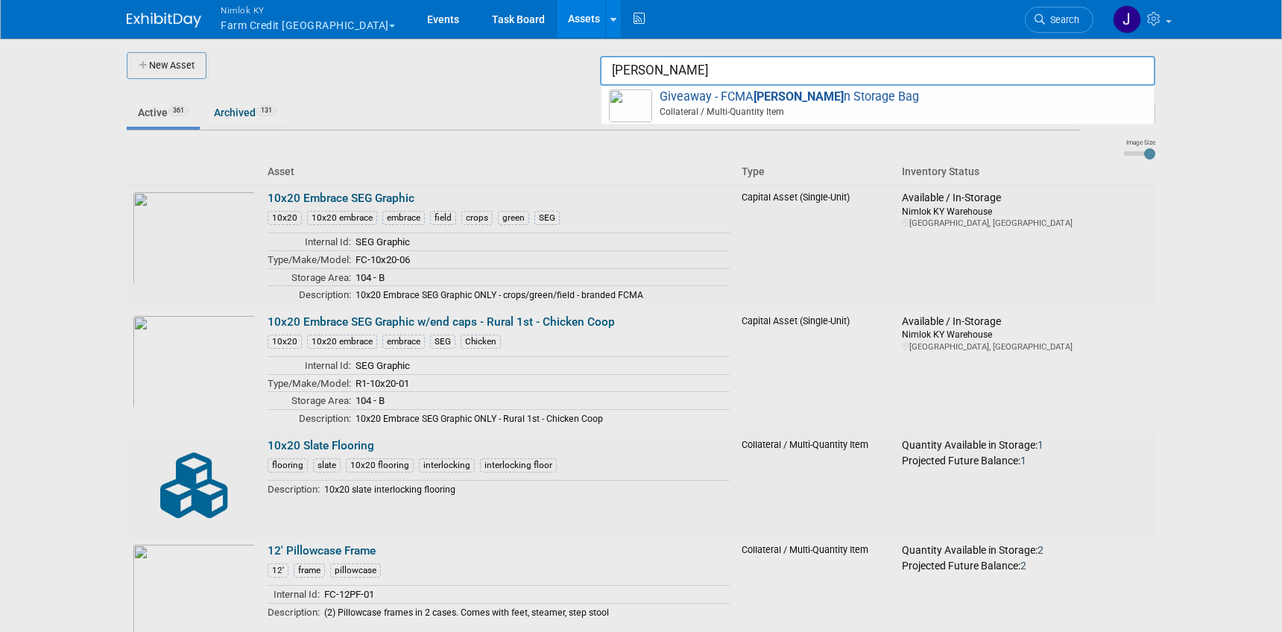
type input "Giveaway - FCMA Gallon Storage Bag"
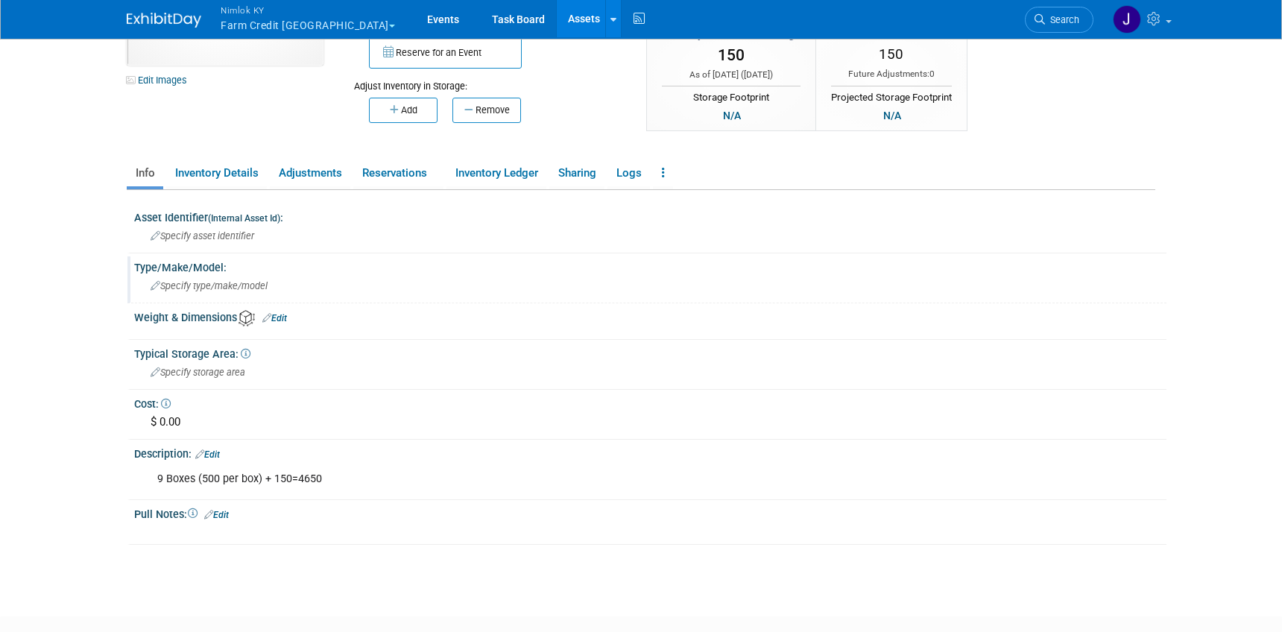
scroll to position [139, 0]
click at [329, 168] on link "Adjustments" at bounding box center [310, 174] width 81 height 26
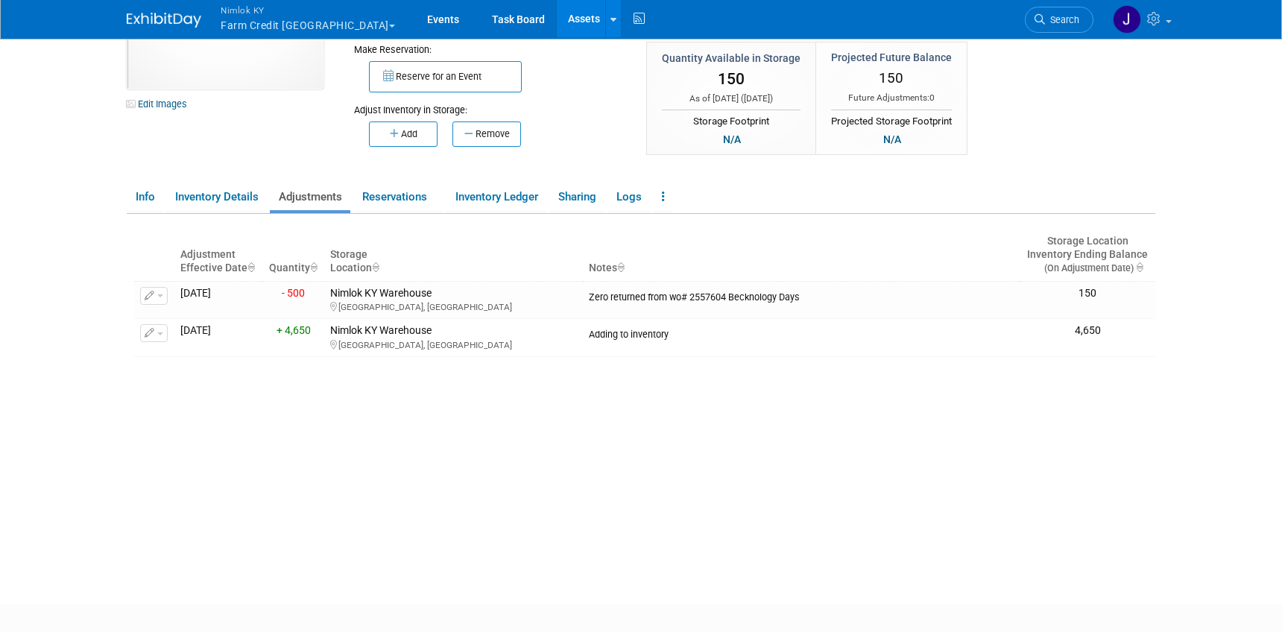
scroll to position [115, 0]
click at [410, 199] on link "Reservations" at bounding box center [398, 198] width 90 height 26
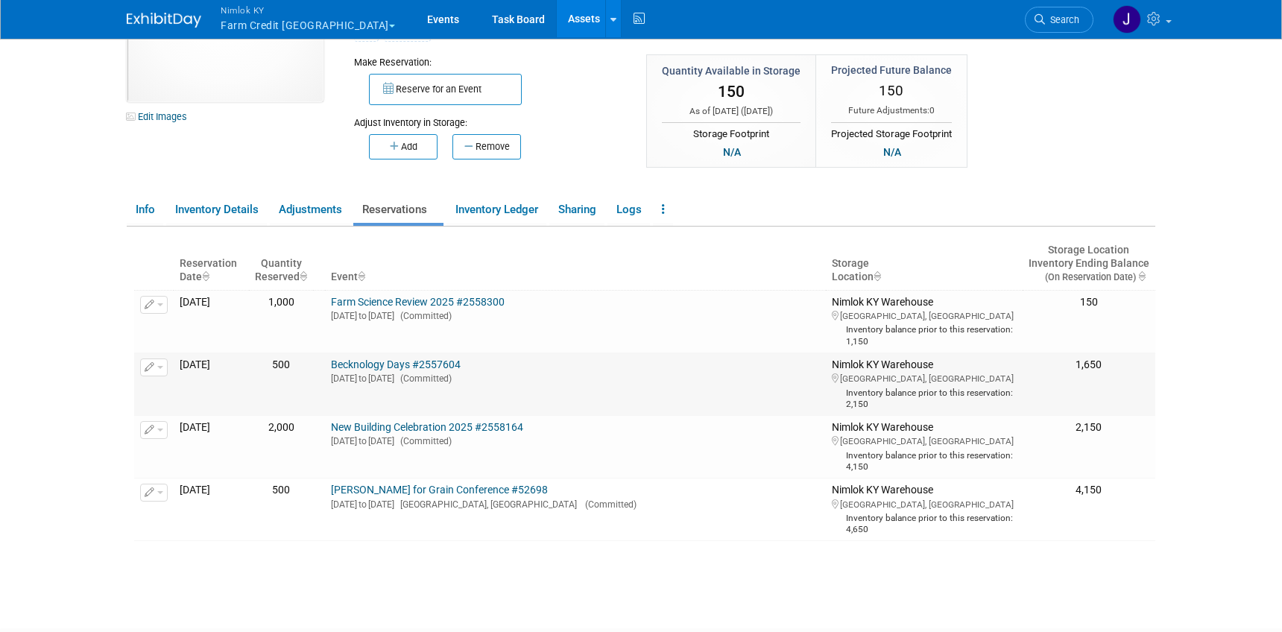
scroll to position [100, 0]
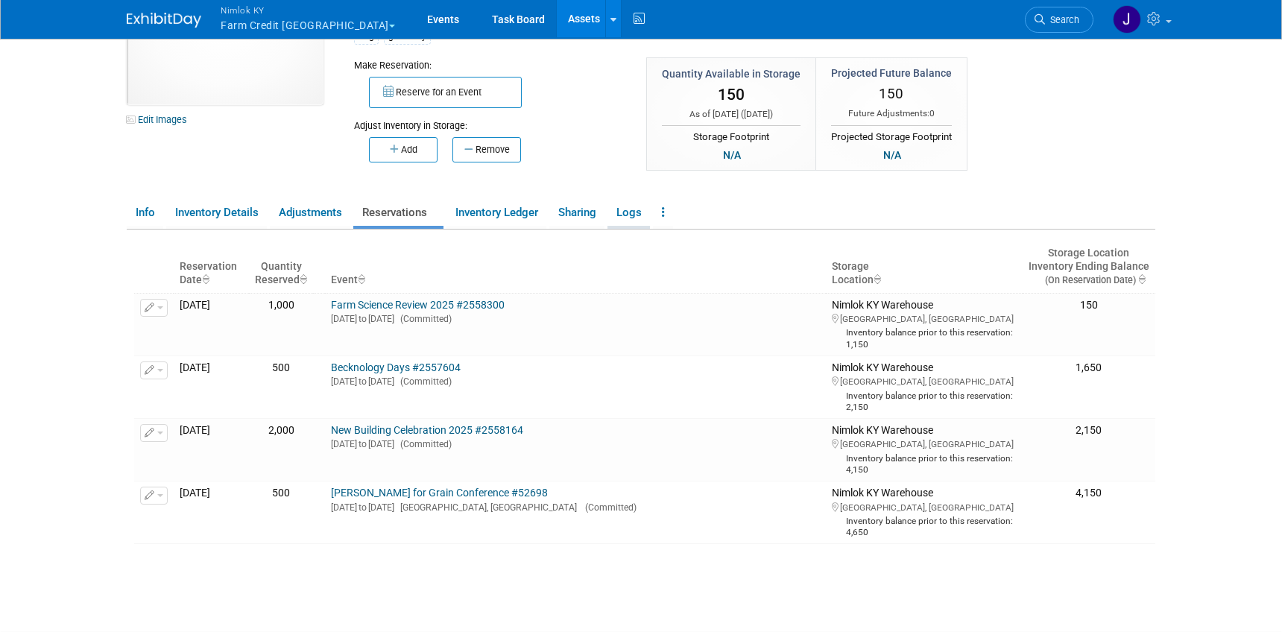
click at [637, 218] on link "Logs" at bounding box center [628, 213] width 42 height 26
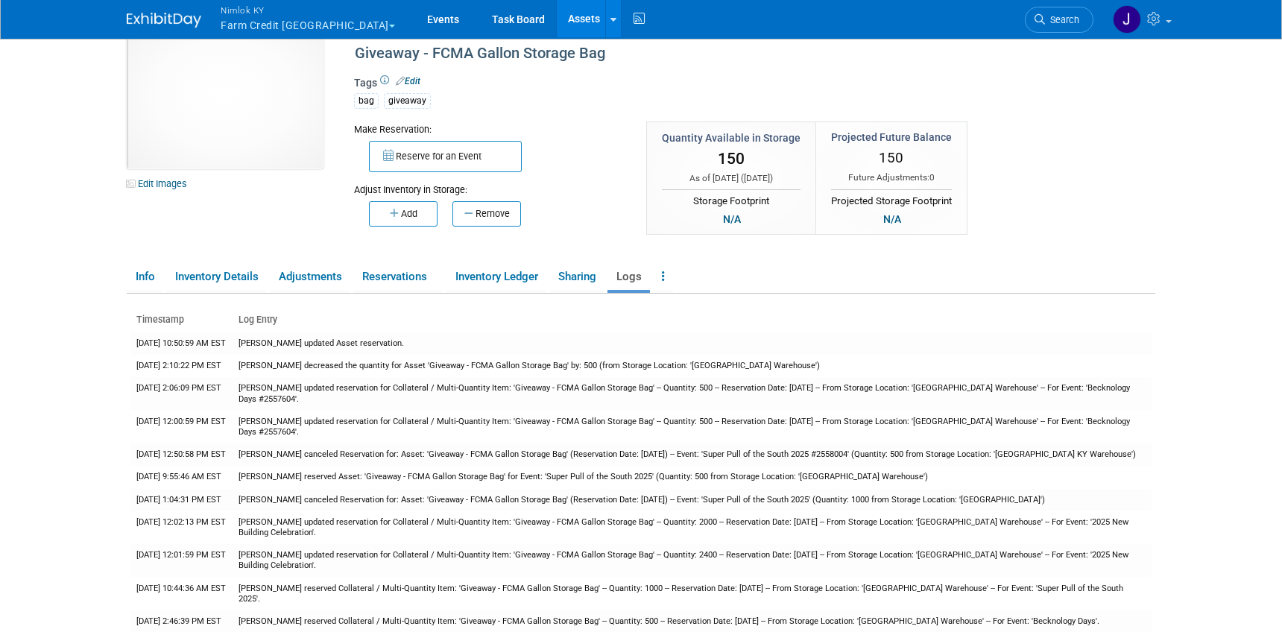
scroll to position [0, 0]
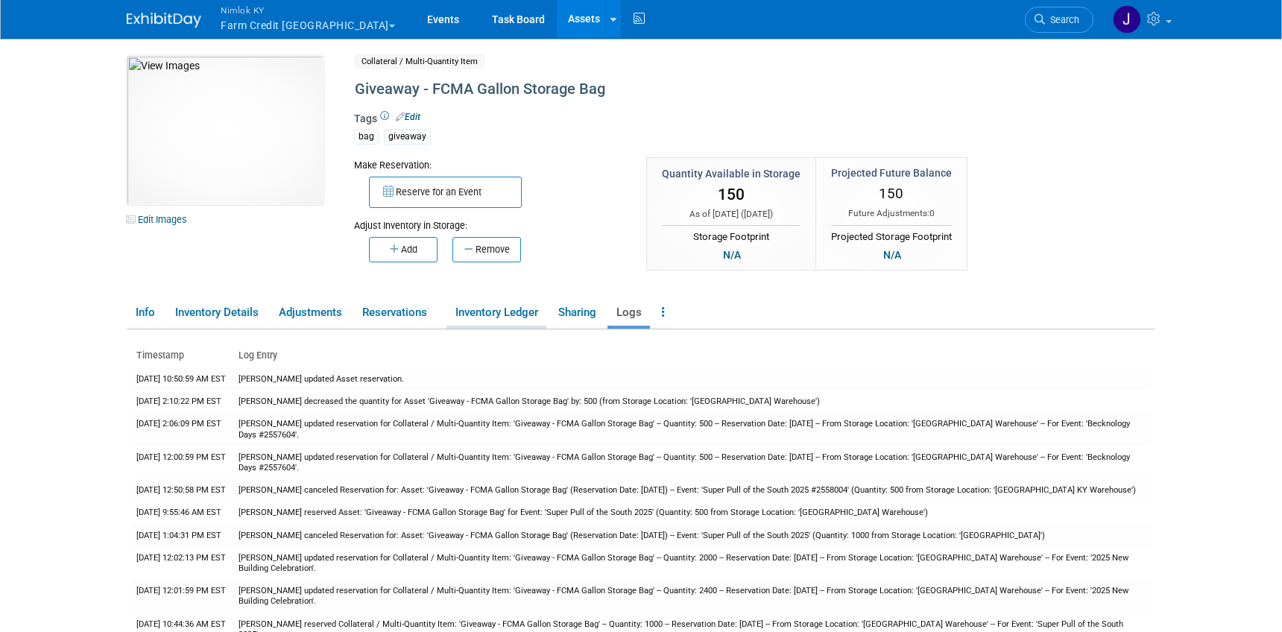
click at [493, 313] on link "Inventory Ledger" at bounding box center [496, 313] width 100 height 26
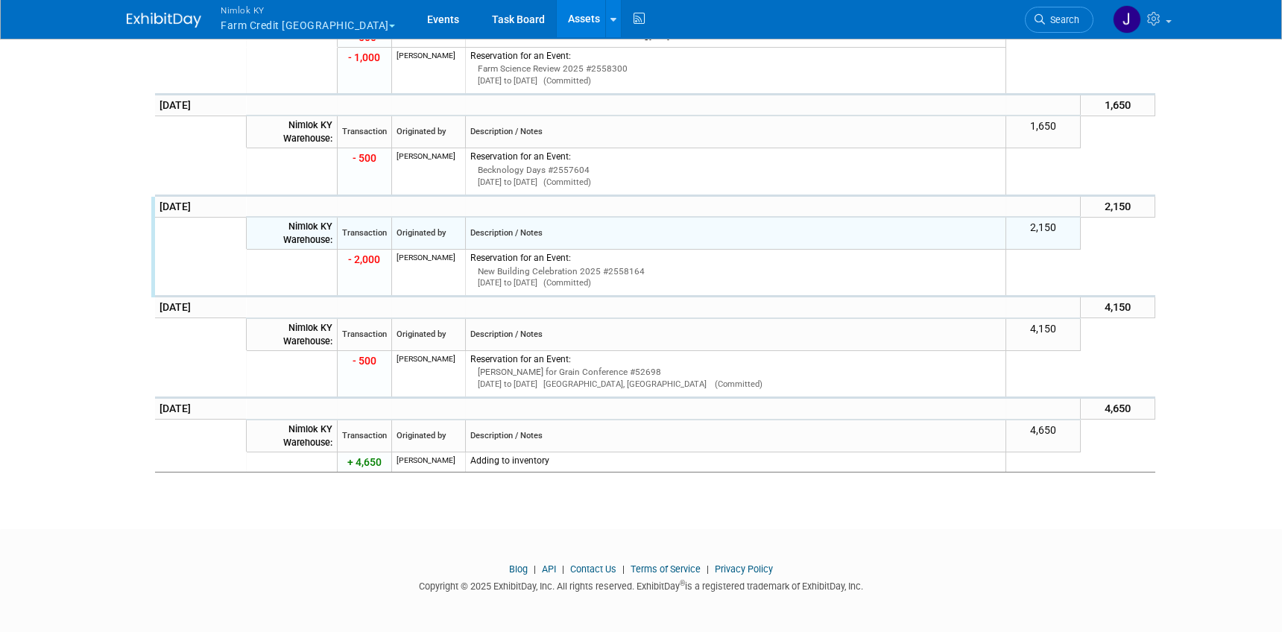
scroll to position [572, 0]
